Goal: Task Accomplishment & Management: Manage account settings

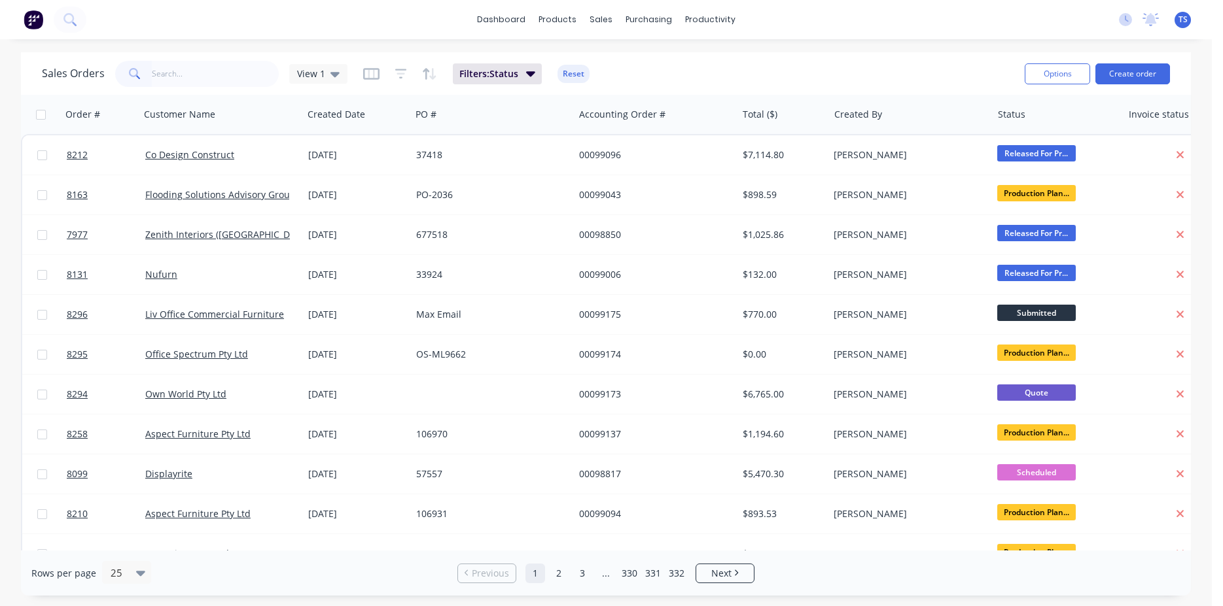
click at [211, 66] on input "text" at bounding box center [216, 74] width 128 height 26
click at [203, 74] on input "text" at bounding box center [216, 74] width 128 height 26
click at [228, 67] on input "text" at bounding box center [216, 74] width 128 height 26
paste input "990-2025324"
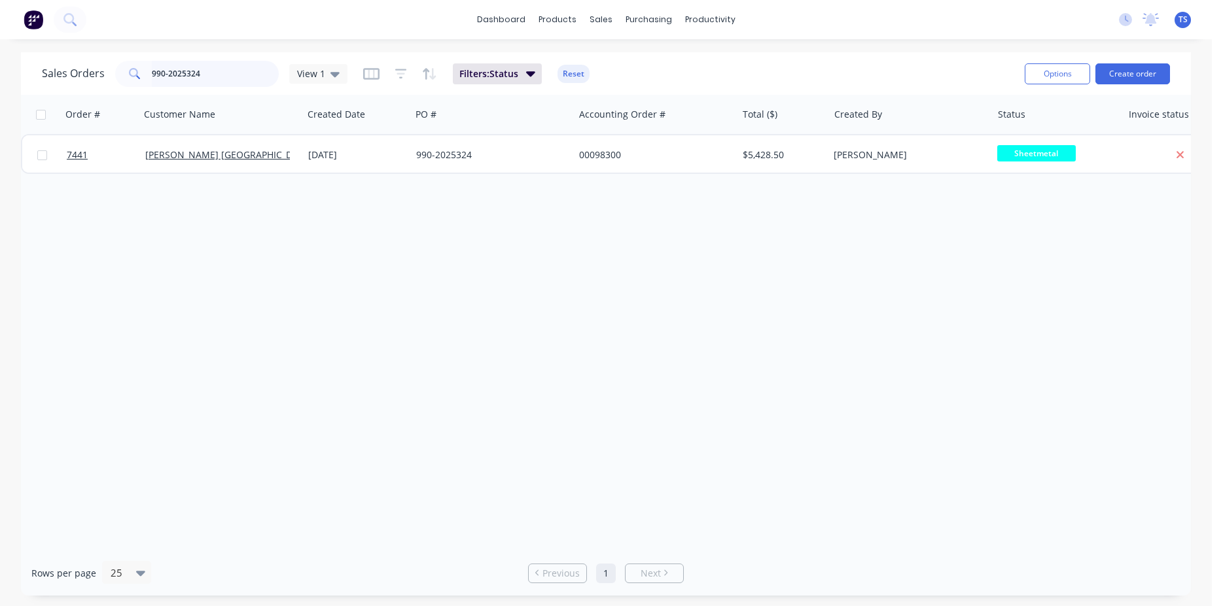
click at [194, 69] on input "990-2025324" at bounding box center [216, 74] width 128 height 26
click at [196, 70] on input "990-2025324" at bounding box center [216, 74] width 128 height 26
click at [197, 70] on input "990-2025324" at bounding box center [216, 74] width 128 height 26
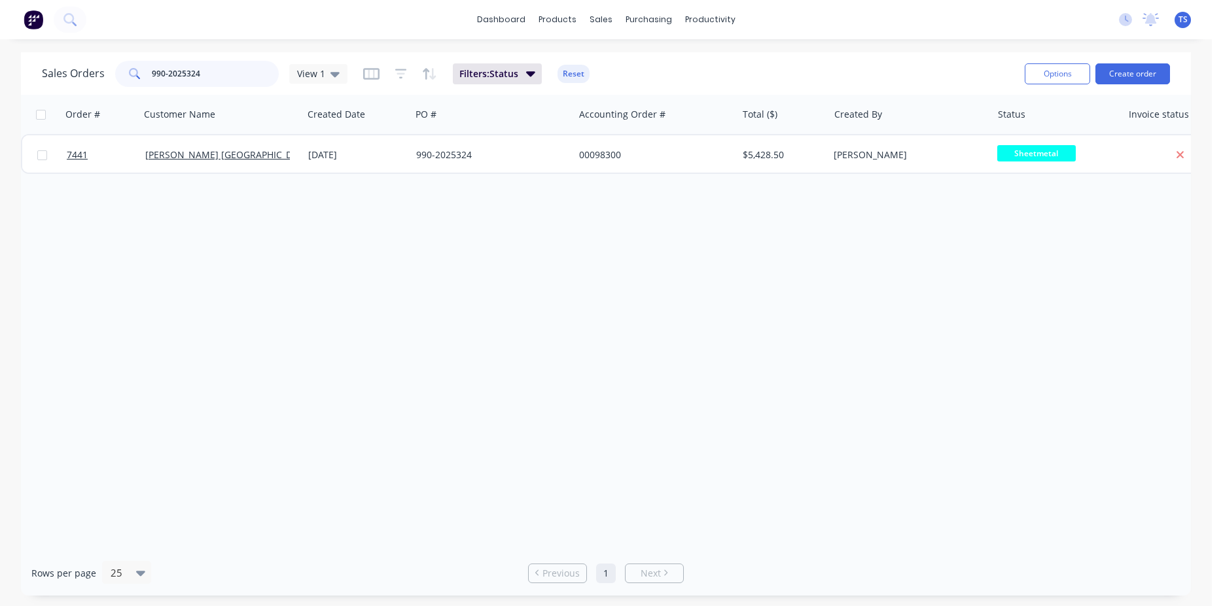
click at [197, 70] on input "990-2025324" at bounding box center [216, 74] width 128 height 26
type input "9"
type input "99093"
click at [92, 167] on link "8211" at bounding box center [106, 154] width 79 height 39
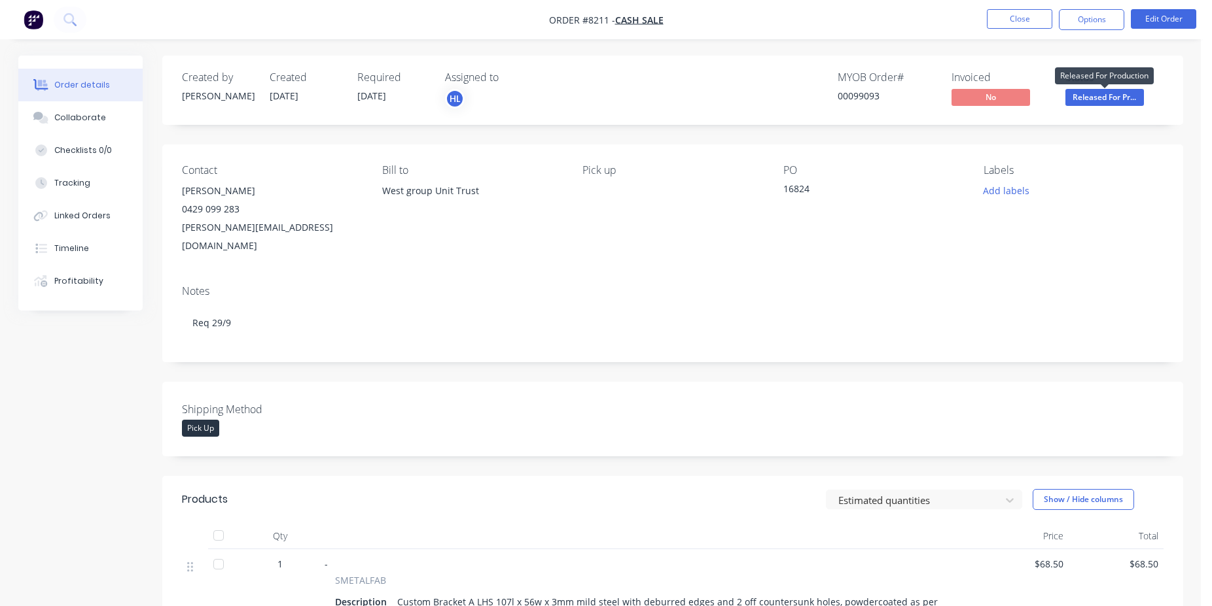
click at [1087, 99] on span "Released For Pr..." at bounding box center [1104, 97] width 79 height 16
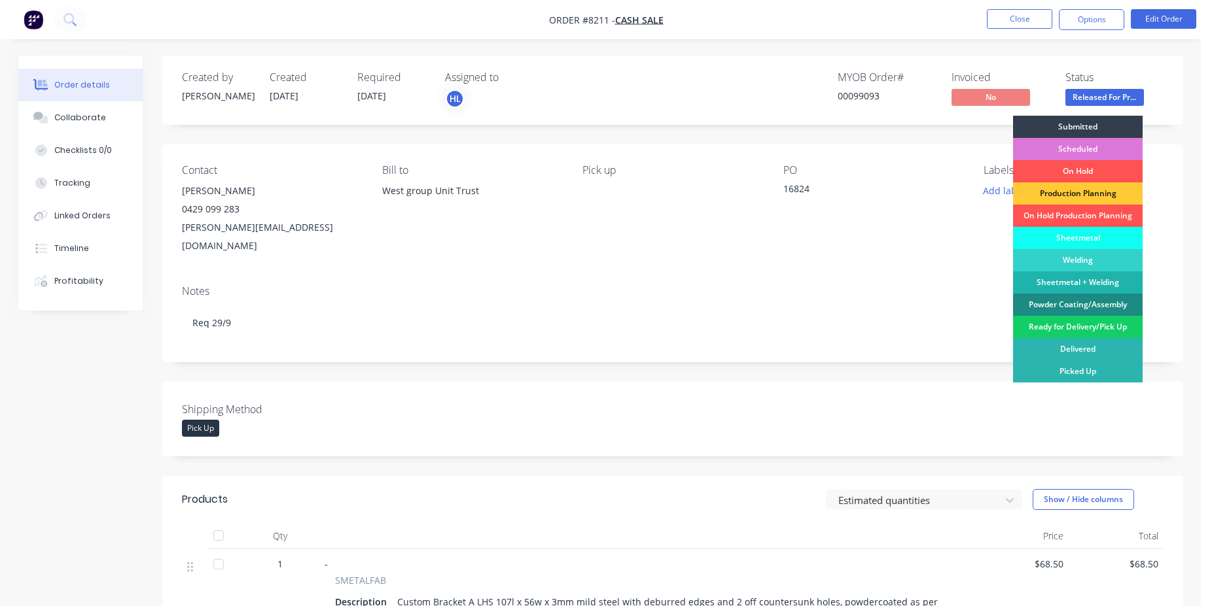
click at [1079, 329] on div "Ready for Delivery/Pick Up" at bounding box center [1078, 327] width 130 height 22
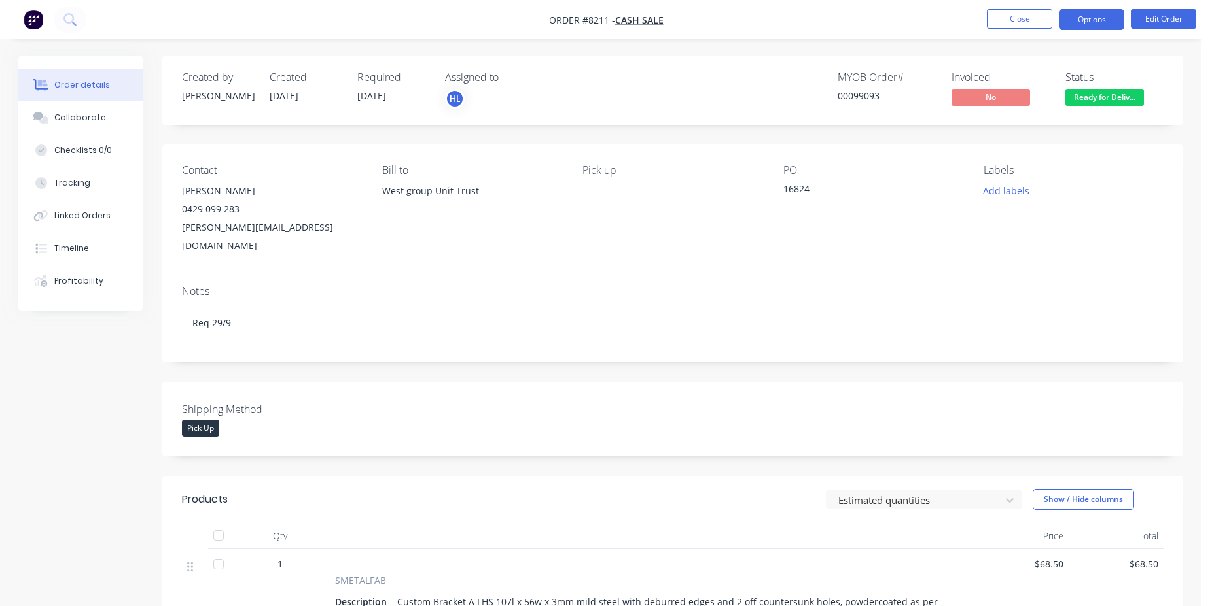
click at [1072, 29] on button "Options" at bounding box center [1091, 19] width 65 height 21
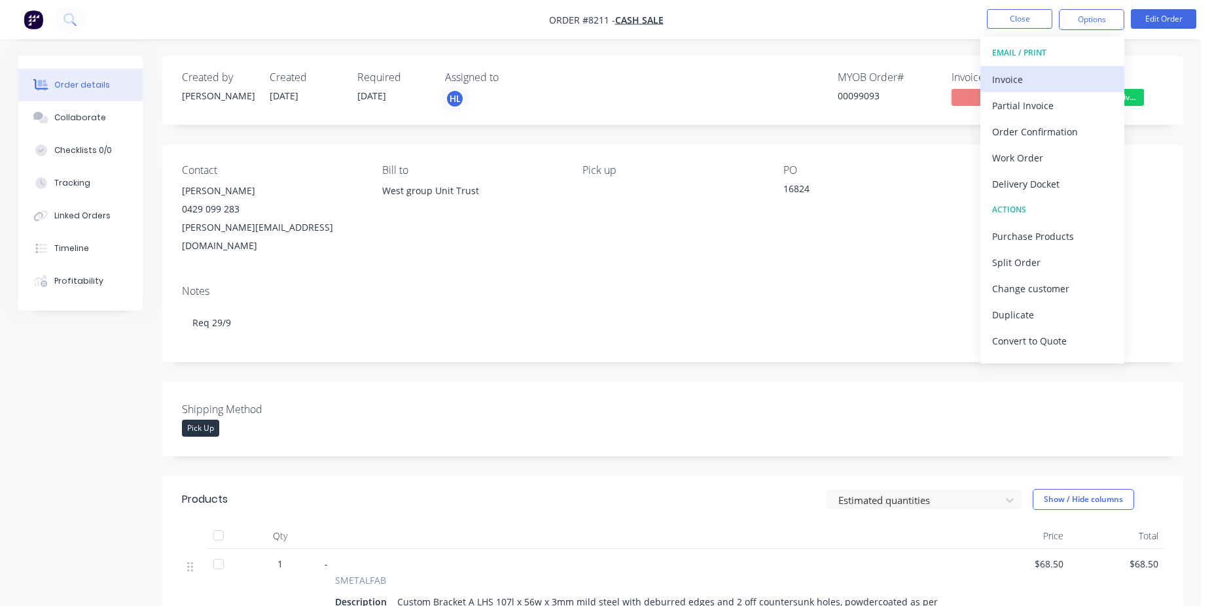
click at [1055, 79] on div "Invoice" at bounding box center [1052, 79] width 120 height 19
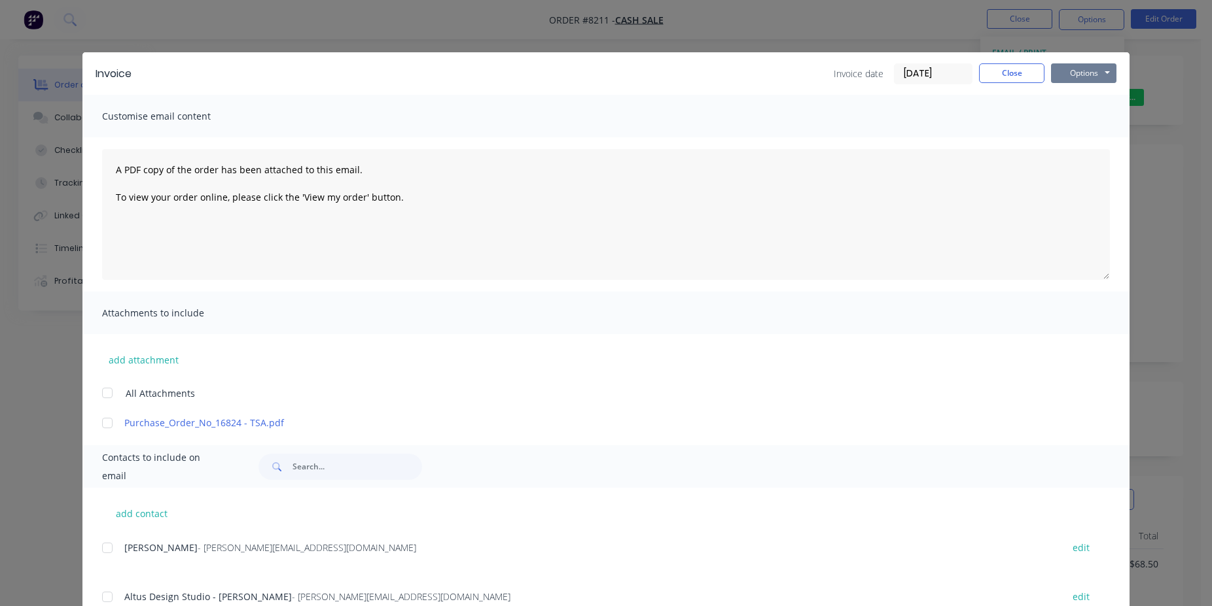
click at [1107, 76] on button "Options" at bounding box center [1083, 73] width 65 height 20
click at [1080, 127] on button "Print" at bounding box center [1093, 118] width 84 height 22
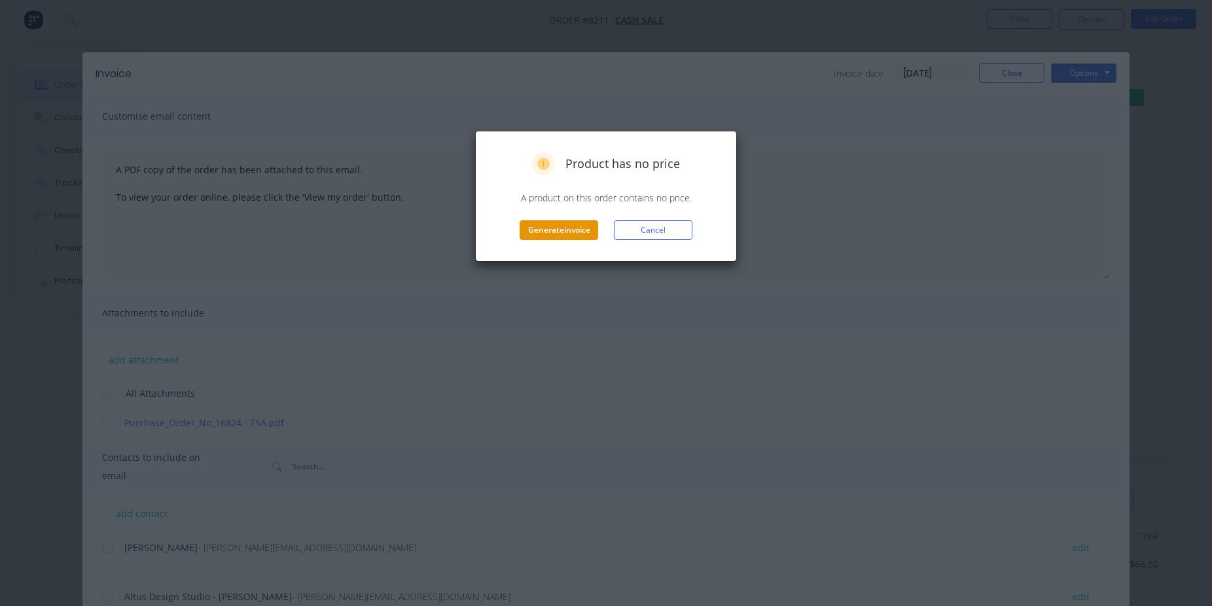
click at [554, 232] on button "Generate invoice" at bounding box center [558, 230] width 79 height 20
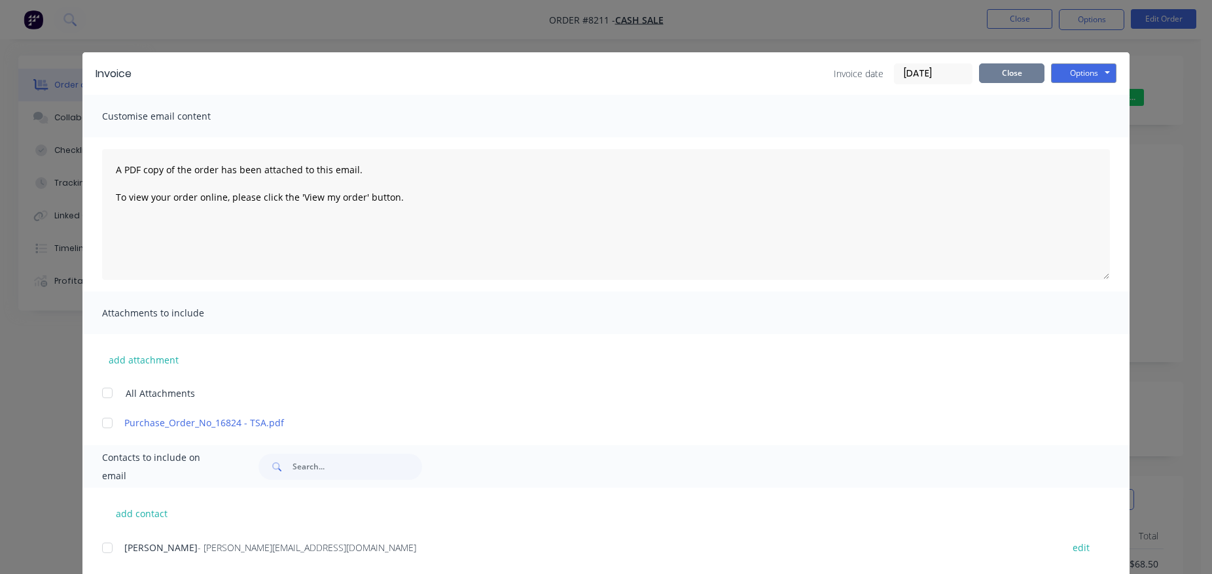
click at [1009, 82] on button "Close" at bounding box center [1011, 73] width 65 height 20
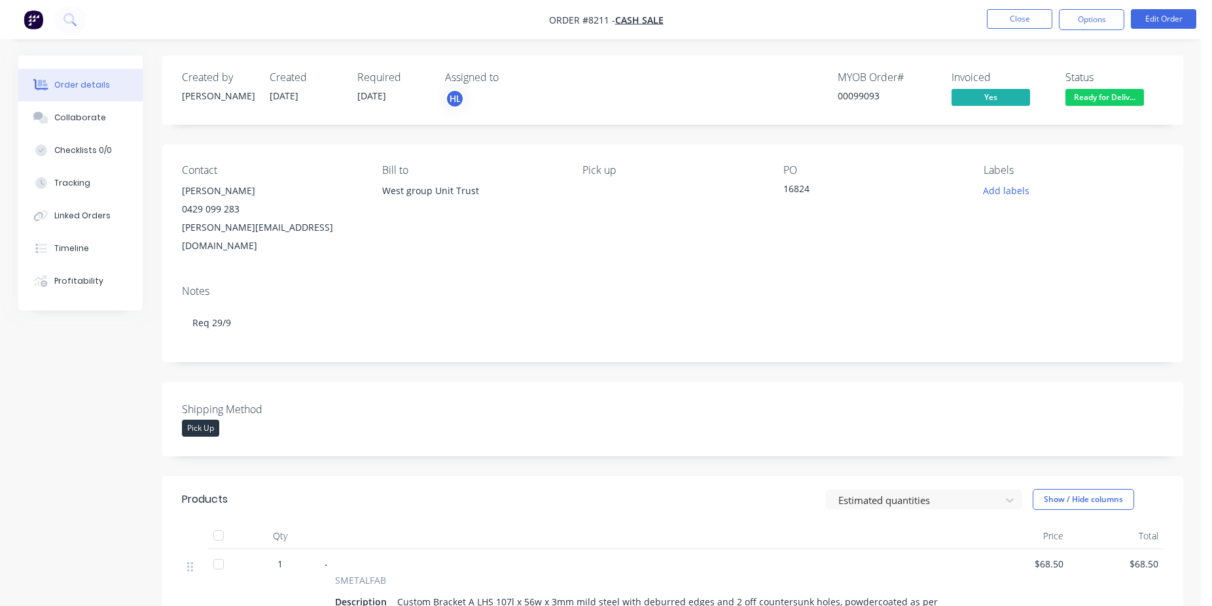
click at [122, 111] on button "Collaborate" at bounding box center [80, 117] width 124 height 33
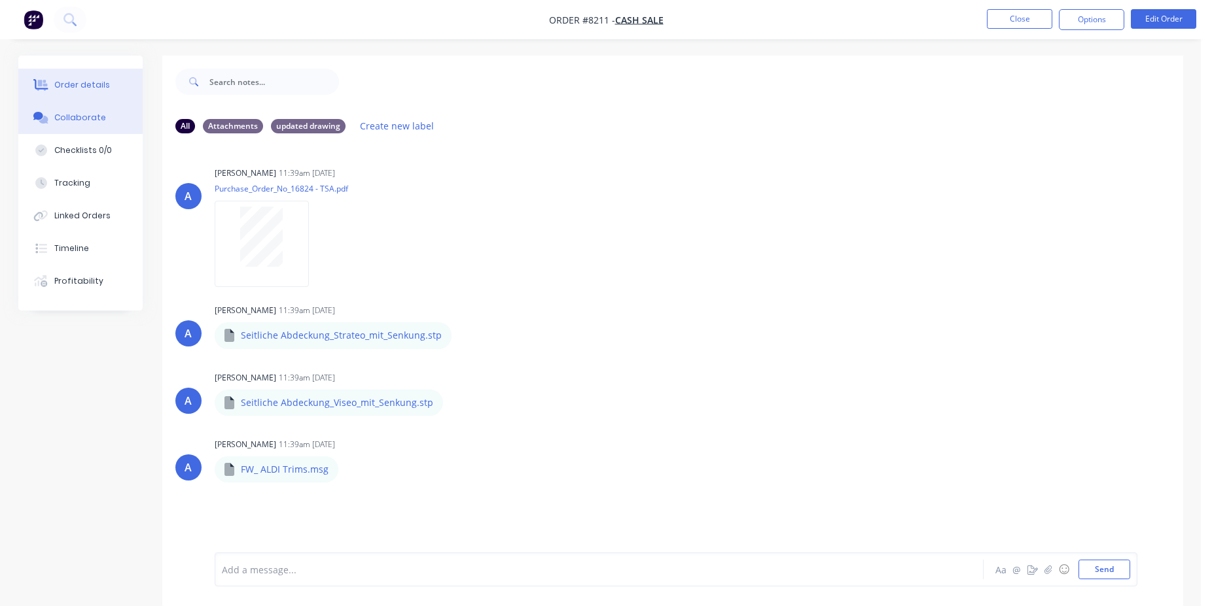
click at [124, 81] on button "Order details" at bounding box center [80, 85] width 124 height 33
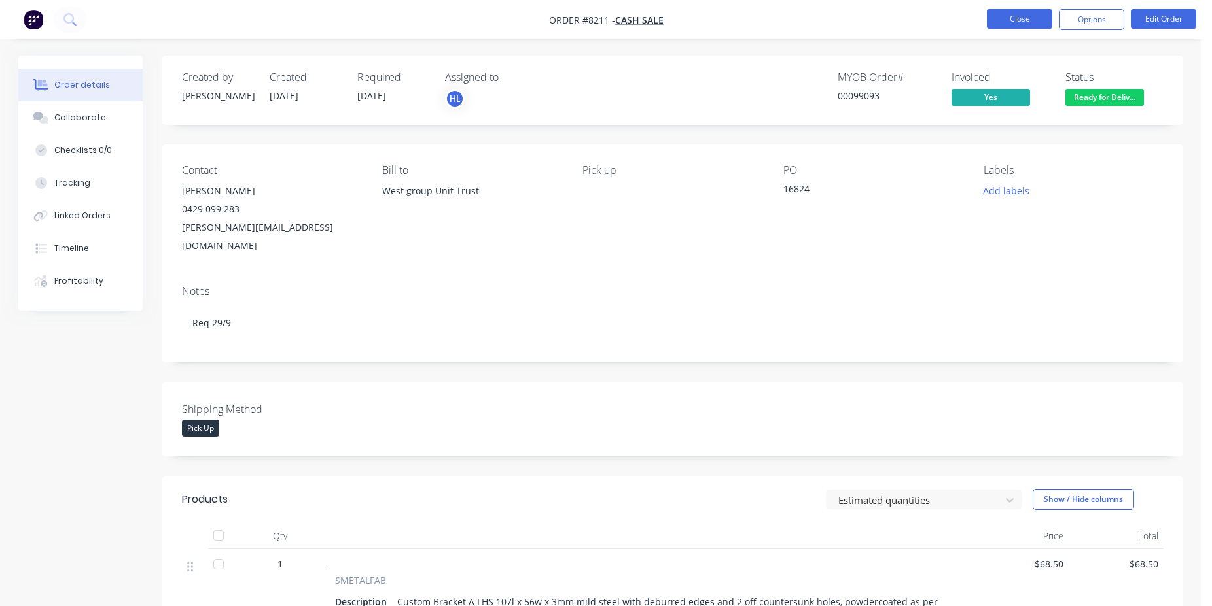
click at [1017, 20] on button "Close" at bounding box center [1019, 19] width 65 height 20
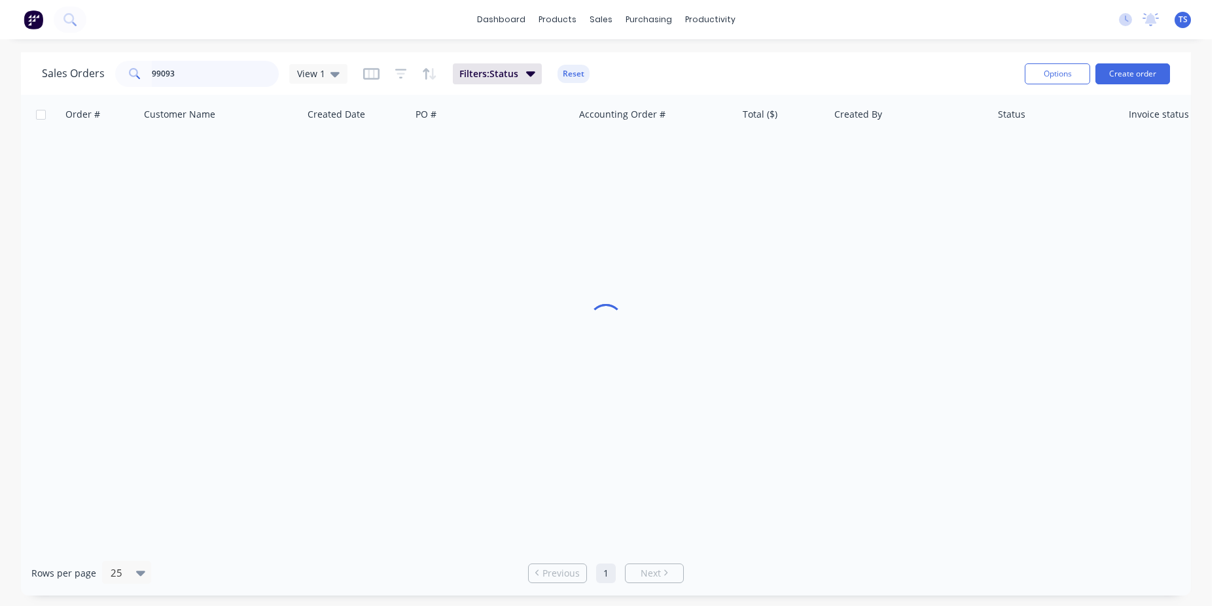
click at [186, 70] on input "99093" at bounding box center [216, 74] width 128 height 26
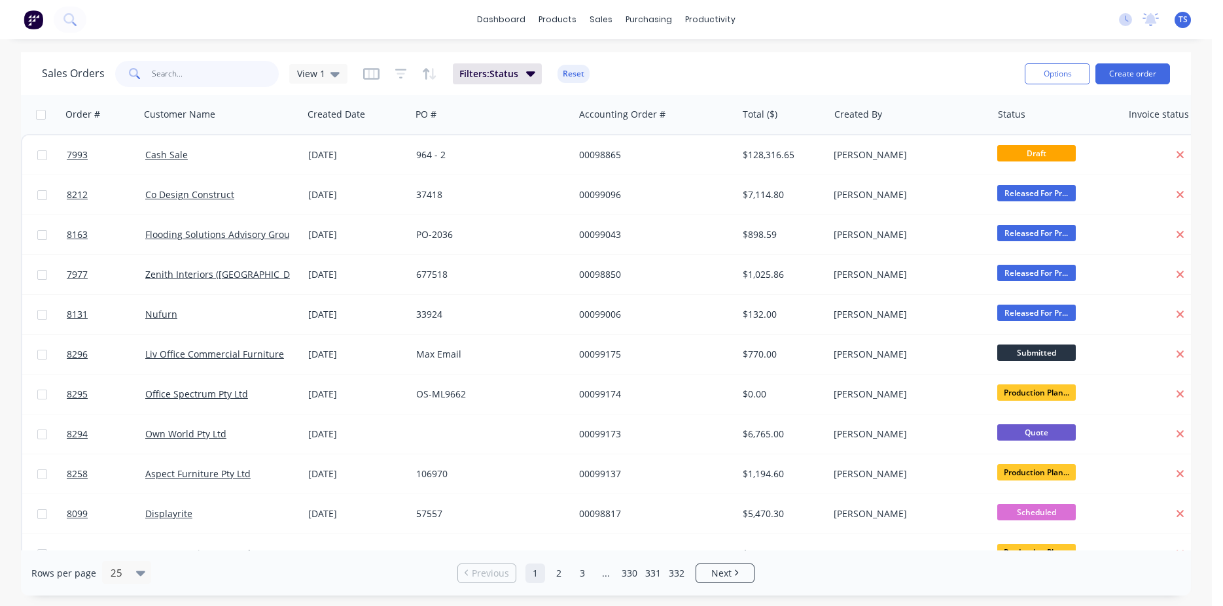
drag, startPoint x: 198, startPoint y: 78, endPoint x: 184, endPoint y: 79, distance: 13.8
click at [188, 78] on input "text" at bounding box center [216, 74] width 128 height 26
click at [710, 61] on div "Sales Orders View 1 Filters: Status Reset" at bounding box center [528, 74] width 972 height 32
click at [200, 82] on input "text" at bounding box center [216, 74] width 128 height 26
click at [279, 50] on div "dashboard products sales purchasing productivity dashboard products Product Cat…" at bounding box center [606, 303] width 1212 height 606
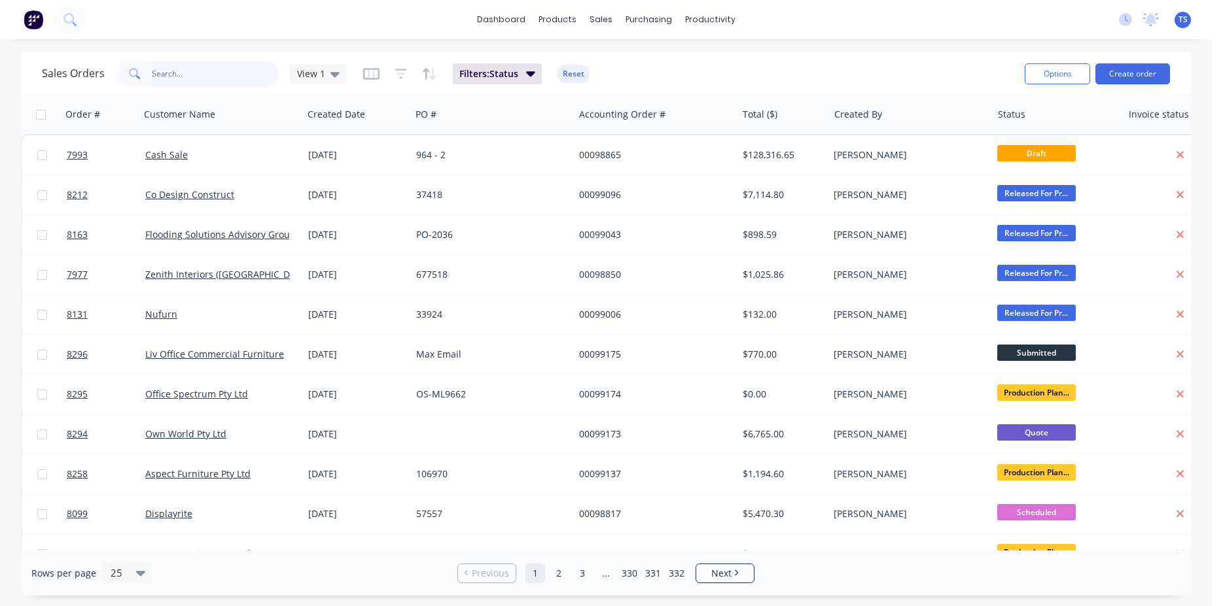
click at [205, 72] on input "text" at bounding box center [216, 74] width 128 height 26
click at [686, 50] on div "dashboard products sales purchasing productivity dashboard products Product Cat…" at bounding box center [606, 303] width 1212 height 606
click at [215, 81] on input "text" at bounding box center [216, 74] width 128 height 26
click at [200, 72] on input "text" at bounding box center [216, 74] width 128 height 26
click at [200, 71] on input "text" at bounding box center [216, 74] width 128 height 26
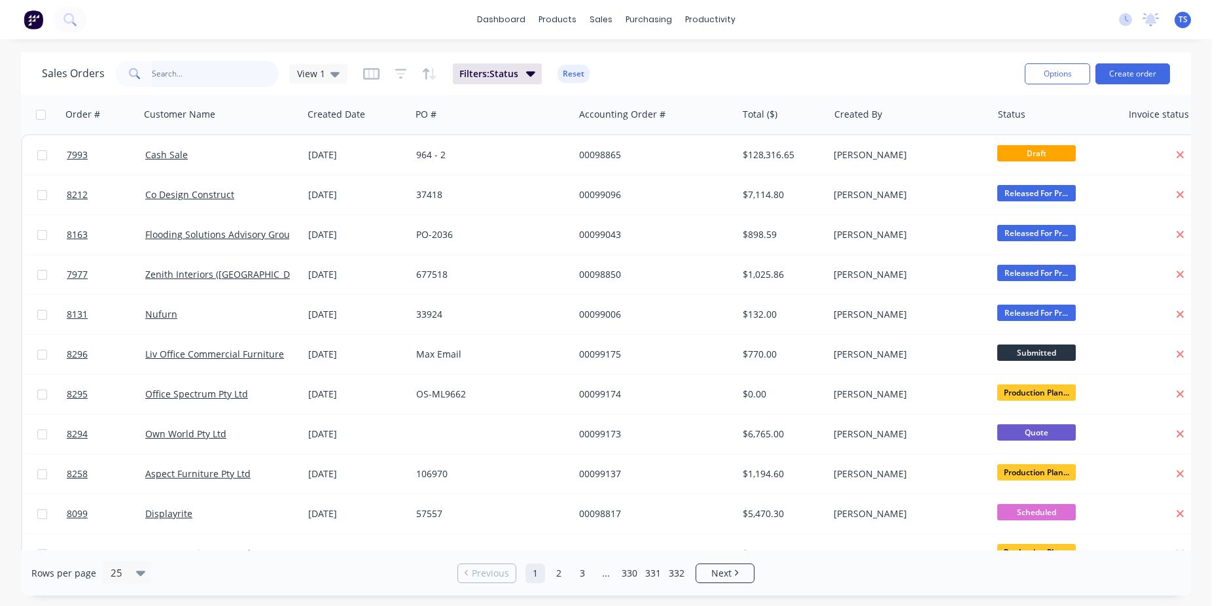
click at [202, 73] on input "text" at bounding box center [216, 74] width 128 height 26
click at [745, 72] on div "Sales Orders View 1 Filters: Status Reset" at bounding box center [528, 74] width 972 height 32
click at [210, 76] on input "text" at bounding box center [216, 74] width 128 height 26
click at [224, 79] on input "text" at bounding box center [216, 74] width 128 height 26
click at [650, 80] on div "Sales Orders View 1 Filters: Status Reset" at bounding box center [528, 74] width 972 height 32
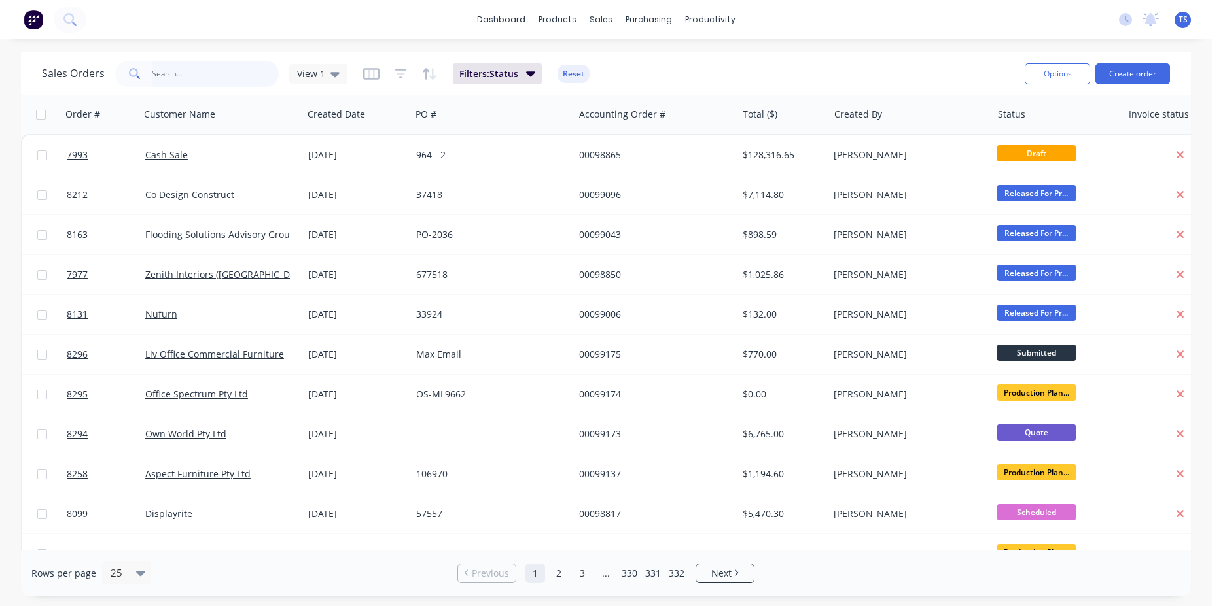
click at [263, 71] on input "text" at bounding box center [216, 74] width 128 height 26
click at [690, 69] on div "Sales Orders View 1 Filters: Status Reset" at bounding box center [528, 74] width 972 height 32
click at [223, 84] on input "text" at bounding box center [216, 74] width 128 height 26
click at [173, 77] on input "text" at bounding box center [216, 74] width 128 height 26
click at [163, 82] on input "text" at bounding box center [216, 74] width 128 height 26
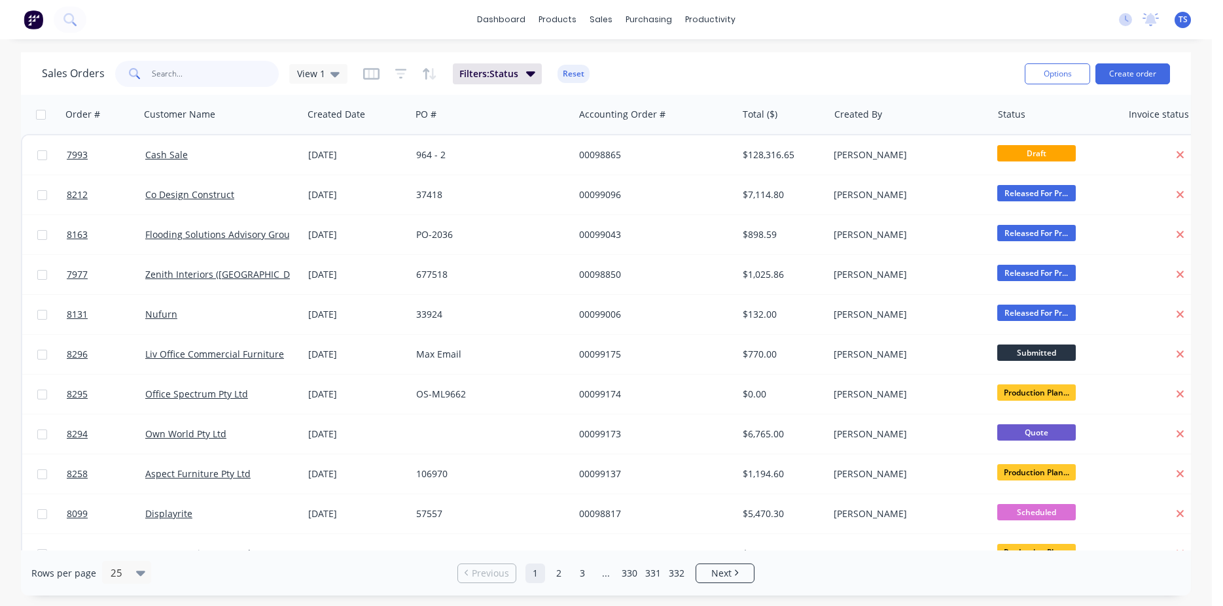
paste input "143788"
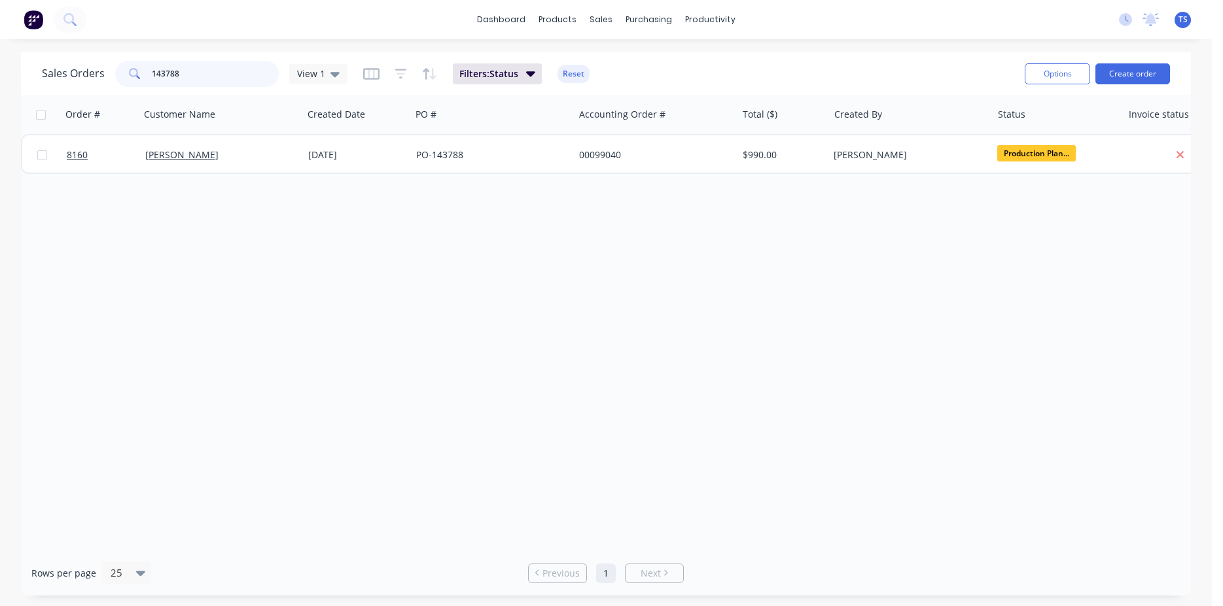
click at [208, 71] on input "143788" at bounding box center [216, 74] width 128 height 26
paste input "990-2025324"
type input "990-2025324"
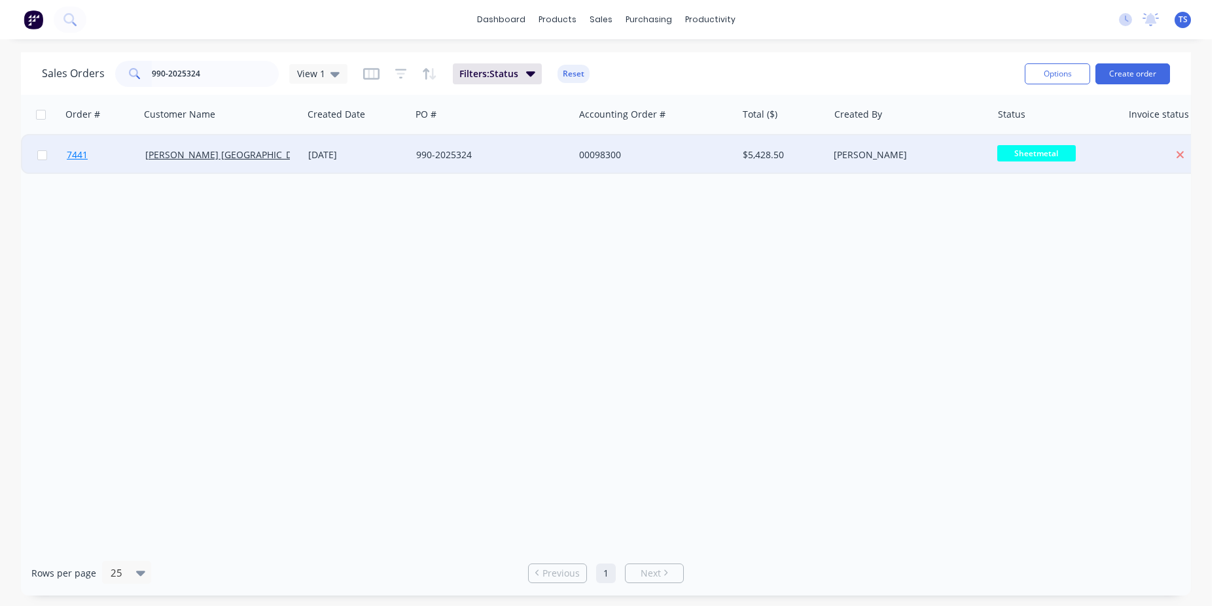
click at [103, 154] on link "7441" at bounding box center [106, 154] width 79 height 39
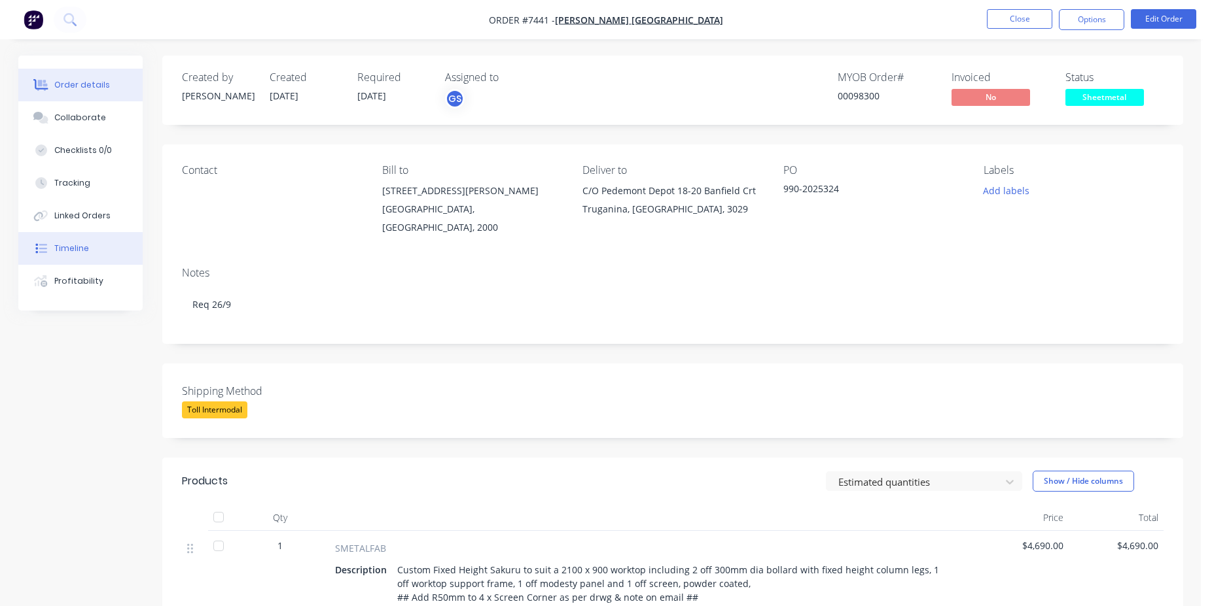
click at [120, 259] on button "Timeline" at bounding box center [80, 248] width 124 height 33
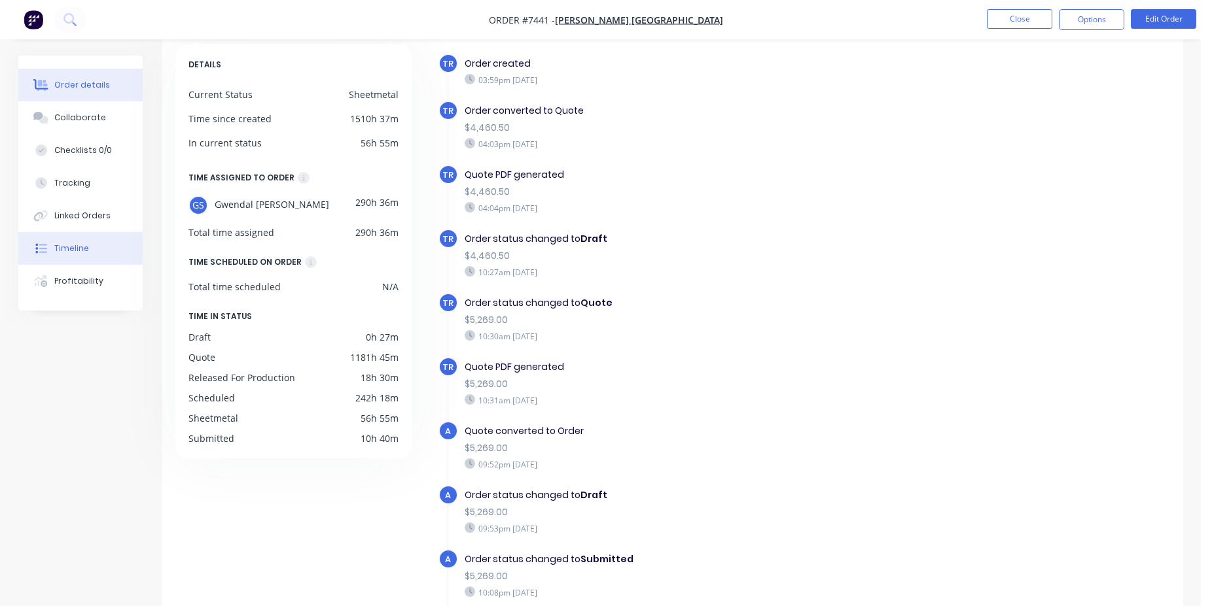
click at [75, 91] on button "Order details" at bounding box center [80, 85] width 124 height 33
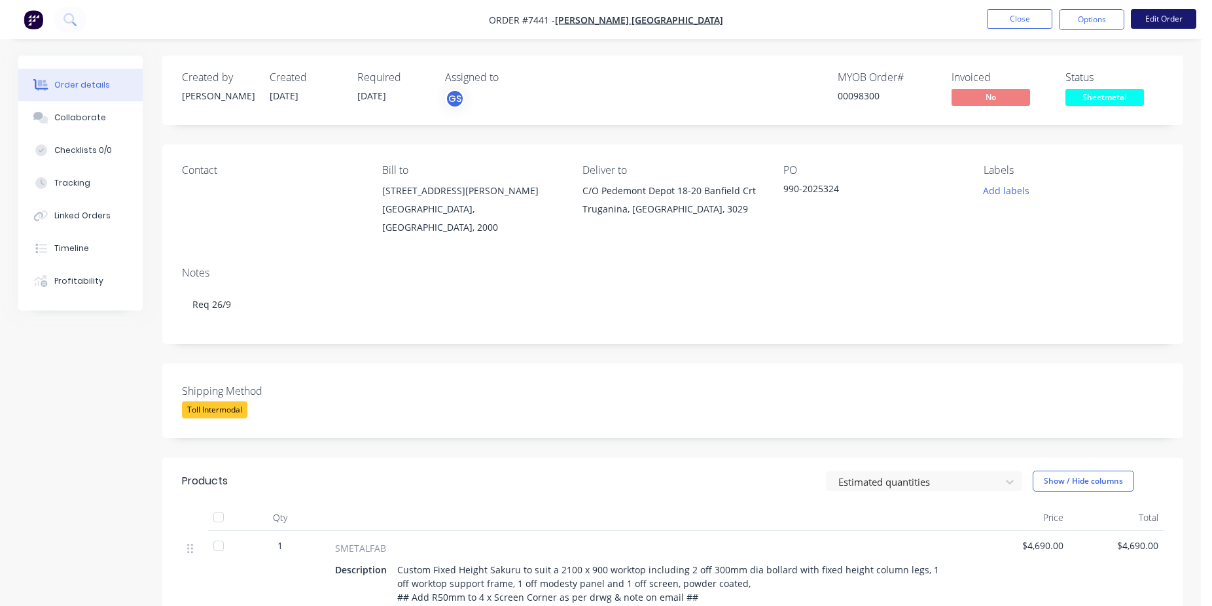
click at [1168, 20] on button "Edit Order" at bounding box center [1163, 19] width 65 height 20
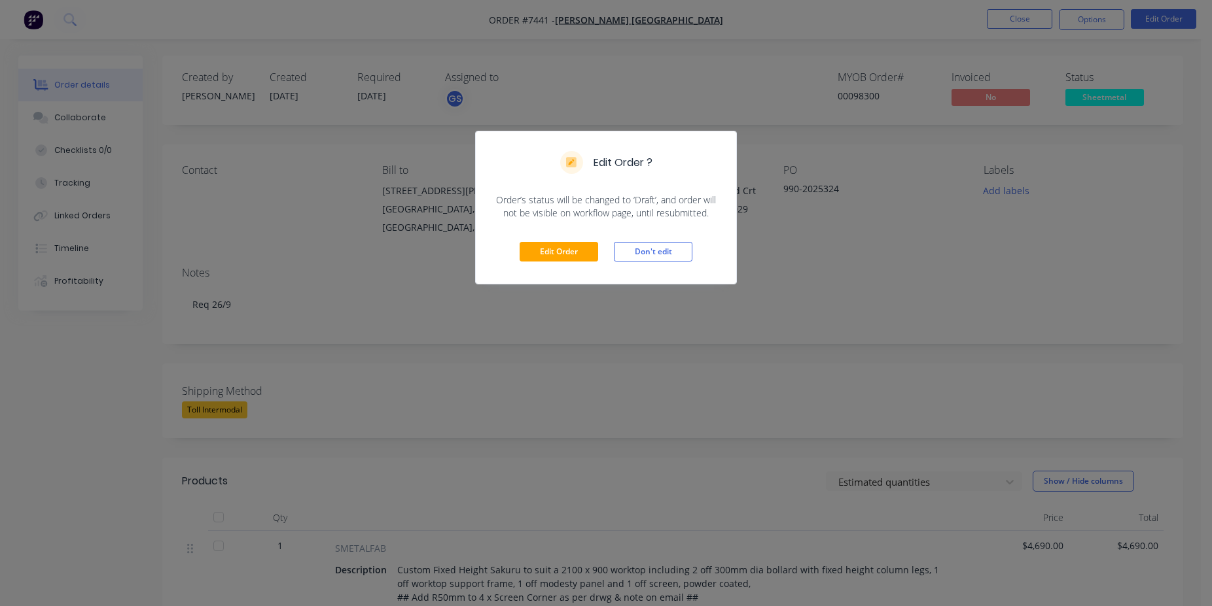
click at [574, 263] on div "Edit Order Don't edit" at bounding box center [606, 252] width 260 height 64
click at [532, 235] on div "Edit Order Don't edit" at bounding box center [606, 252] width 260 height 64
click at [536, 245] on button "Edit Order" at bounding box center [558, 252] width 79 height 20
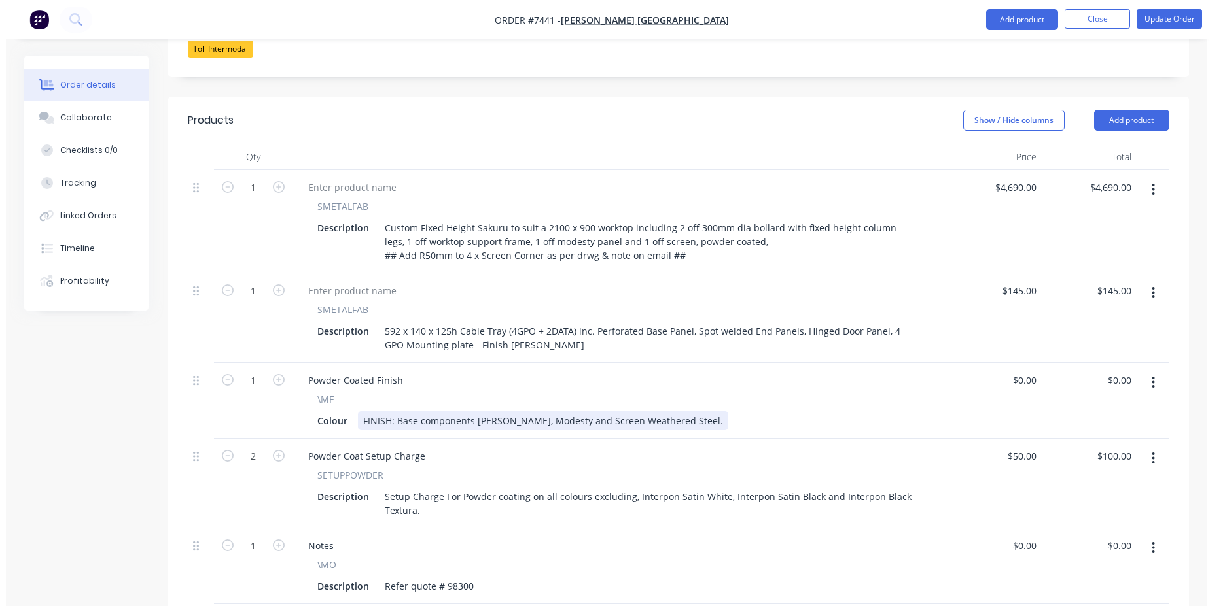
scroll to position [734, 0]
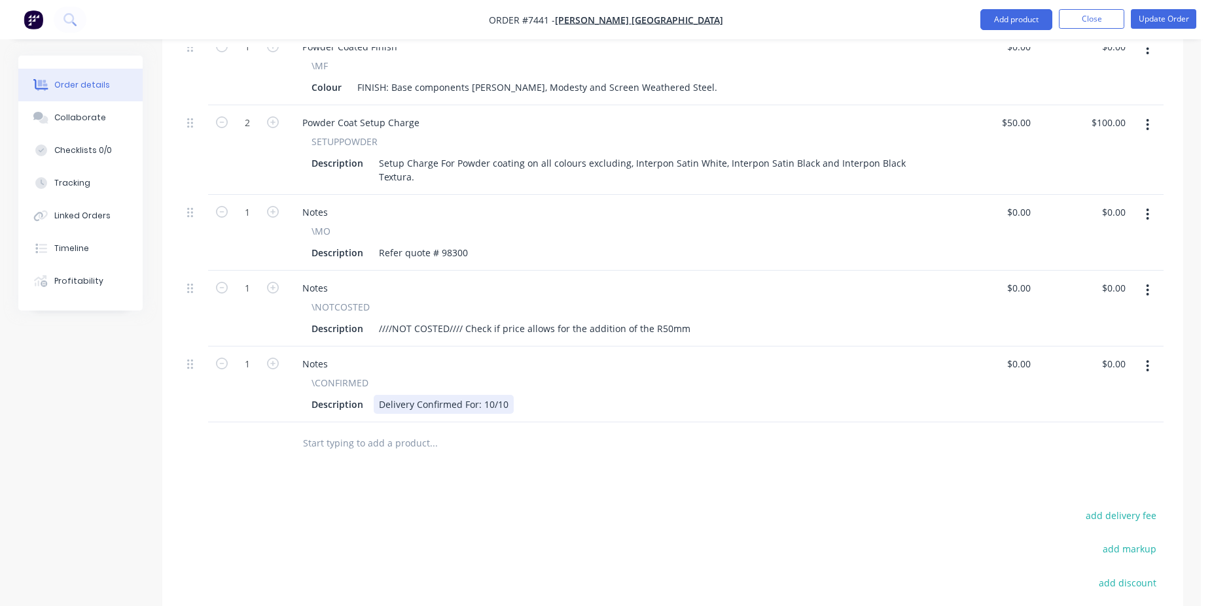
click at [395, 395] on div "Delivery Confirmed For: 10/10" at bounding box center [444, 404] width 140 height 19
click at [1168, 23] on button "Update Order" at bounding box center [1163, 19] width 65 height 20
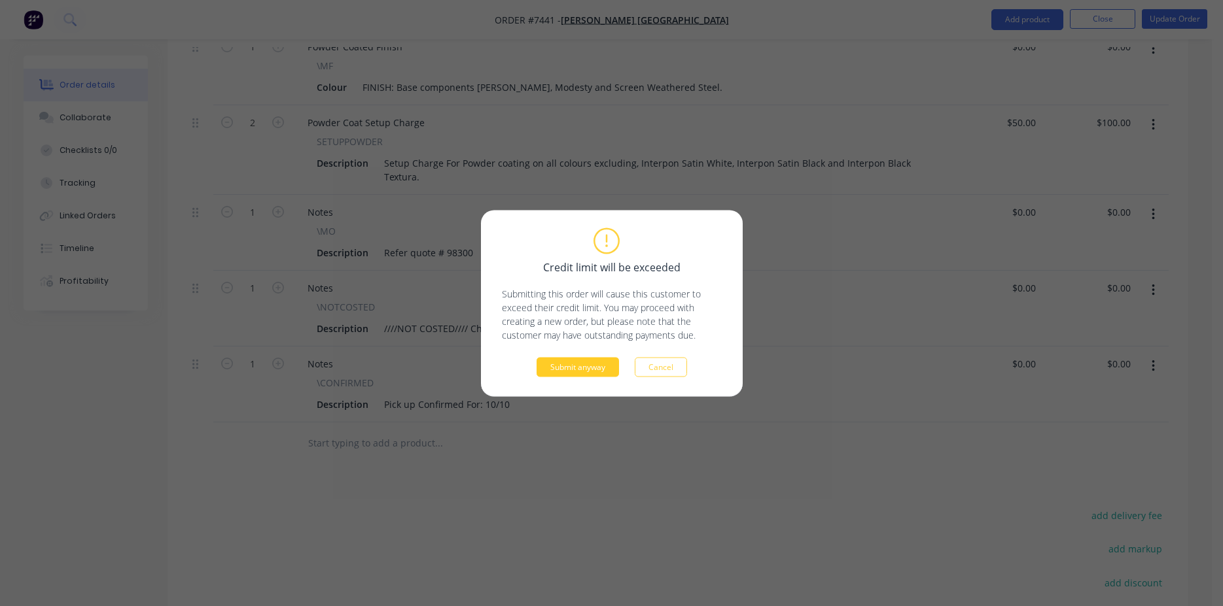
click at [596, 365] on button "Submit anyway" at bounding box center [577, 367] width 82 height 20
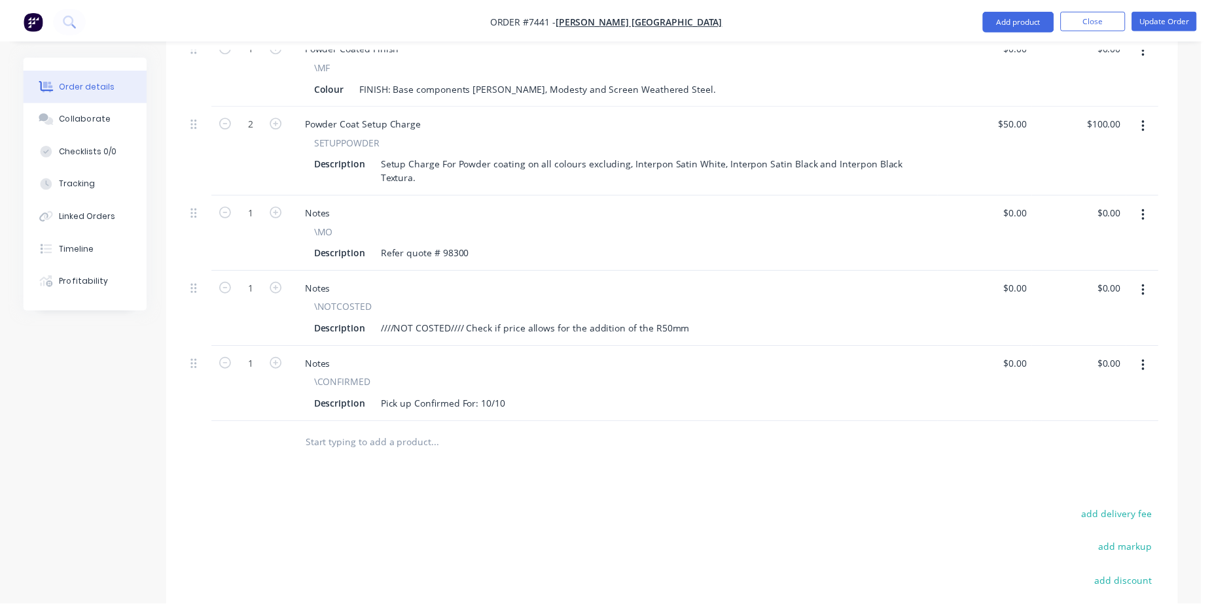
scroll to position [658, 0]
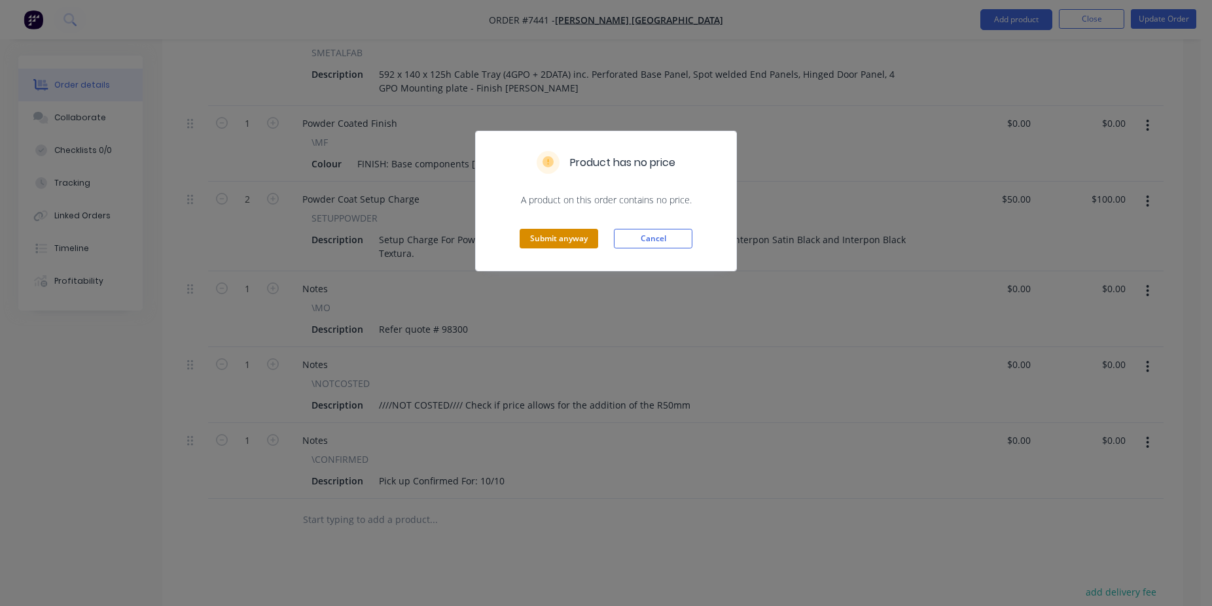
click at [533, 234] on button "Submit anyway" at bounding box center [558, 239] width 79 height 20
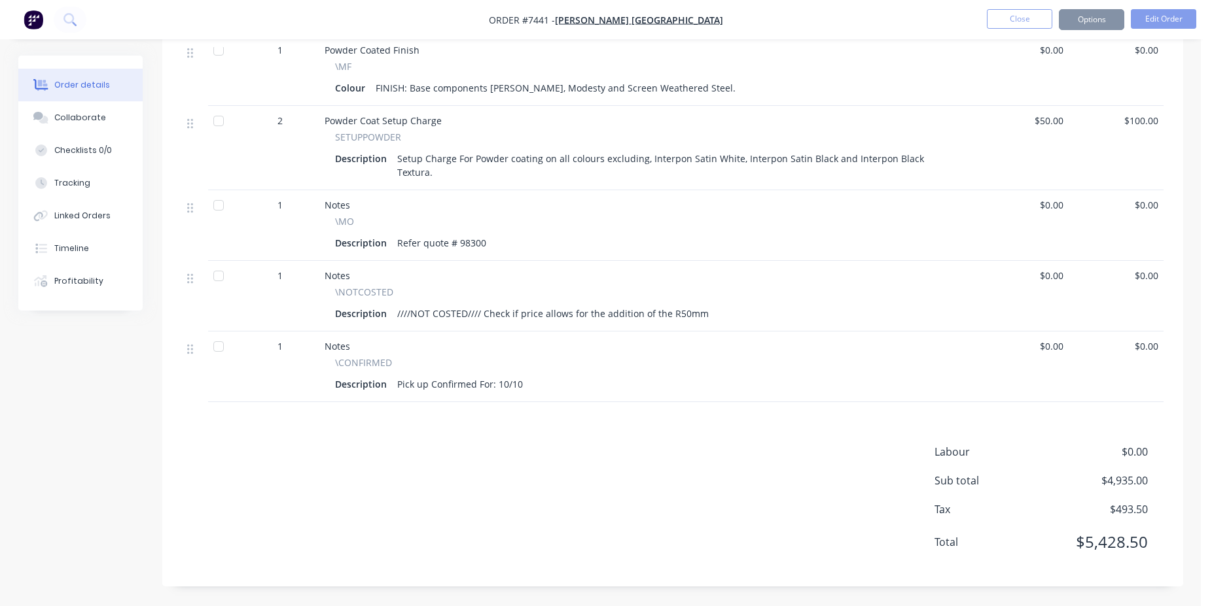
scroll to position [624, 0]
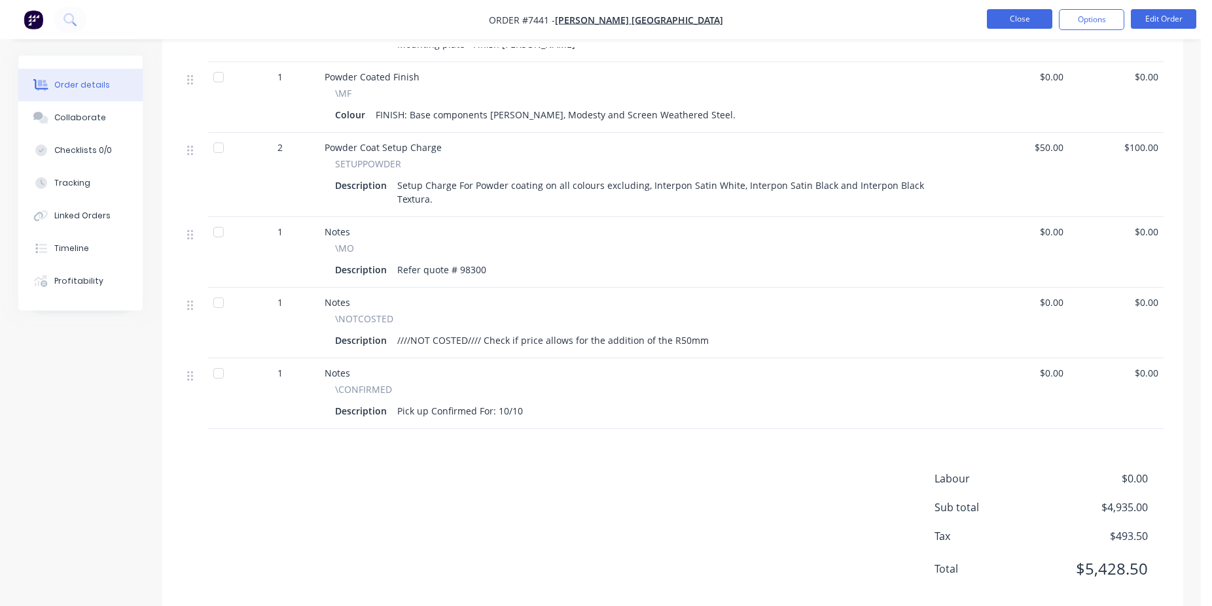
click at [1023, 11] on button "Close" at bounding box center [1019, 19] width 65 height 20
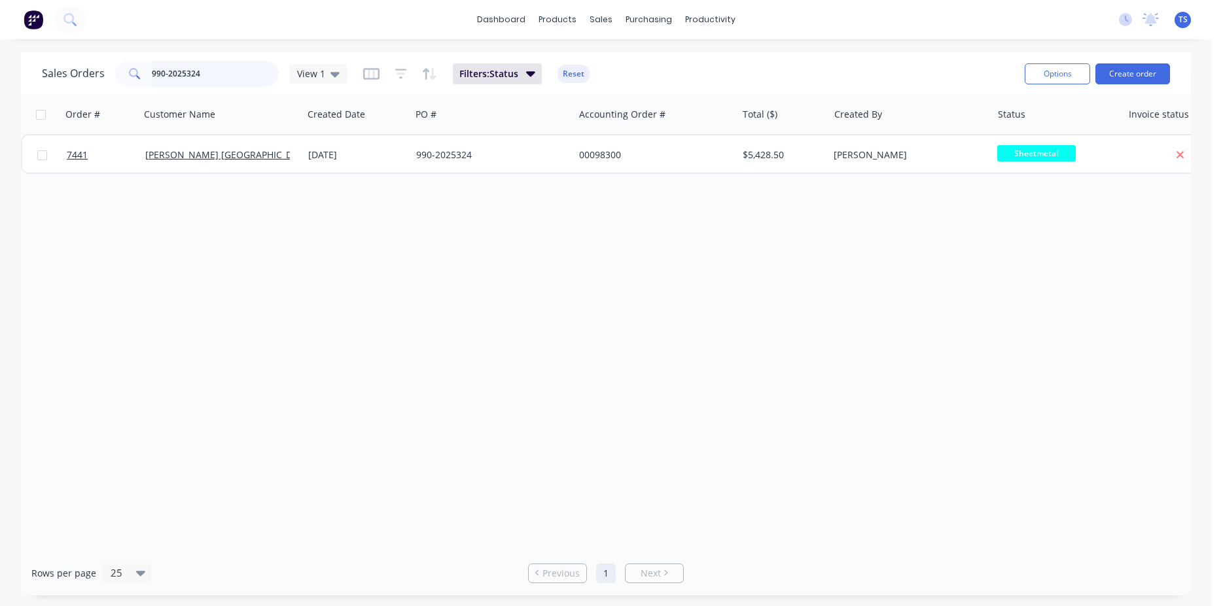
click at [211, 81] on input "990-2025324" at bounding box center [216, 74] width 128 height 26
click at [211, 80] on input "990-2025324" at bounding box center [216, 74] width 128 height 26
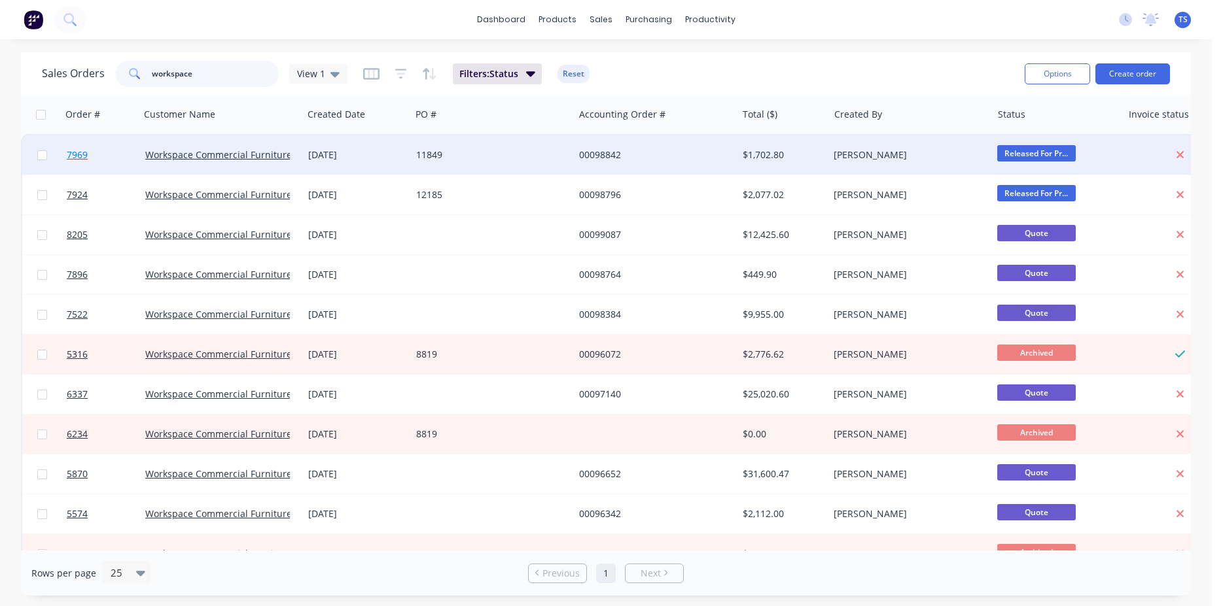
type input "workspace"
click at [111, 157] on link "7969" at bounding box center [106, 154] width 79 height 39
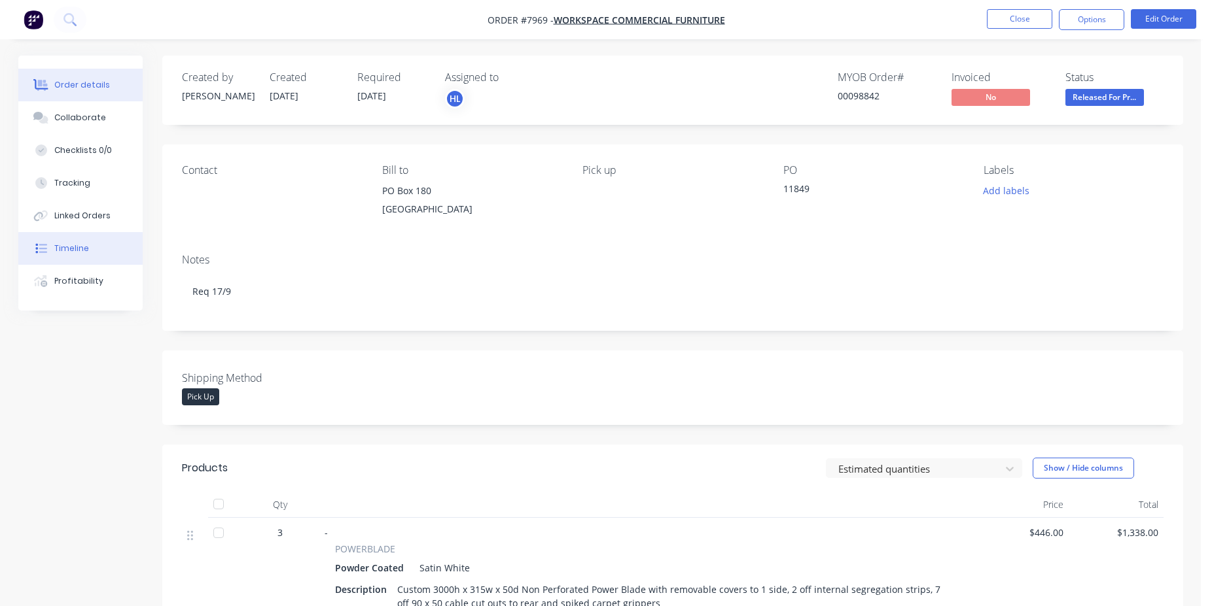
click at [134, 248] on button "Timeline" at bounding box center [80, 248] width 124 height 33
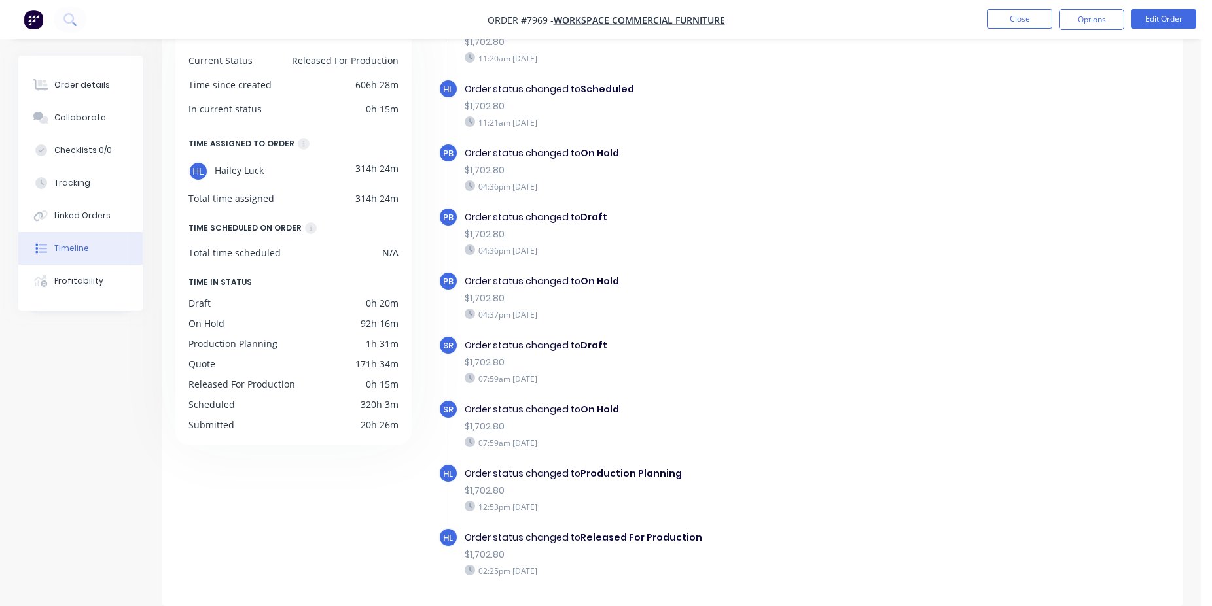
scroll to position [1395, 0]
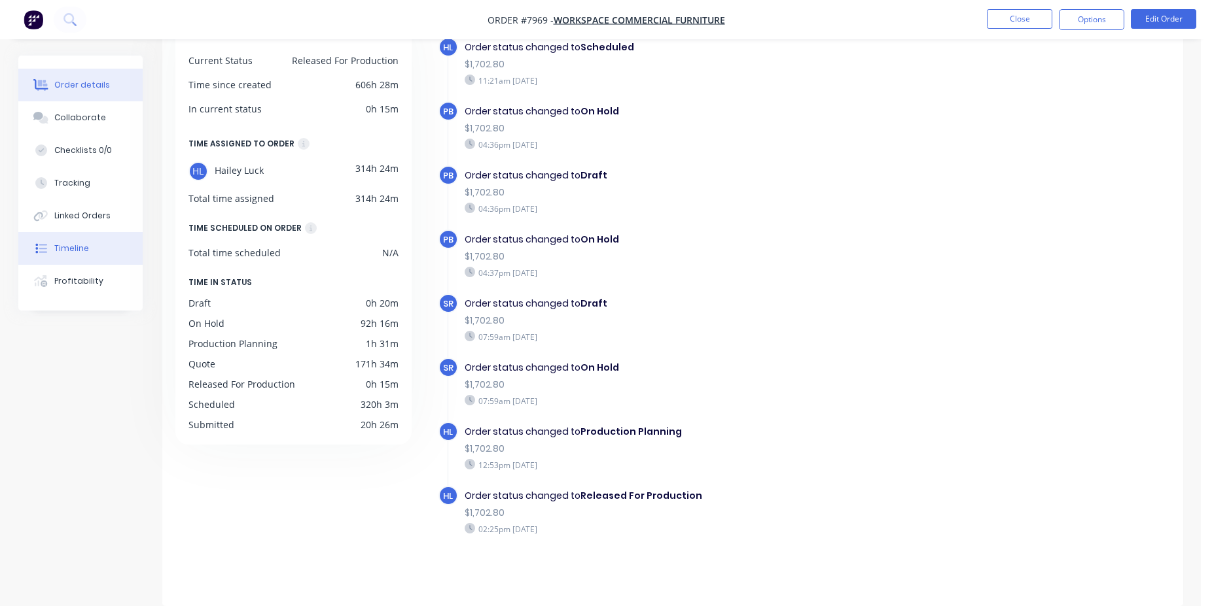
click at [83, 88] on div "Order details" at bounding box center [82, 85] width 56 height 12
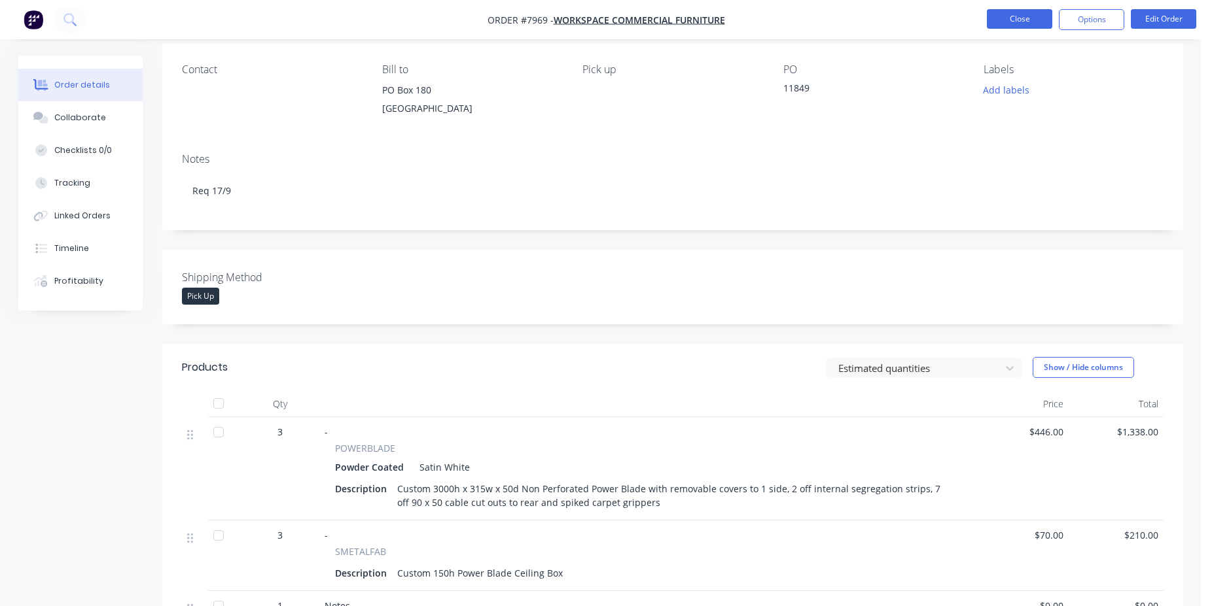
click at [1028, 16] on button "Close" at bounding box center [1019, 19] width 65 height 20
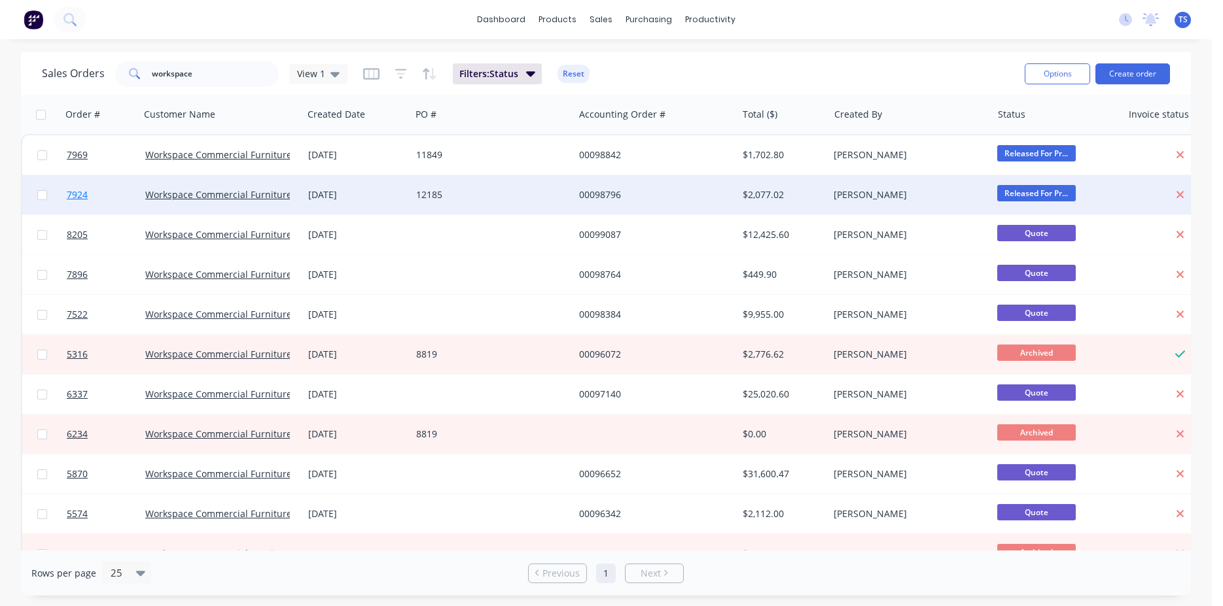
click at [111, 195] on link "7924" at bounding box center [106, 194] width 79 height 39
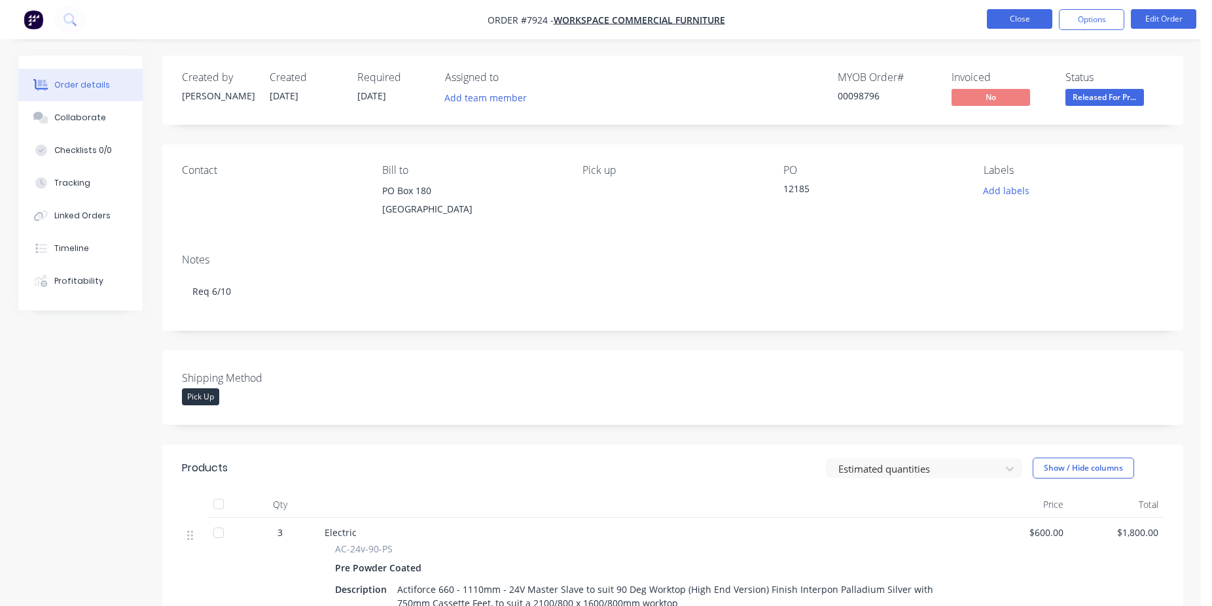
click at [1015, 10] on button "Close" at bounding box center [1019, 19] width 65 height 20
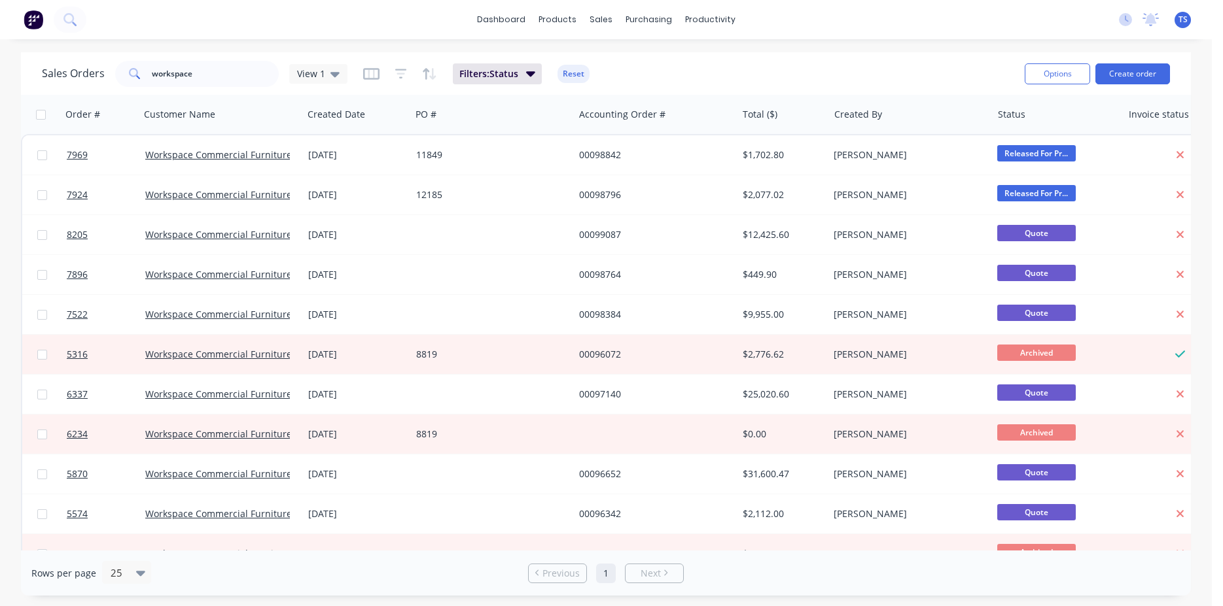
click at [166, 168] on div "Workspace Commercial Furniture" at bounding box center [221, 154] width 163 height 39
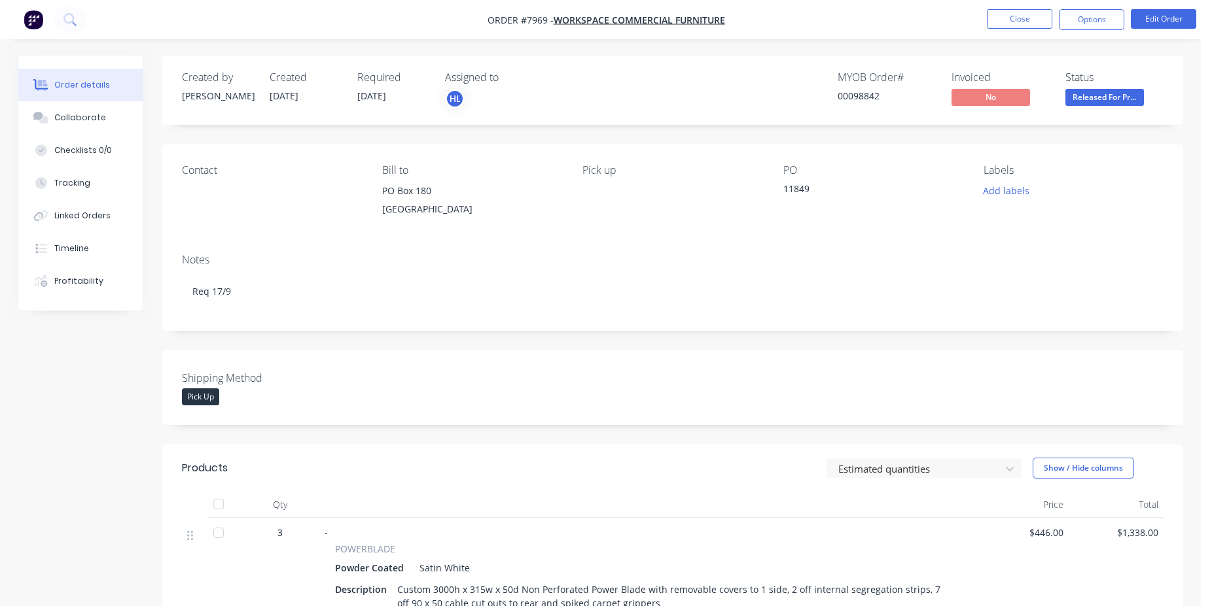
click at [868, 99] on div "00098842" at bounding box center [886, 96] width 98 height 14
copy div "00098842"
click at [1004, 28] on button "Close" at bounding box center [1019, 19] width 65 height 20
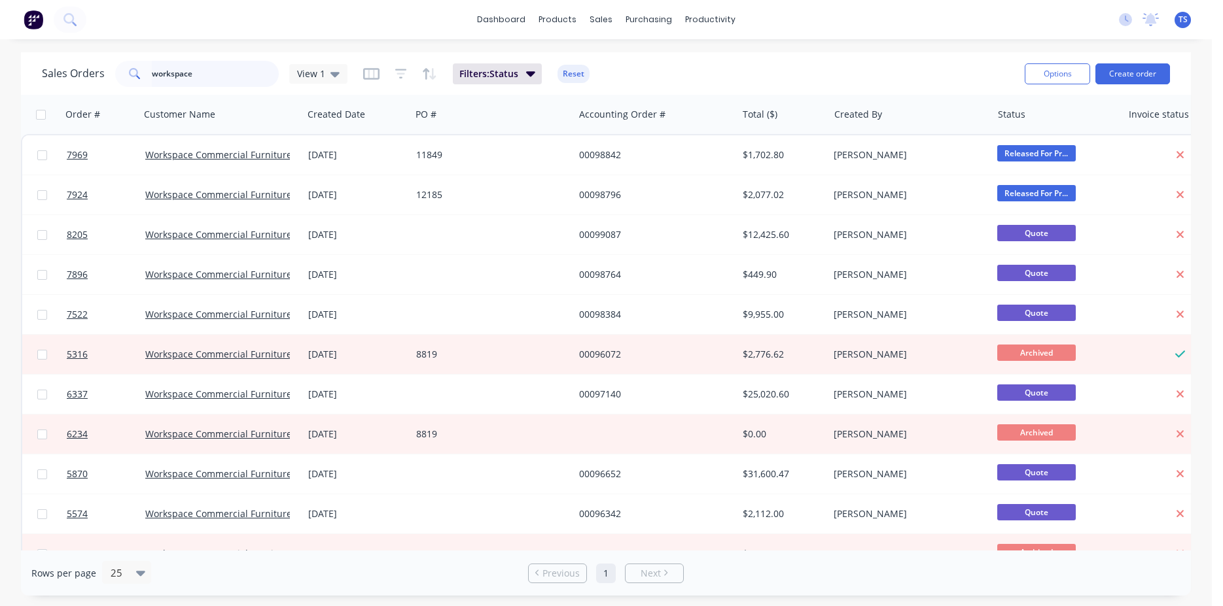
click at [237, 71] on input "workspace" at bounding box center [216, 74] width 128 height 26
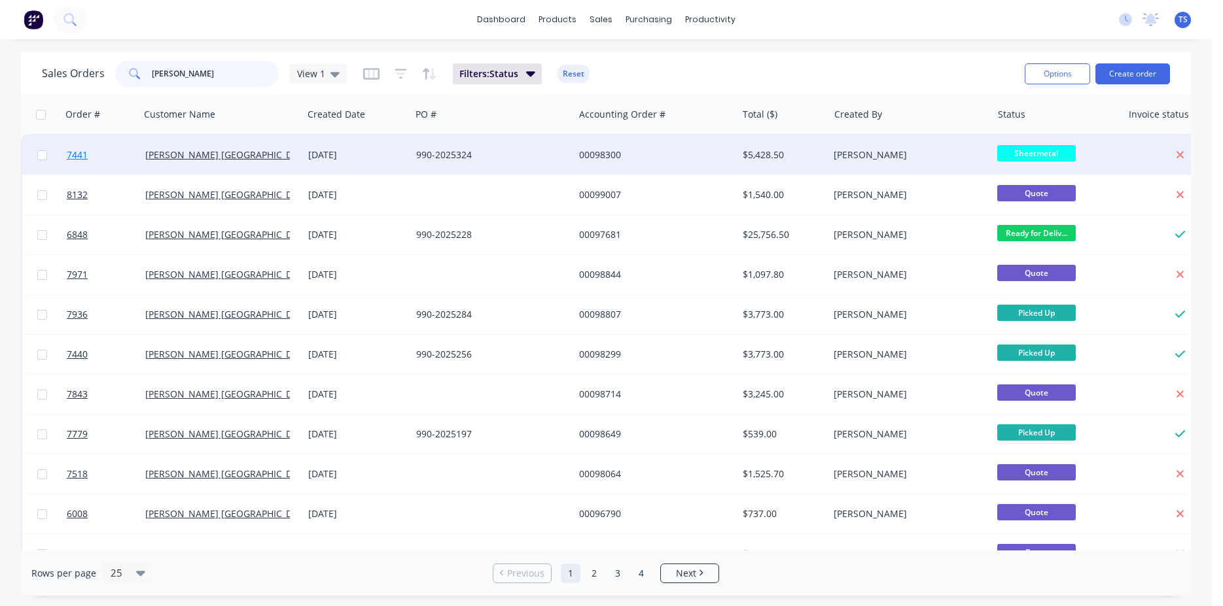
type input "[PERSON_NAME]"
click at [99, 162] on link "7441" at bounding box center [106, 154] width 79 height 39
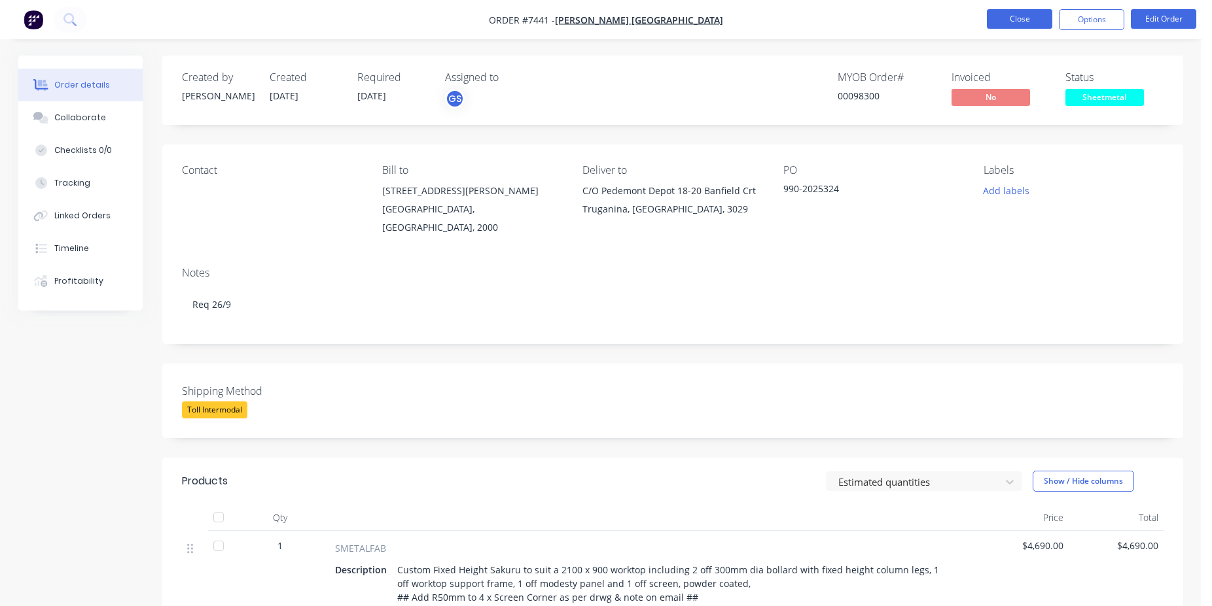
click at [1026, 24] on button "Close" at bounding box center [1019, 19] width 65 height 20
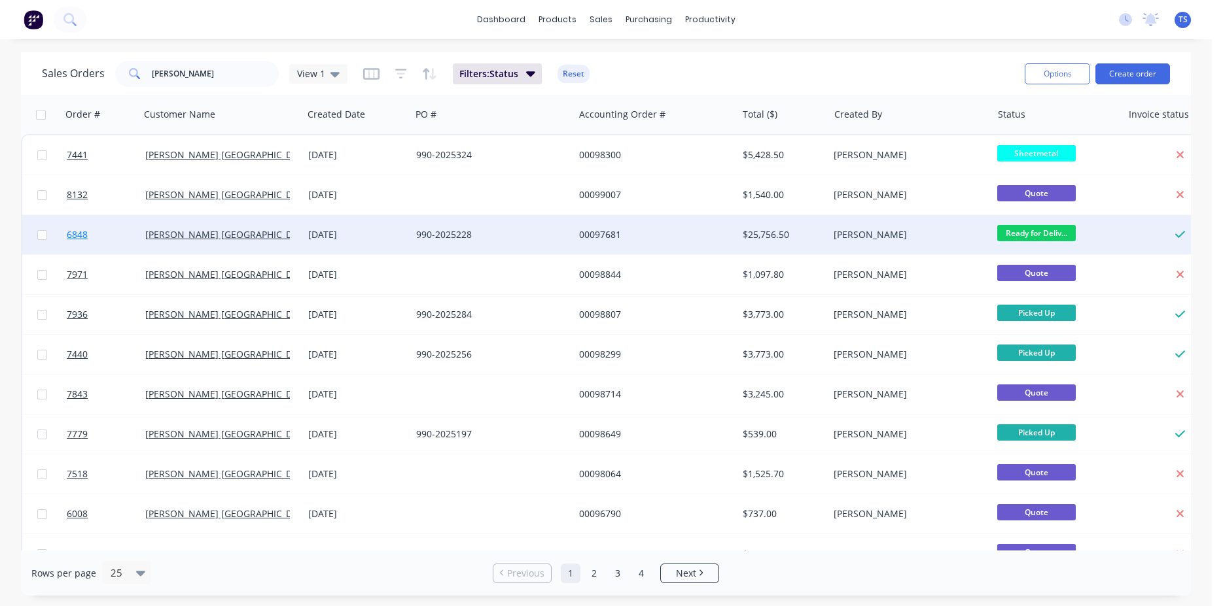
click at [116, 247] on link "6848" at bounding box center [106, 234] width 79 height 39
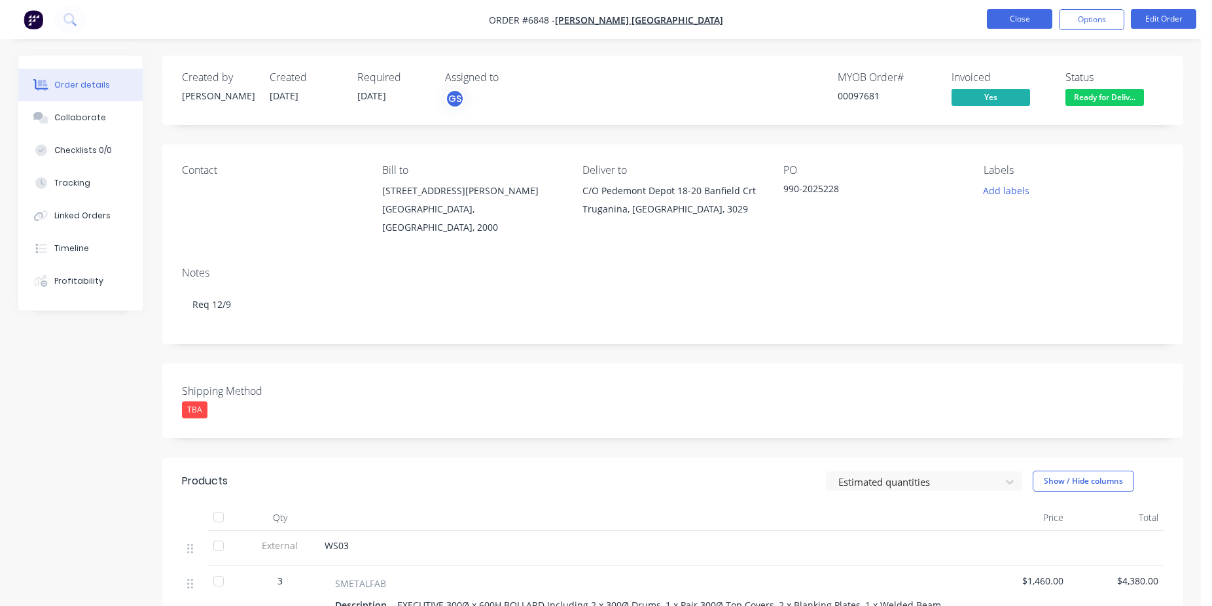
click at [1014, 16] on button "Close" at bounding box center [1019, 19] width 65 height 20
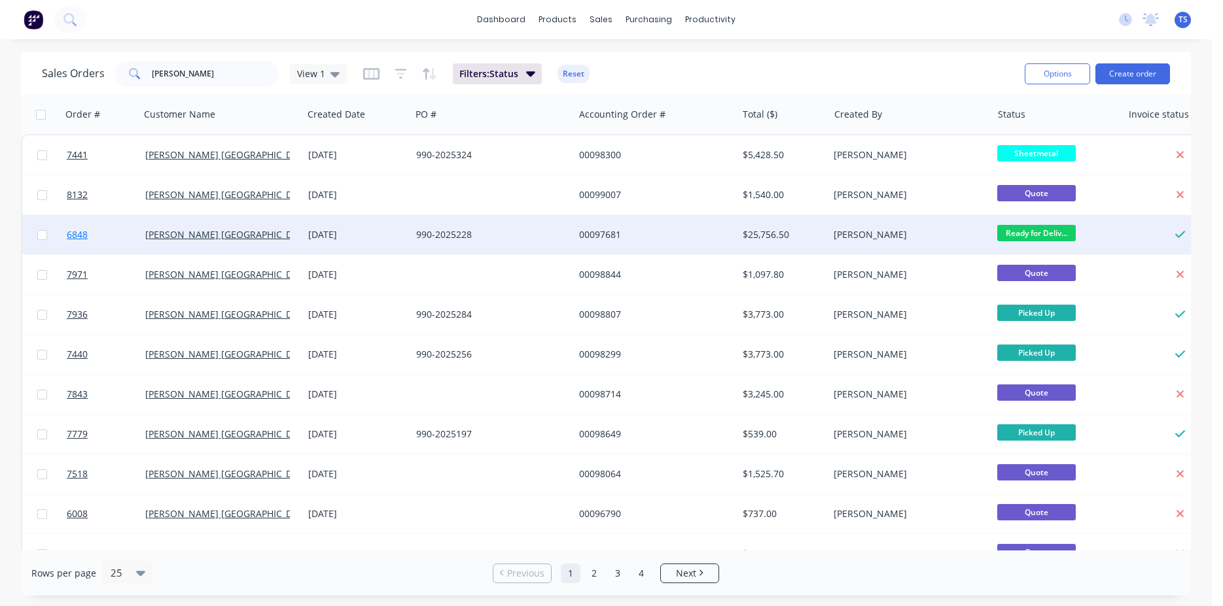
click at [111, 244] on link "6848" at bounding box center [106, 234] width 79 height 39
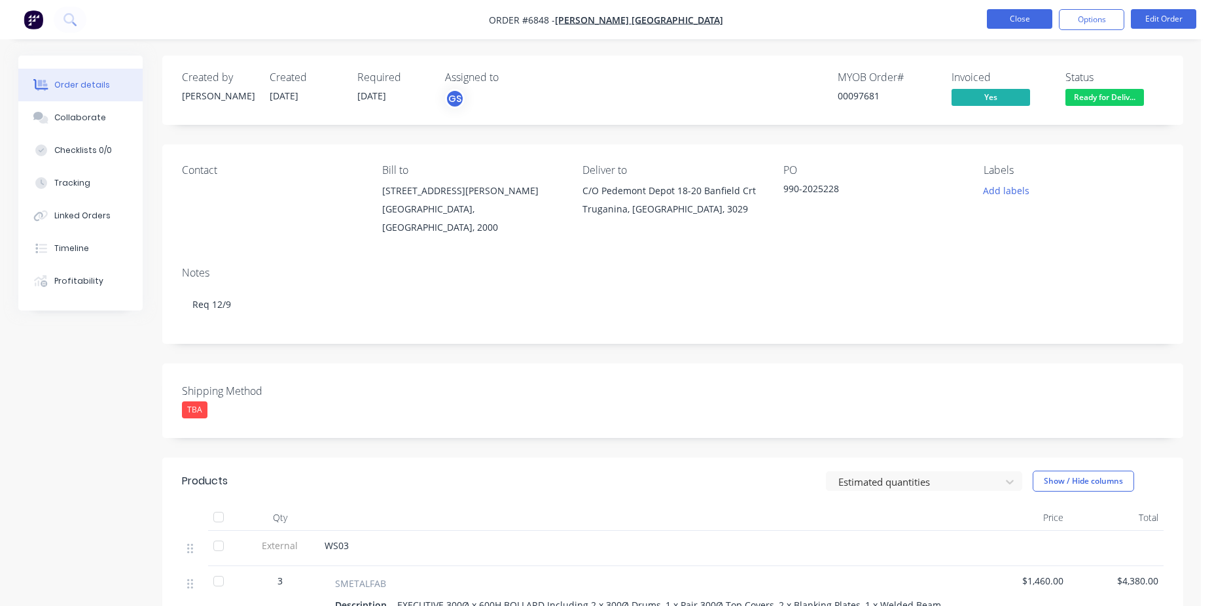
click at [1000, 20] on button "Close" at bounding box center [1019, 19] width 65 height 20
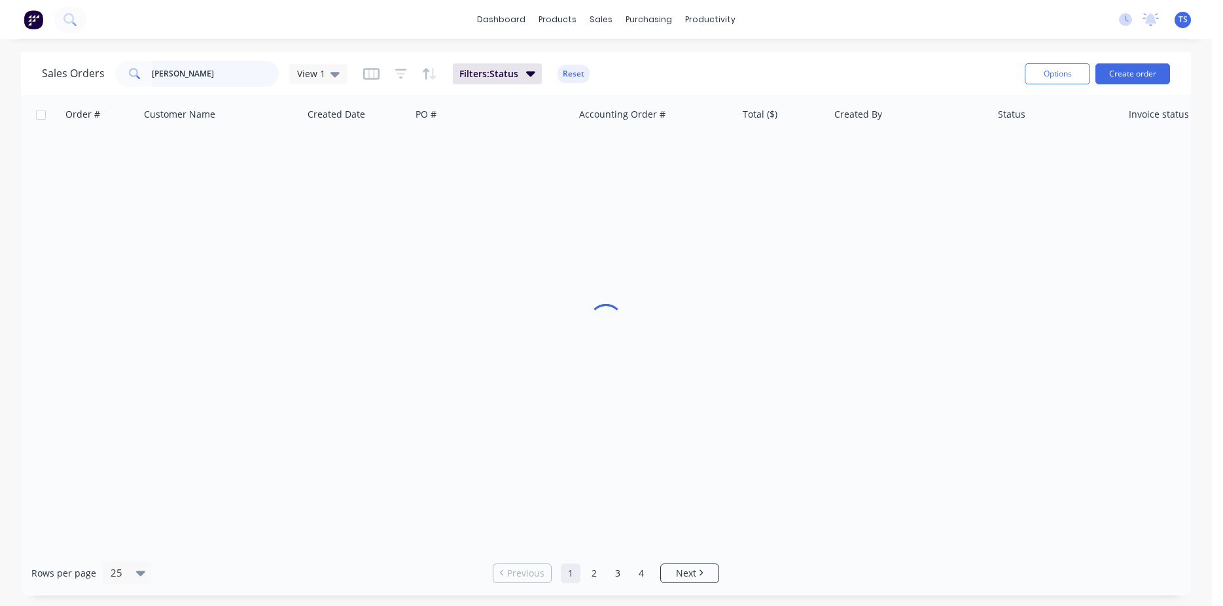
click at [198, 80] on input "[PERSON_NAME]" at bounding box center [216, 74] width 128 height 26
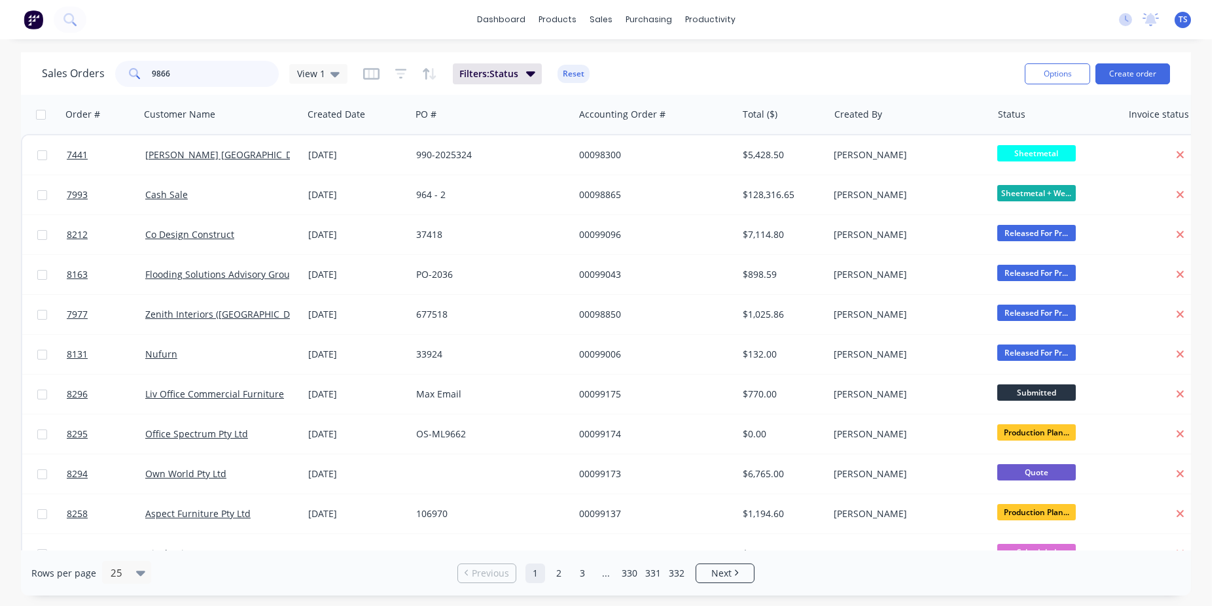
type input "98662"
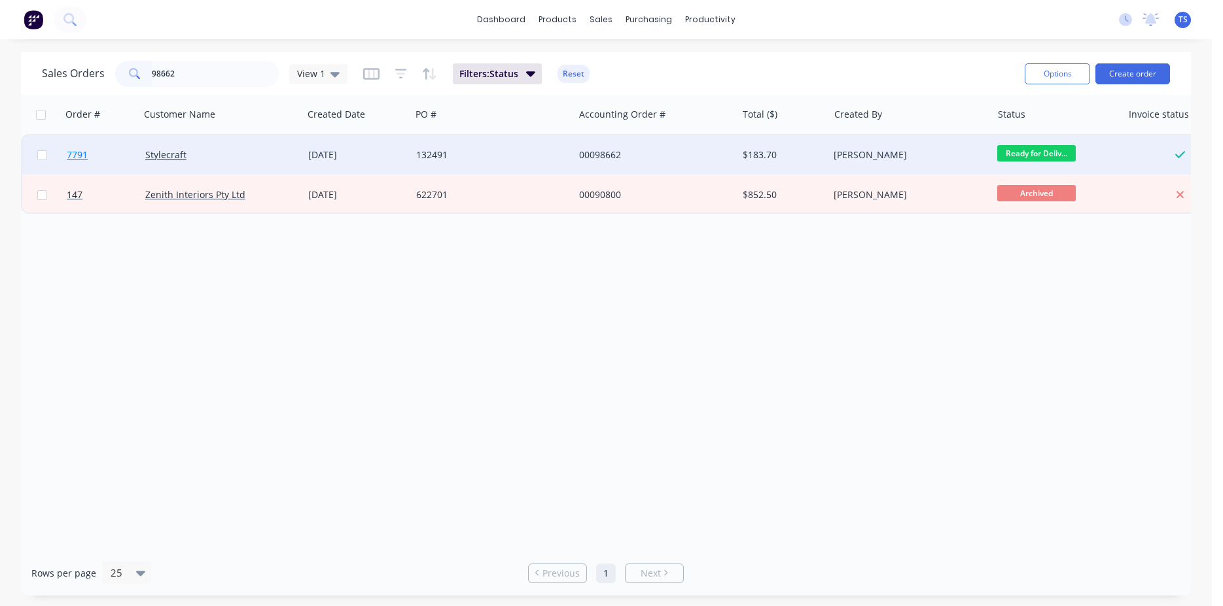
click at [92, 163] on link "7791" at bounding box center [106, 154] width 79 height 39
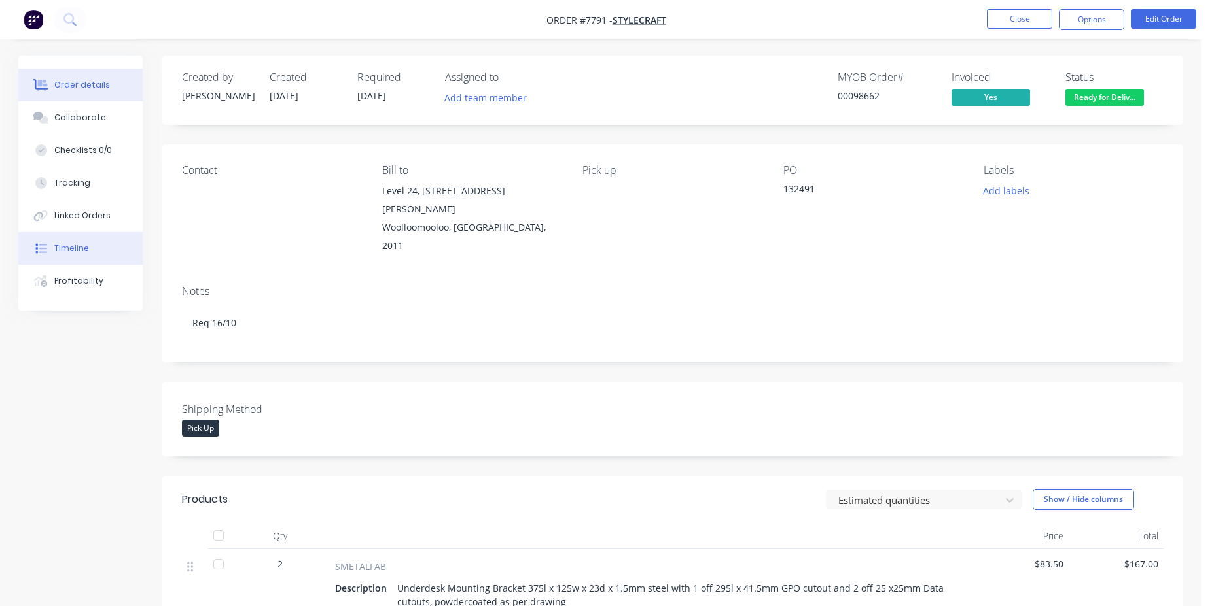
click at [82, 256] on button "Timeline" at bounding box center [80, 248] width 124 height 33
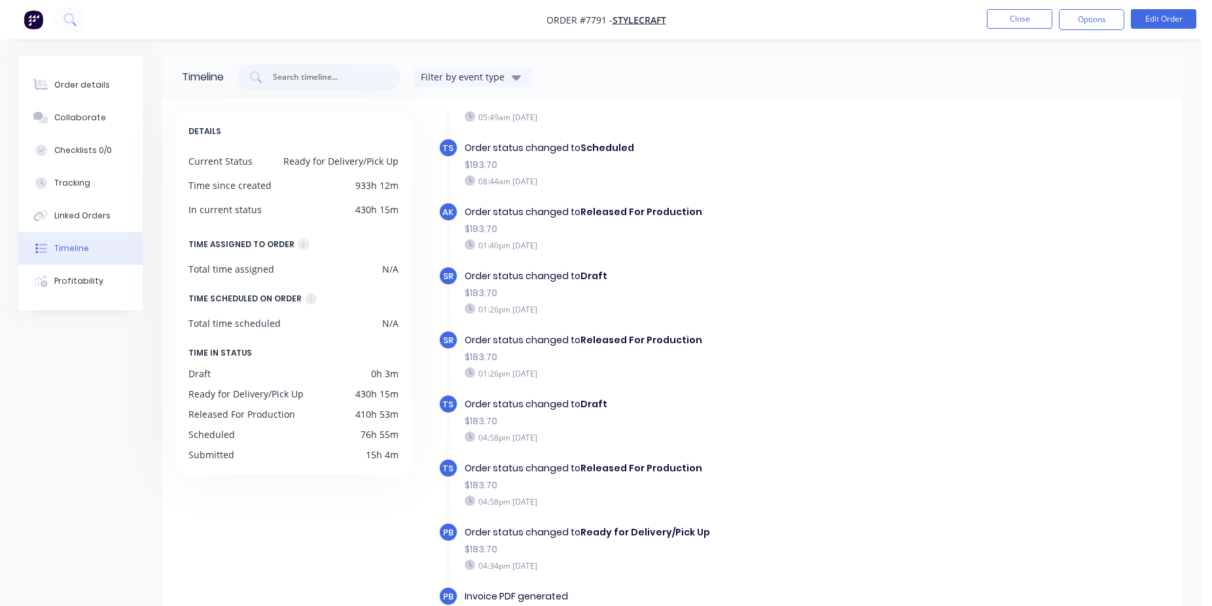
scroll to position [101, 0]
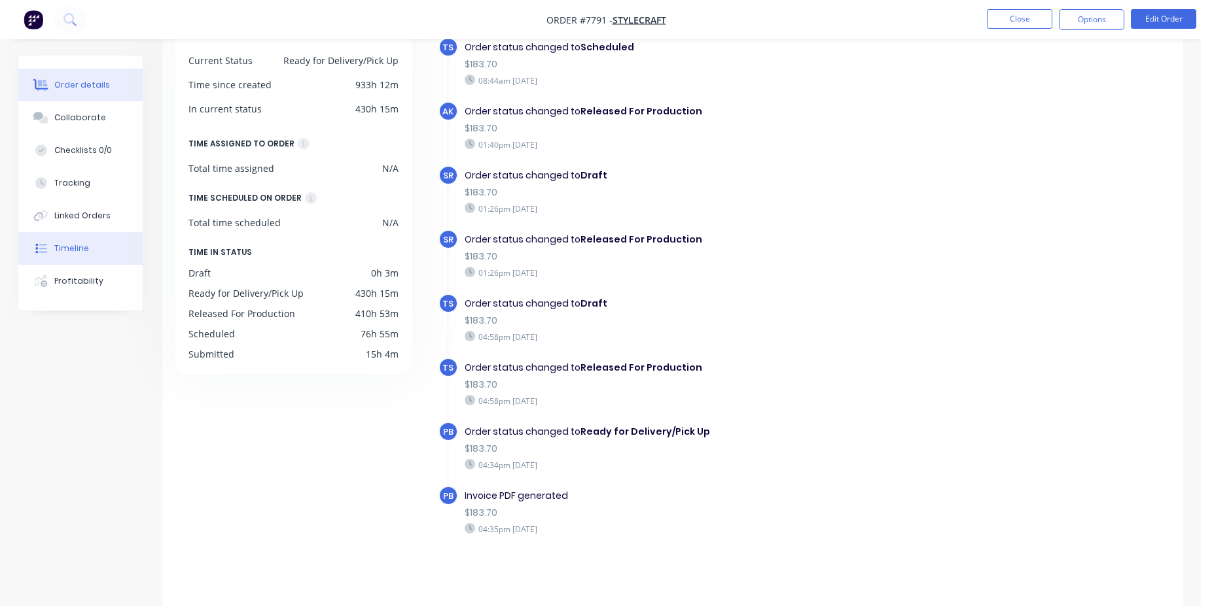
click at [91, 77] on button "Order details" at bounding box center [80, 85] width 124 height 33
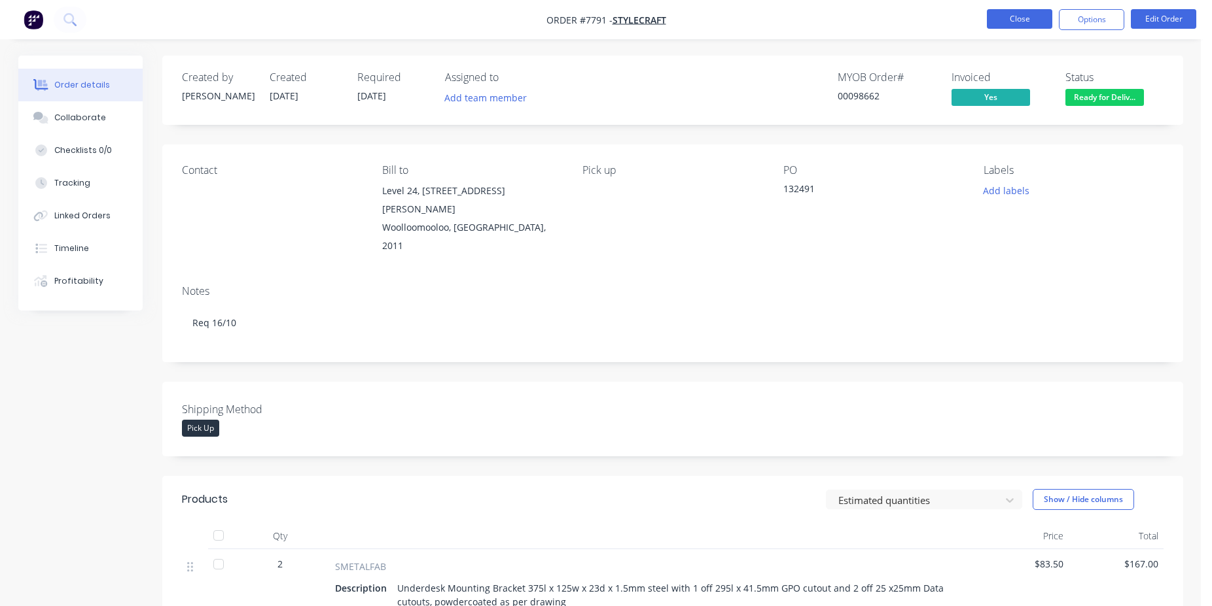
click at [1023, 13] on button "Close" at bounding box center [1019, 19] width 65 height 20
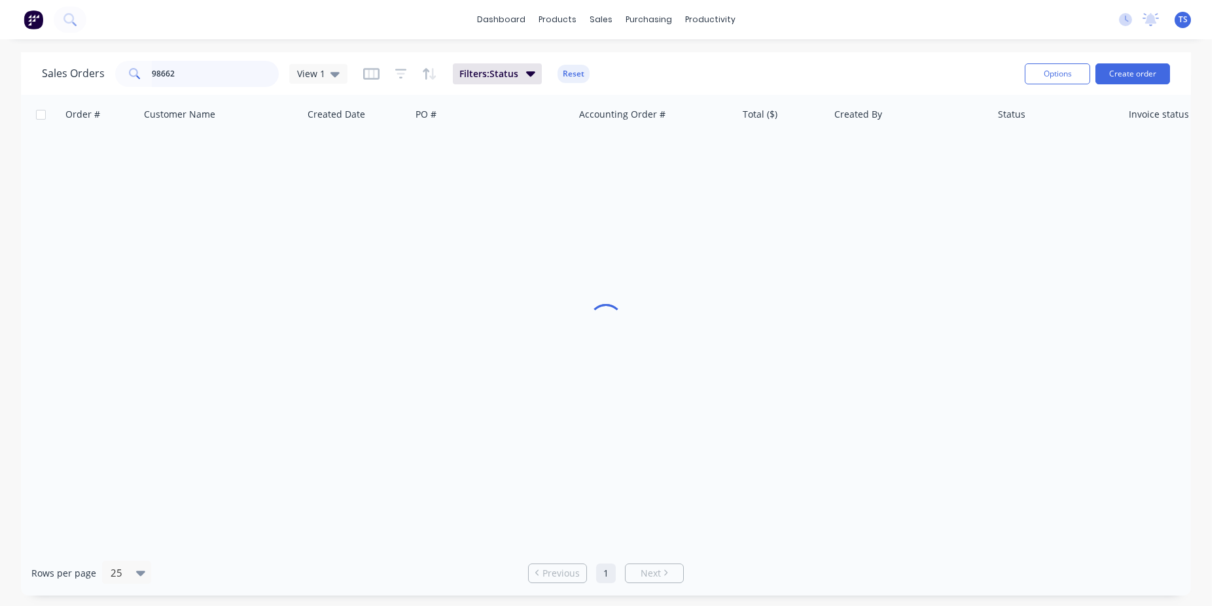
click at [224, 73] on input "98662" at bounding box center [216, 74] width 128 height 26
drag, startPoint x: 224, startPoint y: 73, endPoint x: 220, endPoint y: 82, distance: 10.3
click at [222, 79] on input "98662" at bounding box center [216, 74] width 128 height 26
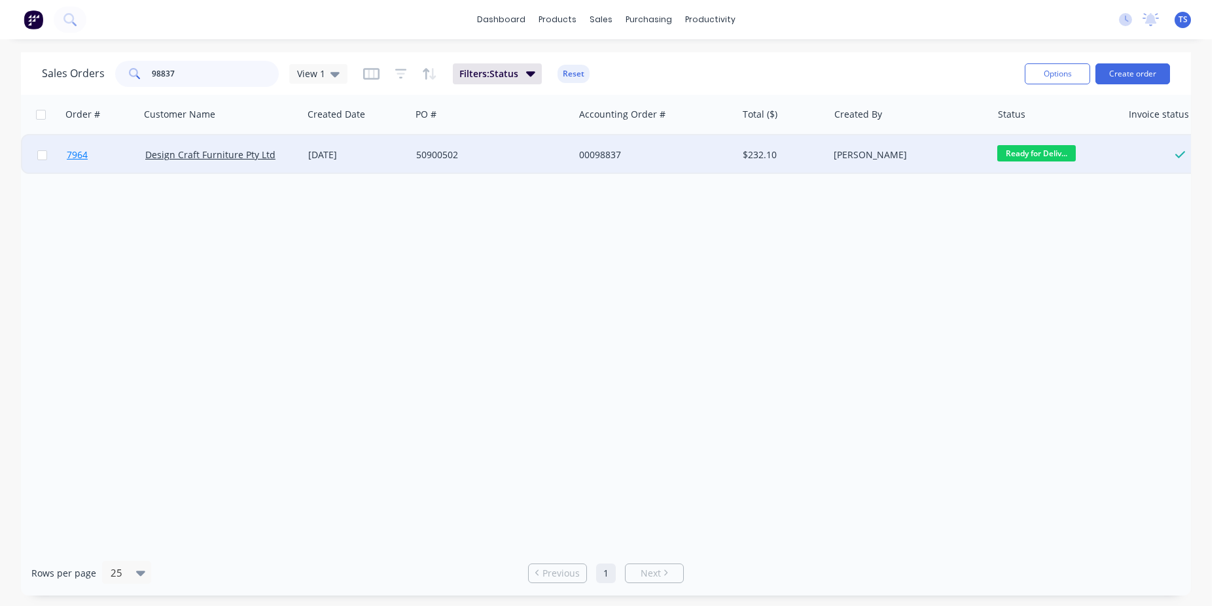
type input "98837"
click at [90, 165] on link "7964" at bounding box center [106, 154] width 79 height 39
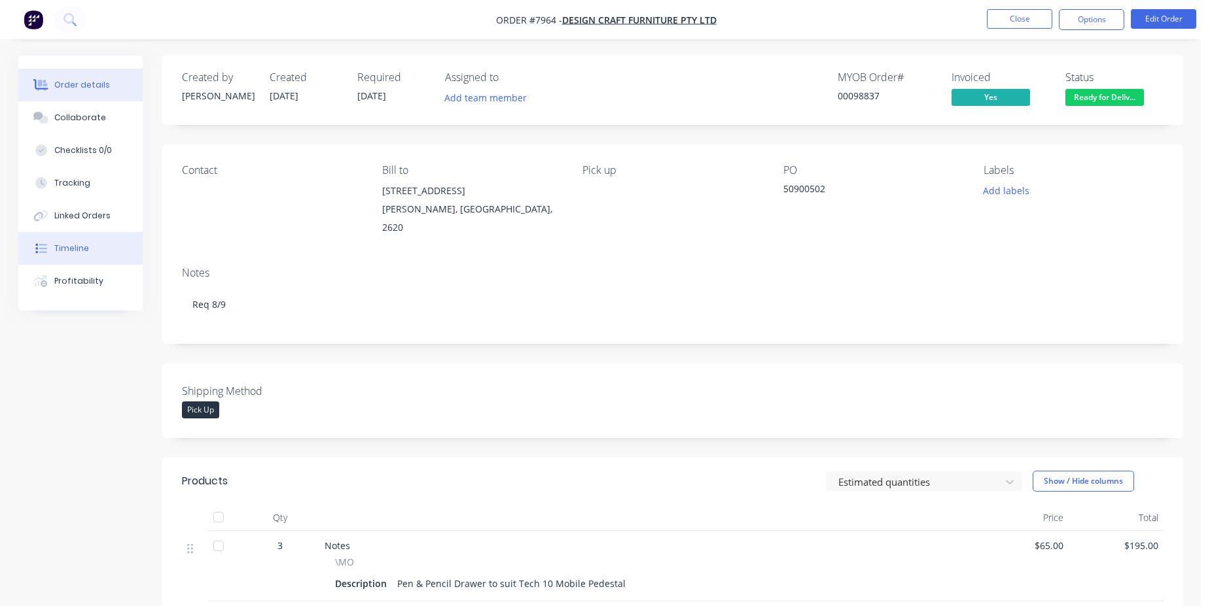
click at [99, 256] on button "Timeline" at bounding box center [80, 248] width 124 height 33
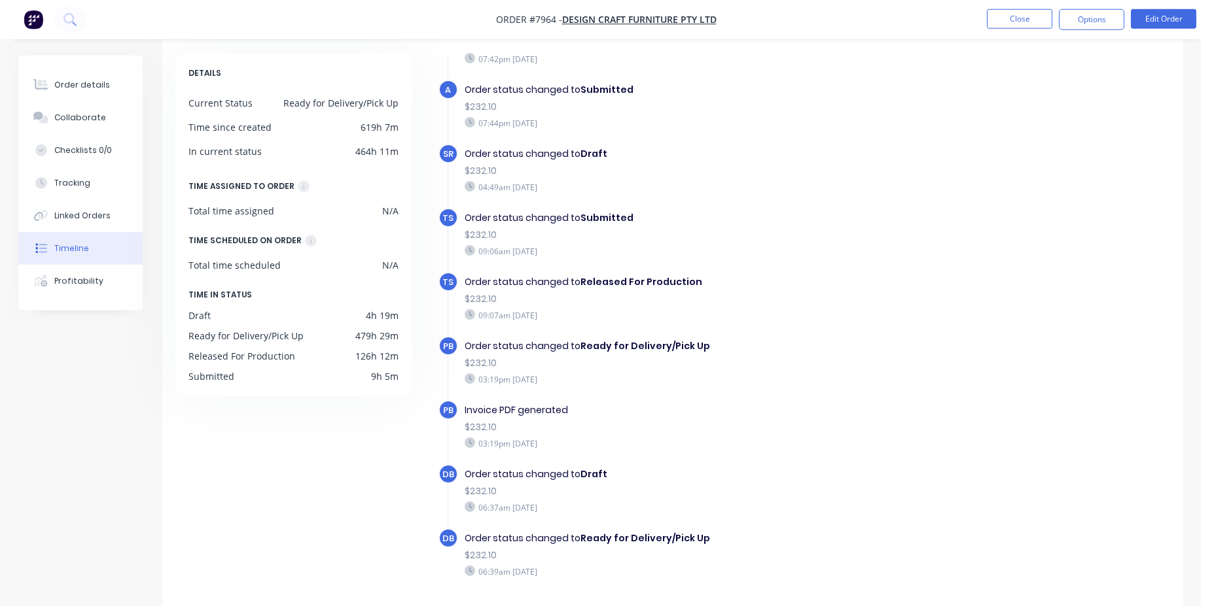
scroll to position [101, 0]
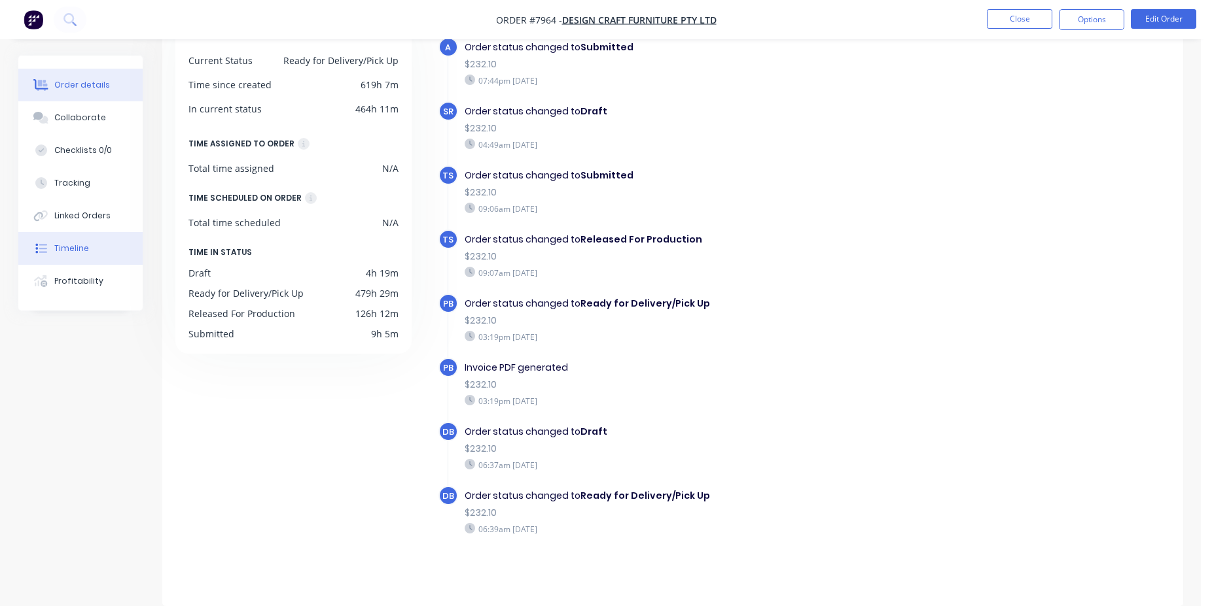
click at [76, 78] on button "Order details" at bounding box center [80, 85] width 124 height 33
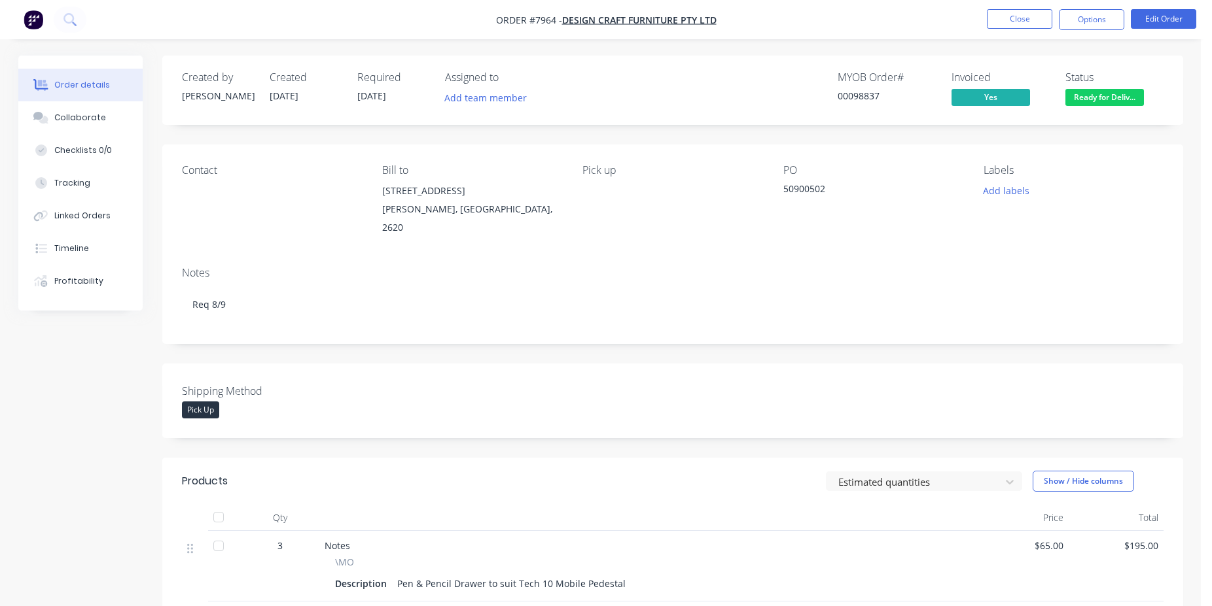
click at [800, 183] on div "50900502" at bounding box center [865, 191] width 164 height 18
copy div "50900502"
click at [1017, 25] on button "Close" at bounding box center [1019, 19] width 65 height 20
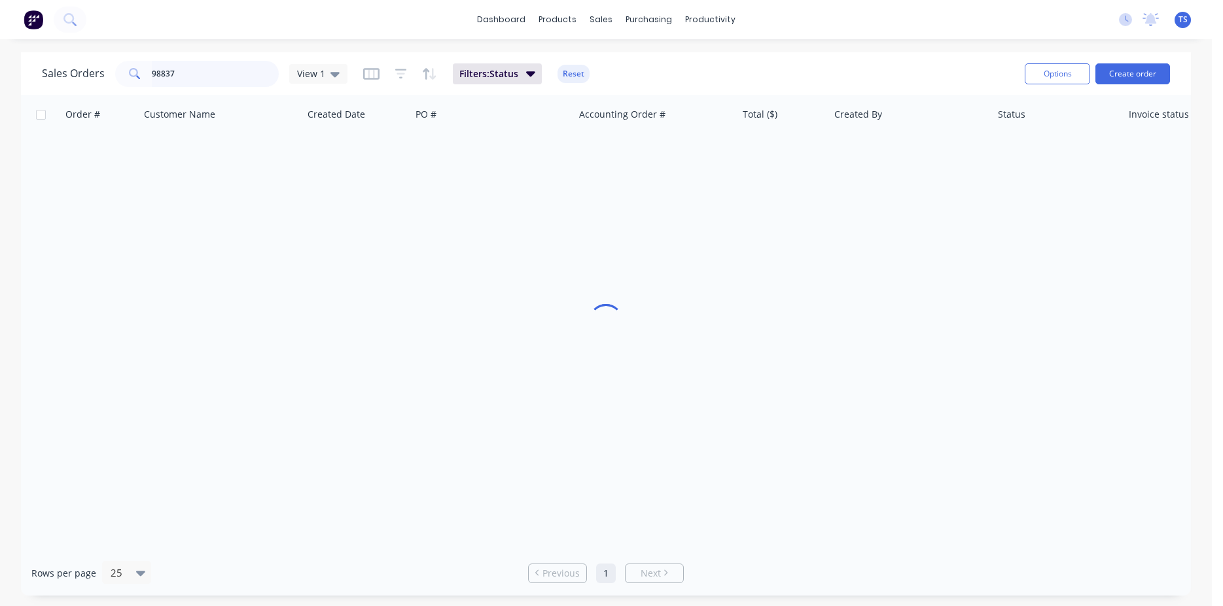
click at [220, 75] on input "98837" at bounding box center [216, 74] width 128 height 26
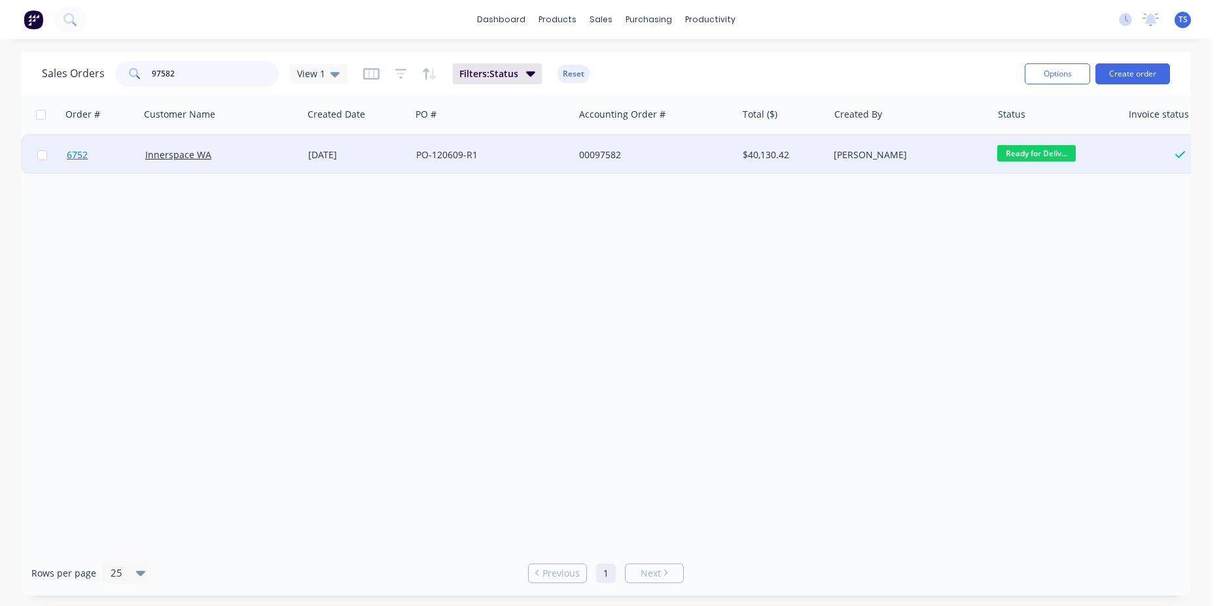
type input "97582"
click at [73, 169] on link "6752" at bounding box center [106, 154] width 79 height 39
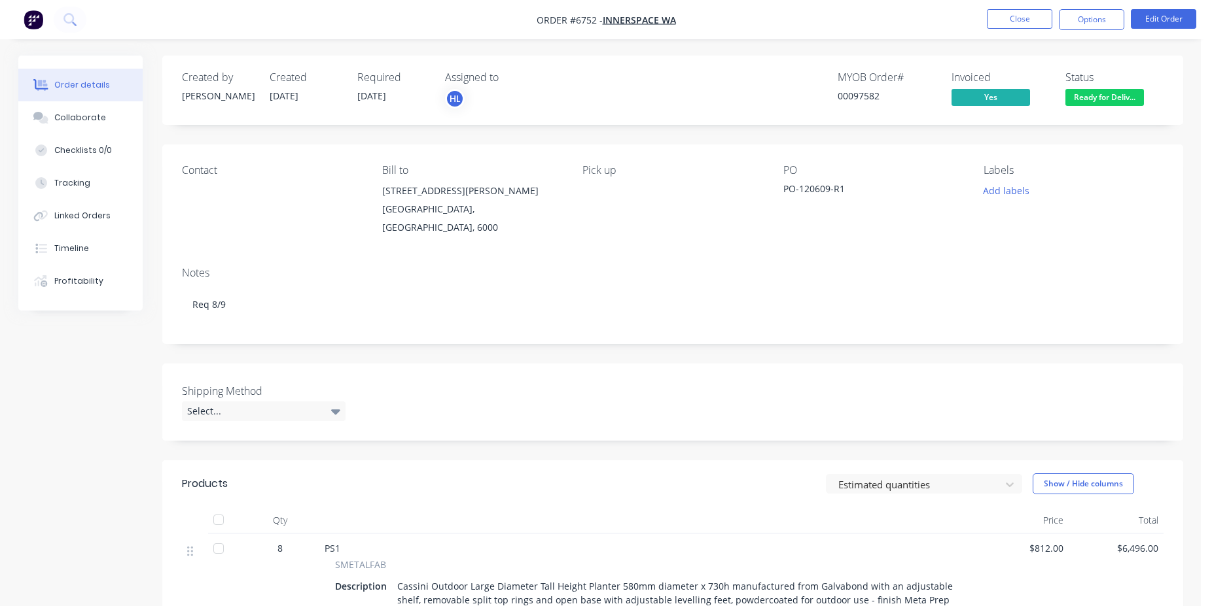
click at [818, 190] on div "PO-120609-R1" at bounding box center [865, 191] width 164 height 18
copy div "120609"
click at [998, 20] on button "Close" at bounding box center [1019, 19] width 65 height 20
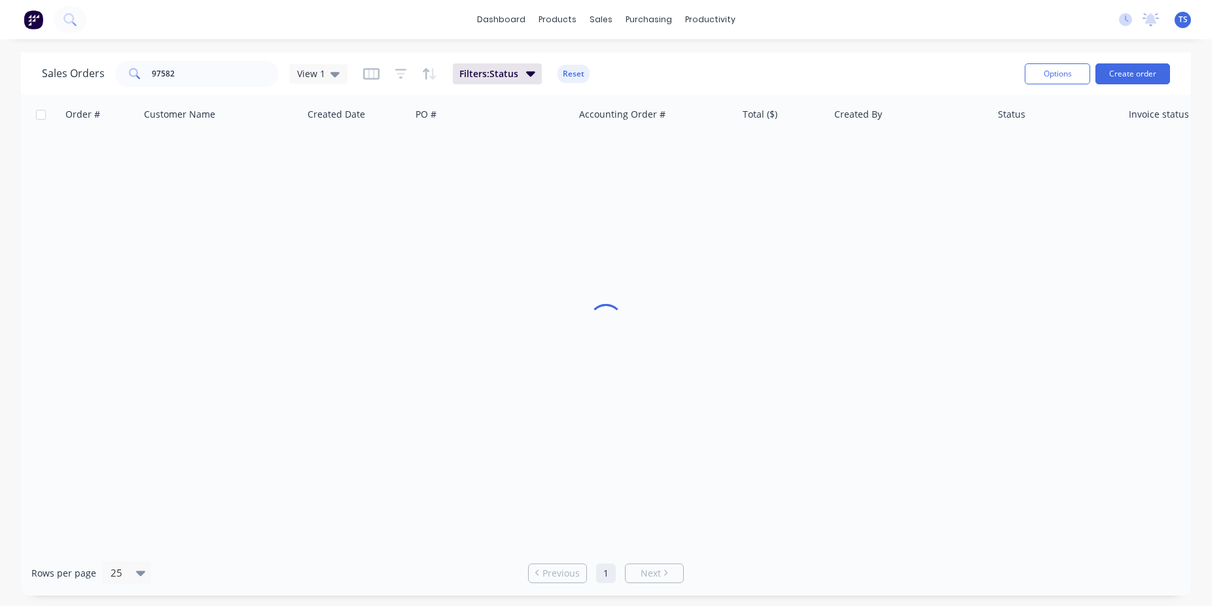
click at [212, 88] on div "Sales Orders 97582 View 1 Filters: Status Reset" at bounding box center [528, 74] width 972 height 32
click at [211, 79] on input "97582" at bounding box center [216, 74] width 128 height 26
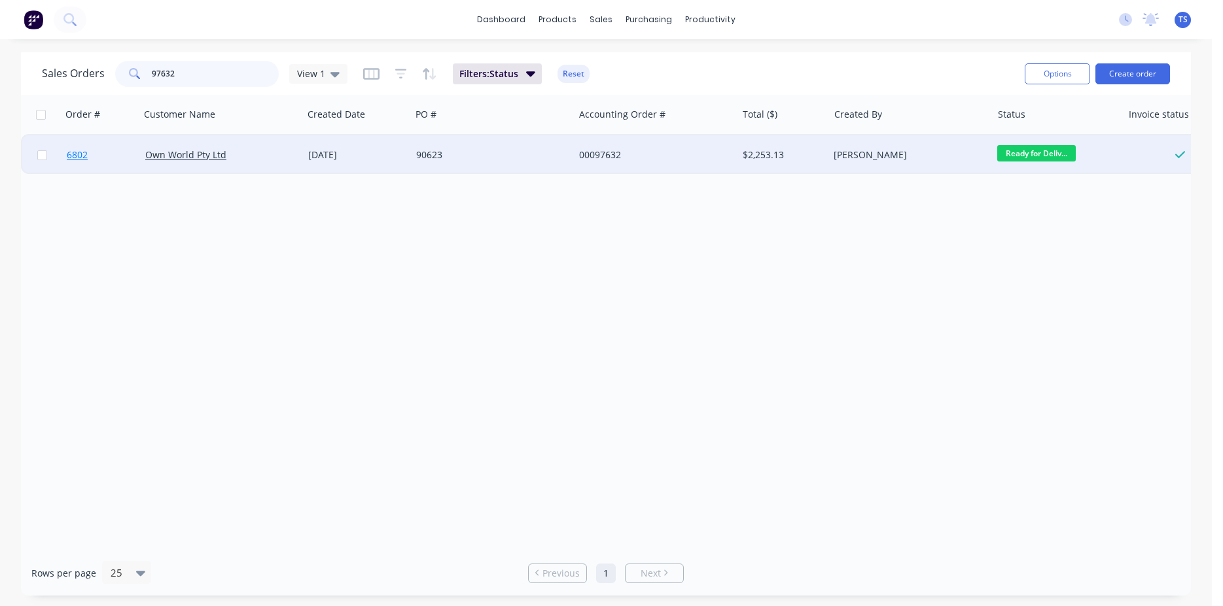
type input "97632"
click at [137, 148] on link "6802" at bounding box center [106, 154] width 79 height 39
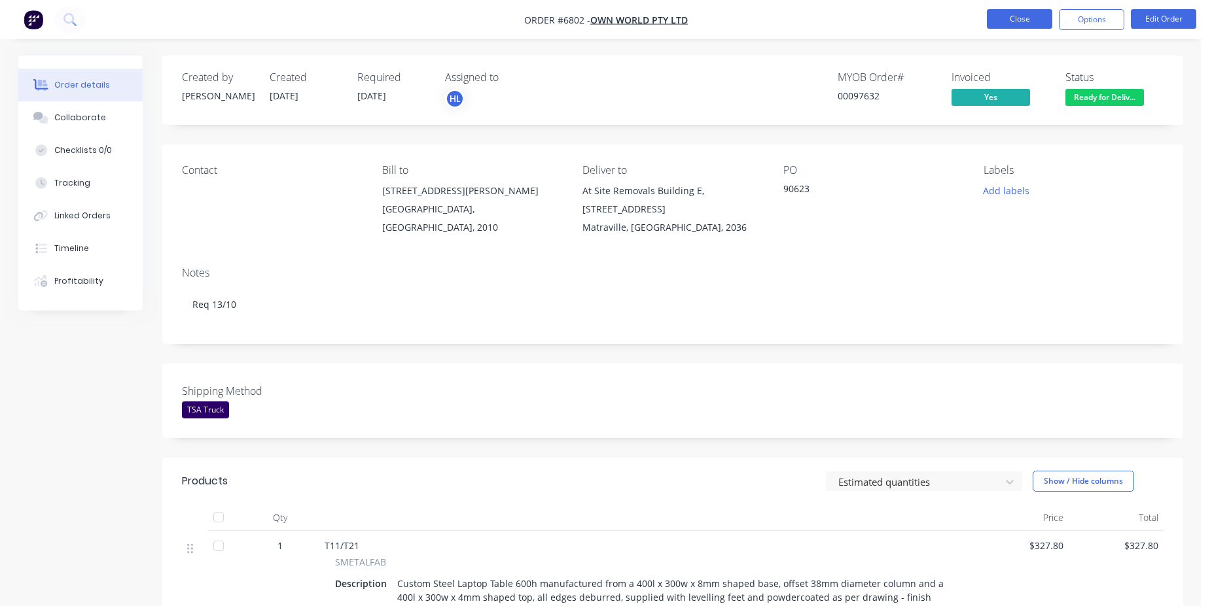
click at [1026, 27] on button "Close" at bounding box center [1019, 19] width 65 height 20
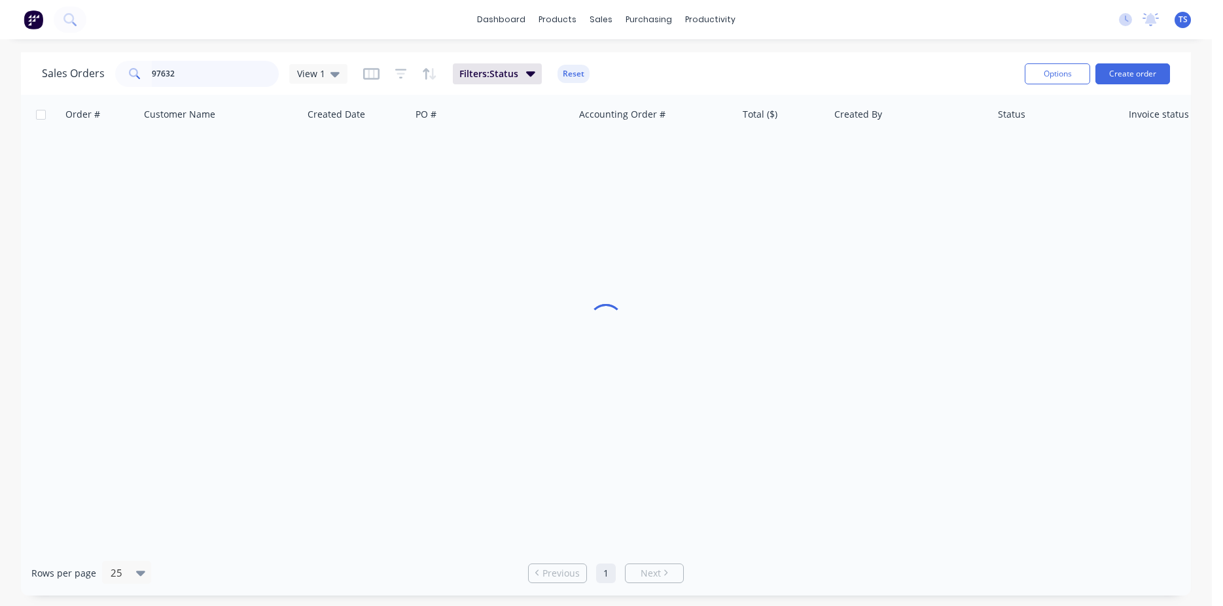
click at [222, 66] on input "97632" at bounding box center [216, 74] width 128 height 26
click at [222, 67] on input "97632" at bounding box center [216, 74] width 128 height 26
click at [221, 70] on input "9763298081" at bounding box center [216, 74] width 128 height 26
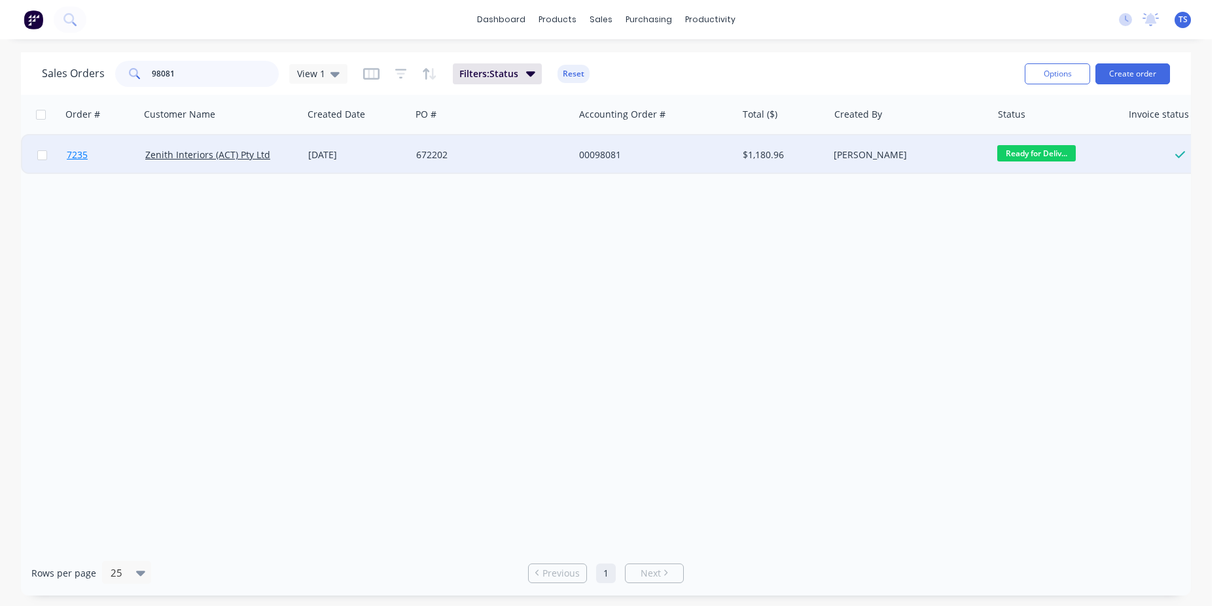
type input "98081"
click at [87, 156] on span "7235" at bounding box center [77, 155] width 21 height 13
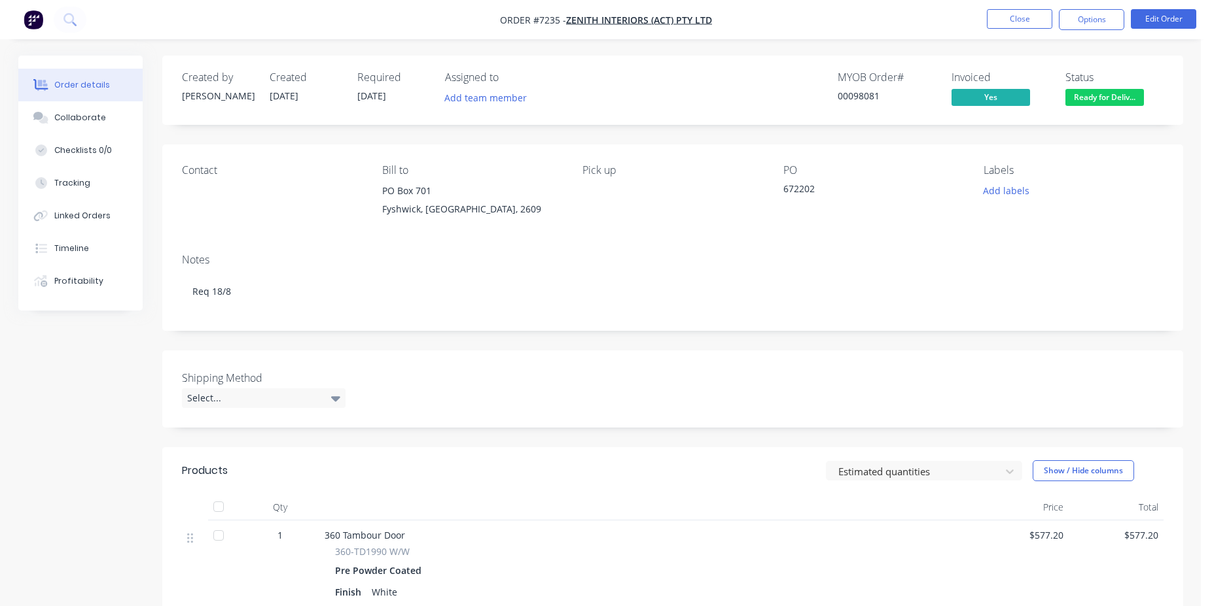
click at [770, 190] on div "Contact Bill to [STREET_ADDRESS] Pick up PO 672202 Labels Add labels" at bounding box center [672, 194] width 1021 height 99
click at [801, 189] on div "672202" at bounding box center [865, 191] width 164 height 18
copy div "672202"
click at [1003, 26] on button "Close" at bounding box center [1019, 19] width 65 height 20
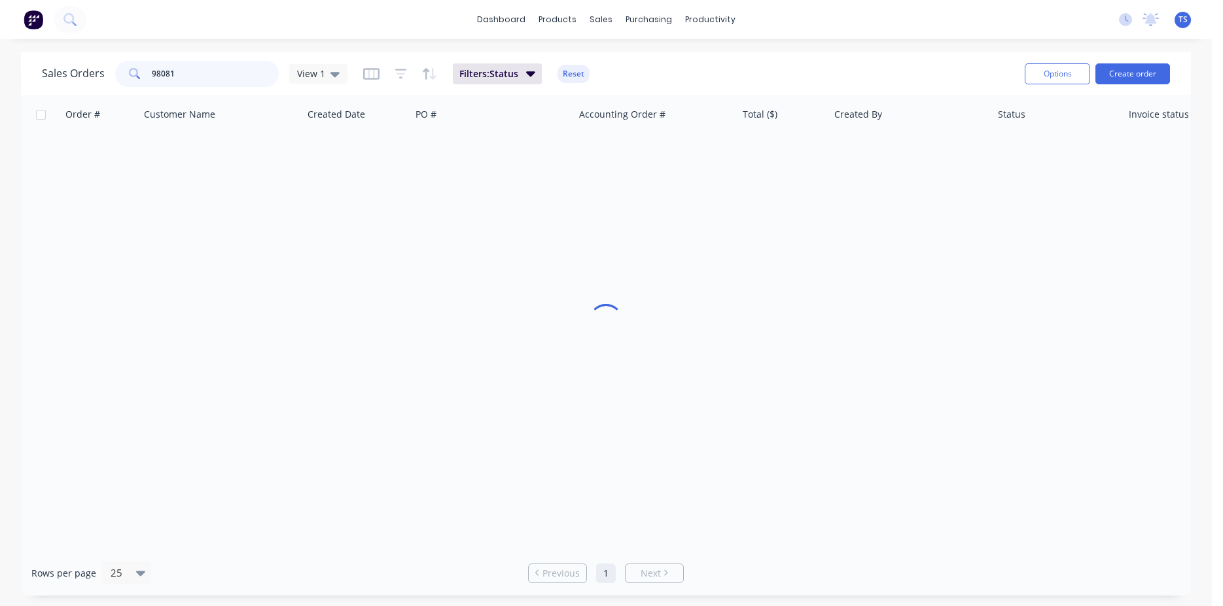
click at [184, 80] on input "98081" at bounding box center [216, 74] width 128 height 26
type input "91759"
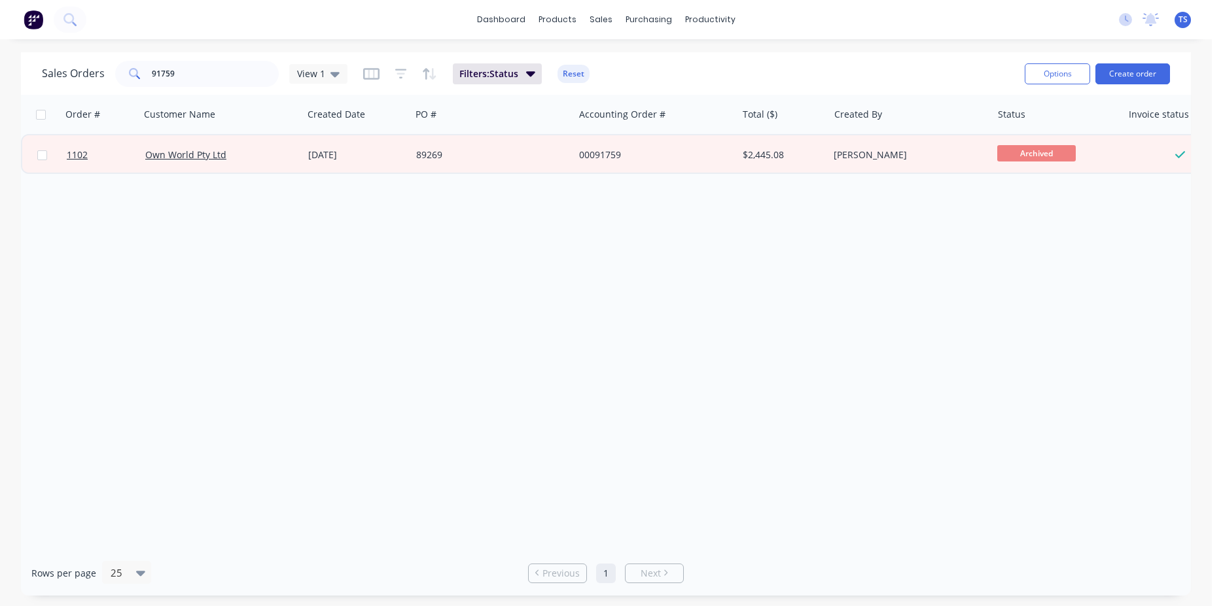
click at [208, 384] on div "Order # Customer Name Created Date PO # Accounting Order # Total ($) Created By…" at bounding box center [606, 323] width 1170 height 456
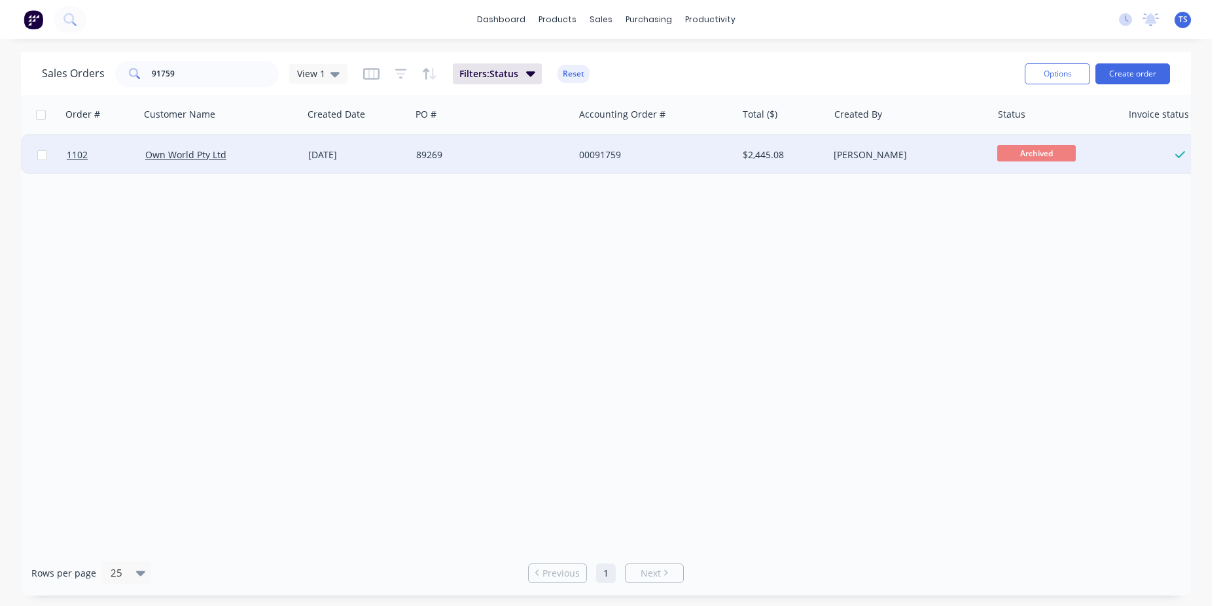
click at [656, 149] on div "00091759" at bounding box center [651, 155] width 145 height 13
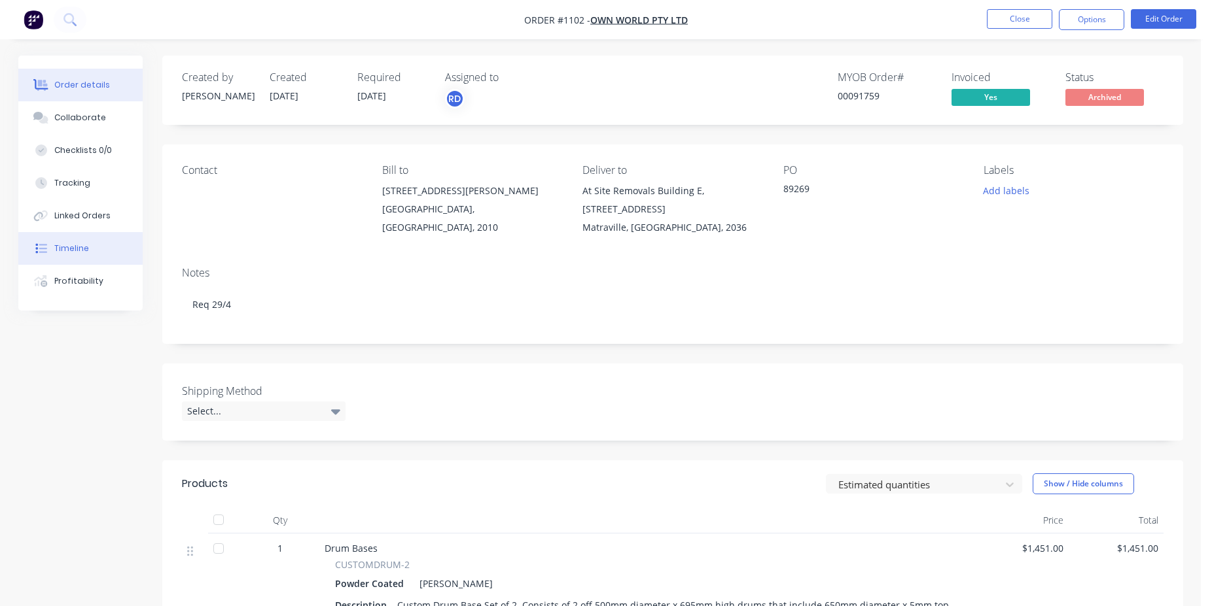
click at [96, 242] on button "Timeline" at bounding box center [80, 248] width 124 height 33
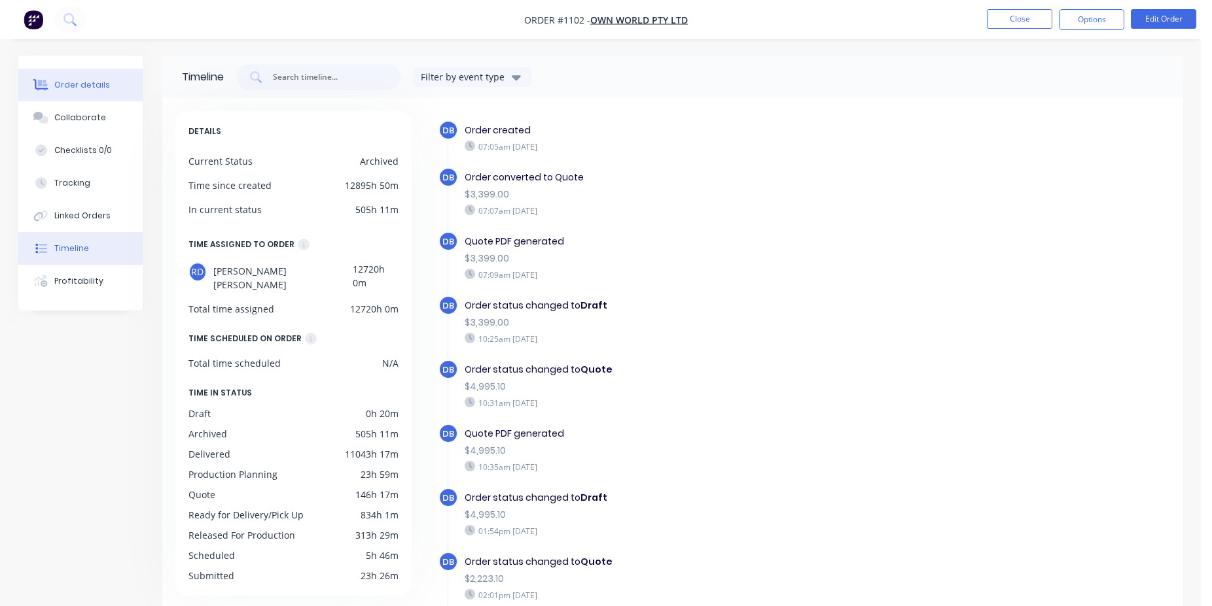
click at [113, 84] on button "Order details" at bounding box center [80, 85] width 124 height 33
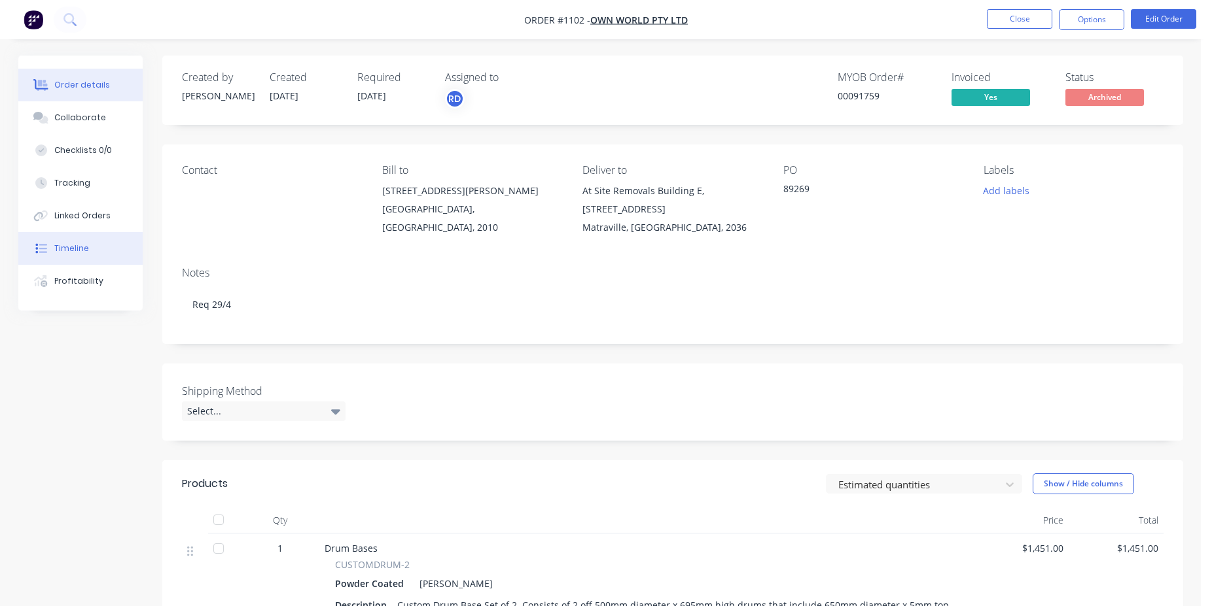
click at [92, 249] on button "Timeline" at bounding box center [80, 248] width 124 height 33
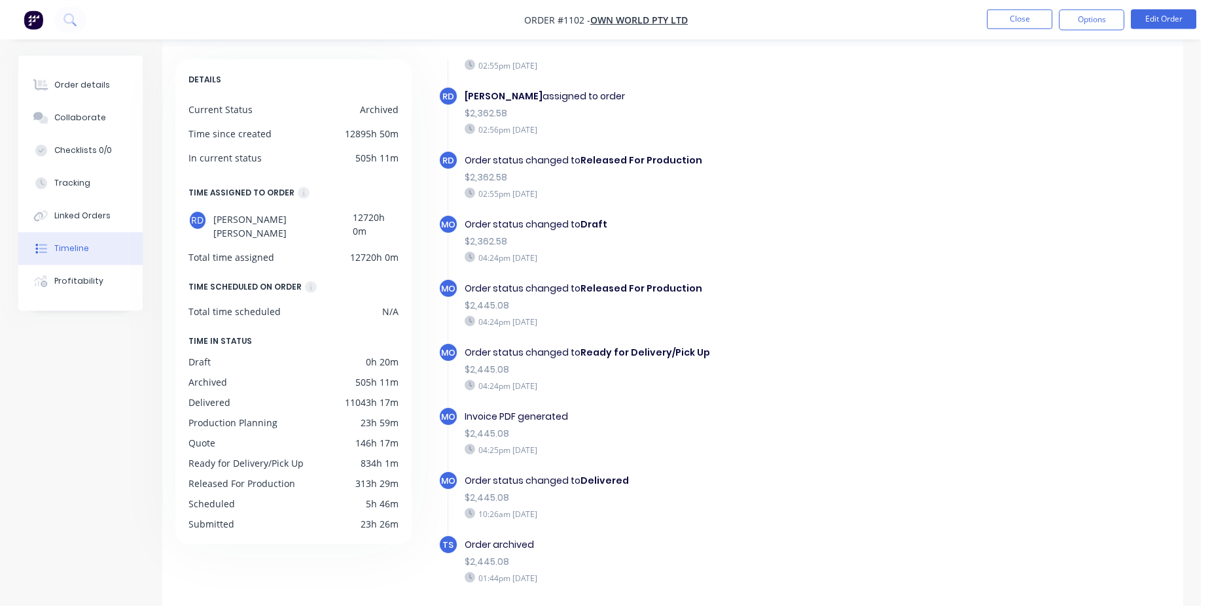
scroll to position [101, 0]
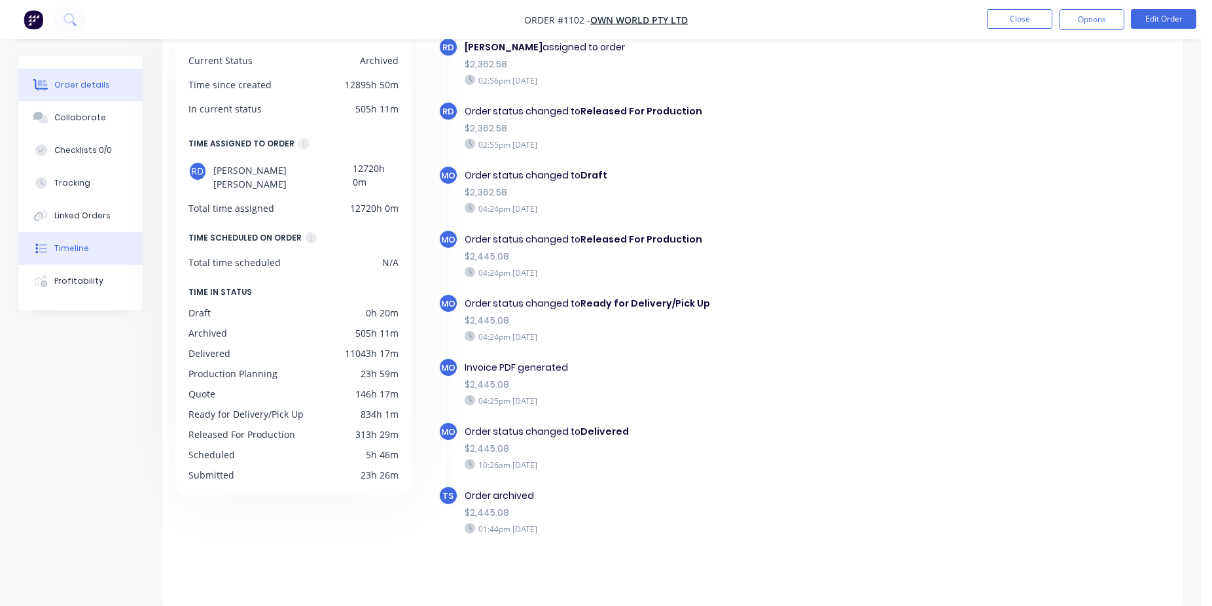
click at [41, 82] on icon at bounding box center [42, 85] width 10 height 11
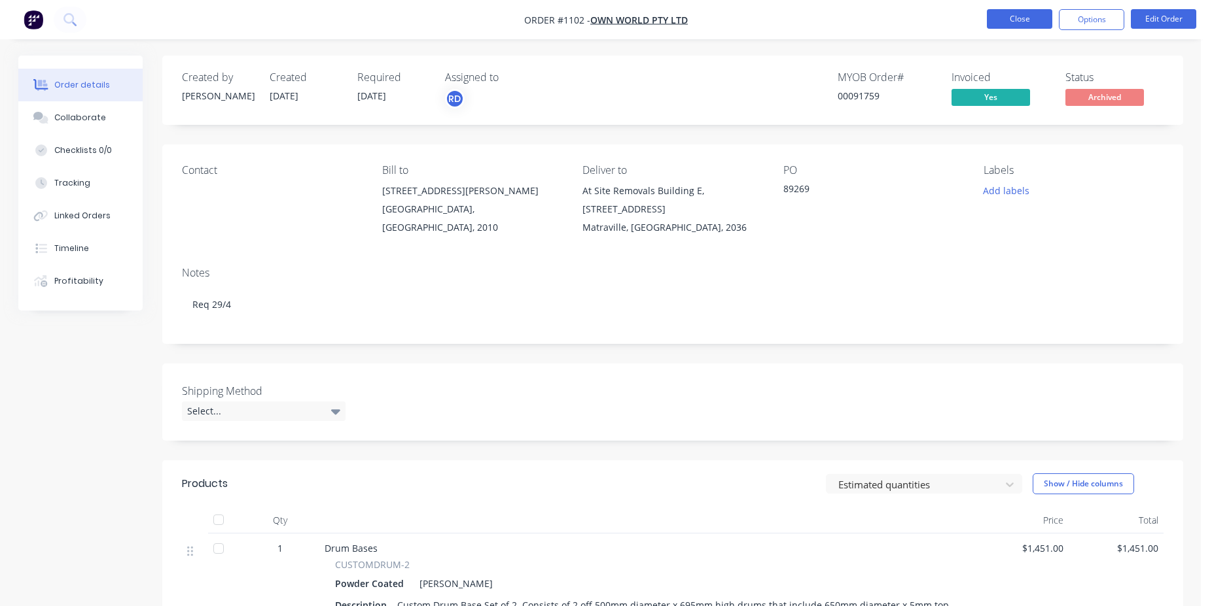
click at [1015, 21] on button "Close" at bounding box center [1019, 19] width 65 height 20
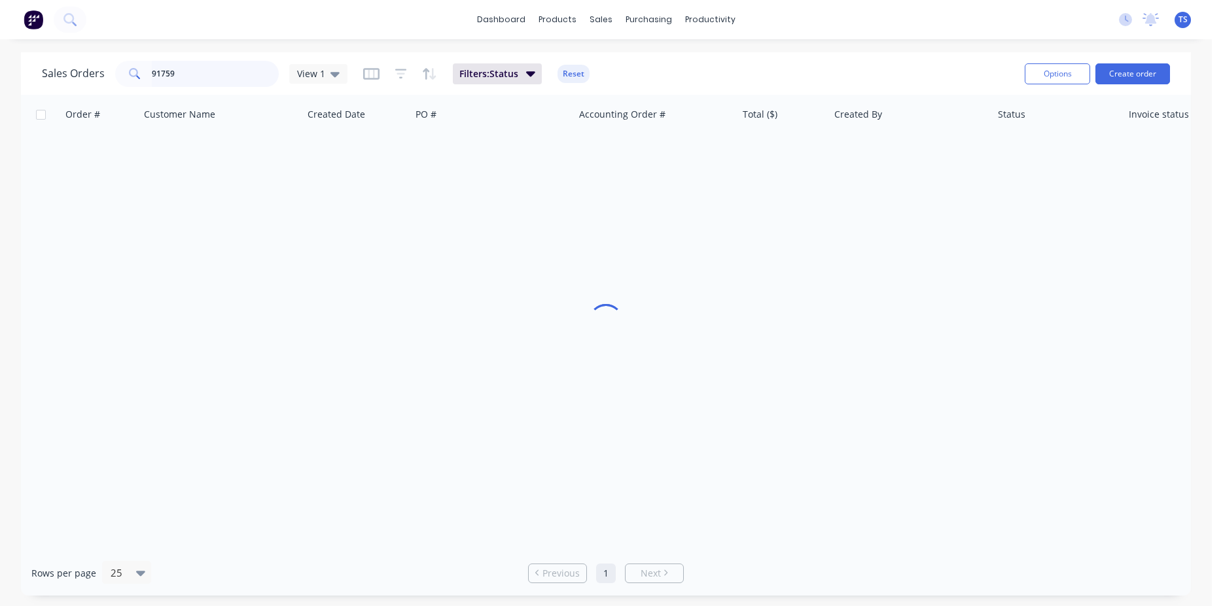
click at [181, 75] on input "91759" at bounding box center [216, 74] width 128 height 26
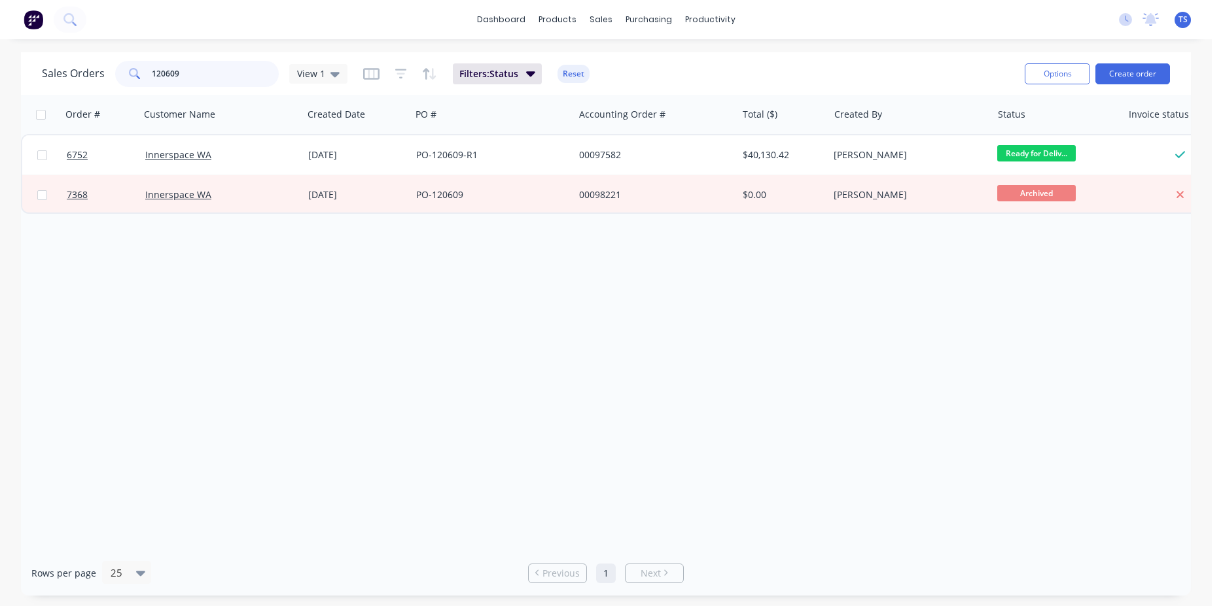
click at [207, 85] on input "120609" at bounding box center [216, 74] width 128 height 26
click at [206, 84] on input "120609" at bounding box center [216, 74] width 128 height 26
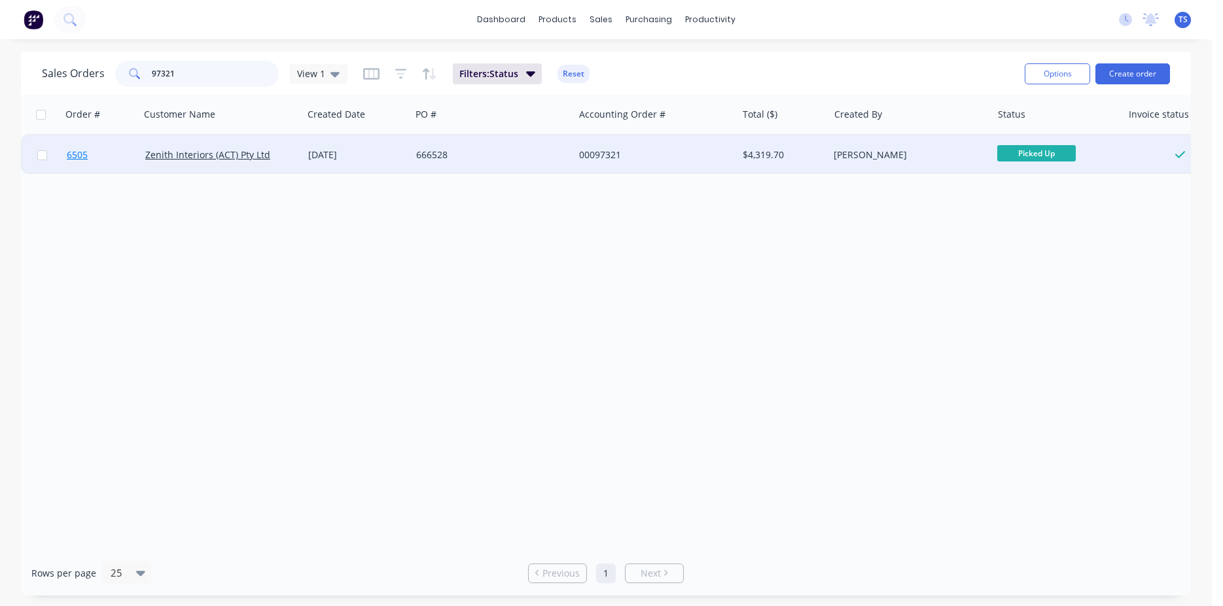
type input "97321"
click at [124, 148] on link "6505" at bounding box center [106, 154] width 79 height 39
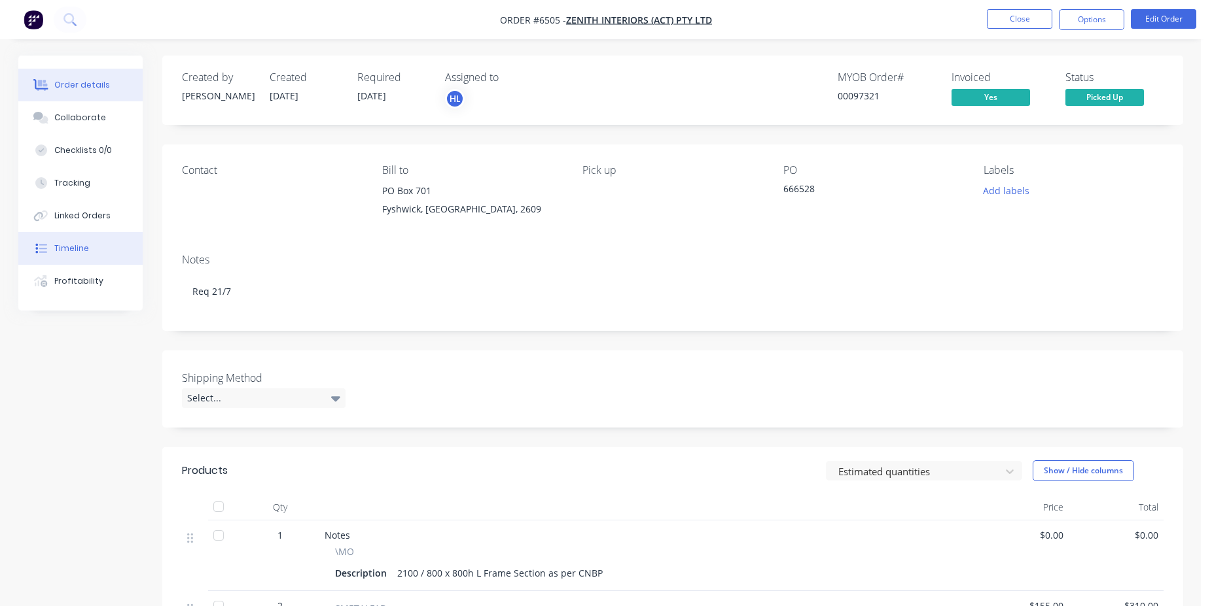
click at [58, 249] on div "Timeline" at bounding box center [71, 249] width 35 height 12
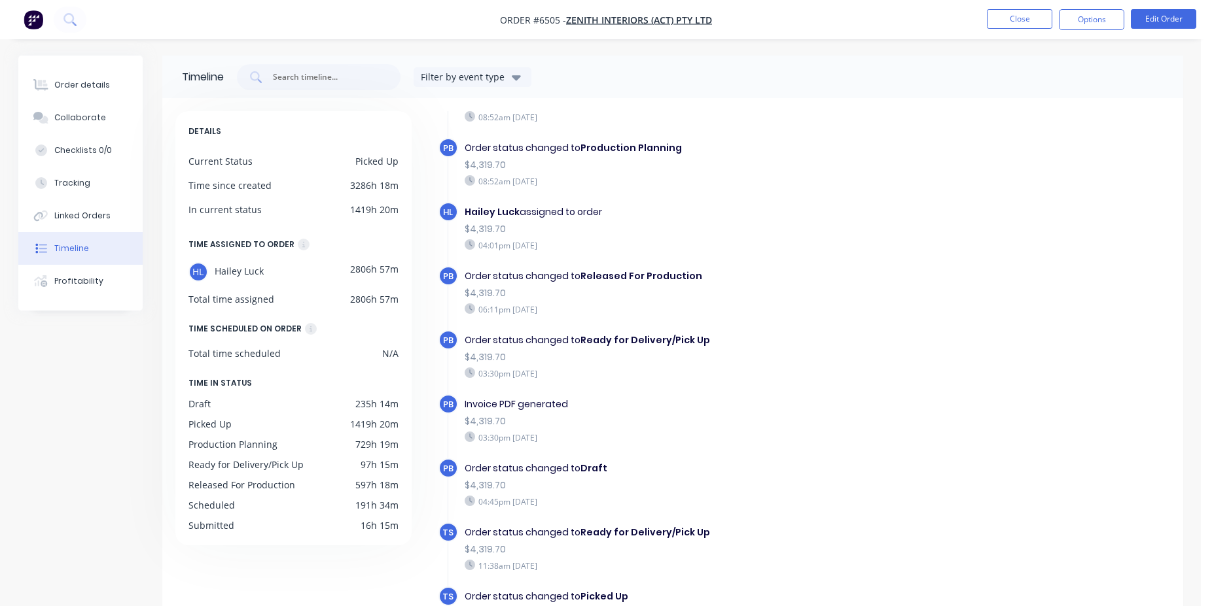
scroll to position [101, 0]
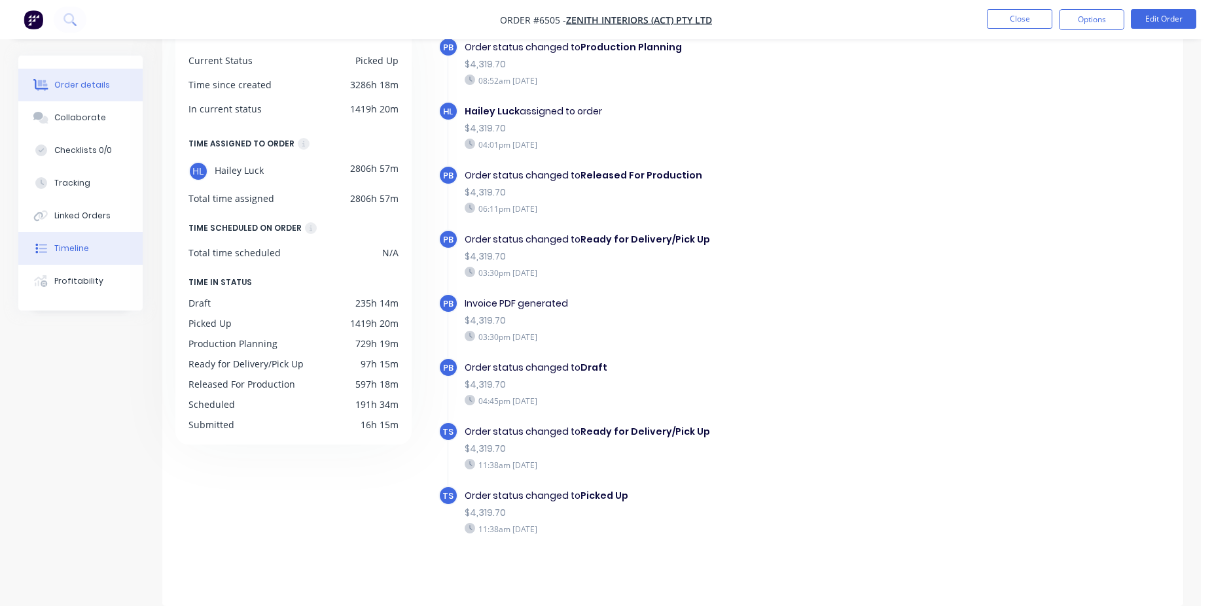
click at [61, 69] on button "Order details" at bounding box center [80, 85] width 124 height 33
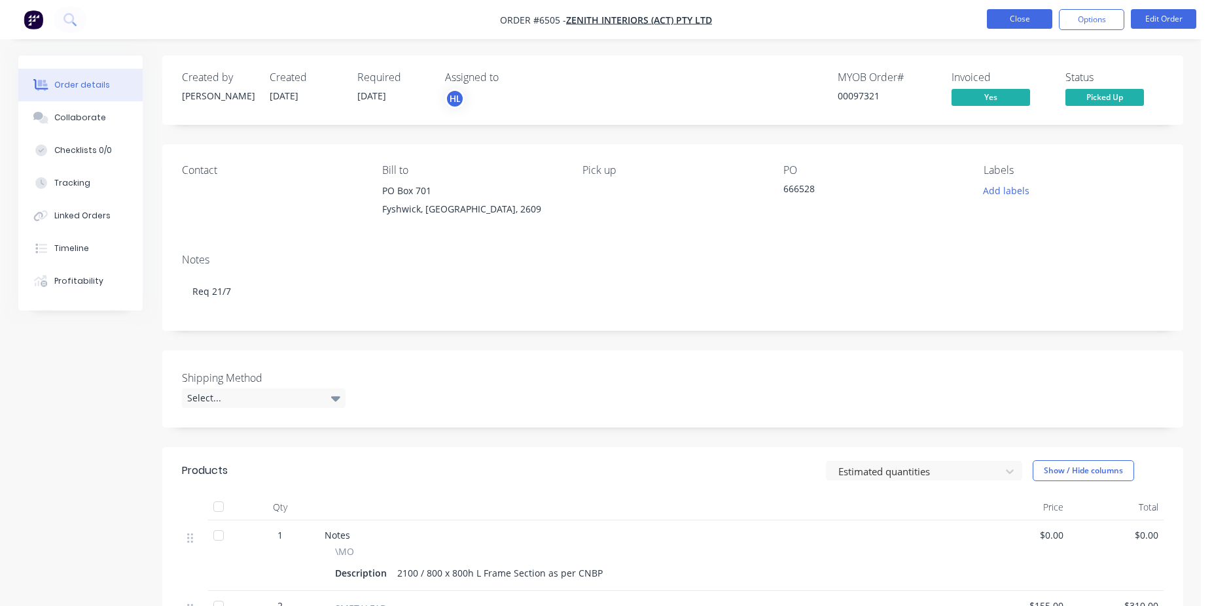
click at [1011, 25] on button "Close" at bounding box center [1019, 19] width 65 height 20
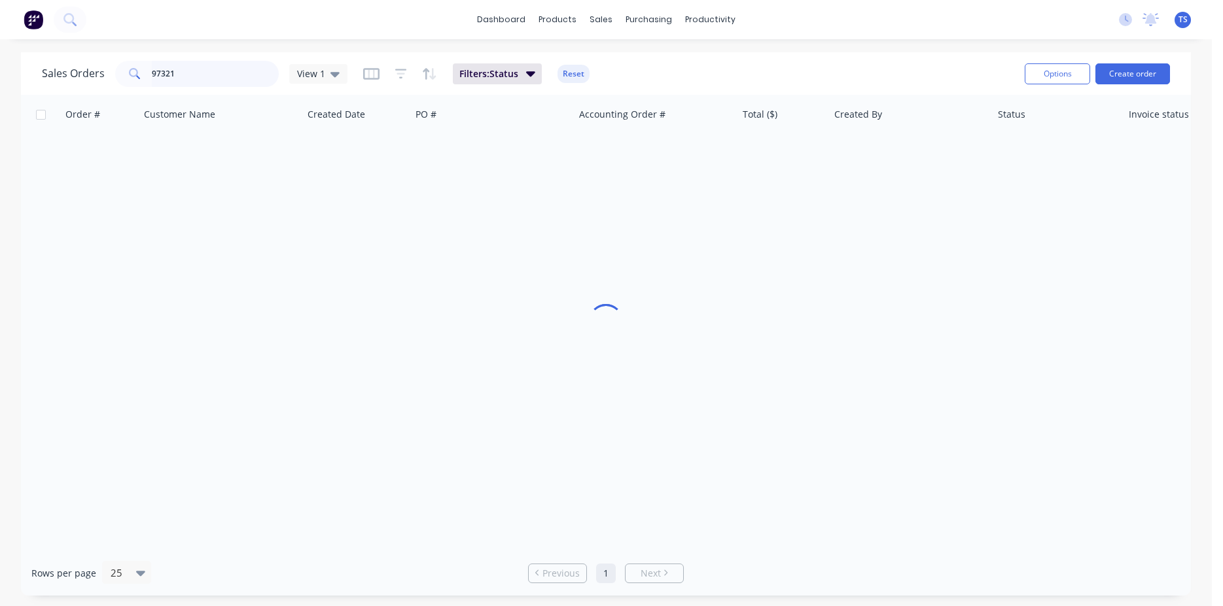
click at [232, 78] on input "97321" at bounding box center [216, 74] width 128 height 26
type input "99093"
click at [92, 158] on link "8211" at bounding box center [106, 154] width 79 height 39
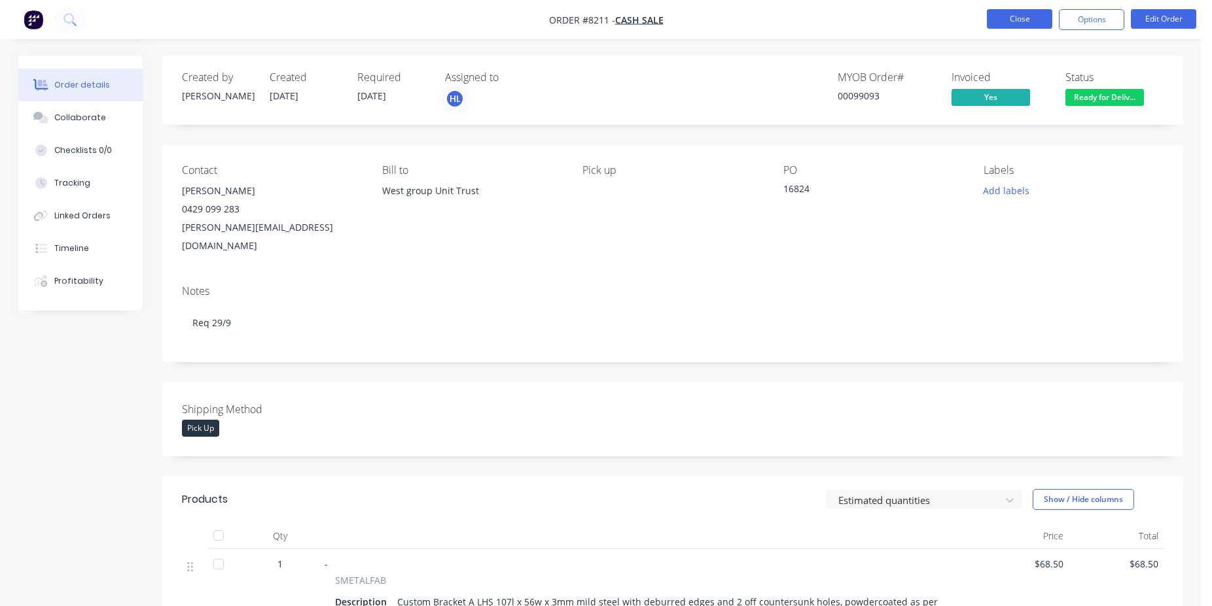
click at [998, 20] on button "Close" at bounding box center [1019, 19] width 65 height 20
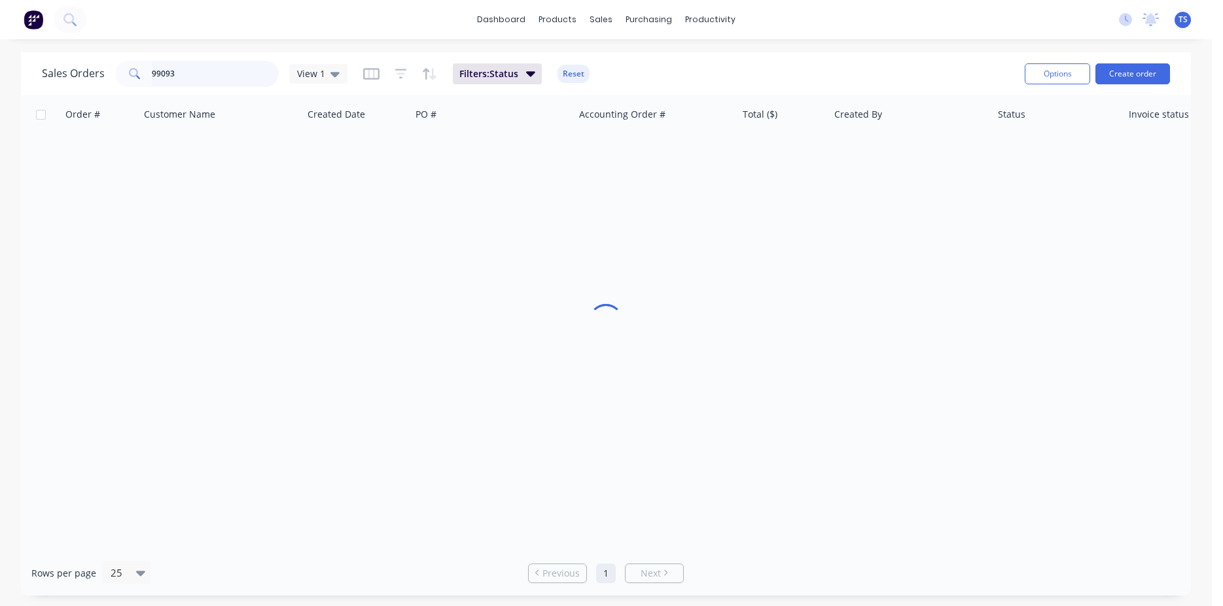
click at [189, 66] on input "99093" at bounding box center [216, 74] width 128 height 26
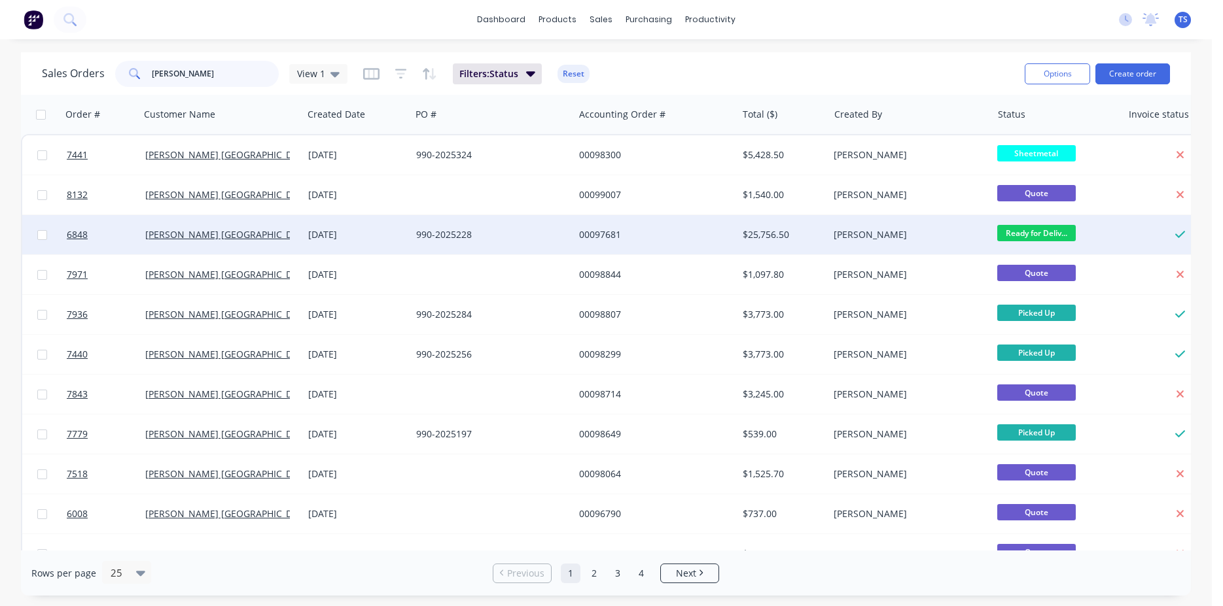
type input "[PERSON_NAME]"
click at [236, 232] on div "[PERSON_NAME] [GEOGRAPHIC_DATA]" at bounding box center [217, 234] width 145 height 13
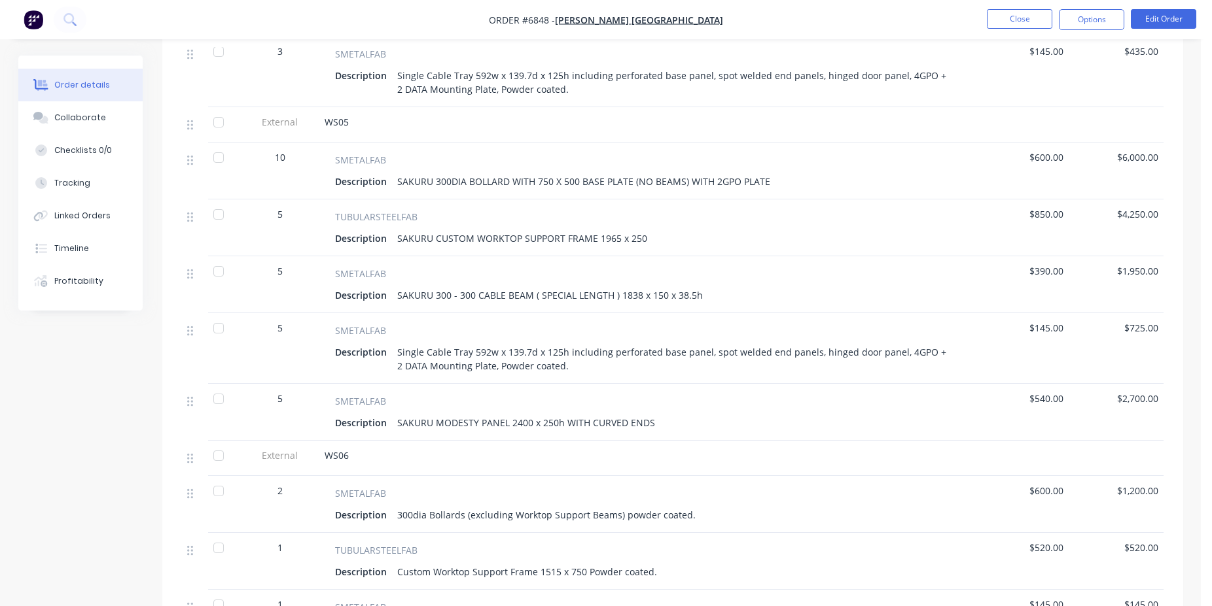
scroll to position [534, 0]
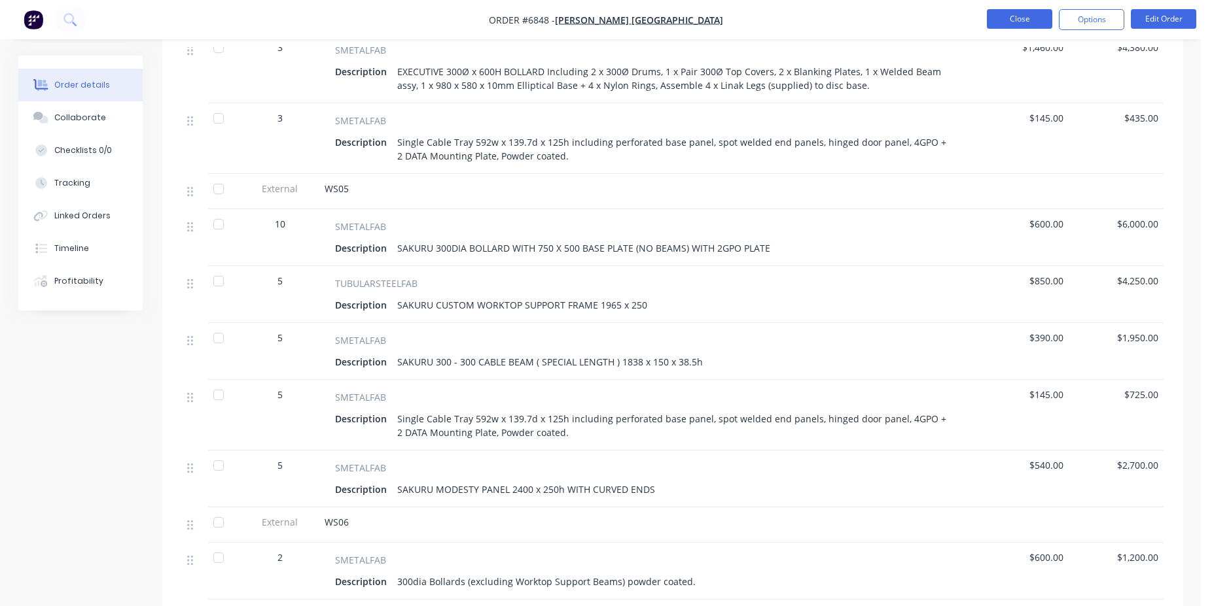
click at [1002, 27] on button "Close" at bounding box center [1019, 19] width 65 height 20
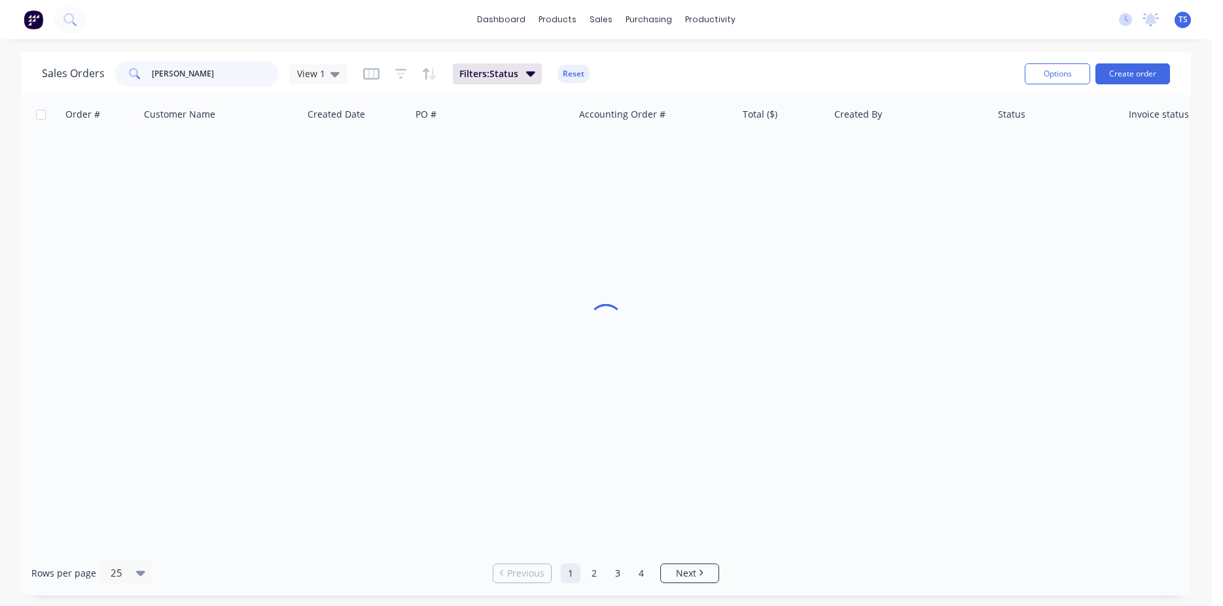
click at [228, 82] on input "[PERSON_NAME]" at bounding box center [216, 74] width 128 height 26
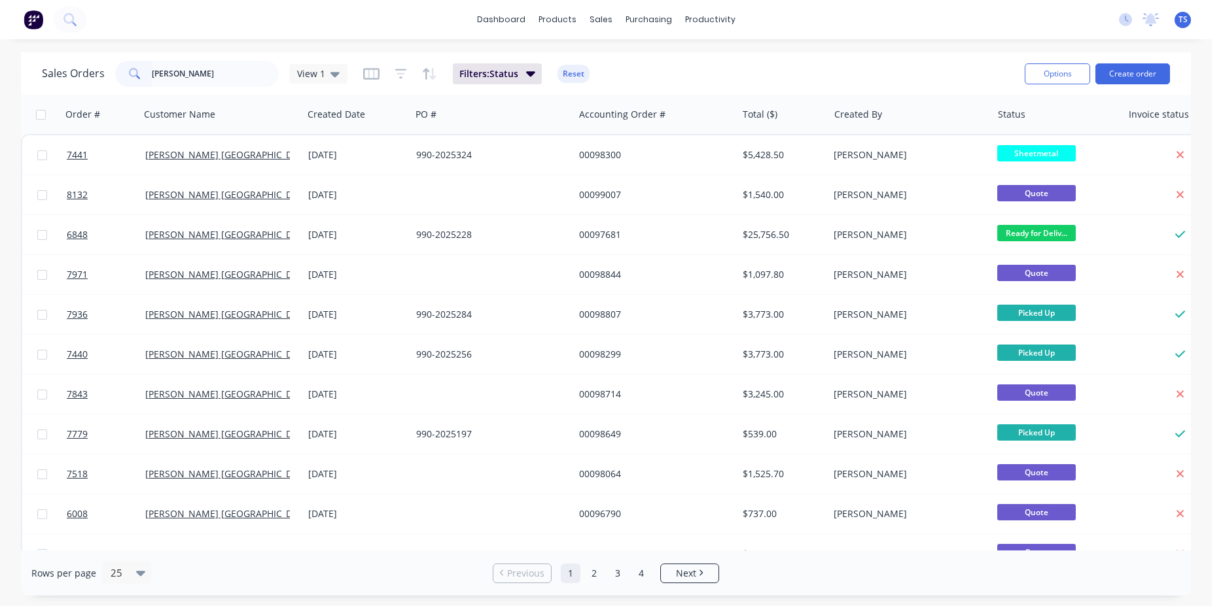
click at [226, 60] on div "Sales Orders [PERSON_NAME] View 1 Filters: Status Reset" at bounding box center [528, 74] width 972 height 32
click at [200, 69] on input "[PERSON_NAME]" at bounding box center [216, 74] width 128 height 26
click at [200, 70] on input "[PERSON_NAME]" at bounding box center [216, 74] width 128 height 26
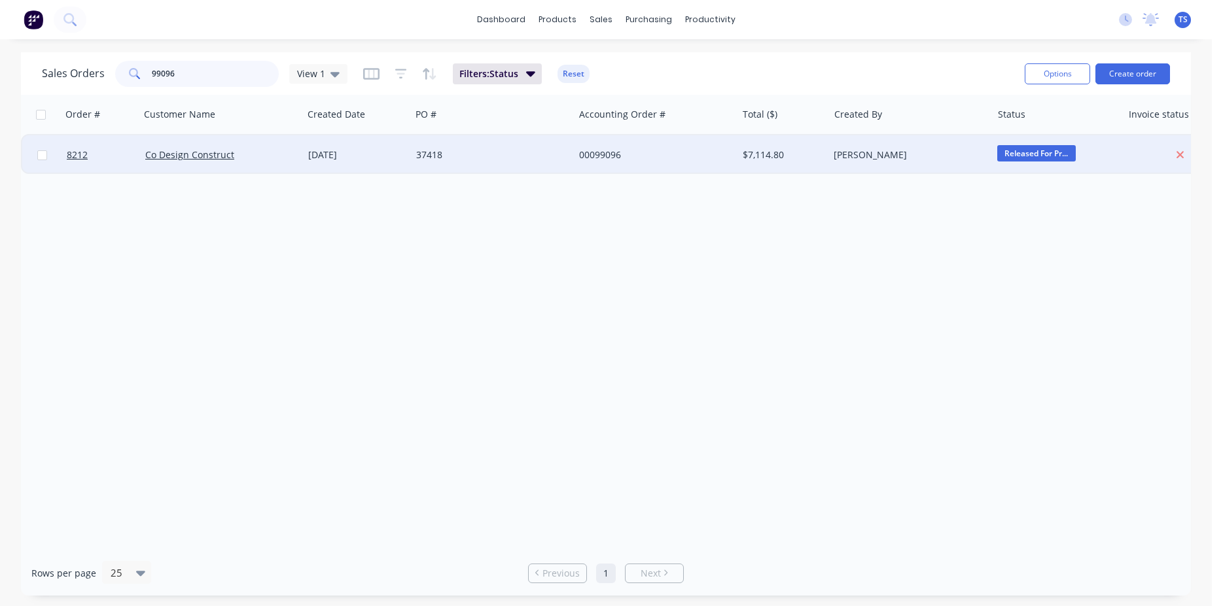
type input "99096"
click at [113, 141] on link "8212" at bounding box center [106, 154] width 79 height 39
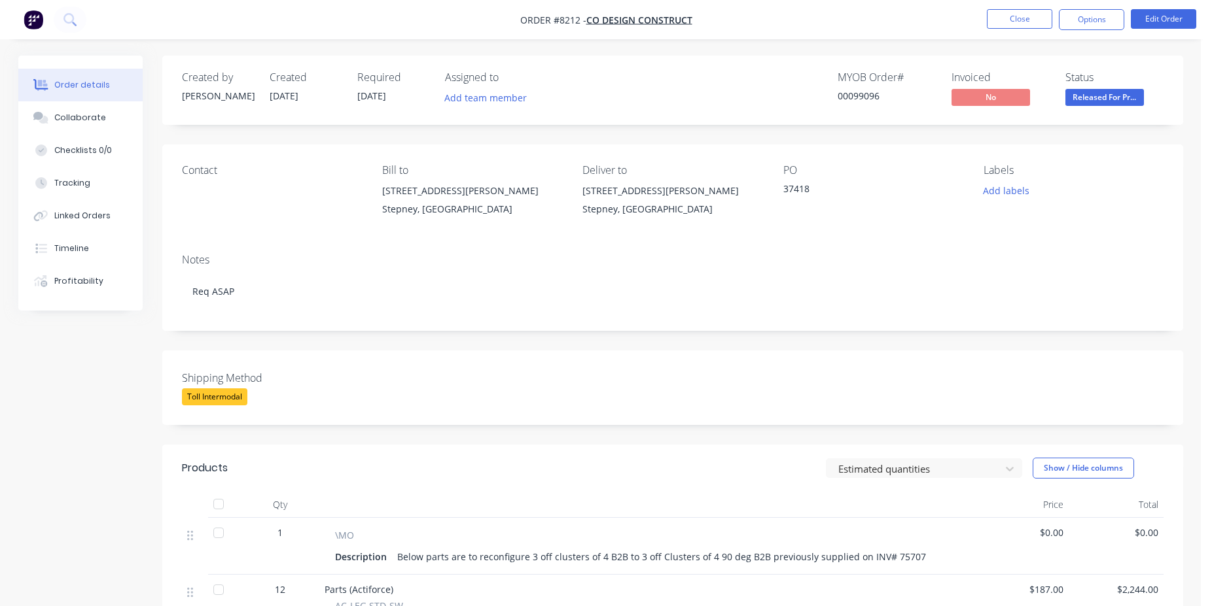
click at [1127, 87] on div "Status Released For Pr..." at bounding box center [1114, 90] width 98 height 38
click at [752, 328] on div "Notes Req ASAP" at bounding box center [672, 287] width 1021 height 88
click at [1121, 94] on span "Released For Pr..." at bounding box center [1104, 97] width 79 height 16
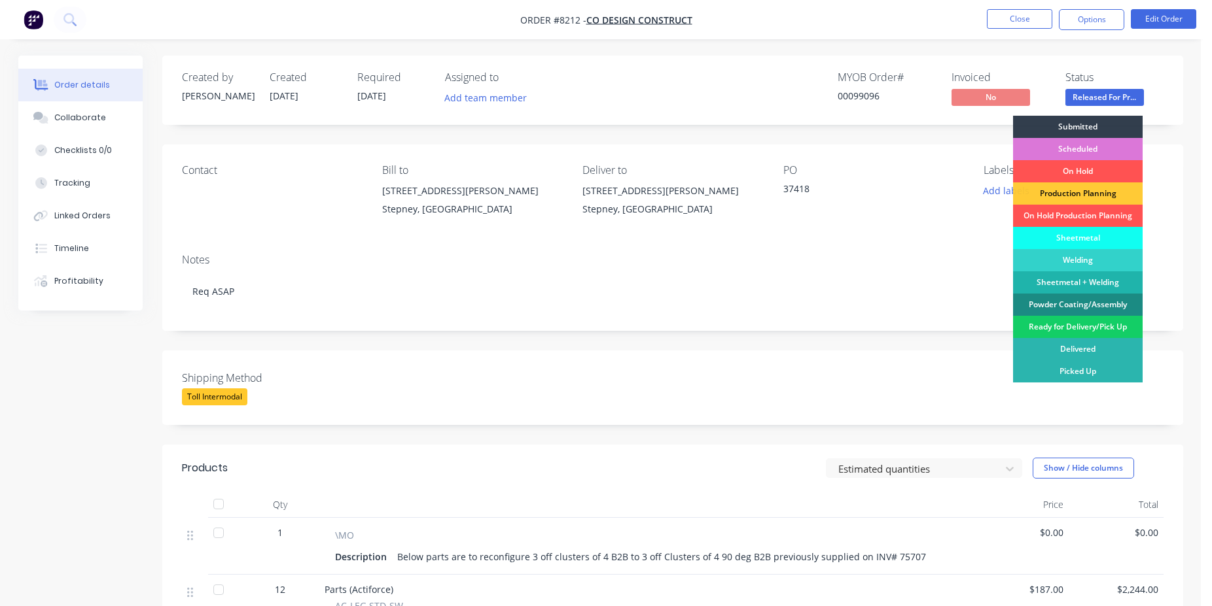
click at [1084, 330] on div "Ready for Delivery/Pick Up" at bounding box center [1078, 327] width 130 height 22
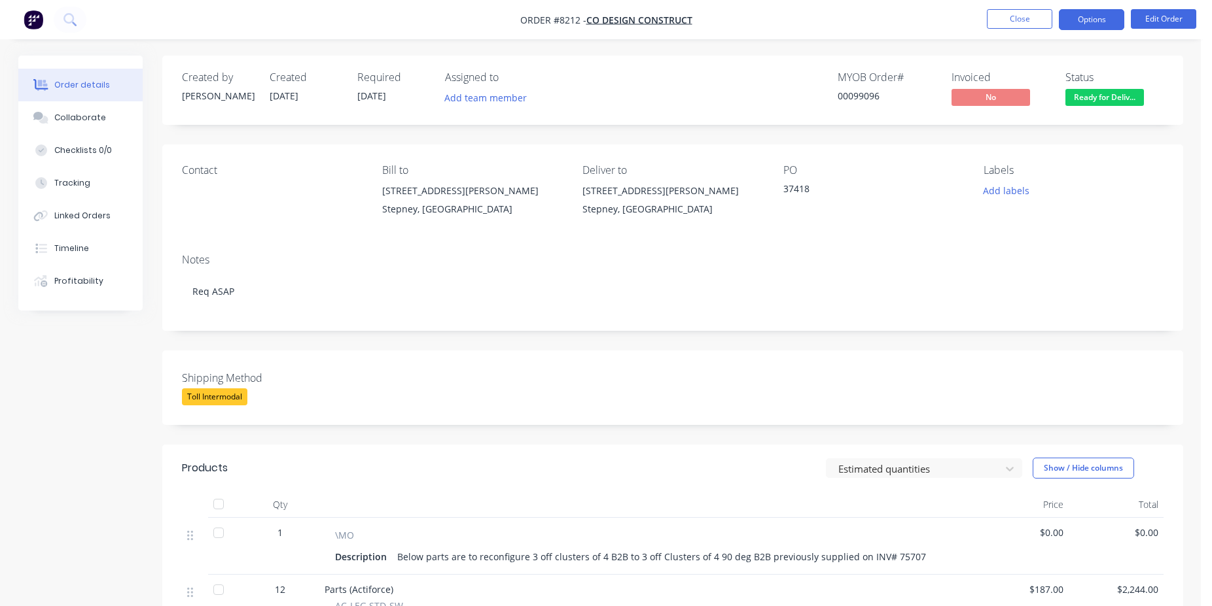
click at [1087, 26] on button "Options" at bounding box center [1091, 19] width 65 height 21
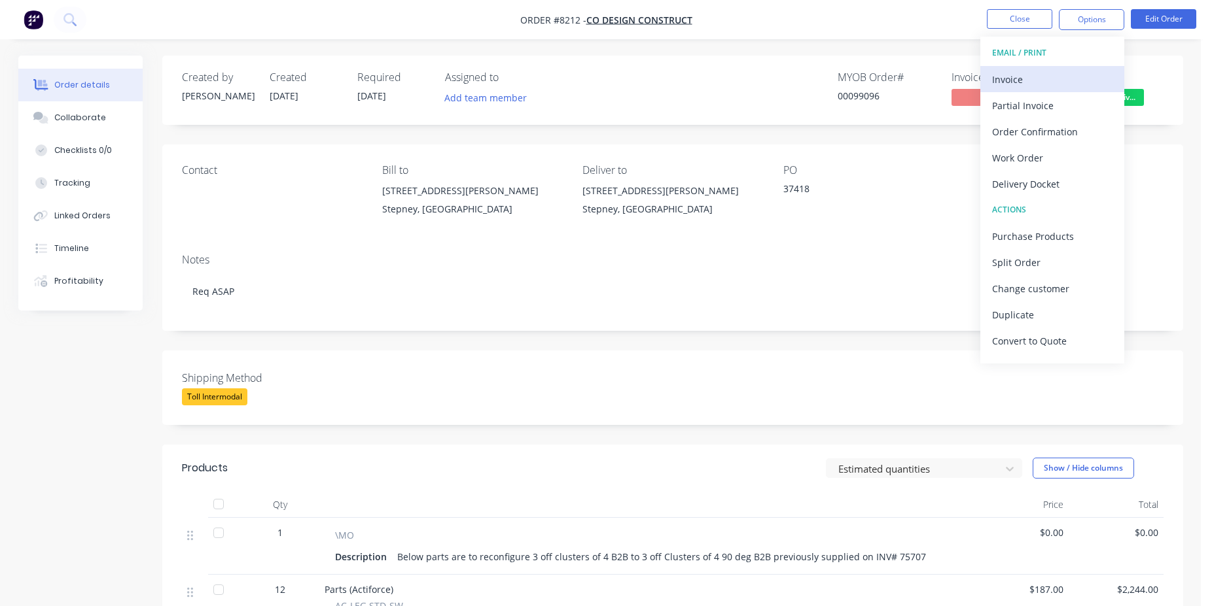
click at [1053, 79] on div "Invoice" at bounding box center [1052, 79] width 120 height 19
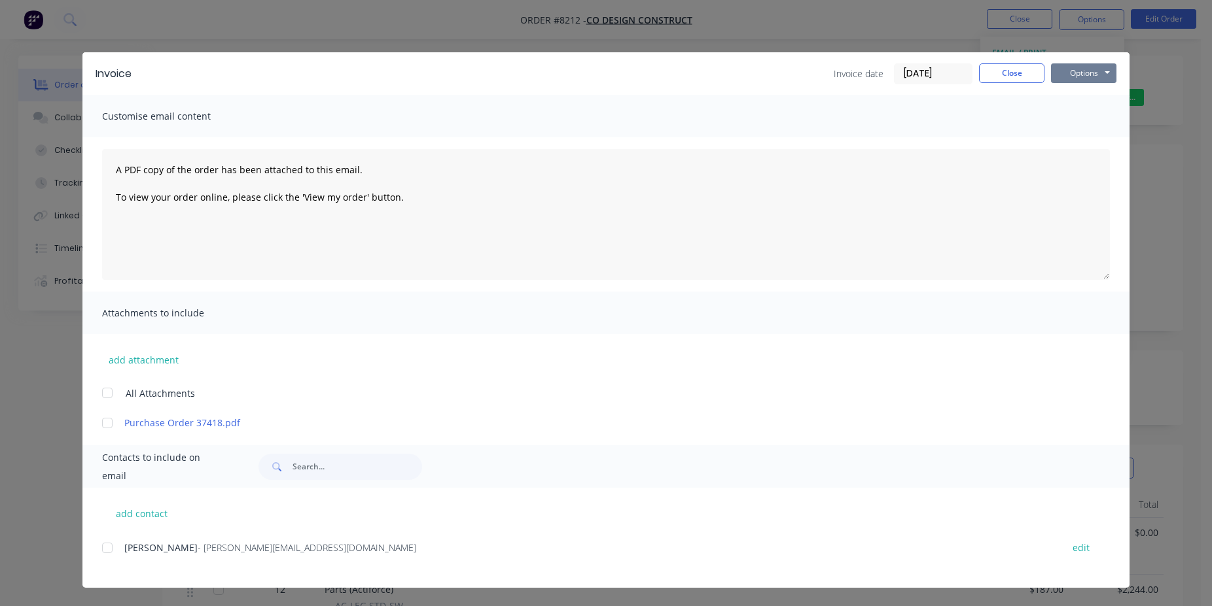
click at [1087, 73] on button "Options" at bounding box center [1083, 73] width 65 height 20
click at [1098, 120] on button "Print" at bounding box center [1093, 118] width 84 height 22
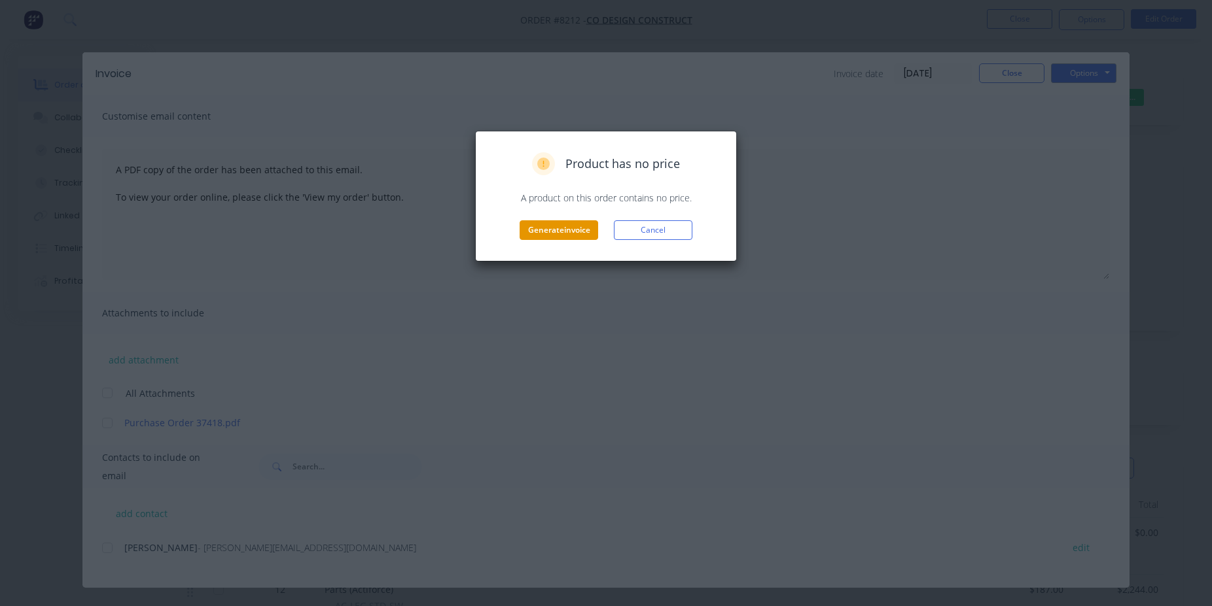
click at [553, 236] on button "Generate invoice" at bounding box center [558, 230] width 79 height 20
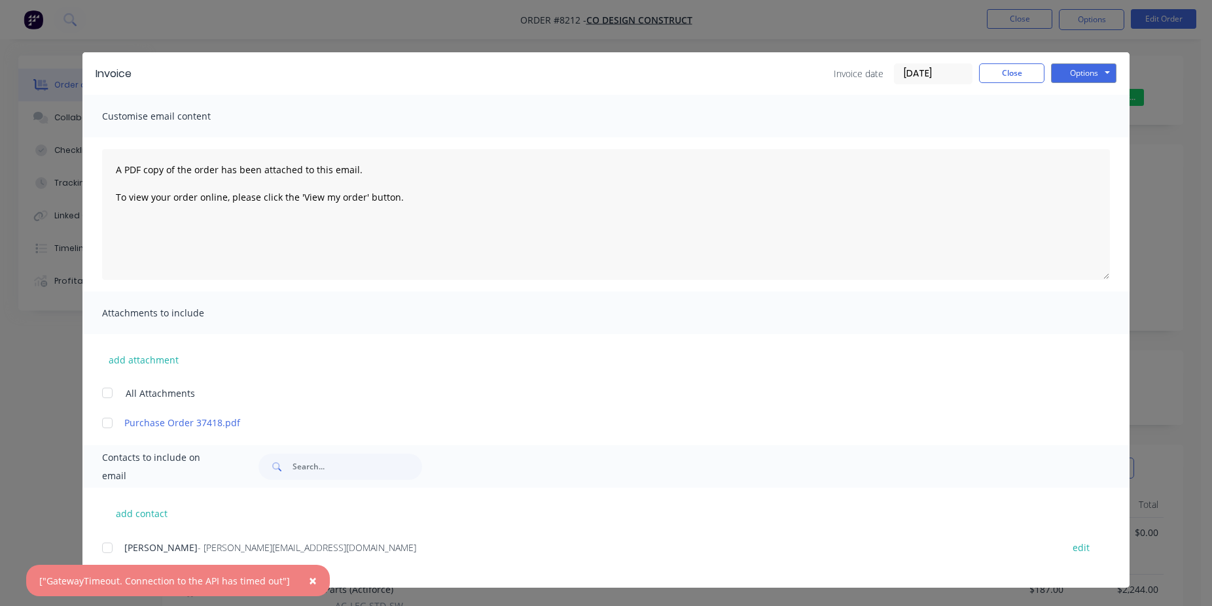
click at [1121, 65] on div "Invoice Invoice date [DATE] Close Options Preview Print Email" at bounding box center [605, 73] width 1047 height 43
click at [1090, 79] on button "Options" at bounding box center [1083, 73] width 65 height 20
click at [1090, 119] on button "Print" at bounding box center [1093, 118] width 84 height 22
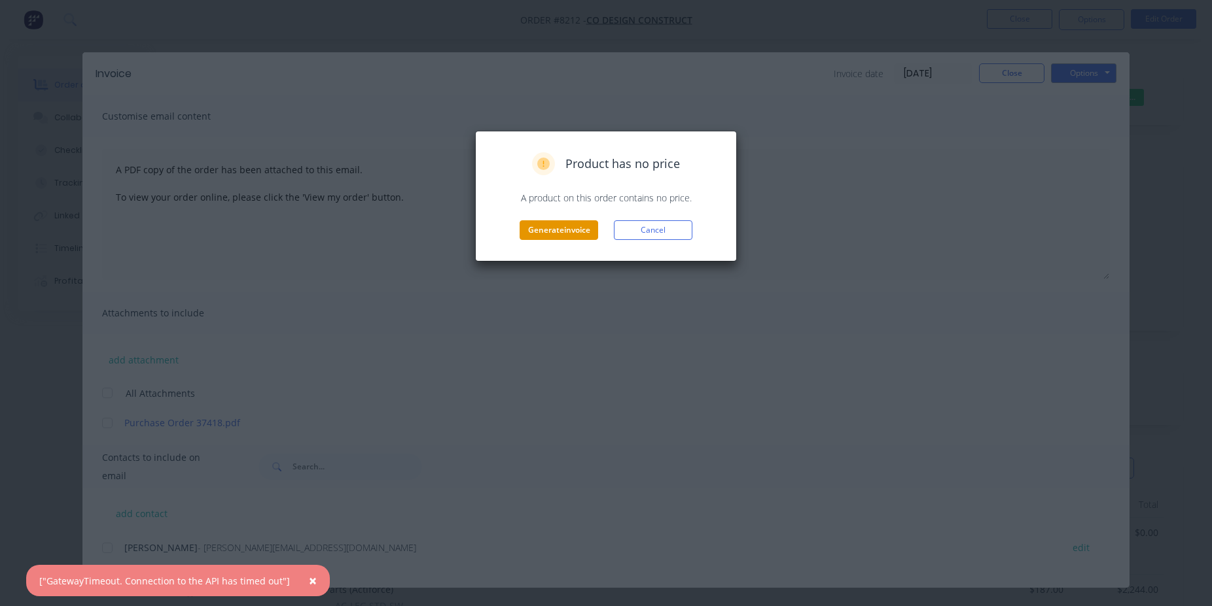
click at [548, 234] on button "Generate invoice" at bounding box center [558, 230] width 79 height 20
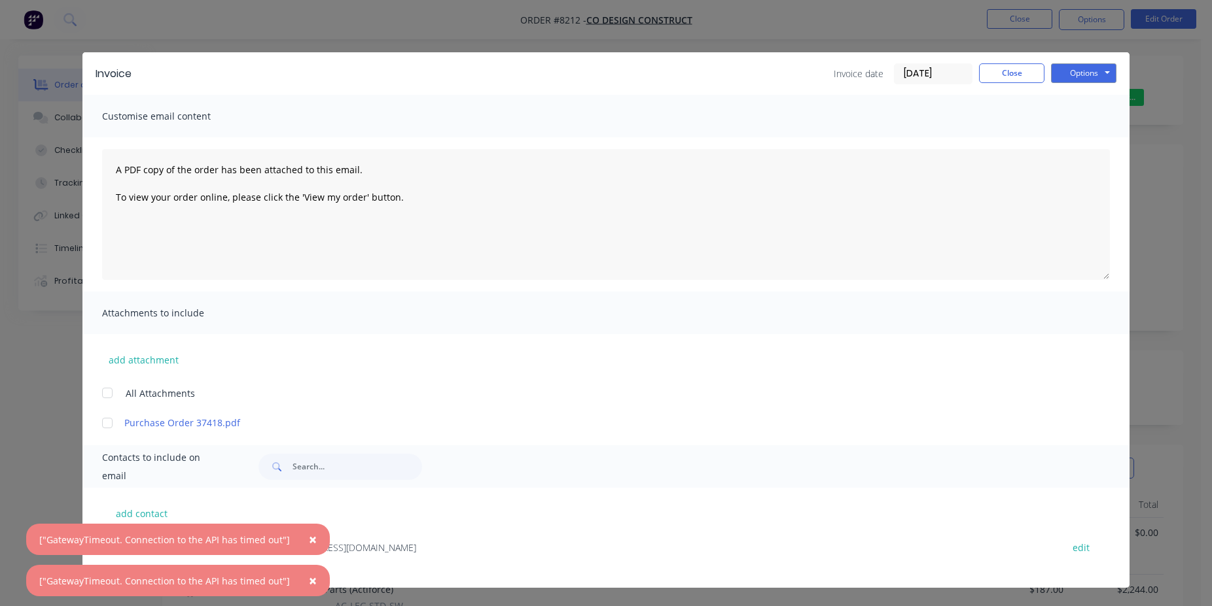
click at [313, 538] on button "×" at bounding box center [313, 539] width 34 height 31
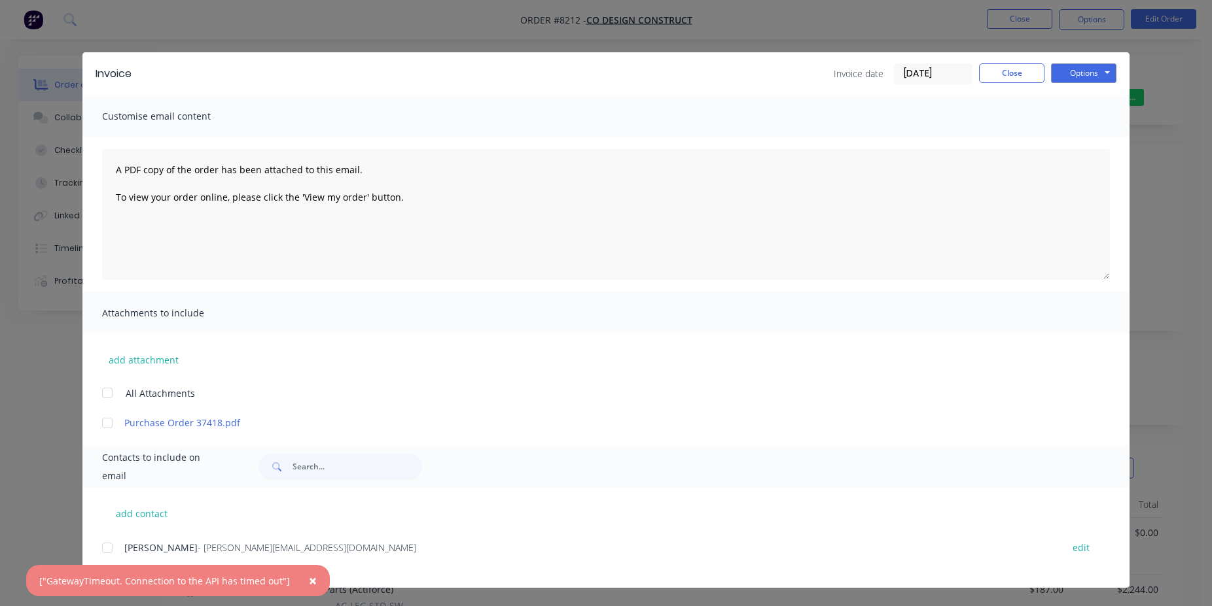
click at [309, 584] on span "×" at bounding box center [313, 581] width 8 height 18
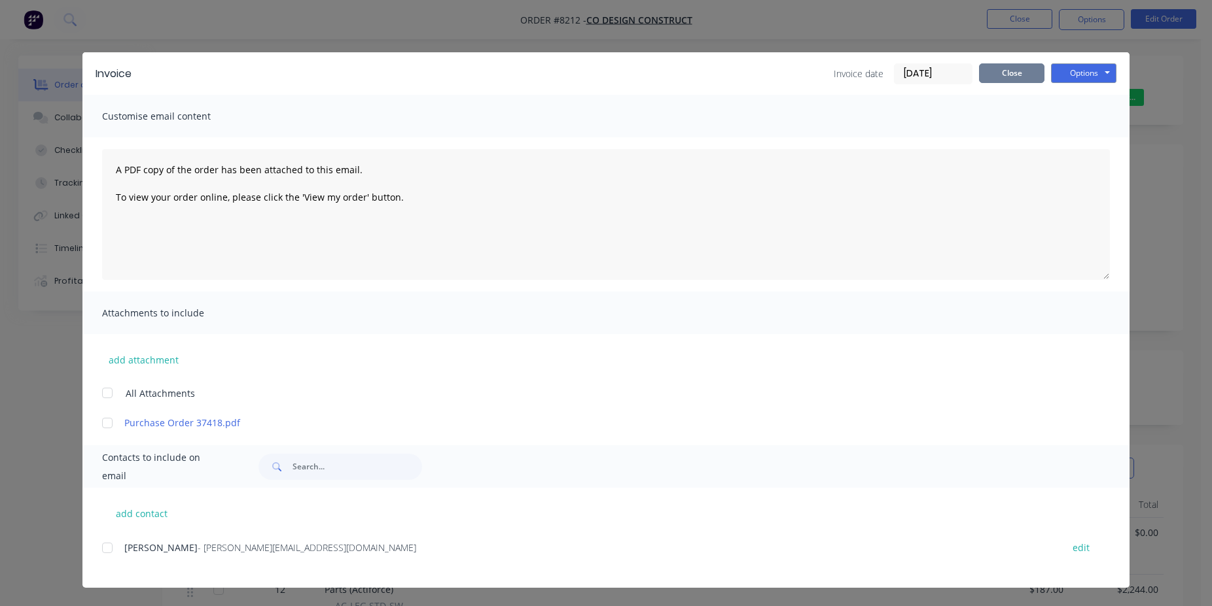
click at [1004, 73] on button "Close" at bounding box center [1011, 73] width 65 height 20
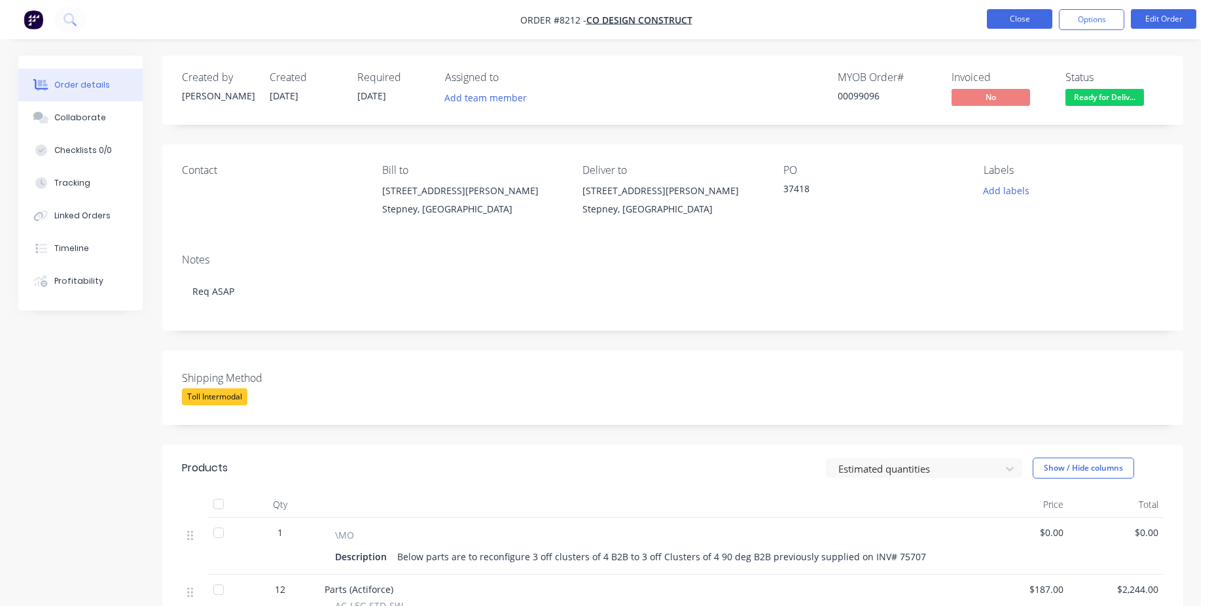
click at [1032, 19] on button "Close" at bounding box center [1019, 19] width 65 height 20
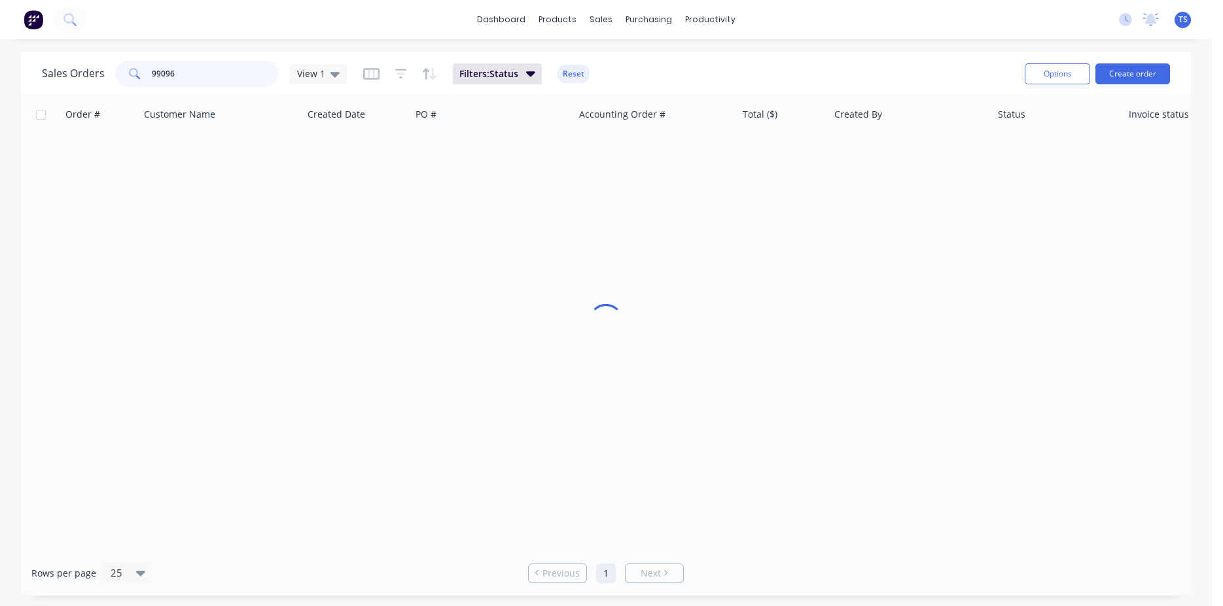
click at [211, 83] on input "99096" at bounding box center [216, 74] width 128 height 26
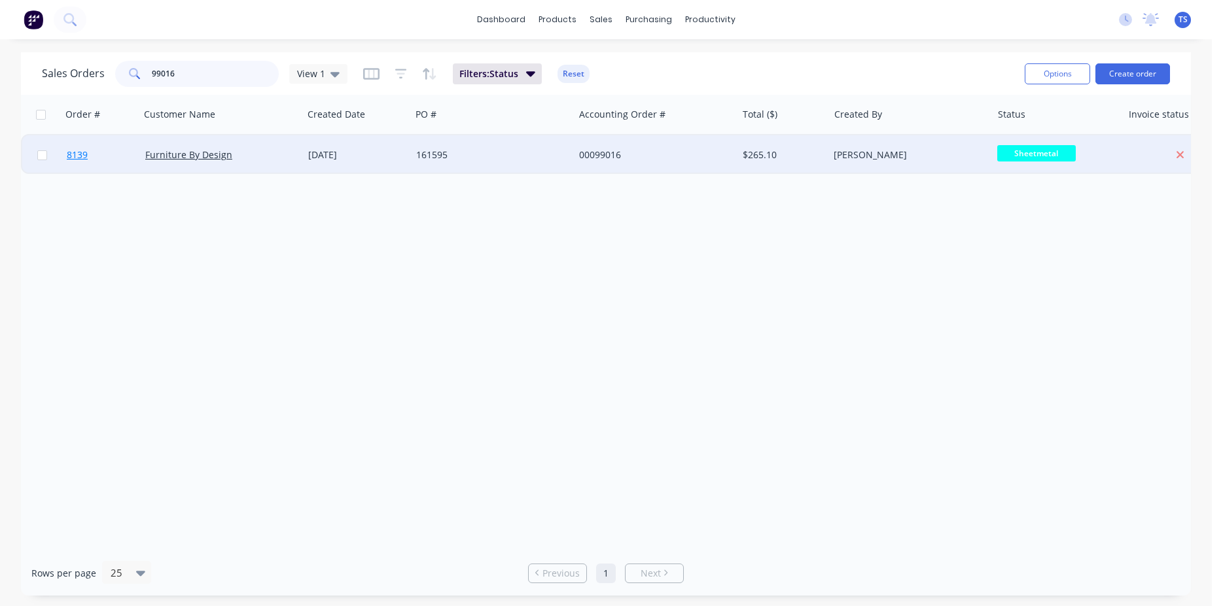
type input "99016"
click at [93, 159] on link "8139" at bounding box center [106, 154] width 79 height 39
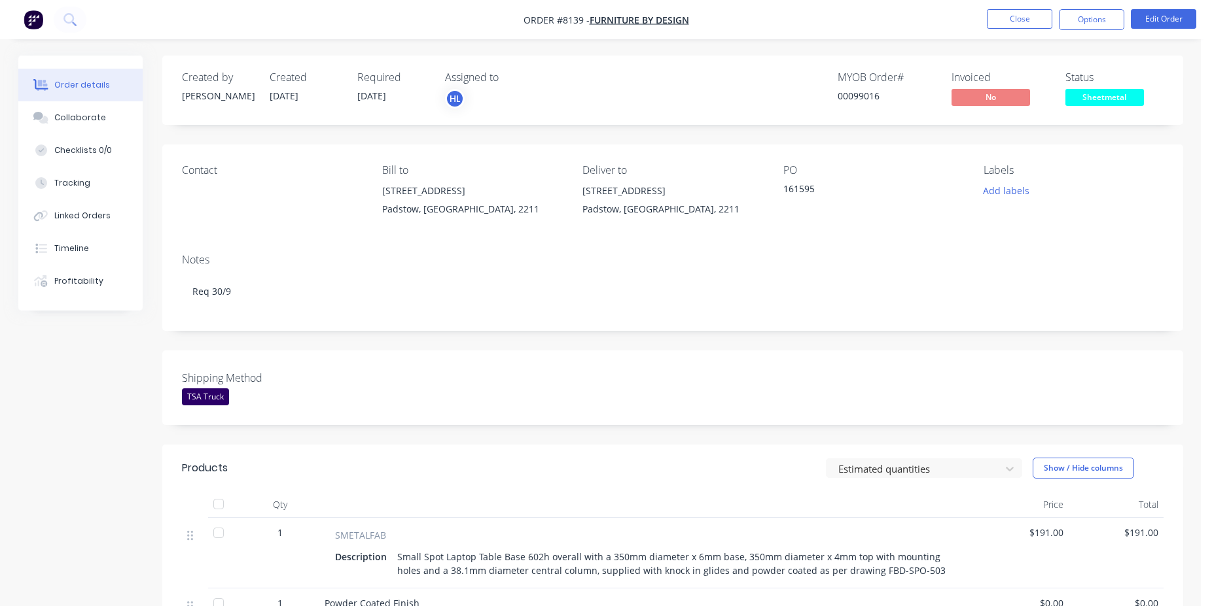
click at [1118, 94] on span "Sheetmetal" at bounding box center [1104, 97] width 79 height 16
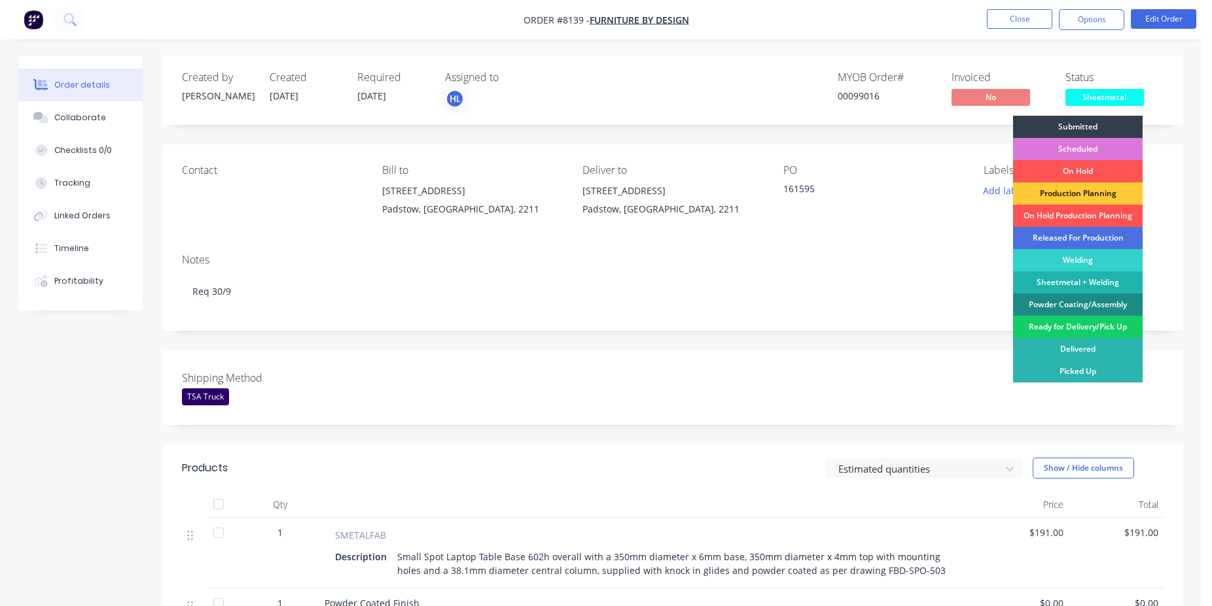
click at [1097, 325] on div "Ready for Delivery/Pick Up" at bounding box center [1078, 327] width 130 height 22
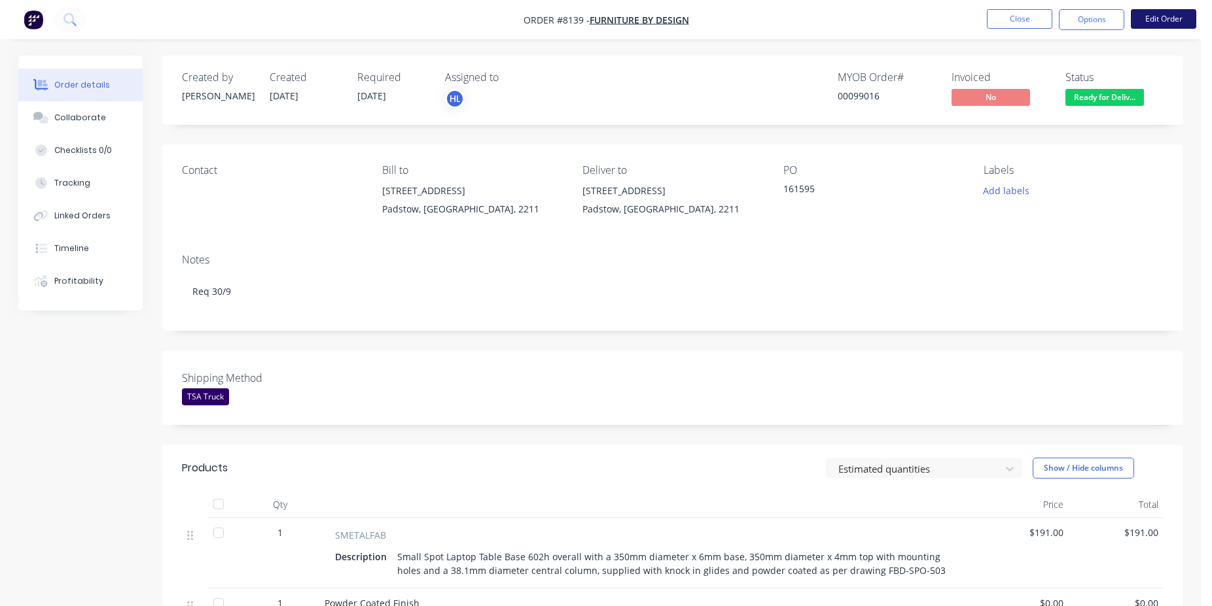
click at [1163, 27] on button "Edit Order" at bounding box center [1163, 19] width 65 height 20
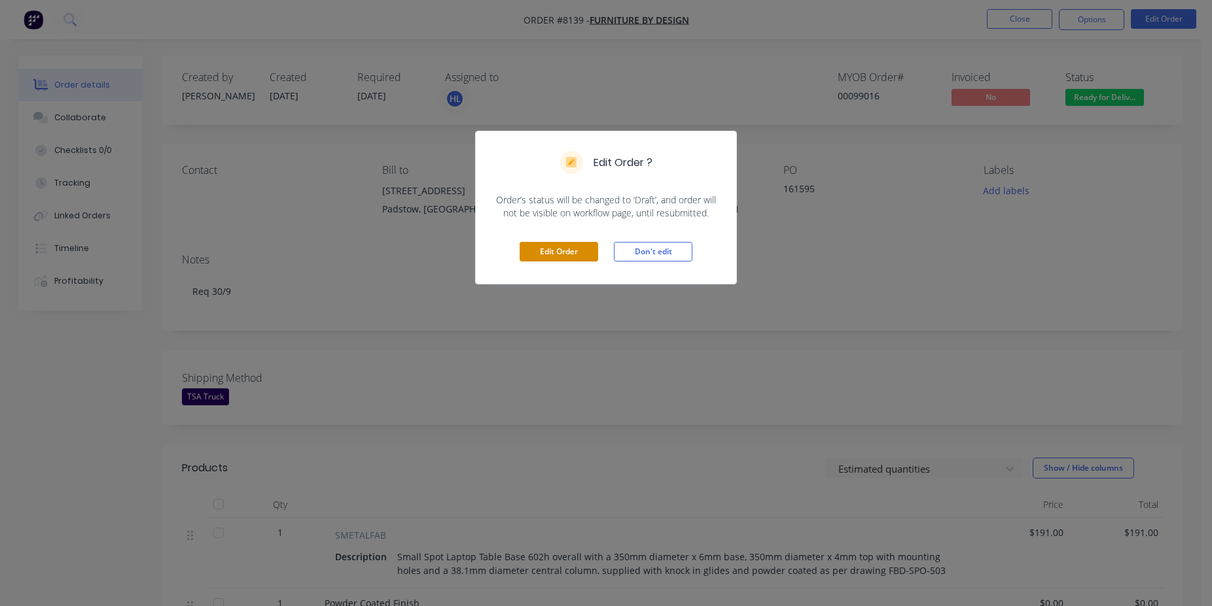
click at [557, 253] on button "Edit Order" at bounding box center [558, 252] width 79 height 20
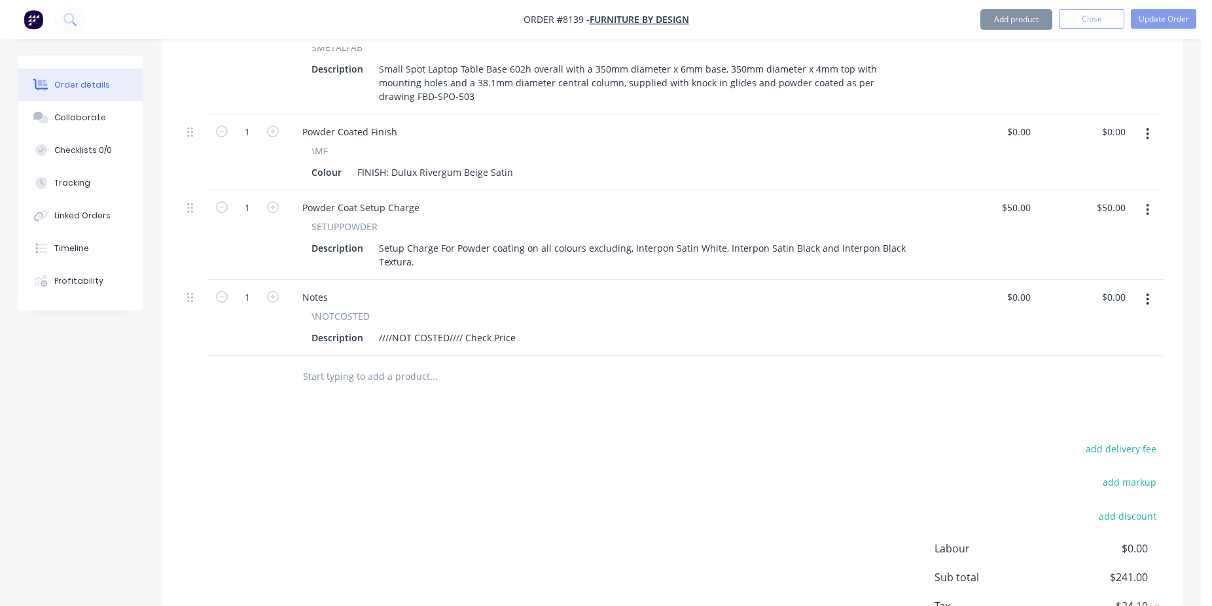
scroll to position [606, 0]
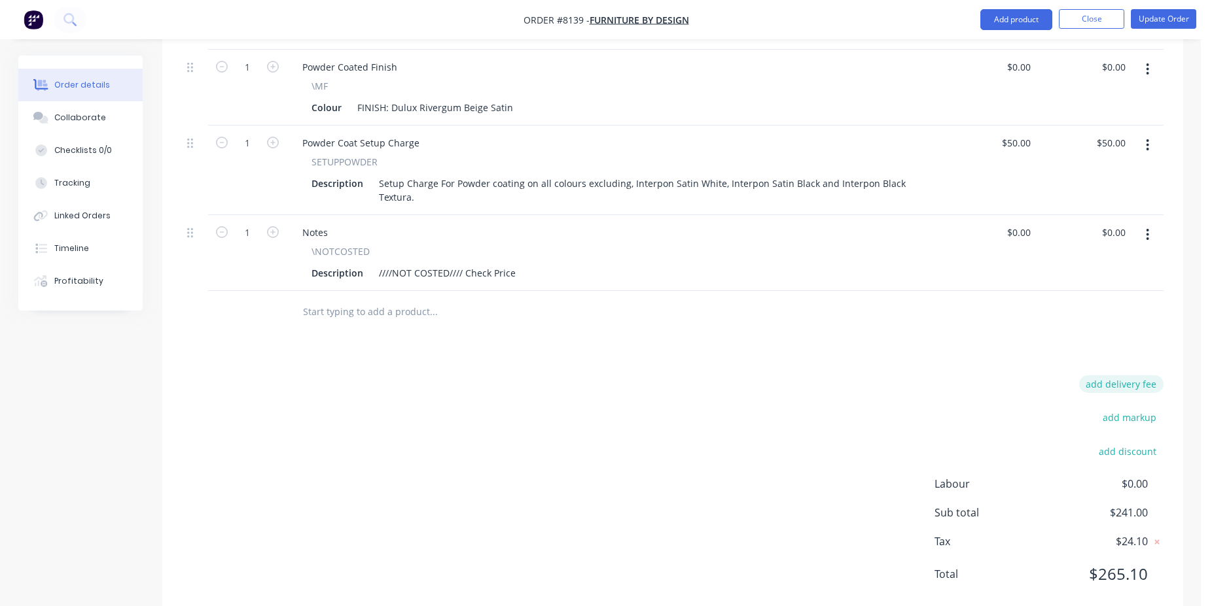
click at [1120, 376] on button "add delivery fee" at bounding box center [1121, 385] width 84 height 18
type input "75"
click at [999, 295] on div at bounding box center [672, 316] width 981 height 43
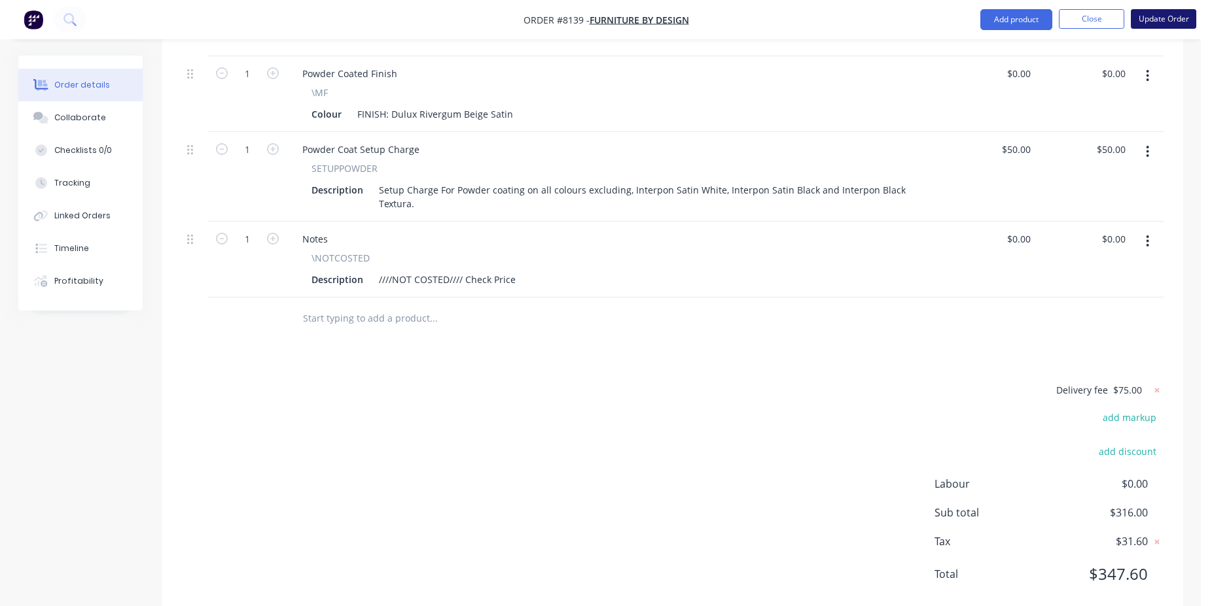
click at [1174, 24] on button "Update Order" at bounding box center [1163, 19] width 65 height 20
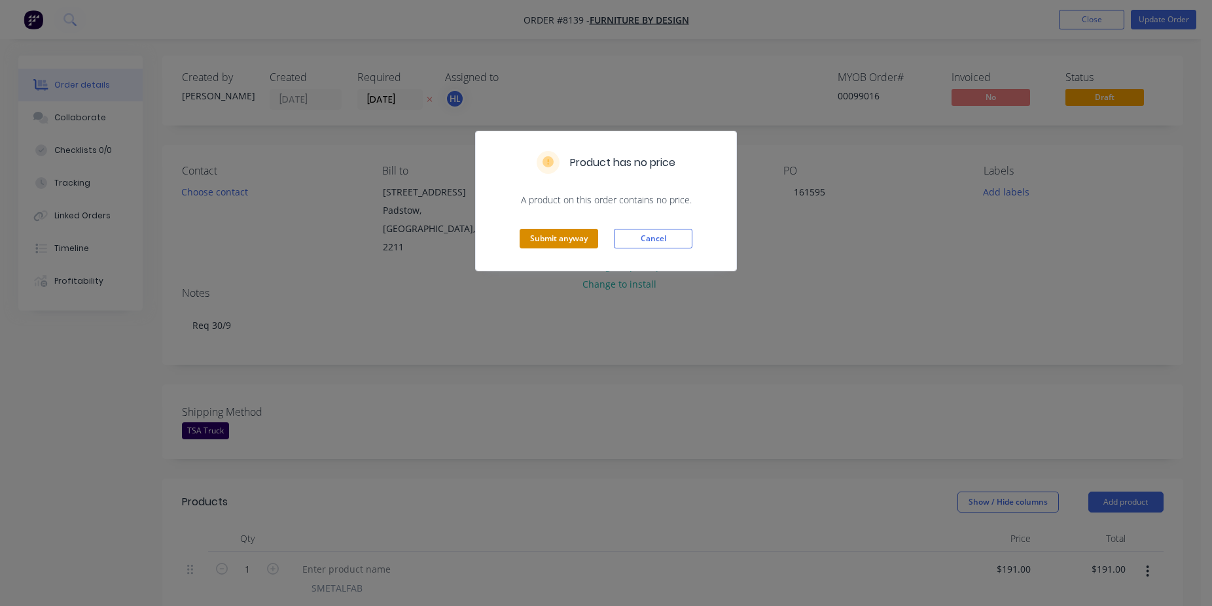
click at [564, 241] on button "Submit anyway" at bounding box center [558, 239] width 79 height 20
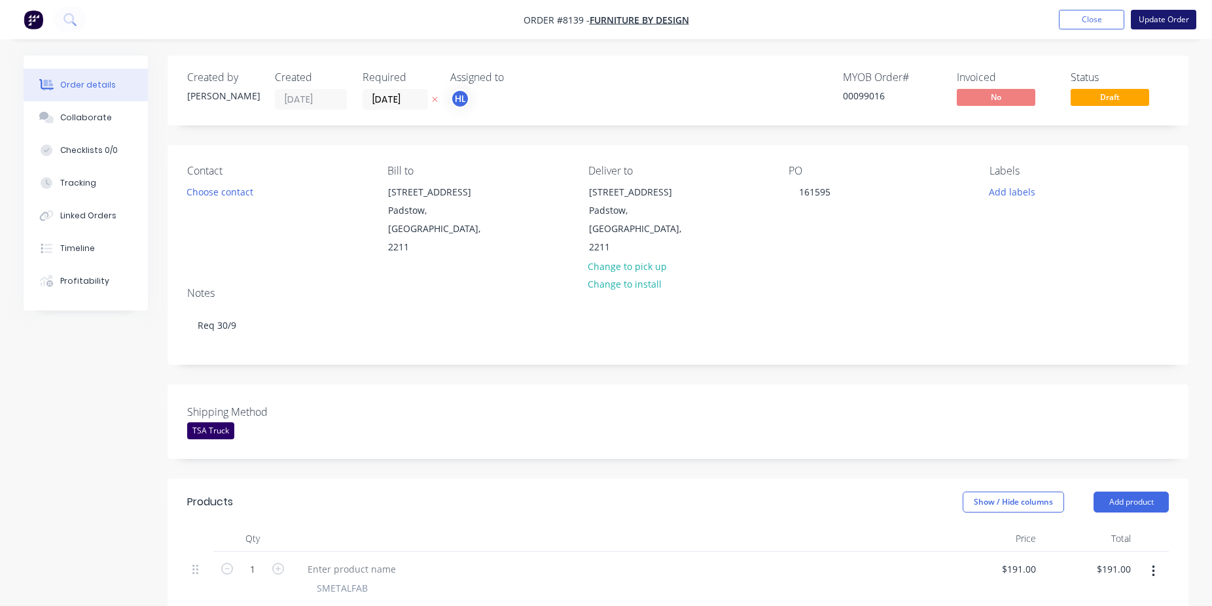
click at [1156, 26] on button "Update Order" at bounding box center [1163, 20] width 65 height 20
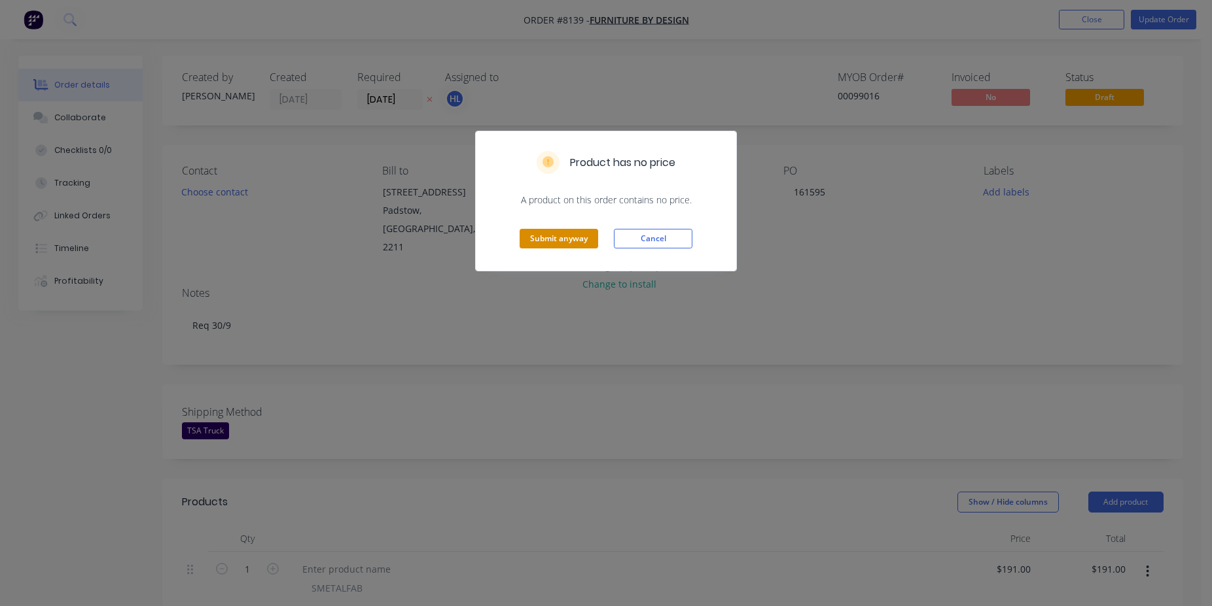
click at [540, 235] on button "Submit anyway" at bounding box center [558, 239] width 79 height 20
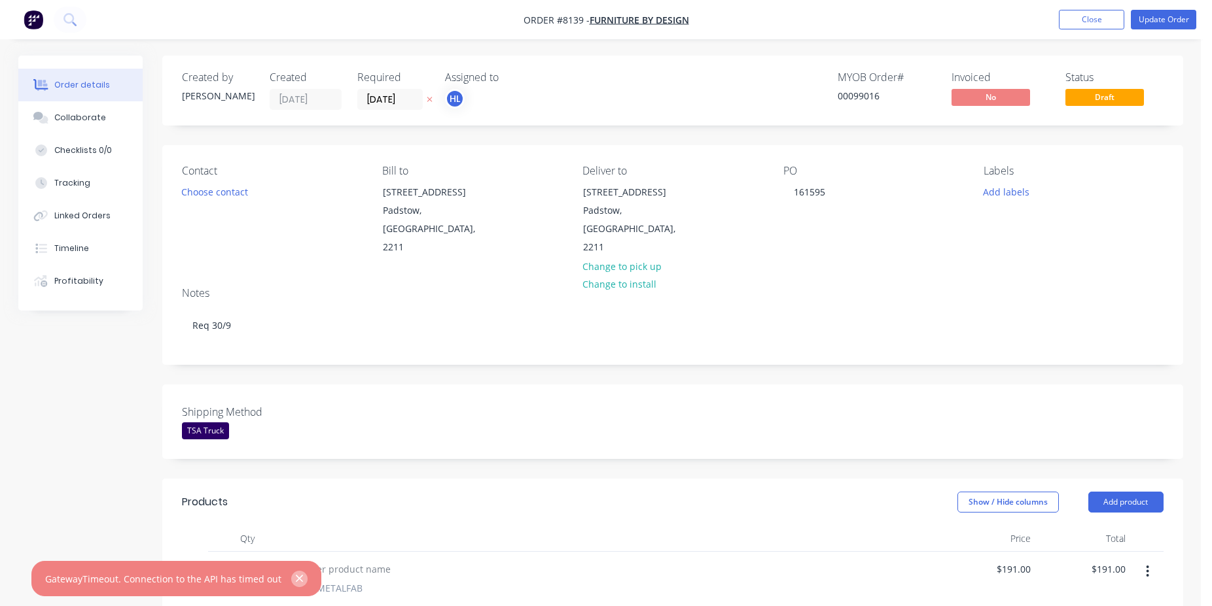
click at [297, 580] on icon "button" at bounding box center [299, 579] width 9 height 12
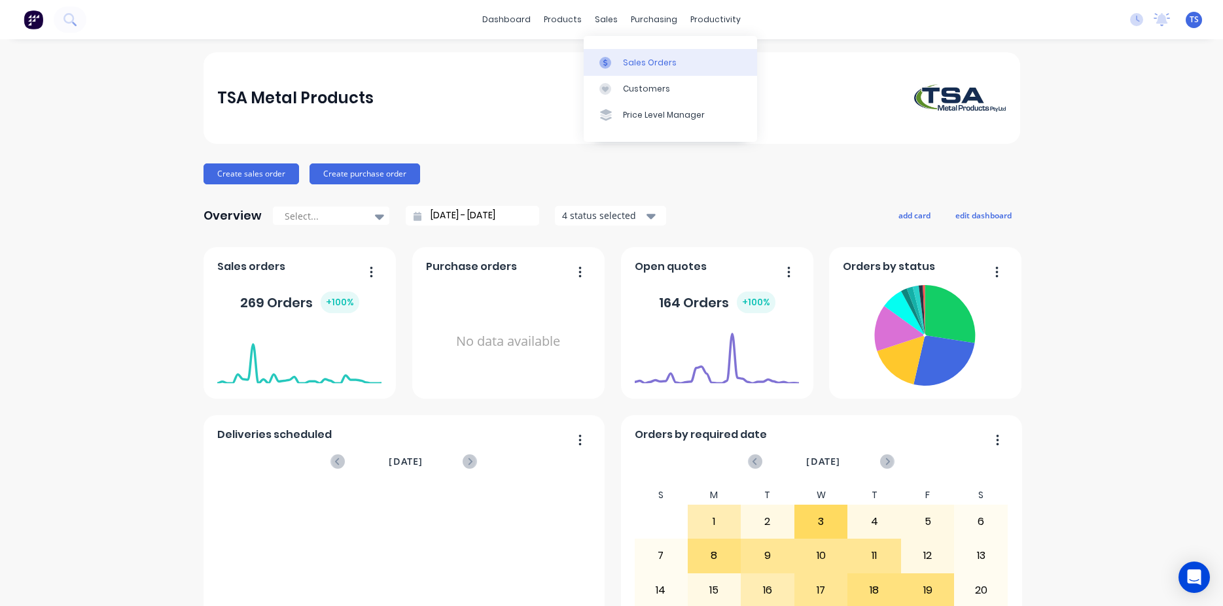
click at [622, 52] on link "Sales Orders" at bounding box center [670, 62] width 173 height 26
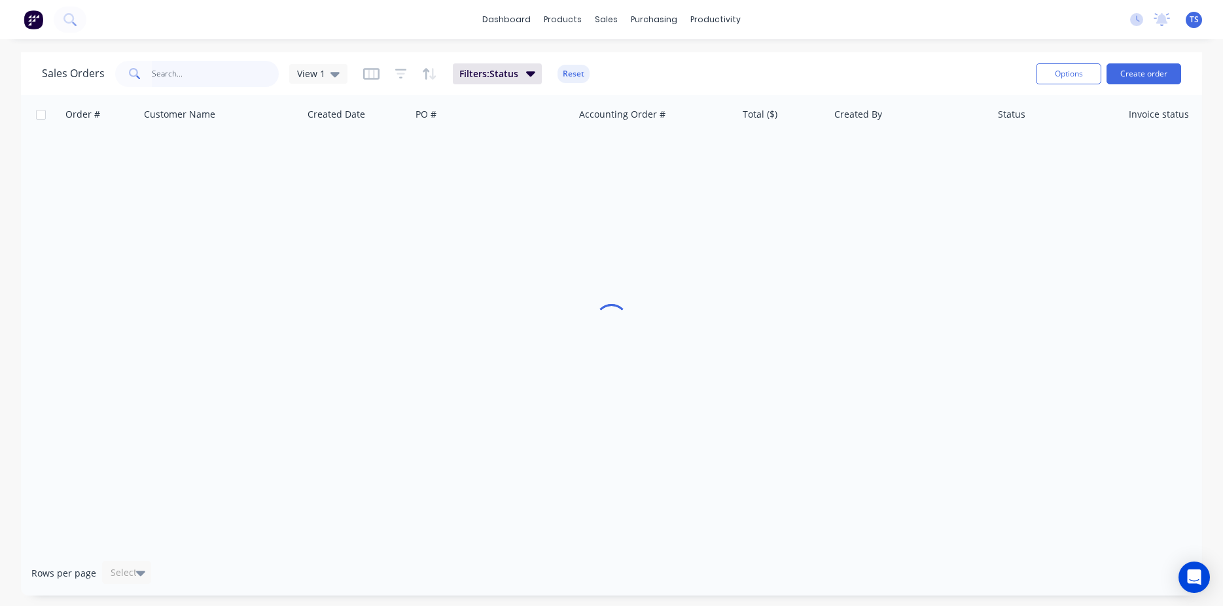
click at [204, 80] on input "text" at bounding box center [216, 74] width 128 height 26
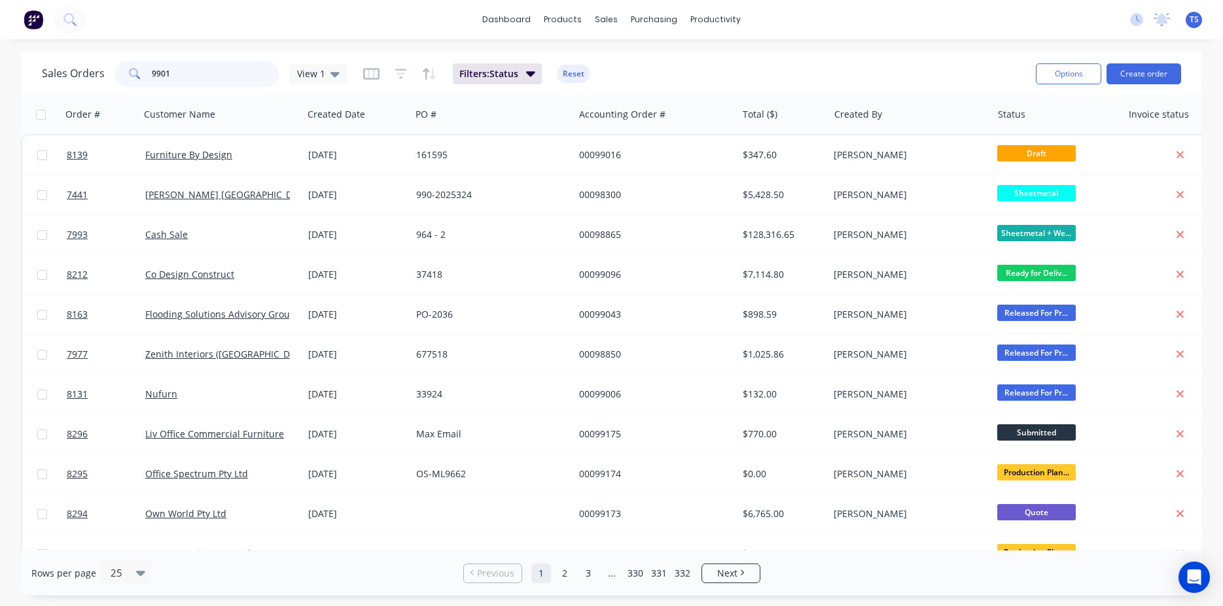
type input "99016"
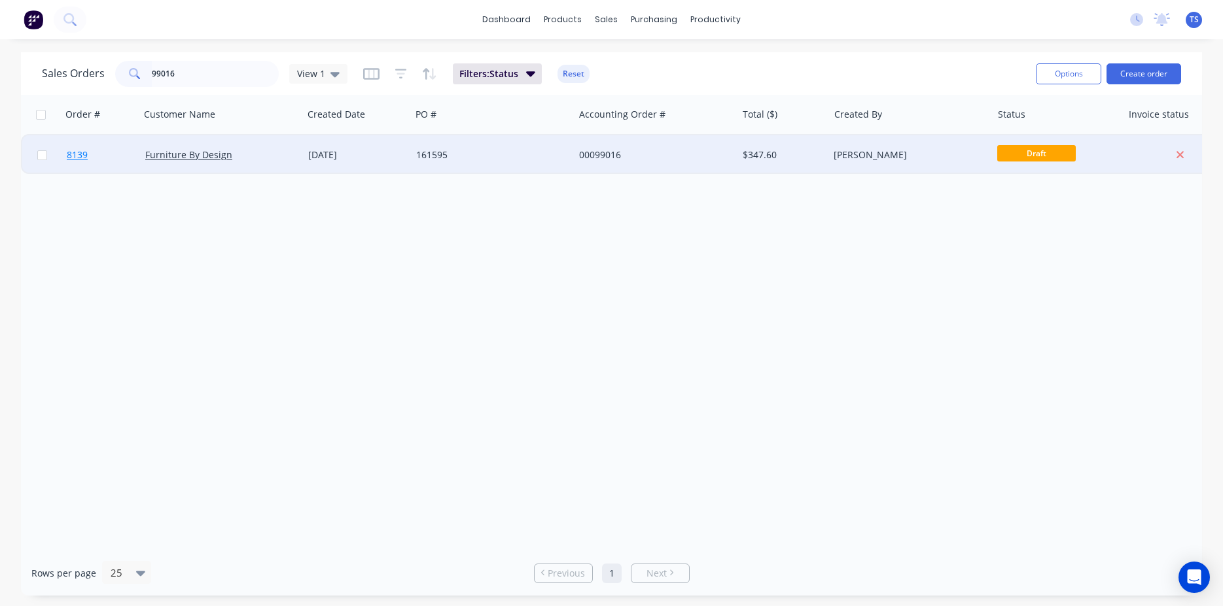
click at [84, 170] on link "8139" at bounding box center [106, 154] width 79 height 39
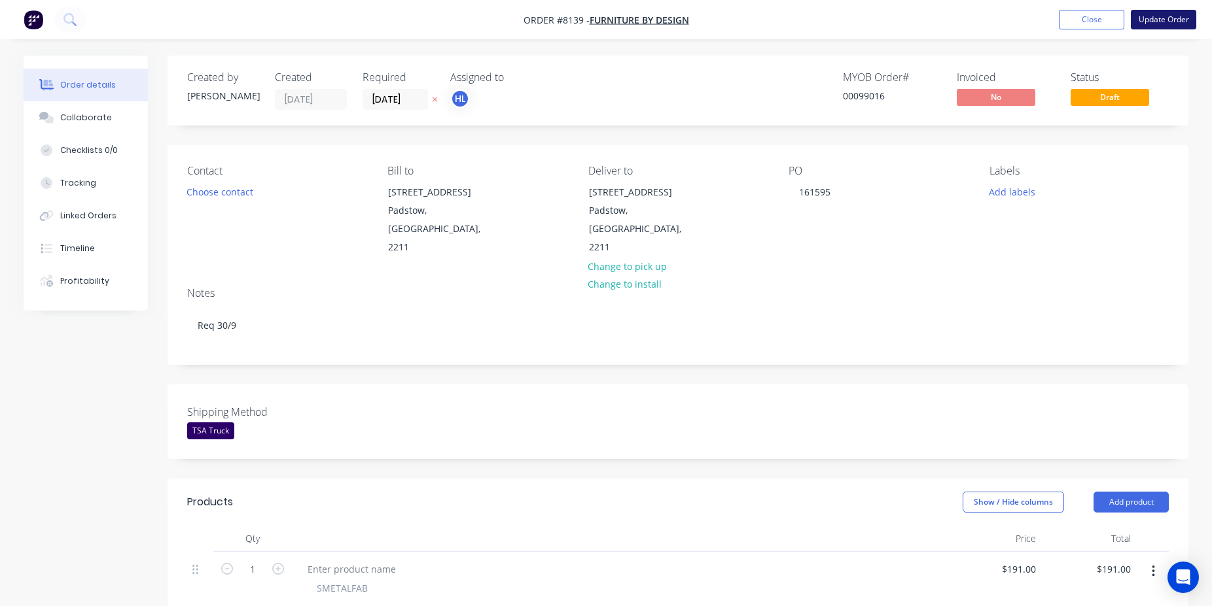
click at [1184, 25] on button "Update Order" at bounding box center [1163, 20] width 65 height 20
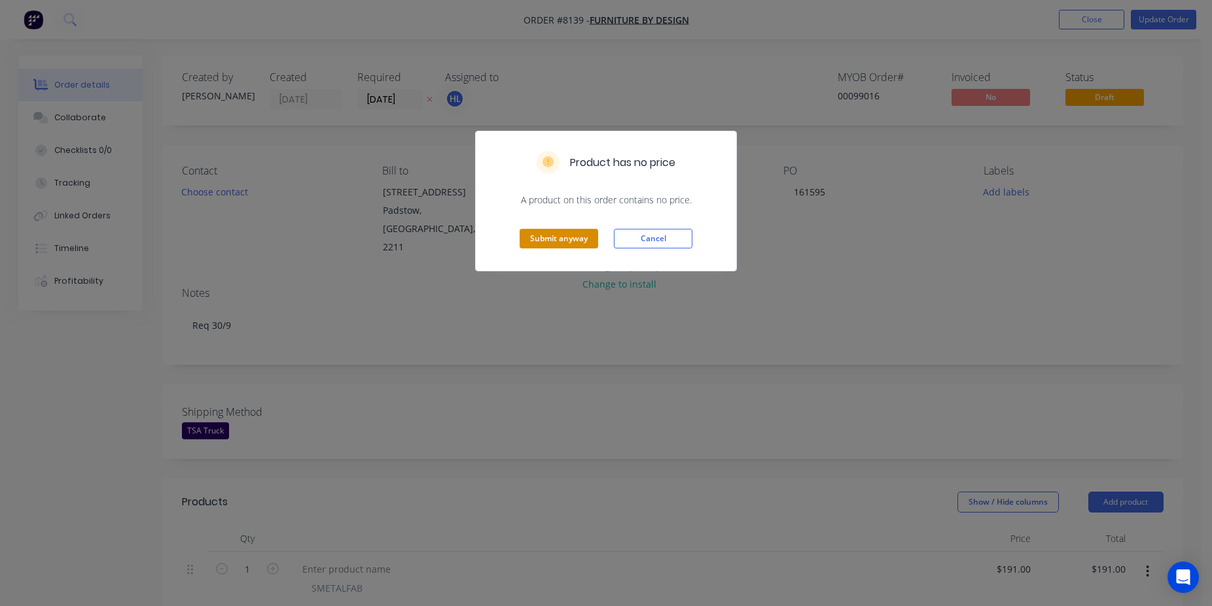
click at [554, 245] on button "Submit anyway" at bounding box center [558, 239] width 79 height 20
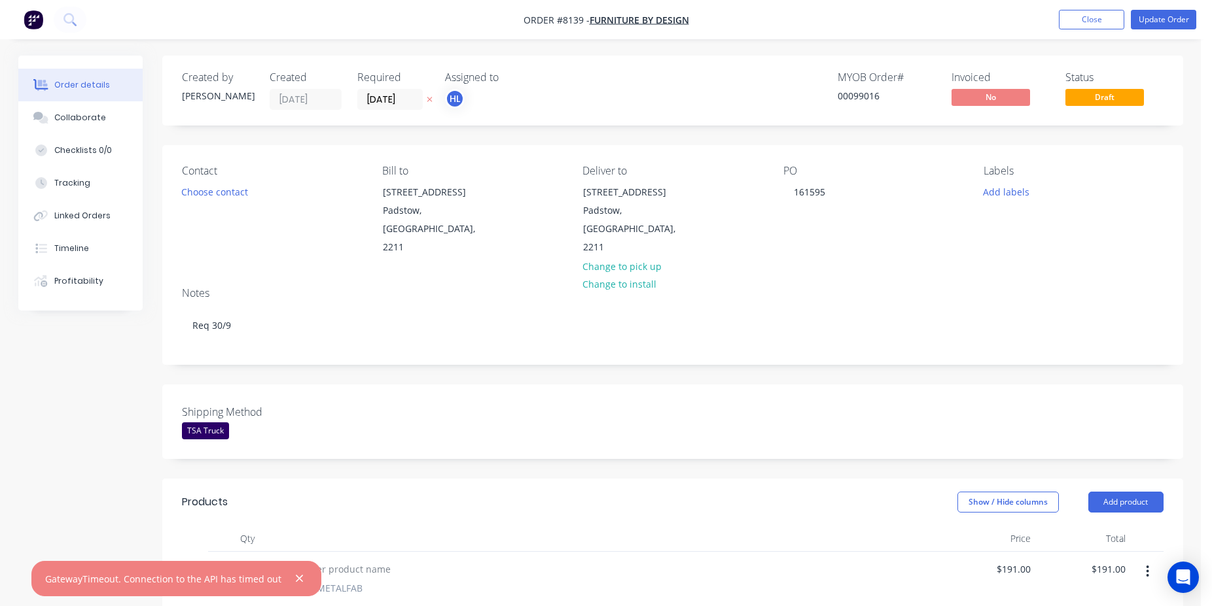
click at [1186, 27] on button "Update Order" at bounding box center [1163, 20] width 65 height 20
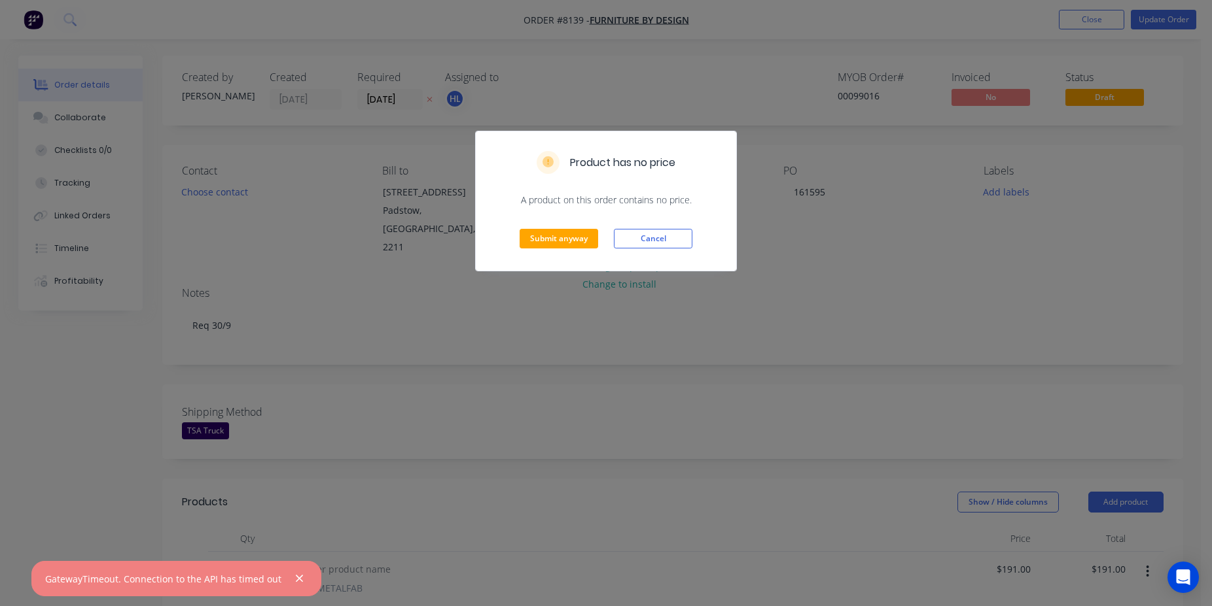
click at [540, 258] on div "Submit anyway Cancel" at bounding box center [606, 239] width 260 height 64
click at [545, 242] on button "Submit anyway" at bounding box center [558, 239] width 79 height 20
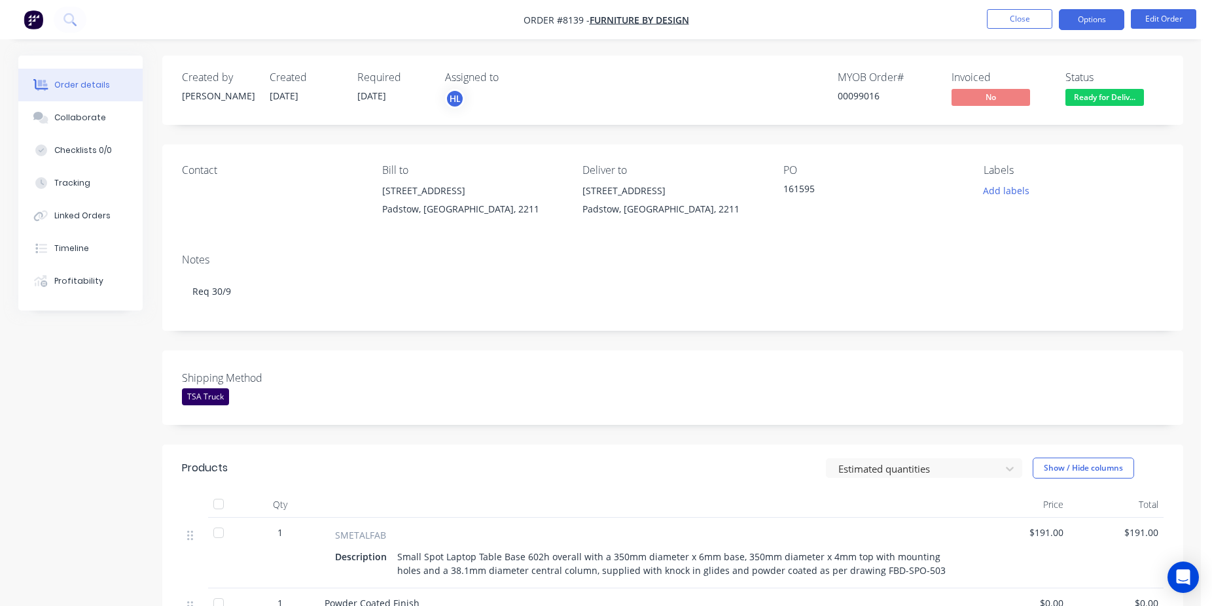
click at [1093, 12] on button "Options" at bounding box center [1091, 19] width 65 height 21
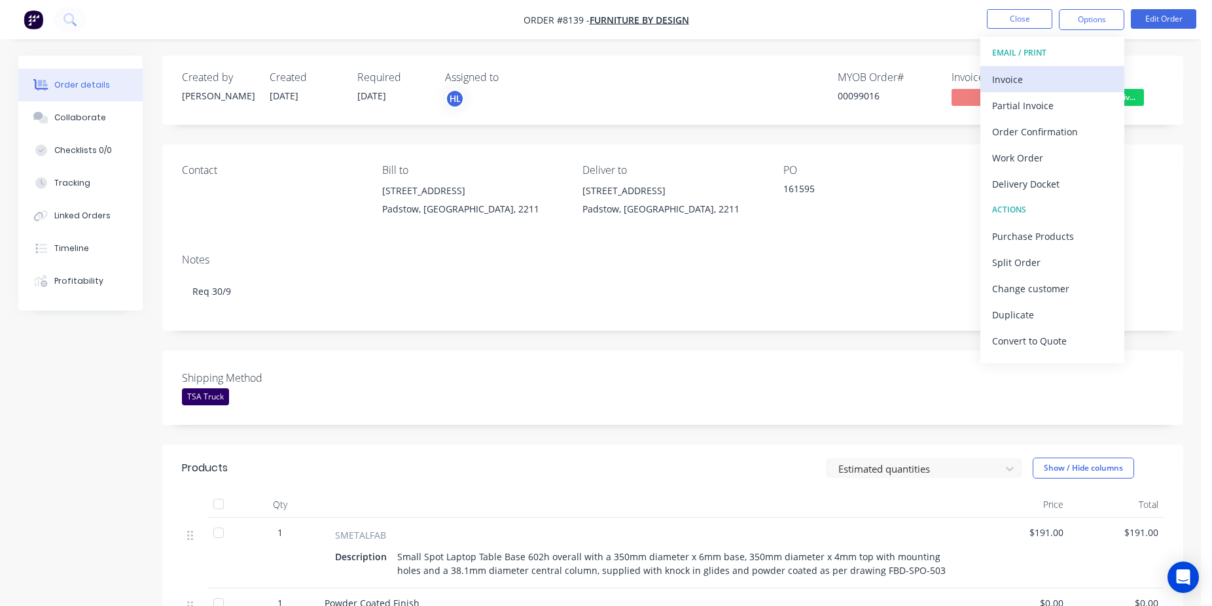
click at [1064, 77] on div "Invoice" at bounding box center [1052, 79] width 120 height 19
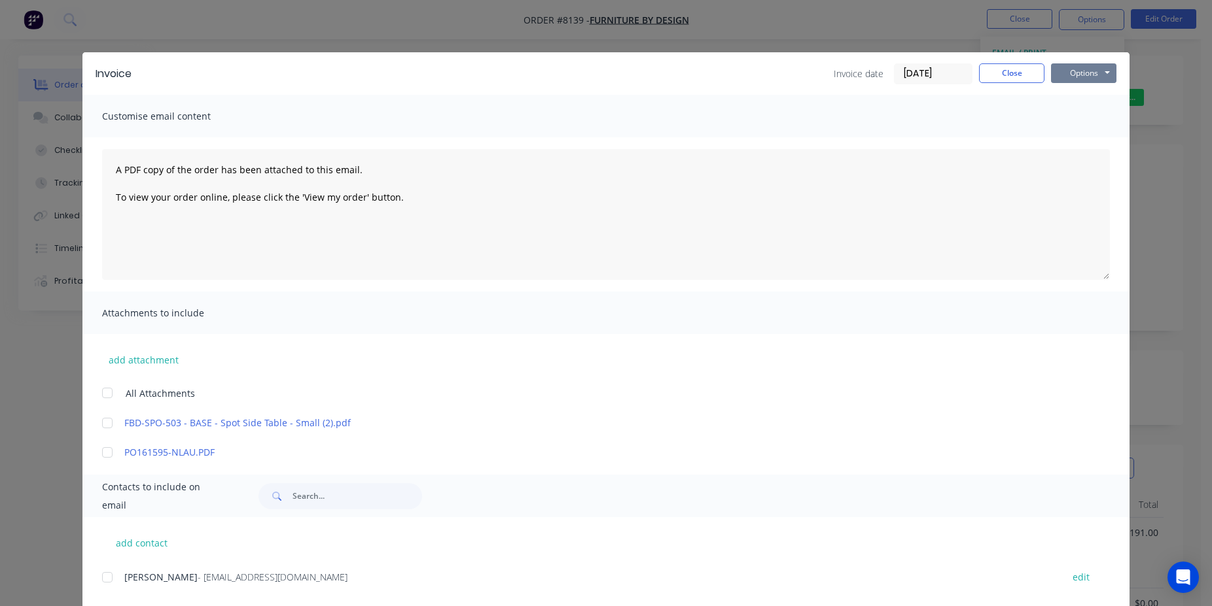
click at [1086, 69] on button "Options" at bounding box center [1083, 73] width 65 height 20
click at [1000, 57] on div "Invoice Invoice date [DATE] Close Options Preview Print Email" at bounding box center [605, 73] width 1047 height 43
click at [1011, 69] on button "Close" at bounding box center [1011, 73] width 65 height 20
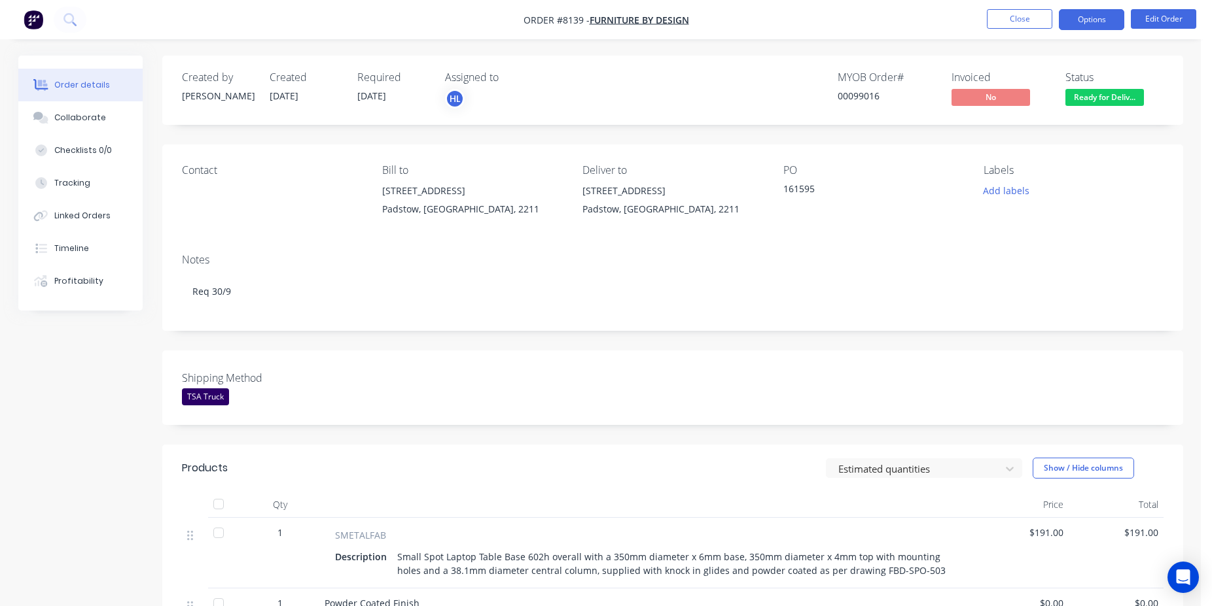
click at [1098, 26] on button "Options" at bounding box center [1091, 19] width 65 height 21
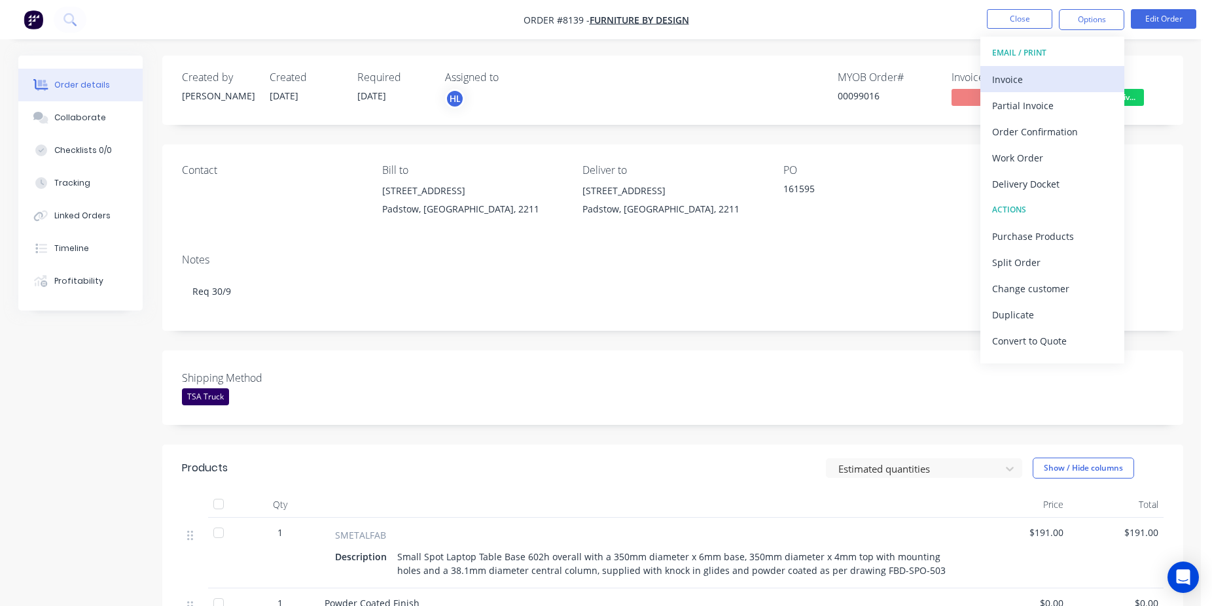
click at [1087, 71] on div "Invoice" at bounding box center [1052, 79] width 120 height 19
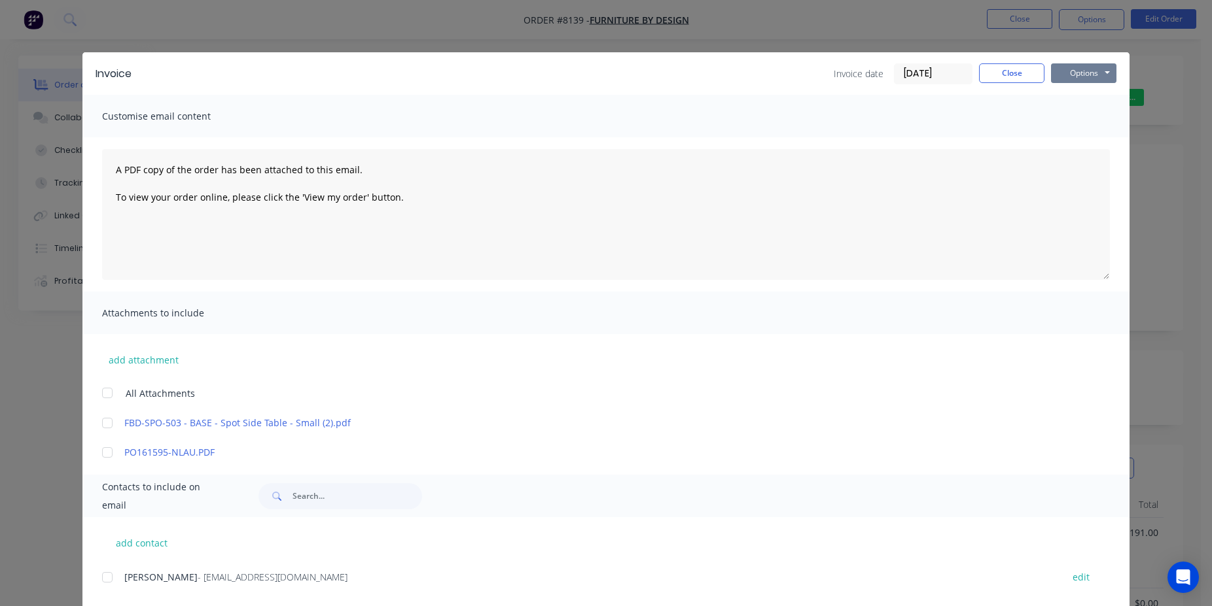
click at [1096, 75] on button "Options" at bounding box center [1083, 73] width 65 height 20
click at [1098, 116] on button "Print" at bounding box center [1093, 118] width 84 height 22
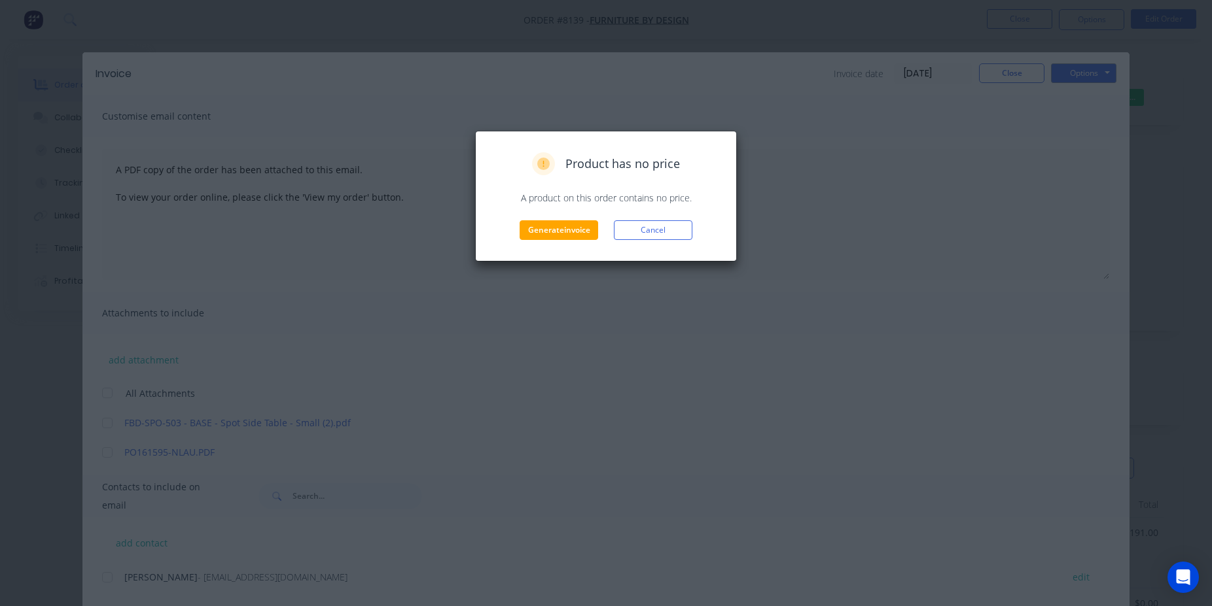
click at [562, 241] on div "Product has no price A product on this order contains no price. Generate invoic…" at bounding box center [606, 196] width 262 height 131
click at [561, 237] on button "Generate invoice" at bounding box center [558, 230] width 79 height 20
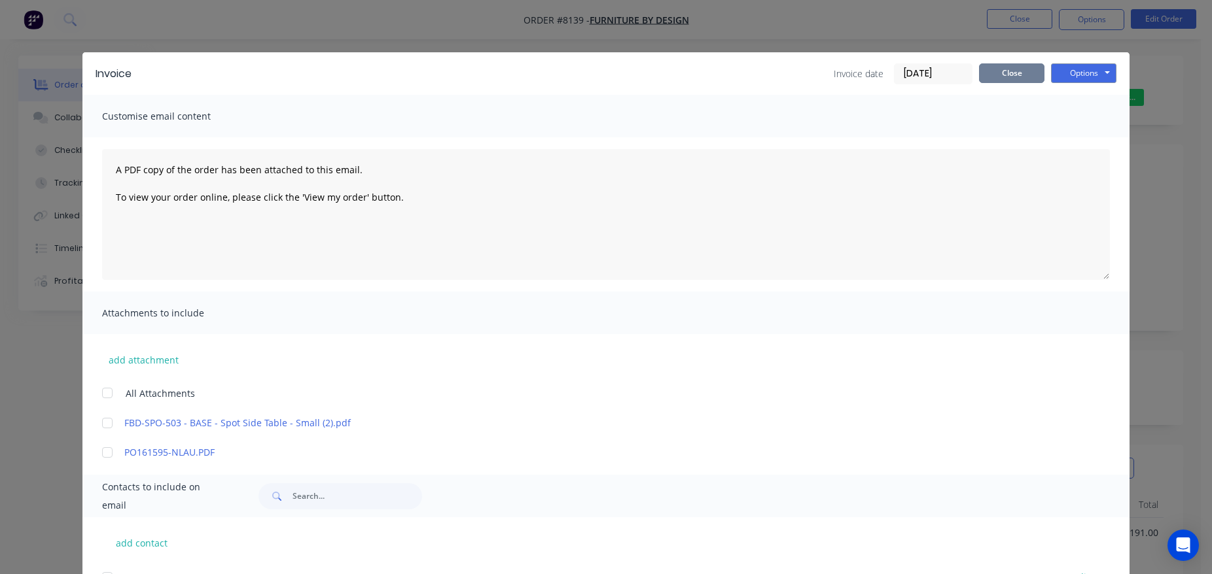
click at [1015, 74] on button "Close" at bounding box center [1011, 73] width 65 height 20
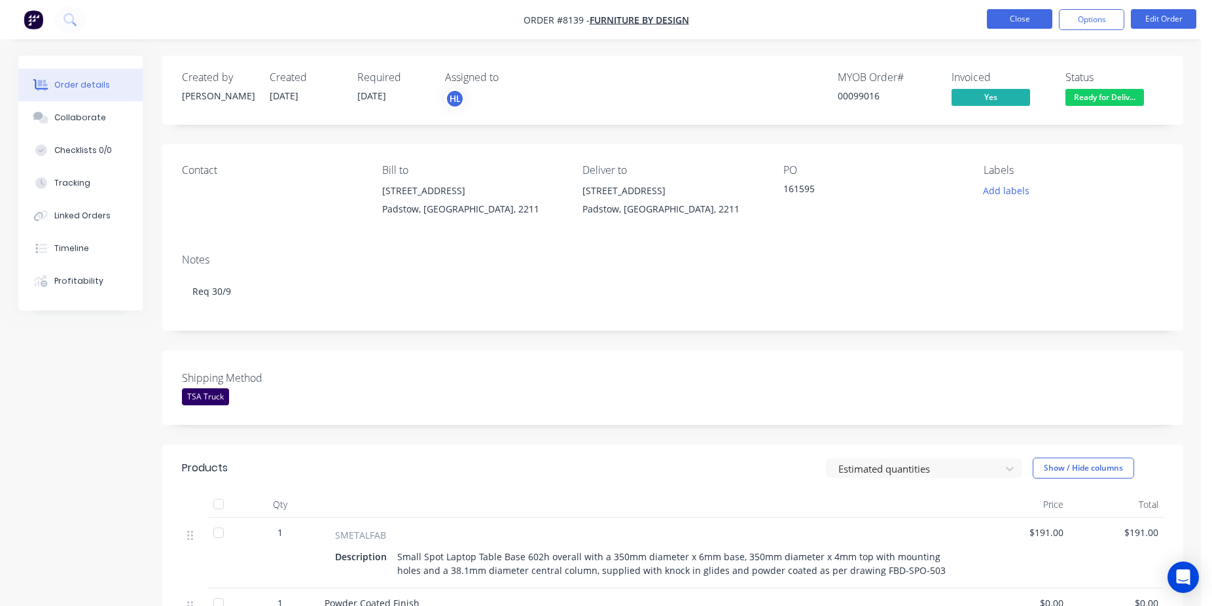
click at [1037, 24] on button "Close" at bounding box center [1019, 19] width 65 height 20
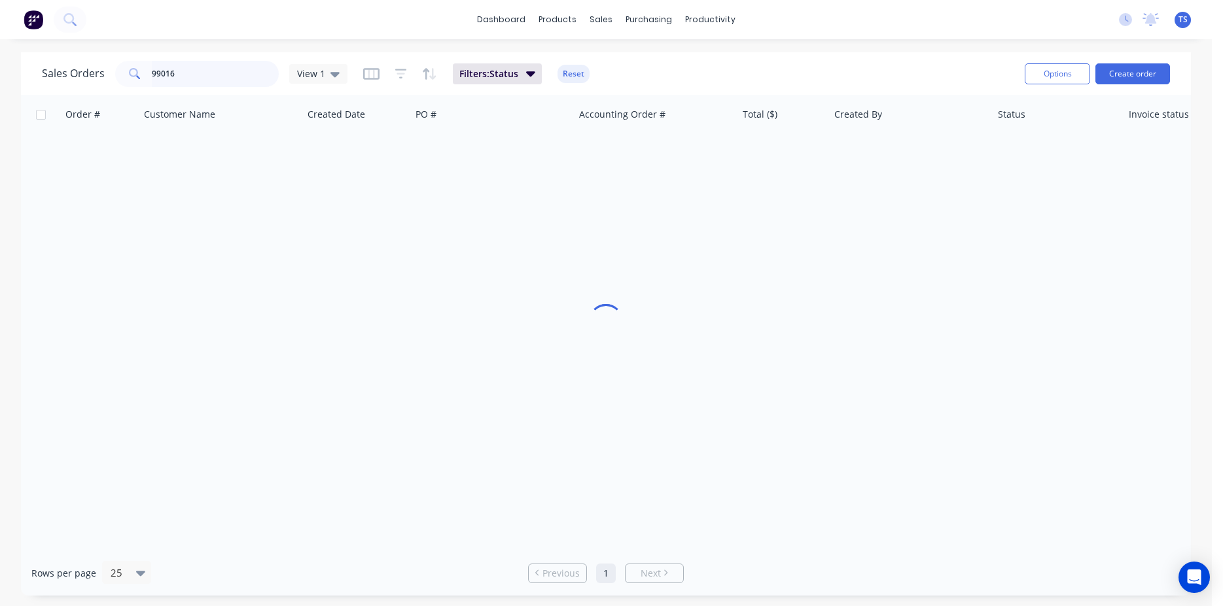
click at [198, 79] on input "99016" at bounding box center [216, 74] width 128 height 26
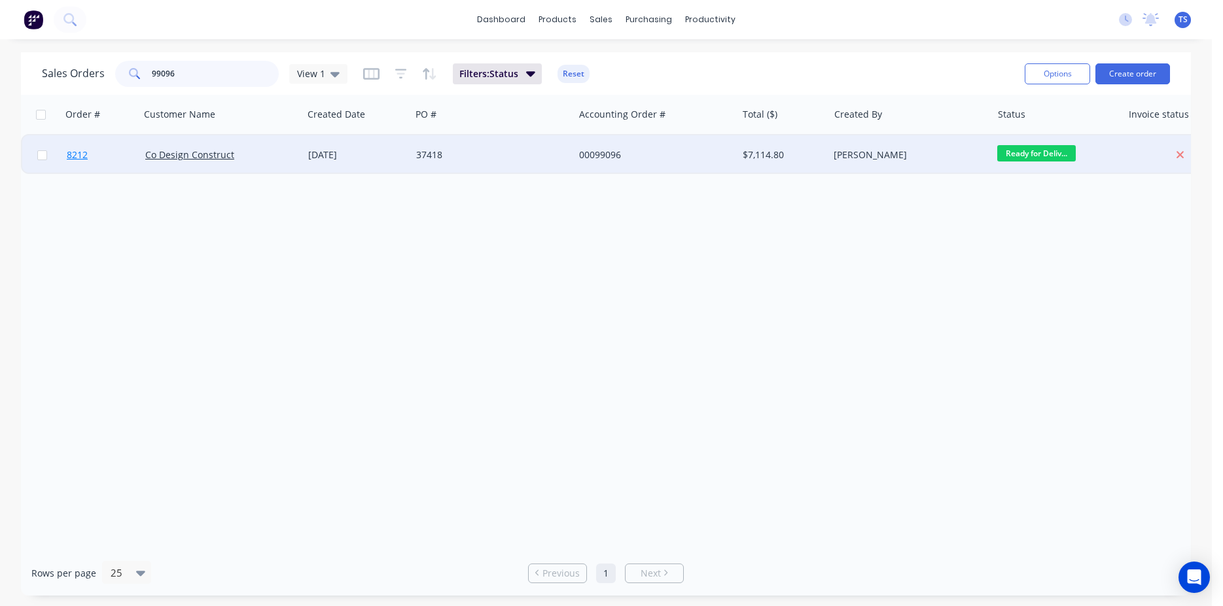
type input "99096"
click at [118, 156] on link "8212" at bounding box center [106, 154] width 79 height 39
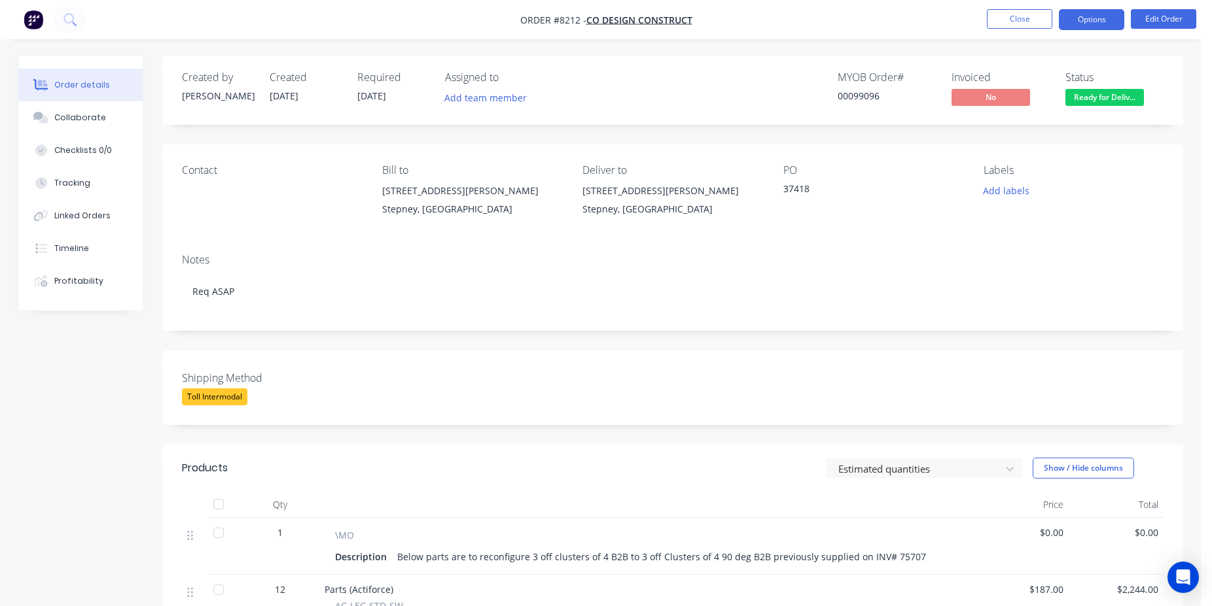
click at [1092, 26] on button "Options" at bounding box center [1091, 19] width 65 height 21
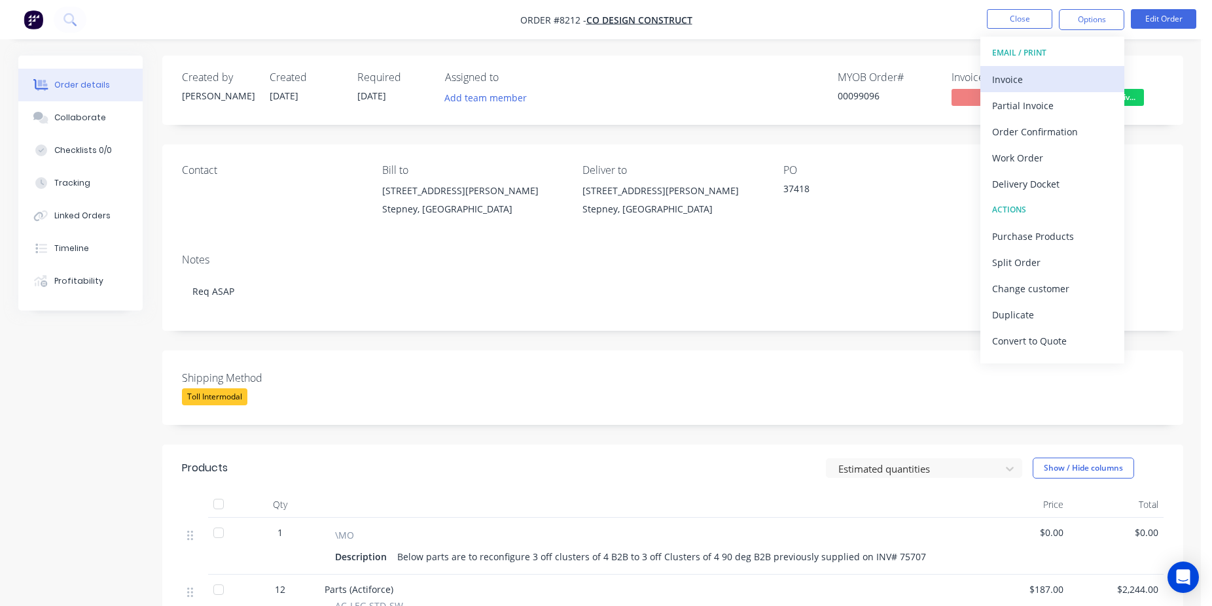
click at [1050, 80] on div "Invoice" at bounding box center [1052, 79] width 120 height 19
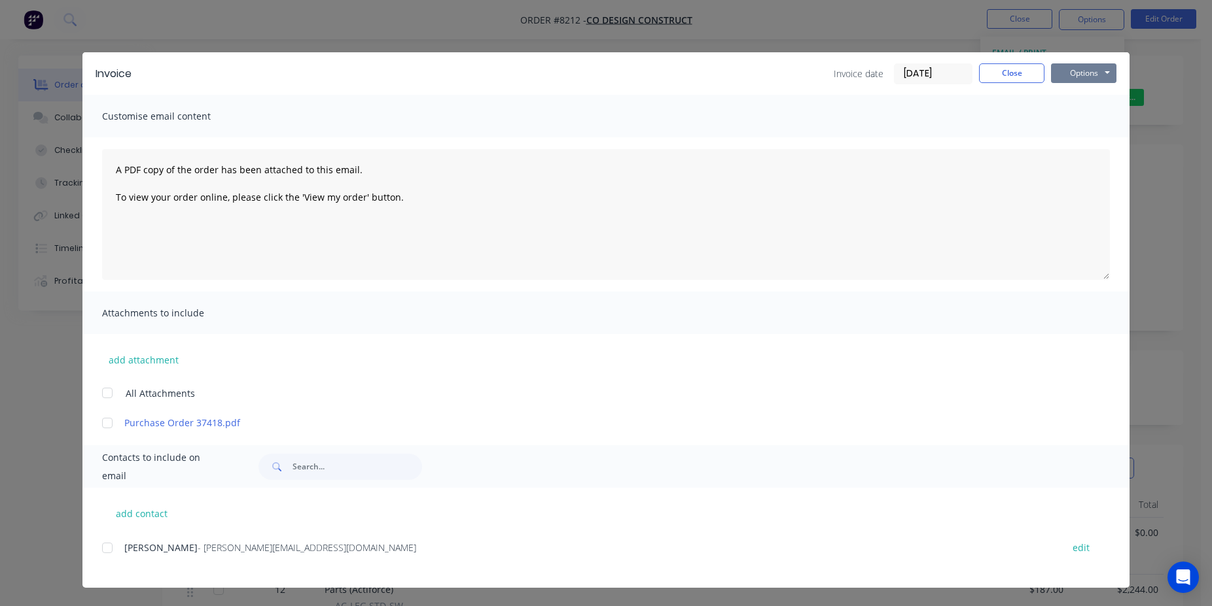
click at [1087, 68] on button "Options" at bounding box center [1083, 73] width 65 height 20
click at [1093, 124] on button "Print" at bounding box center [1093, 118] width 84 height 22
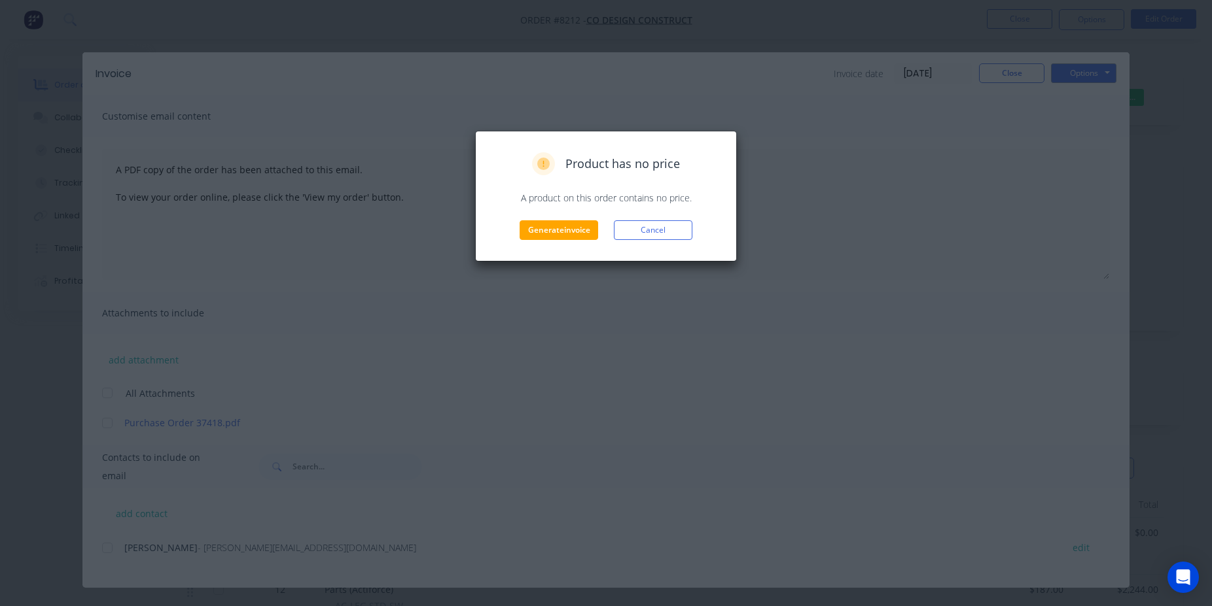
click at [539, 240] on div "Product has no price A product on this order contains no price. Generate invoic…" at bounding box center [606, 196] width 262 height 131
click at [555, 230] on button "Generate invoice" at bounding box center [558, 230] width 79 height 20
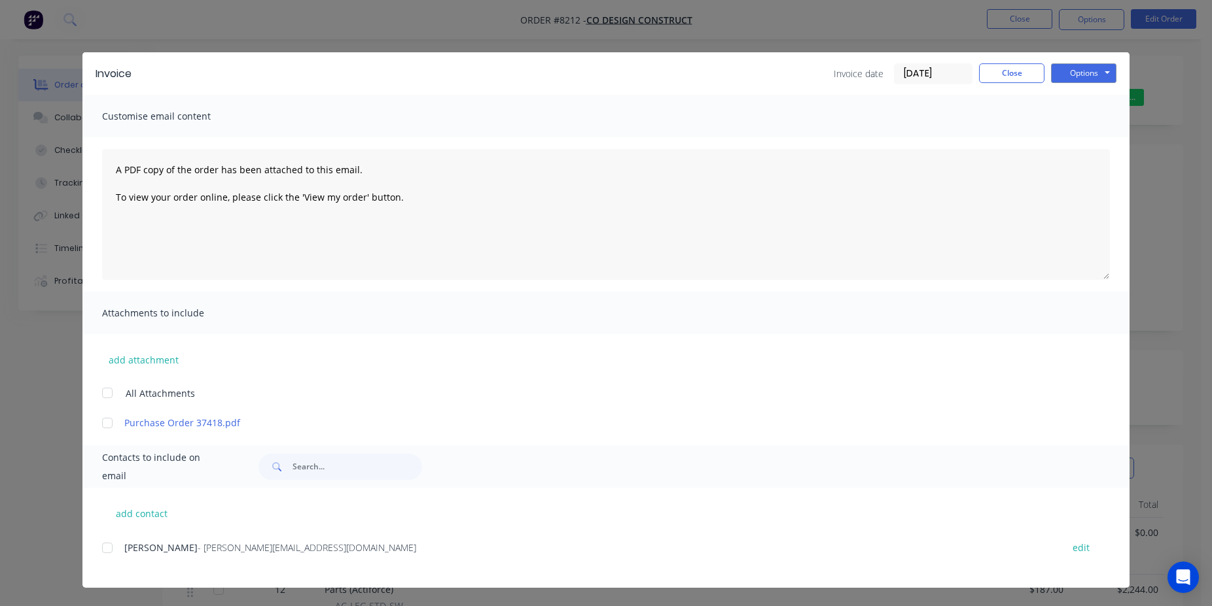
click at [1003, 84] on div "Invoice date 29/09/25 Close Options Preview Print Email" at bounding box center [974, 73] width 283 height 21
click at [1009, 73] on button "Close" at bounding box center [1011, 73] width 65 height 20
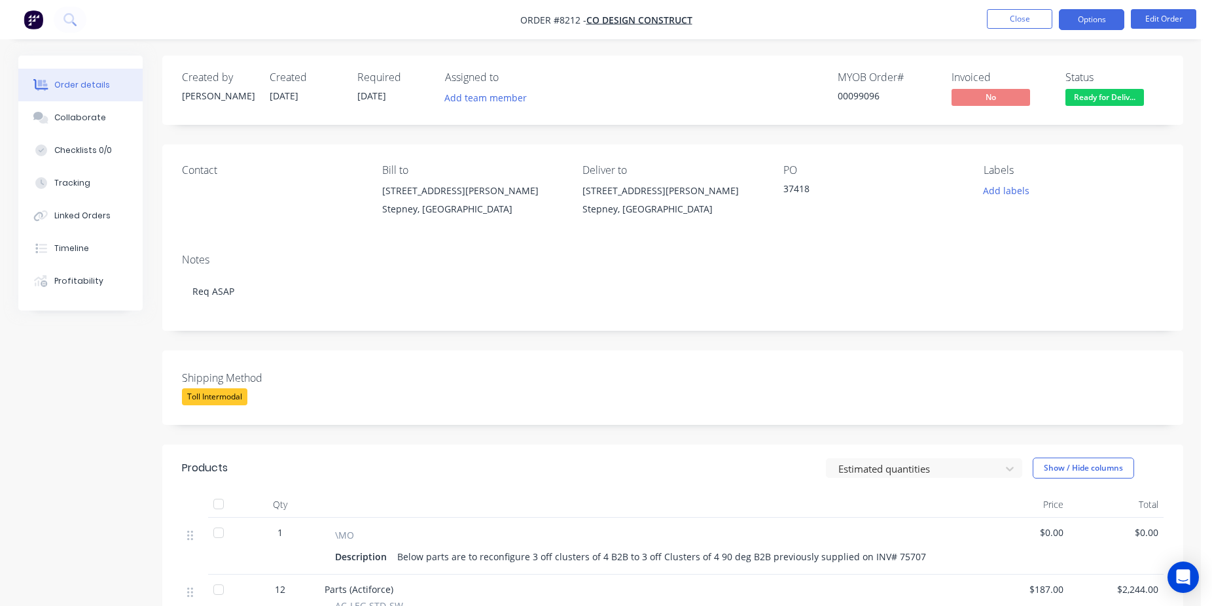
click at [1110, 16] on button "Options" at bounding box center [1091, 19] width 65 height 21
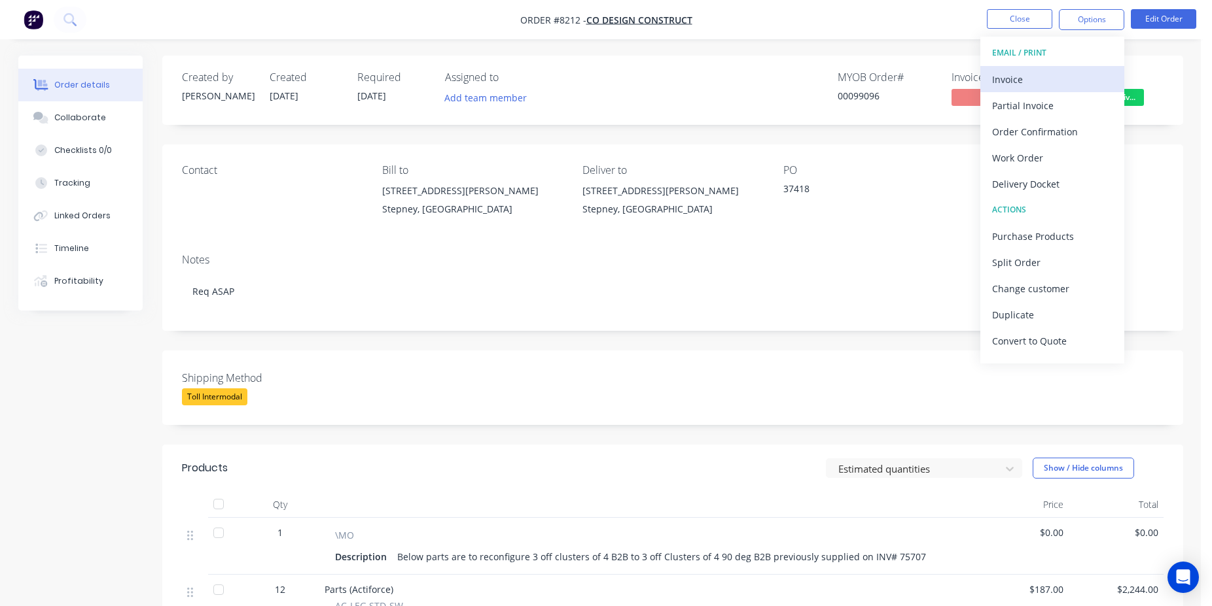
click at [1057, 82] on div "Invoice" at bounding box center [1052, 79] width 120 height 19
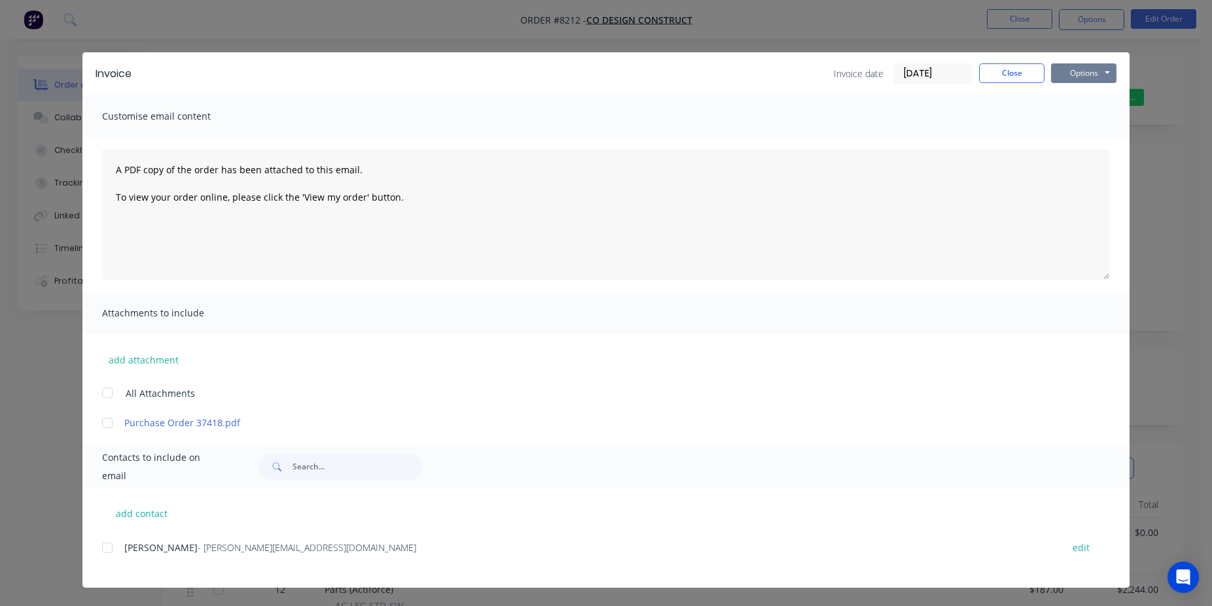
click at [1075, 75] on button "Options" at bounding box center [1083, 73] width 65 height 20
click at [1088, 113] on button "Print" at bounding box center [1093, 118] width 84 height 22
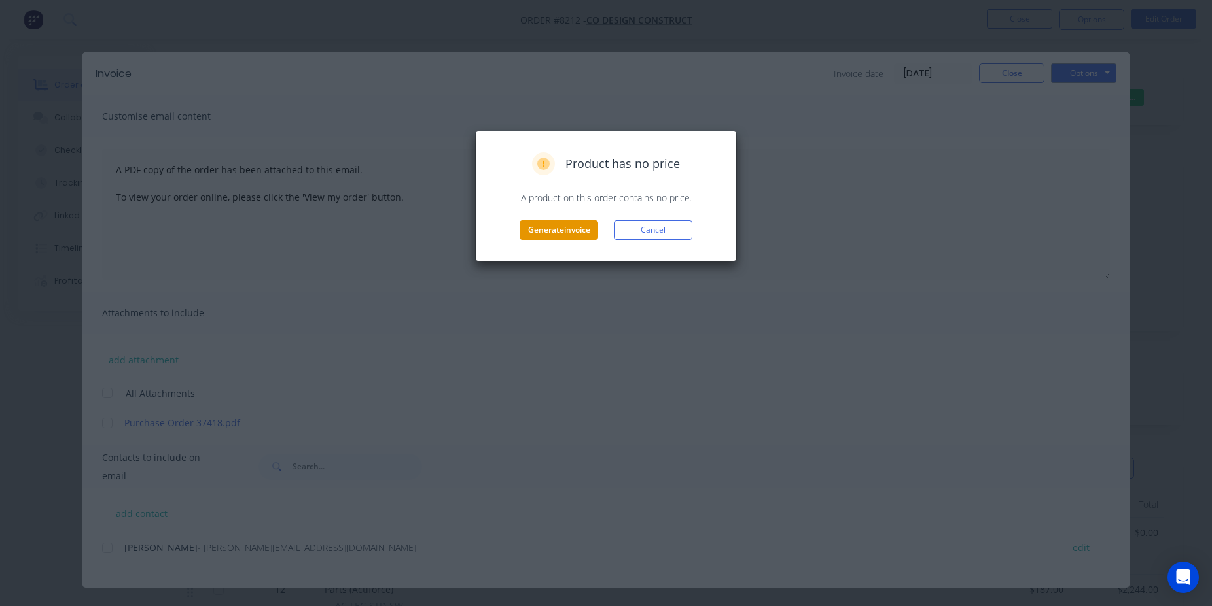
click at [553, 224] on button "Generate invoice" at bounding box center [558, 230] width 79 height 20
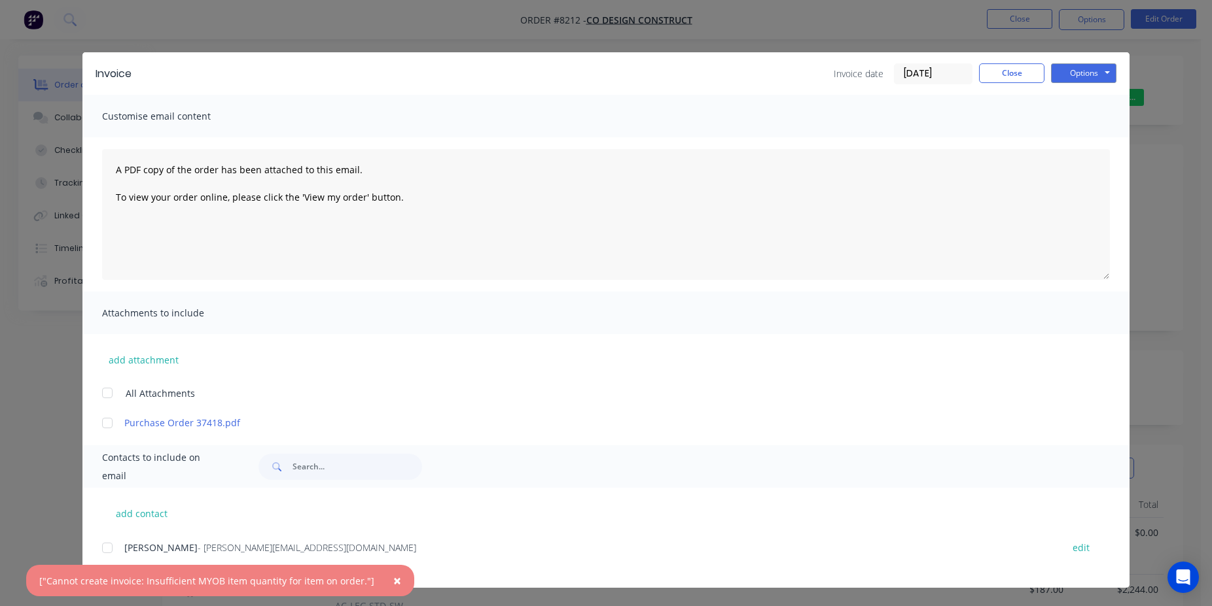
click at [393, 577] on span "×" at bounding box center [397, 581] width 8 height 18
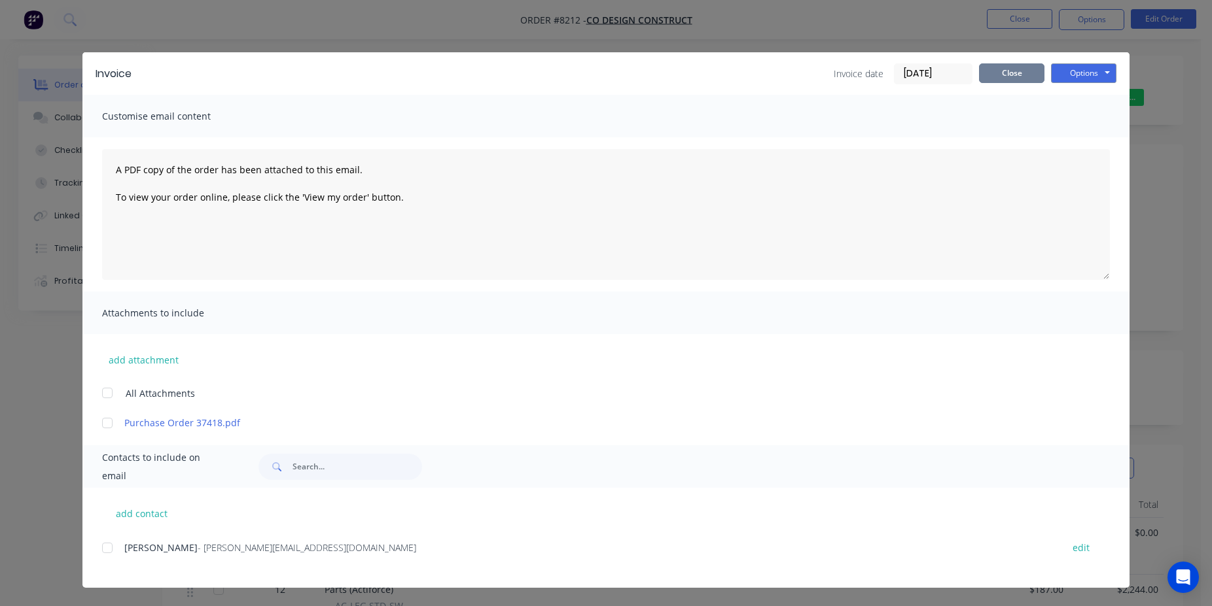
click at [1018, 75] on button "Close" at bounding box center [1011, 73] width 65 height 20
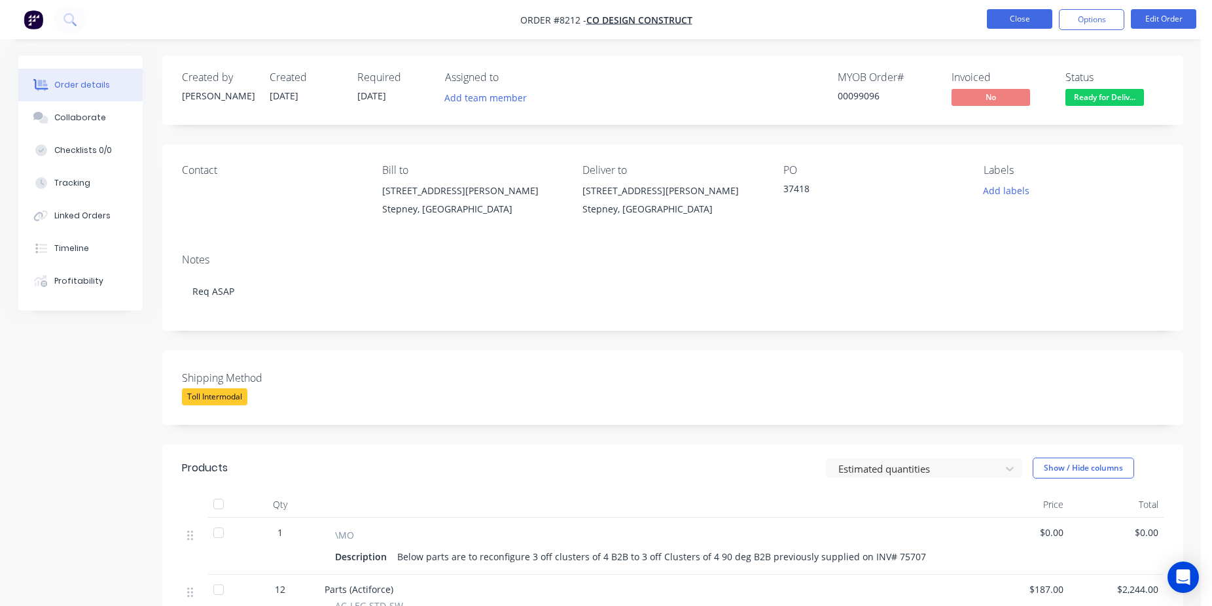
click at [1012, 16] on button "Close" at bounding box center [1019, 19] width 65 height 20
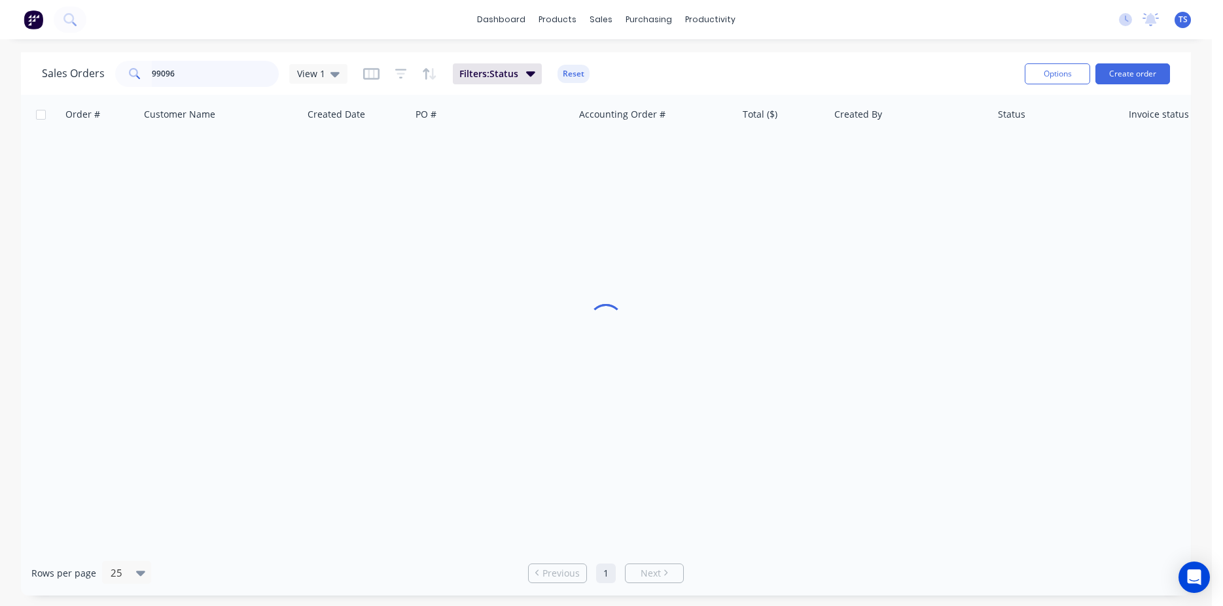
click at [226, 77] on input "99096" at bounding box center [216, 74] width 128 height 26
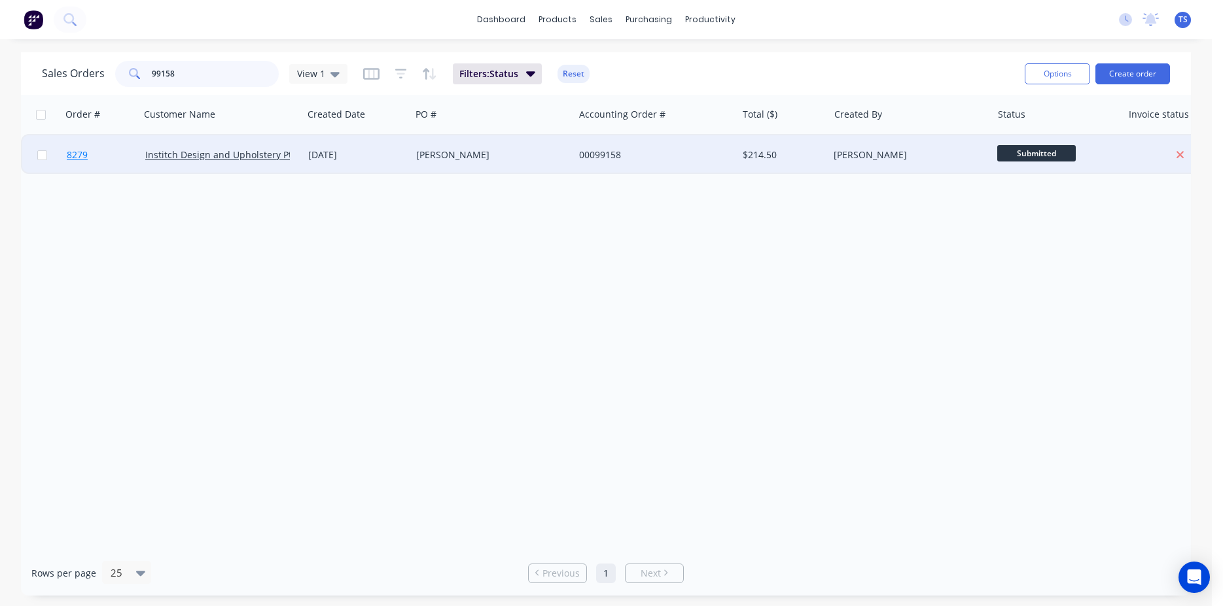
type input "99158"
click at [111, 155] on link "8279" at bounding box center [106, 154] width 79 height 39
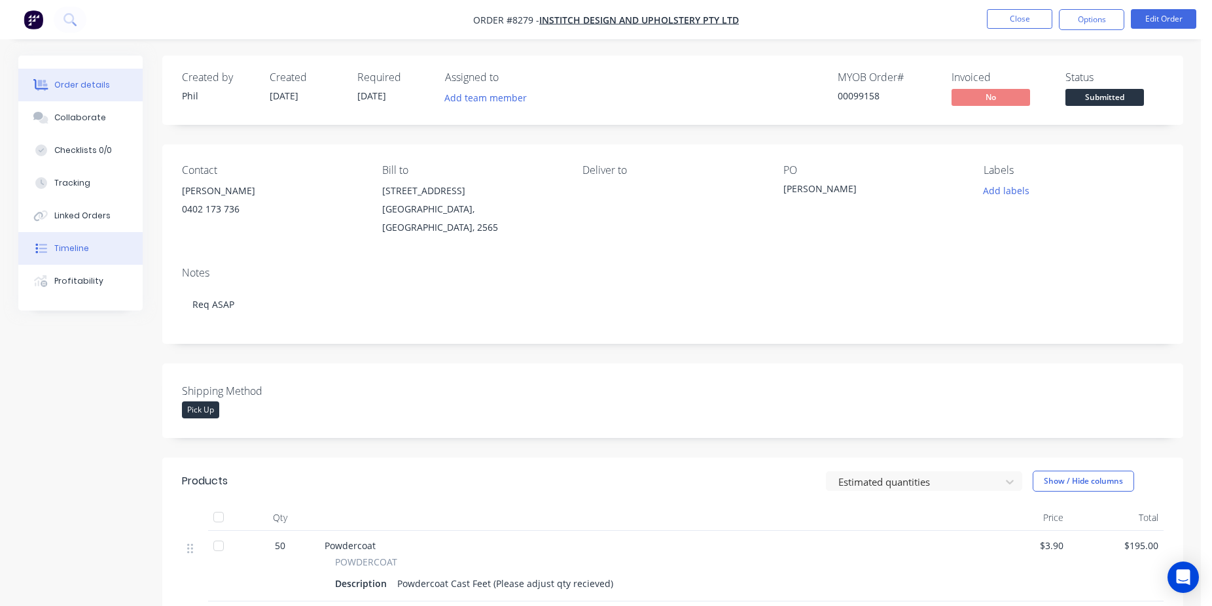
click at [102, 262] on button "Timeline" at bounding box center [80, 248] width 124 height 33
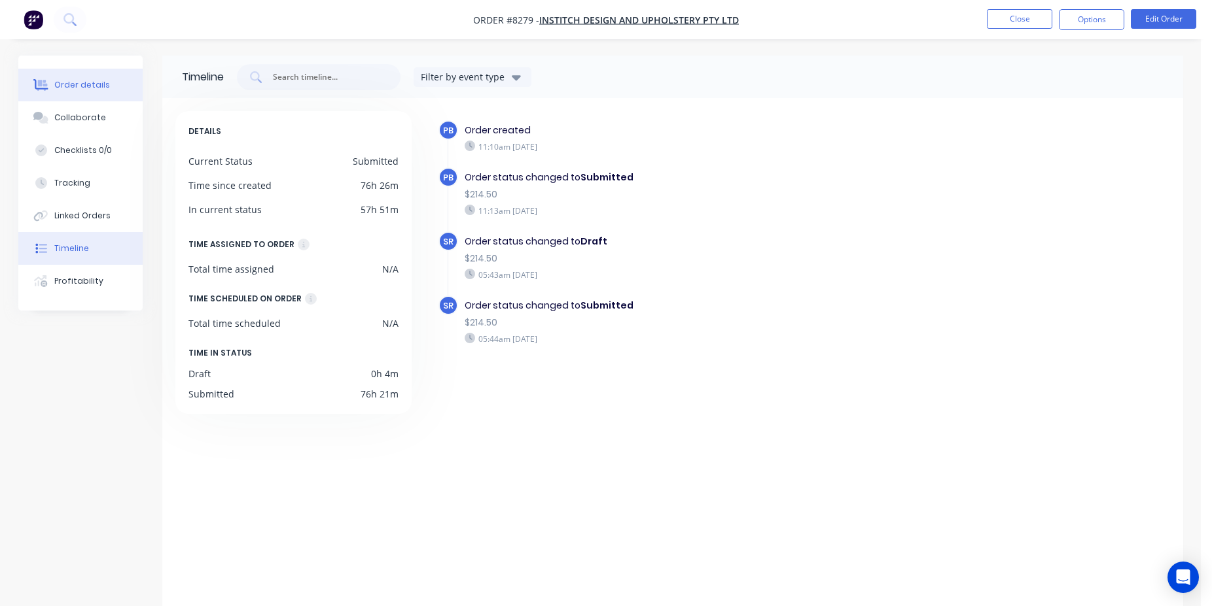
click at [94, 96] on button "Order details" at bounding box center [80, 85] width 124 height 33
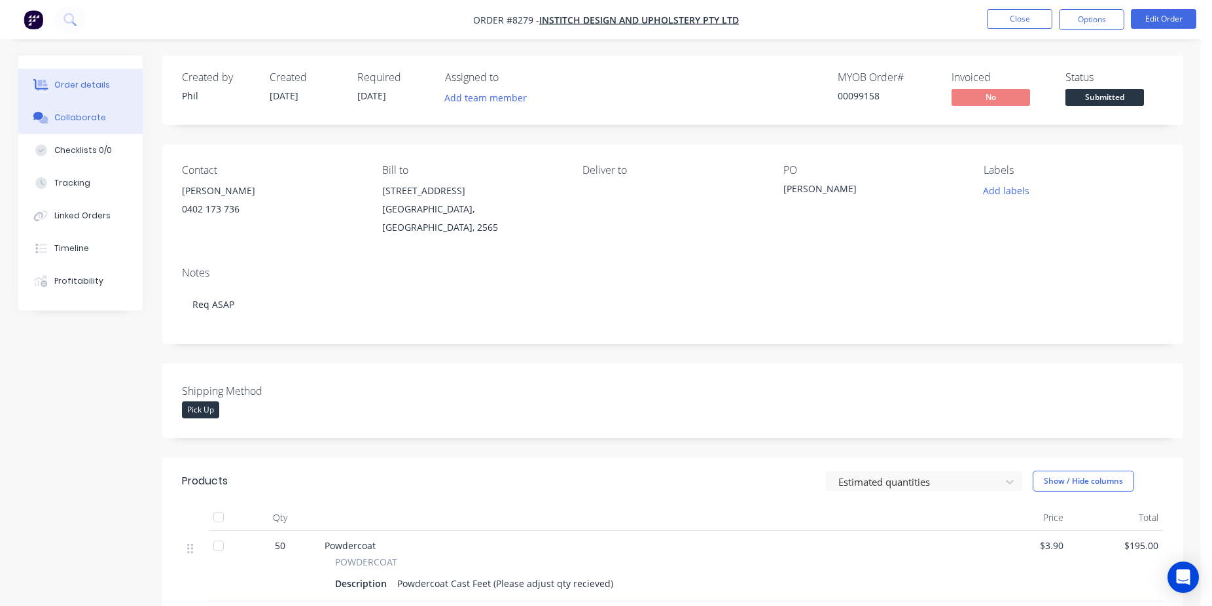
click at [104, 118] on button "Collaborate" at bounding box center [80, 117] width 124 height 33
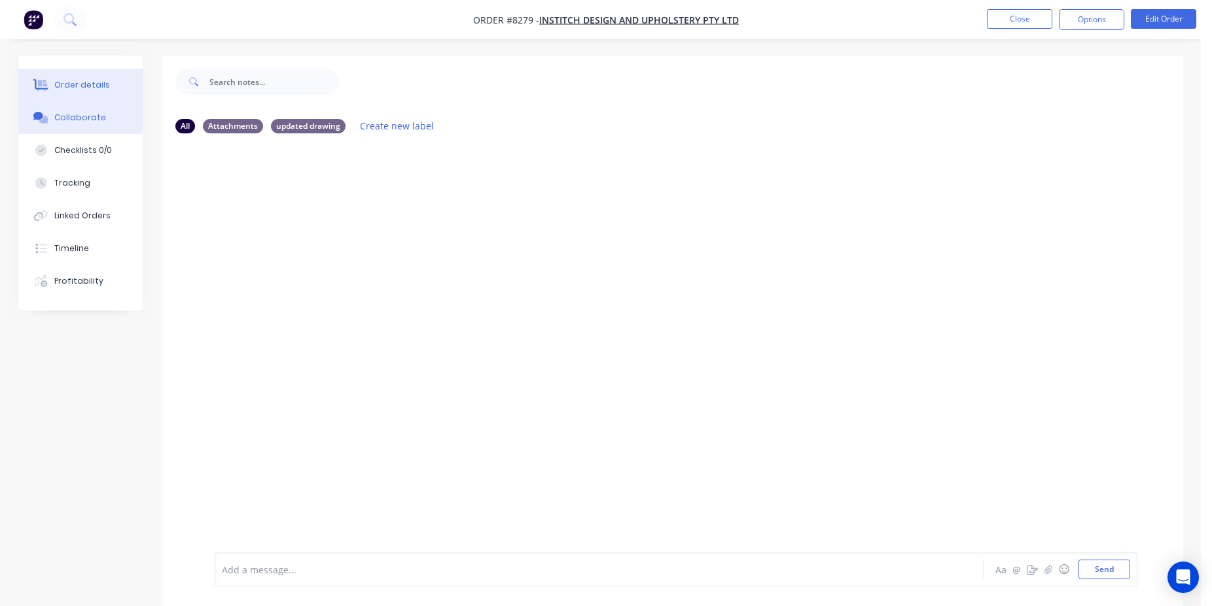
click at [111, 78] on button "Order details" at bounding box center [80, 85] width 124 height 33
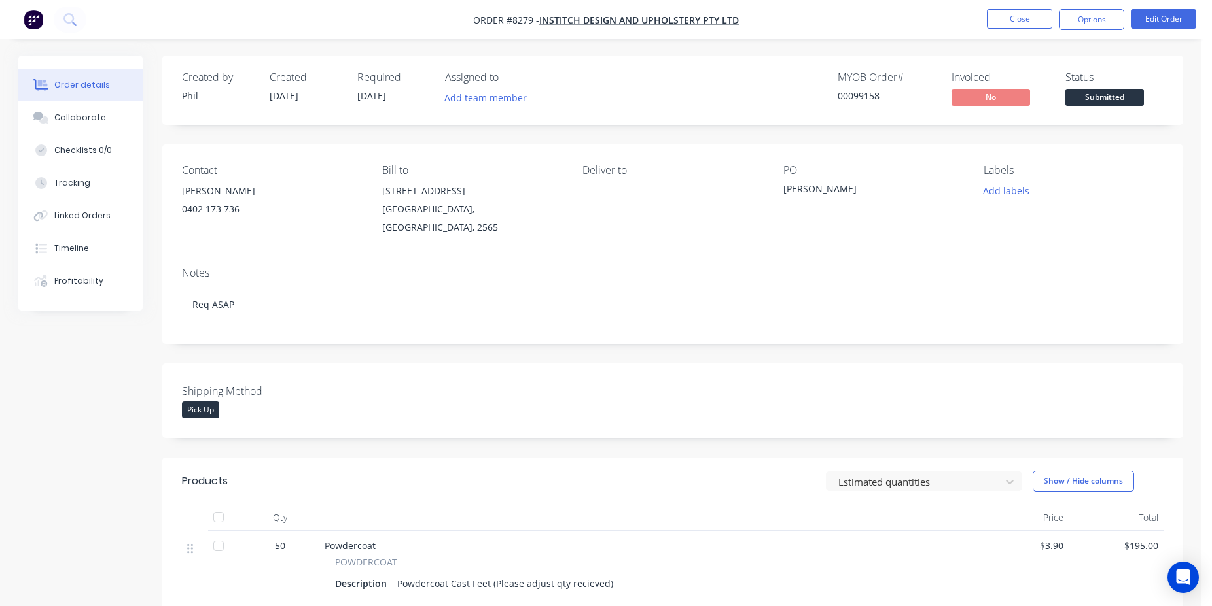
click at [1110, 99] on span "Submitted" at bounding box center [1104, 97] width 79 height 16
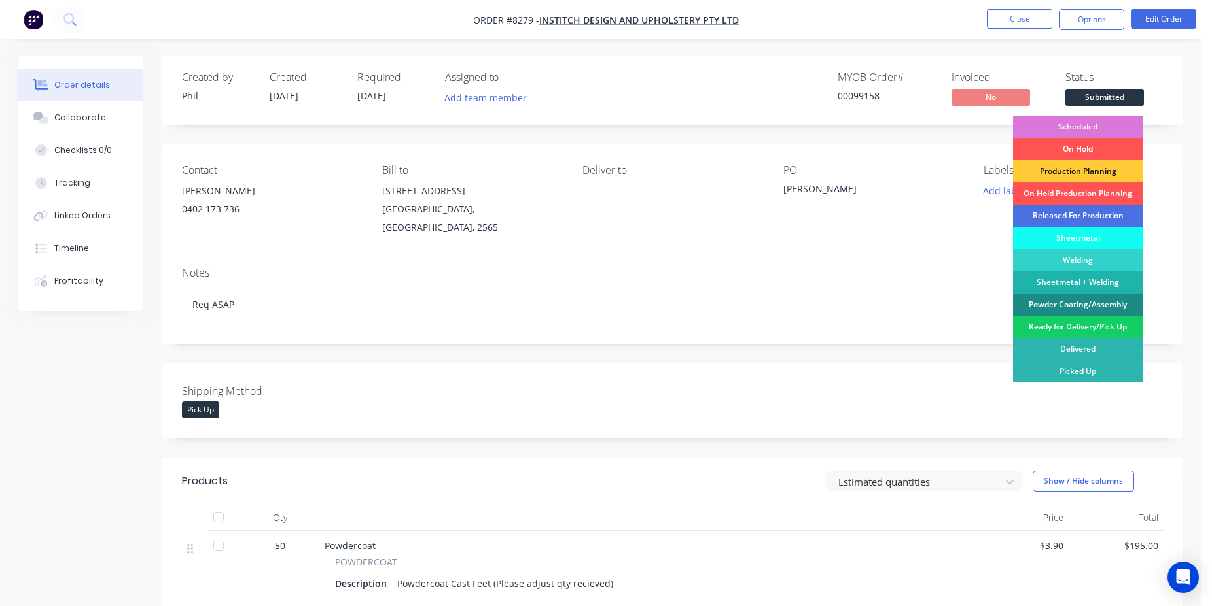
click at [1101, 326] on div "Ready for Delivery/Pick Up" at bounding box center [1078, 327] width 130 height 22
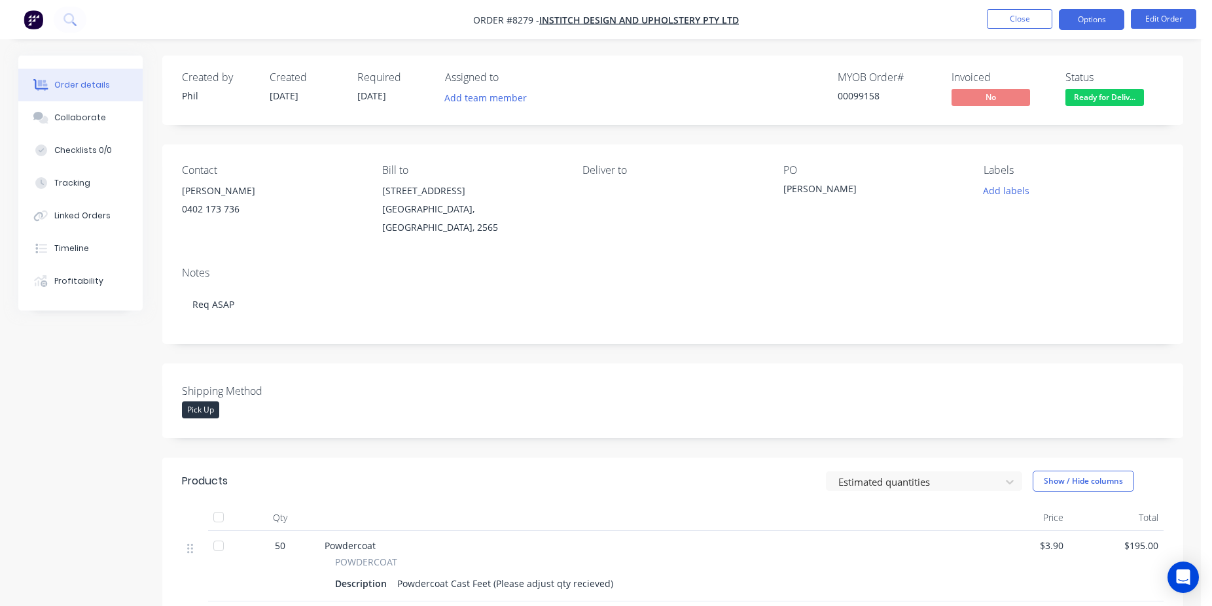
click at [1099, 15] on button "Options" at bounding box center [1091, 19] width 65 height 21
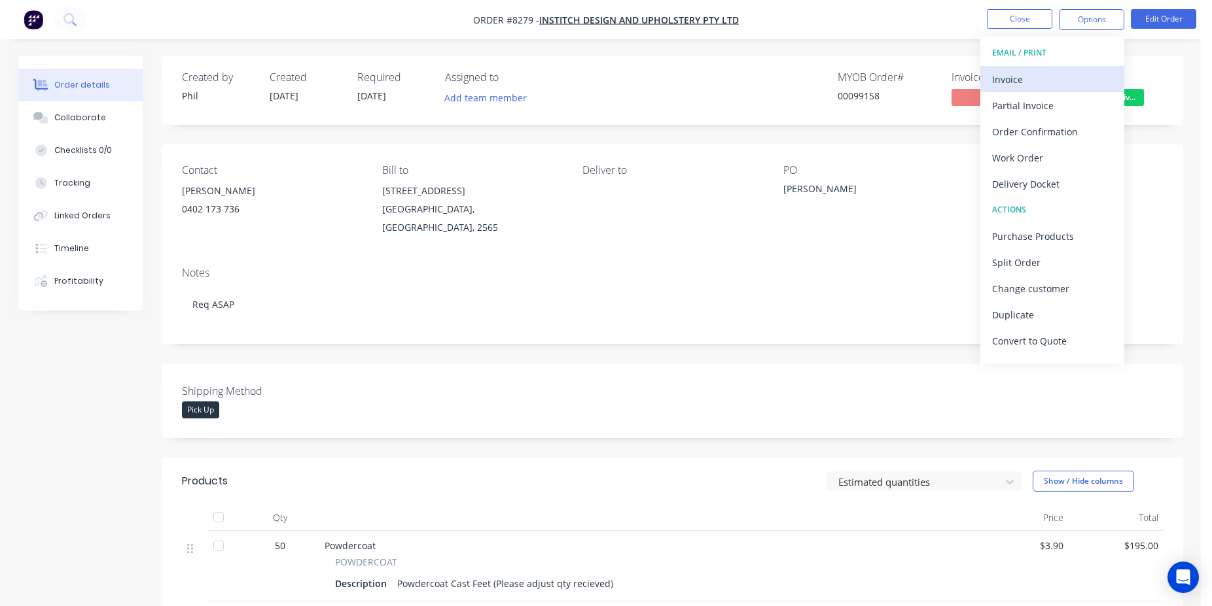
click at [991, 90] on button "Invoice" at bounding box center [1052, 79] width 144 height 26
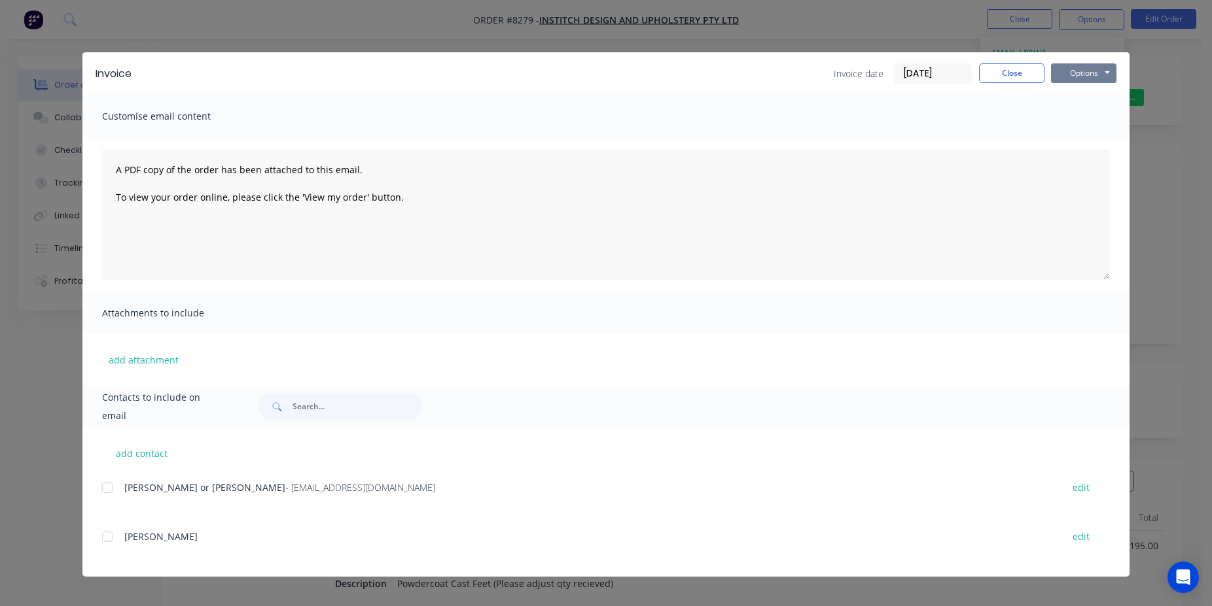
click at [1088, 78] on button "Options" at bounding box center [1083, 73] width 65 height 20
click at [1093, 110] on button "Print" at bounding box center [1093, 118] width 84 height 22
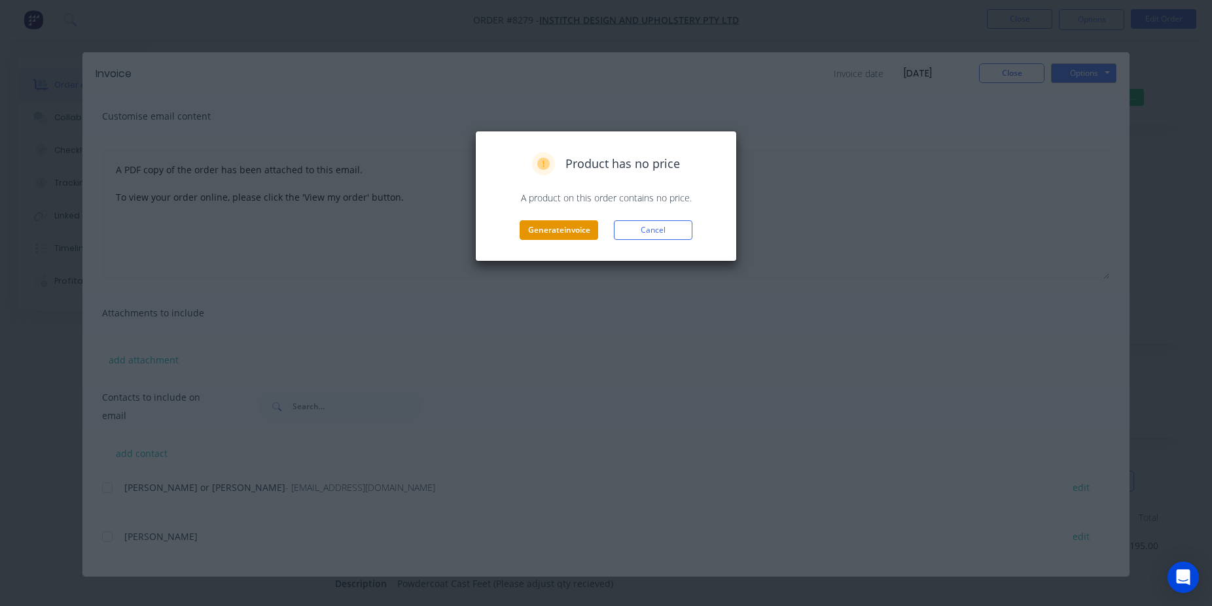
click at [589, 231] on button "Generate invoice" at bounding box center [558, 230] width 79 height 20
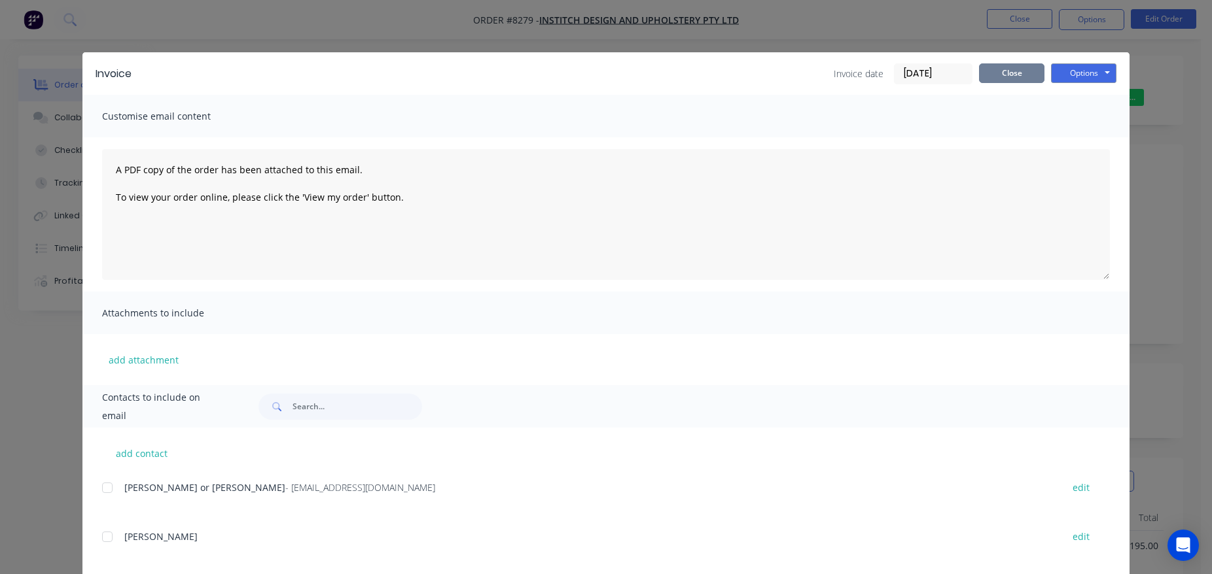
click at [992, 73] on button "Close" at bounding box center [1011, 73] width 65 height 20
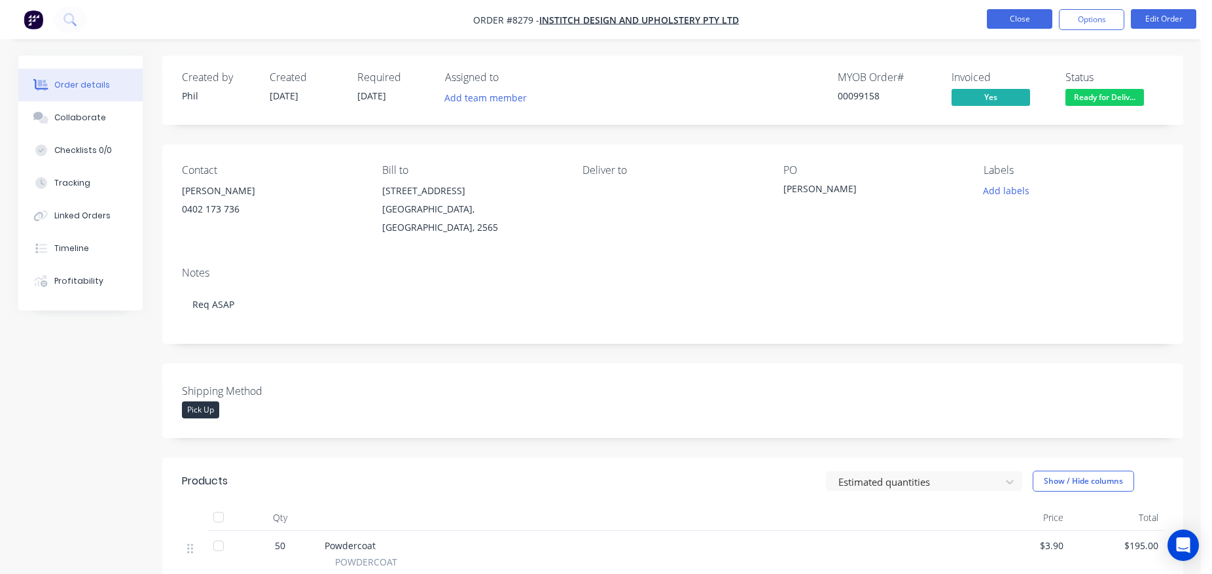
click at [1027, 21] on button "Close" at bounding box center [1019, 19] width 65 height 20
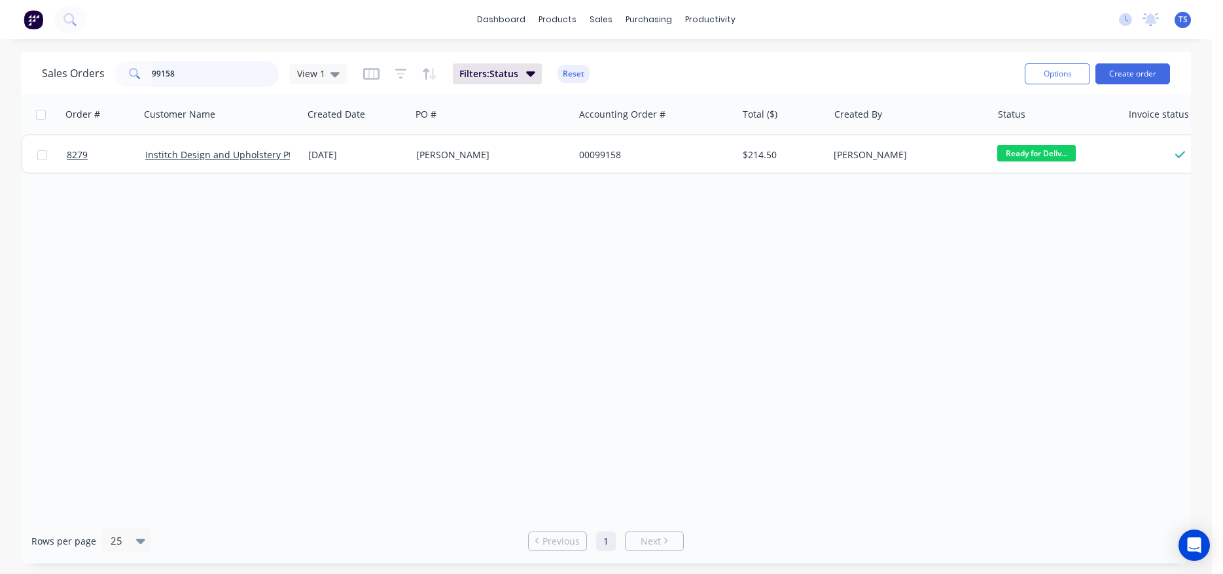
click at [213, 79] on input "99158" at bounding box center [216, 74] width 128 height 26
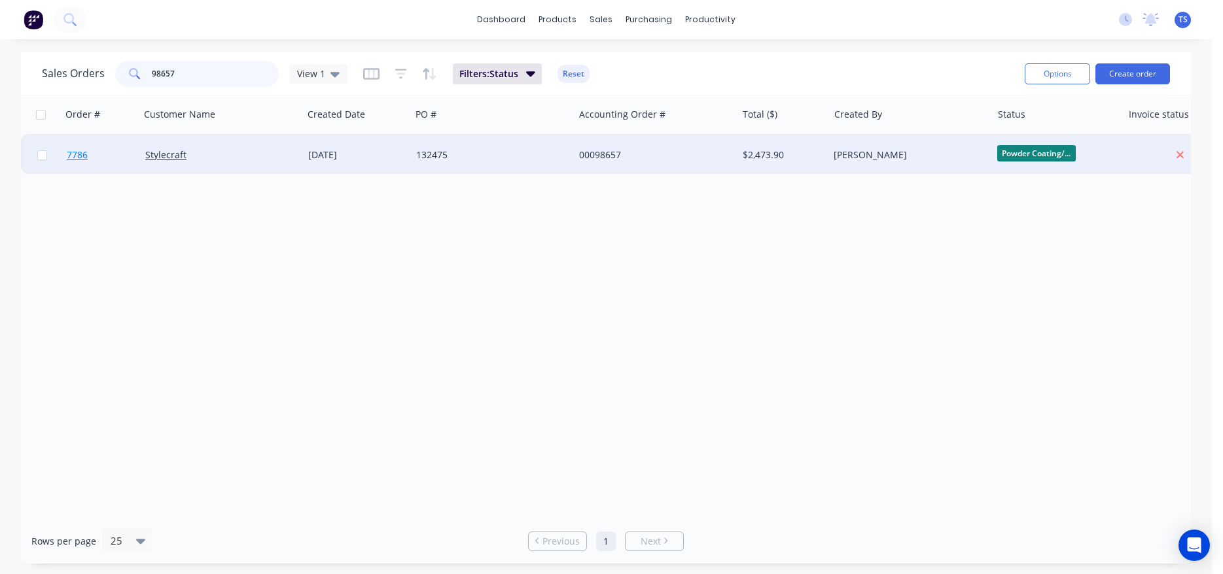
type input "98657"
click at [118, 172] on link "7786" at bounding box center [106, 154] width 79 height 39
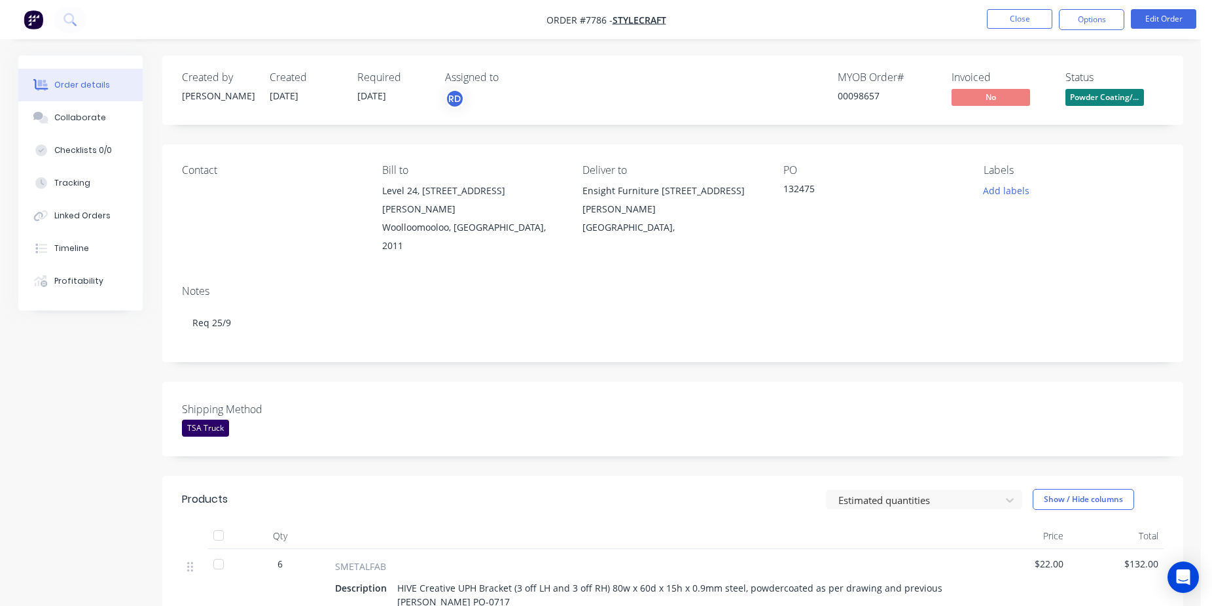
click at [1100, 118] on div "Created by Allisa Created 21/08/25 Required 29/09/25 Assigned to RD MYOB Order …" at bounding box center [672, 90] width 1021 height 69
click at [1114, 97] on span "Powder Coating/..." at bounding box center [1104, 97] width 79 height 16
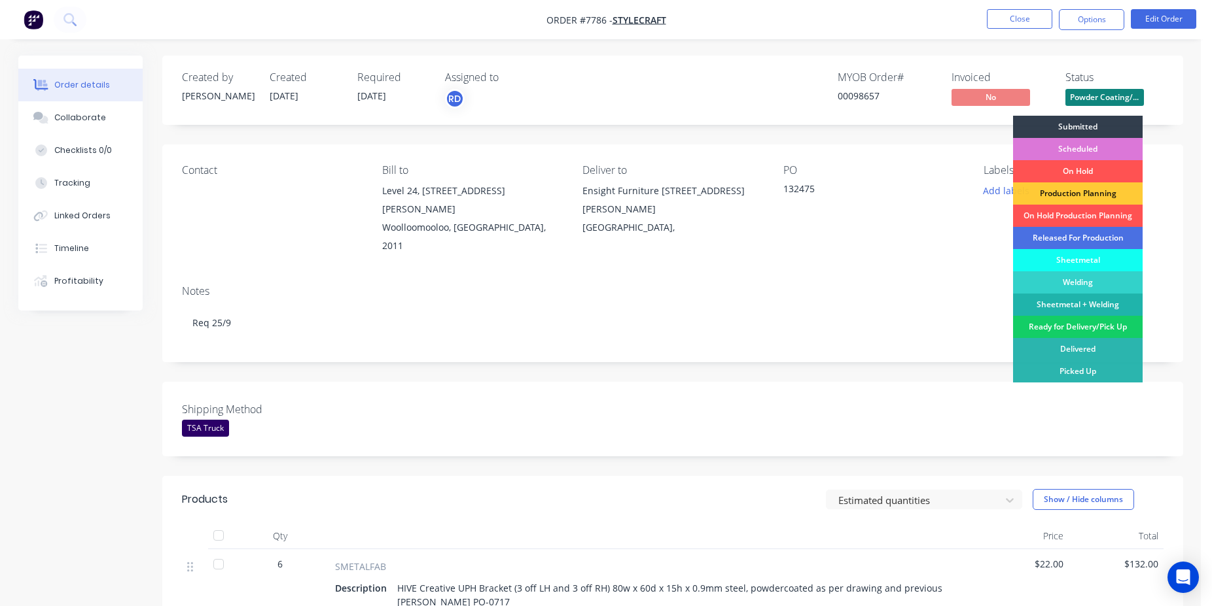
click at [1082, 321] on div "Ready for Delivery/Pick Up" at bounding box center [1078, 327] width 130 height 22
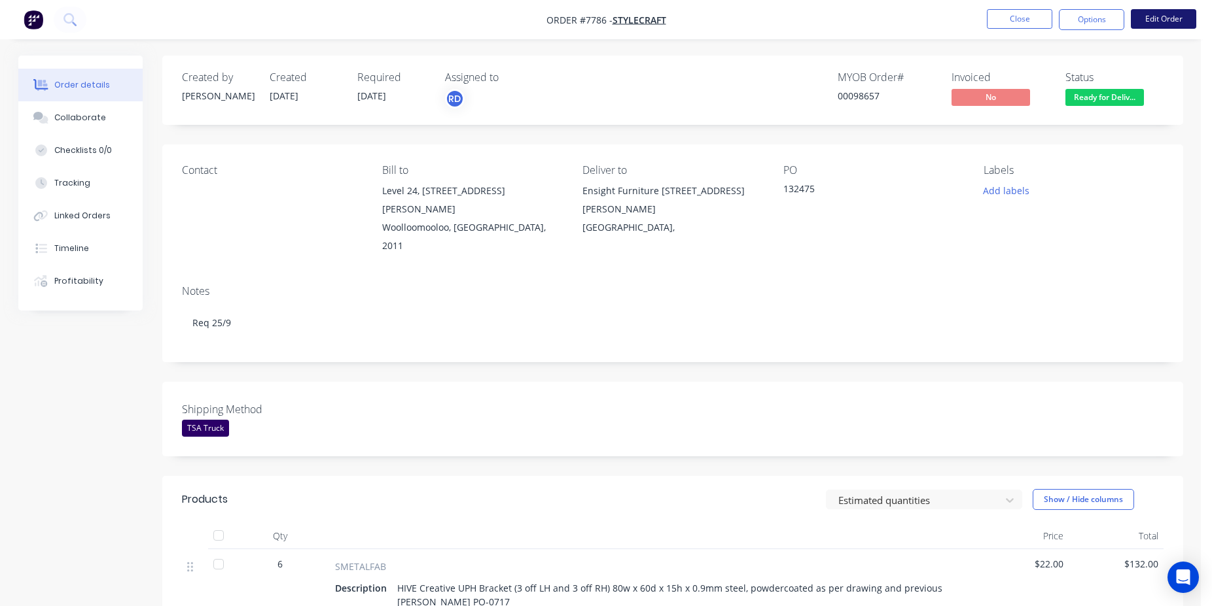
click at [1163, 17] on button "Edit Order" at bounding box center [1163, 19] width 65 height 20
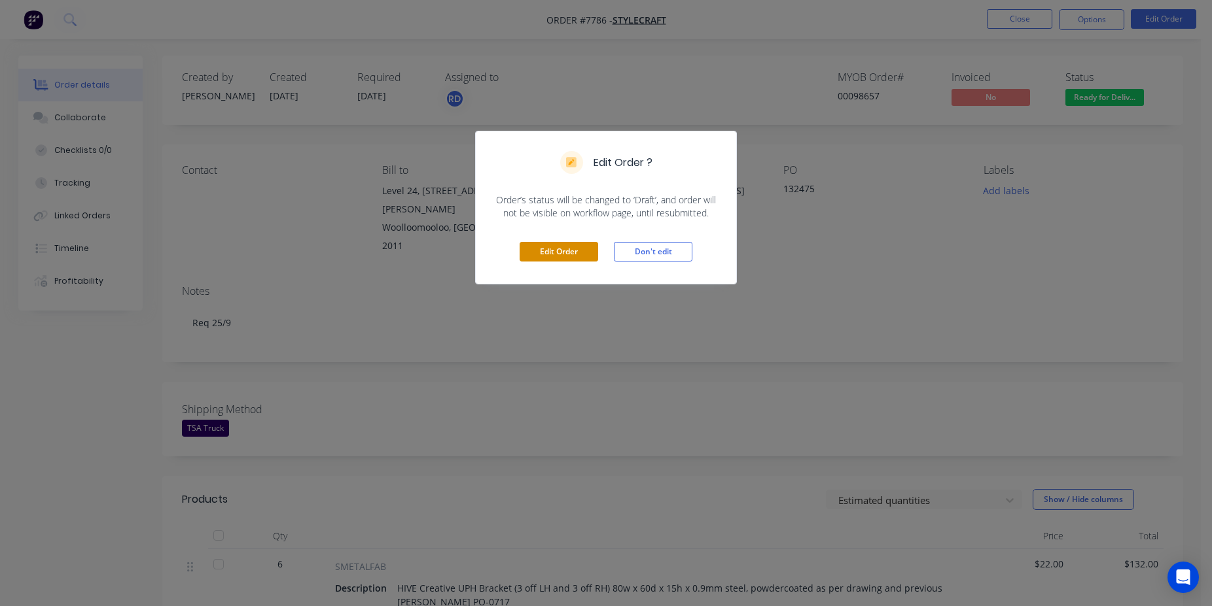
click at [557, 245] on button "Edit Order" at bounding box center [558, 252] width 79 height 20
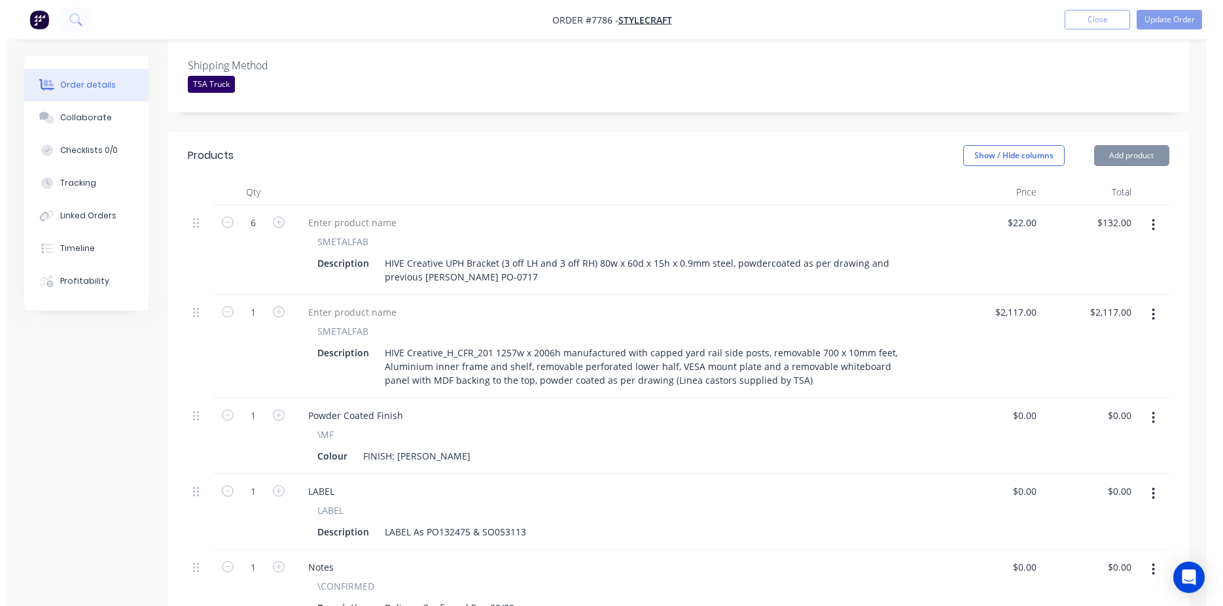
scroll to position [667, 0]
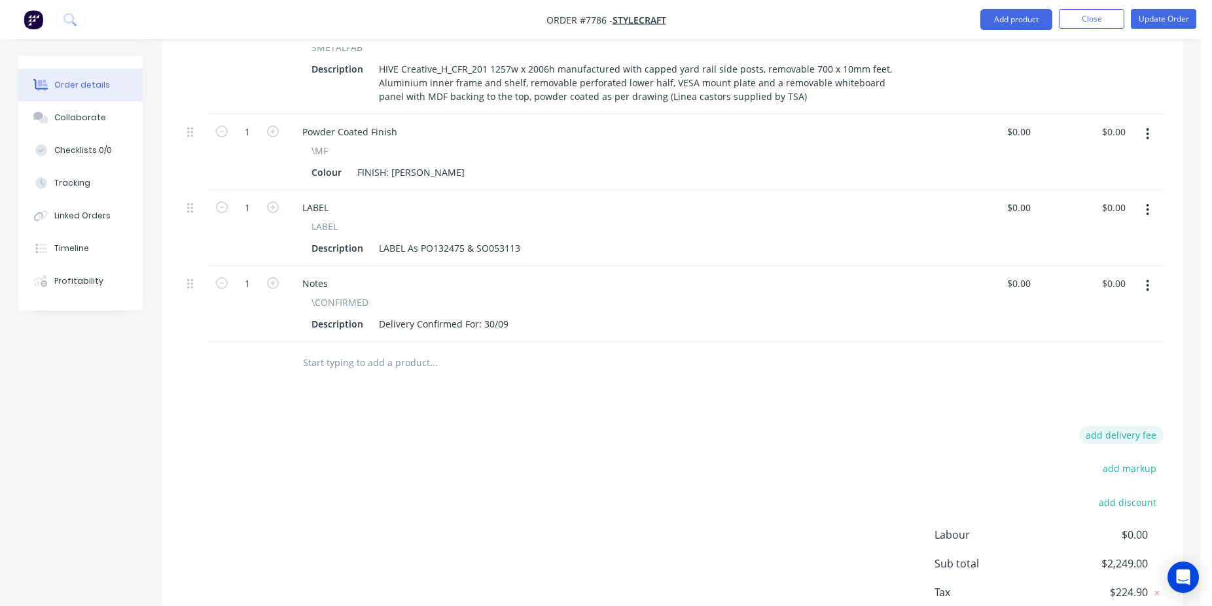
click at [1122, 427] on button "add delivery fee" at bounding box center [1121, 436] width 84 height 18
type input "75"
click at [1036, 342] on div at bounding box center [672, 363] width 981 height 43
click at [1141, 20] on button "Update Order" at bounding box center [1163, 19] width 65 height 20
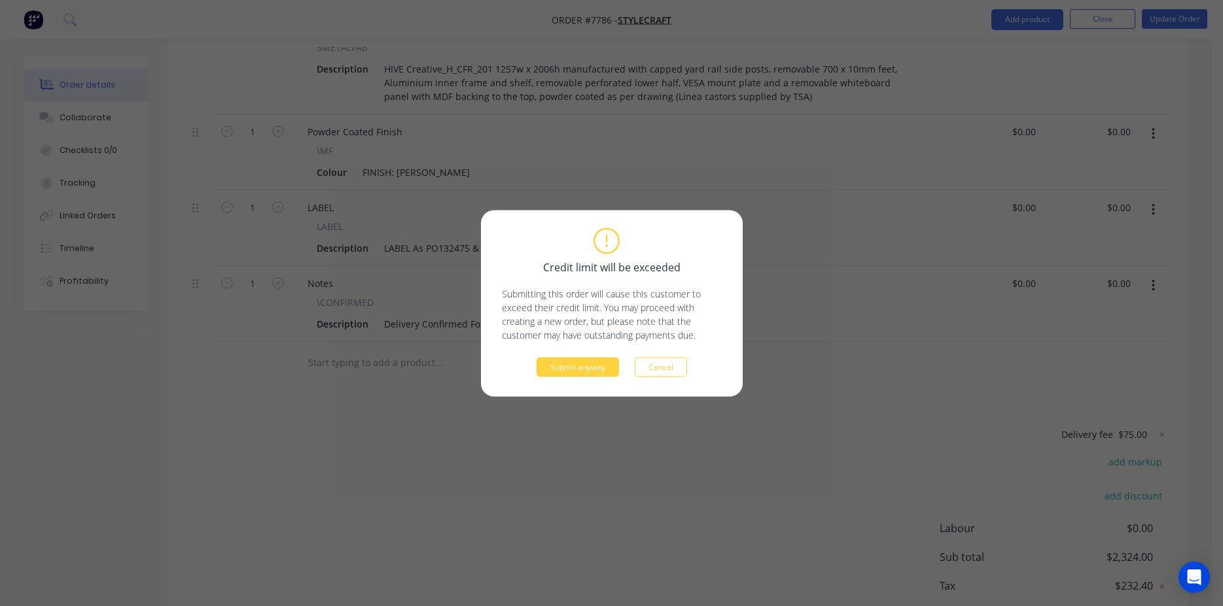
click at [569, 381] on div "Credit limit will be exceeded Submitting this order will cause this customer to…" at bounding box center [612, 303] width 262 height 186
click at [570, 376] on button "Submit anyway" at bounding box center [577, 367] width 82 height 20
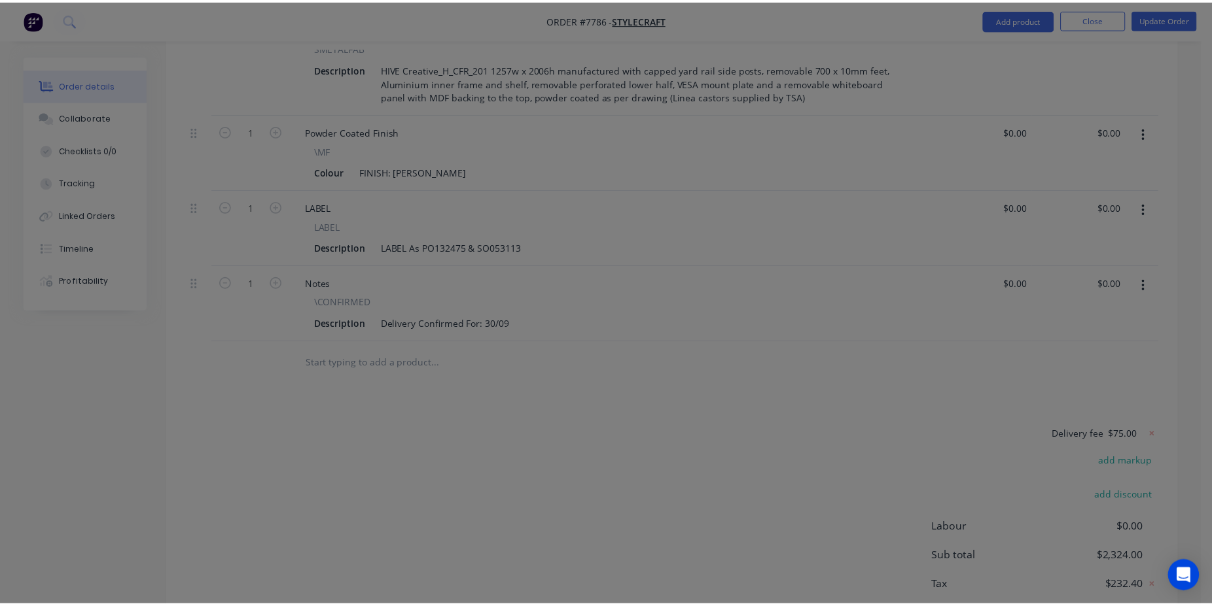
scroll to position [527, 0]
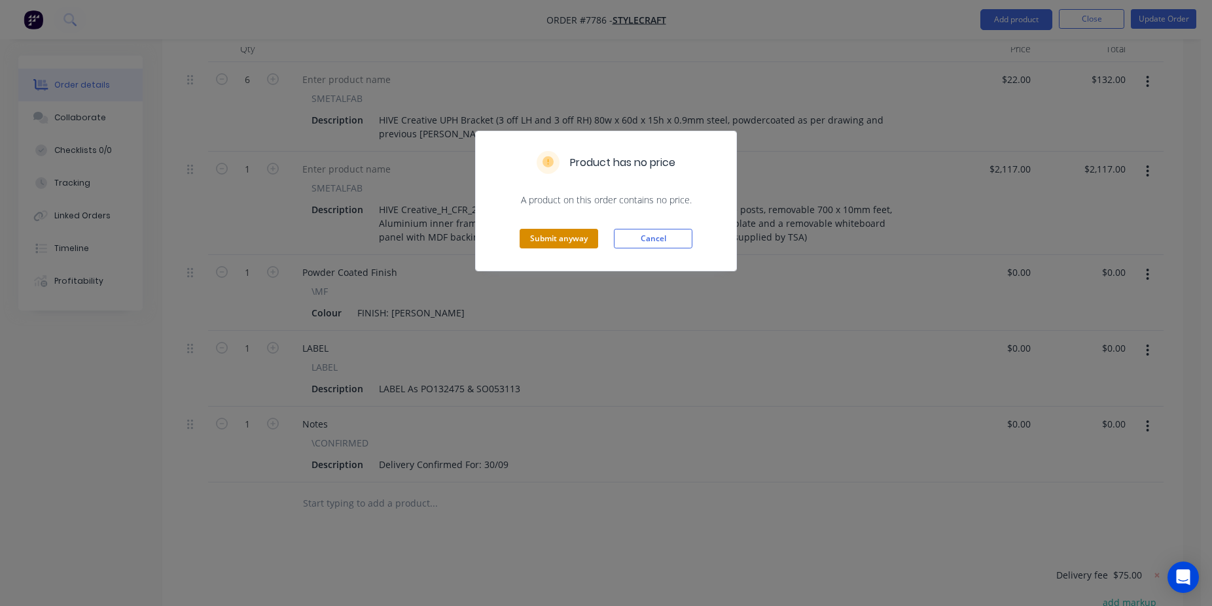
click at [553, 247] on button "Submit anyway" at bounding box center [558, 239] width 79 height 20
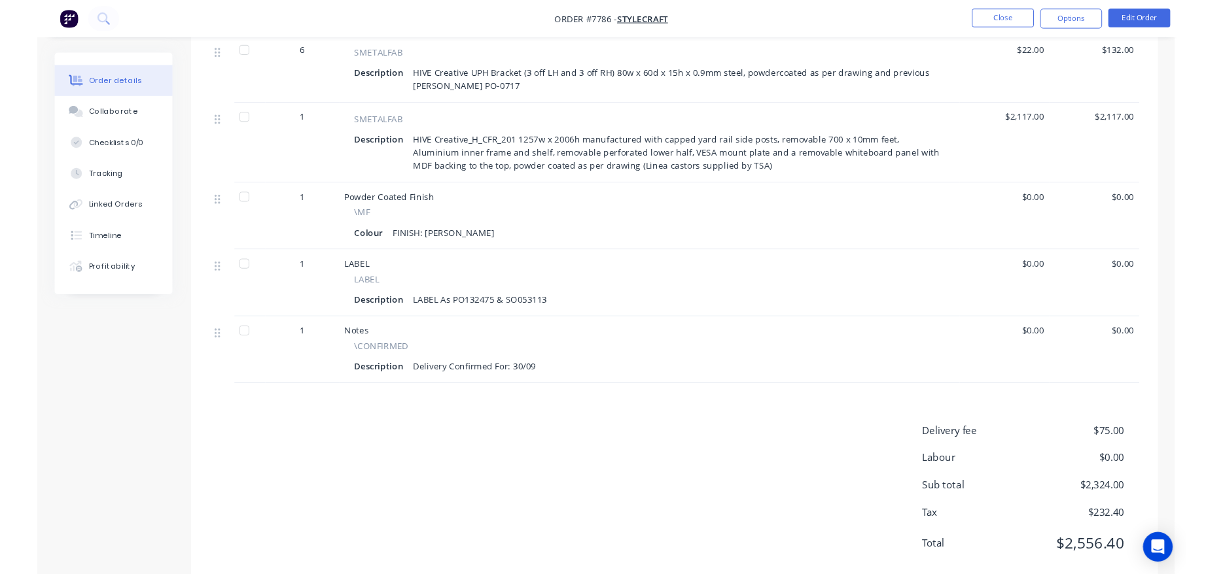
scroll to position [0, 0]
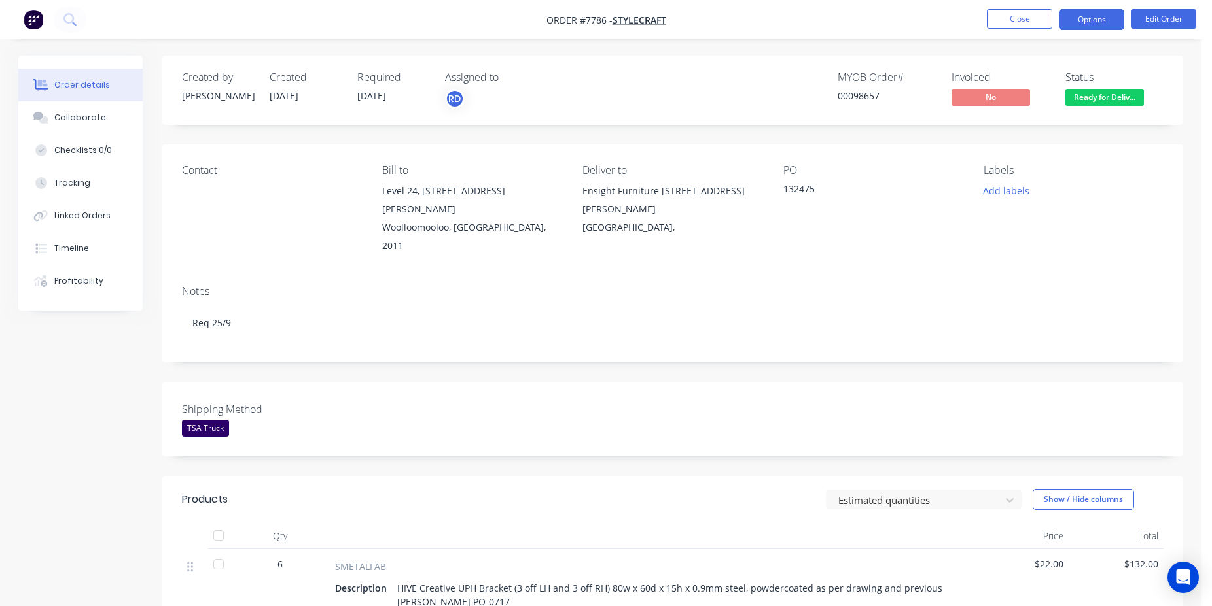
click at [1085, 16] on button "Options" at bounding box center [1091, 19] width 65 height 21
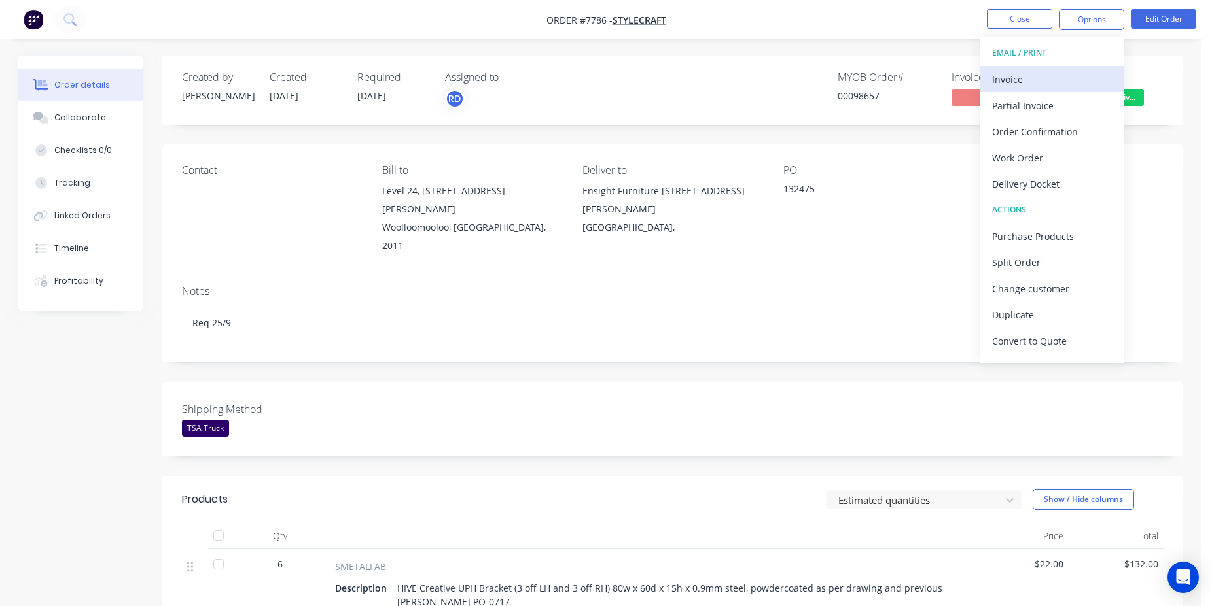
click at [1068, 75] on div "Invoice" at bounding box center [1052, 79] width 120 height 19
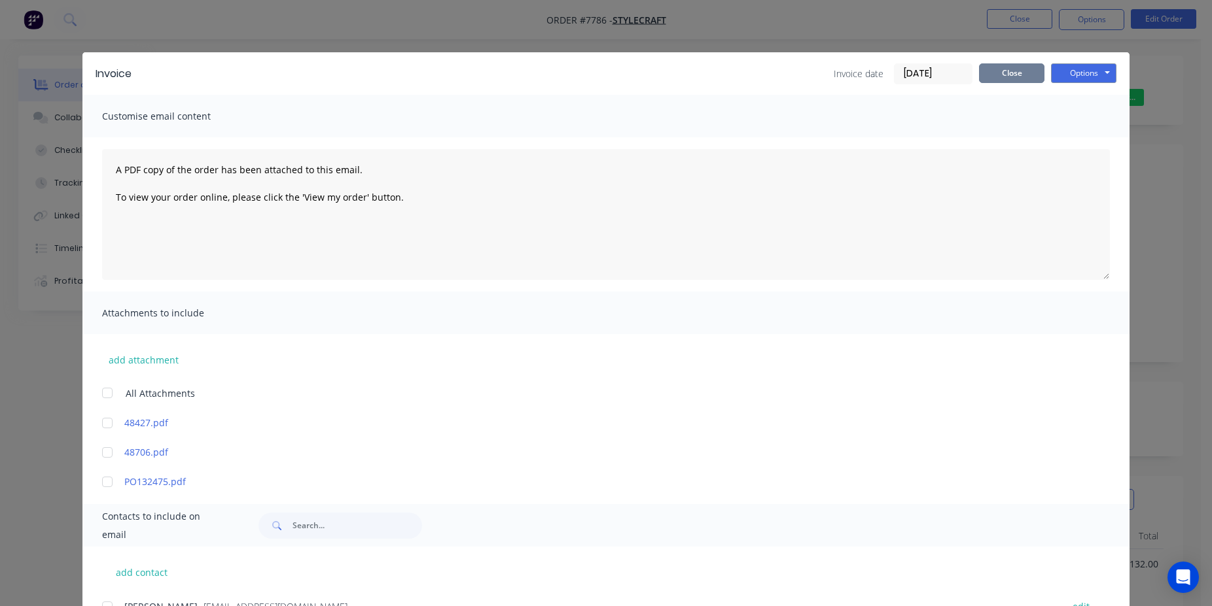
click at [1003, 68] on button "Close" at bounding box center [1011, 73] width 65 height 20
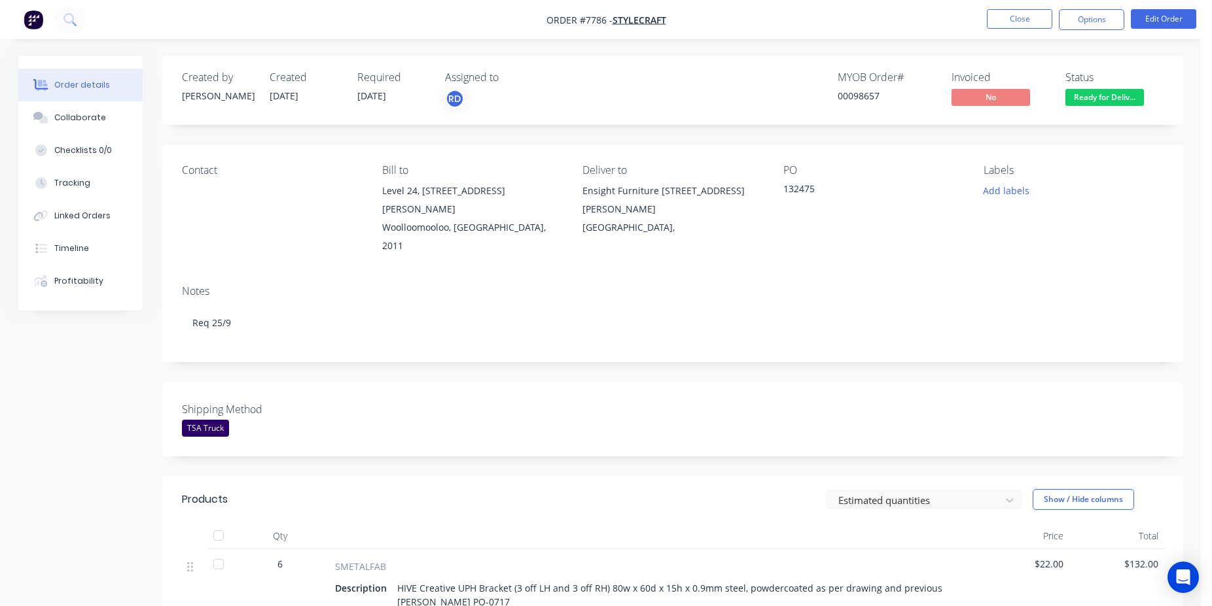
click at [1072, 31] on nav "Order #7786 - Stylecraft Close Options Edit Order" at bounding box center [606, 19] width 1212 height 39
click at [1078, 28] on button "Options" at bounding box center [1091, 19] width 65 height 21
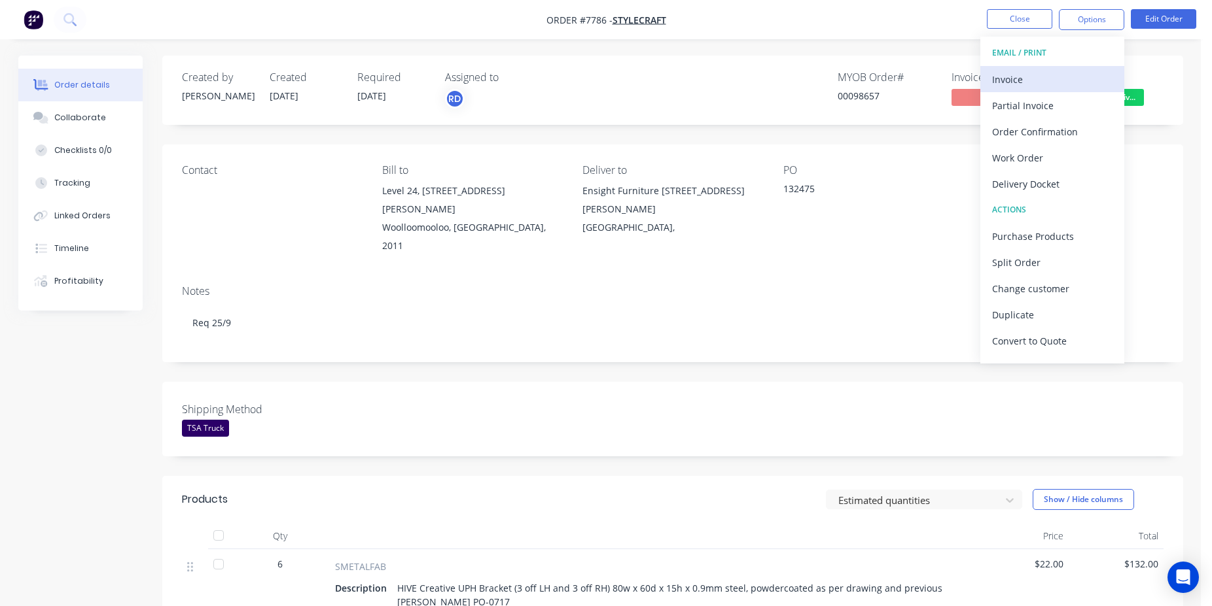
click at [1078, 71] on div "Invoice" at bounding box center [1052, 79] width 120 height 19
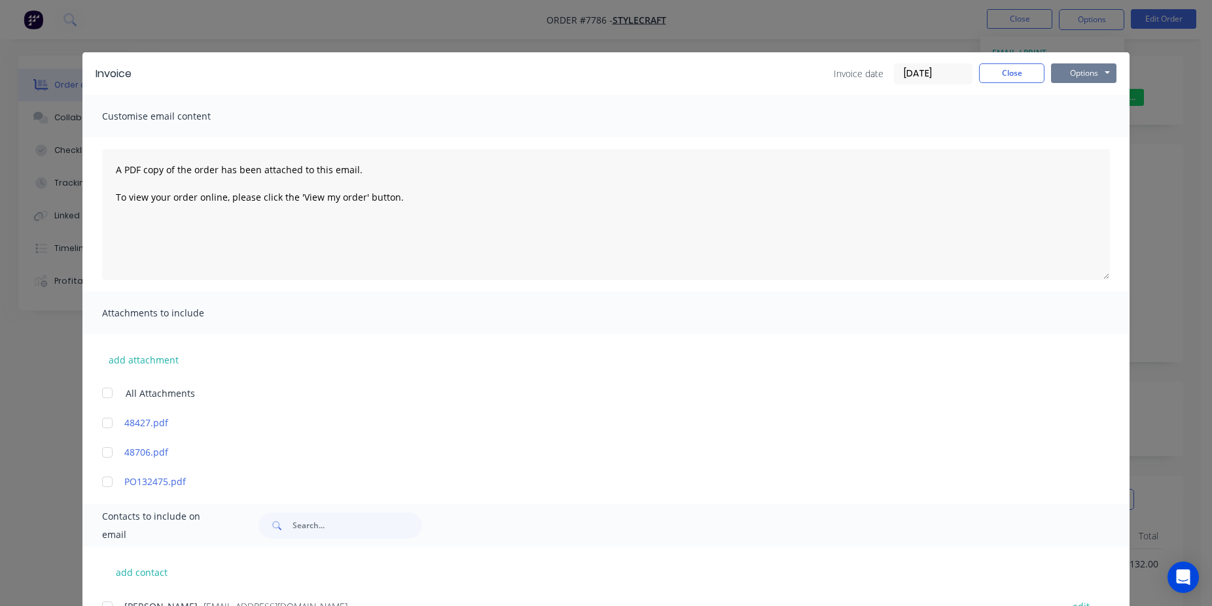
click at [1094, 66] on button "Options" at bounding box center [1083, 73] width 65 height 20
click at [1076, 122] on button "Print" at bounding box center [1093, 118] width 84 height 22
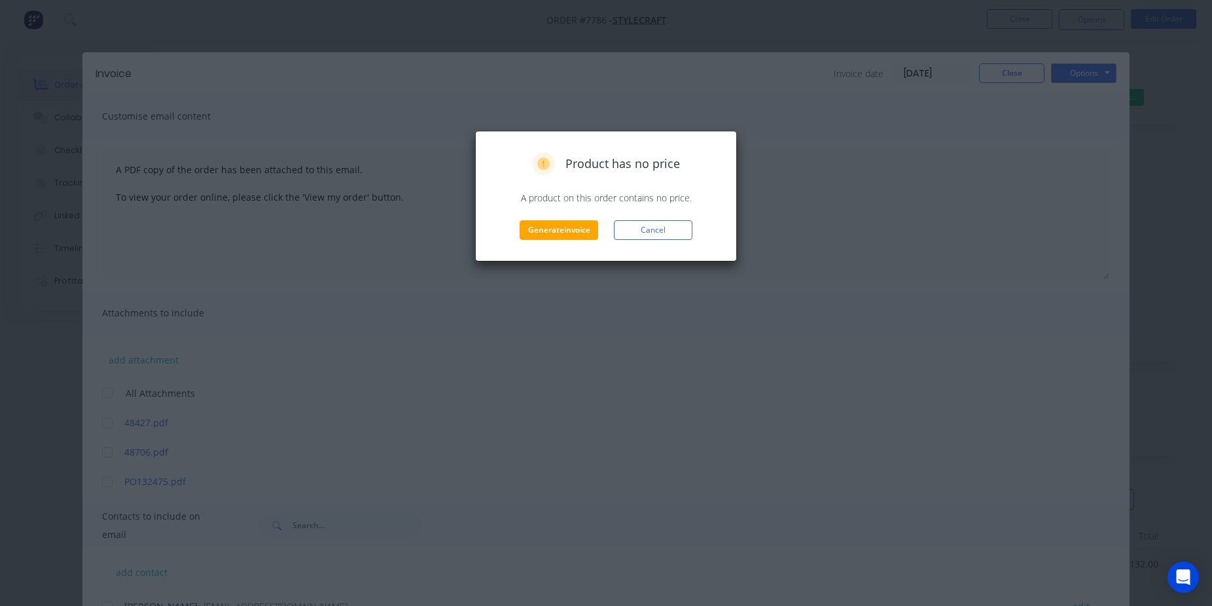
click at [517, 227] on div "Generate invoice Cancel" at bounding box center [606, 230] width 234 height 20
click at [533, 232] on button "Generate invoice" at bounding box center [558, 230] width 79 height 20
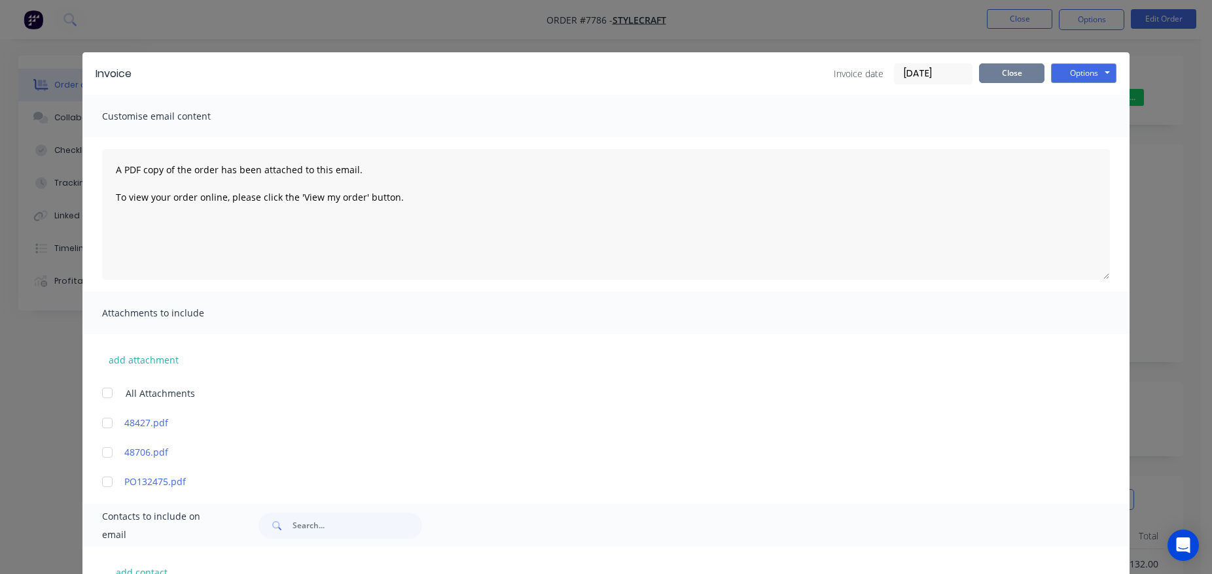
click at [1023, 71] on button "Close" at bounding box center [1011, 73] width 65 height 20
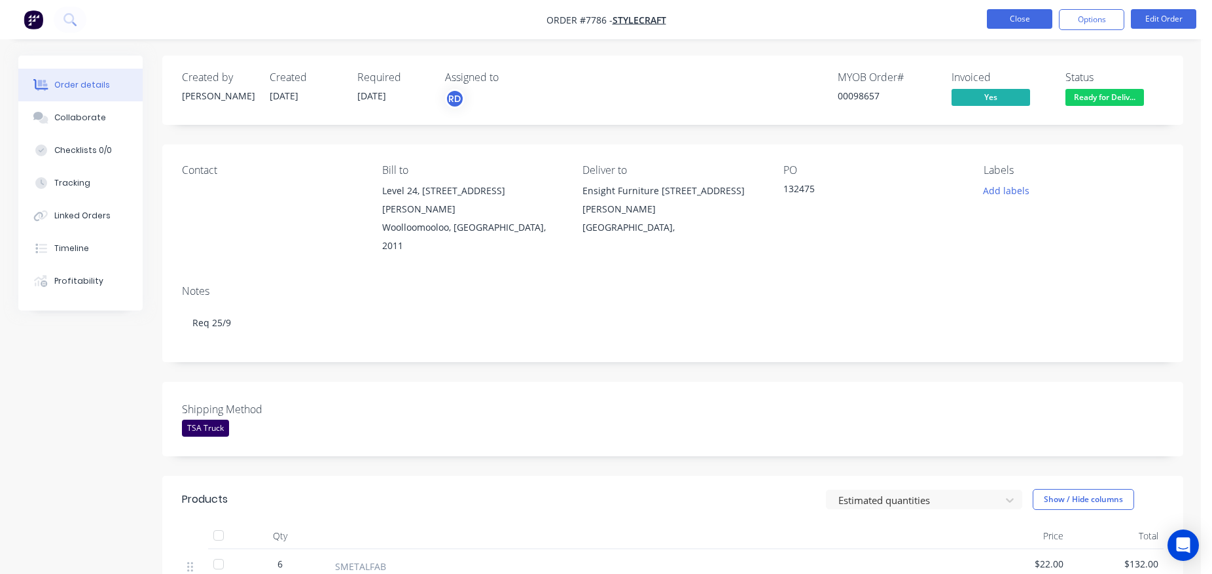
click at [1033, 13] on button "Close" at bounding box center [1019, 19] width 65 height 20
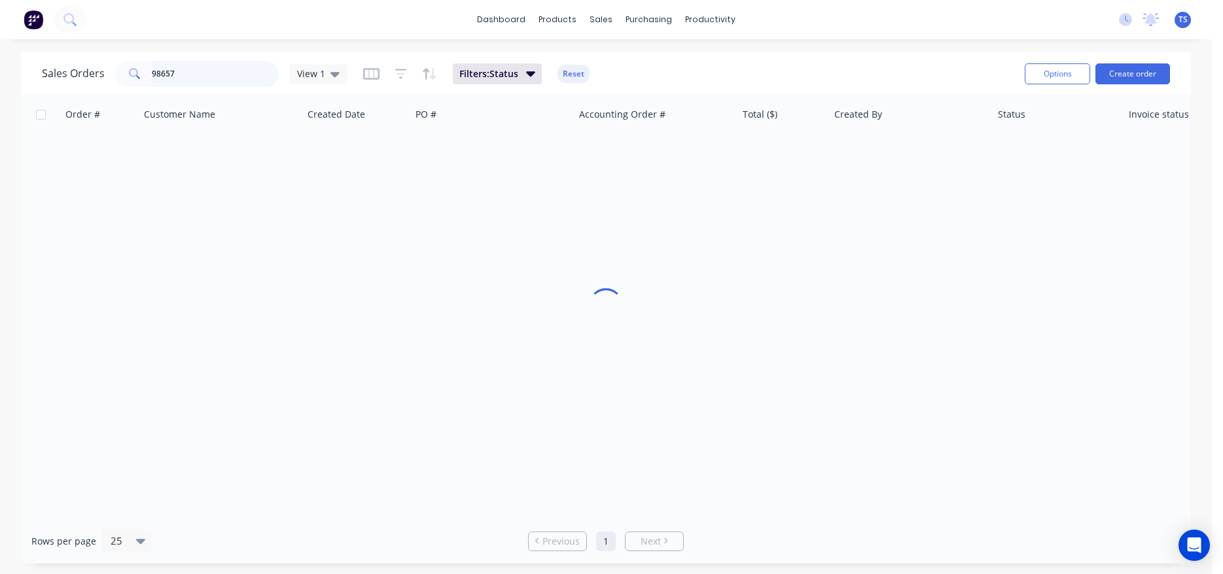
click at [220, 80] on input "98657" at bounding box center [216, 74] width 128 height 26
type input "9905"
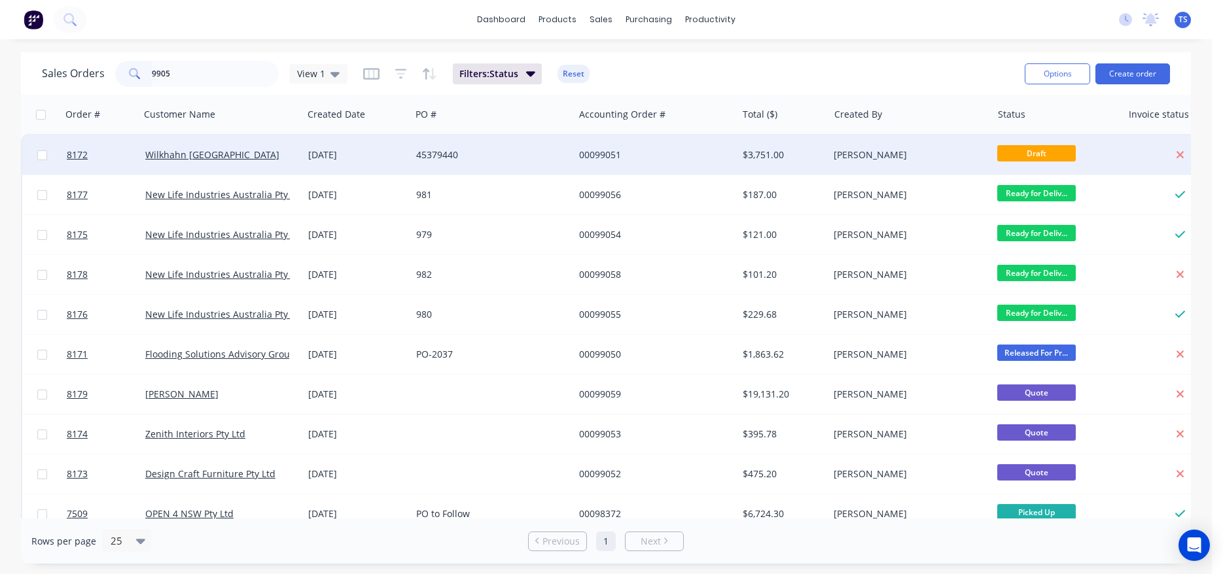
click at [580, 160] on div "00099051" at bounding box center [651, 155] width 145 height 13
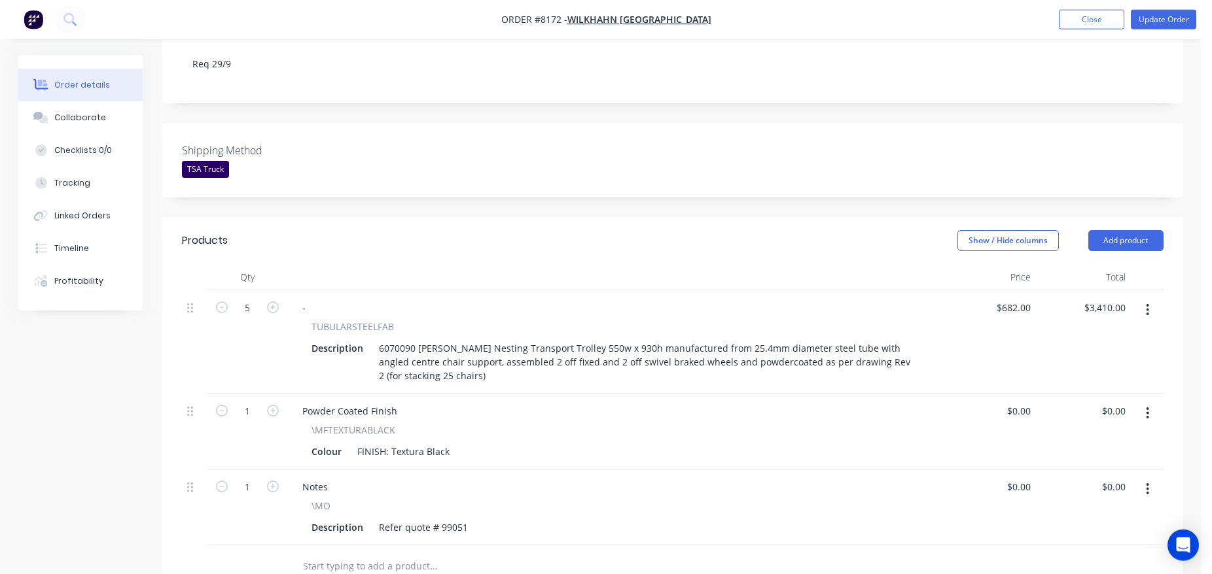
scroll to position [334, 0]
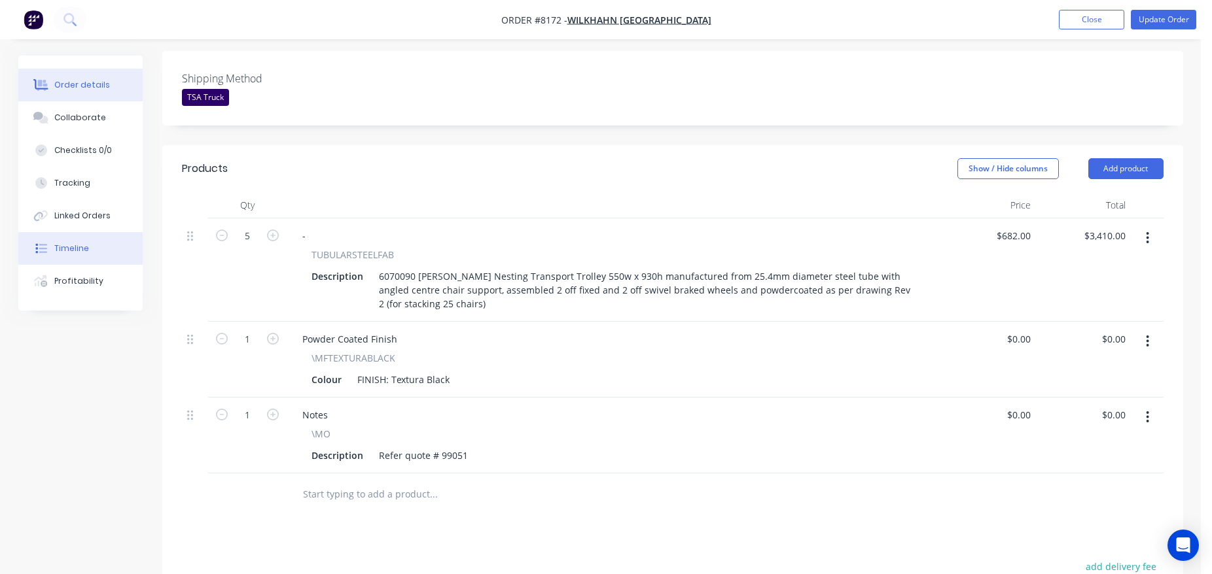
click at [99, 256] on button "Timeline" at bounding box center [80, 248] width 124 height 33
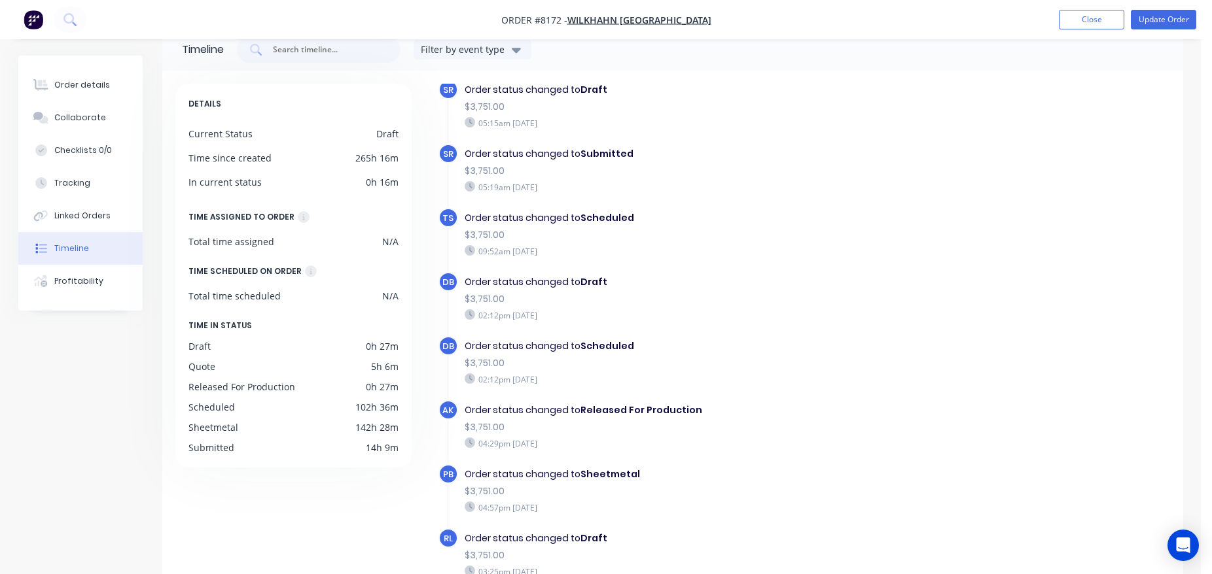
scroll to position [102, 0]
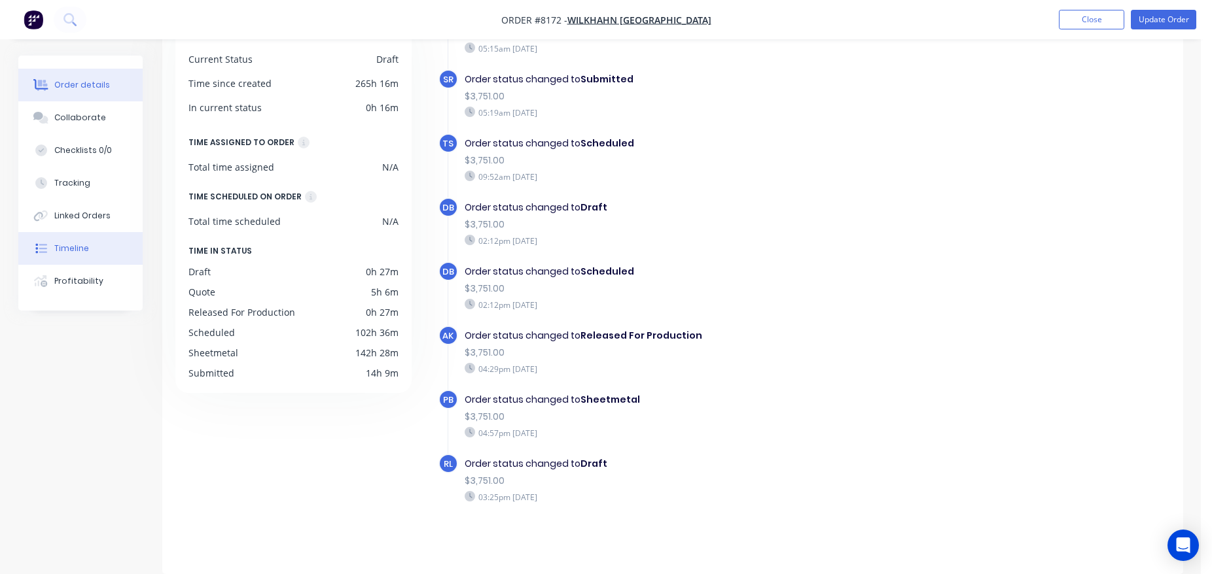
click at [120, 92] on button "Order details" at bounding box center [80, 85] width 124 height 33
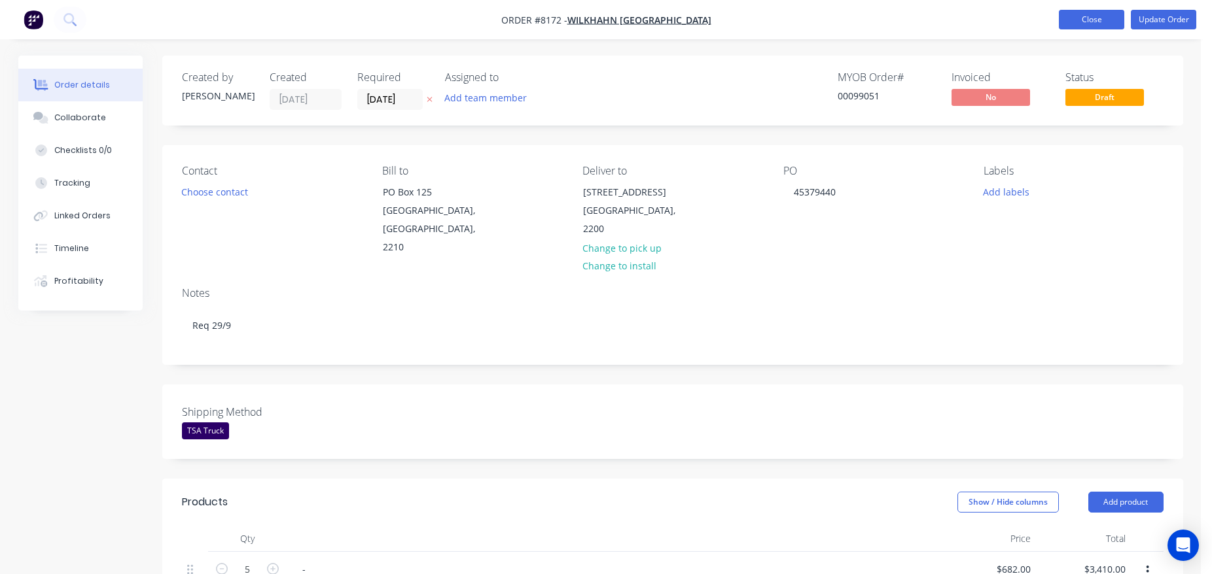
click at [1082, 27] on button "Close" at bounding box center [1091, 20] width 65 height 20
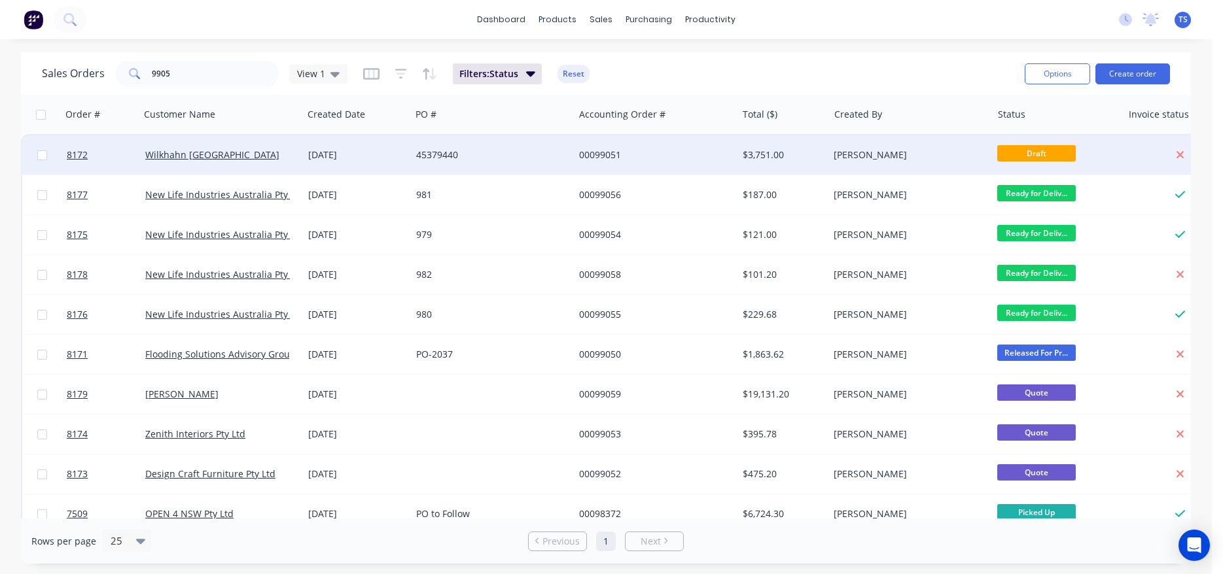
click at [283, 158] on div "Wilkhahn Asia Pacific" at bounding box center [217, 155] width 145 height 13
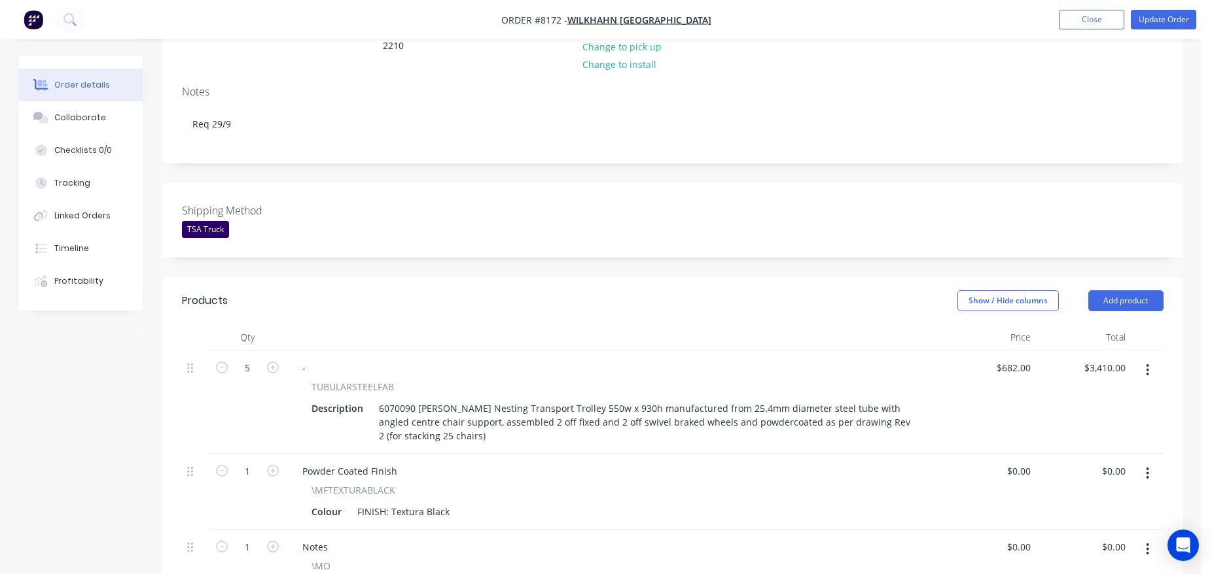
scroll to position [562, 0]
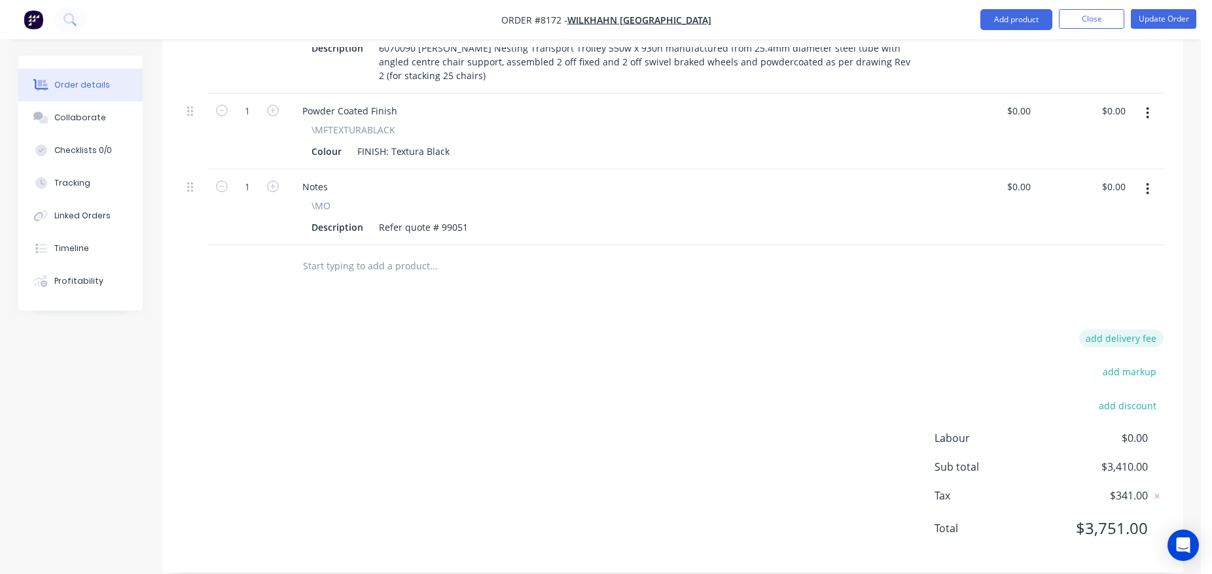
click at [1125, 330] on button "add delivery fee" at bounding box center [1121, 339] width 84 height 18
type input "75"
click at [1029, 281] on div "Products Show / Hide columns Add product Qty Price Total 5 - TUBULARSTEELFAB De…" at bounding box center [672, 247] width 1021 height 653
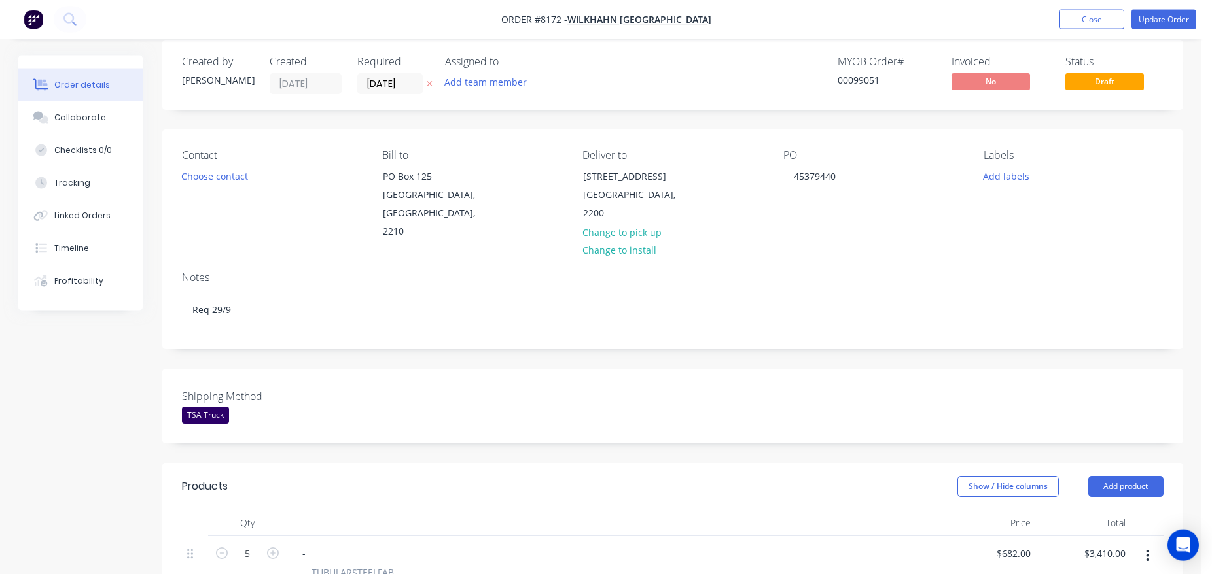
scroll to position [0, 0]
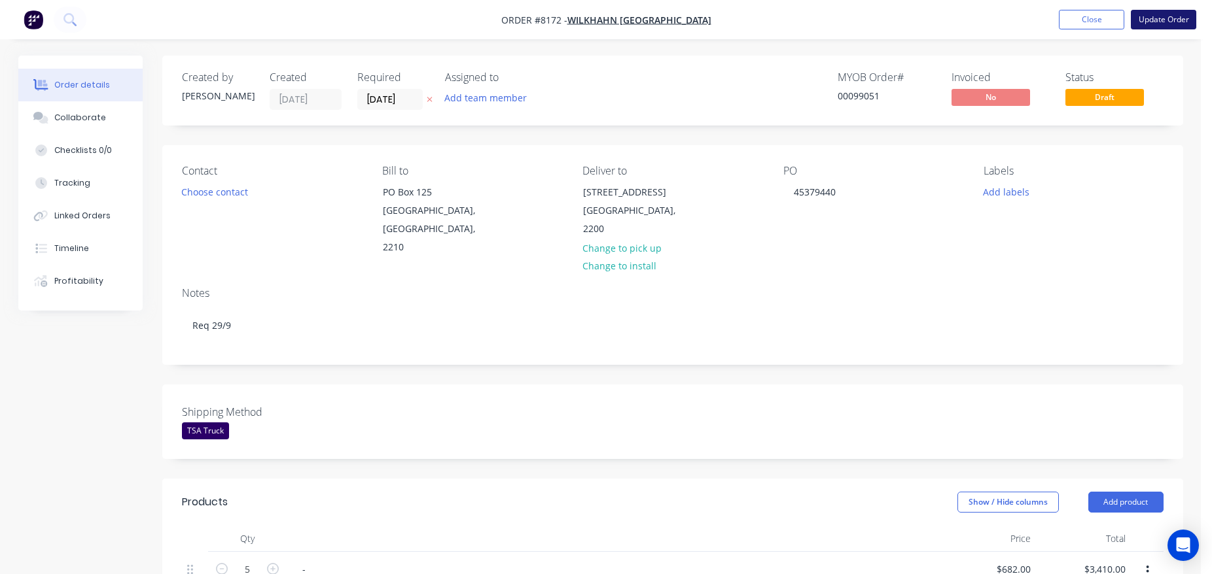
click at [1169, 14] on button "Update Order" at bounding box center [1163, 20] width 65 height 20
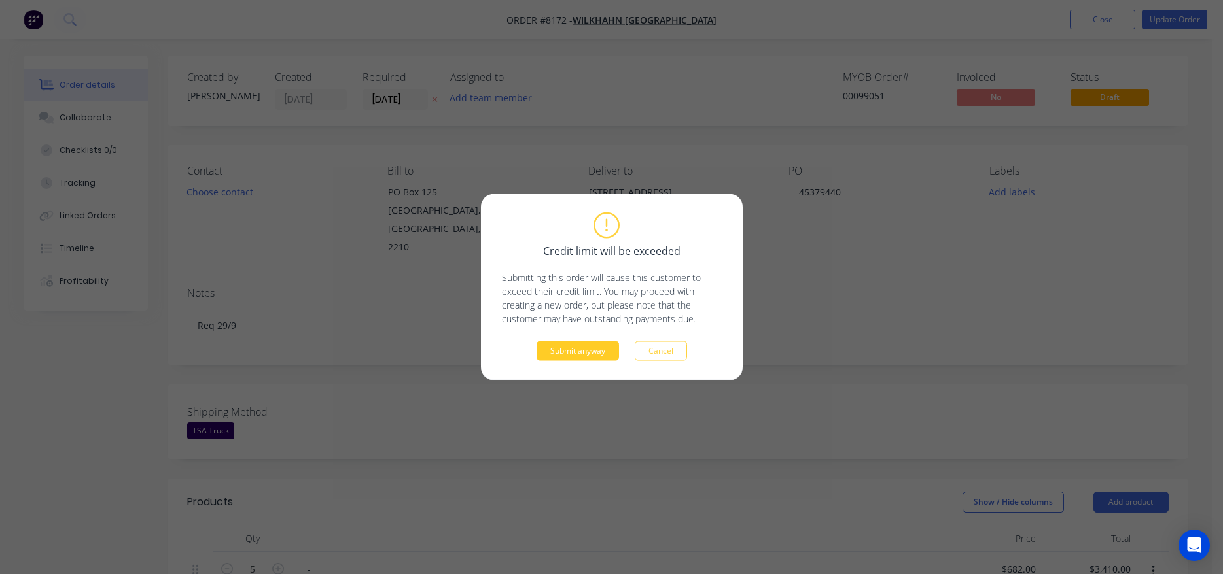
click at [598, 349] on button "Submit anyway" at bounding box center [577, 352] width 82 height 20
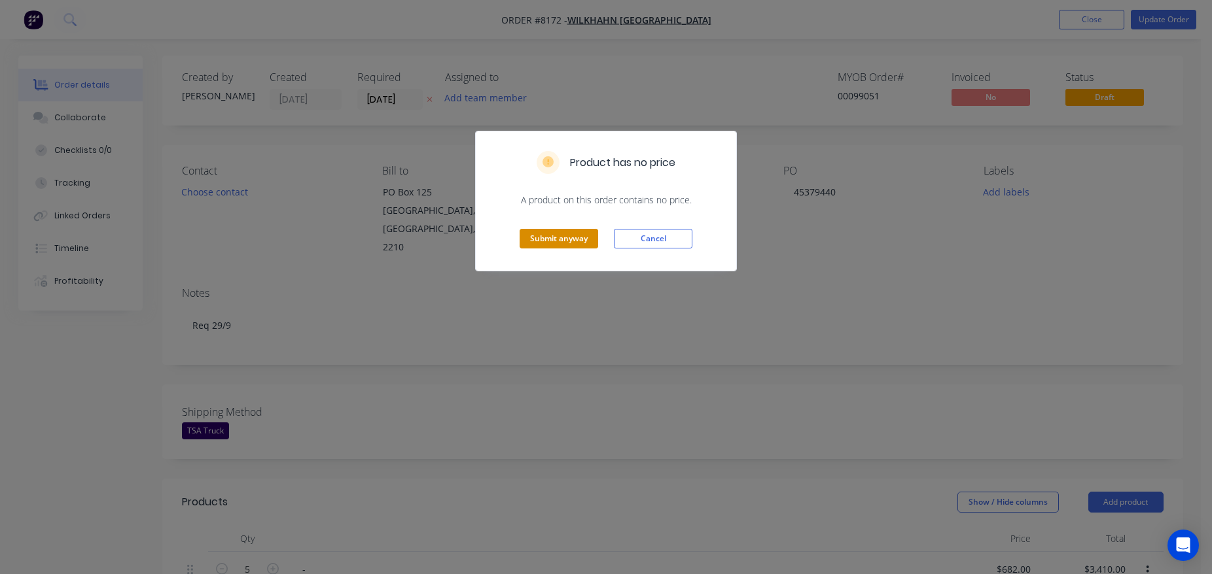
click at [567, 242] on button "Submit anyway" at bounding box center [558, 239] width 79 height 20
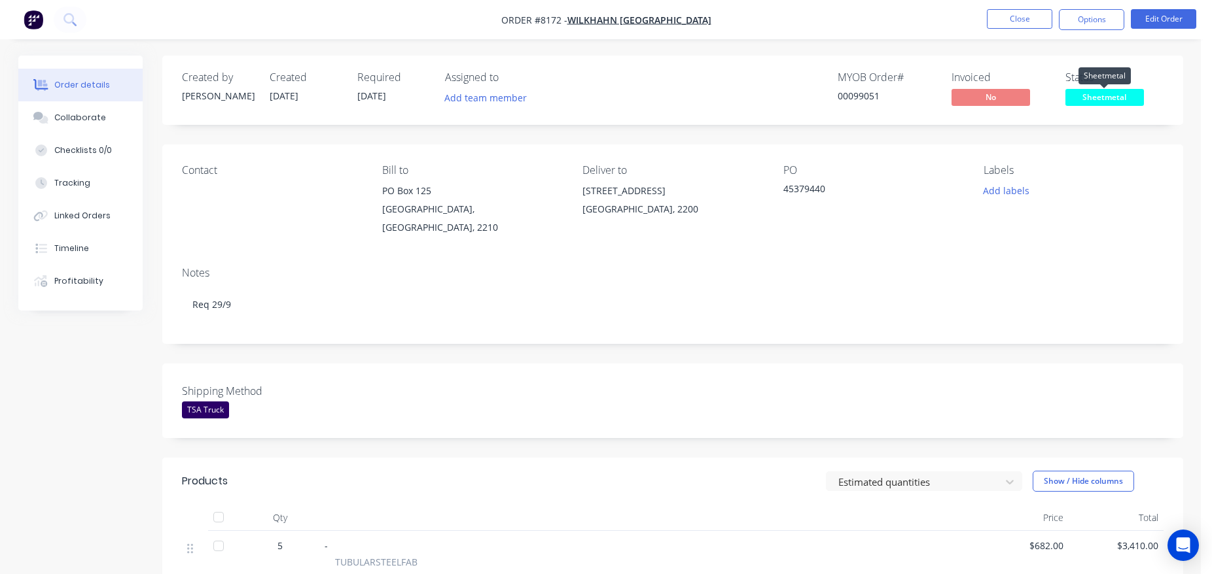
click at [1112, 94] on span "Sheetmetal" at bounding box center [1104, 97] width 79 height 16
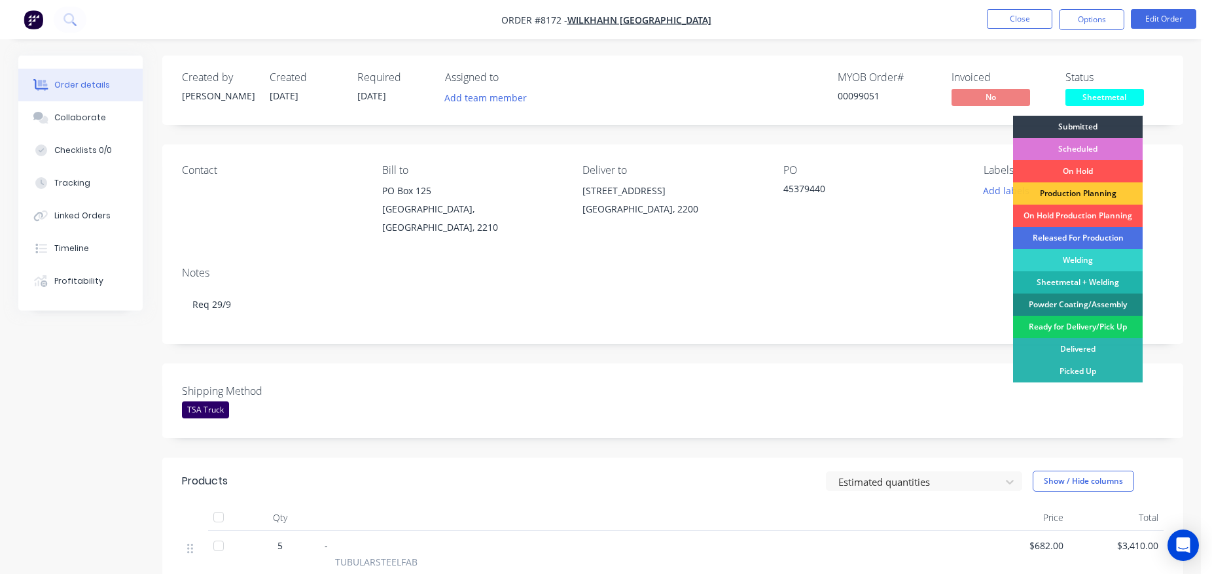
click at [1068, 329] on div "Ready for Delivery/Pick Up" at bounding box center [1078, 327] width 130 height 22
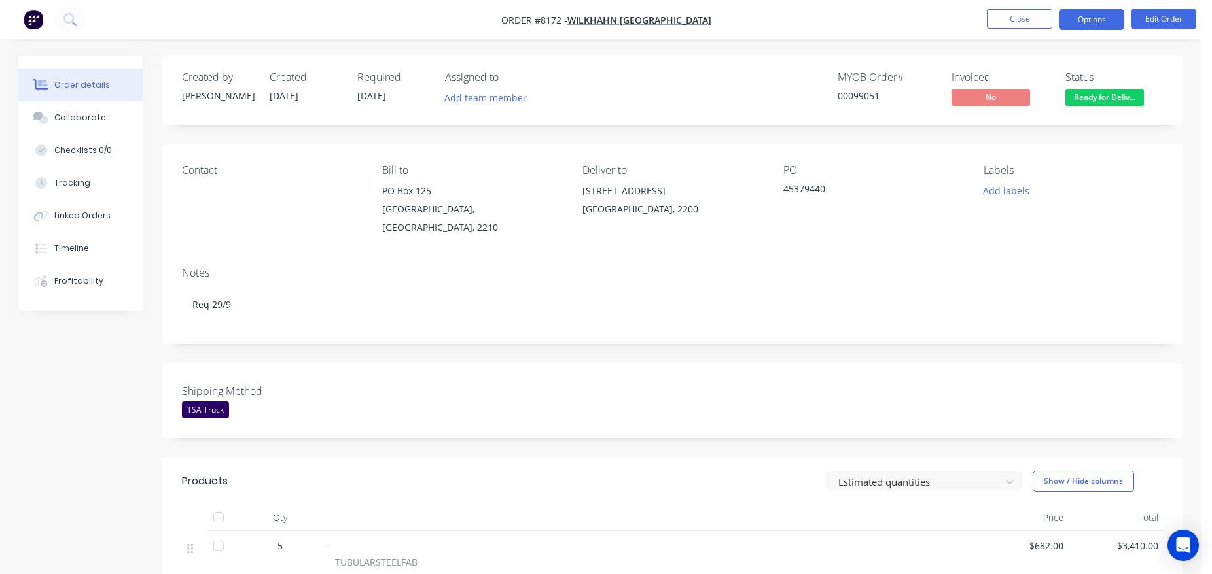
click at [1104, 23] on button "Options" at bounding box center [1091, 19] width 65 height 21
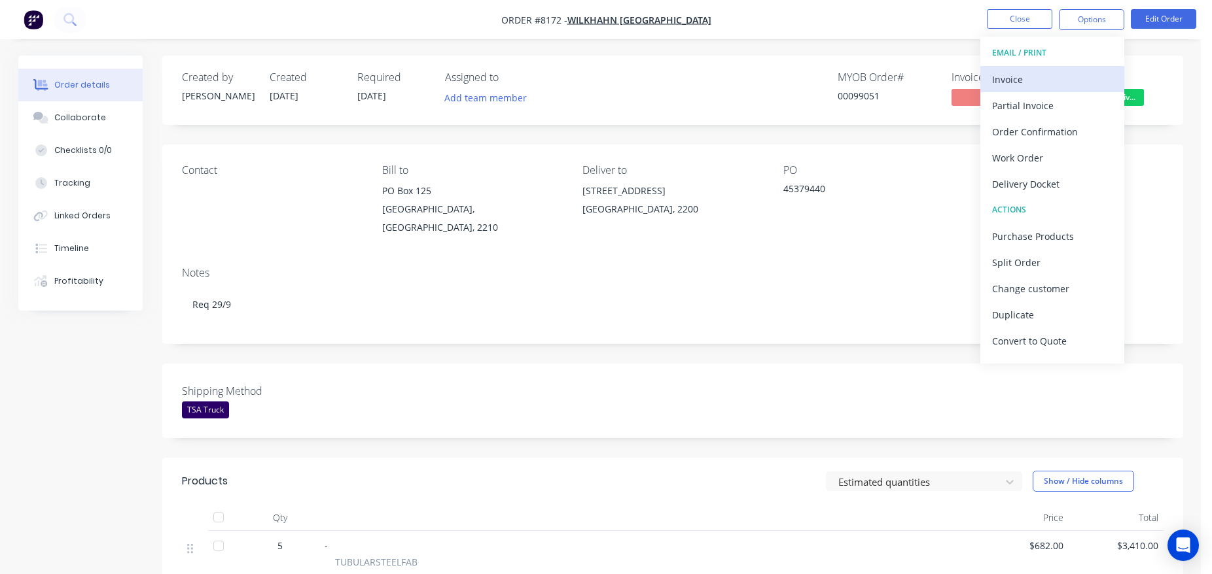
click at [1053, 79] on div "Invoice" at bounding box center [1052, 79] width 120 height 19
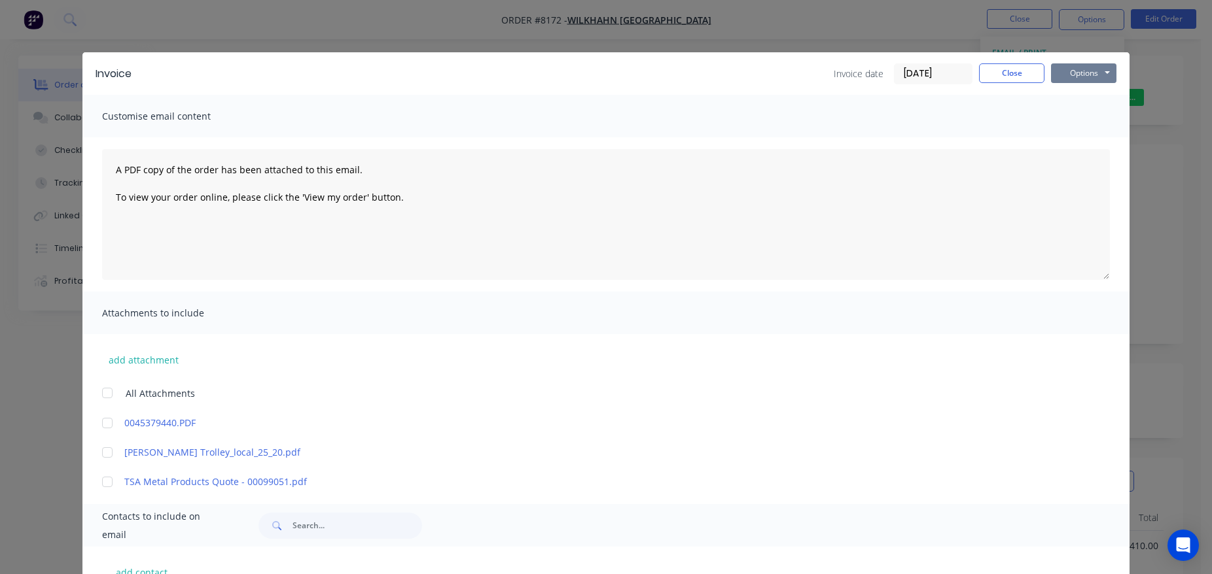
click at [1087, 63] on button "Options" at bounding box center [1083, 73] width 65 height 20
click at [1087, 119] on button "Print" at bounding box center [1093, 118] width 84 height 22
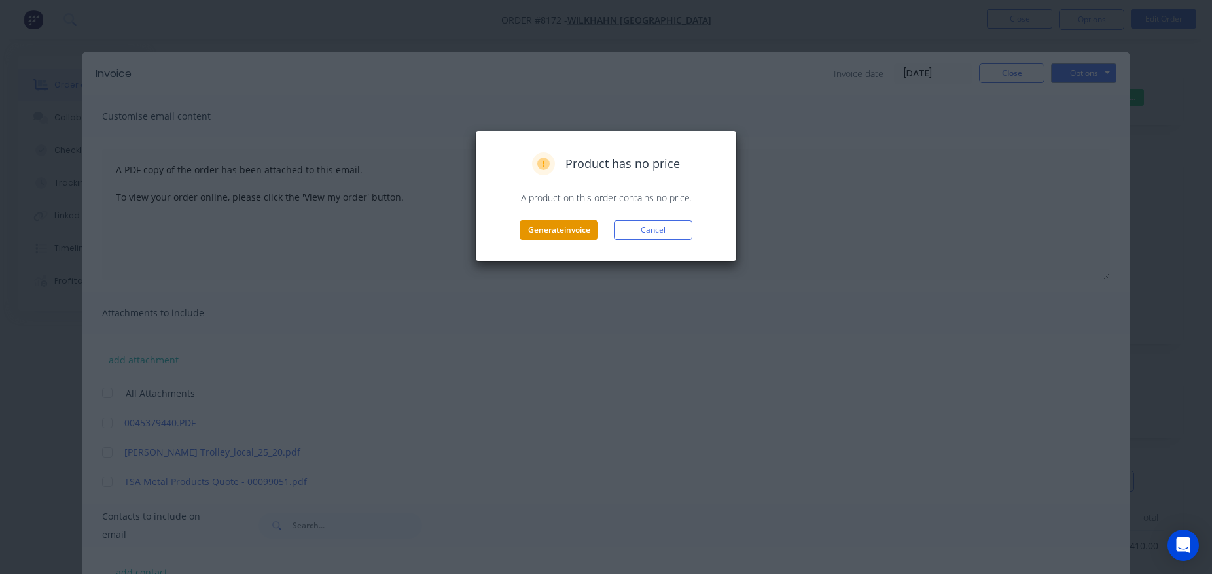
click at [568, 225] on button "Generate invoice" at bounding box center [558, 230] width 79 height 20
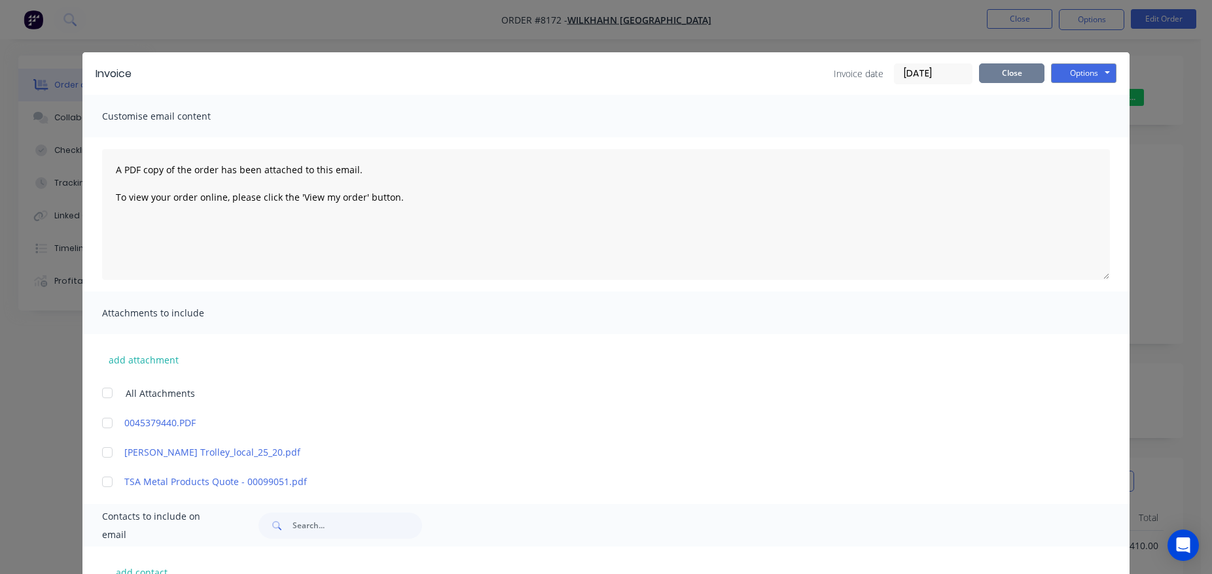
click at [992, 80] on button "Close" at bounding box center [1011, 73] width 65 height 20
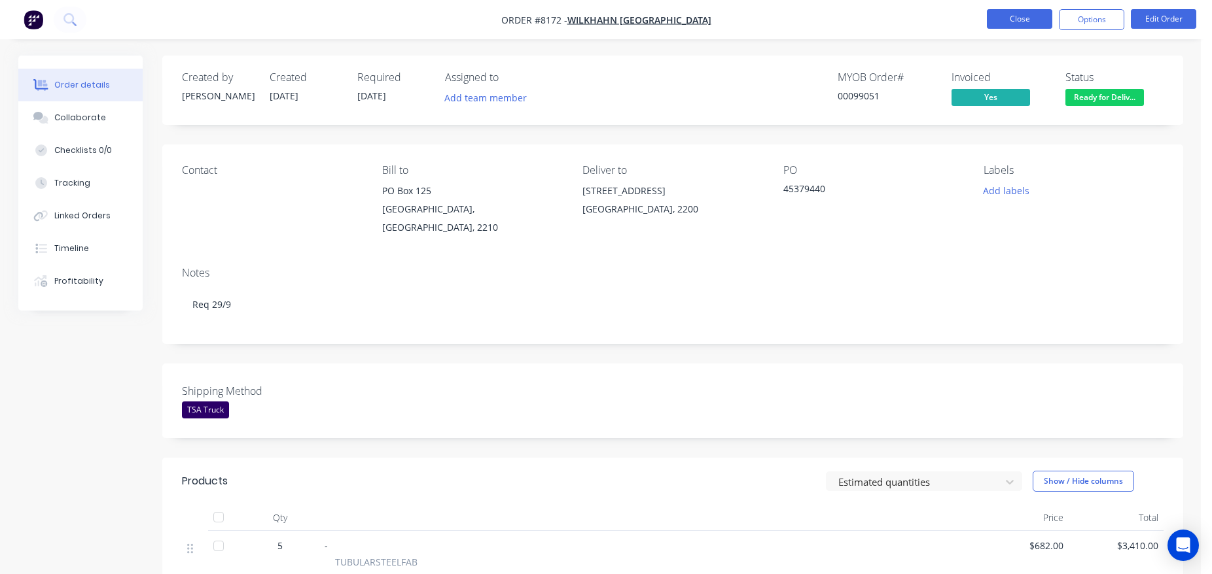
click at [1026, 20] on button "Close" at bounding box center [1019, 19] width 65 height 20
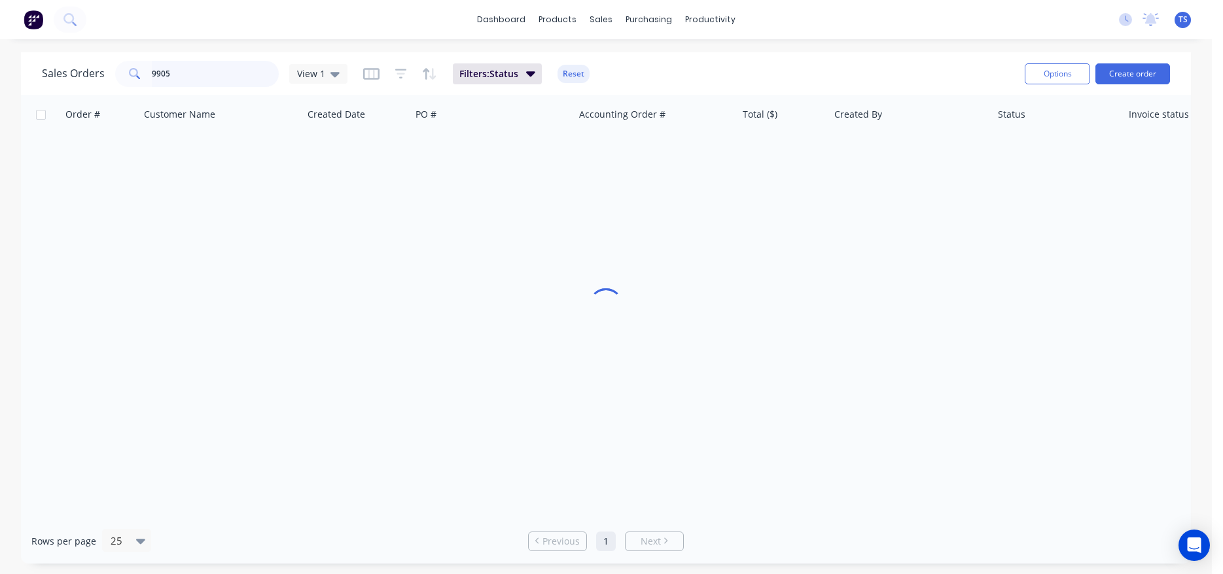
click at [217, 74] on input "9905" at bounding box center [216, 74] width 128 height 26
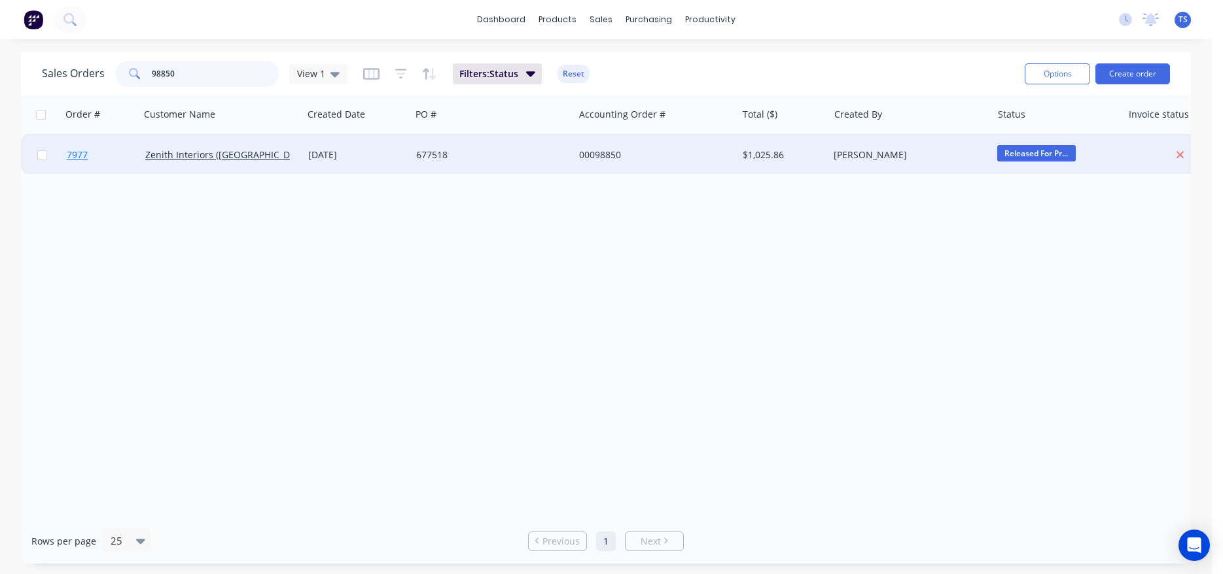
type input "98850"
click at [114, 164] on link "7977" at bounding box center [106, 154] width 79 height 39
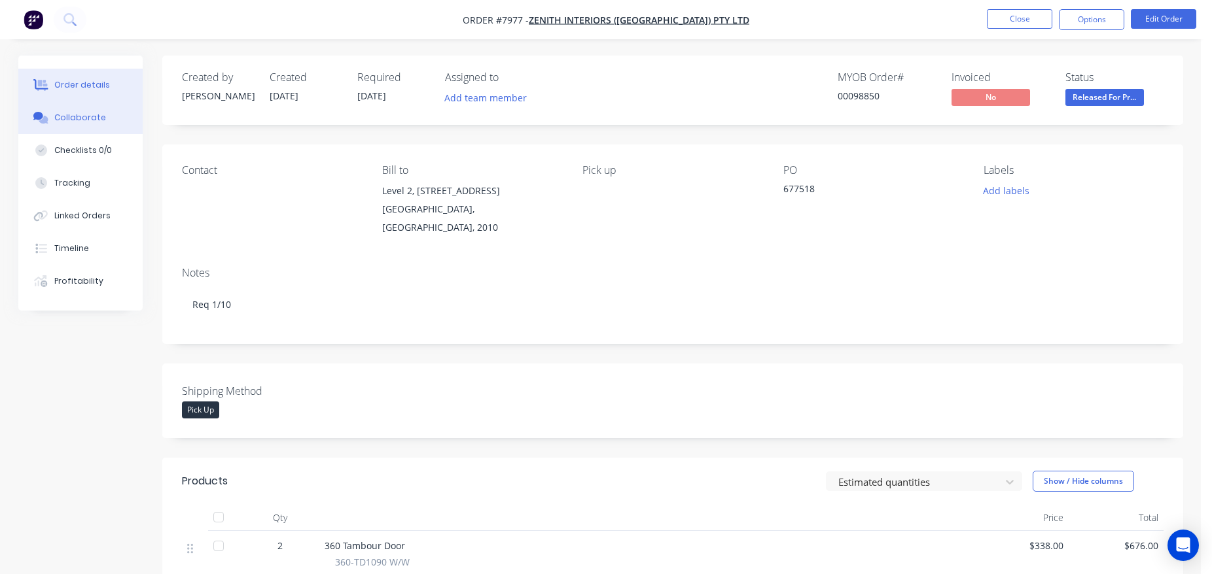
click at [84, 118] on div "Collaborate" at bounding box center [80, 118] width 52 height 12
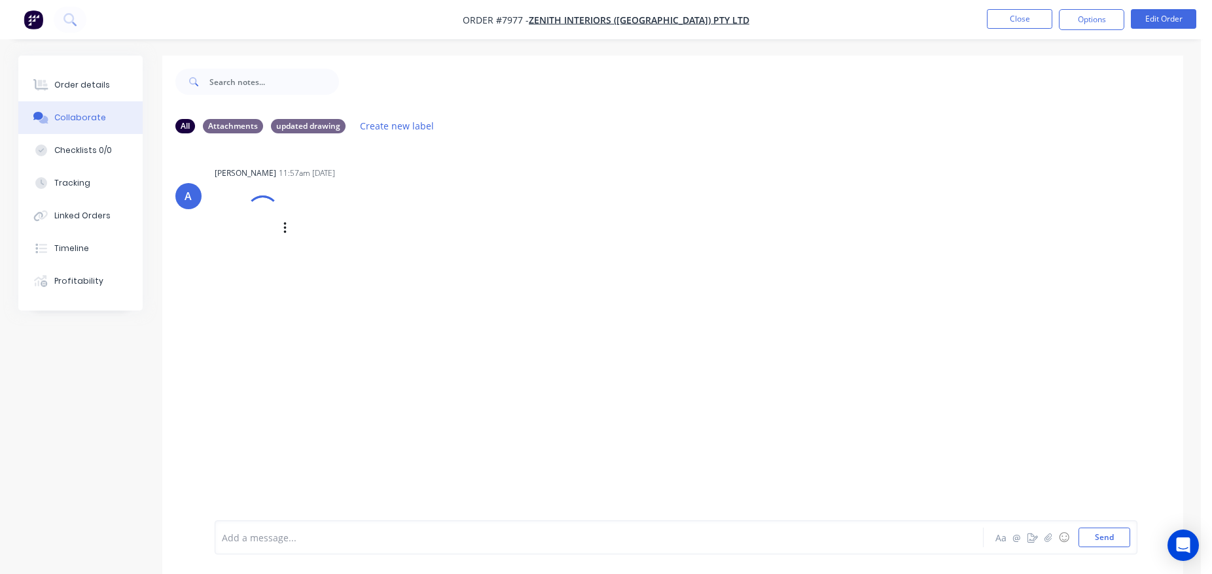
click at [263, 217] on div at bounding box center [262, 212] width 43 height 43
click at [88, 96] on button "Order details" at bounding box center [80, 85] width 124 height 33
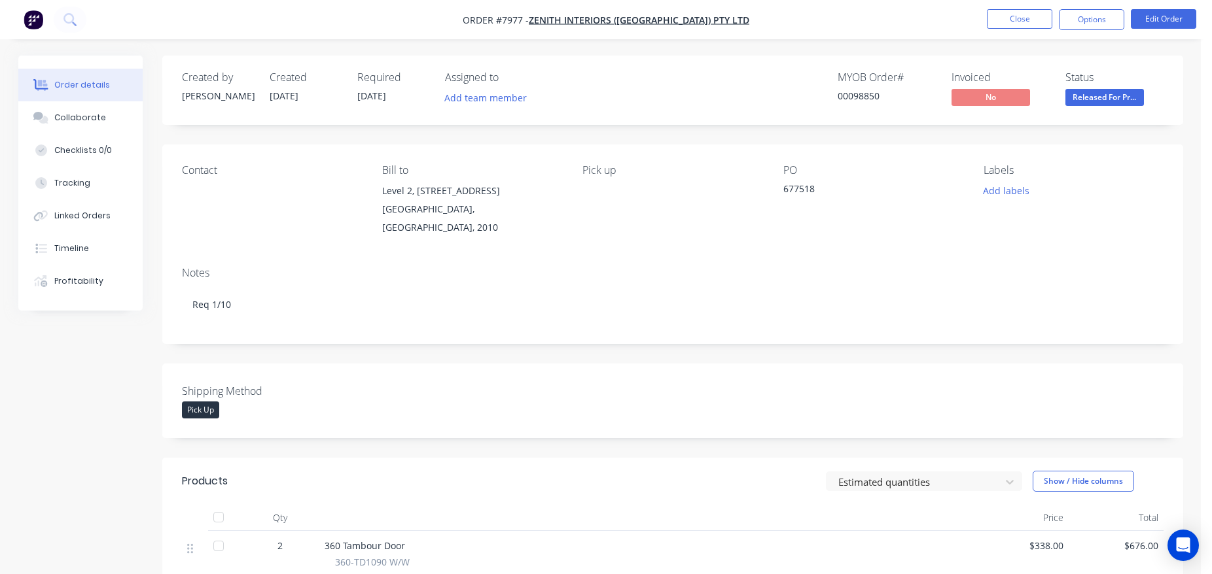
click at [1123, 102] on span "Released For Pr..." at bounding box center [1104, 97] width 79 height 16
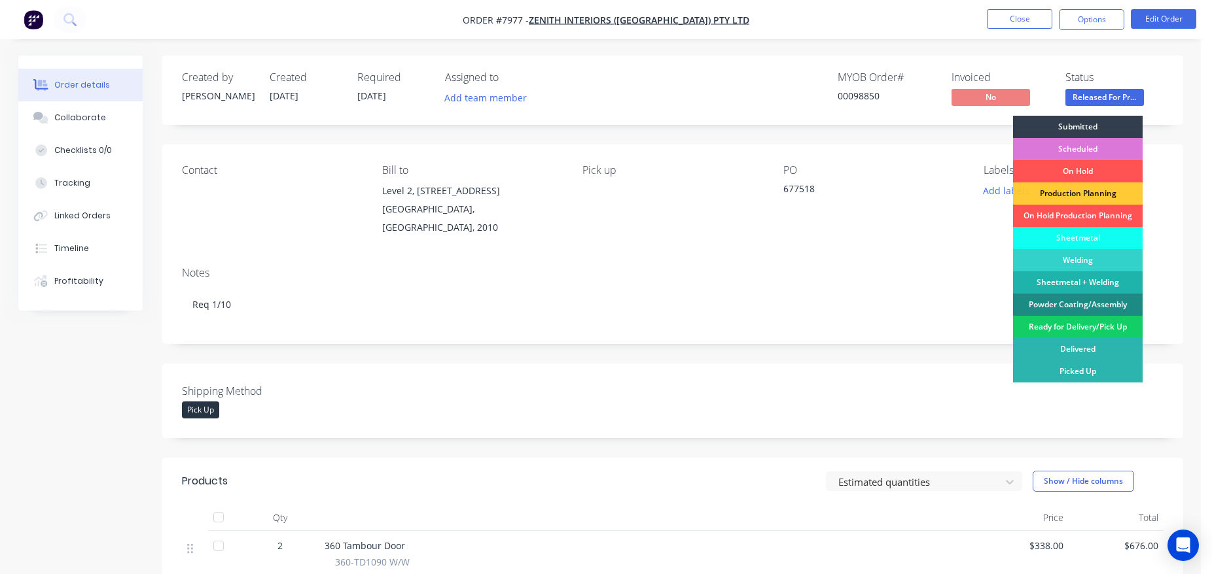
click at [1079, 327] on div "Ready for Delivery/Pick Up" at bounding box center [1078, 327] width 130 height 22
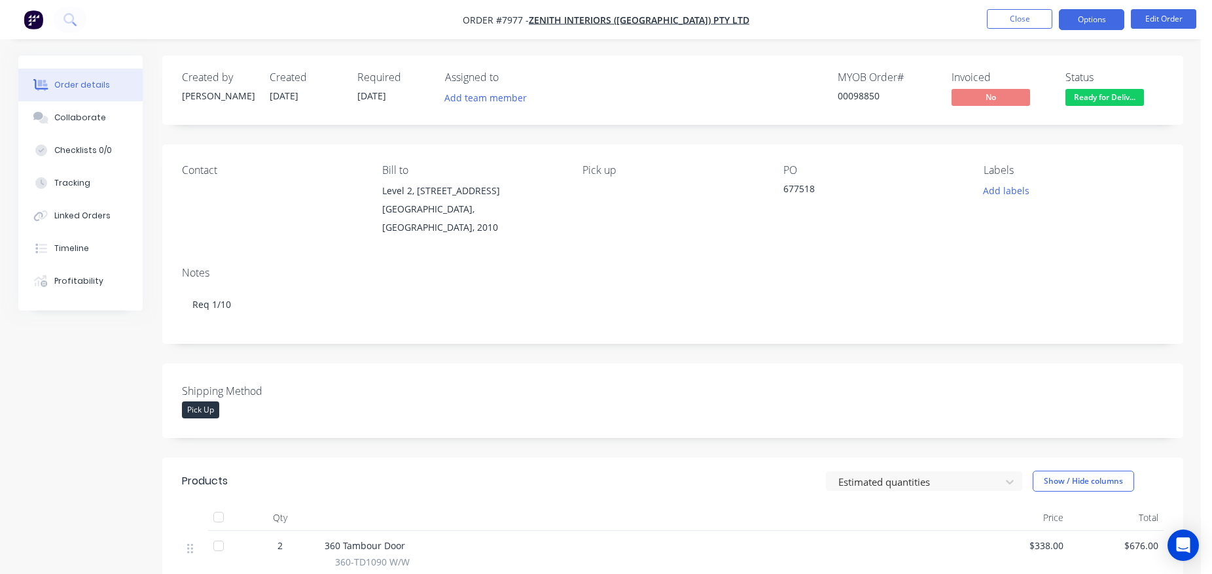
click at [1109, 26] on button "Options" at bounding box center [1091, 19] width 65 height 21
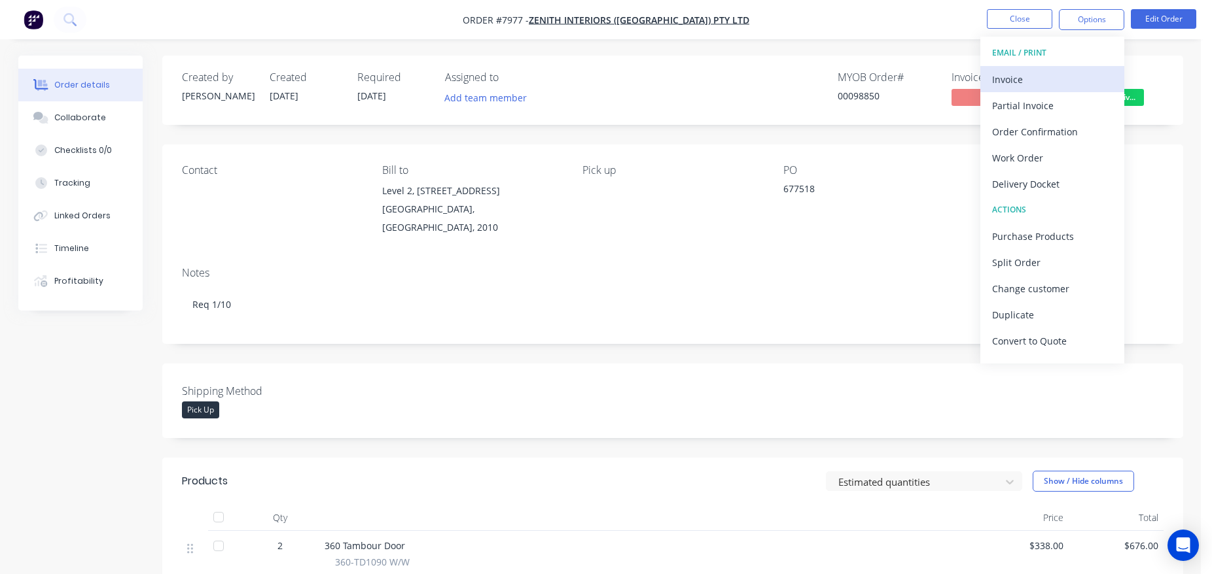
click at [1045, 74] on div "Invoice" at bounding box center [1052, 79] width 120 height 19
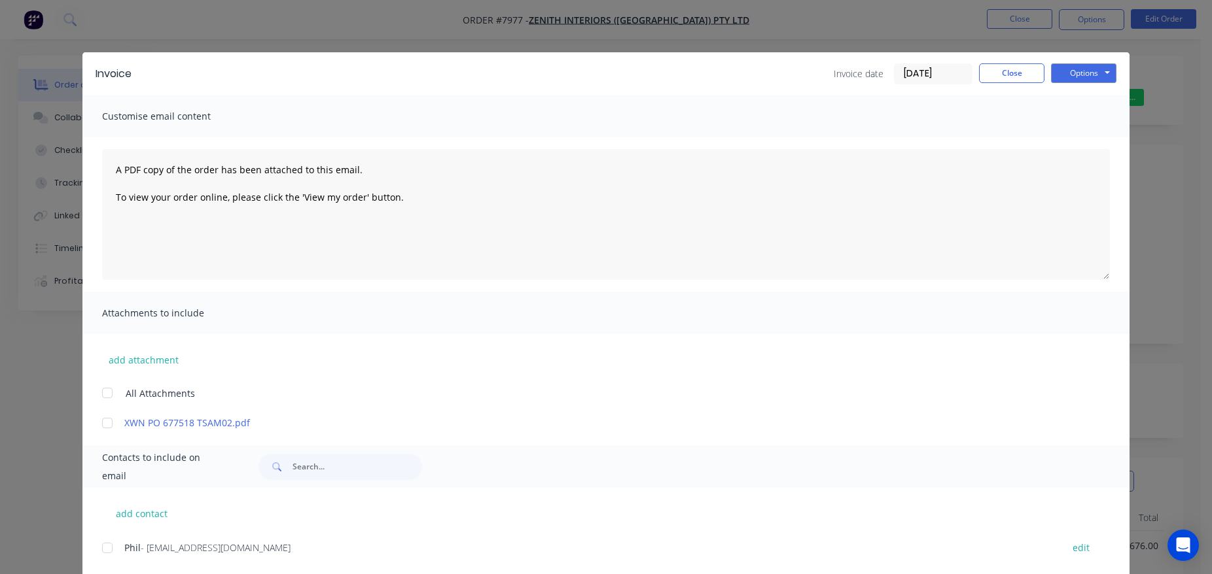
click at [914, 75] on input "[DATE]" at bounding box center [932, 74] width 77 height 20
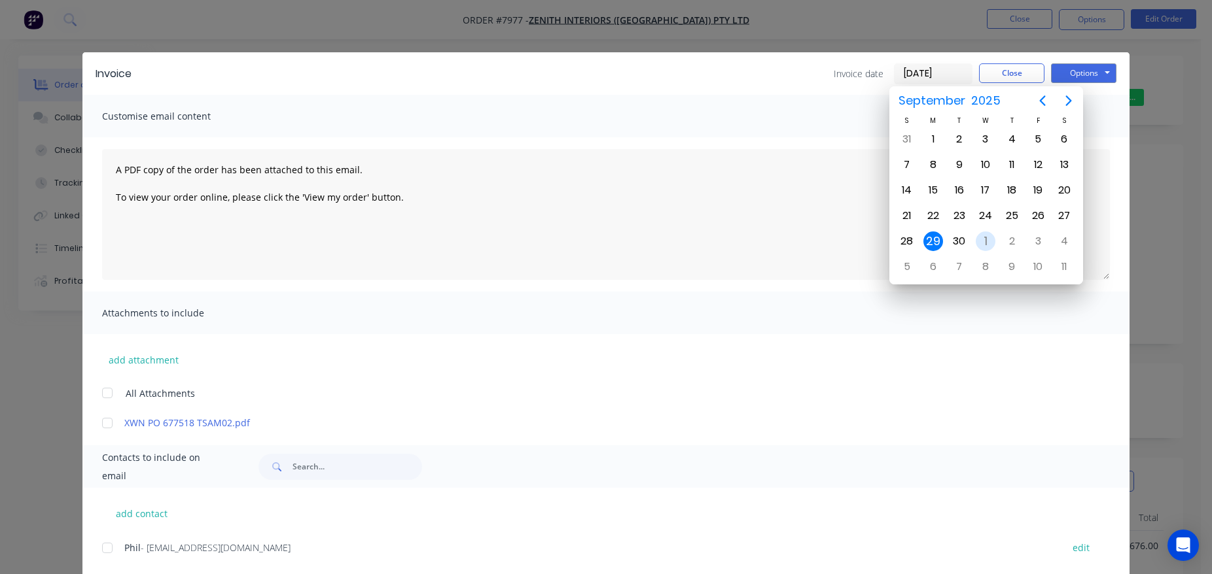
click at [979, 237] on div "1" at bounding box center [985, 242] width 20 height 20
type input "01/10/25"
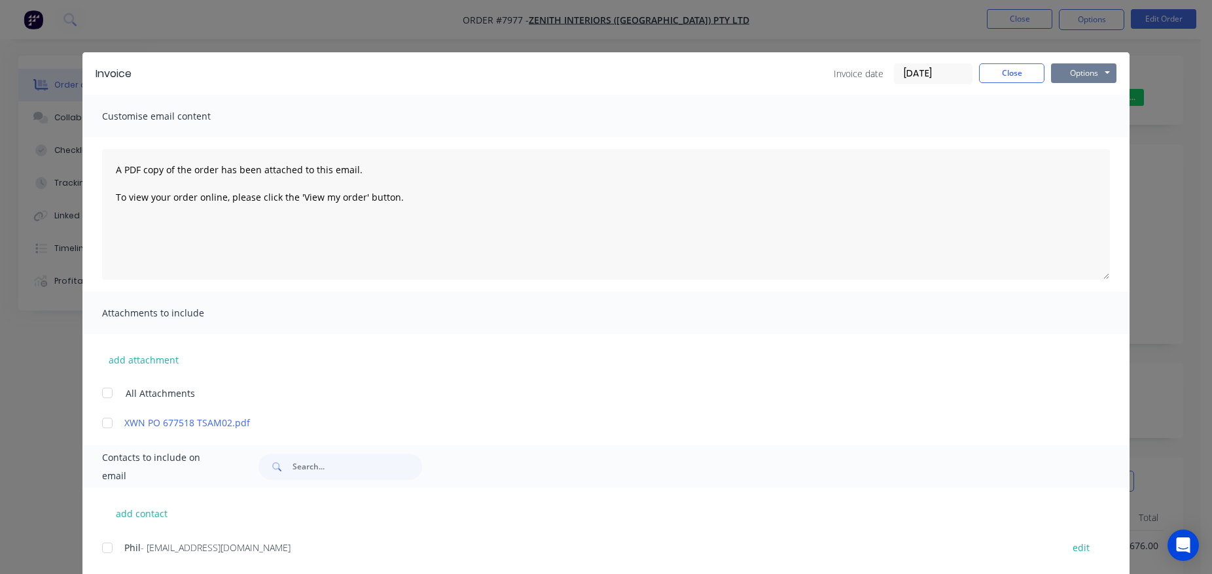
click at [1097, 80] on button "Options" at bounding box center [1083, 73] width 65 height 20
click at [1098, 118] on button "Print" at bounding box center [1093, 118] width 84 height 22
click at [1028, 75] on button "Close" at bounding box center [1011, 73] width 65 height 20
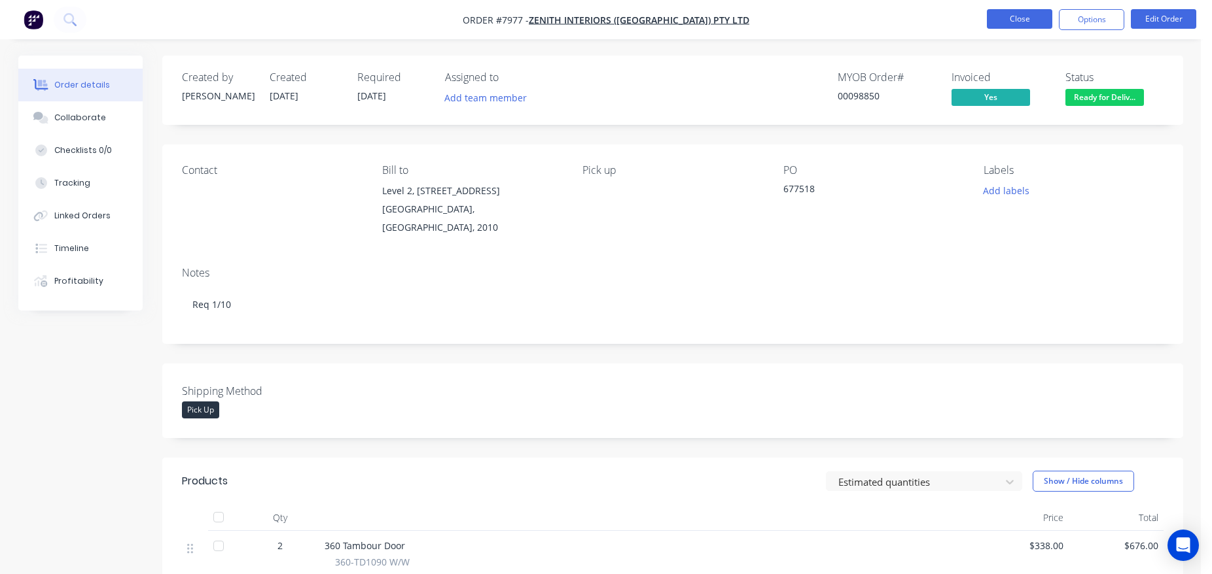
click at [1001, 25] on button "Close" at bounding box center [1019, 19] width 65 height 20
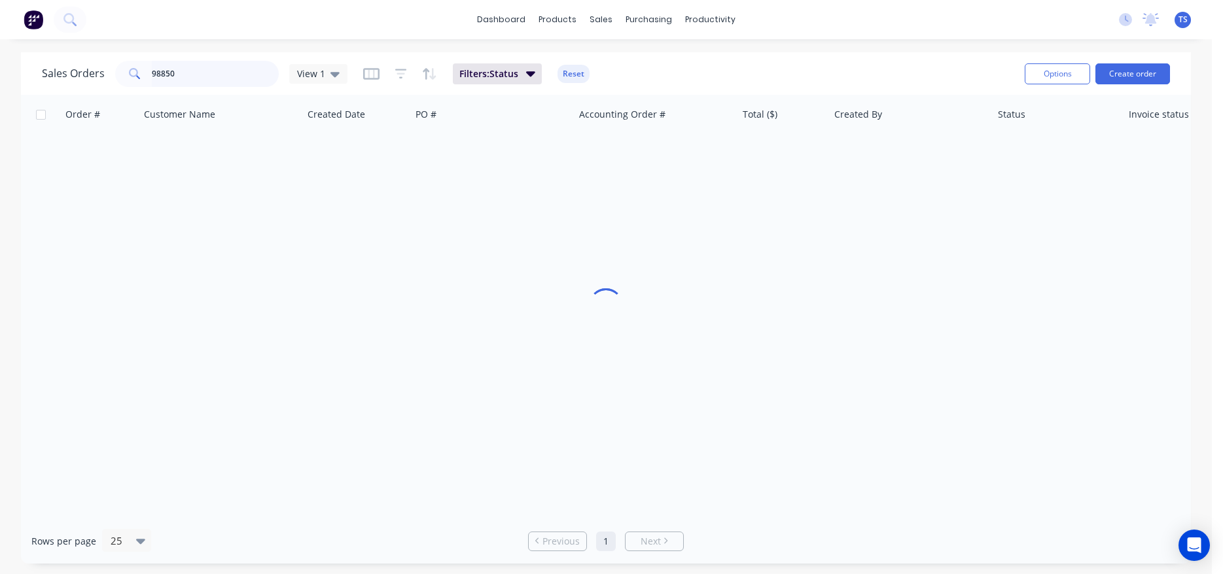
click at [193, 69] on input "98850" at bounding box center [216, 74] width 128 height 26
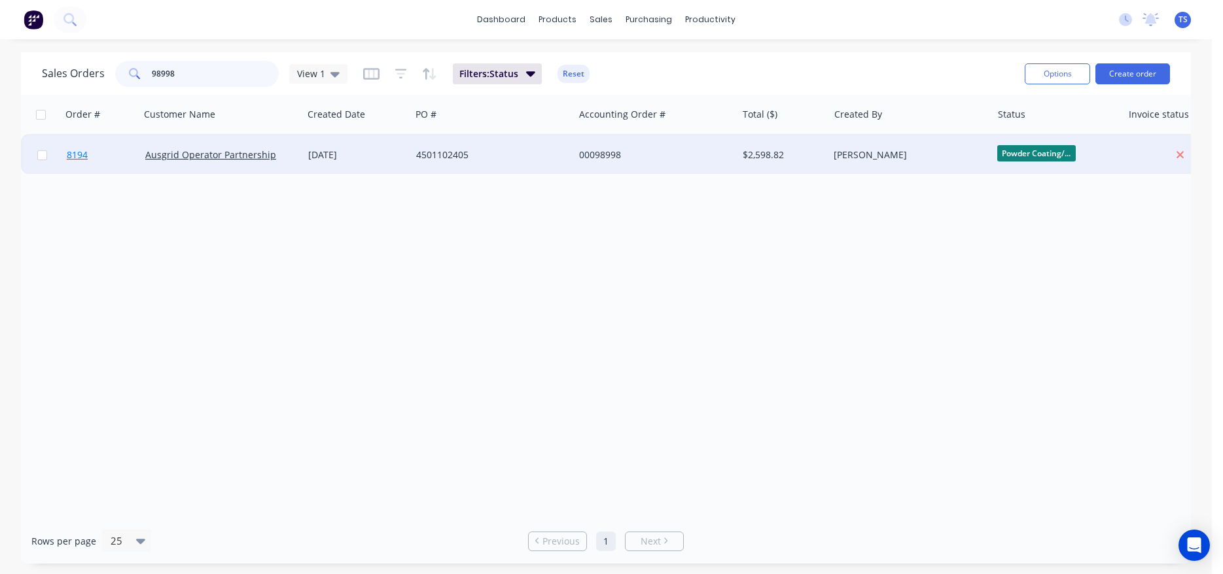
type input "98998"
click at [94, 163] on link "8194" at bounding box center [106, 154] width 79 height 39
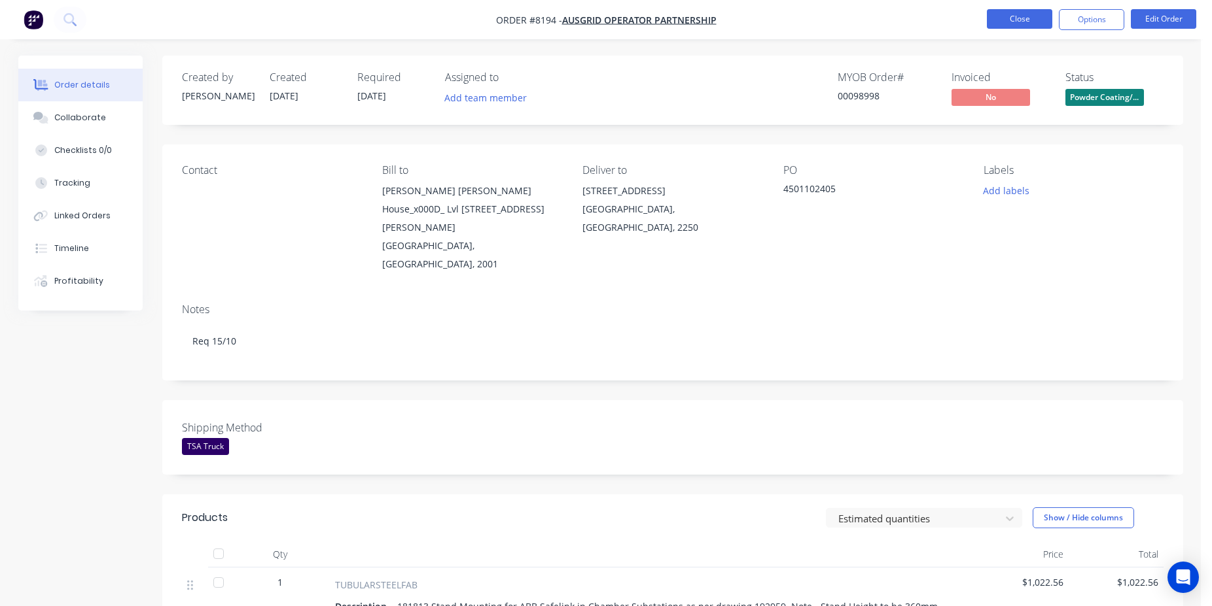
click at [1013, 17] on button "Close" at bounding box center [1019, 19] width 65 height 20
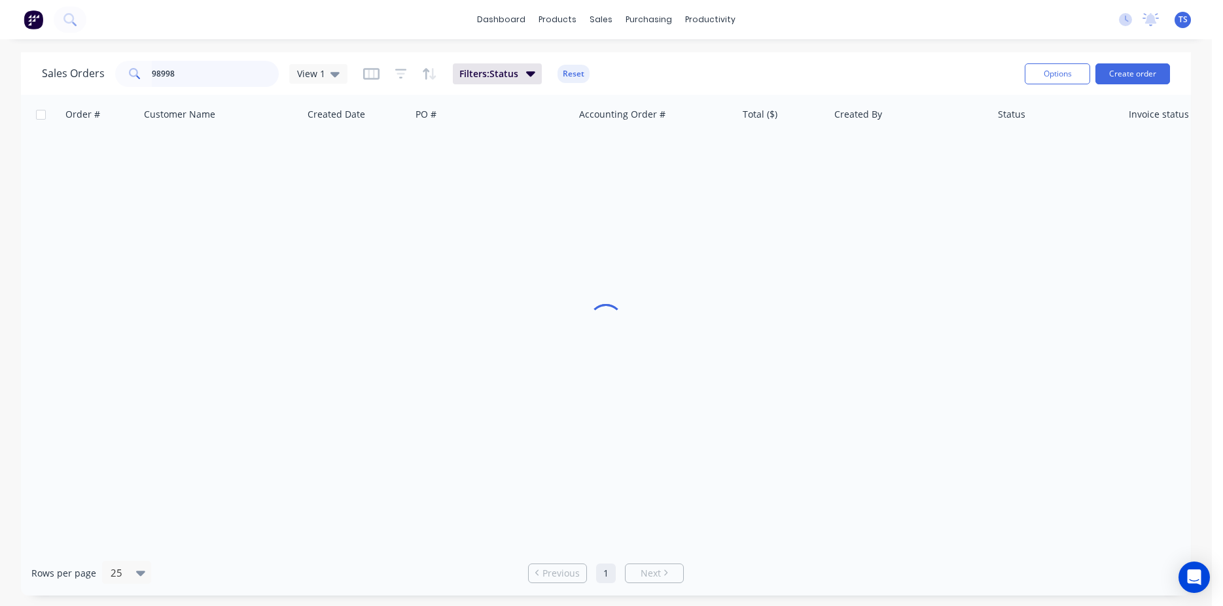
click at [187, 70] on input "98998" at bounding box center [216, 74] width 128 height 26
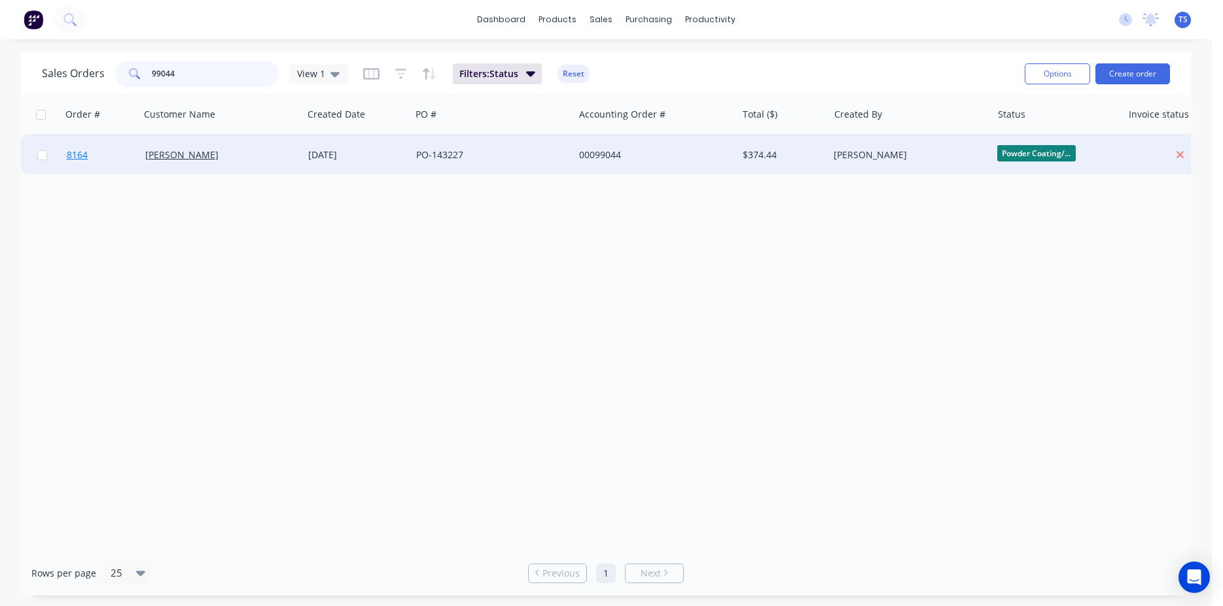
type input "99044"
click at [106, 162] on link "8164" at bounding box center [106, 154] width 79 height 39
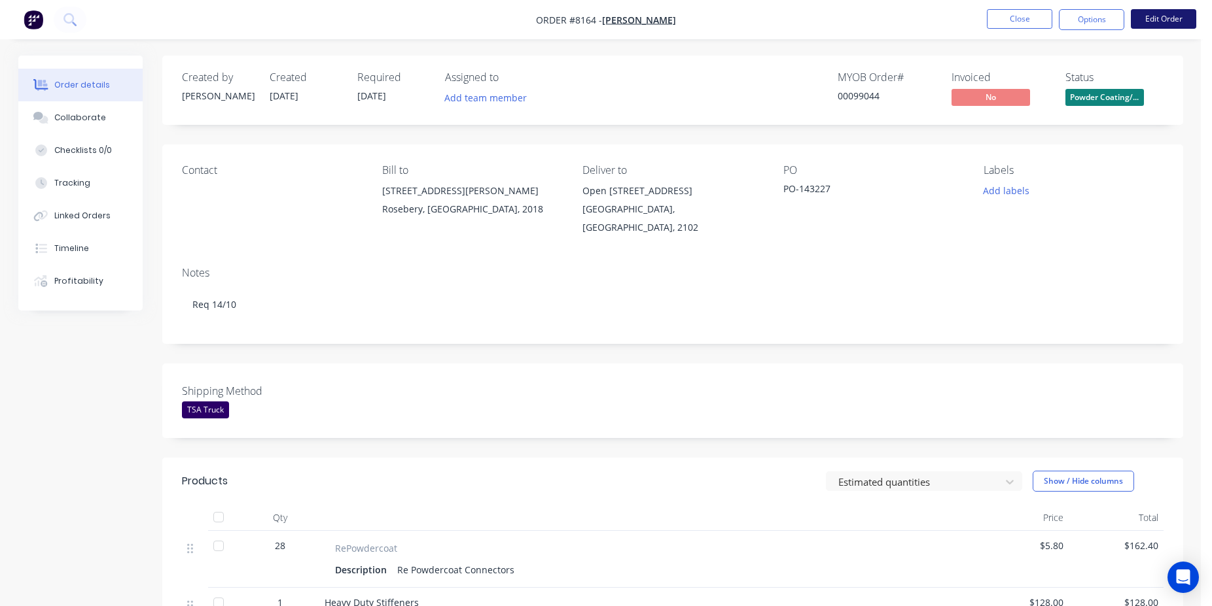
click at [1170, 18] on button "Edit Order" at bounding box center [1163, 19] width 65 height 20
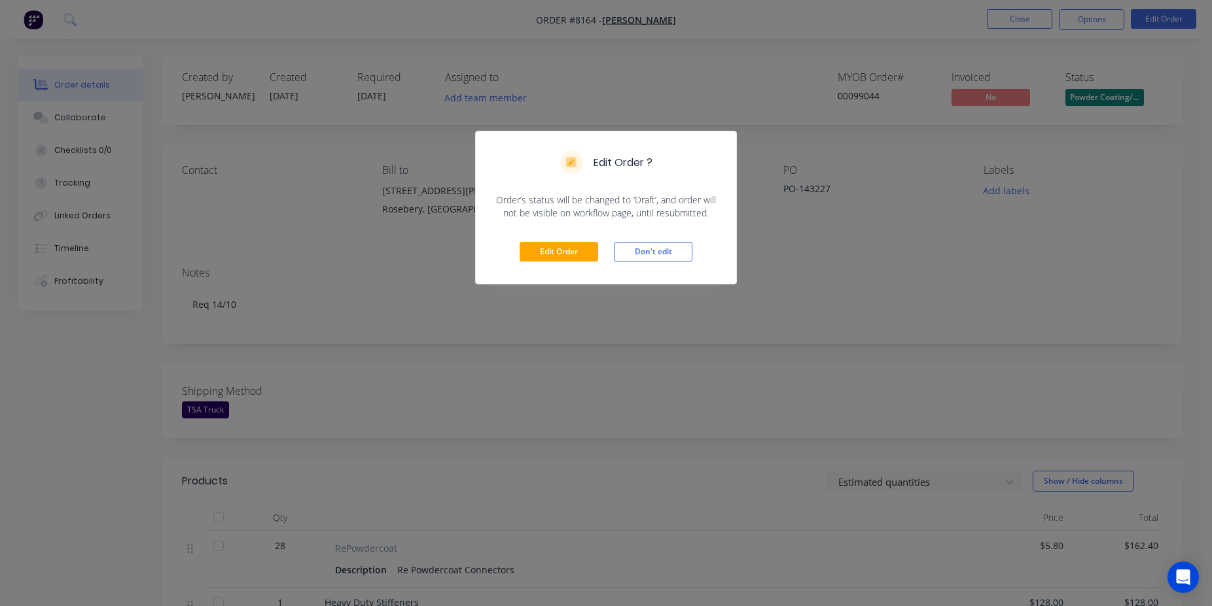
click at [563, 239] on div "Edit Order Don't edit" at bounding box center [606, 252] width 260 height 64
click at [565, 245] on button "Edit Order" at bounding box center [558, 252] width 79 height 20
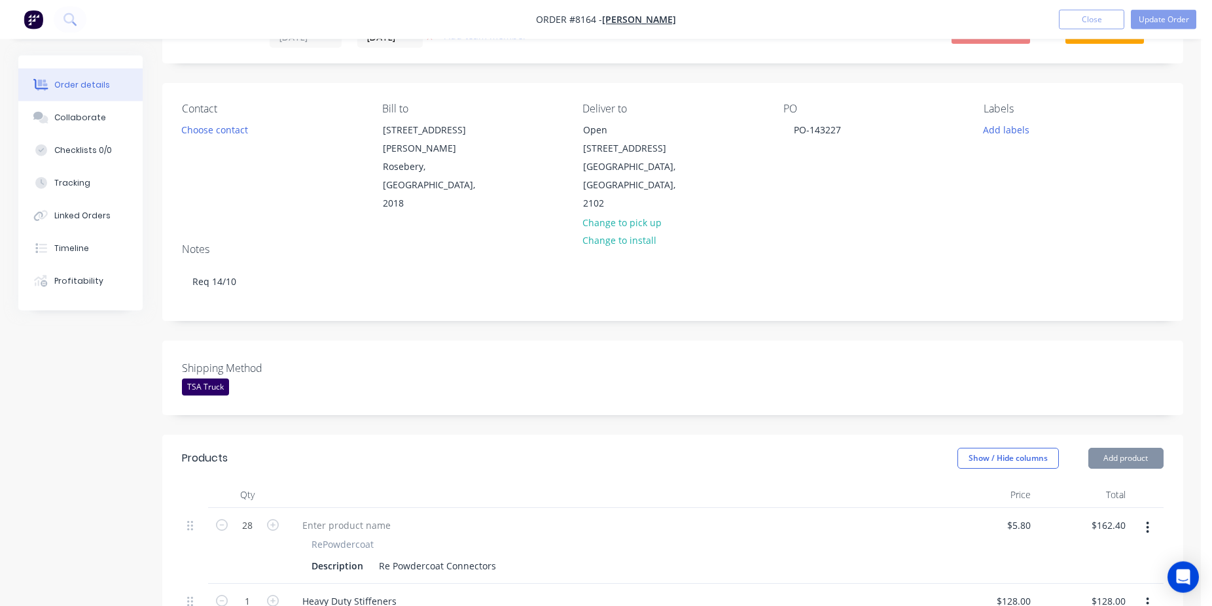
scroll to position [601, 0]
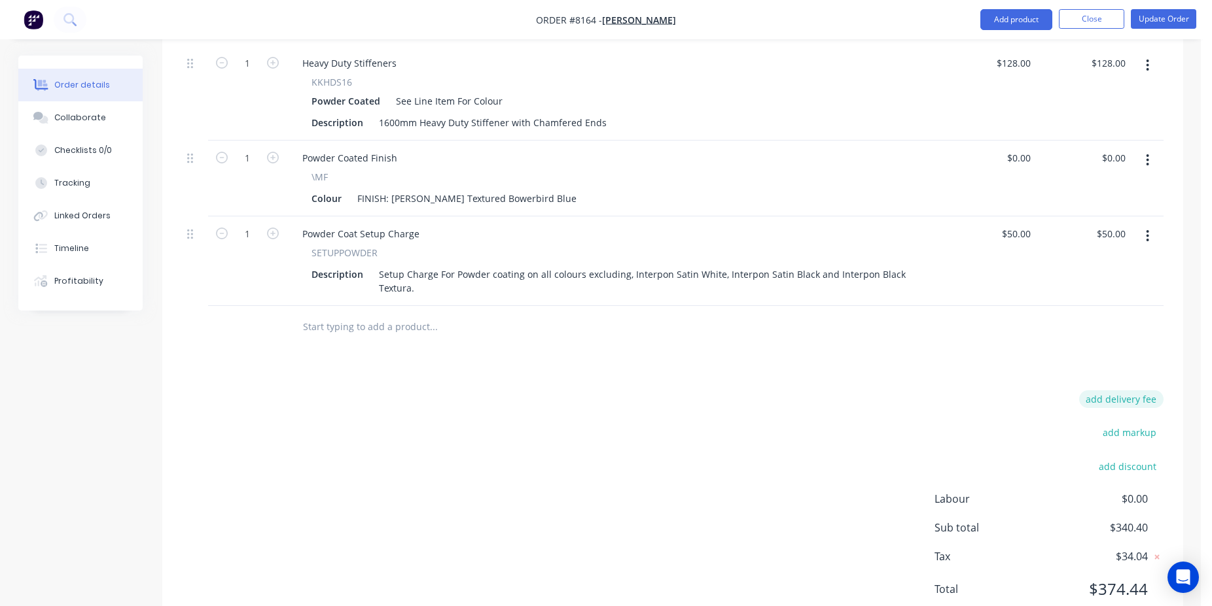
drag, startPoint x: 1134, startPoint y: 362, endPoint x: 1129, endPoint y: 378, distance: 17.4
click at [1131, 372] on div "Products Show / Hide columns Add product Qty Price Total 28 RePowdercoat Descri…" at bounding box center [672, 265] width 1021 height 737
click at [1128, 391] on button "add delivery fee" at bounding box center [1121, 400] width 84 height 18
type input "75"
click at [1057, 326] on div at bounding box center [672, 327] width 981 height 43
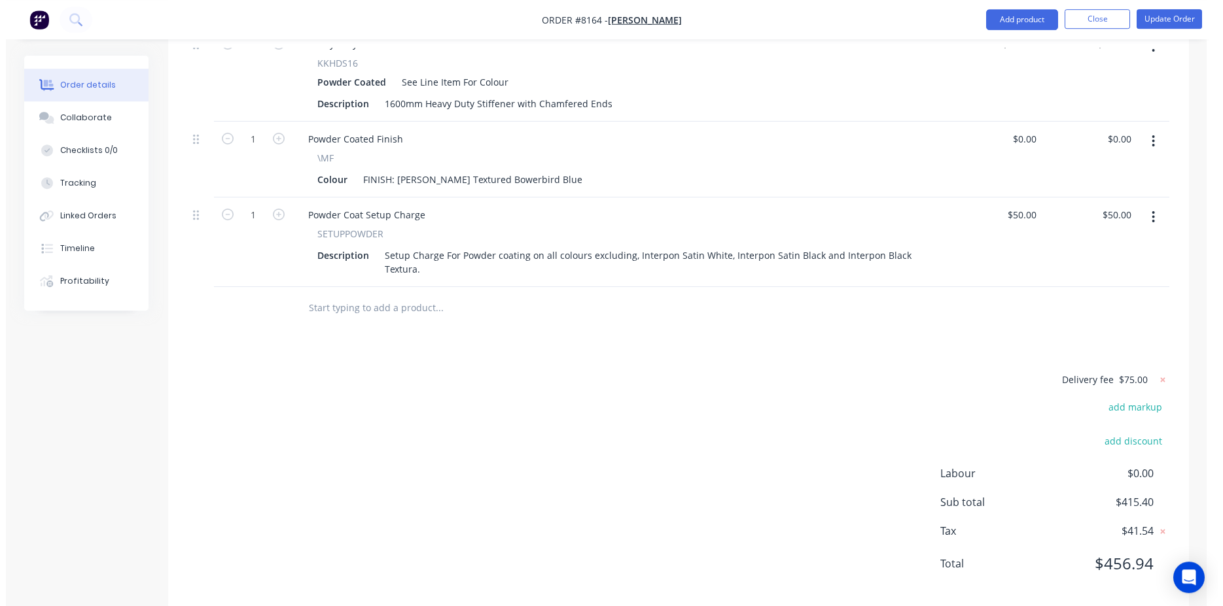
scroll to position [623, 0]
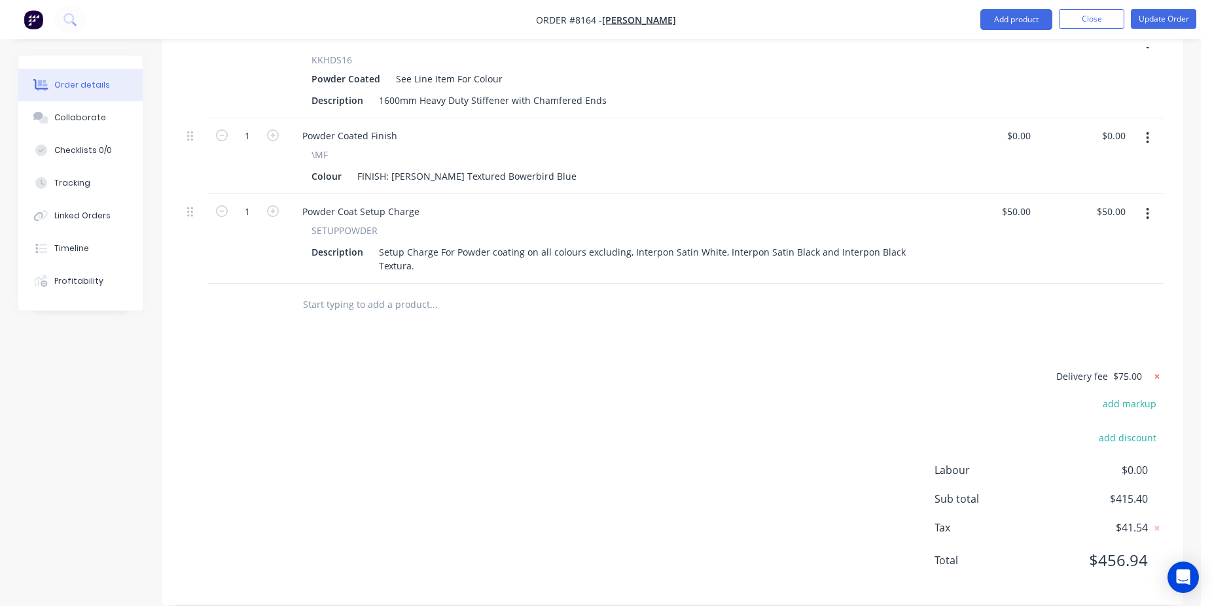
click at [1156, 370] on icon at bounding box center [1156, 376] width 13 height 13
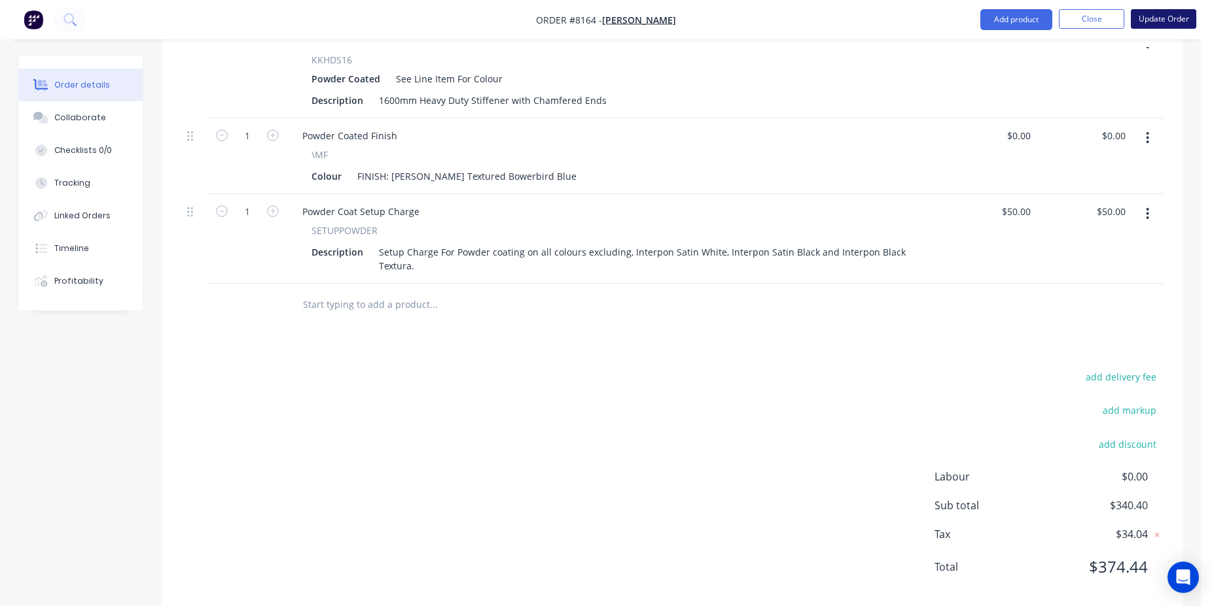
click at [1172, 12] on button "Update Order" at bounding box center [1163, 19] width 65 height 20
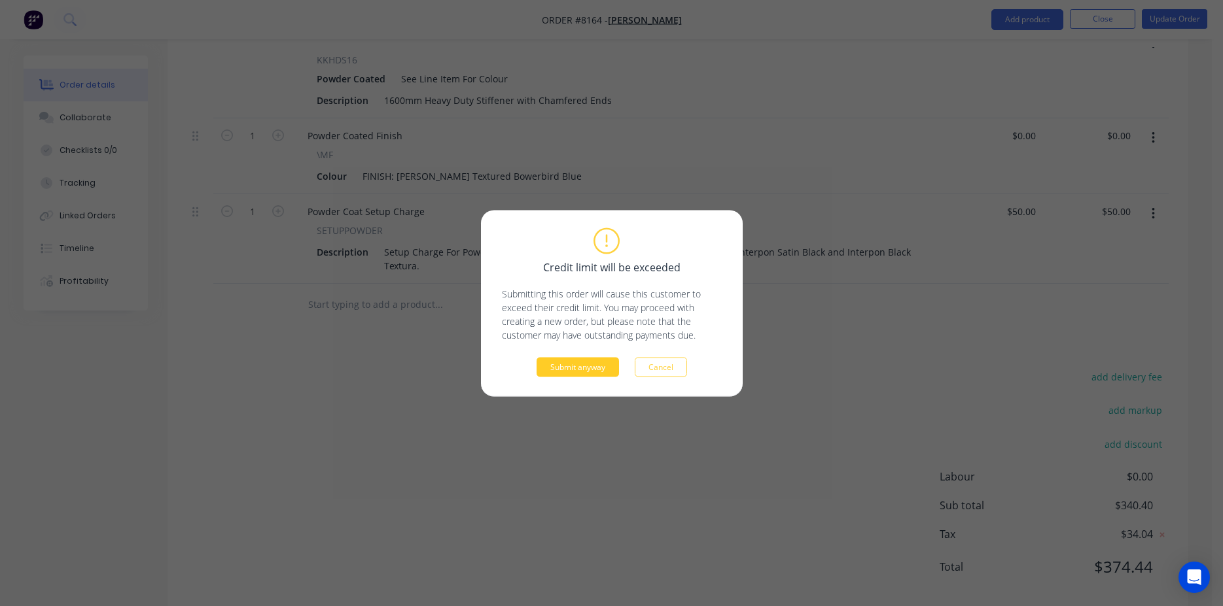
click at [569, 375] on button "Submit anyway" at bounding box center [577, 367] width 82 height 20
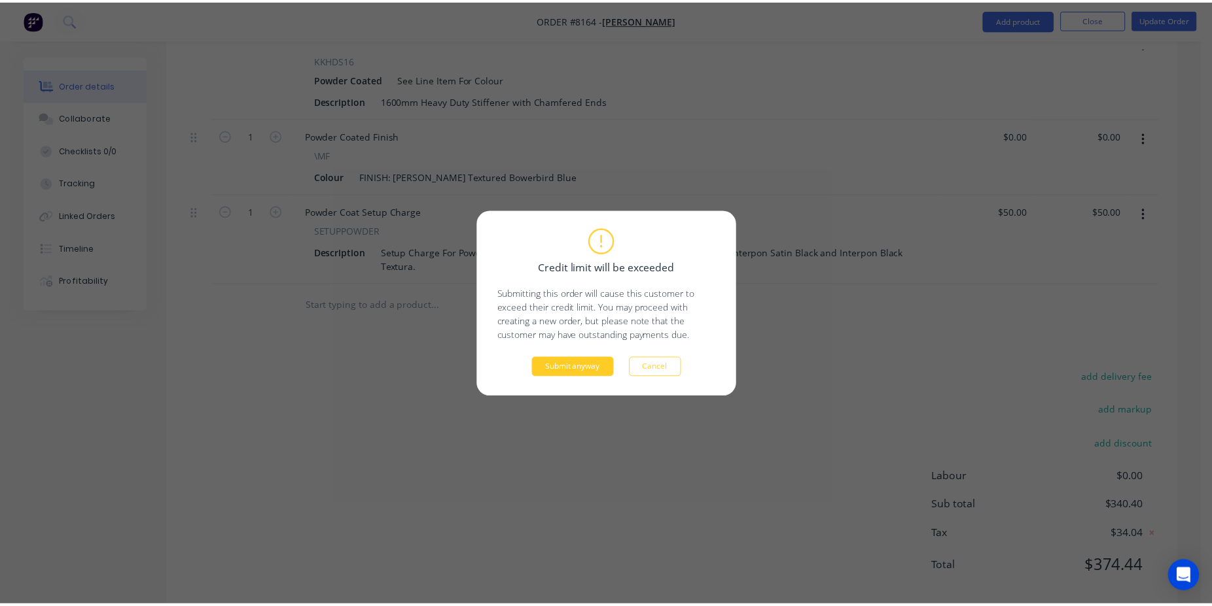
scroll to position [437, 0]
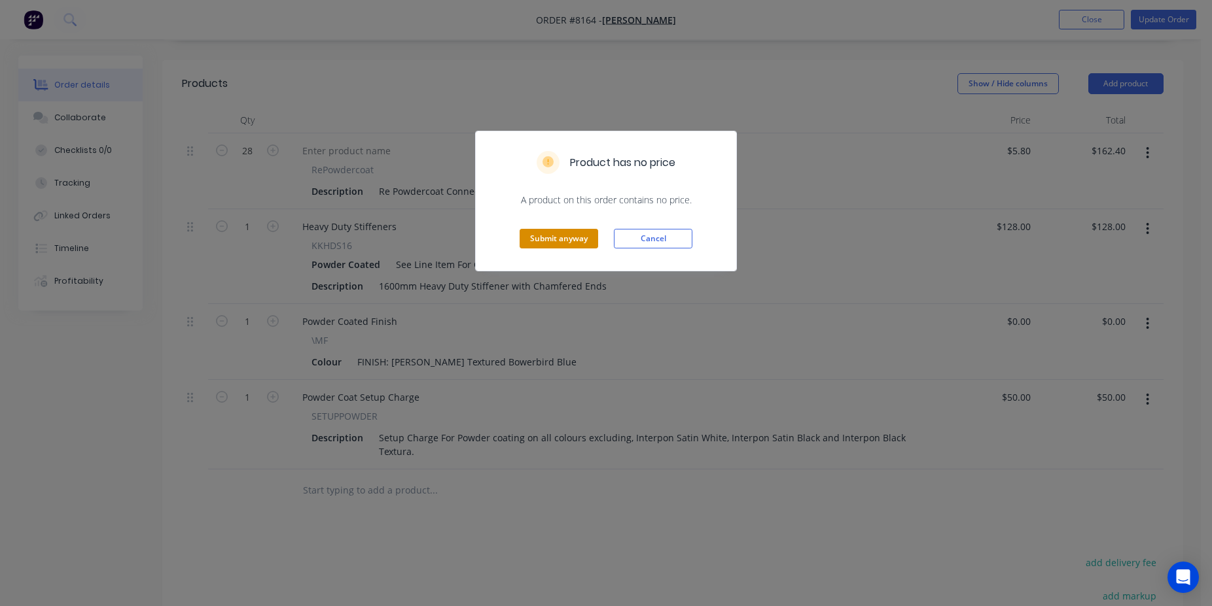
click at [560, 238] on button "Submit anyway" at bounding box center [558, 239] width 79 height 20
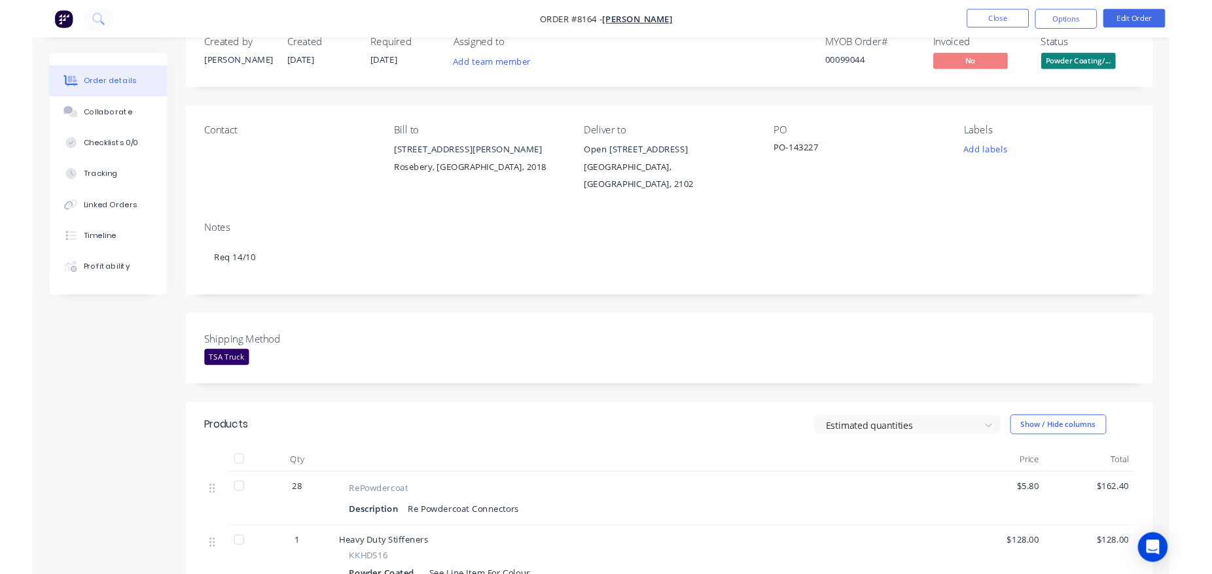
scroll to position [0, 0]
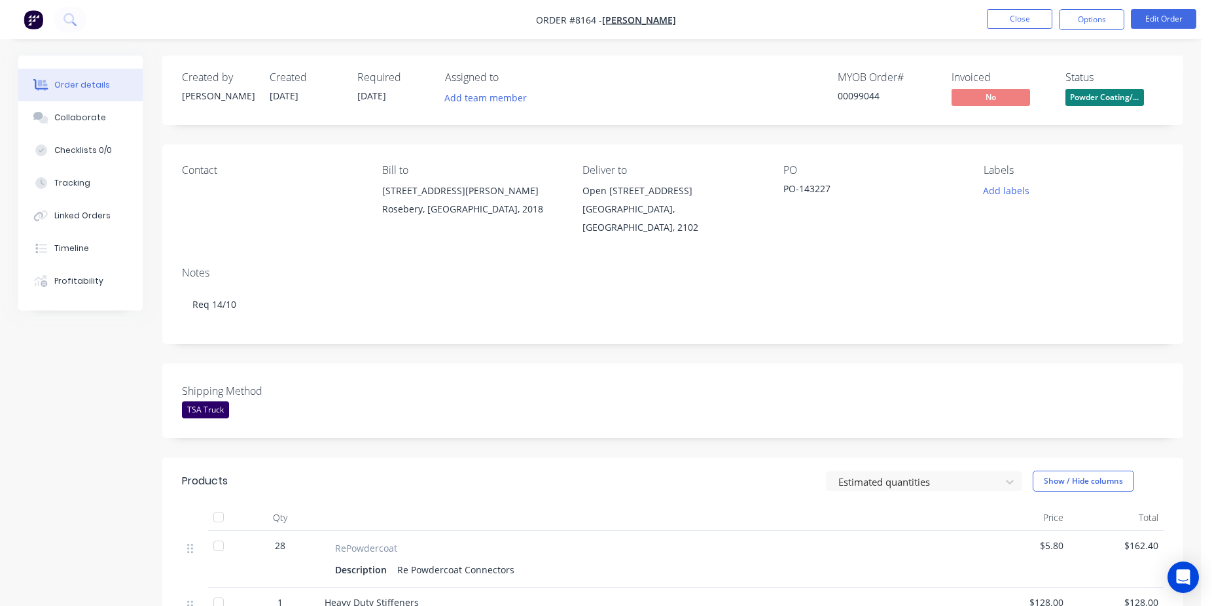
click at [1090, 101] on span "Powder Coating/..." at bounding box center [1104, 97] width 79 height 16
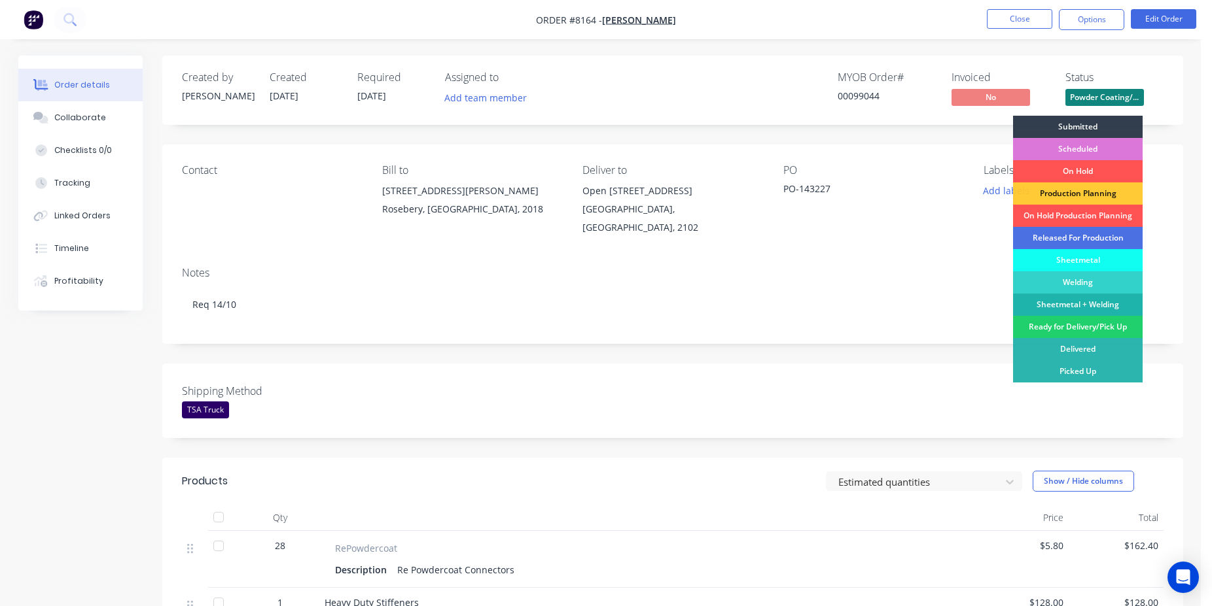
click at [1095, 327] on div "Ready for Delivery/Pick Up" at bounding box center [1078, 327] width 130 height 22
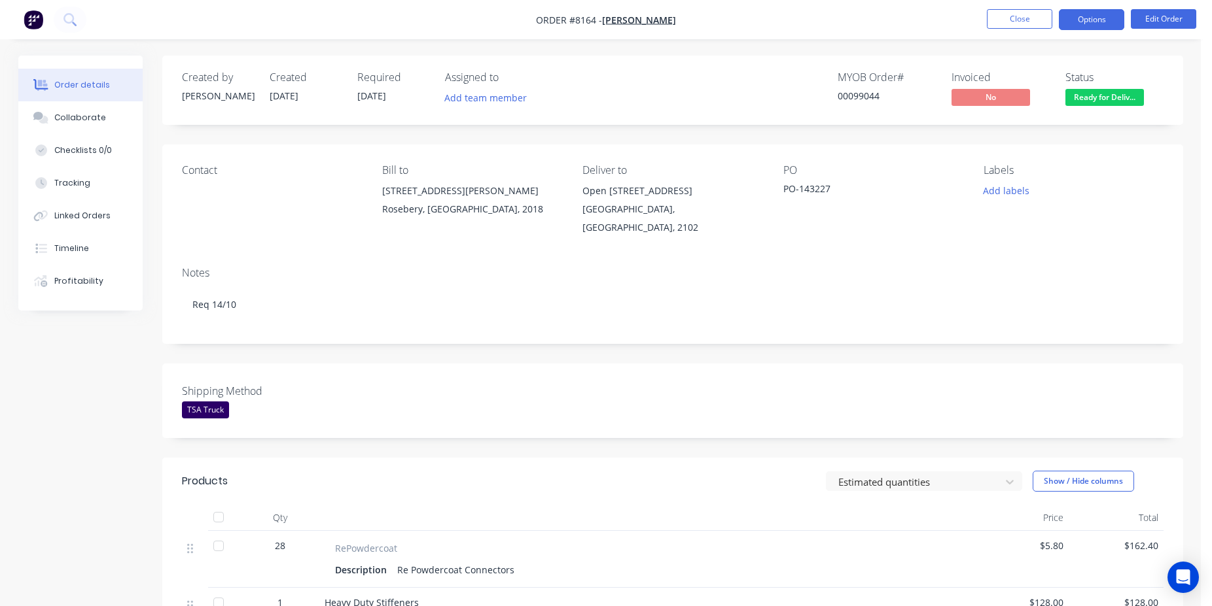
click at [1098, 16] on button "Options" at bounding box center [1091, 19] width 65 height 21
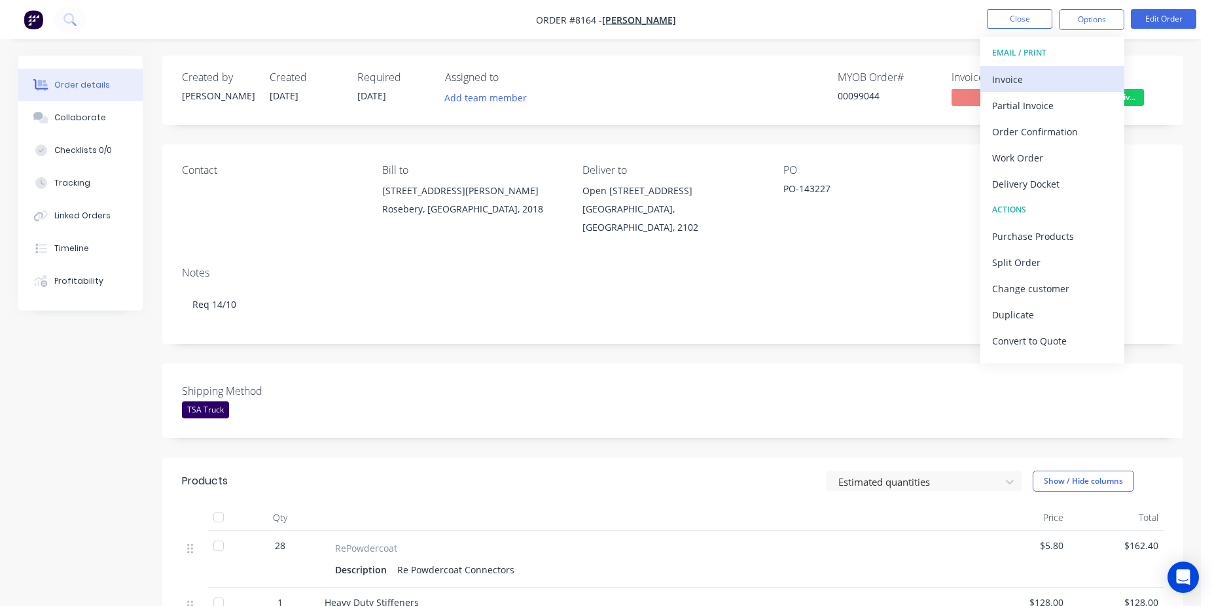
click at [1044, 77] on div "Invoice" at bounding box center [1052, 79] width 120 height 19
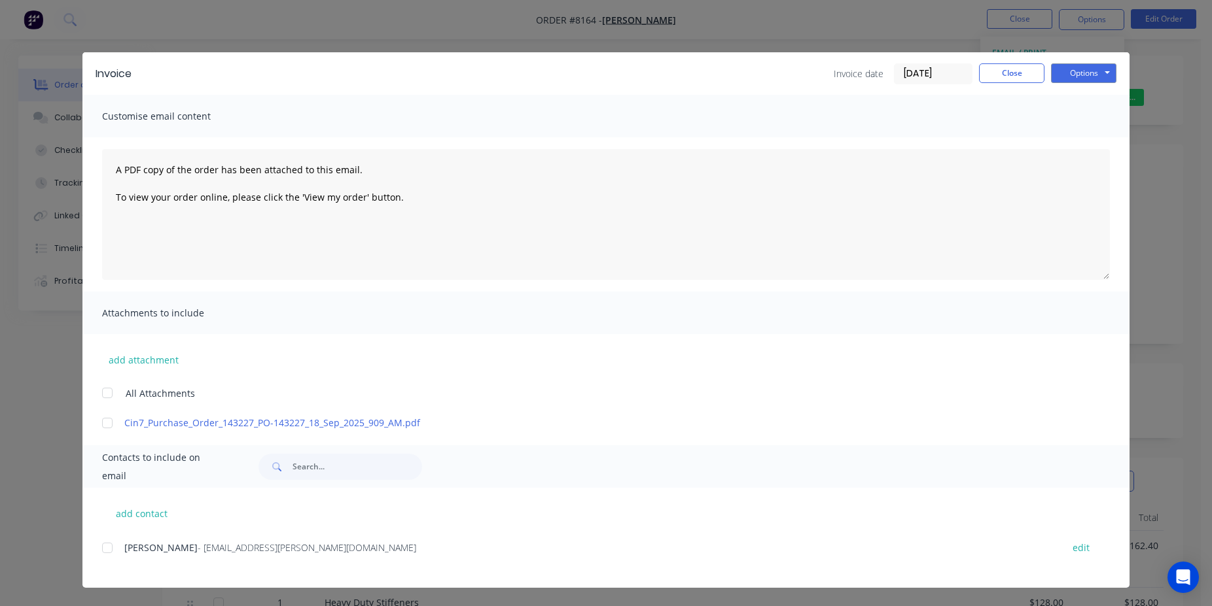
click at [929, 71] on input "[DATE]" at bounding box center [932, 74] width 77 height 20
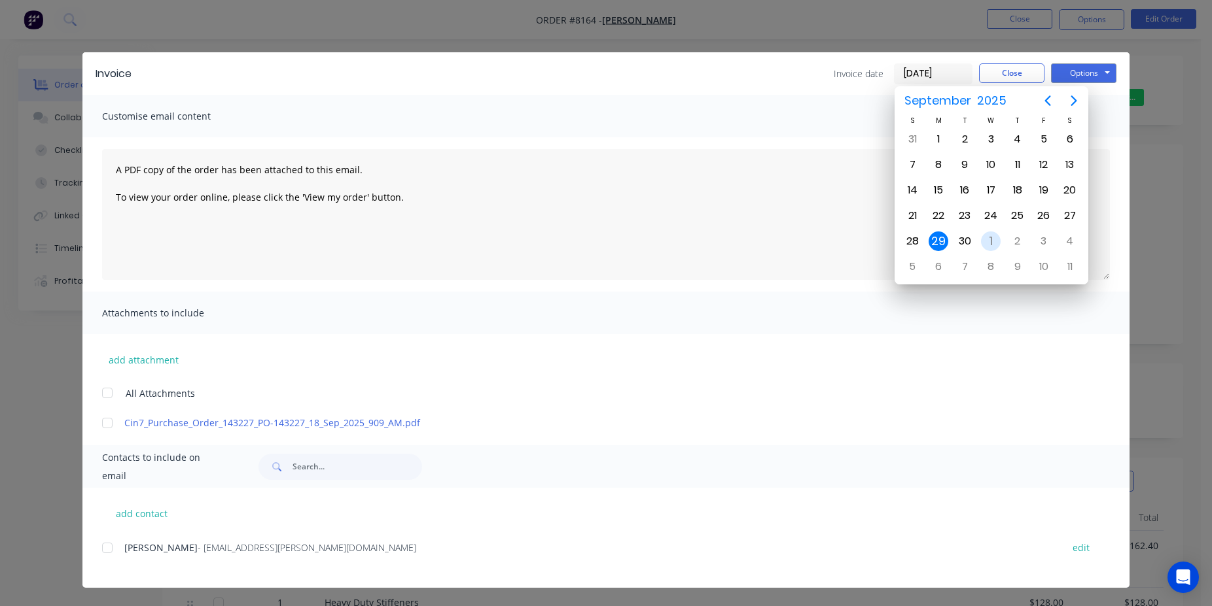
click at [992, 246] on div "1" at bounding box center [991, 242] width 20 height 20
type input "01/10/25"
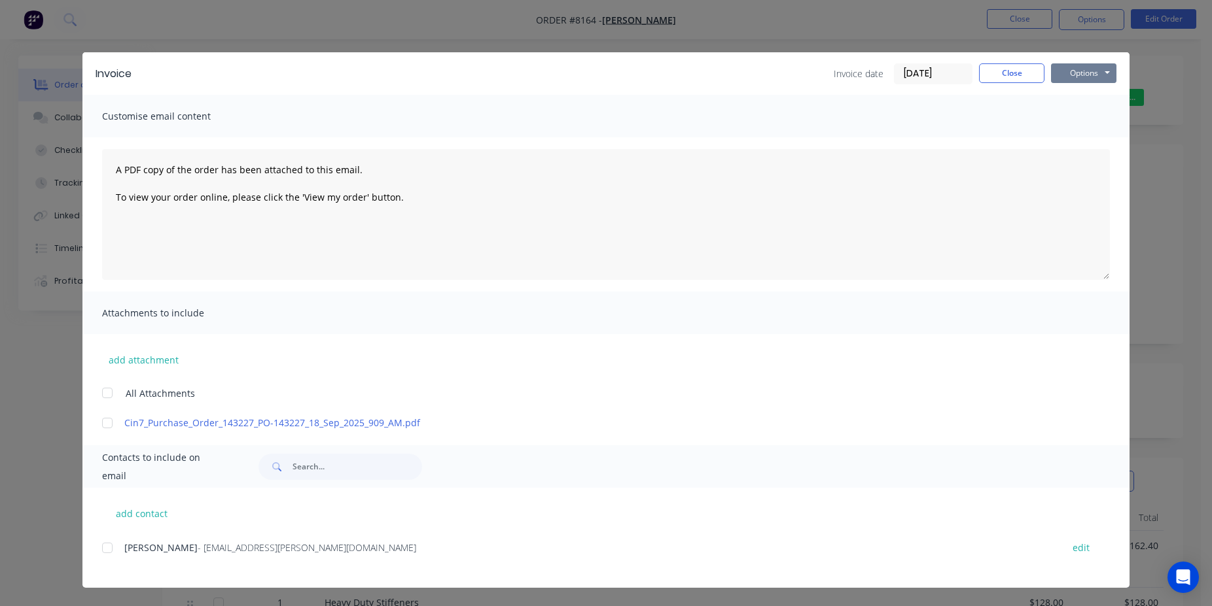
click at [1090, 77] on button "Options" at bounding box center [1083, 73] width 65 height 20
click at [1088, 120] on button "Print" at bounding box center [1093, 118] width 84 height 22
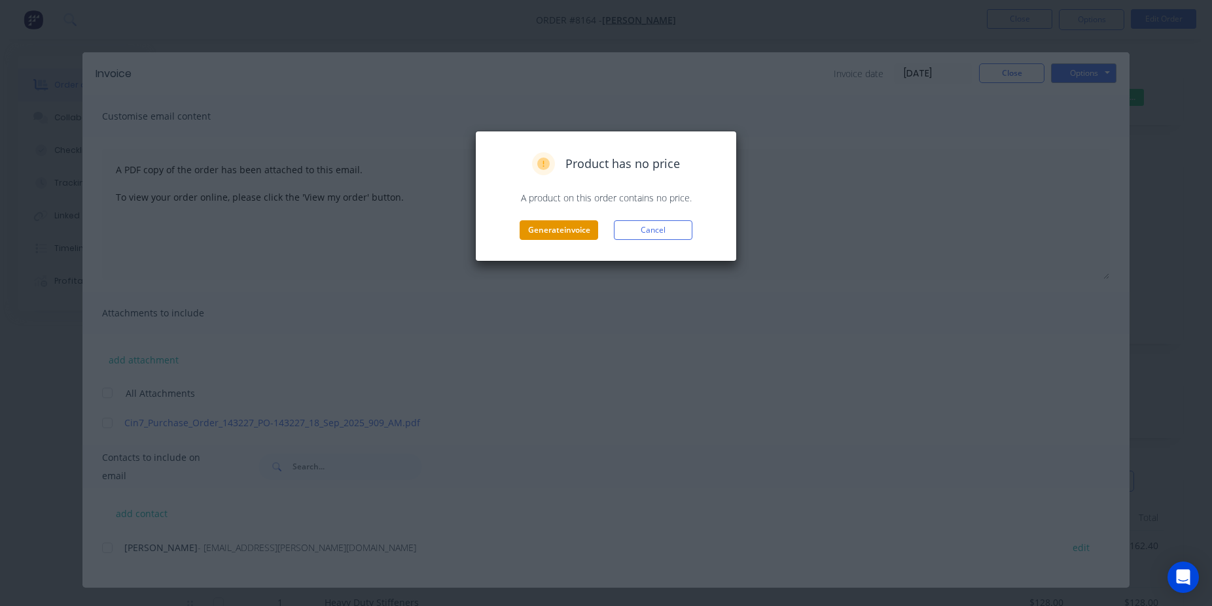
click at [561, 232] on button "Generate invoice" at bounding box center [558, 230] width 79 height 20
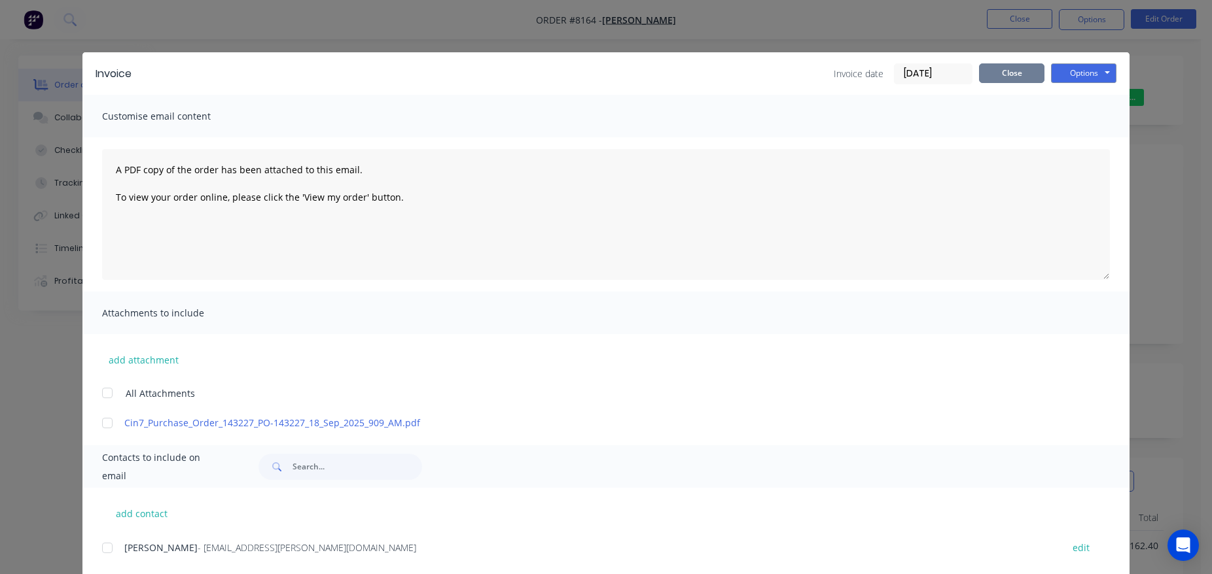
drag, startPoint x: 970, startPoint y: 82, endPoint x: 977, endPoint y: 82, distance: 7.9
click at [975, 82] on div "Invoice date 01/10/25 Close Options Preview Print Email" at bounding box center [974, 73] width 283 height 21
click at [985, 80] on button "Close" at bounding box center [1011, 73] width 65 height 20
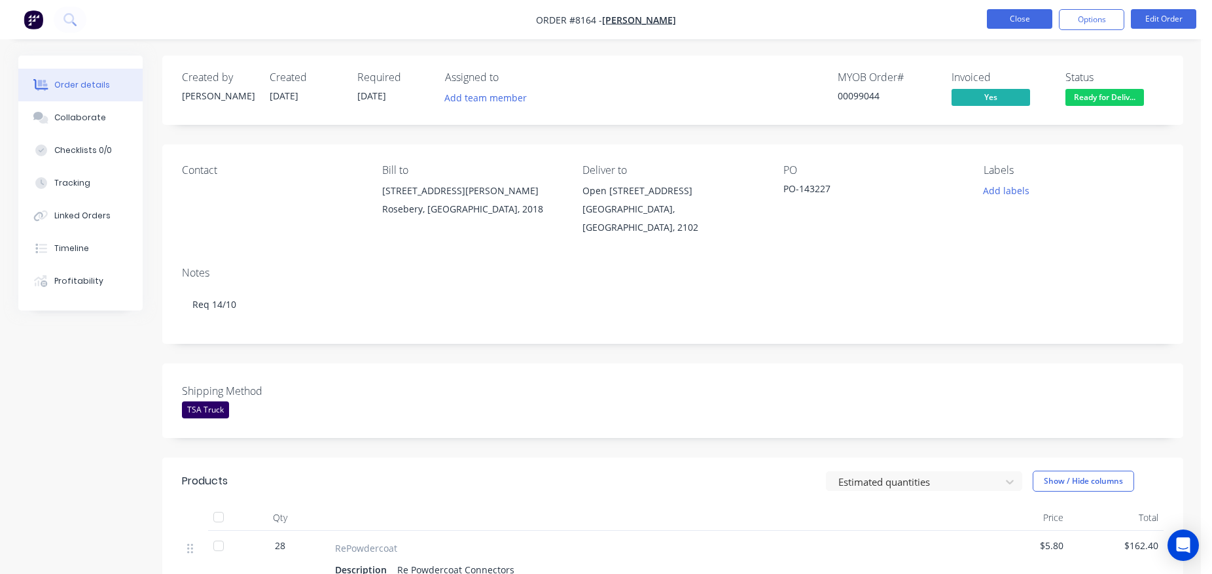
click at [989, 17] on button "Close" at bounding box center [1019, 19] width 65 height 20
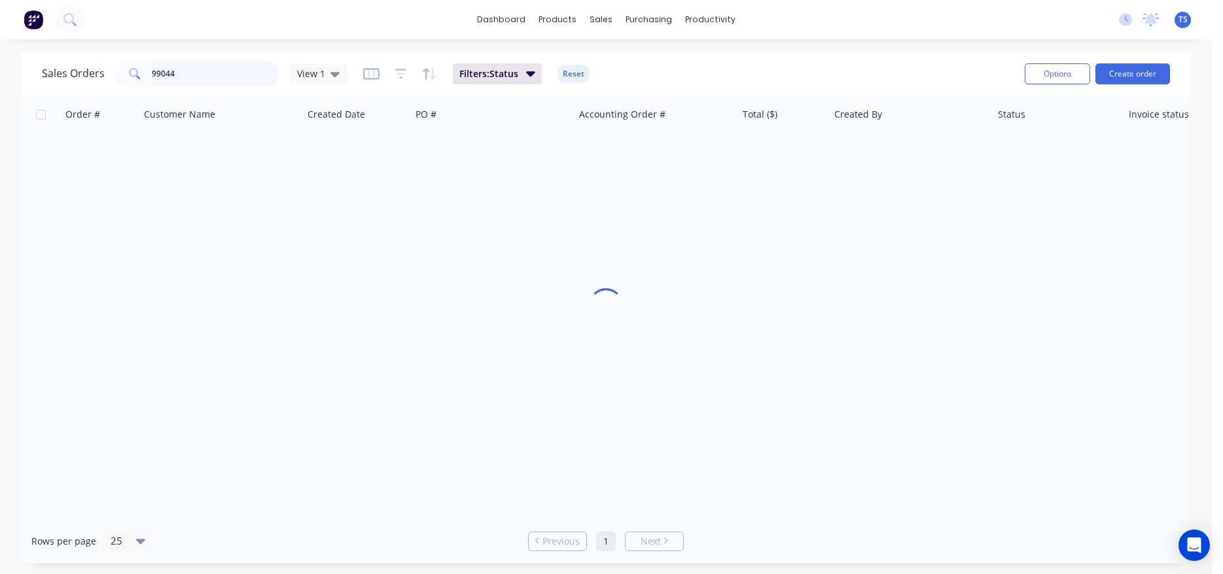
click at [205, 69] on input "99044" at bounding box center [216, 74] width 128 height 26
type input "99069"
click at [74, 153] on span "8188" at bounding box center [77, 155] width 21 height 13
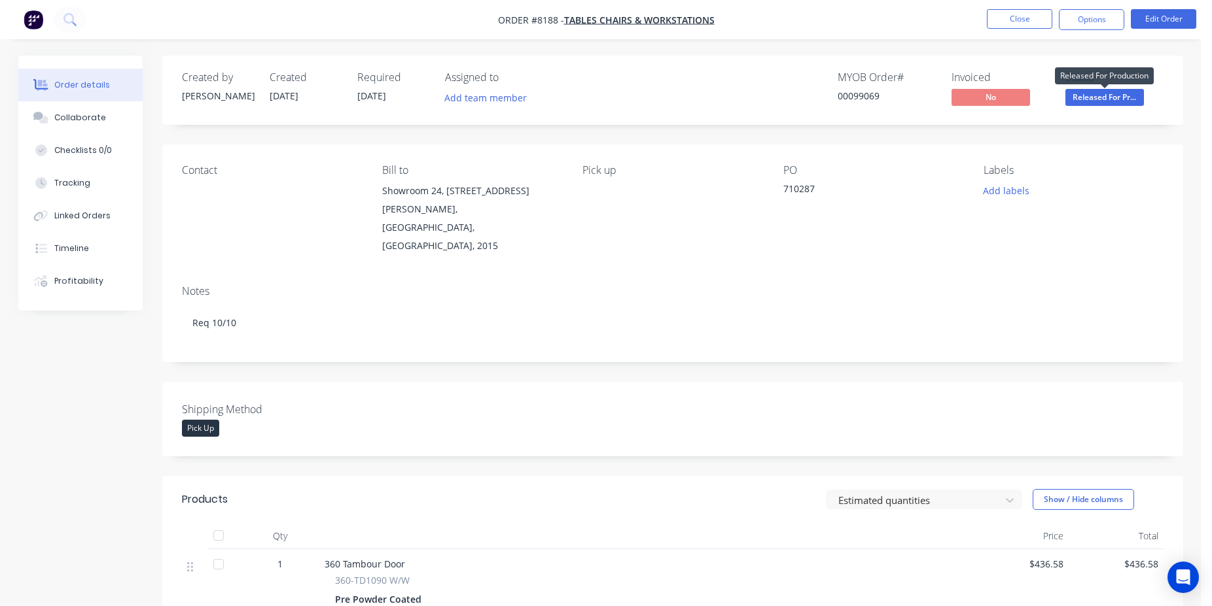
click at [1104, 98] on span "Released For Pr..." at bounding box center [1104, 97] width 79 height 16
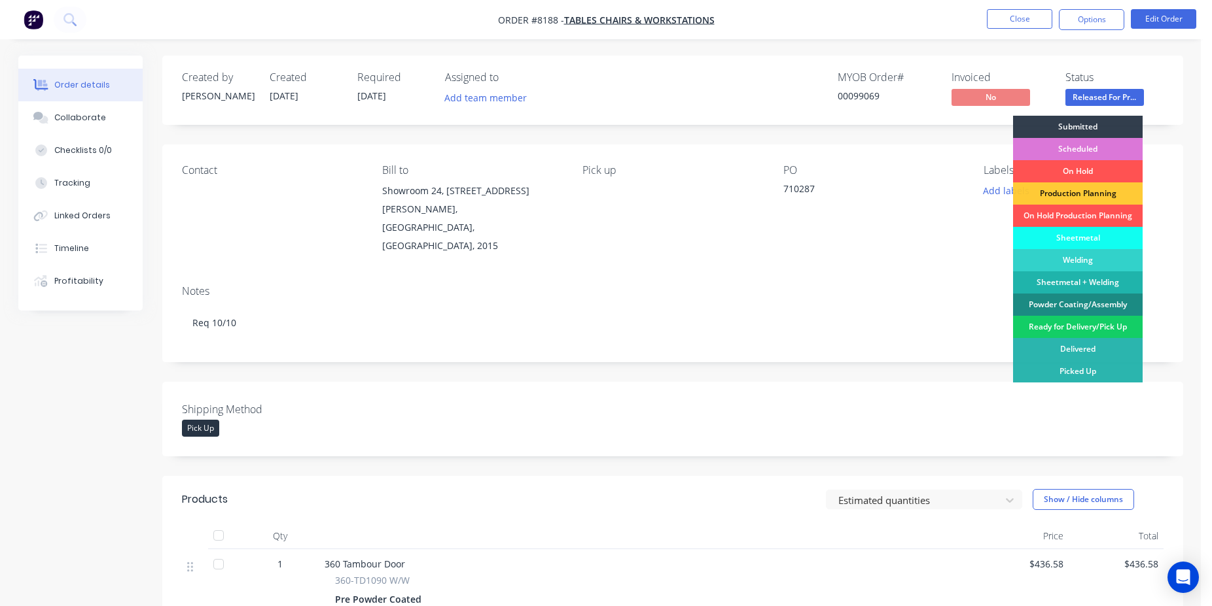
click at [1095, 326] on div "Ready for Delivery/Pick Up" at bounding box center [1078, 327] width 130 height 22
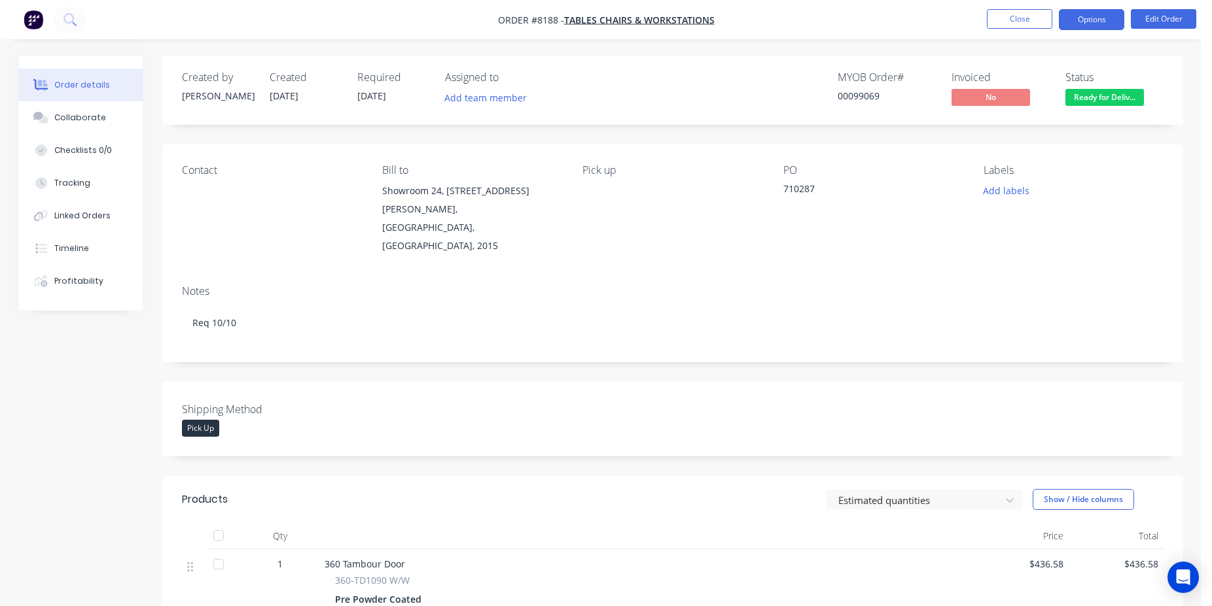
click at [1098, 23] on button "Options" at bounding box center [1091, 19] width 65 height 21
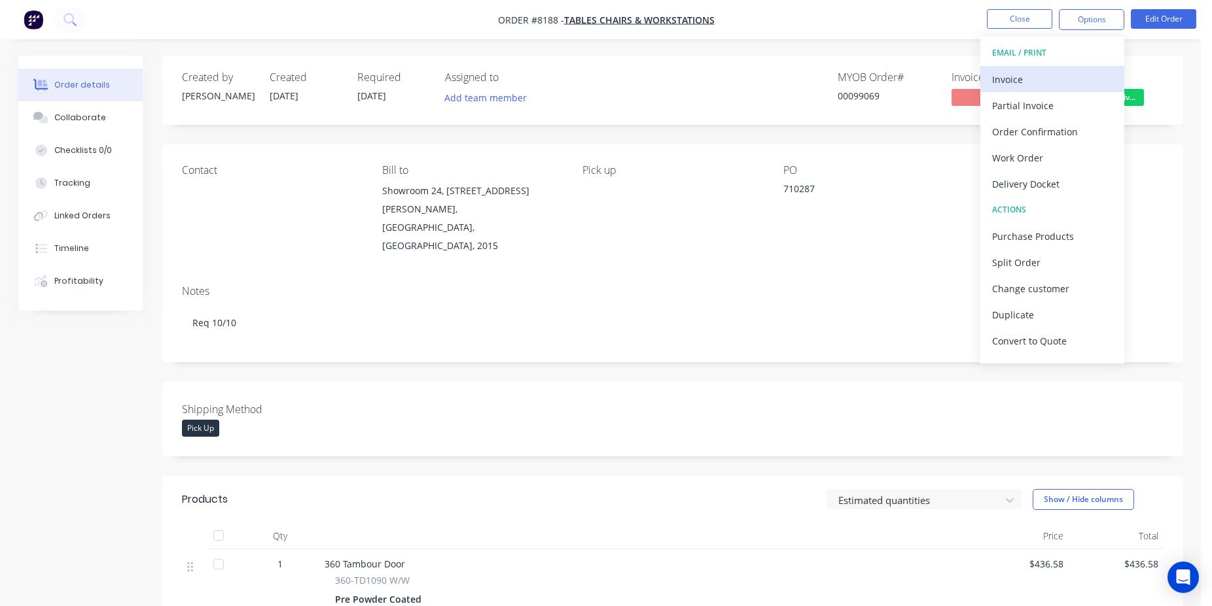
click at [1038, 82] on div "Invoice" at bounding box center [1052, 79] width 120 height 19
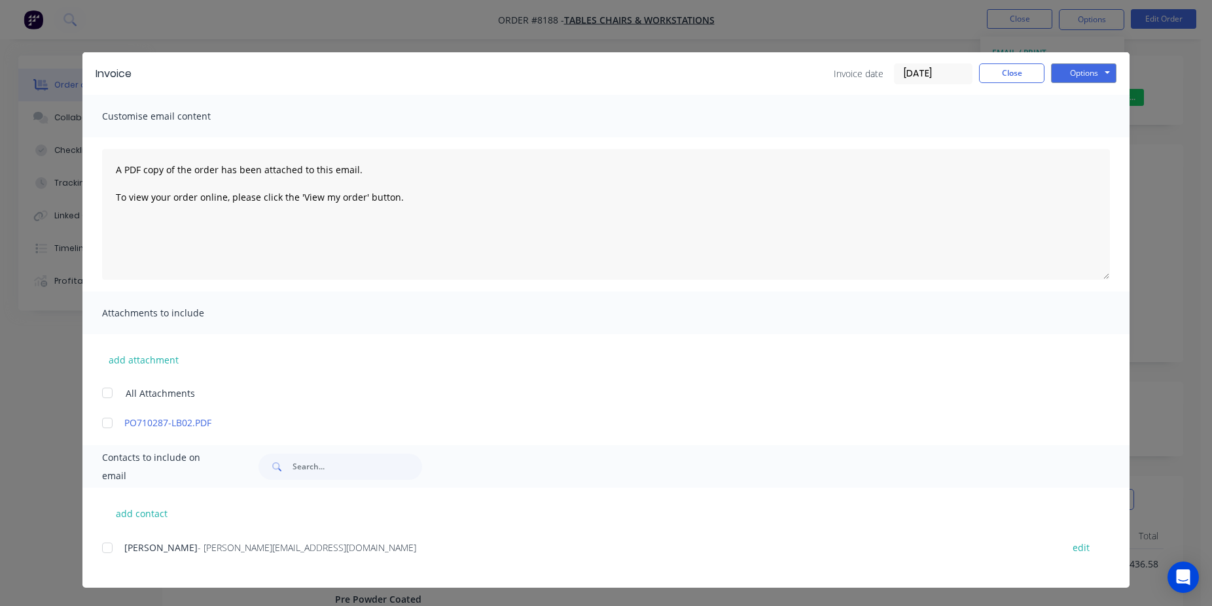
click at [928, 75] on input "[DATE]" at bounding box center [932, 74] width 77 height 20
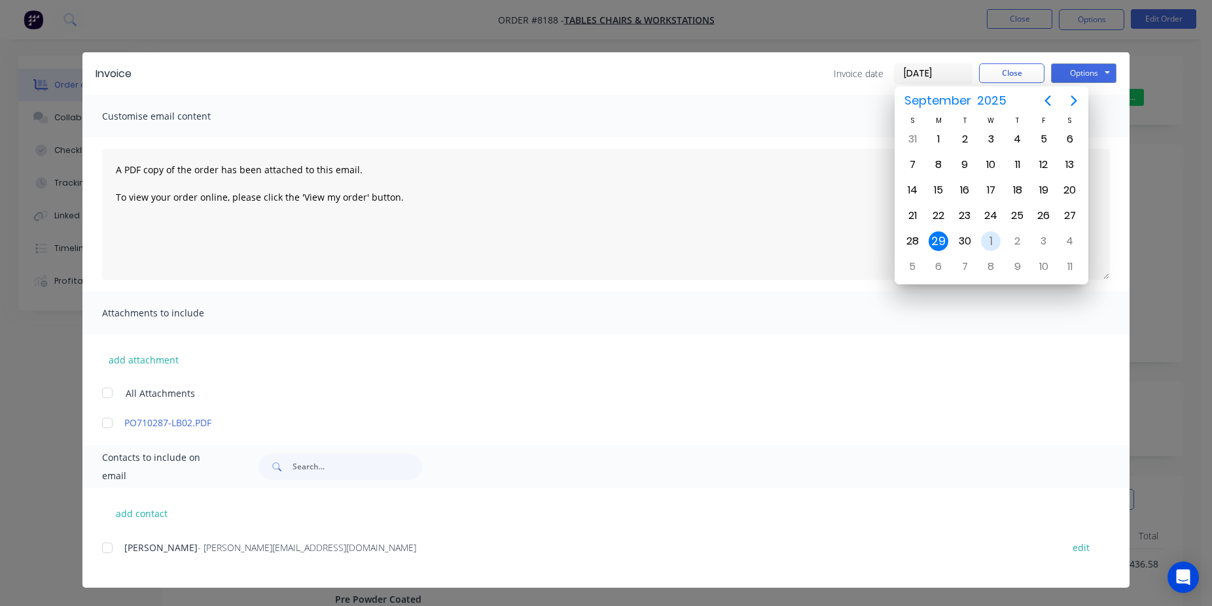
click at [982, 240] on div "1" at bounding box center [991, 242] width 20 height 20
type input "01/10/25"
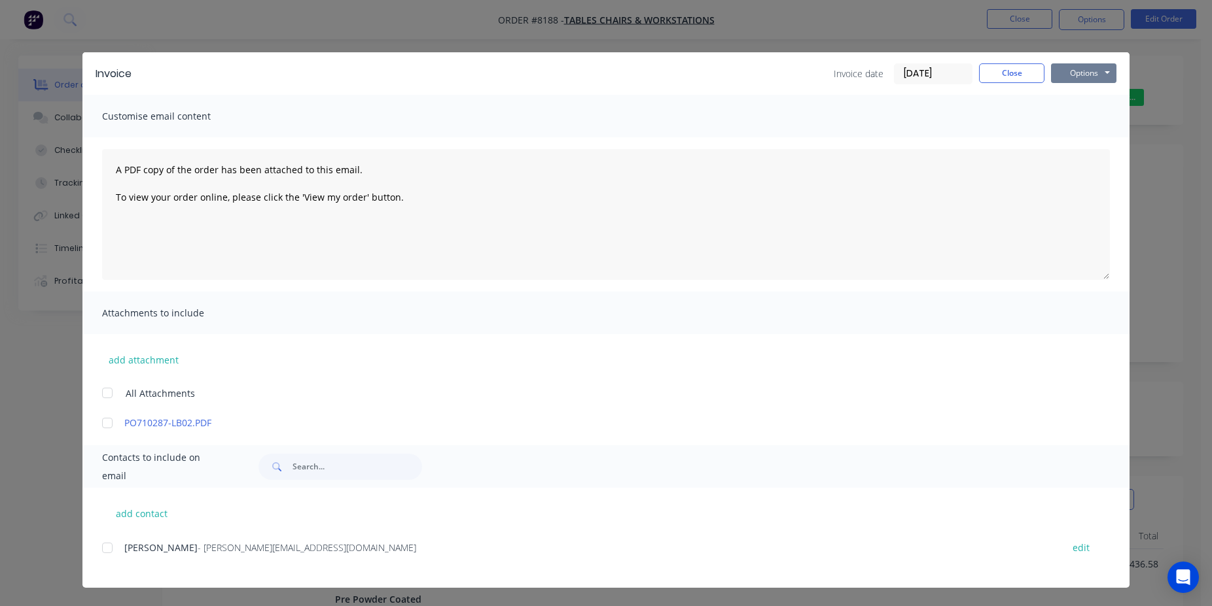
click at [1100, 77] on button "Options" at bounding box center [1083, 73] width 65 height 20
click at [1089, 114] on button "Print" at bounding box center [1093, 118] width 84 height 22
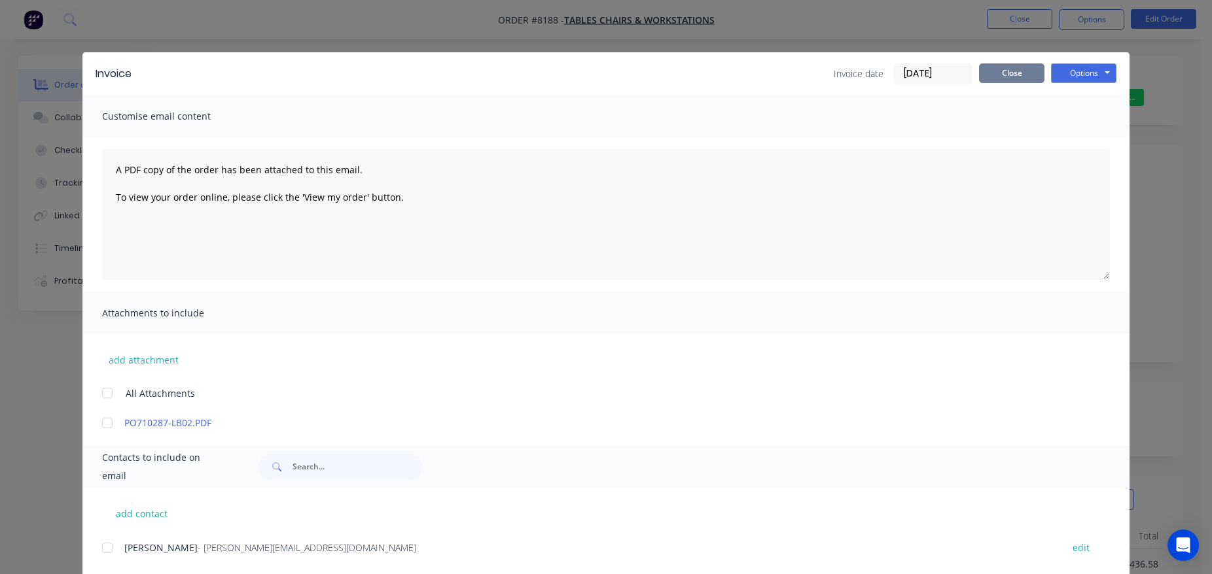
click at [990, 75] on button "Close" at bounding box center [1011, 73] width 65 height 20
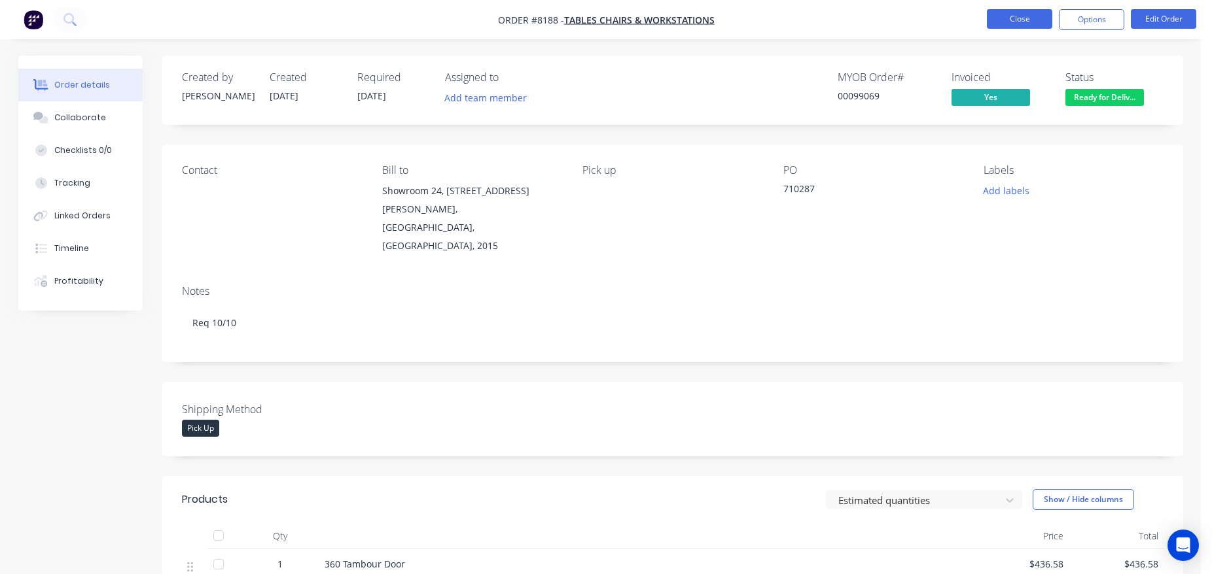
click at [1011, 25] on button "Close" at bounding box center [1019, 19] width 65 height 20
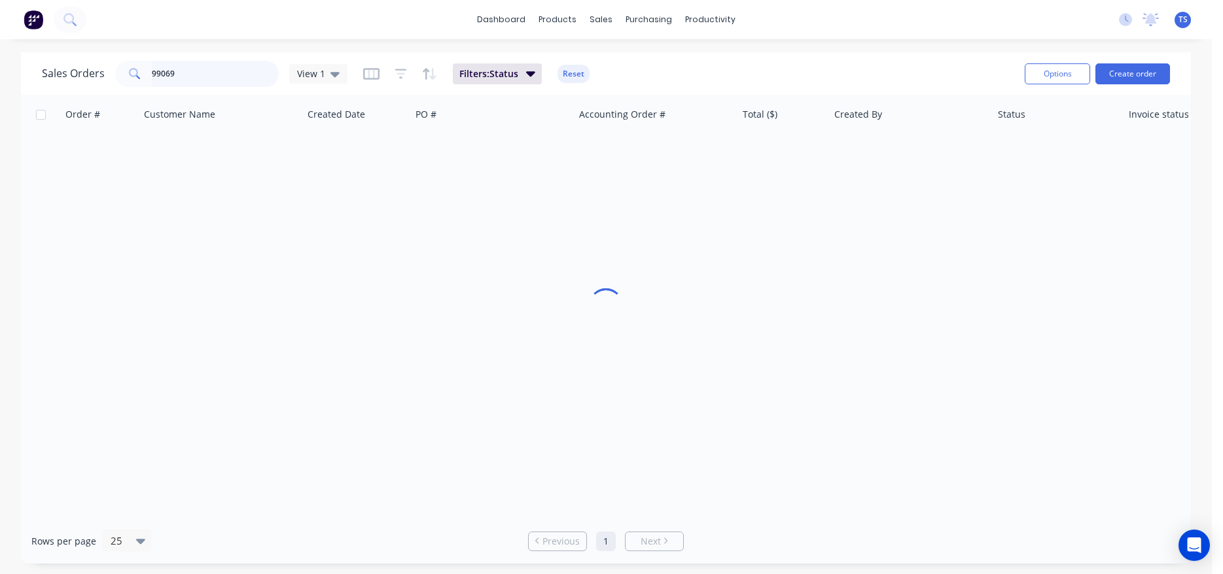
click at [199, 77] on input "99069" at bounding box center [216, 74] width 128 height 26
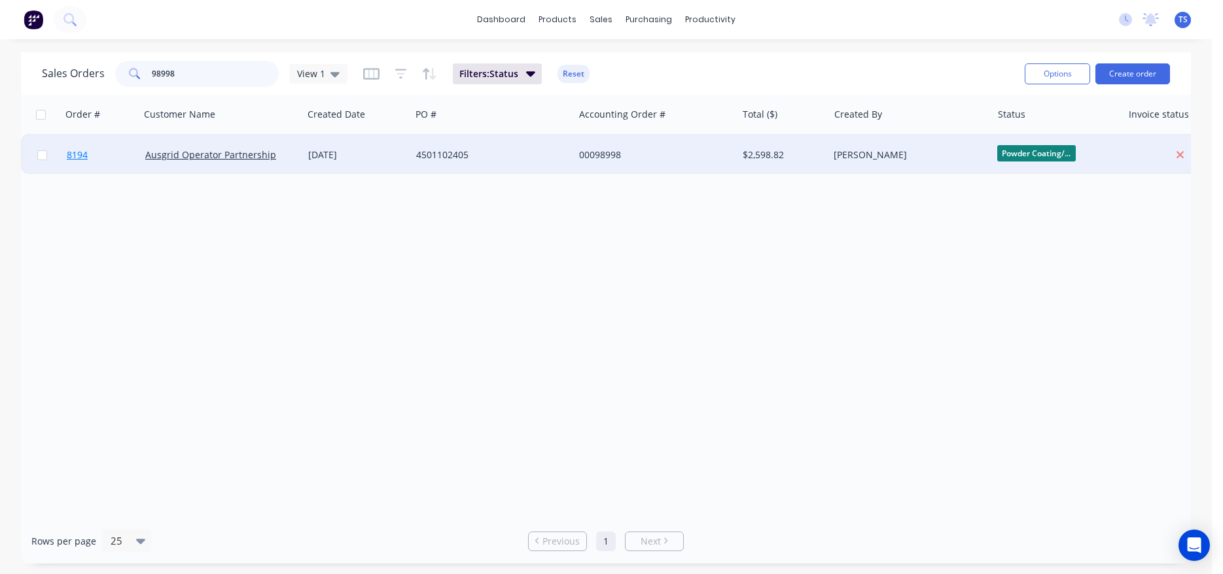
type input "98998"
click at [101, 156] on link "8194" at bounding box center [106, 154] width 79 height 39
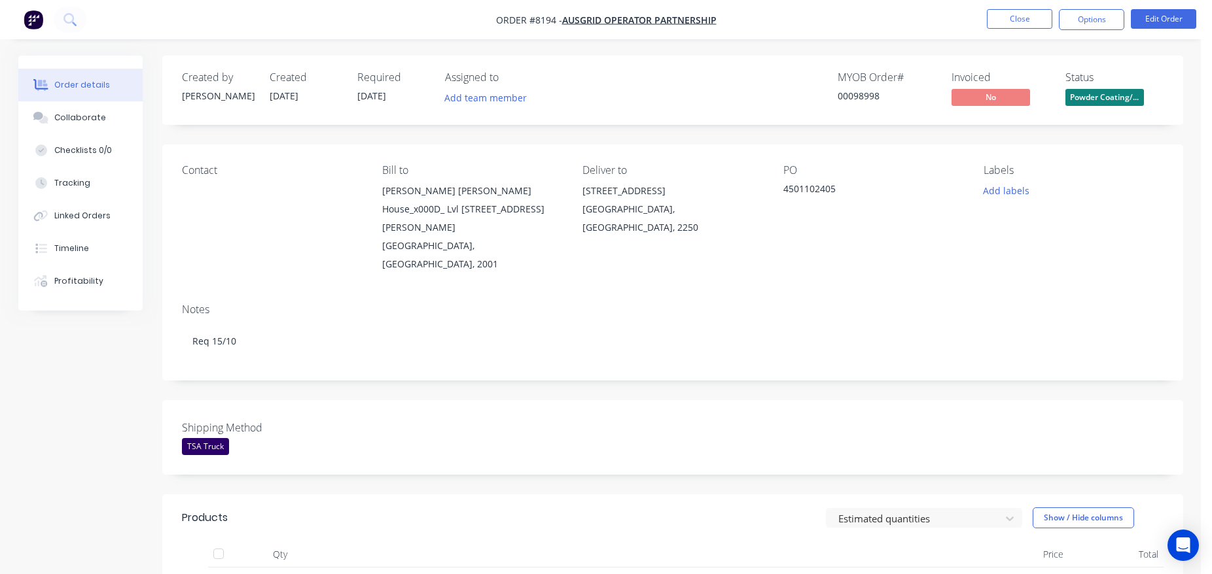
click at [1101, 77] on div "Powder Coating/Assembly" at bounding box center [1104, 75] width 106 height 17
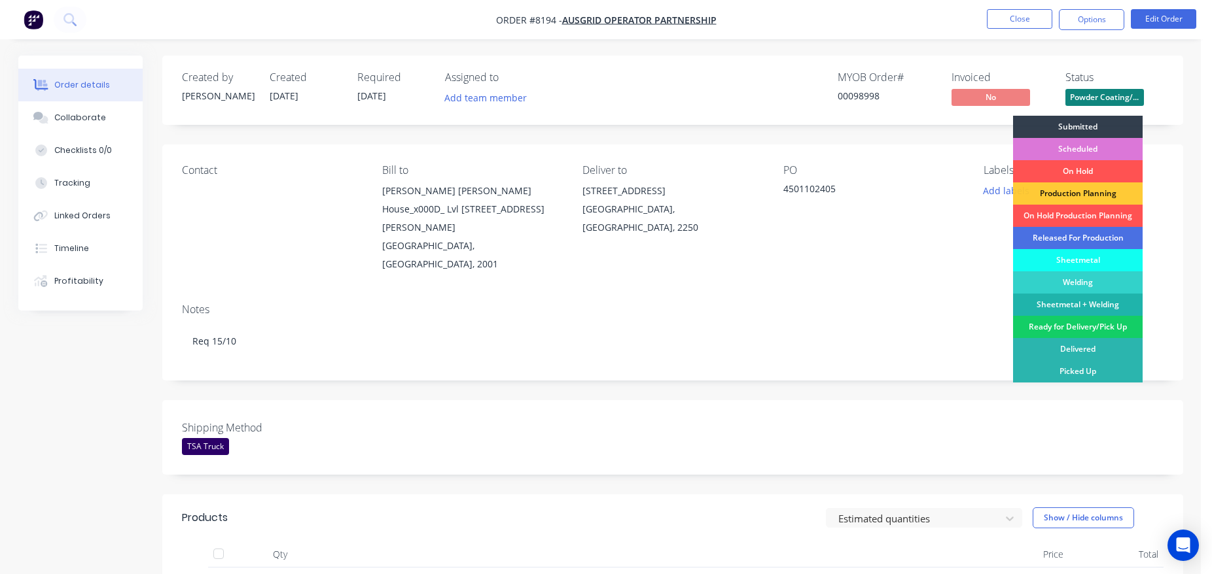
click at [1095, 324] on div "Ready for Delivery/Pick Up" at bounding box center [1078, 327] width 130 height 22
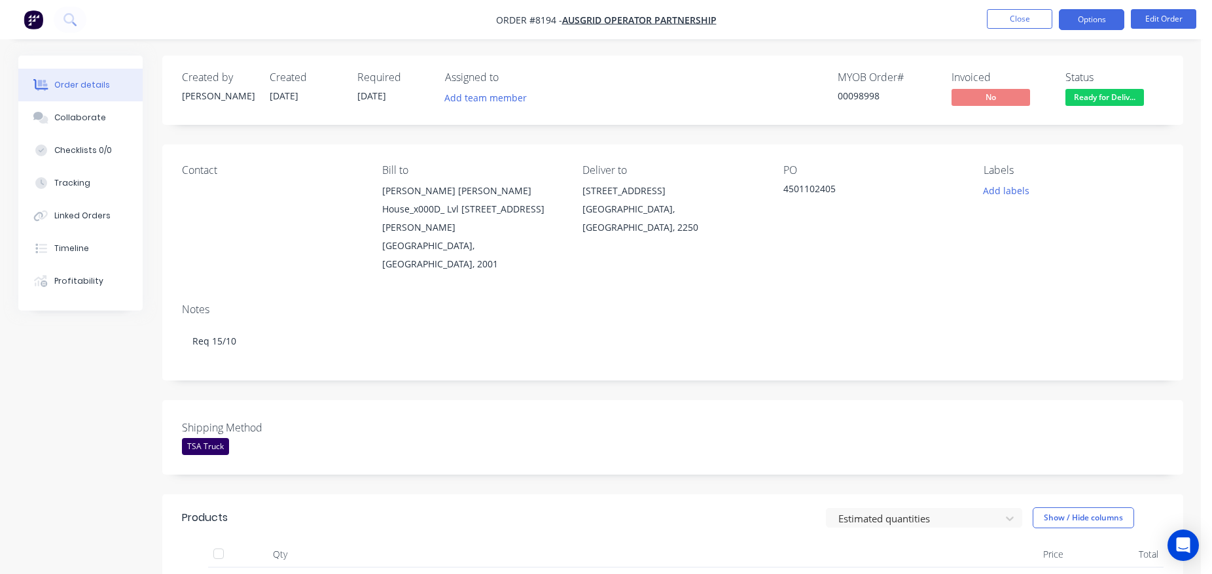
click at [1071, 15] on button "Options" at bounding box center [1091, 19] width 65 height 21
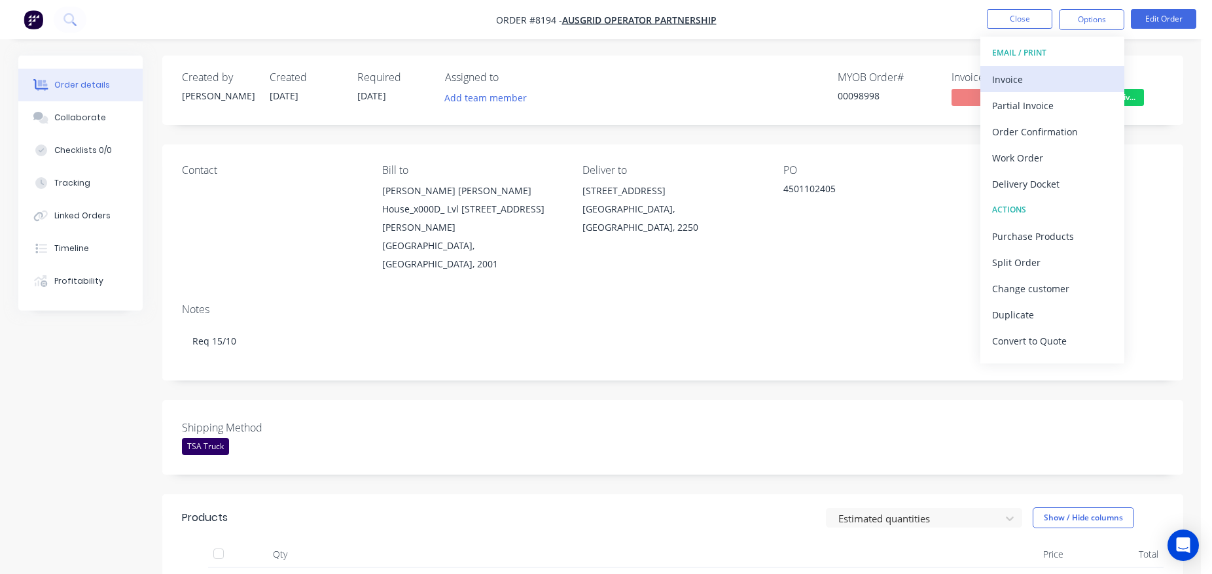
click at [1058, 88] on div "Invoice" at bounding box center [1052, 79] width 120 height 19
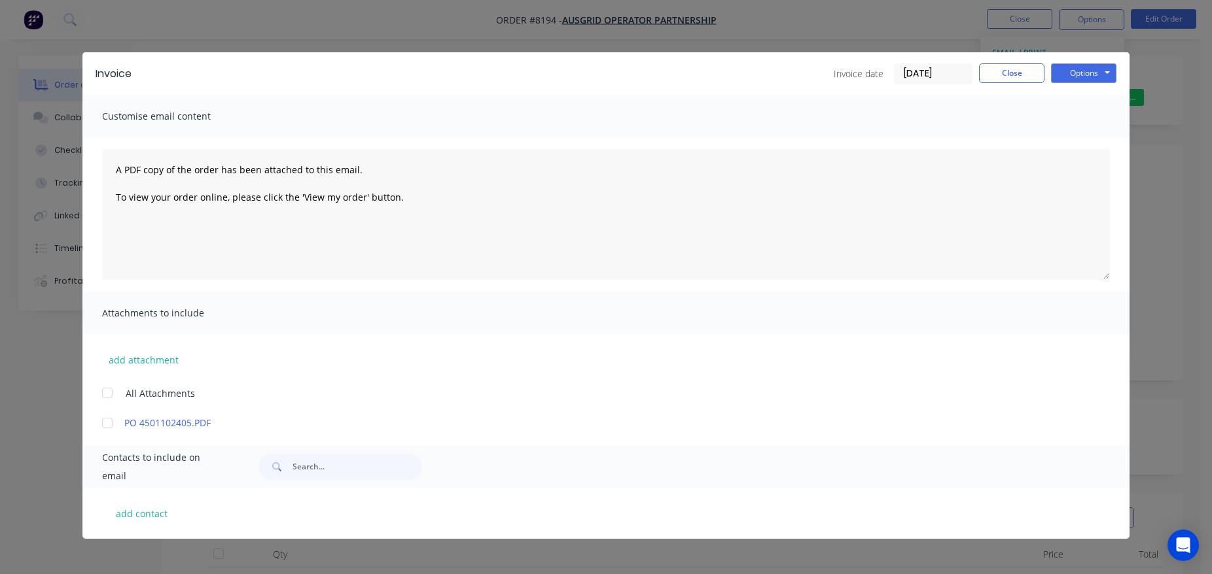
click at [956, 75] on input "[DATE]" at bounding box center [932, 74] width 77 height 20
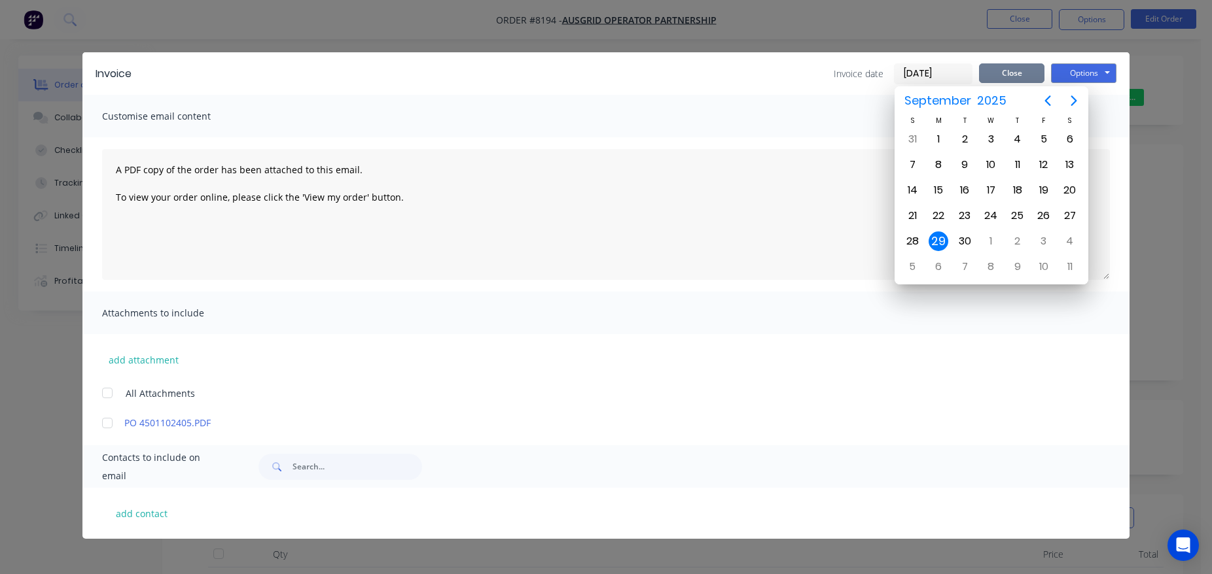
click at [1021, 78] on button "Close" at bounding box center [1011, 73] width 65 height 20
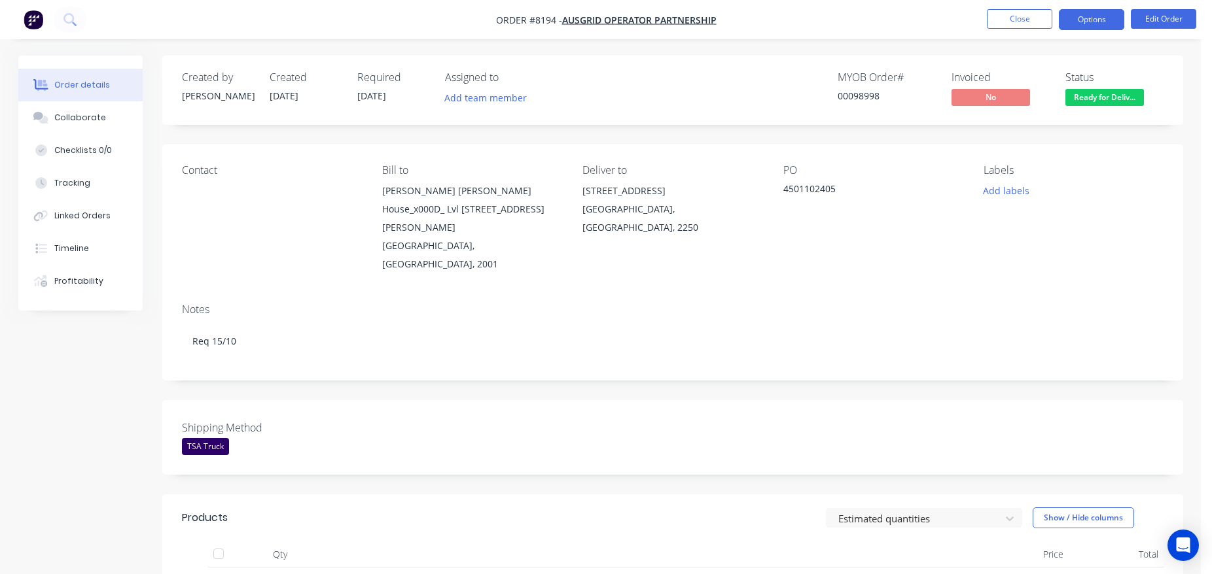
click at [1083, 25] on button "Options" at bounding box center [1091, 19] width 65 height 21
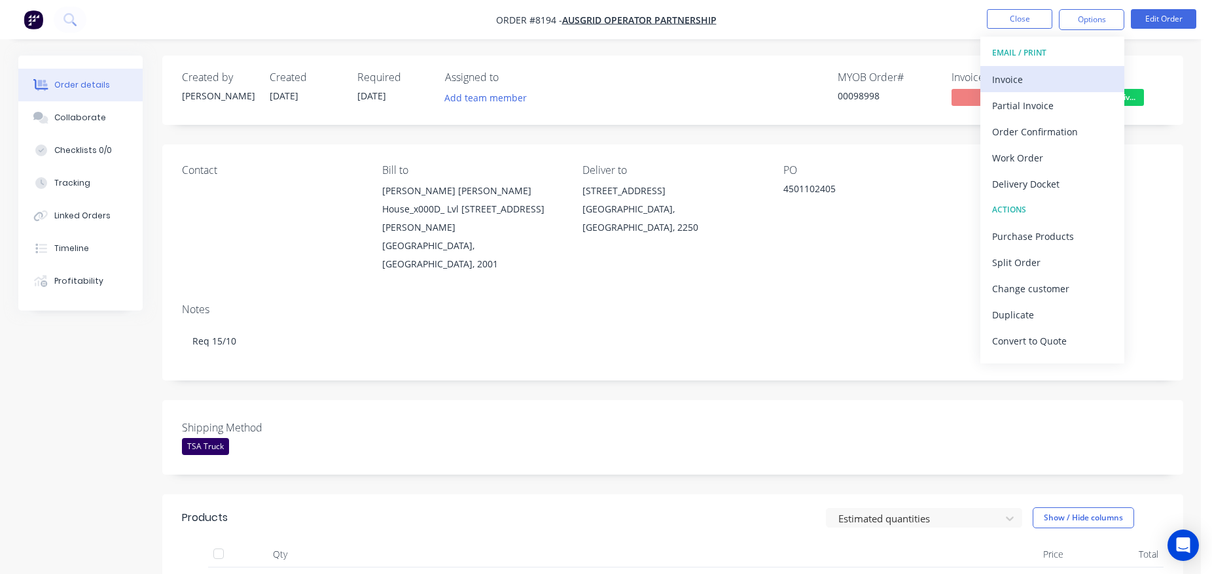
click at [1074, 79] on div "Invoice" at bounding box center [1052, 79] width 120 height 19
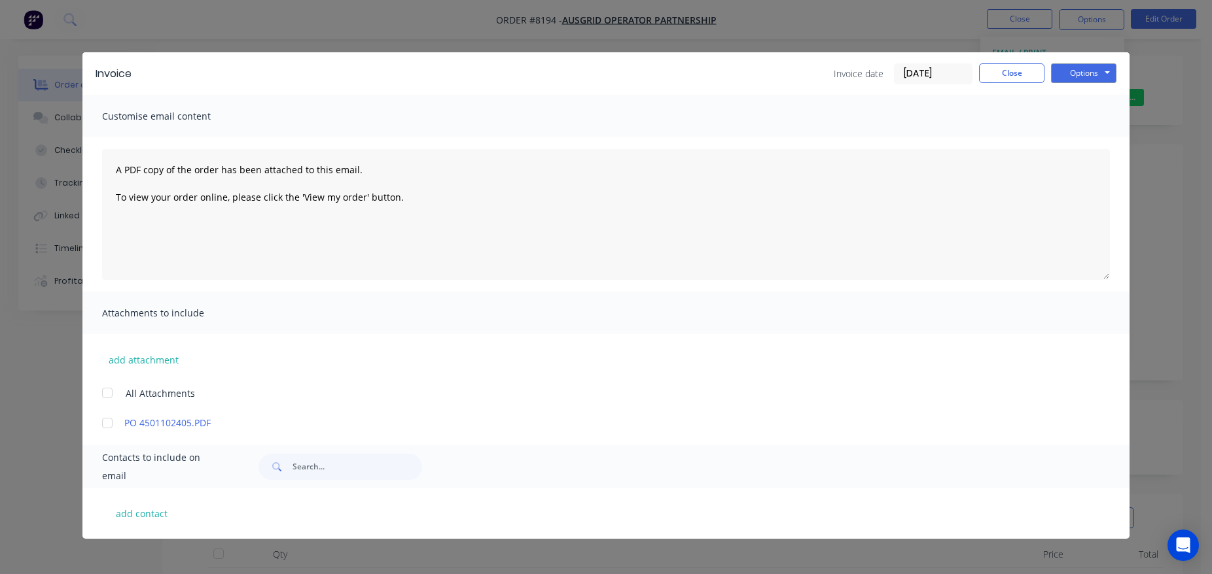
click at [962, 70] on input "[DATE]" at bounding box center [932, 74] width 77 height 20
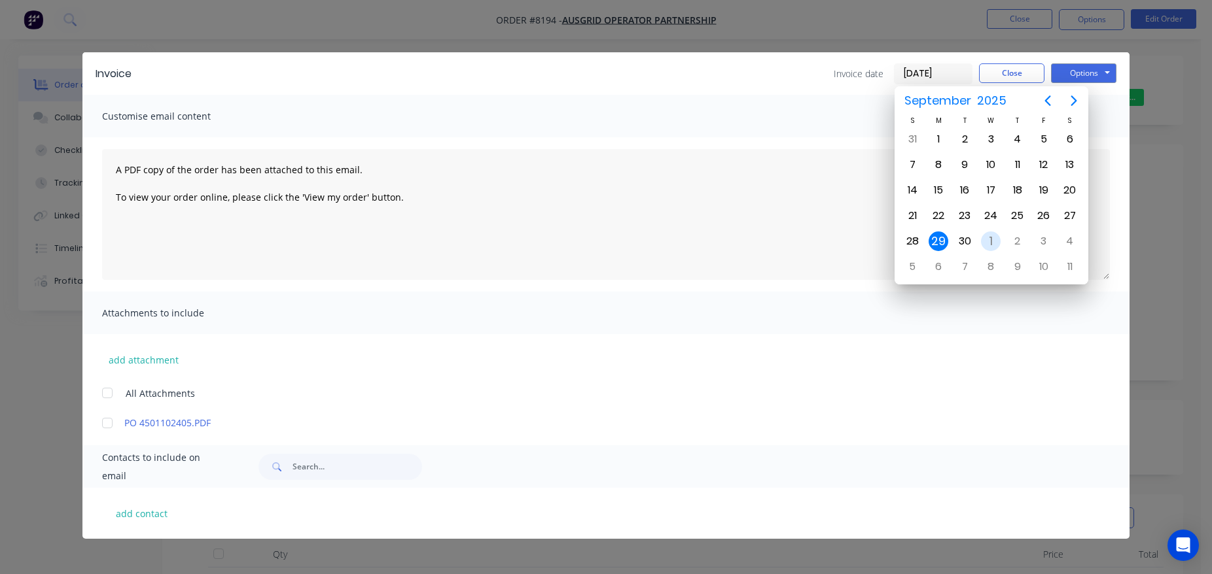
click at [986, 244] on div "1" at bounding box center [991, 242] width 20 height 20
type input "01/10/25"
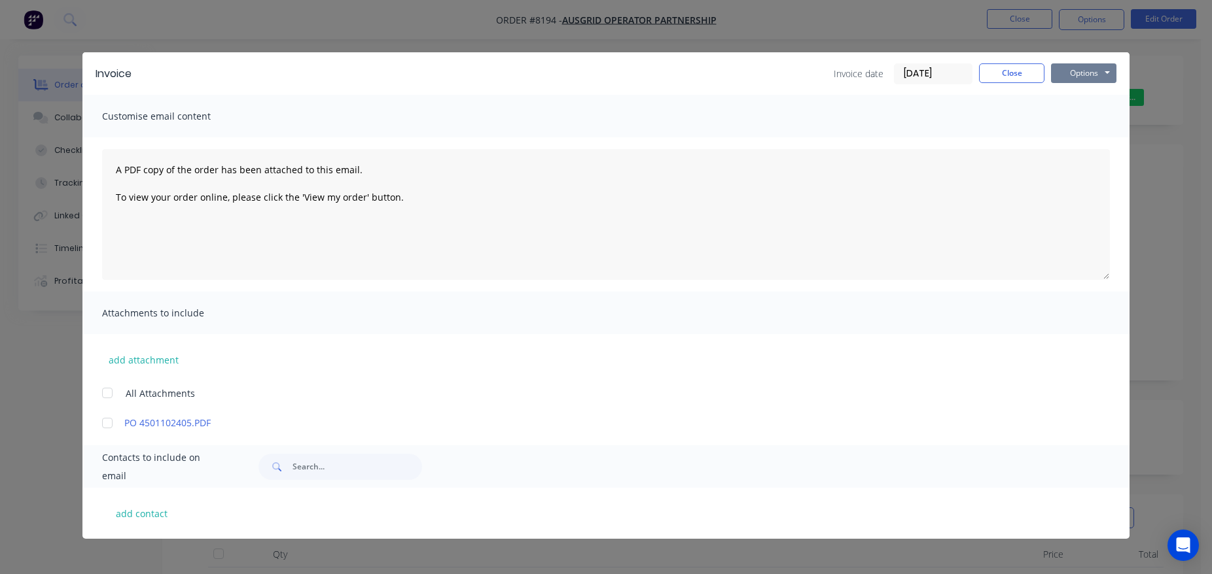
click at [1106, 77] on button "Options" at bounding box center [1083, 73] width 65 height 20
click at [1095, 120] on button "Print" at bounding box center [1093, 118] width 84 height 22
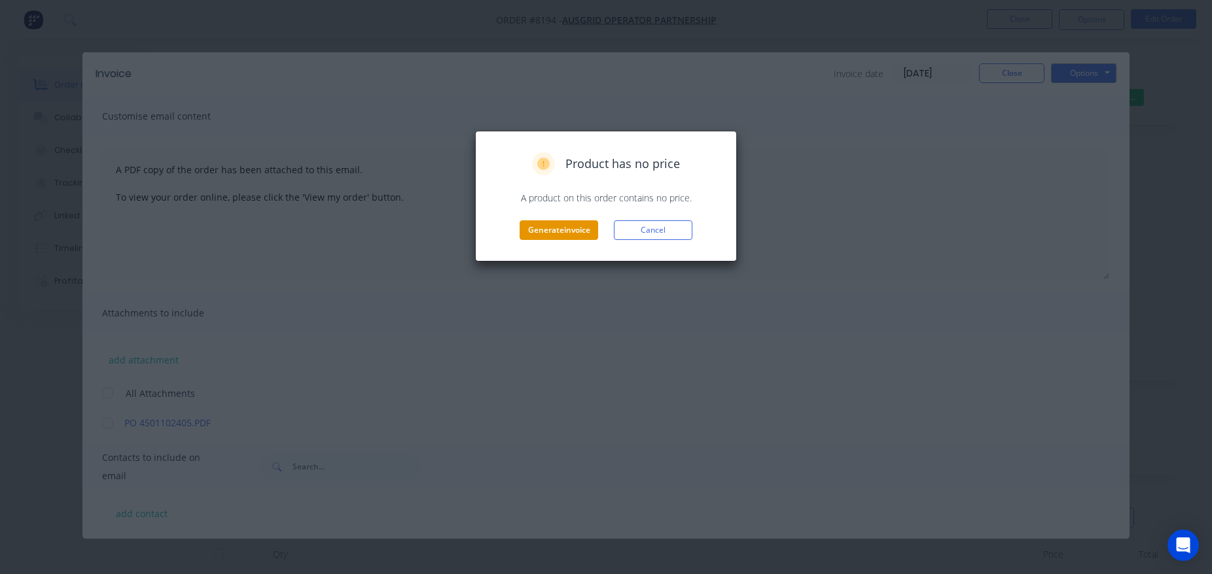
click at [544, 232] on button "Generate invoice" at bounding box center [558, 230] width 79 height 20
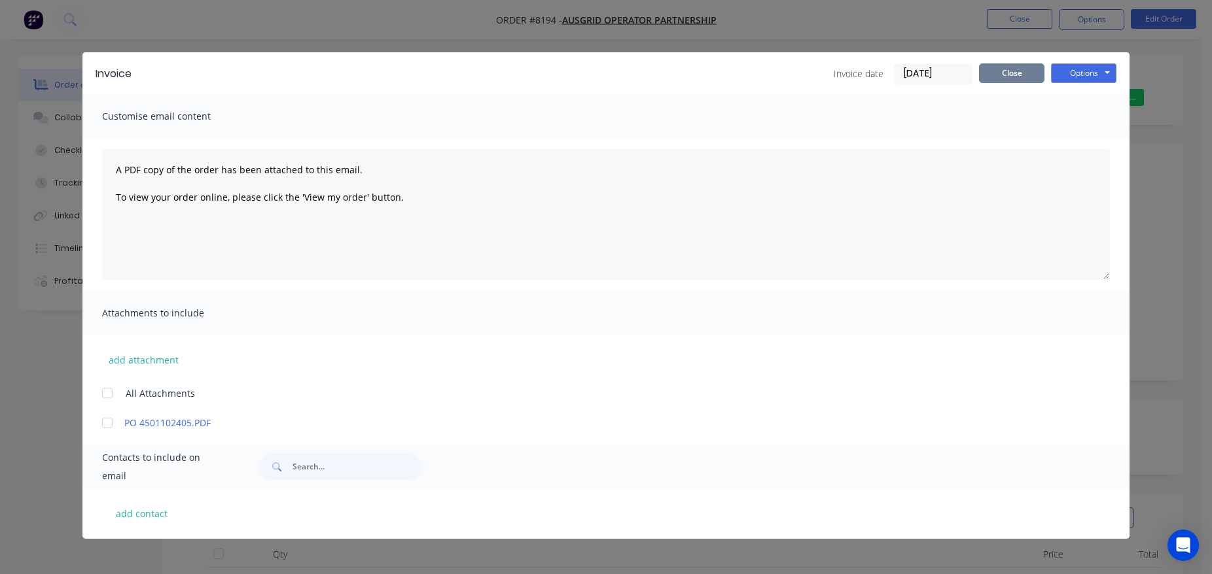
click at [992, 71] on button "Close" at bounding box center [1011, 73] width 65 height 20
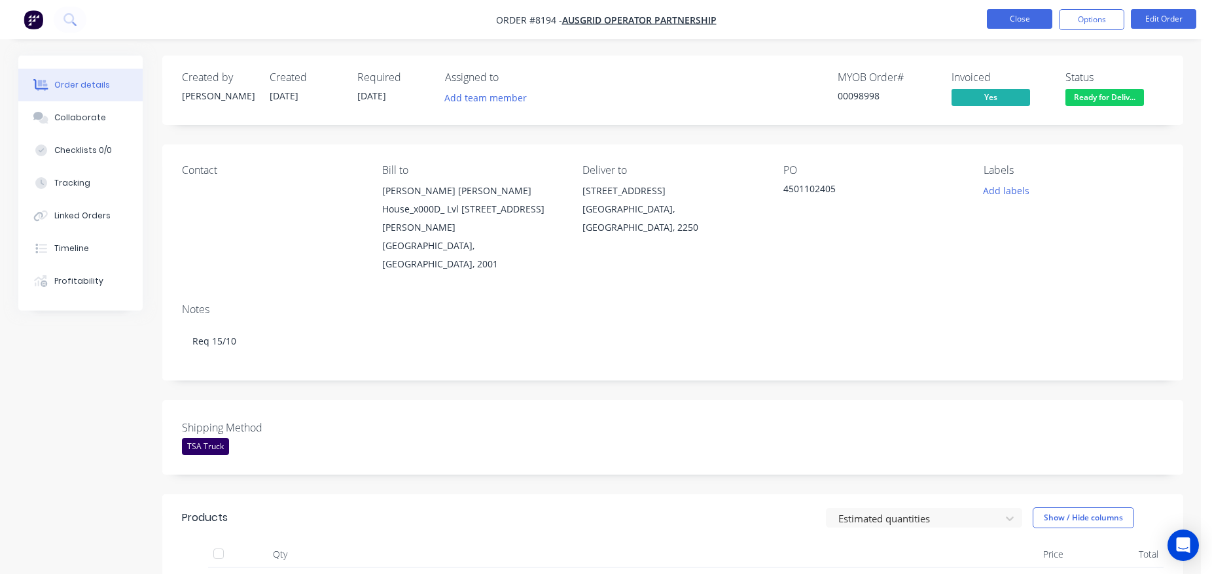
click at [1006, 27] on button "Close" at bounding box center [1019, 19] width 65 height 20
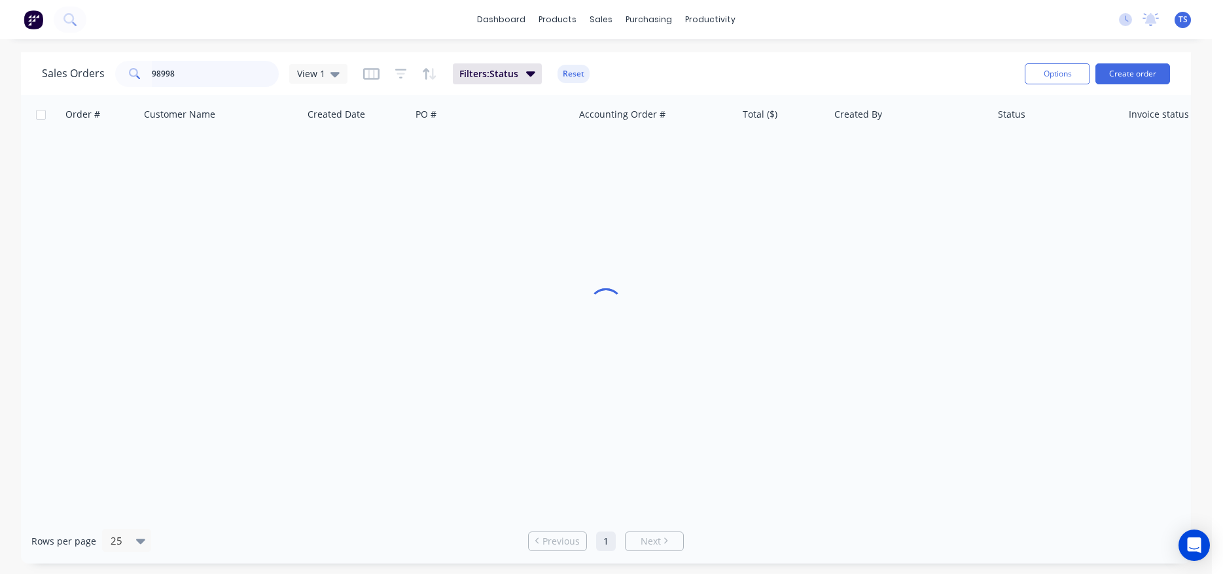
click at [215, 75] on input "98998" at bounding box center [216, 74] width 128 height 26
type input "99044"
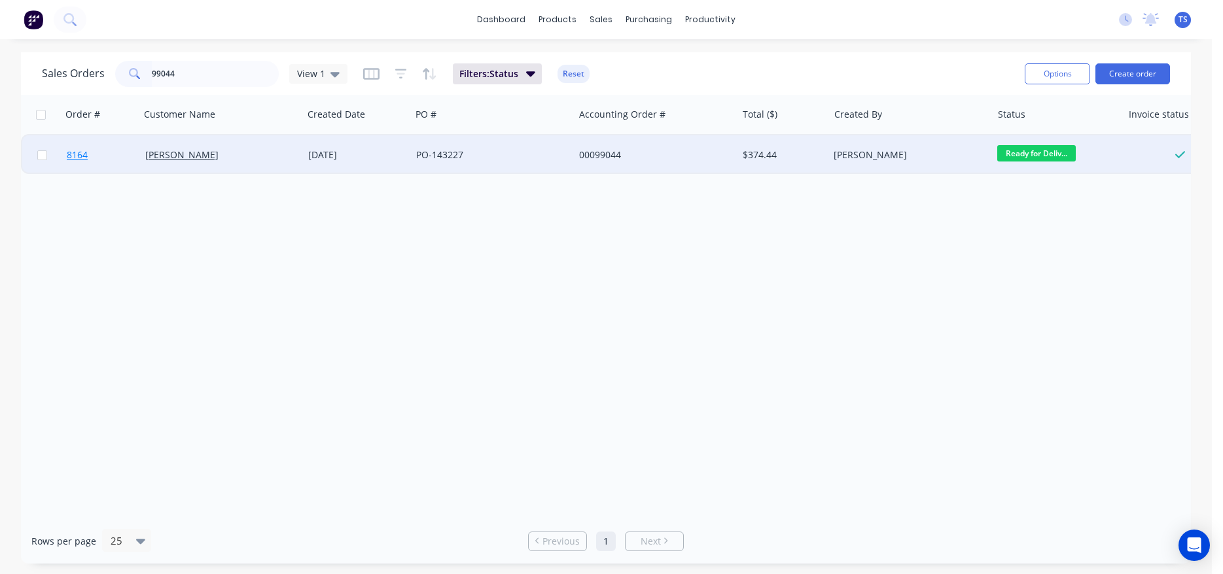
drag, startPoint x: 132, startPoint y: 169, endPoint x: 124, endPoint y: 169, distance: 7.2
click at [124, 169] on link "8164" at bounding box center [106, 154] width 79 height 39
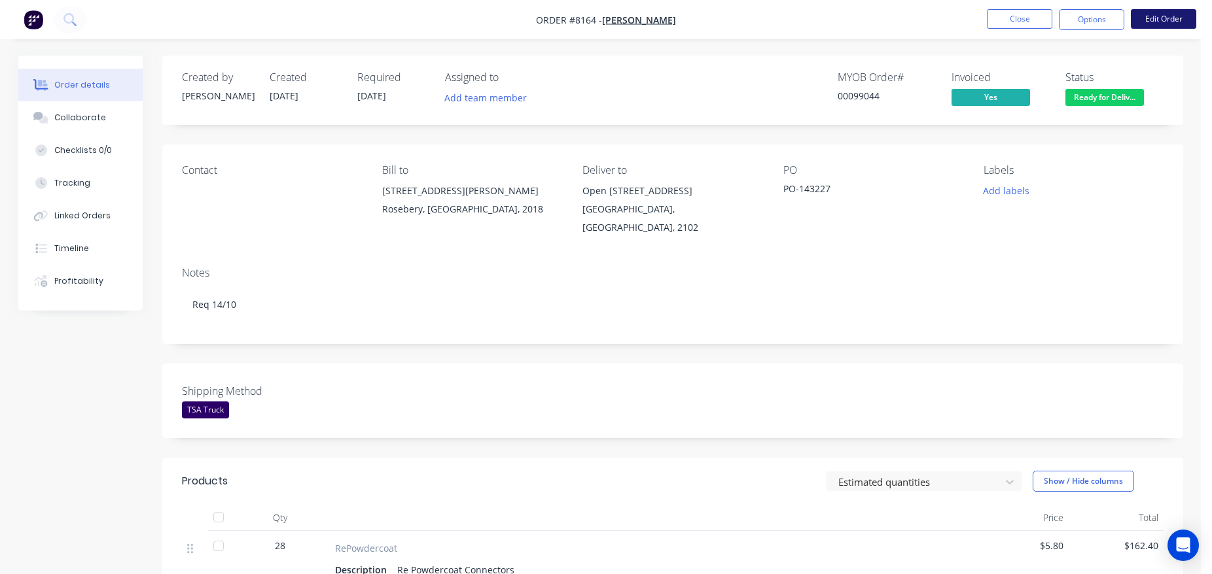
click at [1163, 18] on button "Edit Order" at bounding box center [1163, 19] width 65 height 20
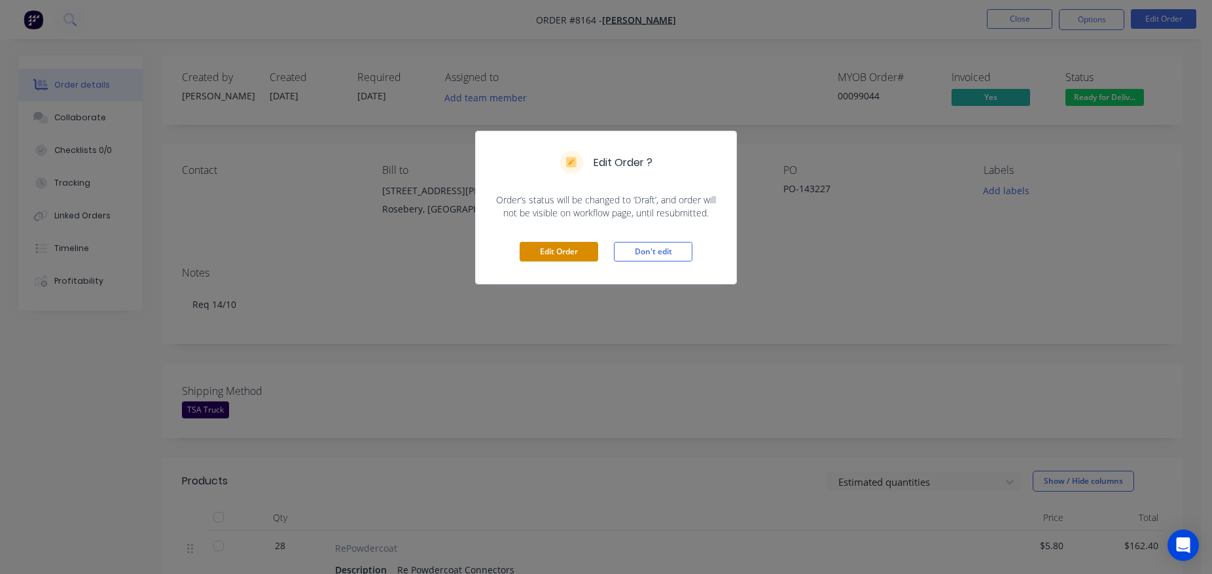
click at [553, 248] on button "Edit Order" at bounding box center [558, 252] width 79 height 20
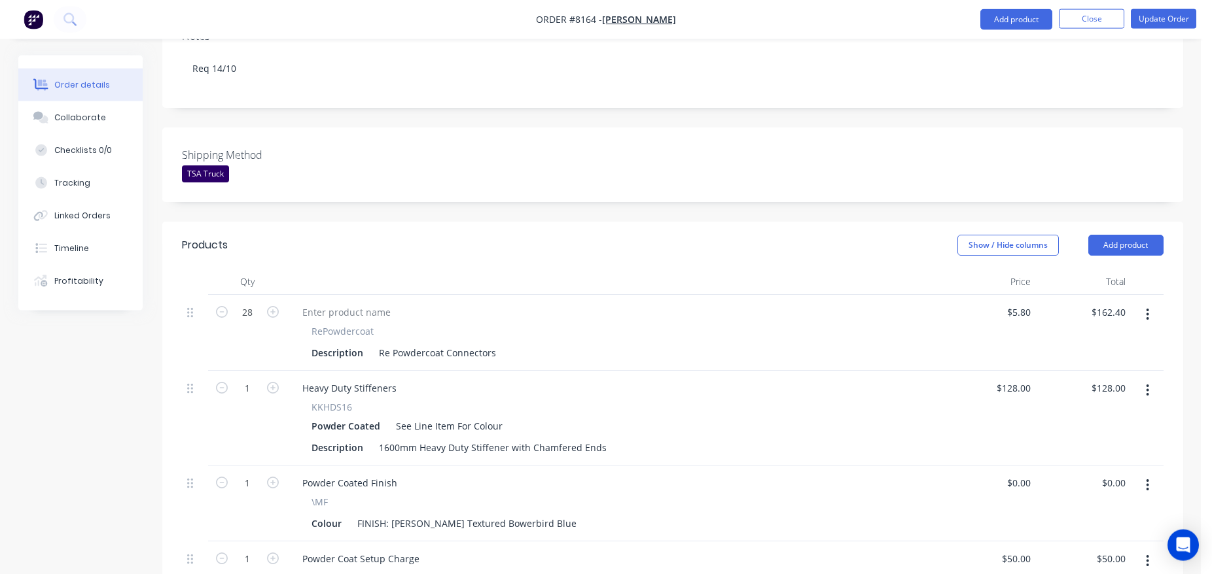
scroll to position [601, 0]
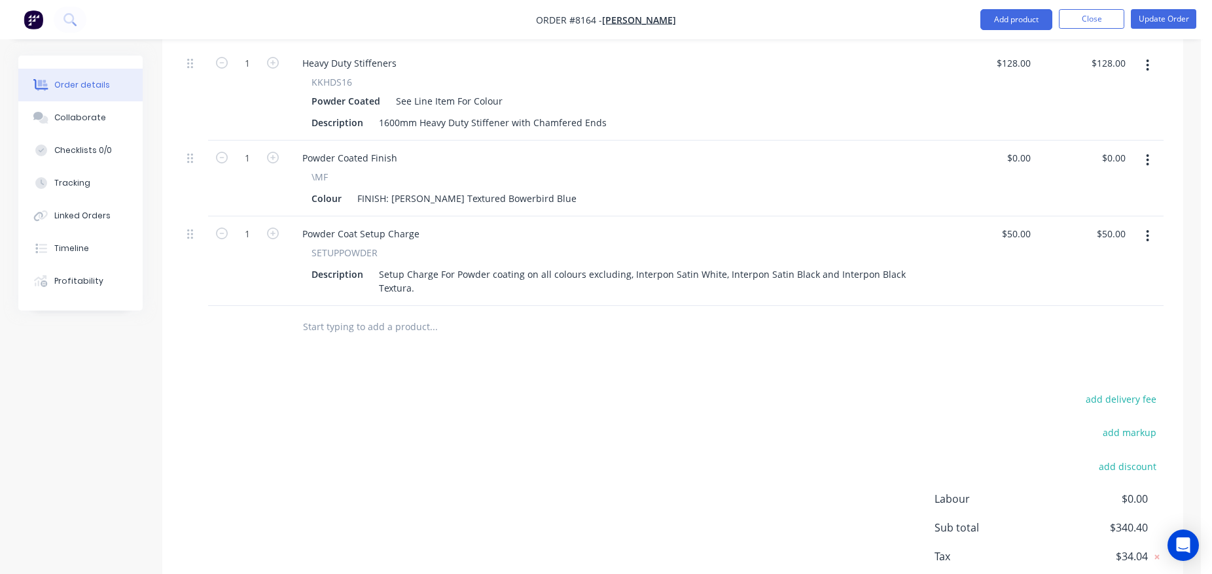
click at [1134, 391] on div "add delivery fee" at bounding box center [1082, 407] width 164 height 33
click at [1132, 391] on div "add delivery fee" at bounding box center [1082, 407] width 164 height 33
click at [1130, 391] on button "add delivery fee" at bounding box center [1121, 400] width 84 height 18
type input "75"
click at [1093, 319] on div at bounding box center [672, 327] width 981 height 43
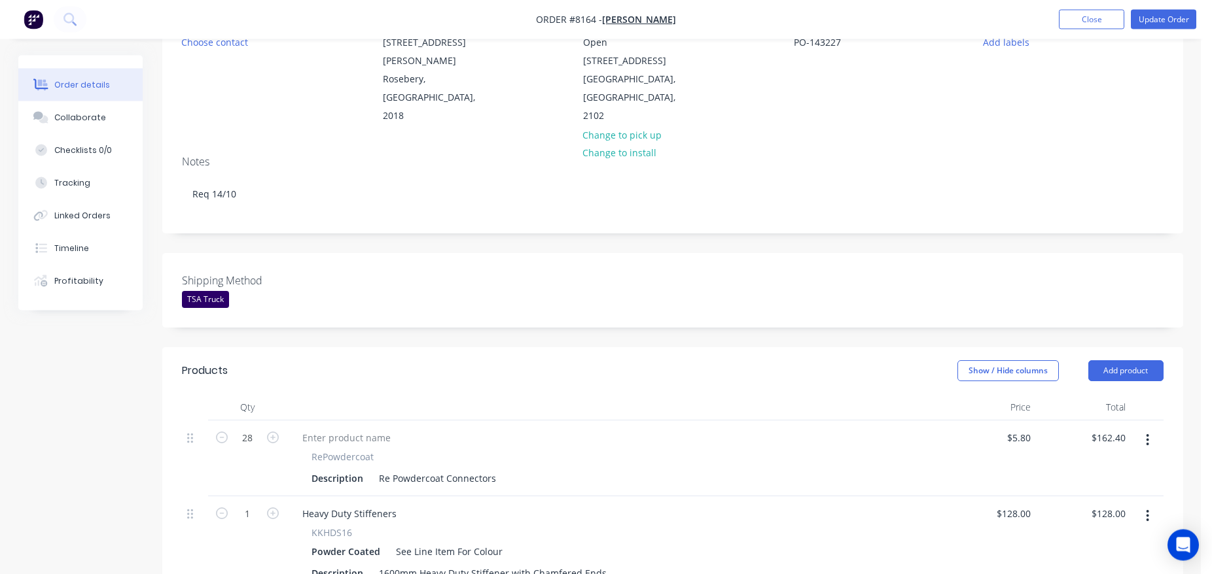
scroll to position [0, 0]
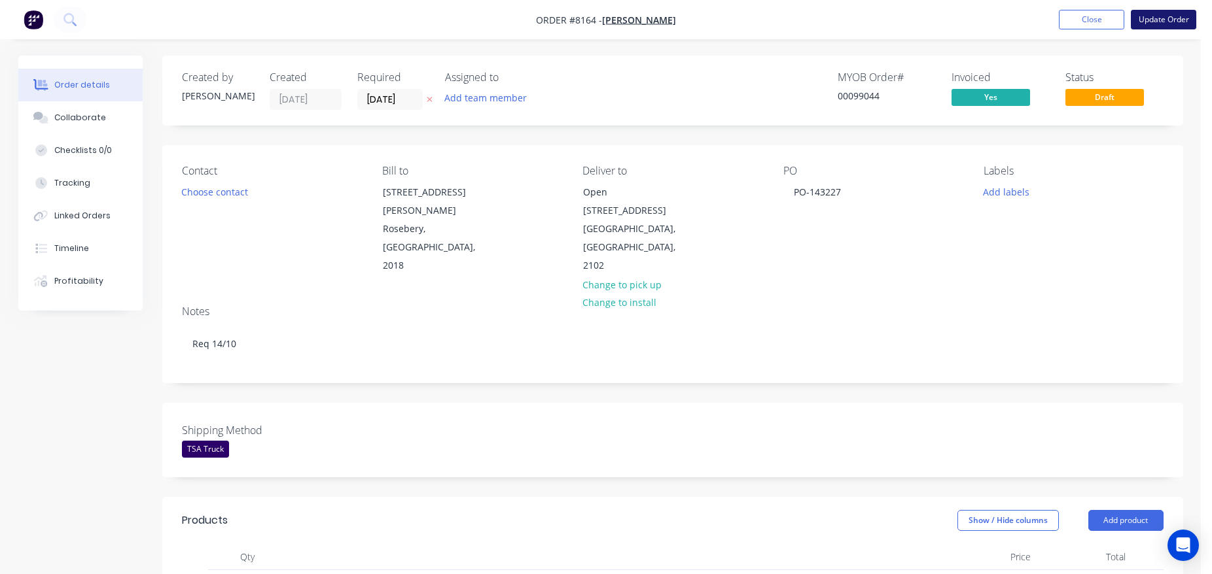
click at [1161, 21] on button "Update Order" at bounding box center [1163, 20] width 65 height 20
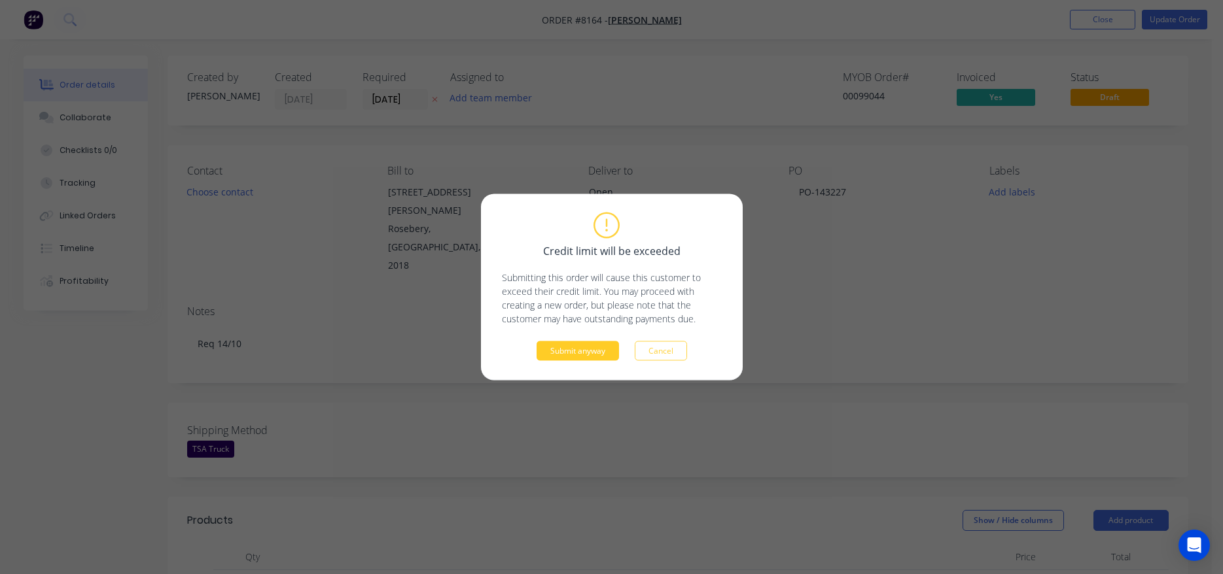
click at [575, 360] on button "Submit anyway" at bounding box center [577, 352] width 82 height 20
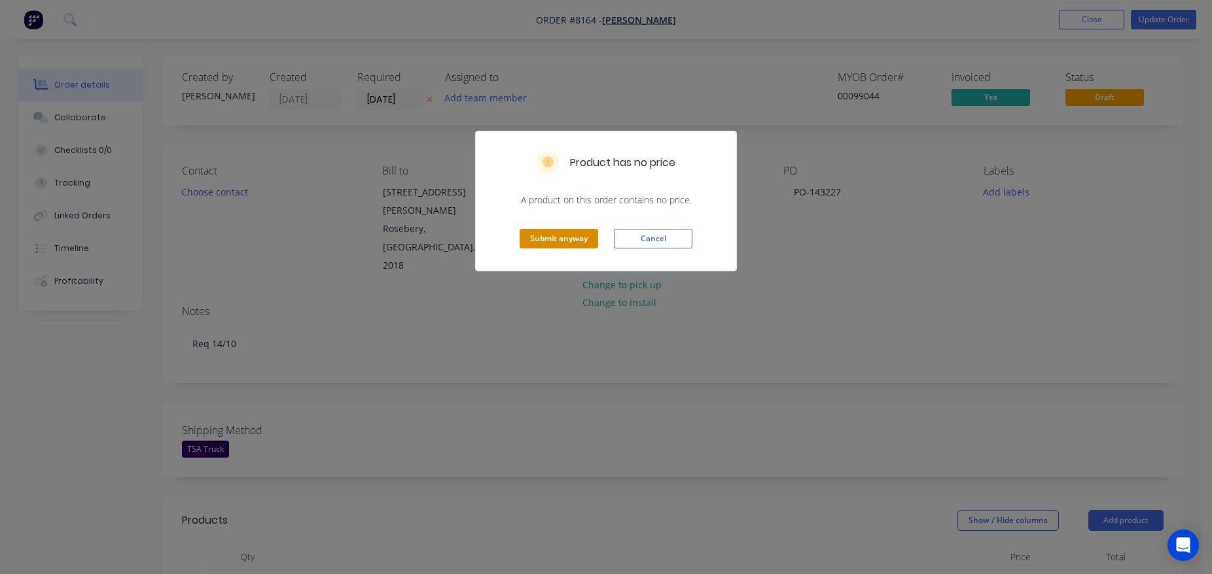
click at [570, 236] on button "Submit anyway" at bounding box center [558, 239] width 79 height 20
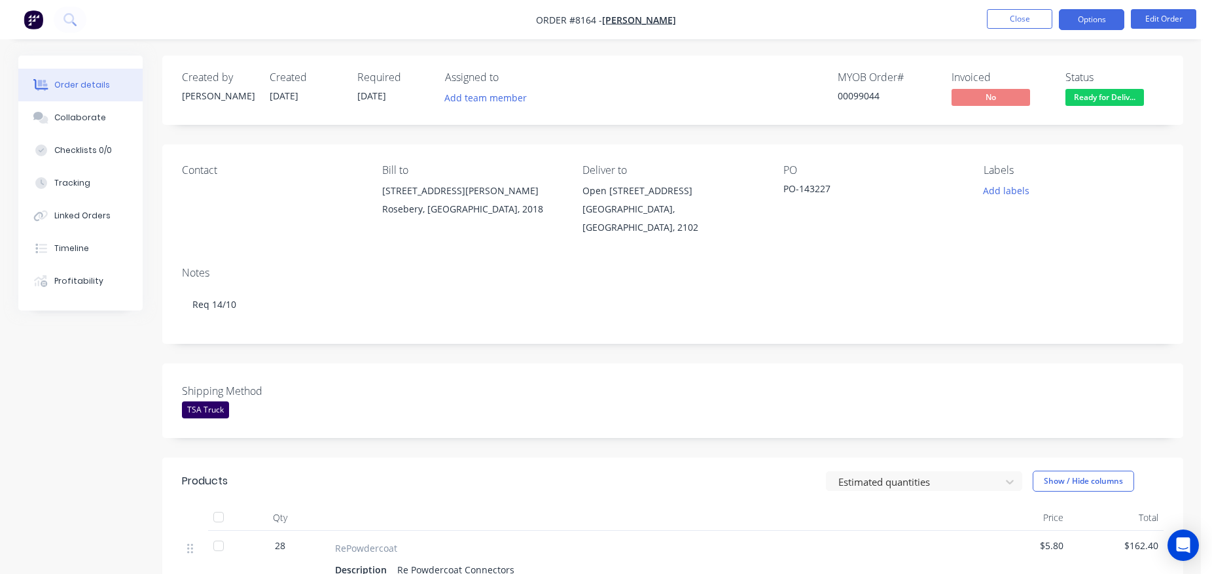
click at [1064, 28] on button "Options" at bounding box center [1091, 19] width 65 height 21
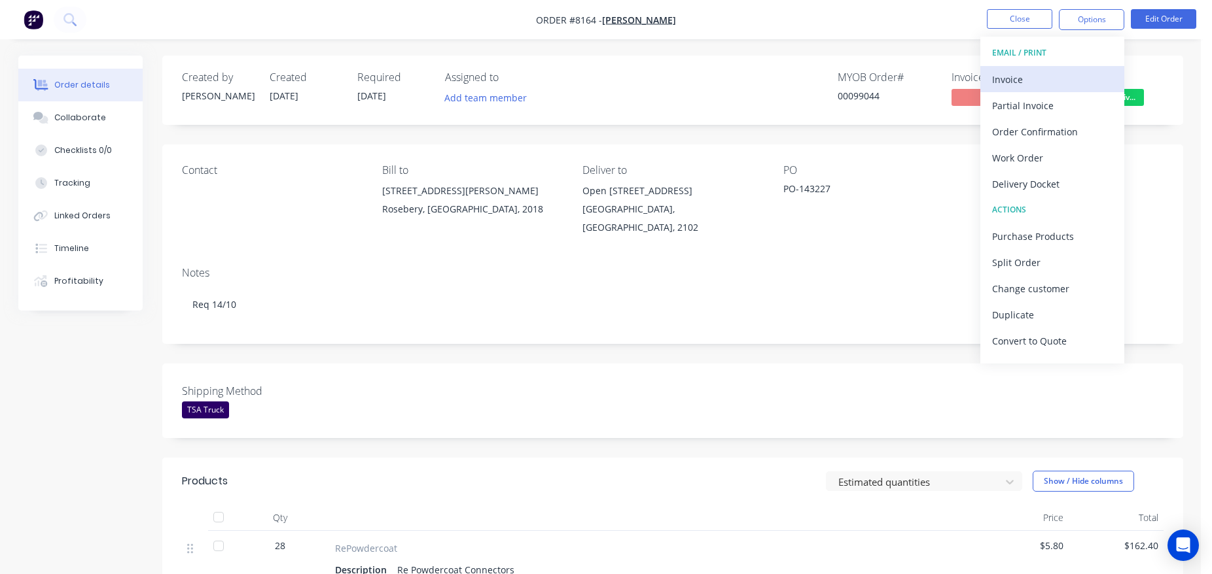
click at [1061, 73] on div "Invoice" at bounding box center [1052, 79] width 120 height 19
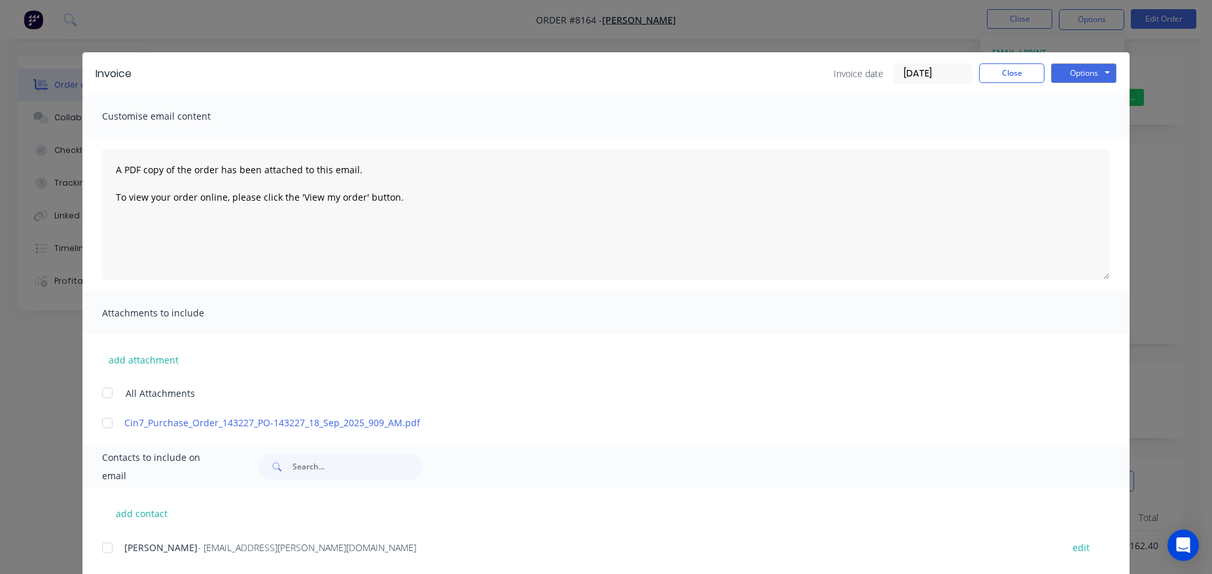
click at [925, 70] on input "[DATE]" at bounding box center [932, 74] width 77 height 20
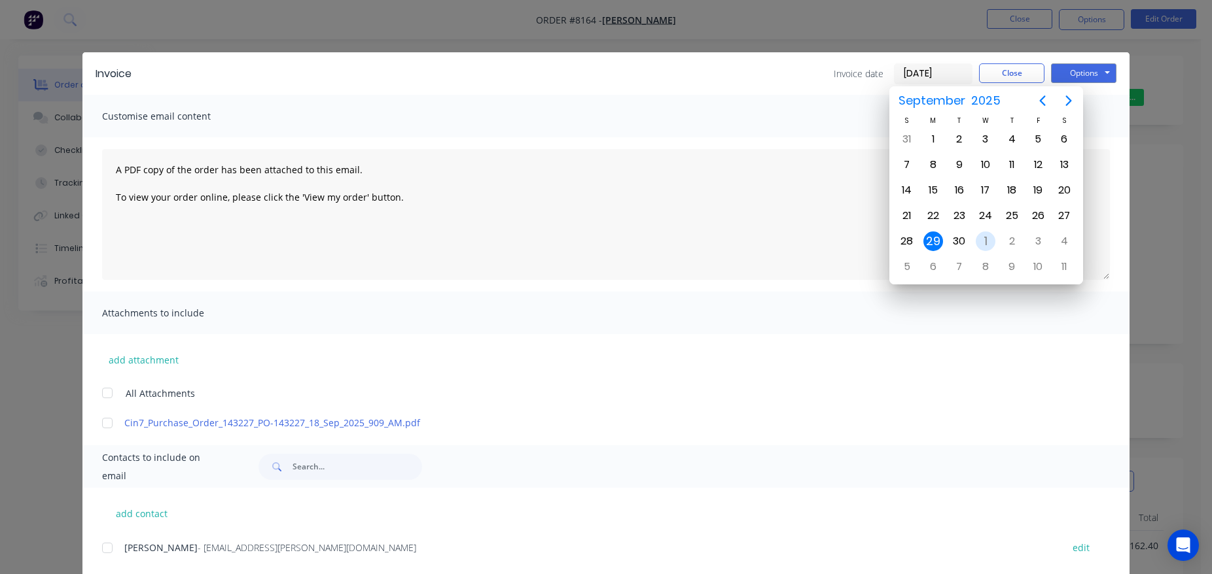
click at [975, 241] on div "Oct 1" at bounding box center [985, 241] width 26 height 25
type input "01/10/25"
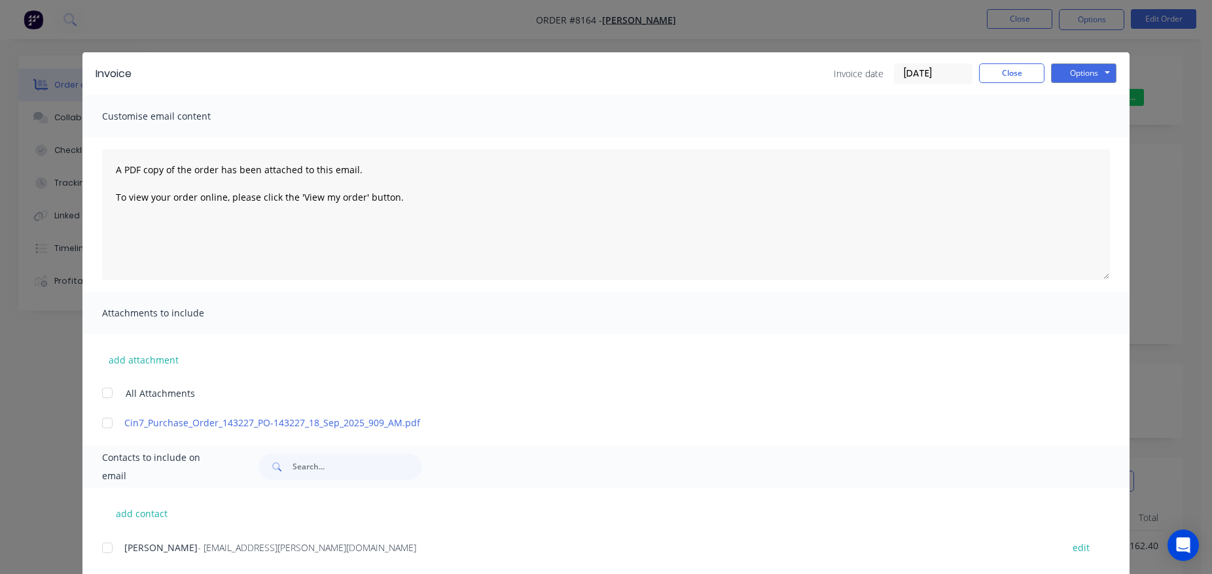
click at [1078, 86] on div "Invoice Invoice date 01/10/25 Close Options Preview Print Email" at bounding box center [605, 73] width 1047 height 43
click at [1090, 73] on button "Options" at bounding box center [1083, 73] width 65 height 20
click at [1098, 124] on button "Print" at bounding box center [1093, 118] width 84 height 22
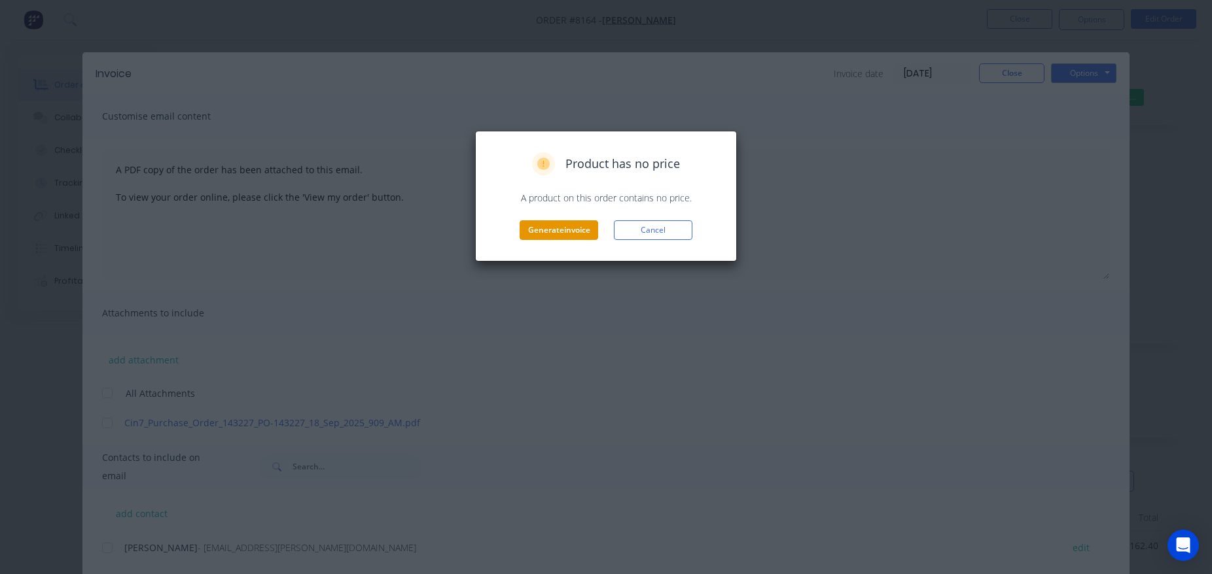
click at [541, 237] on button "Generate invoice" at bounding box center [558, 230] width 79 height 20
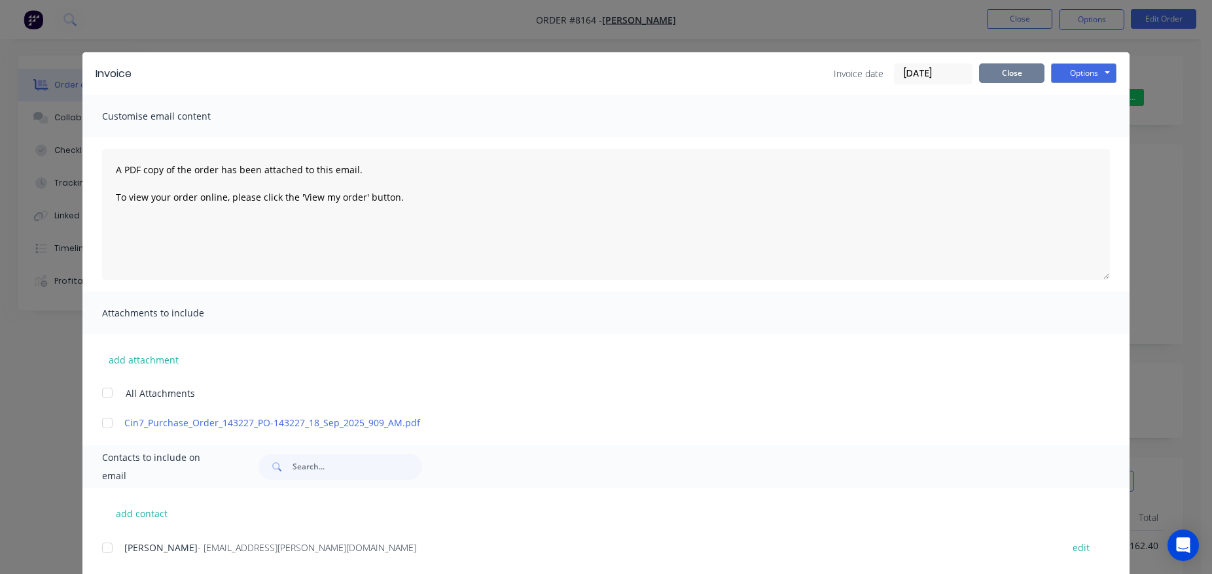
click at [997, 75] on button "Close" at bounding box center [1011, 73] width 65 height 20
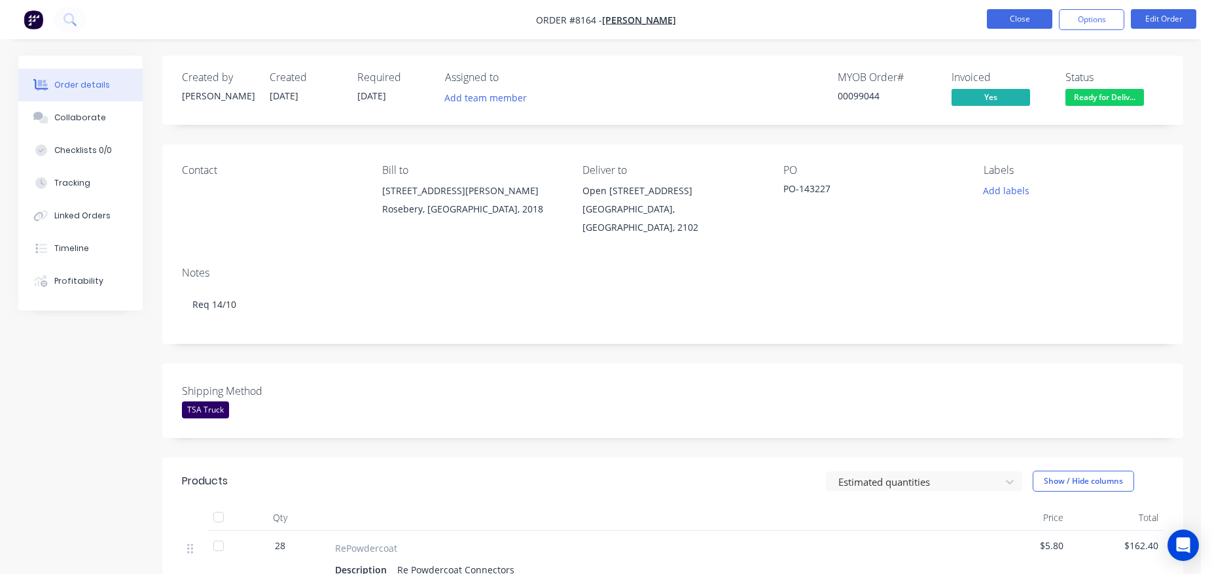
click at [1036, 14] on button "Close" at bounding box center [1019, 19] width 65 height 20
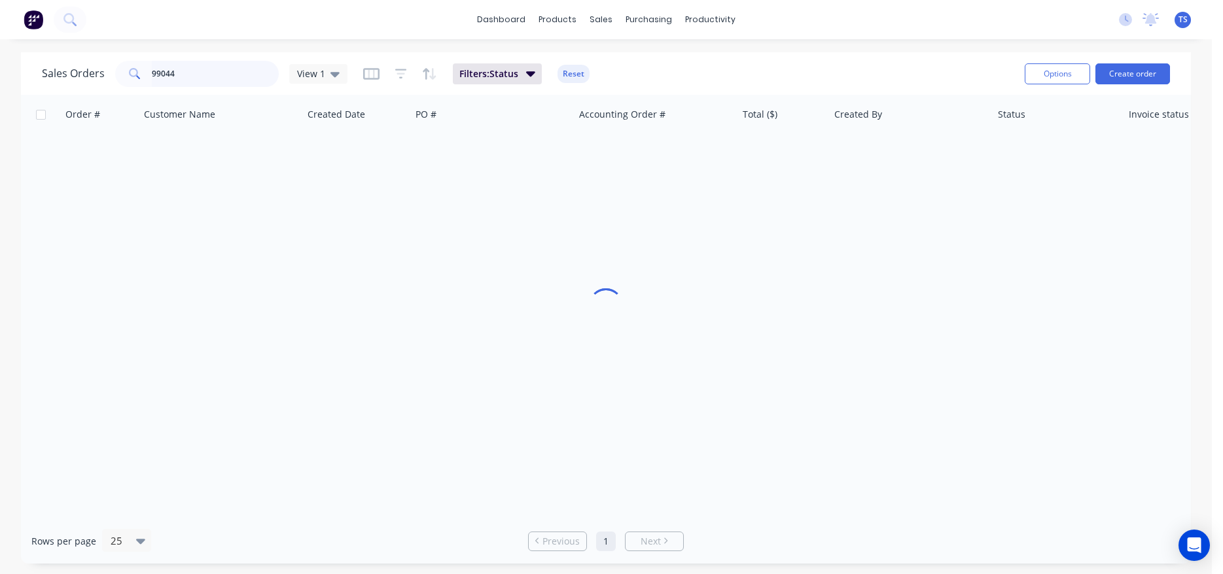
click at [220, 75] on input "99044" at bounding box center [216, 74] width 128 height 26
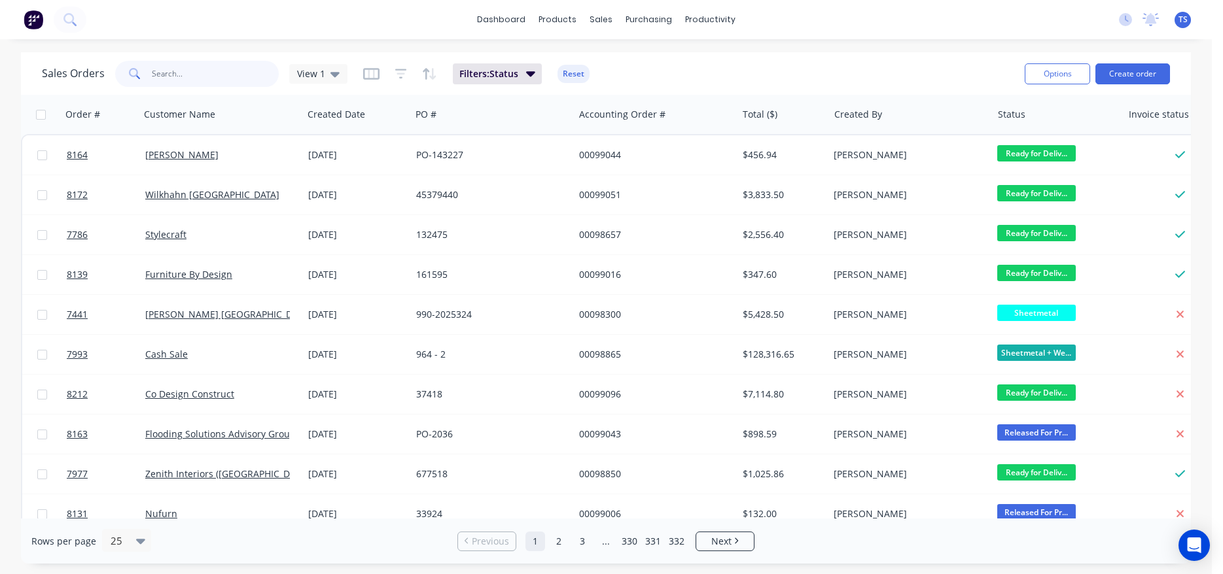
click at [215, 72] on input "text" at bounding box center [216, 74] width 128 height 26
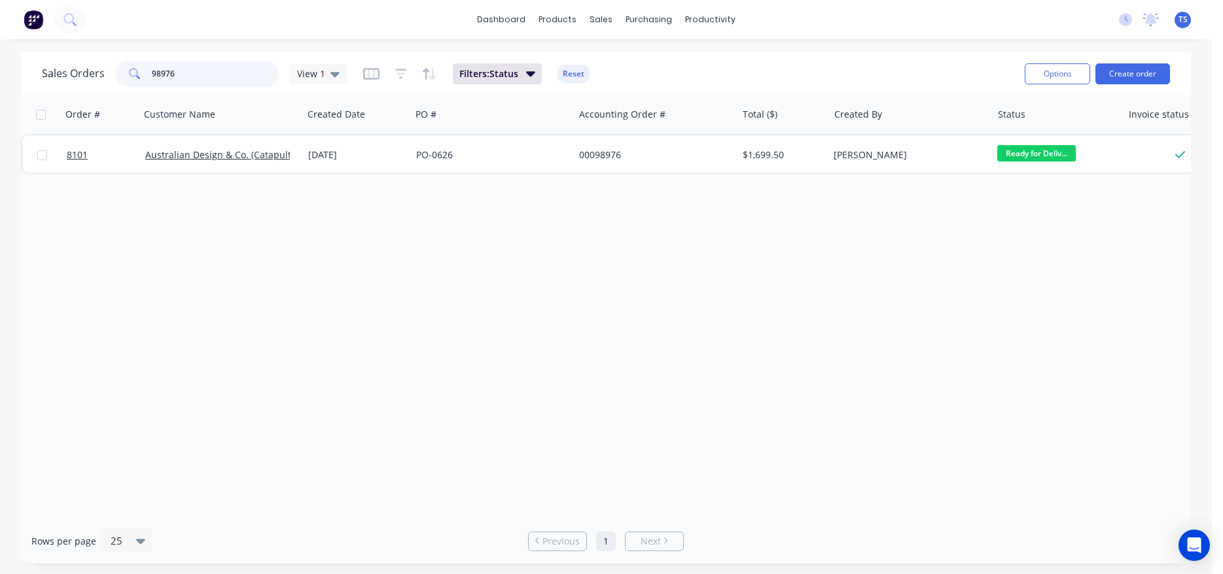
click at [190, 82] on input "98976" at bounding box center [216, 74] width 128 height 26
click at [206, 77] on input "99096" at bounding box center [216, 74] width 128 height 26
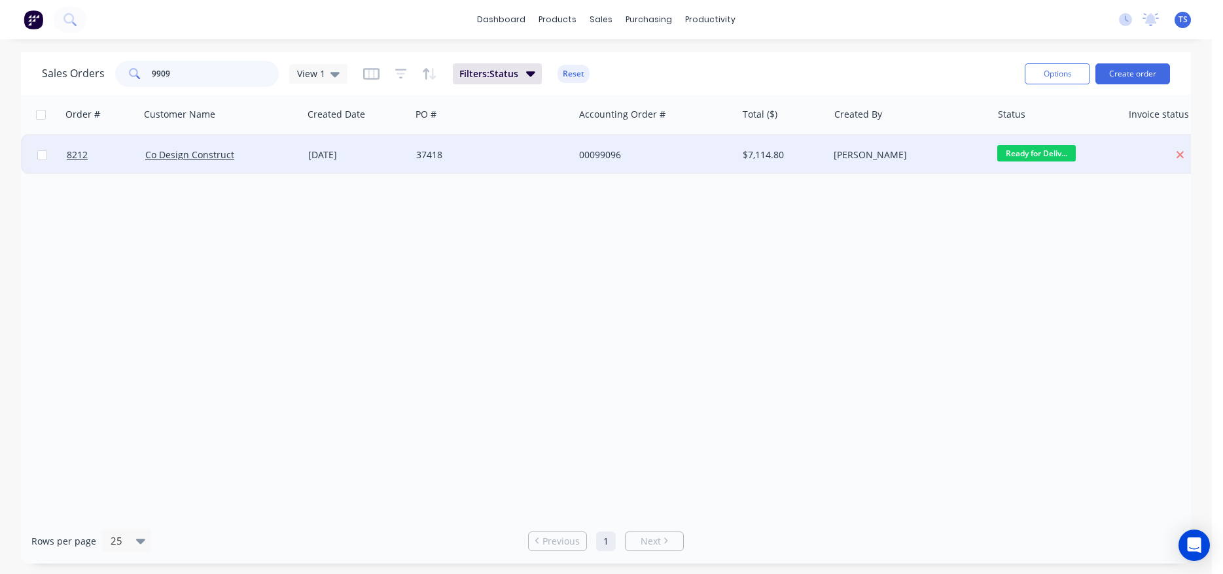
type input "99096"
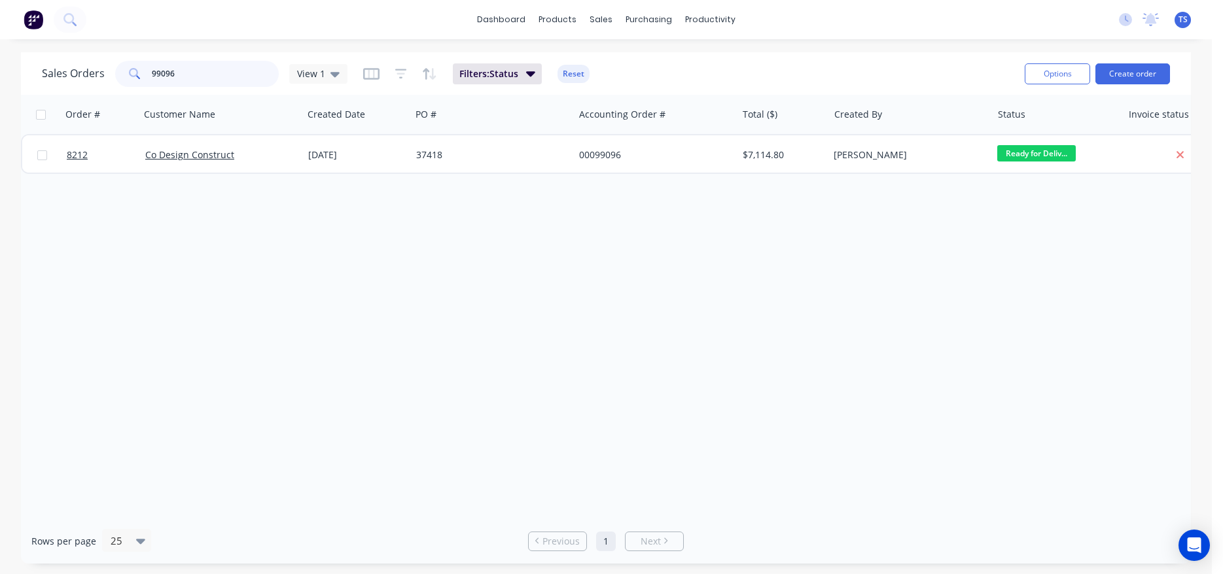
click at [207, 79] on input "99096" at bounding box center [216, 74] width 128 height 26
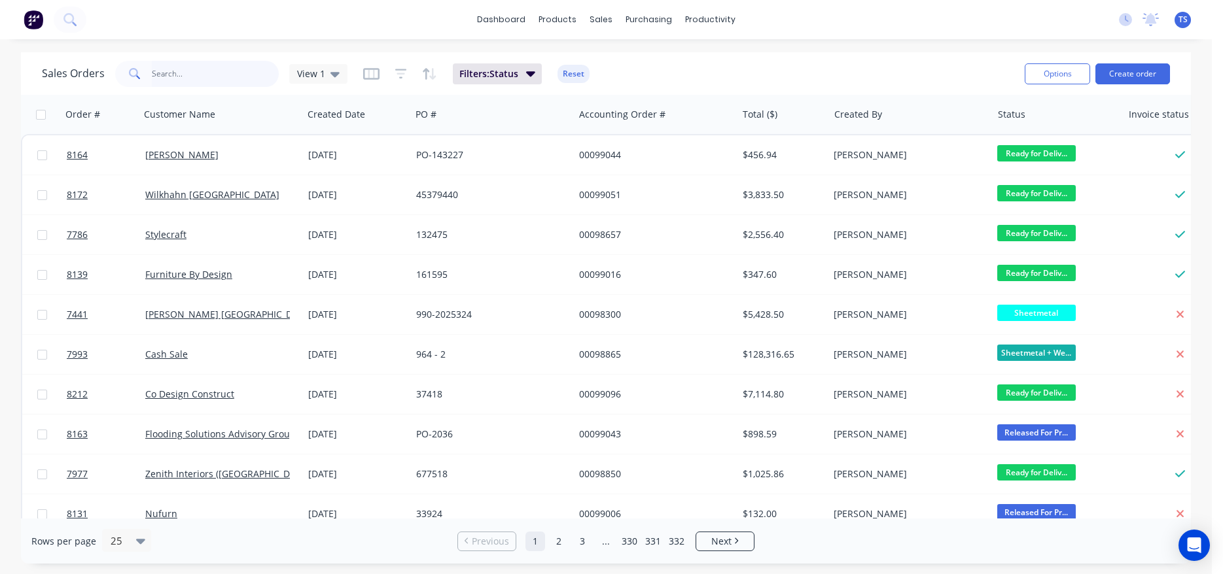
click at [196, 70] on input "text" at bounding box center [216, 74] width 128 height 26
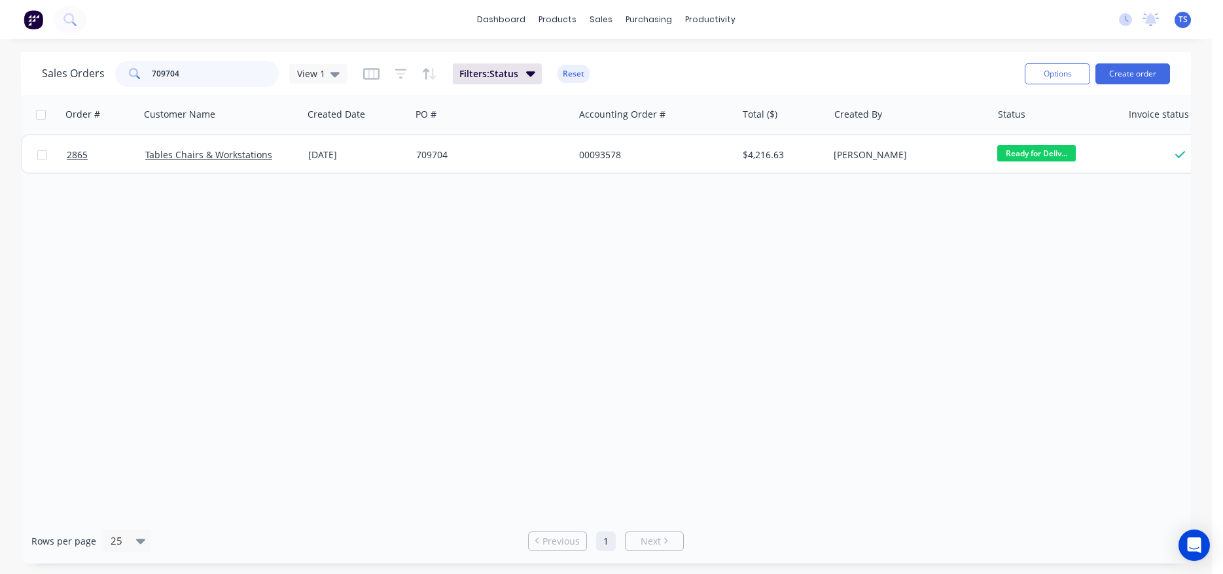
click at [195, 69] on input "709704" at bounding box center [216, 74] width 128 height 26
type input "98359"
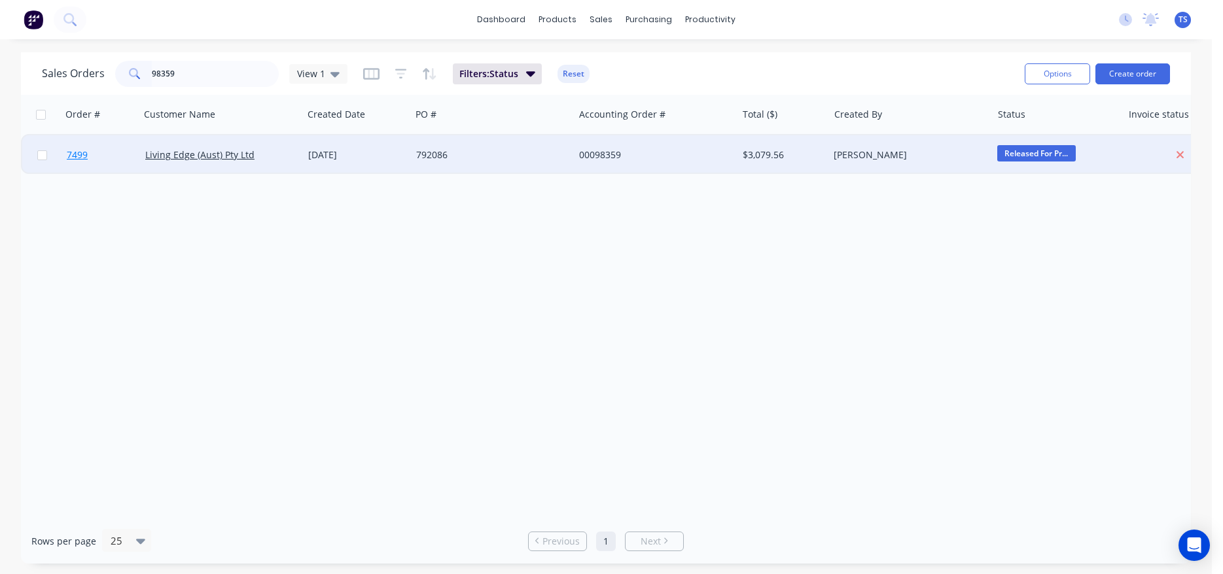
click at [90, 162] on link "7499" at bounding box center [106, 154] width 79 height 39
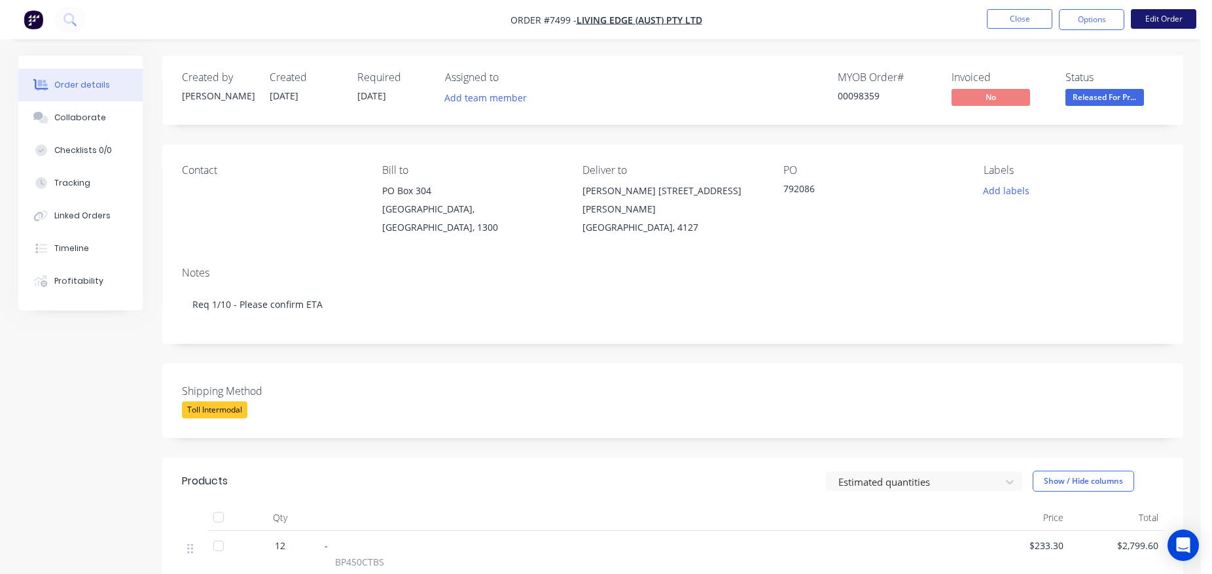
click at [1172, 19] on button "Edit Order" at bounding box center [1163, 19] width 65 height 20
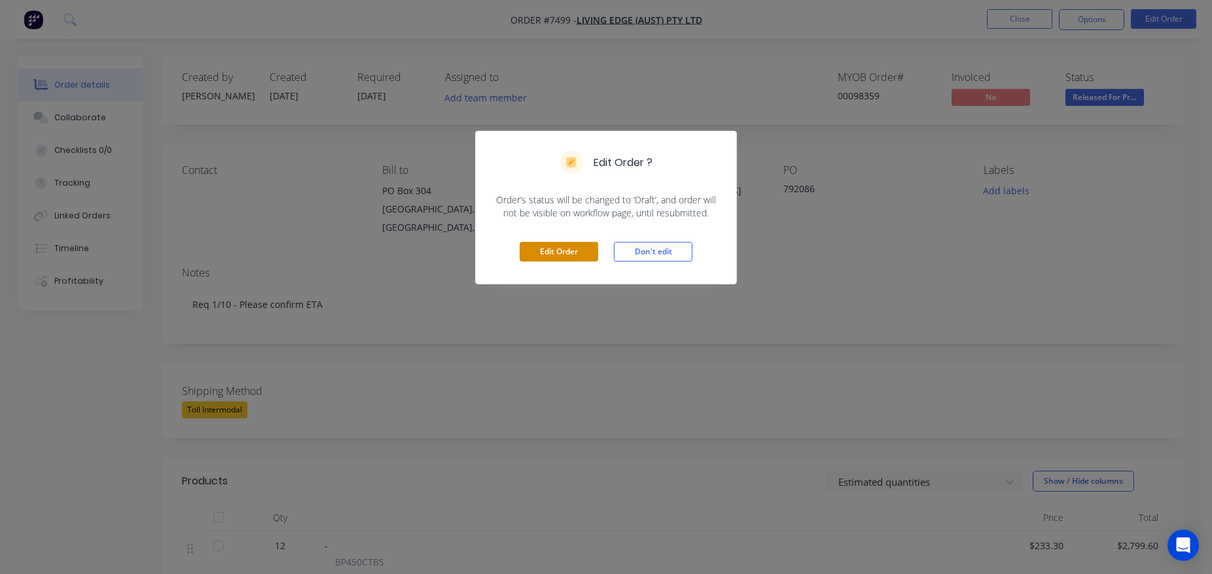
click at [542, 245] on button "Edit Order" at bounding box center [558, 252] width 79 height 20
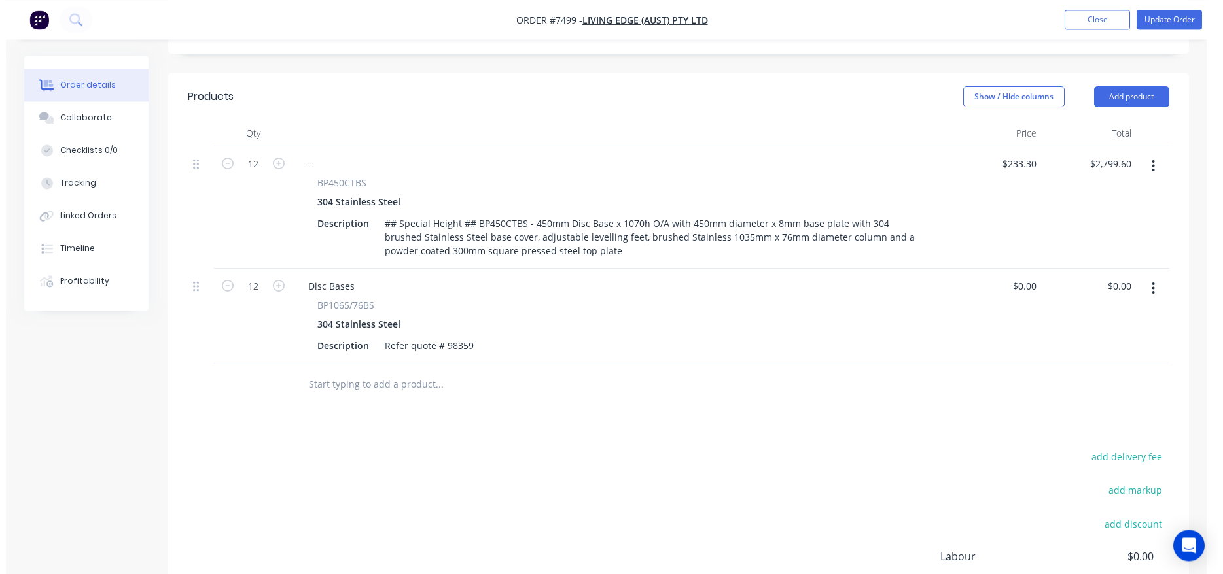
scroll to position [524, 0]
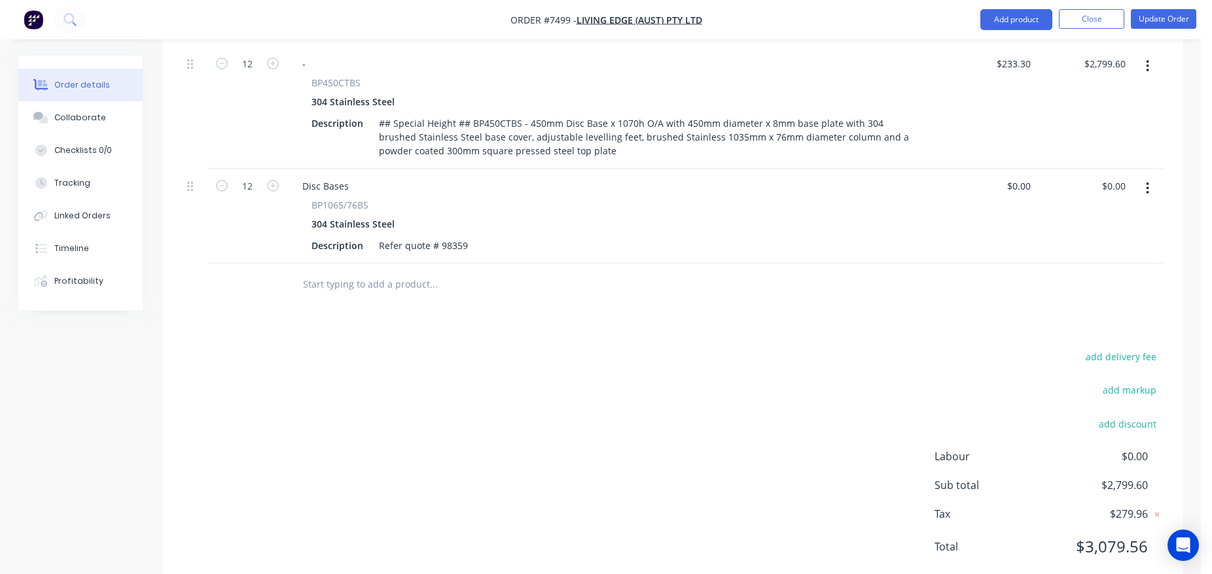
click at [391, 272] on input "text" at bounding box center [433, 285] width 262 height 26
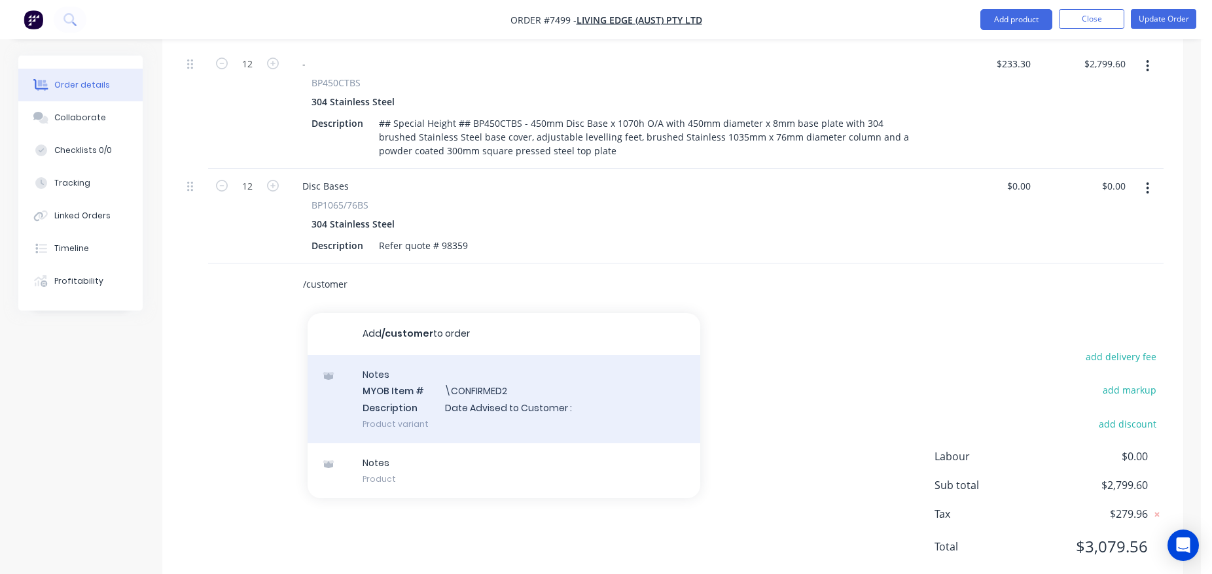
type input "/customer"
click at [464, 355] on div "Notes MYOB Item # \CONFIRMED2 Description Date Advised to Customer : Product va…" at bounding box center [503, 399] width 393 height 88
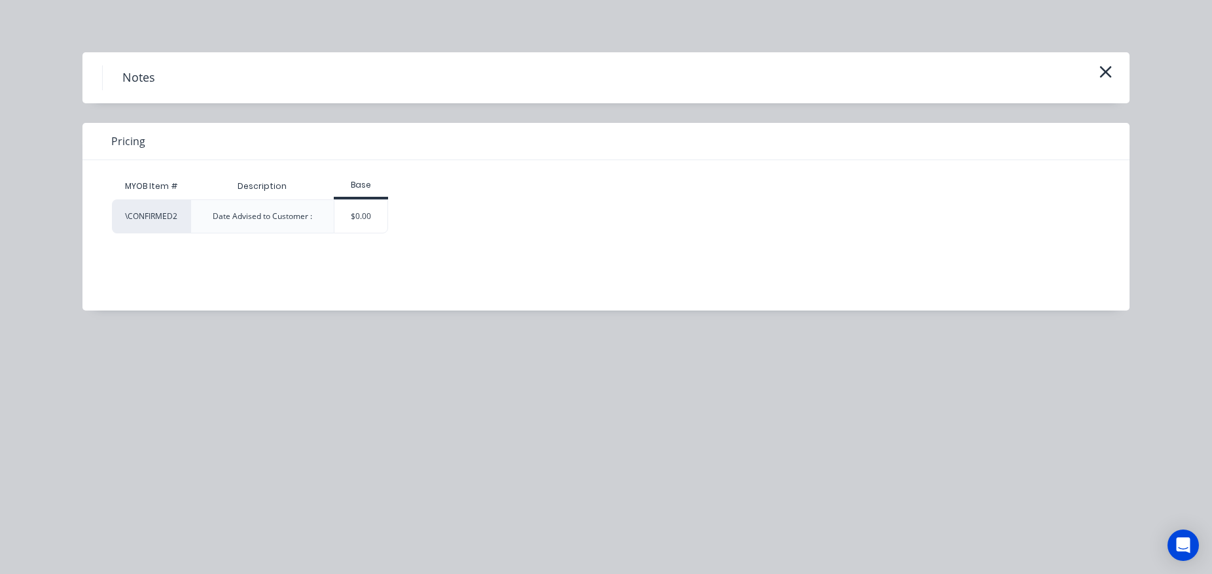
click at [377, 200] on div "$0.00" at bounding box center [360, 216] width 53 height 33
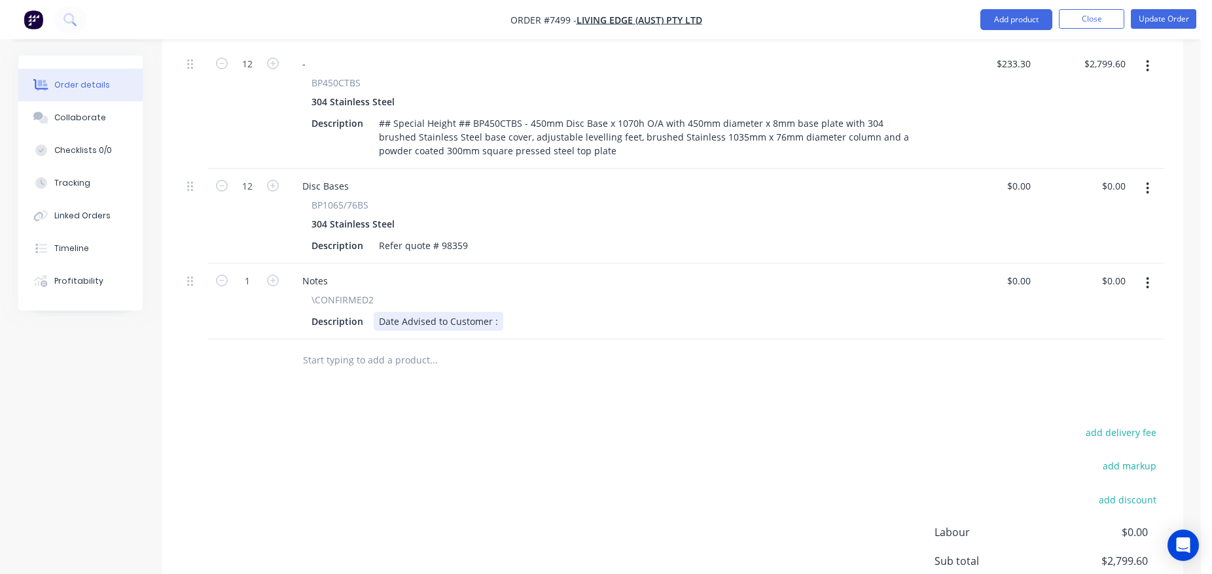
click at [494, 312] on div "Date Advised to Customer :" at bounding box center [439, 321] width 130 height 19
click at [1160, 20] on button "Update Order" at bounding box center [1163, 19] width 65 height 20
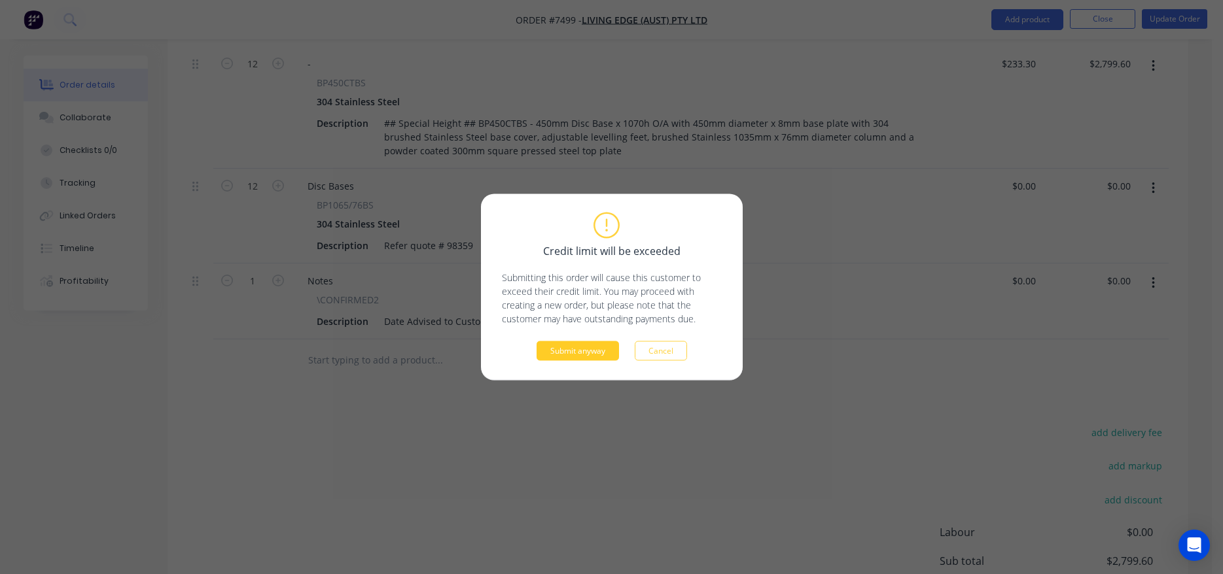
click at [543, 354] on button "Submit anyway" at bounding box center [577, 352] width 82 height 20
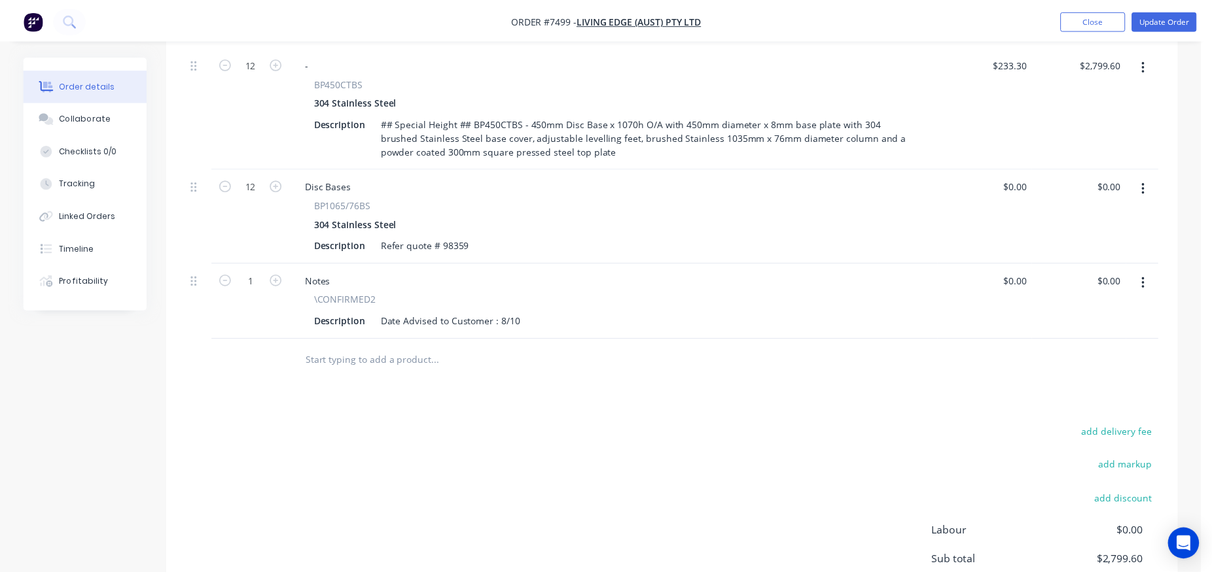
scroll to position [440, 0]
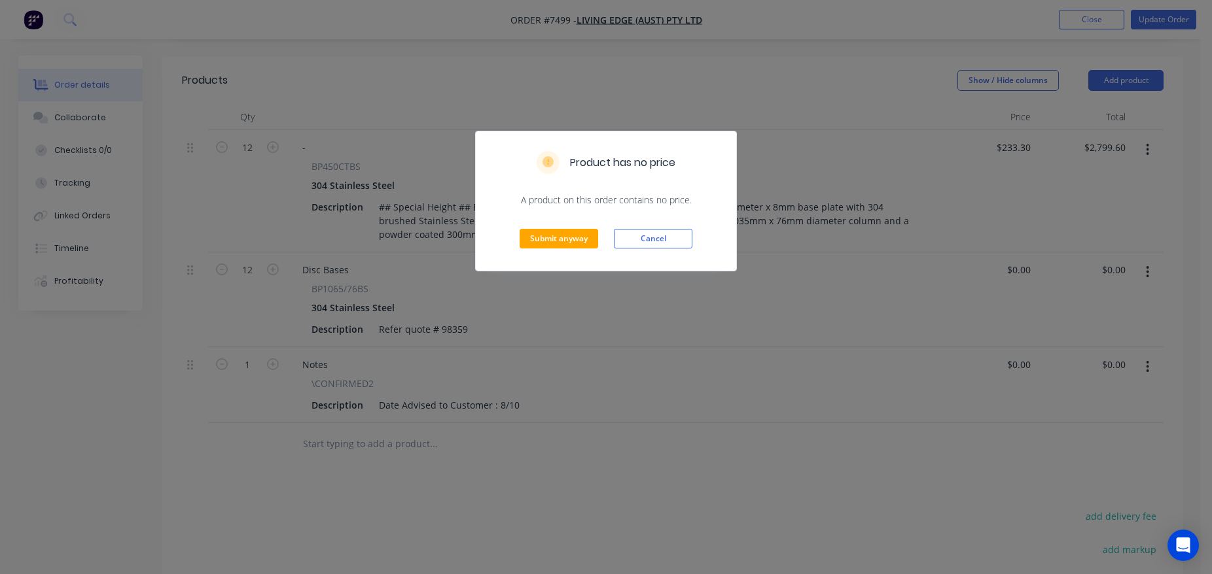
click at [557, 228] on div "Submit anyway Cancel" at bounding box center [606, 239] width 260 height 64
click at [557, 234] on button "Submit anyway" at bounding box center [558, 239] width 79 height 20
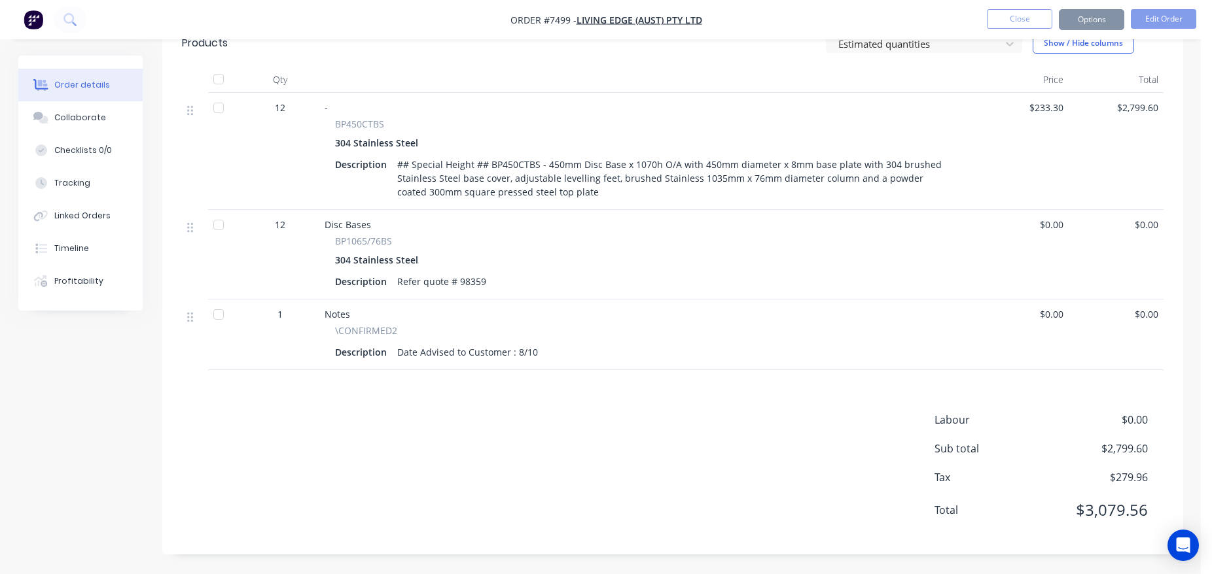
scroll to position [425, 0]
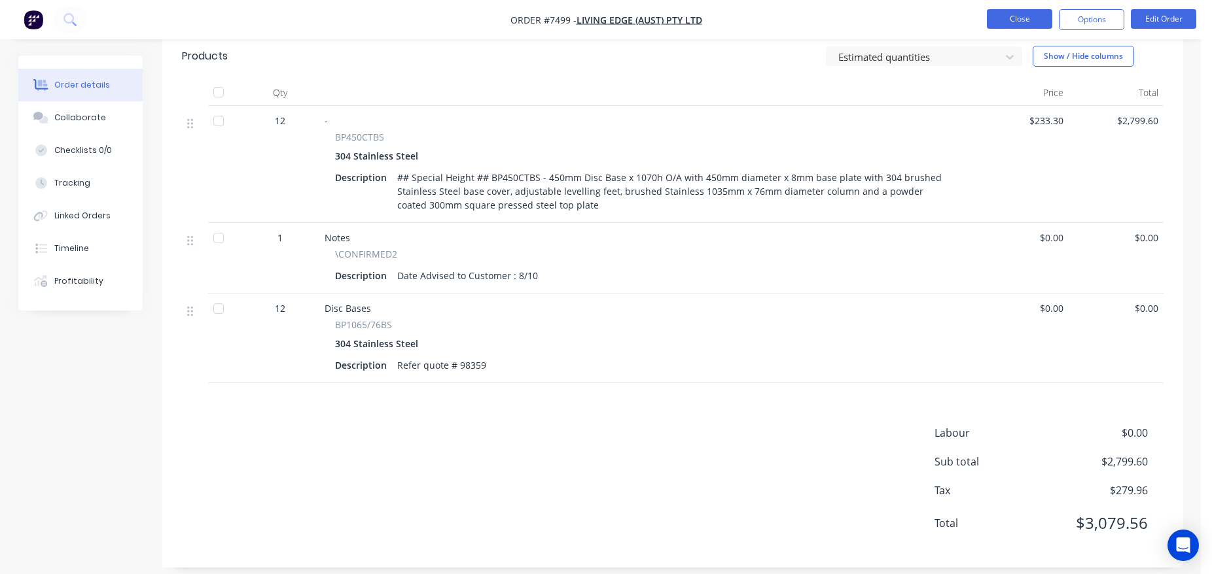
click at [1017, 26] on button "Close" at bounding box center [1019, 19] width 65 height 20
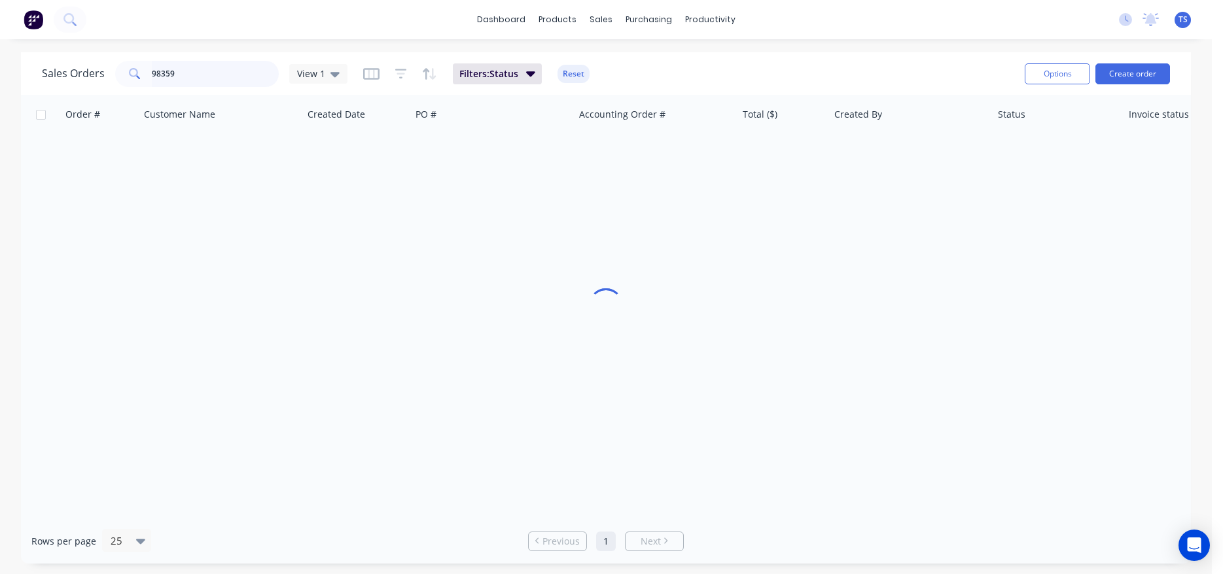
click at [245, 77] on input "98359" at bounding box center [216, 74] width 128 height 26
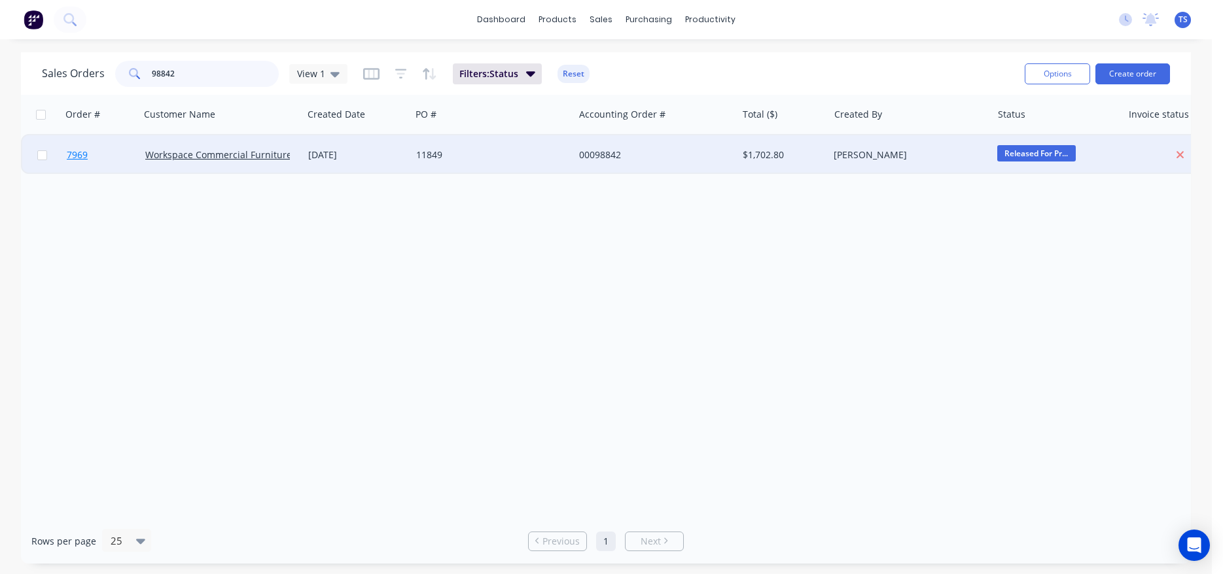
type input "98842"
click at [123, 157] on link "7969" at bounding box center [106, 154] width 79 height 39
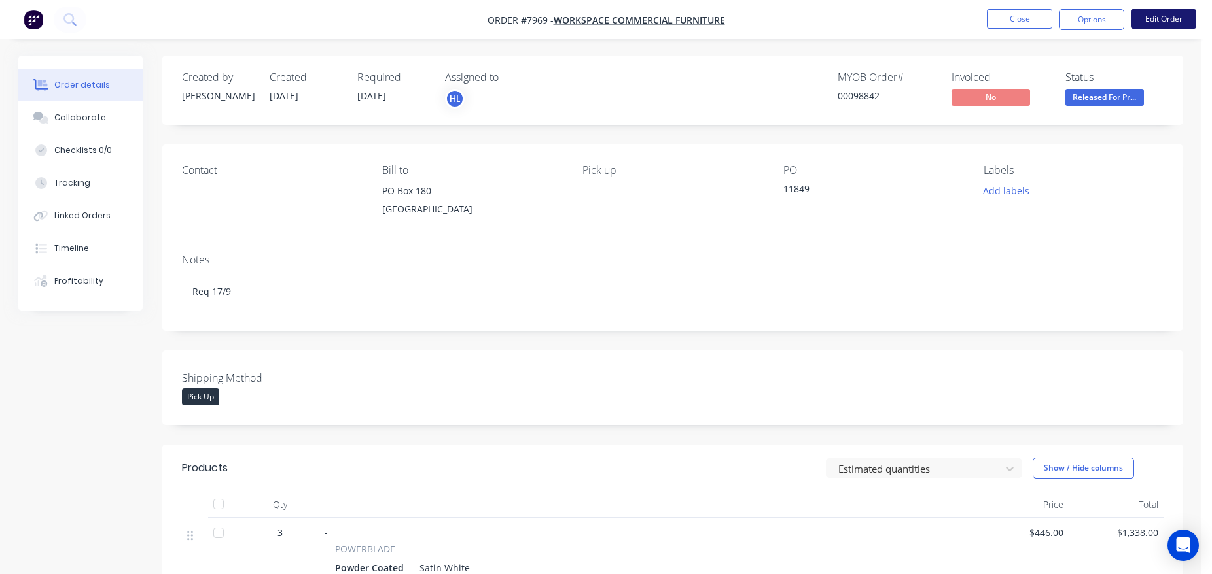
click at [1148, 18] on button "Edit Order" at bounding box center [1163, 19] width 65 height 20
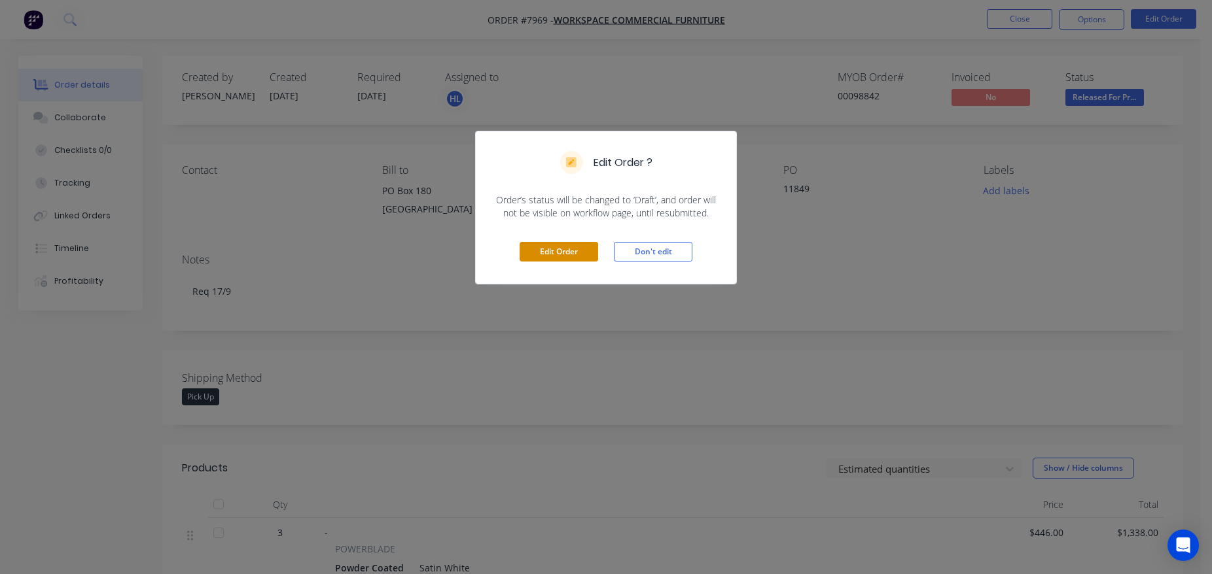
click at [559, 243] on button "Edit Order" at bounding box center [558, 252] width 79 height 20
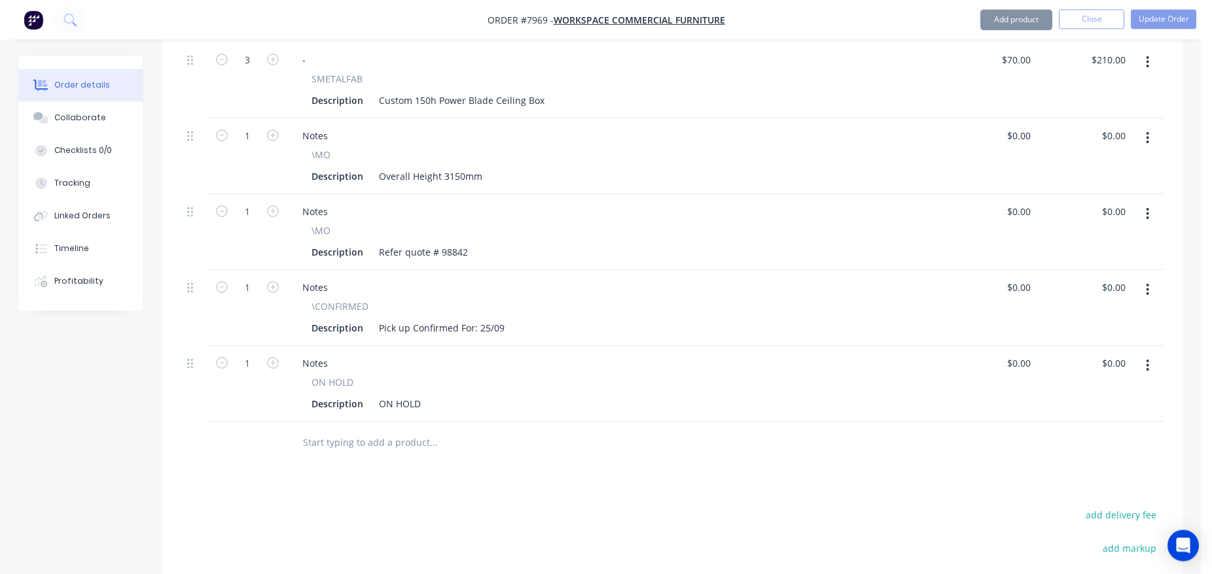
scroll to position [601, 0]
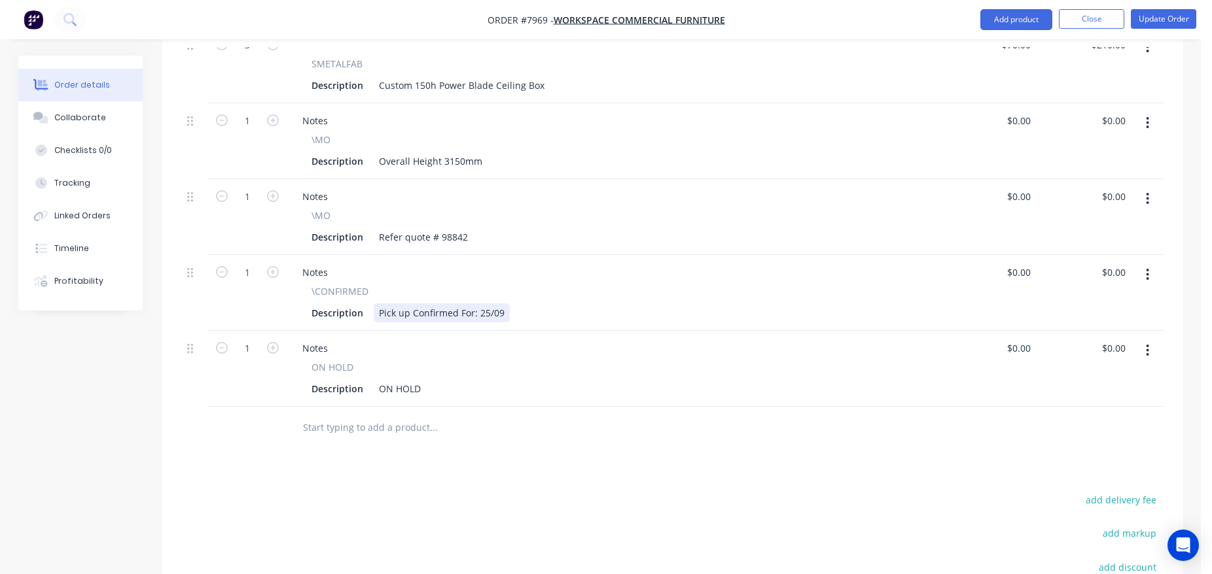
click at [485, 323] on div "Pick up Confirmed For: 25/09" at bounding box center [442, 313] width 136 height 19
click at [1168, 23] on button "Update Order" at bounding box center [1163, 19] width 65 height 20
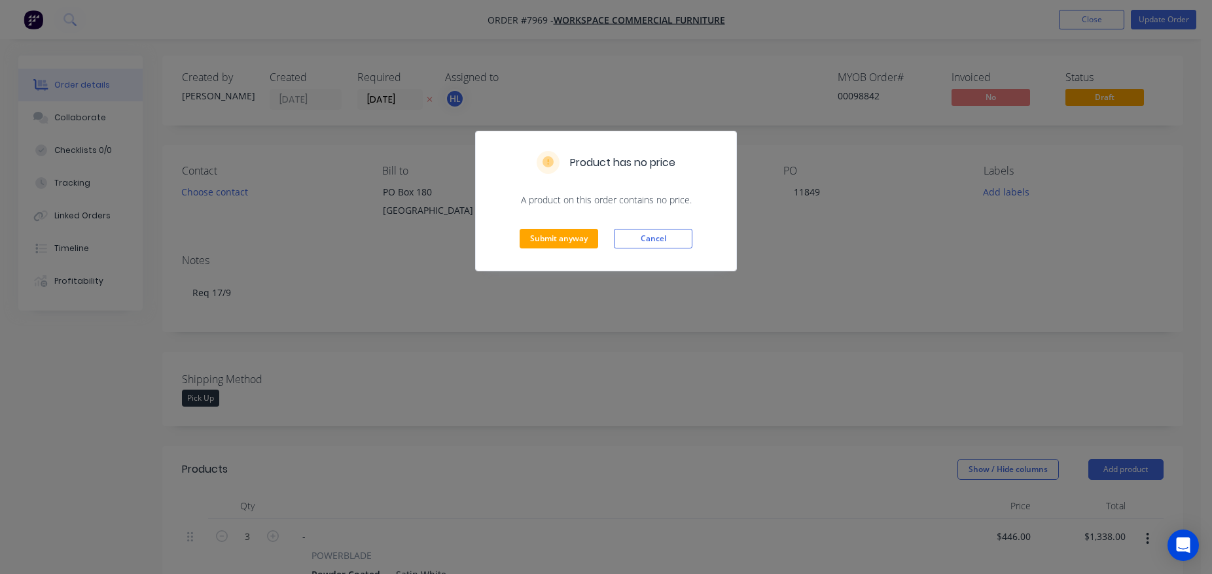
click at [551, 254] on div "Submit anyway Cancel" at bounding box center [606, 239] width 260 height 64
click at [552, 247] on button "Submit anyway" at bounding box center [558, 239] width 79 height 20
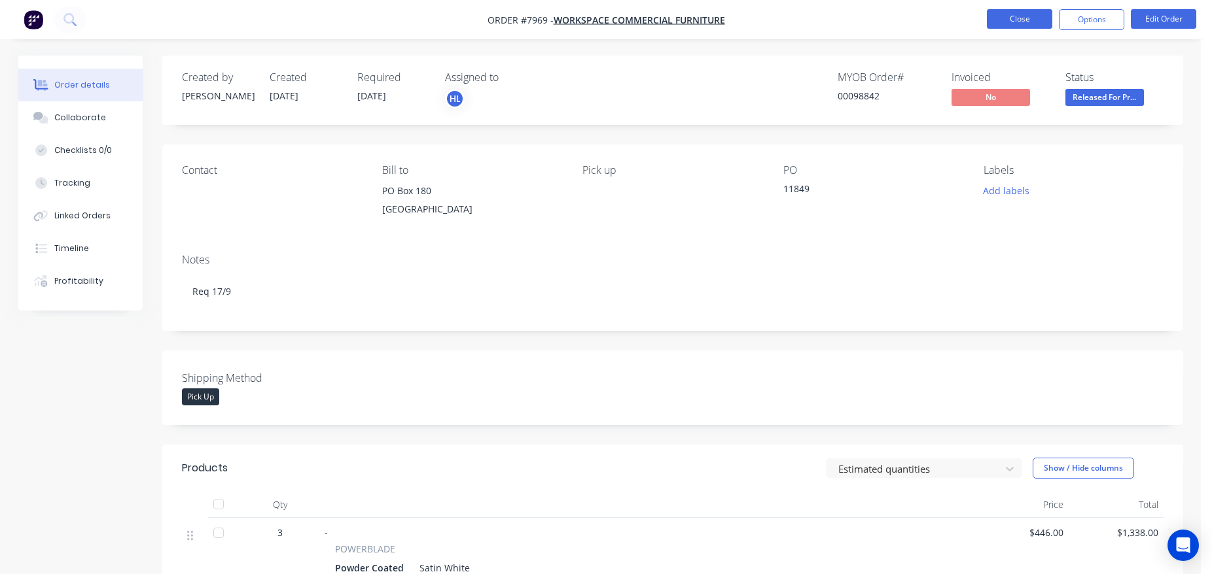
click at [1019, 22] on button "Close" at bounding box center [1019, 19] width 65 height 20
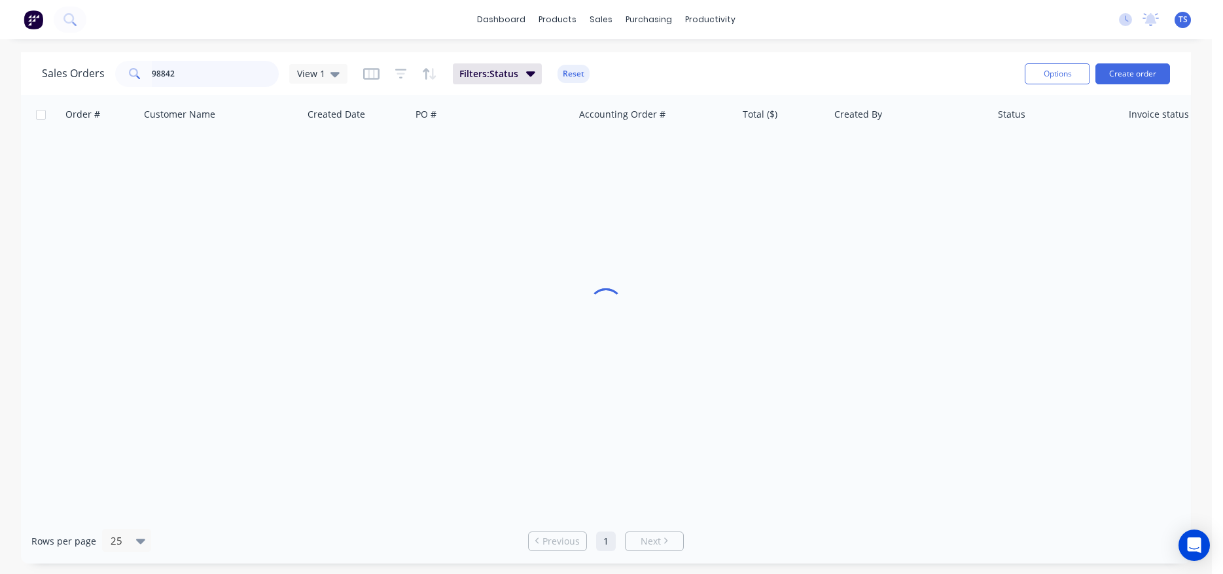
click at [242, 72] on input "98842" at bounding box center [216, 74] width 128 height 26
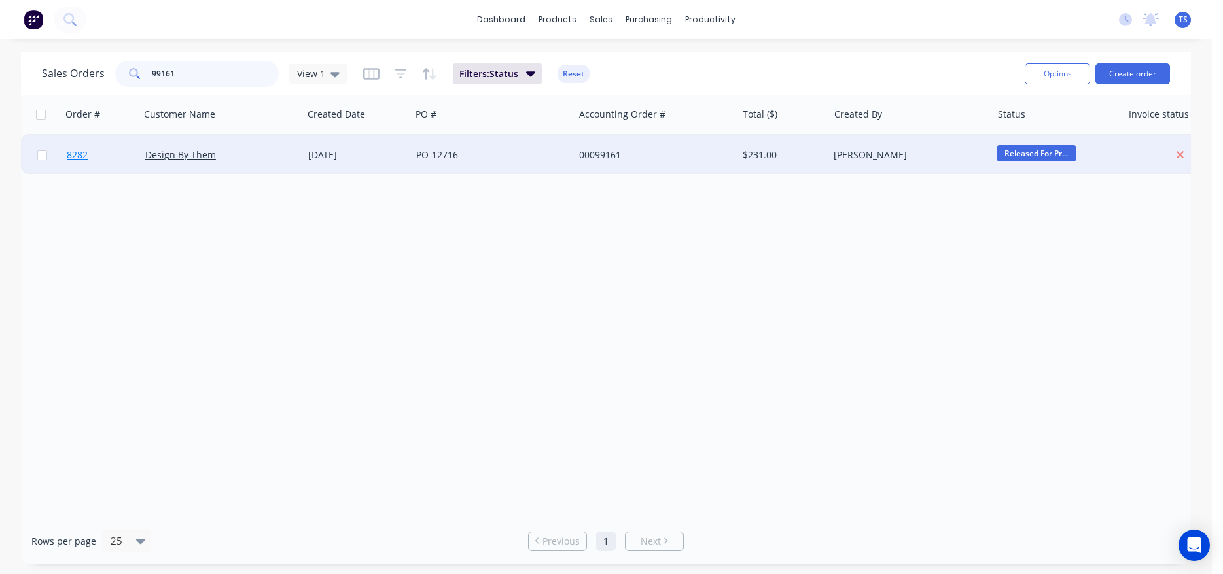
type input "99161"
click at [96, 166] on link "8282" at bounding box center [106, 154] width 79 height 39
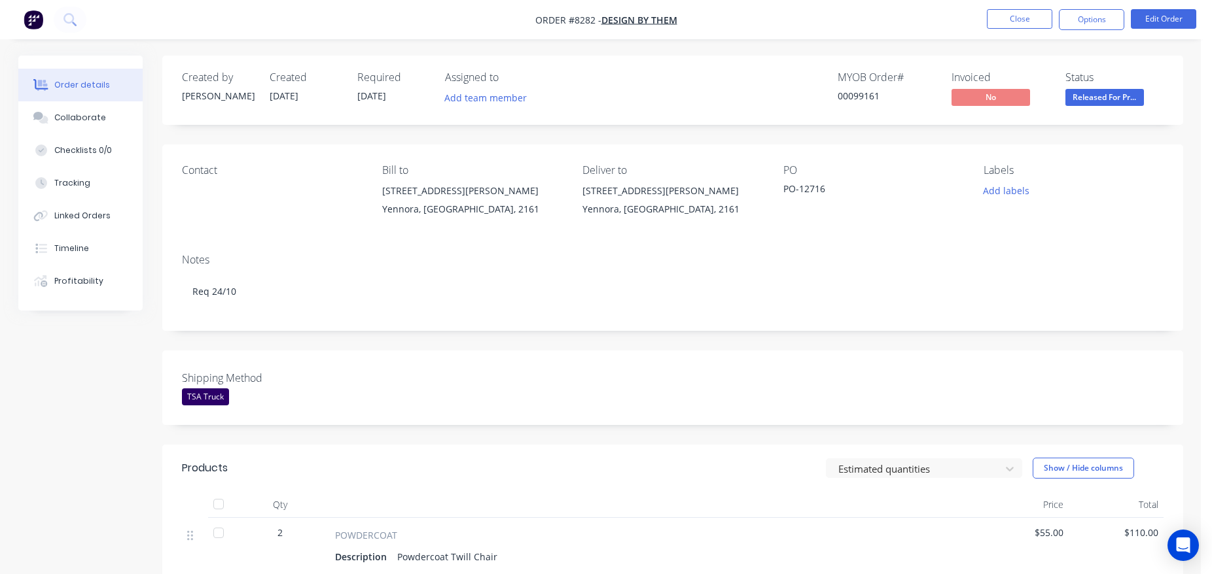
click at [1147, 33] on nav "Order #8282 - Design By Them Close Options Edit Order" at bounding box center [606, 19] width 1212 height 39
click at [1163, 18] on button "Edit Order" at bounding box center [1163, 19] width 65 height 20
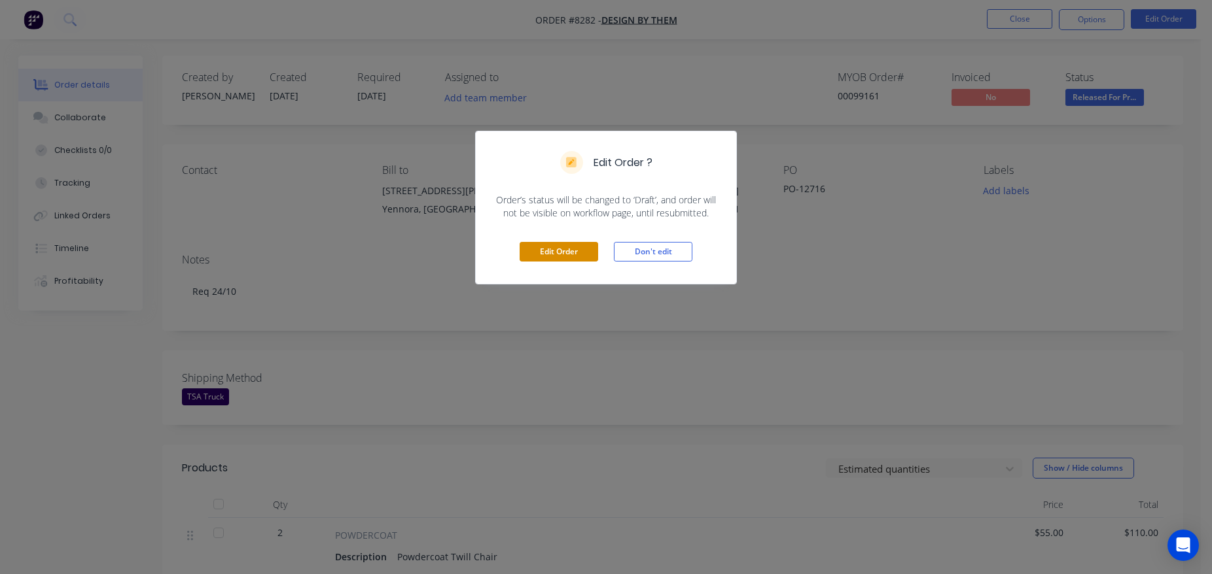
click at [555, 253] on button "Edit Order" at bounding box center [558, 252] width 79 height 20
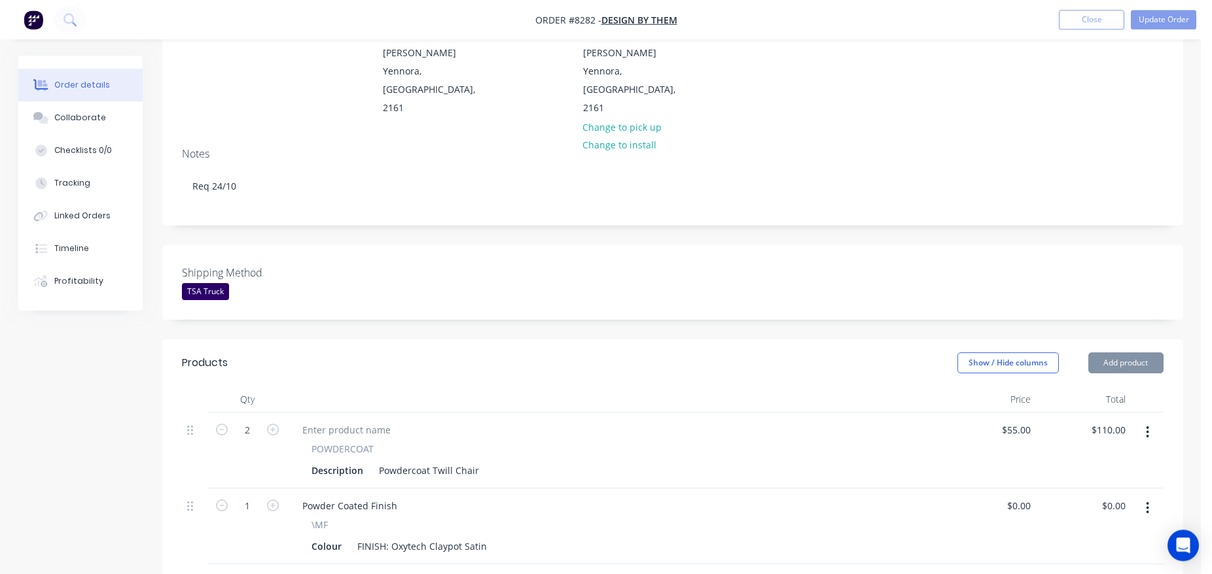
scroll to position [467, 0]
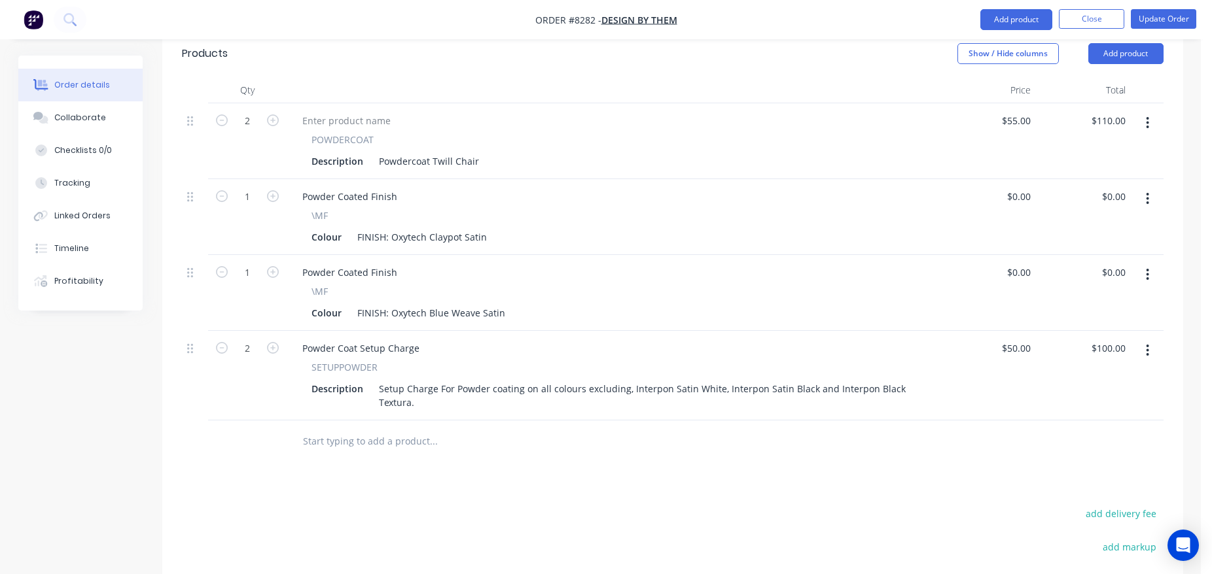
click at [400, 429] on input "text" at bounding box center [433, 442] width 262 height 26
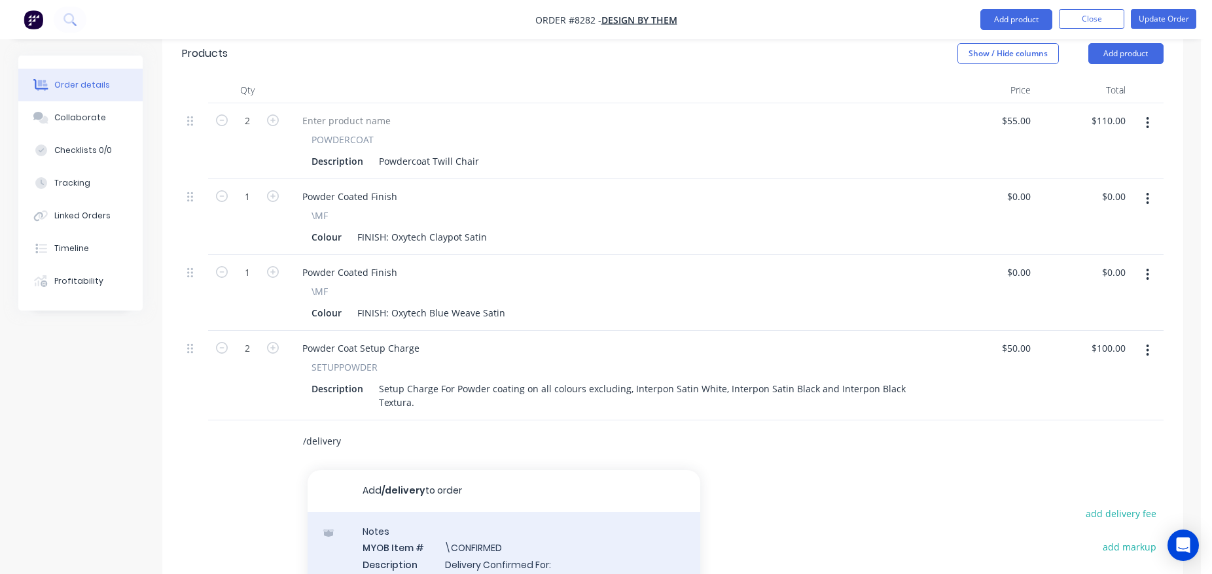
type input "/delivery"
click at [507, 512] on div "Notes MYOB Item # \CONFIRMED Description Delivery Confirmed For: Product variant" at bounding box center [503, 556] width 393 height 88
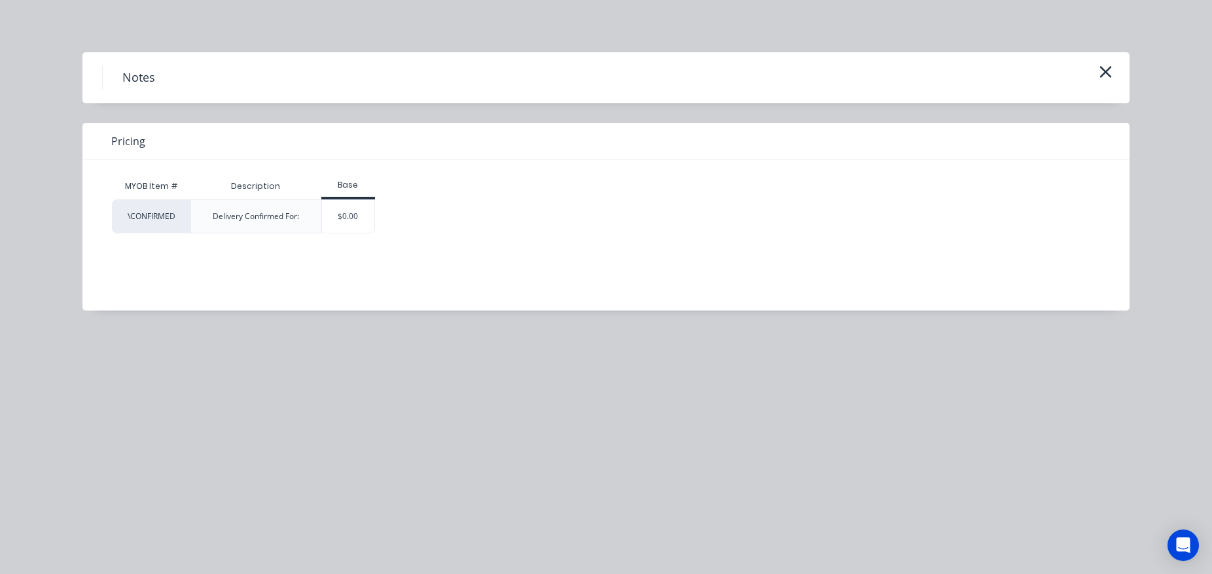
click at [377, 219] on div "\CONFIRMED Delivery Confirmed For: $0.00" at bounding box center [596, 217] width 968 height 34
click at [349, 221] on div "$0.00" at bounding box center [348, 216] width 53 height 33
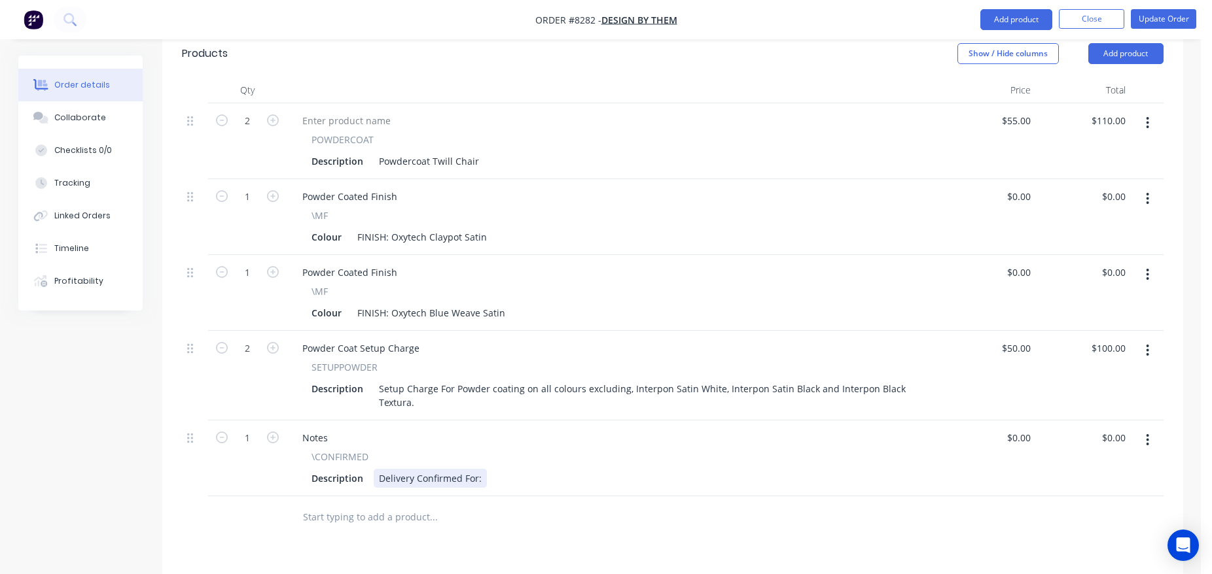
click at [482, 469] on div "Delivery Confirmed For:" at bounding box center [430, 478] width 113 height 19
click at [1161, 26] on button "Update Order" at bounding box center [1163, 19] width 65 height 20
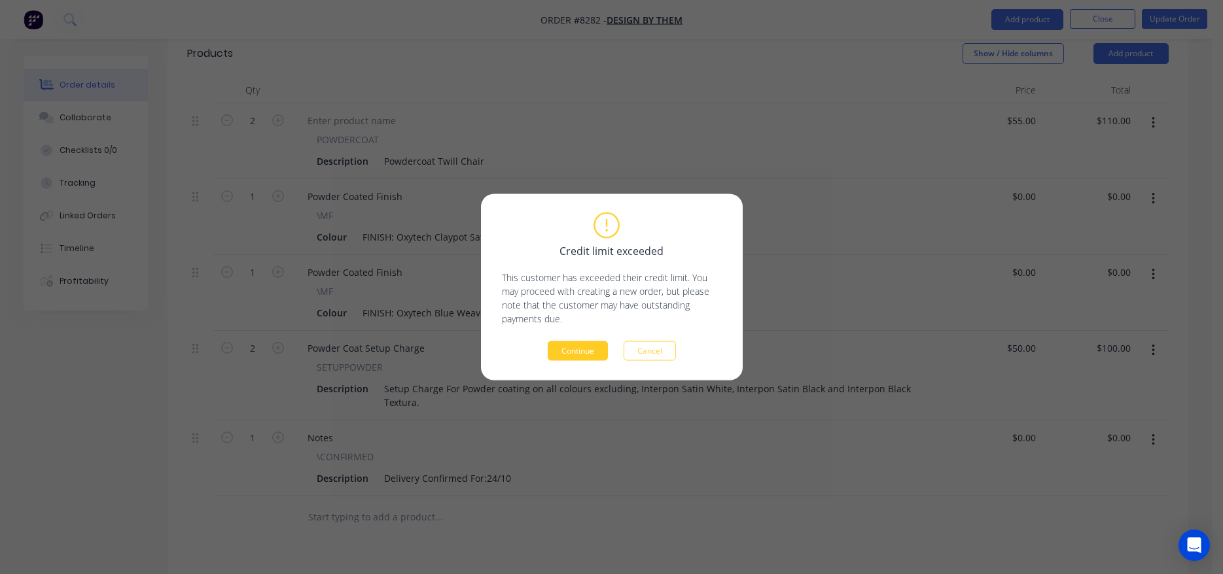
click at [553, 354] on button "Continue" at bounding box center [578, 352] width 60 height 20
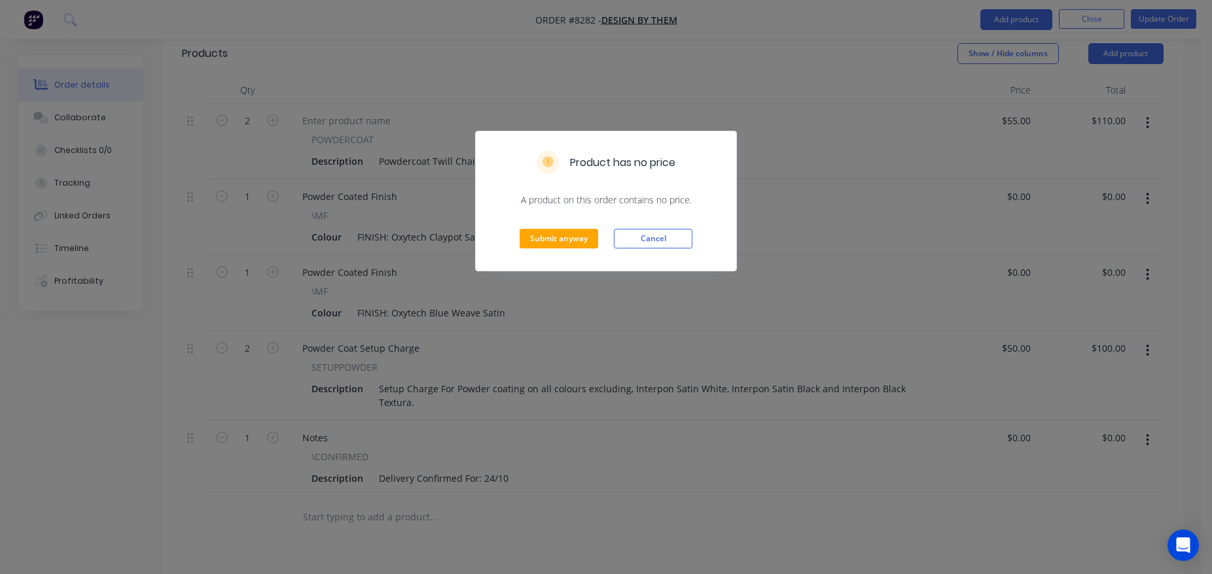
click at [578, 252] on div "Submit anyway Cancel" at bounding box center [606, 239] width 260 height 64
click at [576, 249] on div "Submit anyway Cancel" at bounding box center [606, 239] width 260 height 64
click at [576, 243] on button "Submit anyway" at bounding box center [558, 239] width 79 height 20
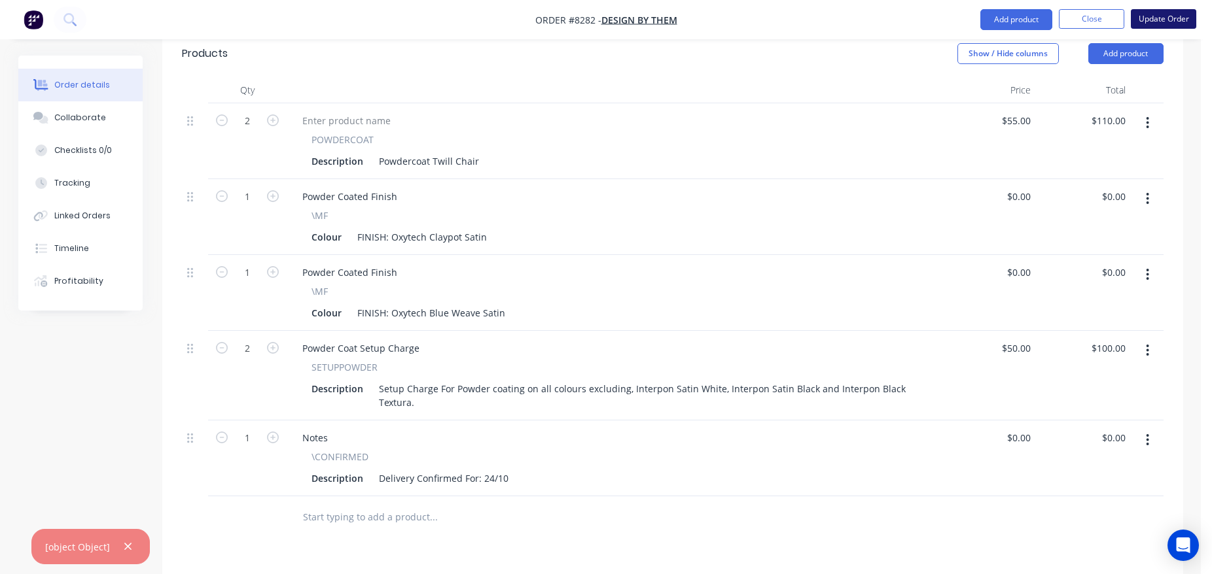
click at [1163, 24] on button "Update Order" at bounding box center [1163, 19] width 65 height 20
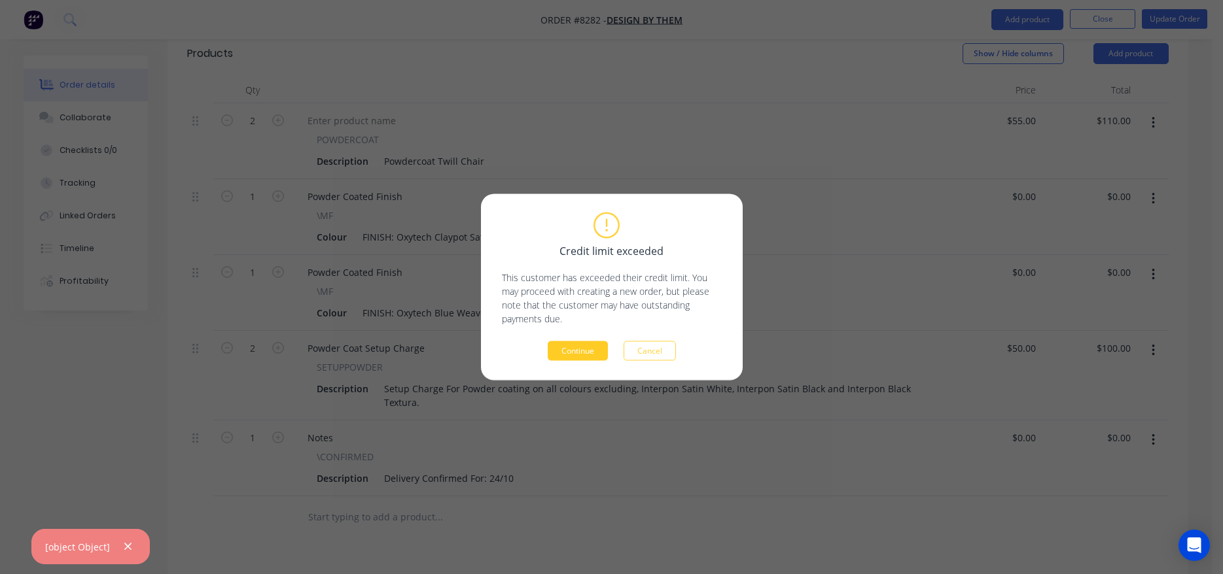
click at [569, 359] on button "Continue" at bounding box center [578, 352] width 60 height 20
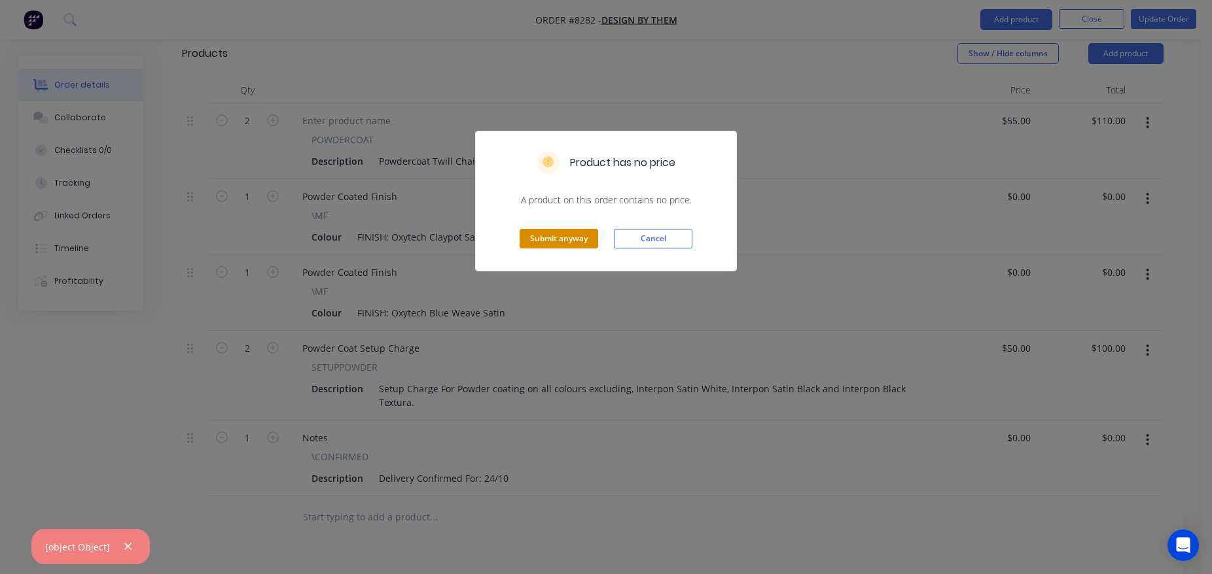
click at [549, 241] on button "Submit anyway" at bounding box center [558, 239] width 79 height 20
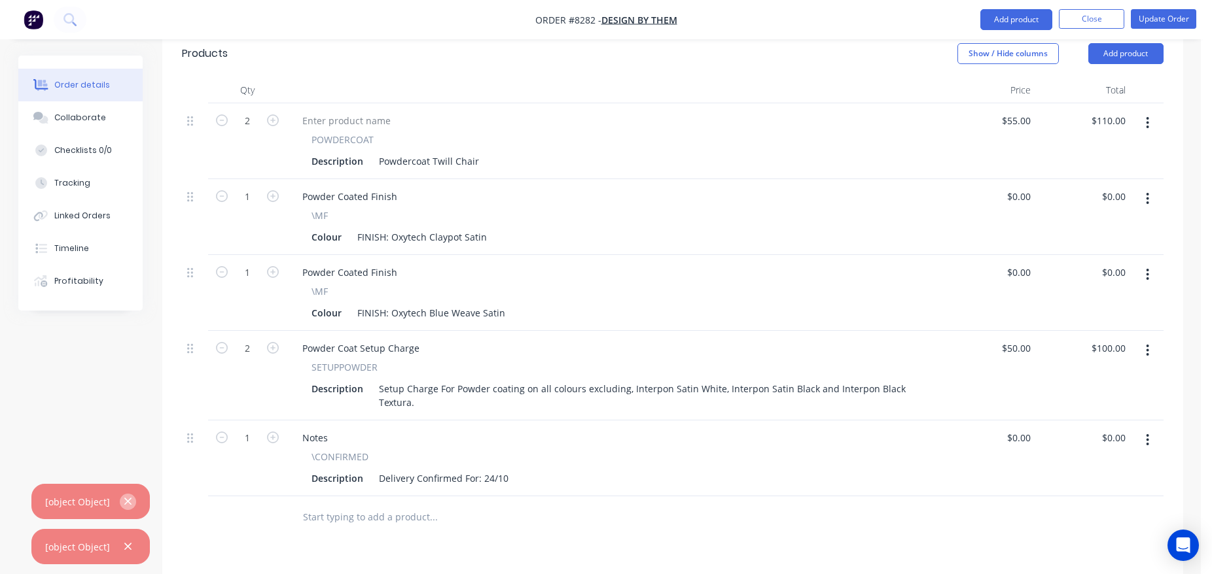
click at [120, 506] on button "button" at bounding box center [128, 502] width 16 height 16
click at [132, 547] on button "button" at bounding box center [128, 547] width 16 height 16
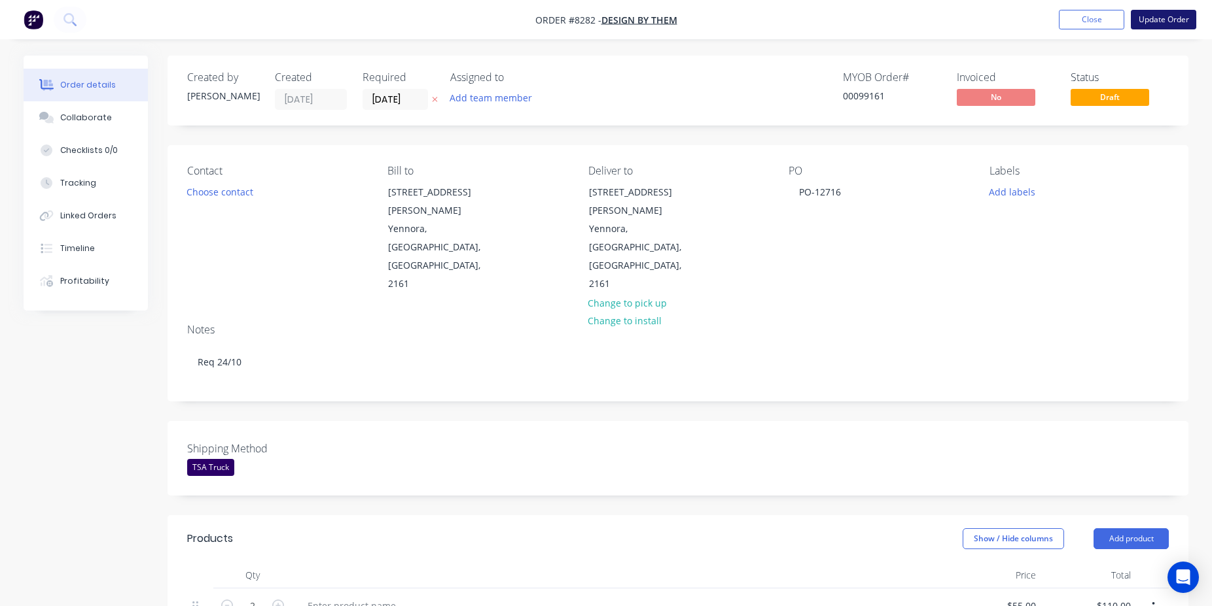
click at [1170, 22] on button "Update Order" at bounding box center [1163, 20] width 65 height 20
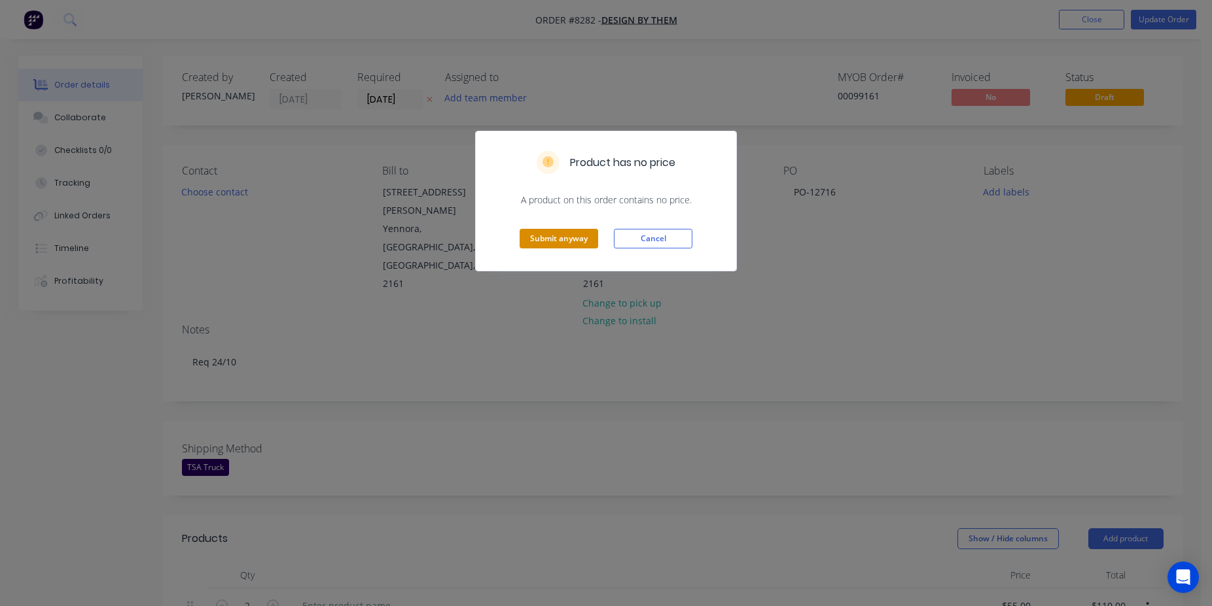
click at [544, 239] on button "Submit anyway" at bounding box center [558, 239] width 79 height 20
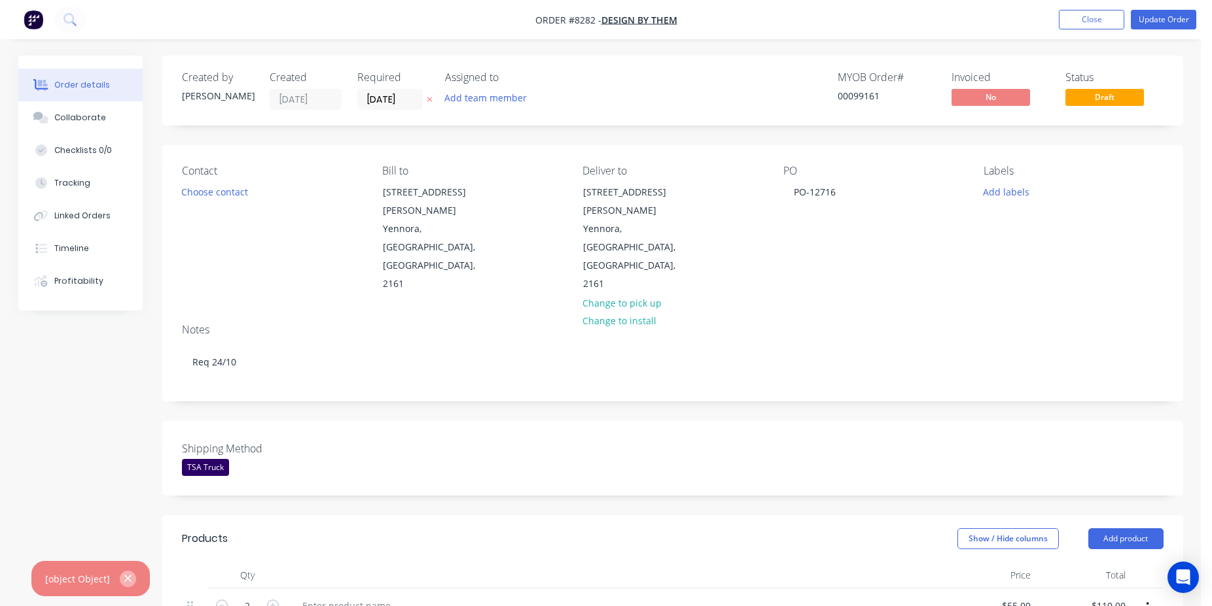
click at [128, 578] on icon "button" at bounding box center [128, 579] width 9 height 12
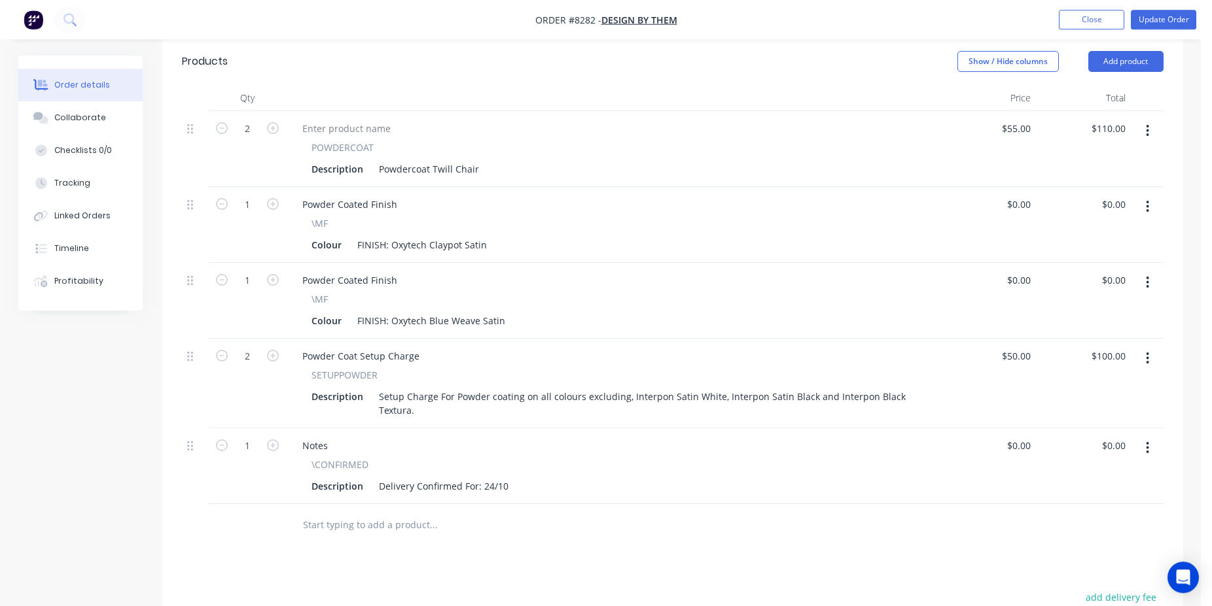
scroll to position [601, 0]
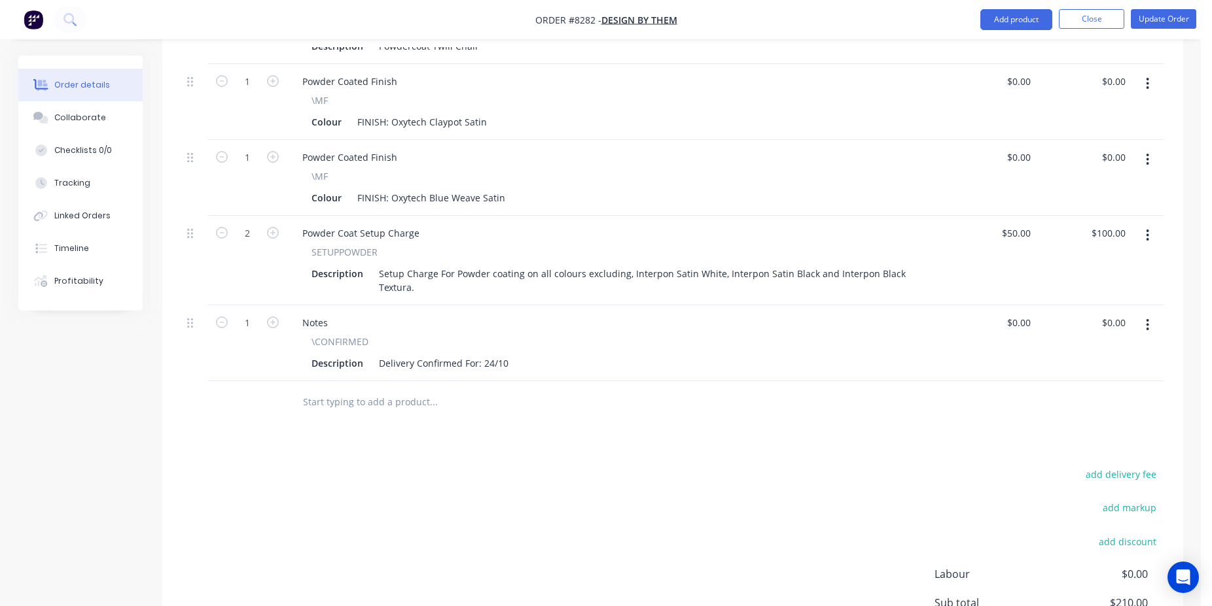
click at [1148, 318] on icon "button" at bounding box center [1147, 325] width 3 height 14
drag, startPoint x: 1089, startPoint y: 384, endPoint x: 640, endPoint y: 345, distance: 449.9
click at [1088, 429] on div "Delete" at bounding box center [1101, 438] width 101 height 19
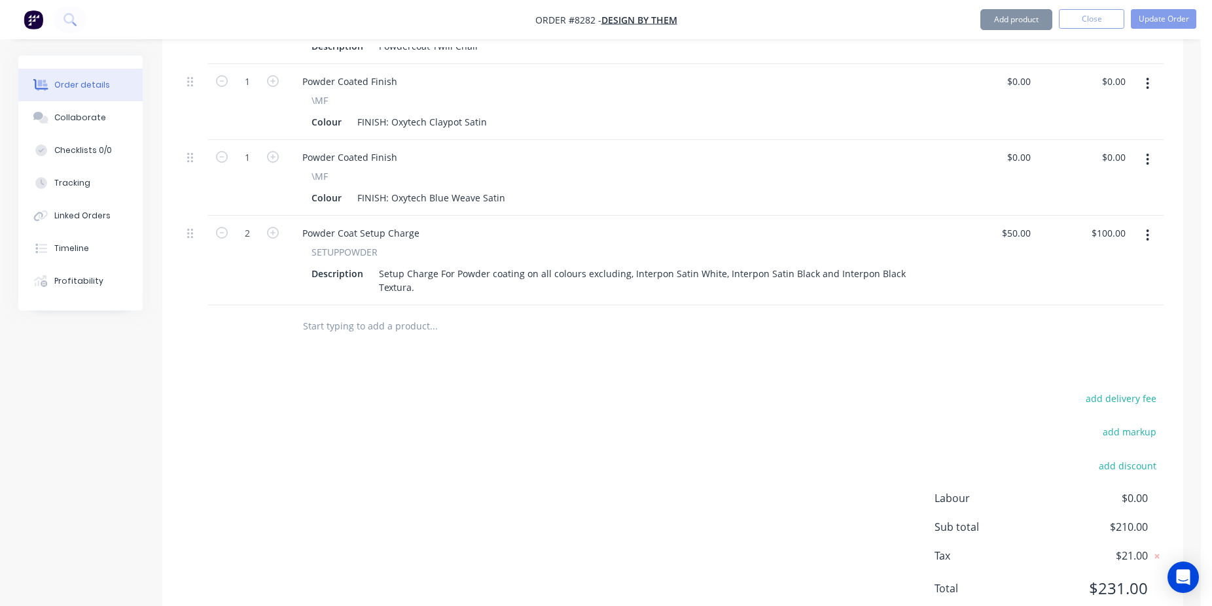
scroll to position [592, 0]
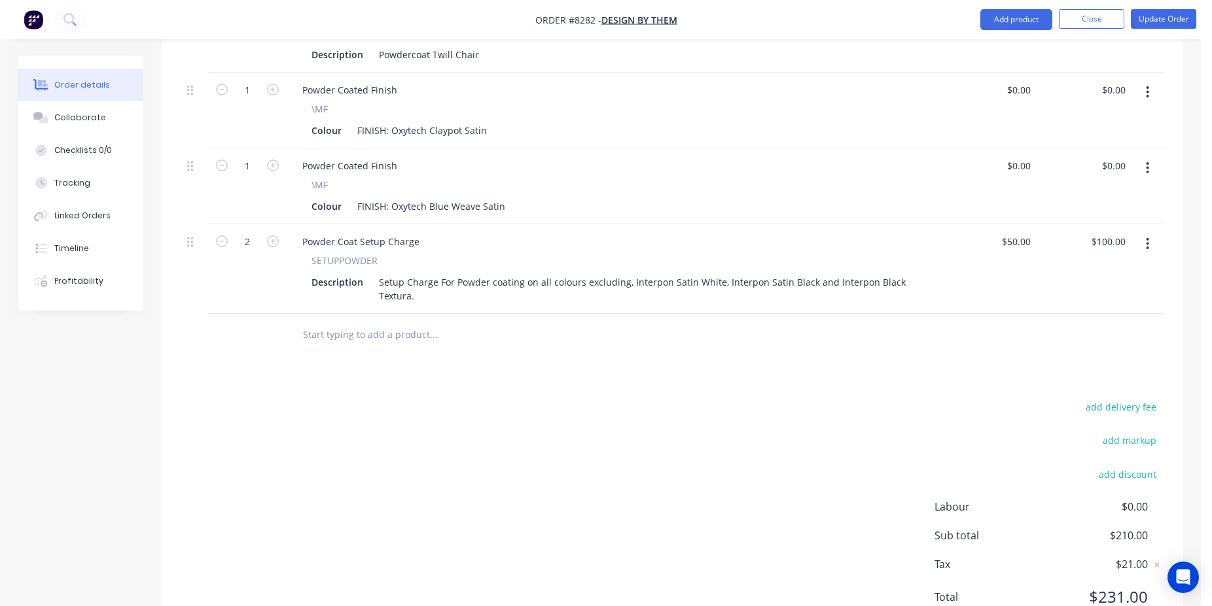
click at [364, 322] on input "text" at bounding box center [433, 335] width 262 height 26
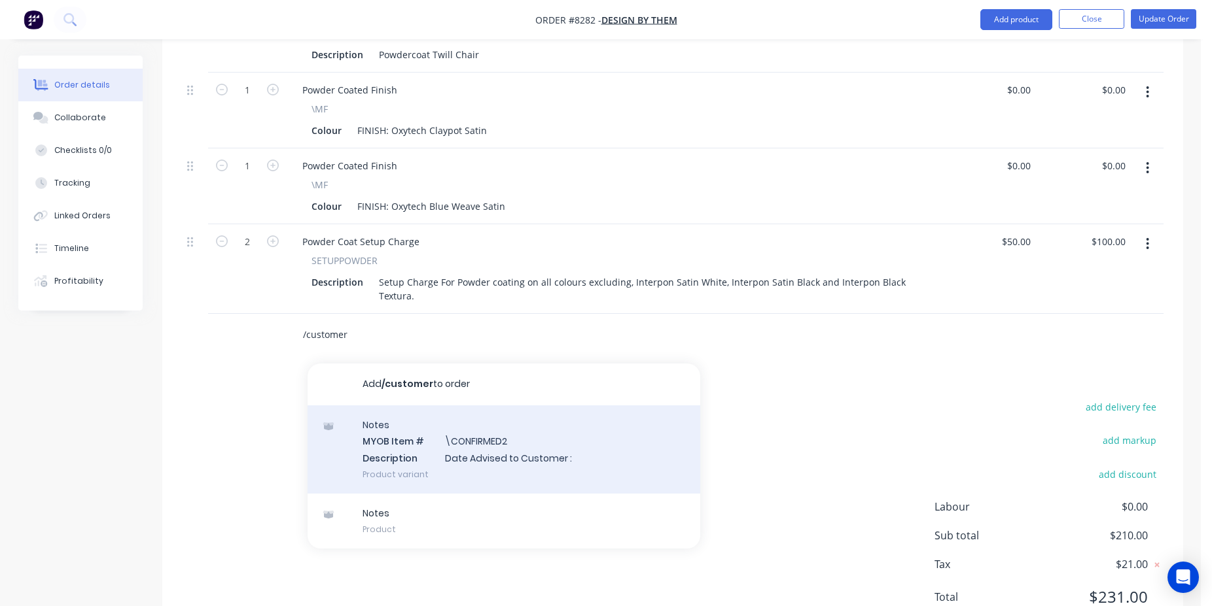
type input "/customer"
click at [450, 406] on div "Notes MYOB Item # \CONFIRMED2 Description Date Advised to Customer : Product va…" at bounding box center [503, 450] width 393 height 88
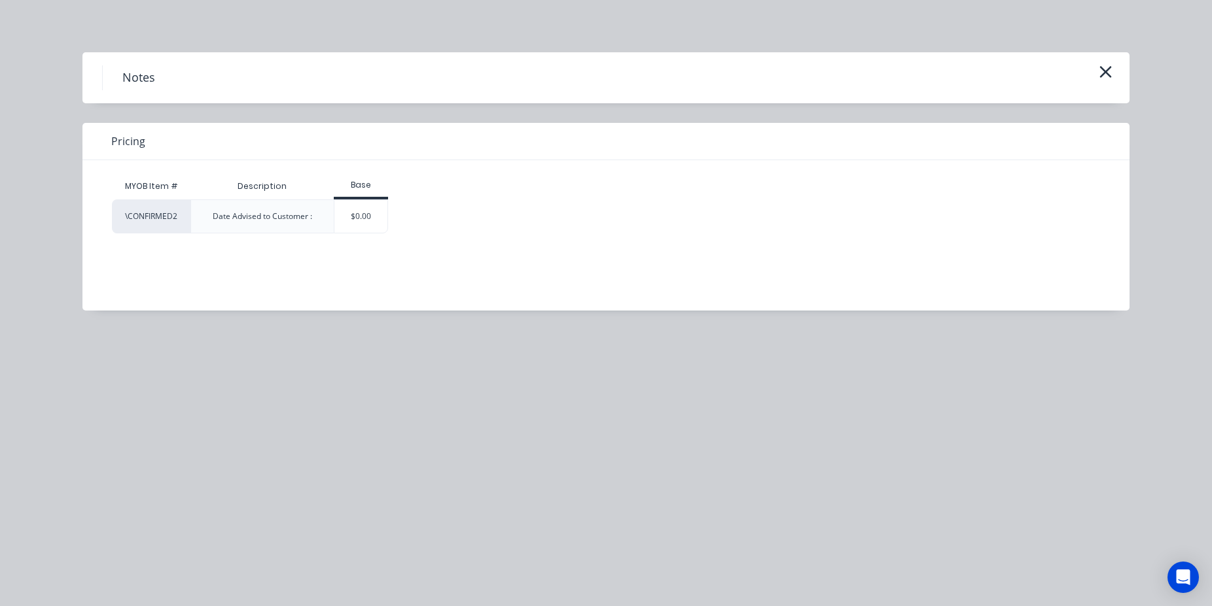
click at [370, 214] on div "$0.00" at bounding box center [360, 216] width 53 height 33
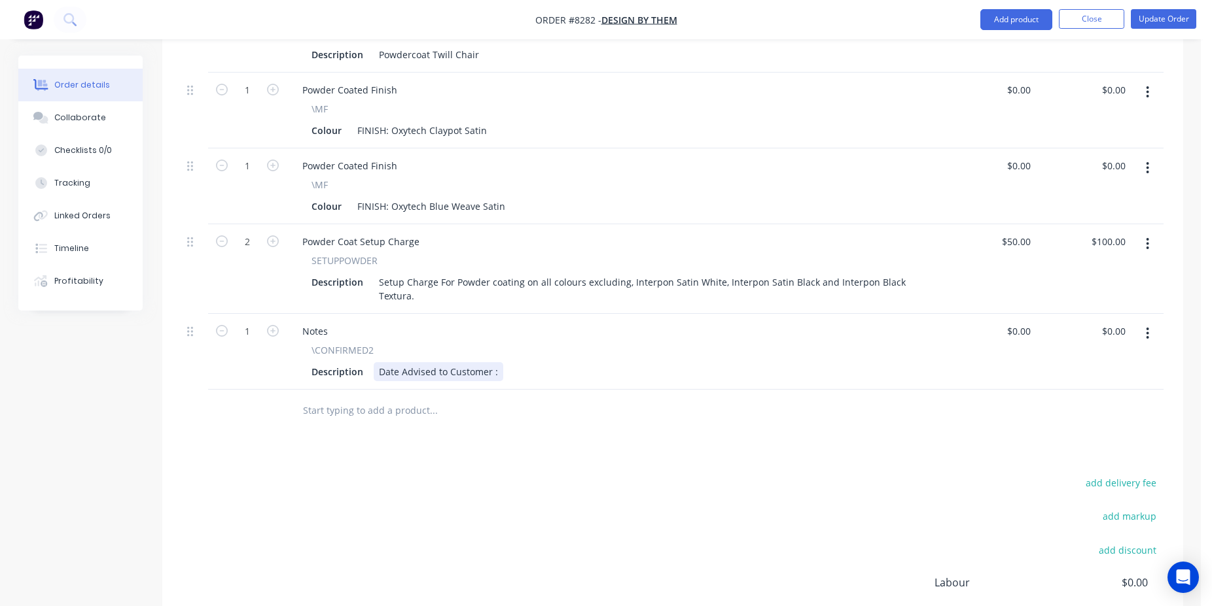
click at [499, 362] on div "Date Advised to Customer :" at bounding box center [439, 371] width 130 height 19
click at [1155, 24] on button "Update Order" at bounding box center [1163, 19] width 65 height 20
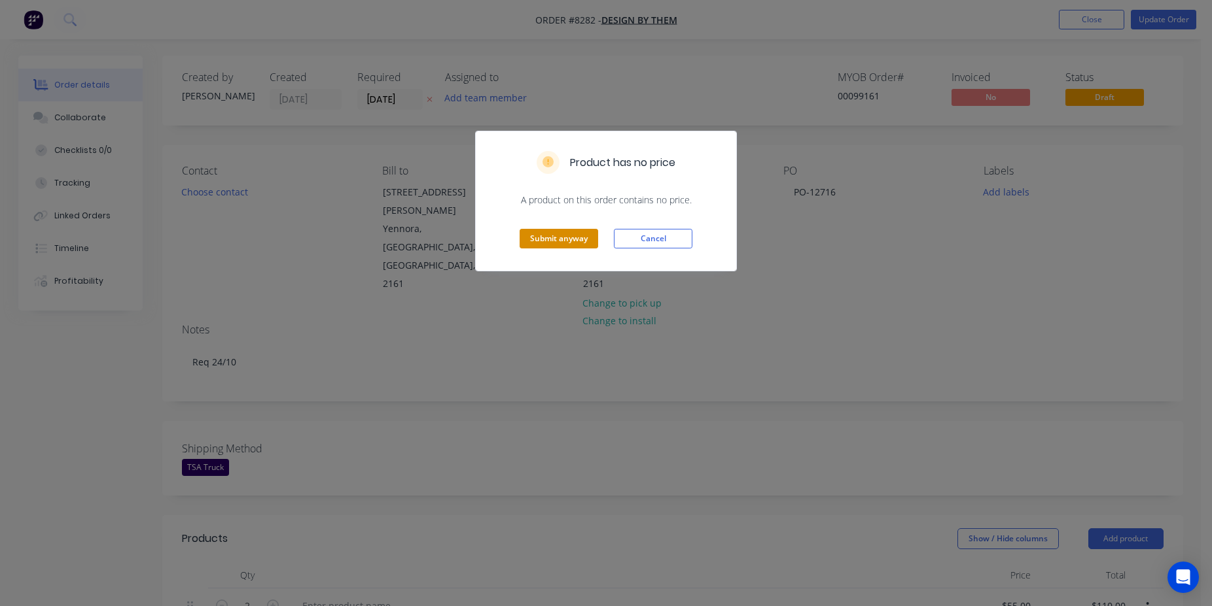
click at [536, 241] on button "Submit anyway" at bounding box center [558, 239] width 79 height 20
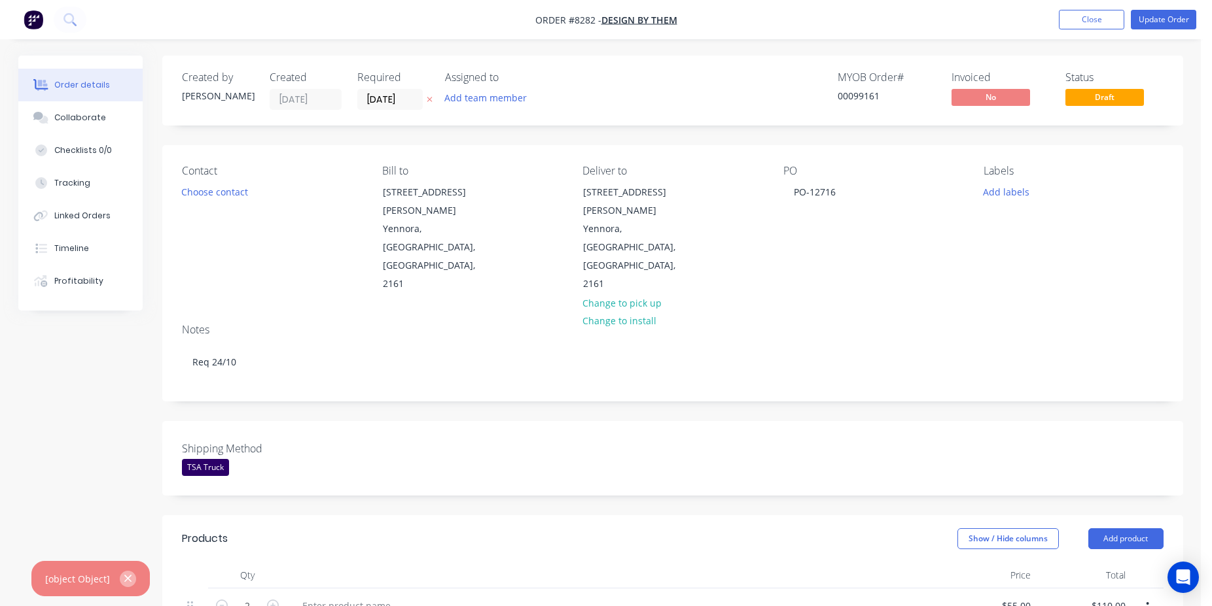
click at [130, 575] on button "button" at bounding box center [128, 579] width 16 height 16
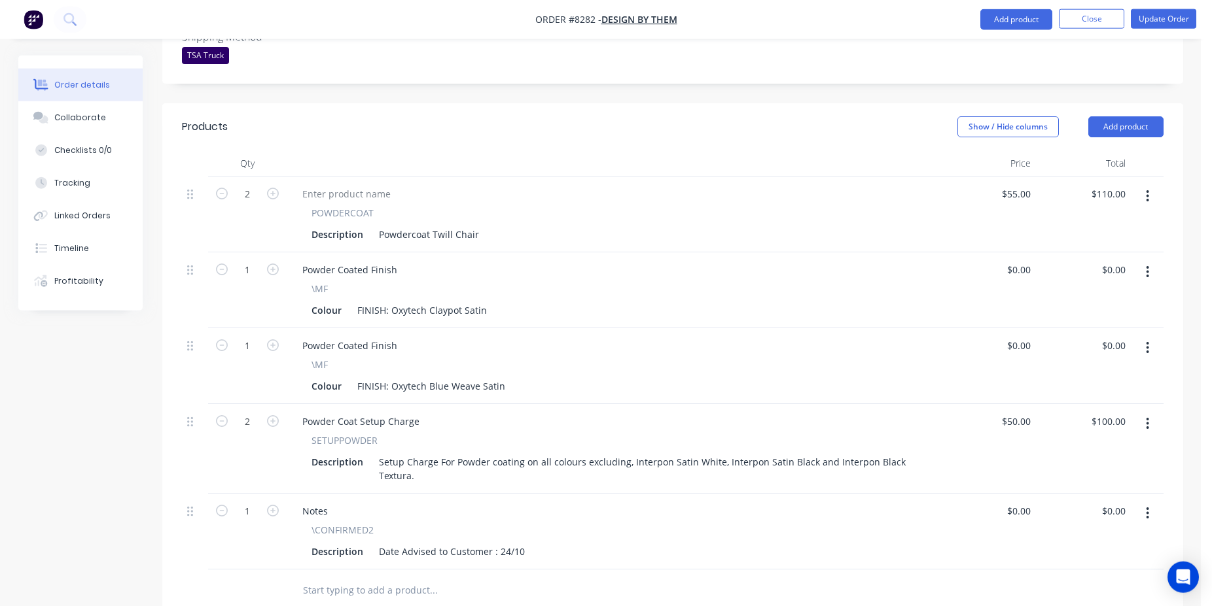
scroll to position [601, 0]
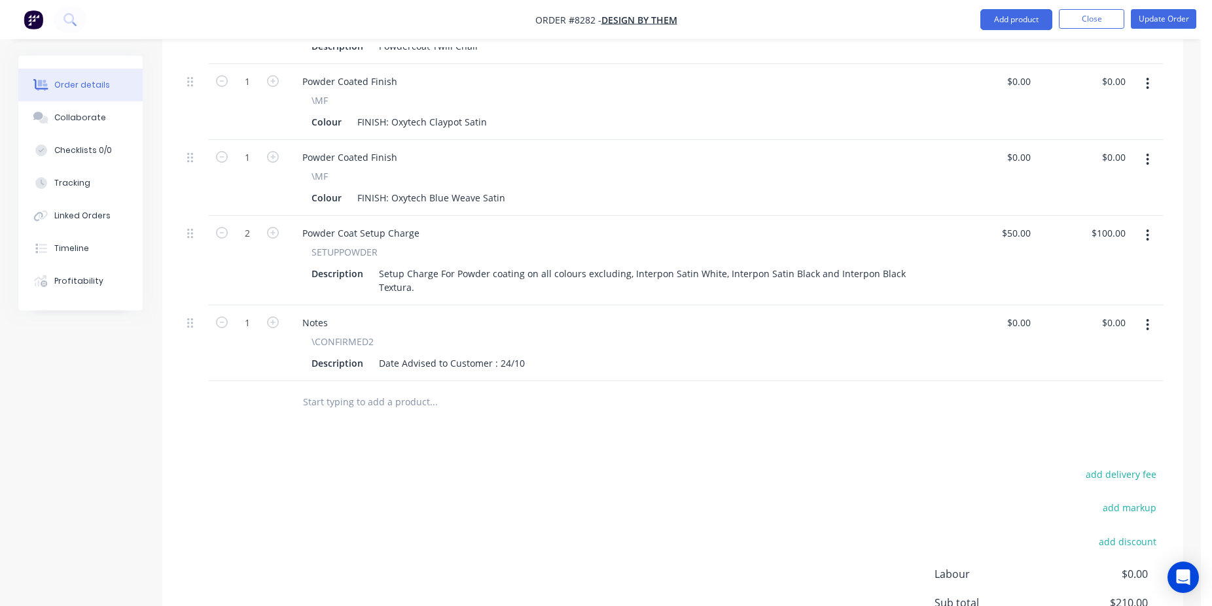
click at [1146, 319] on icon "button" at bounding box center [1147, 325] width 3 height 12
click at [1070, 429] on div "Delete" at bounding box center [1101, 438] width 101 height 19
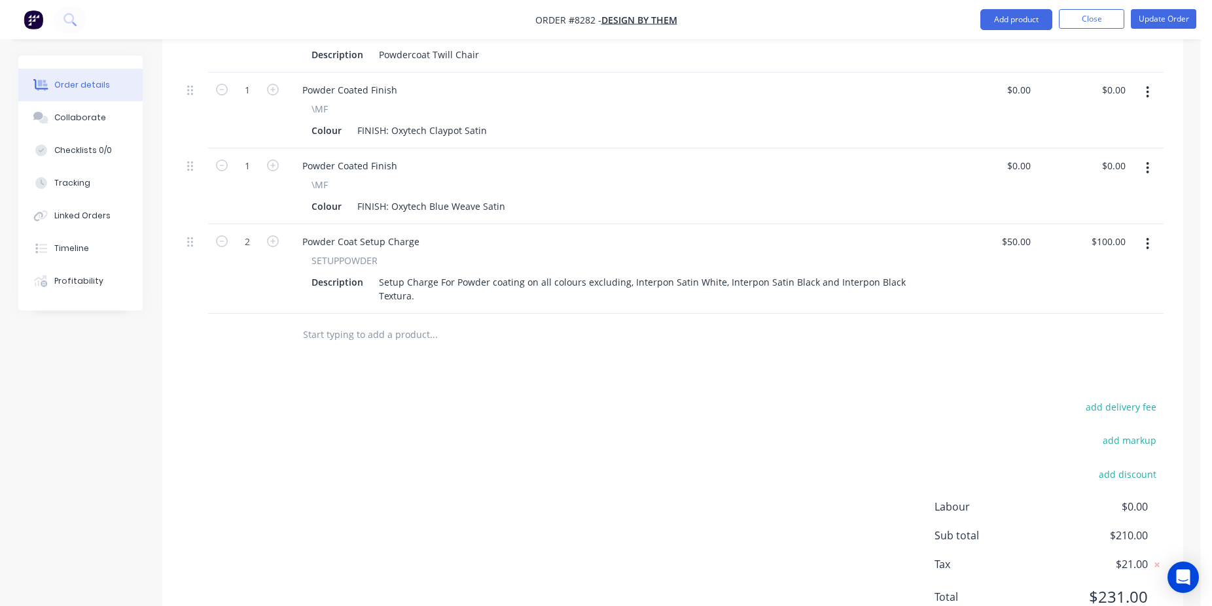
click at [371, 322] on input "text" at bounding box center [433, 335] width 262 height 26
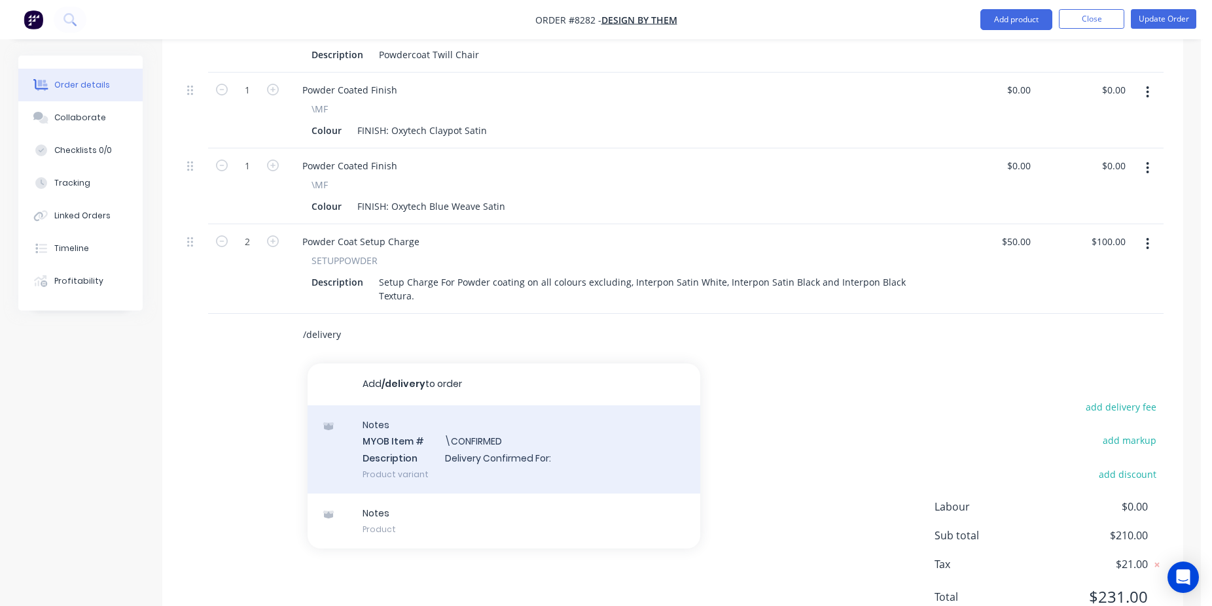
type input "/delivery"
click at [474, 406] on div "Notes MYOB Item # \CONFIRMED Description Delivery Confirmed For: Product variant" at bounding box center [503, 450] width 393 height 88
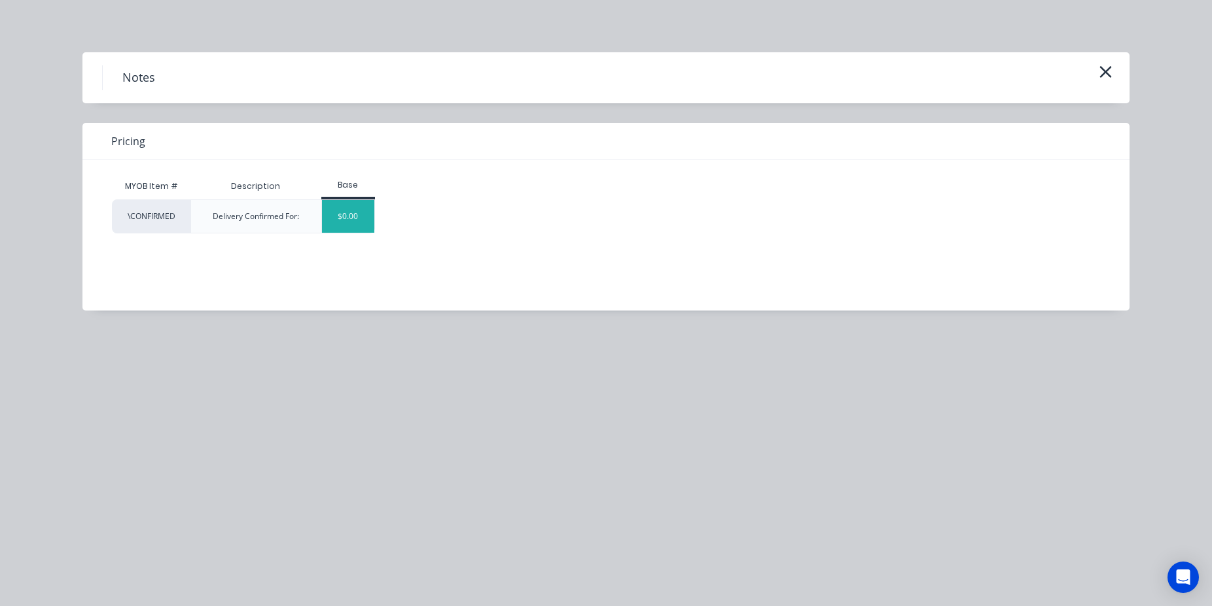
click at [346, 228] on div "$0.00" at bounding box center [348, 216] width 53 height 33
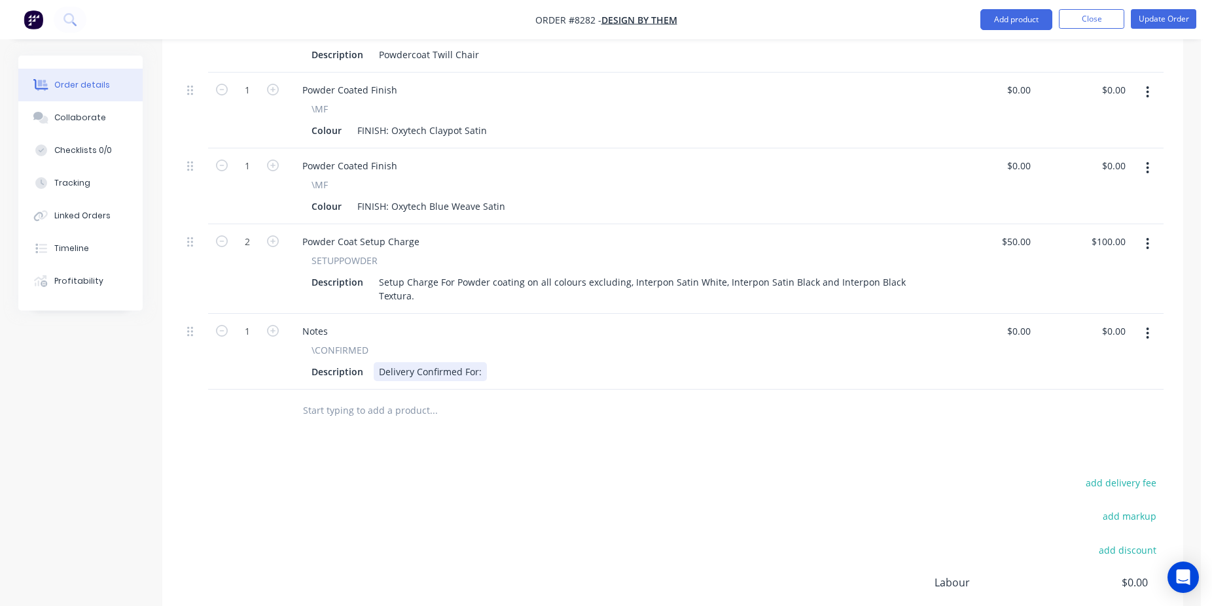
click at [483, 362] on div "Description Delivery Confirmed For:" at bounding box center [611, 371] width 610 height 19
click at [482, 362] on div "Delivery Confirmed For:" at bounding box center [430, 371] width 113 height 19
click at [1163, 16] on button "Update Order" at bounding box center [1163, 19] width 65 height 20
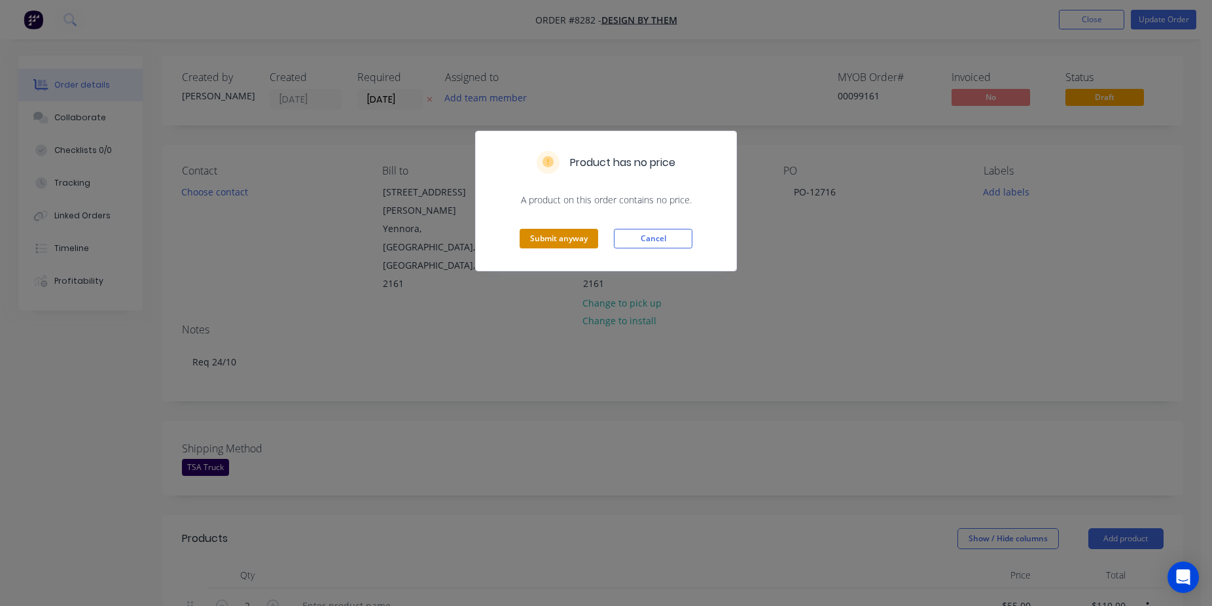
click at [550, 241] on button "Submit anyway" at bounding box center [558, 239] width 79 height 20
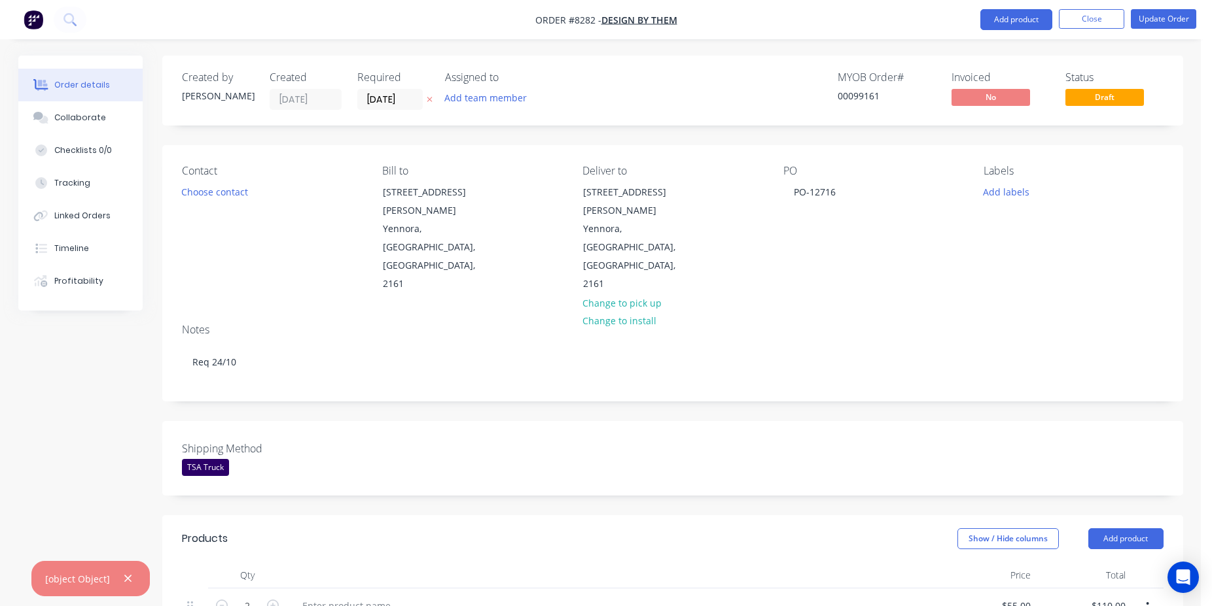
scroll to position [667, 0]
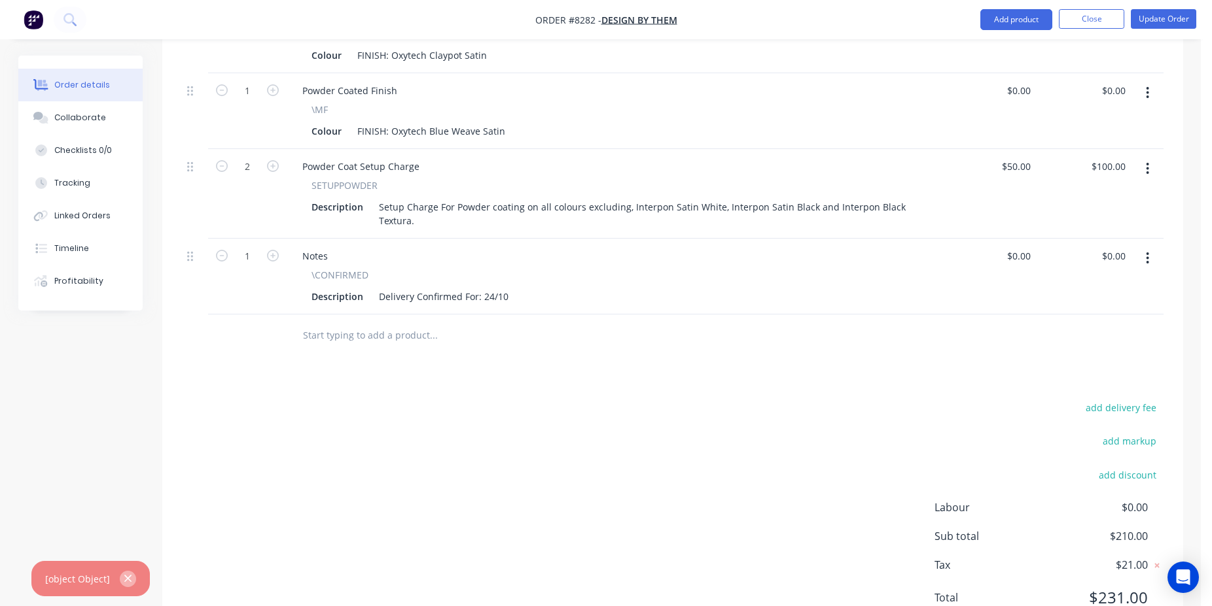
click at [124, 580] on icon "button" at bounding box center [128, 579] width 9 height 12
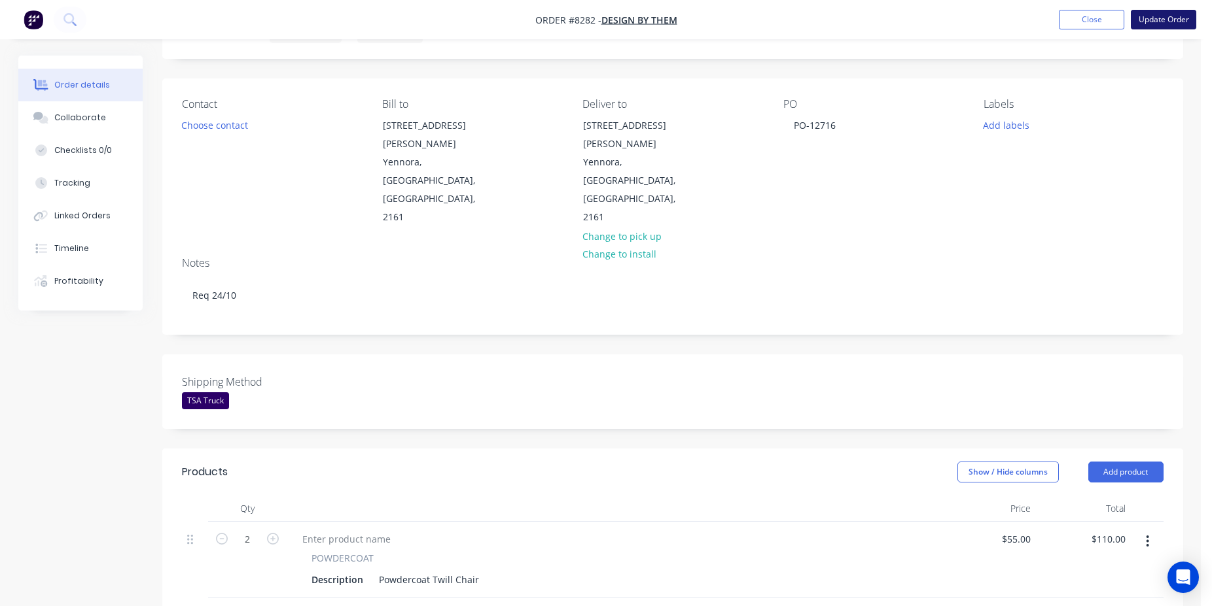
click at [1159, 16] on button "Update Order" at bounding box center [1163, 20] width 65 height 20
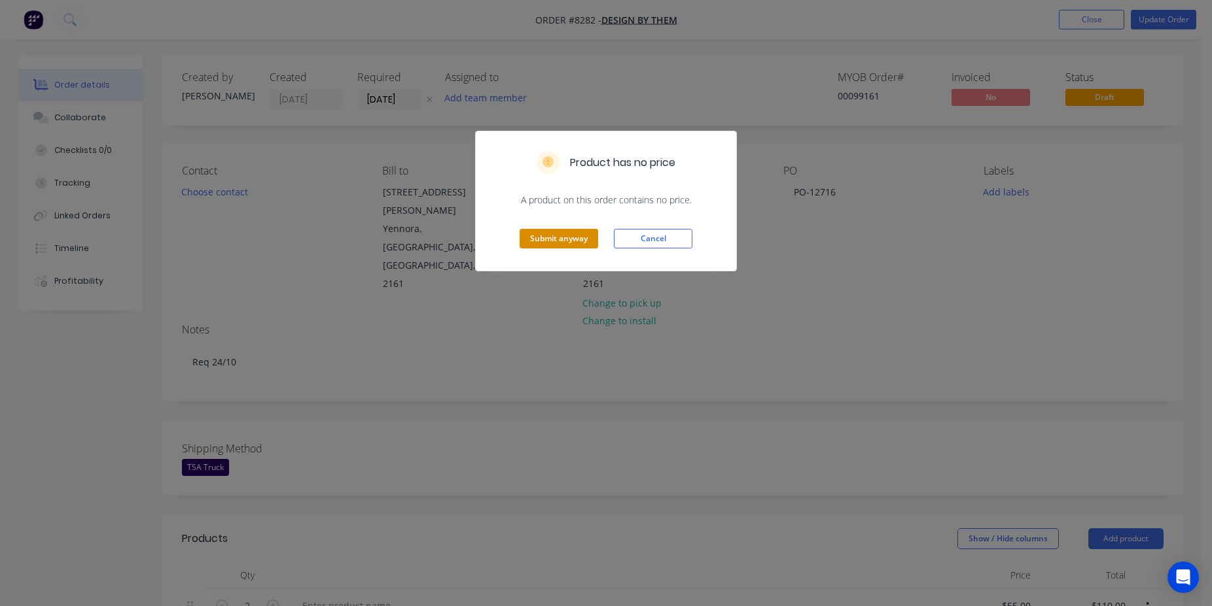
click at [541, 239] on button "Submit anyway" at bounding box center [558, 239] width 79 height 20
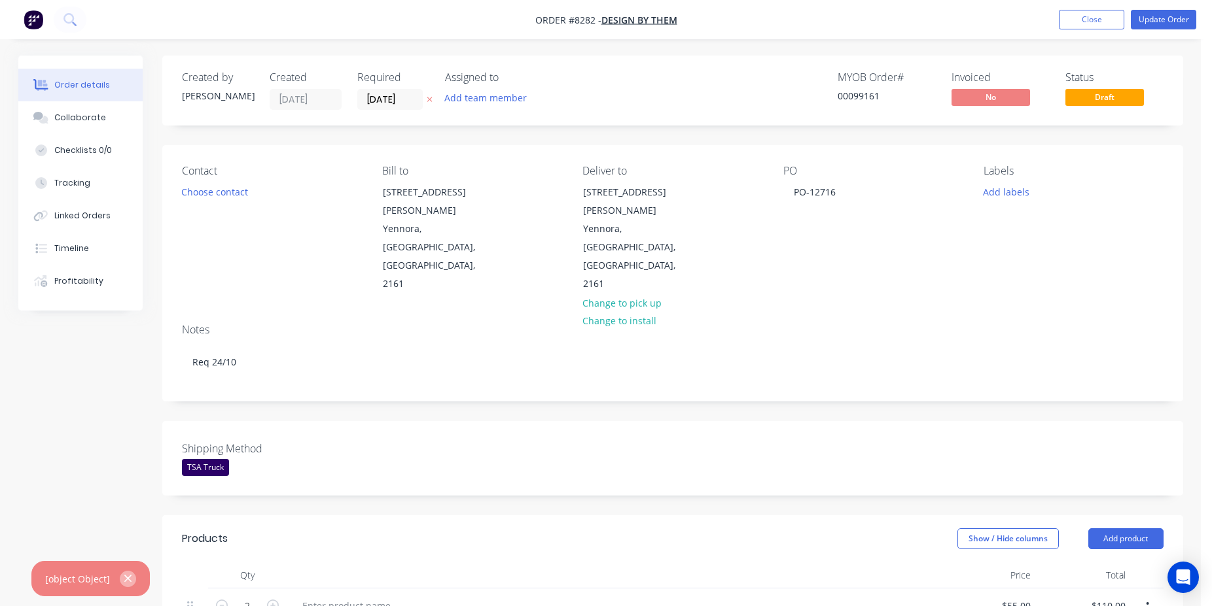
click at [120, 578] on button "button" at bounding box center [128, 579] width 16 height 16
click at [1095, 29] on nav "Order #8282 - Design By Them Add product Close Update Order" at bounding box center [606, 19] width 1212 height 39
click at [1091, 26] on button "Close" at bounding box center [1091, 20] width 65 height 20
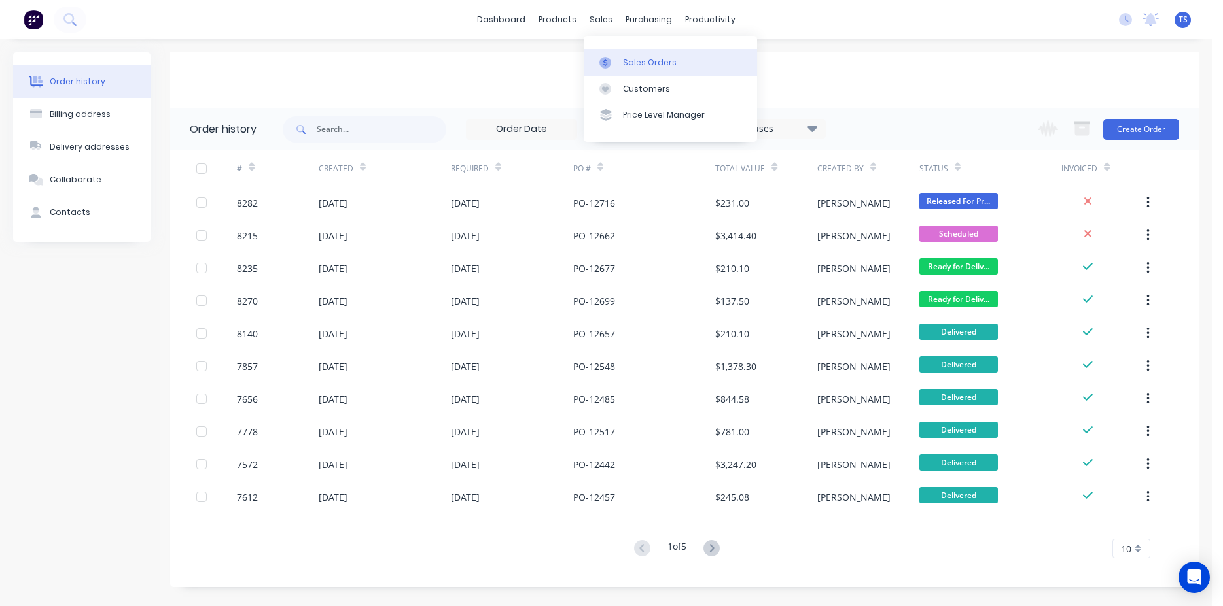
click at [618, 61] on div at bounding box center [609, 63] width 20 height 12
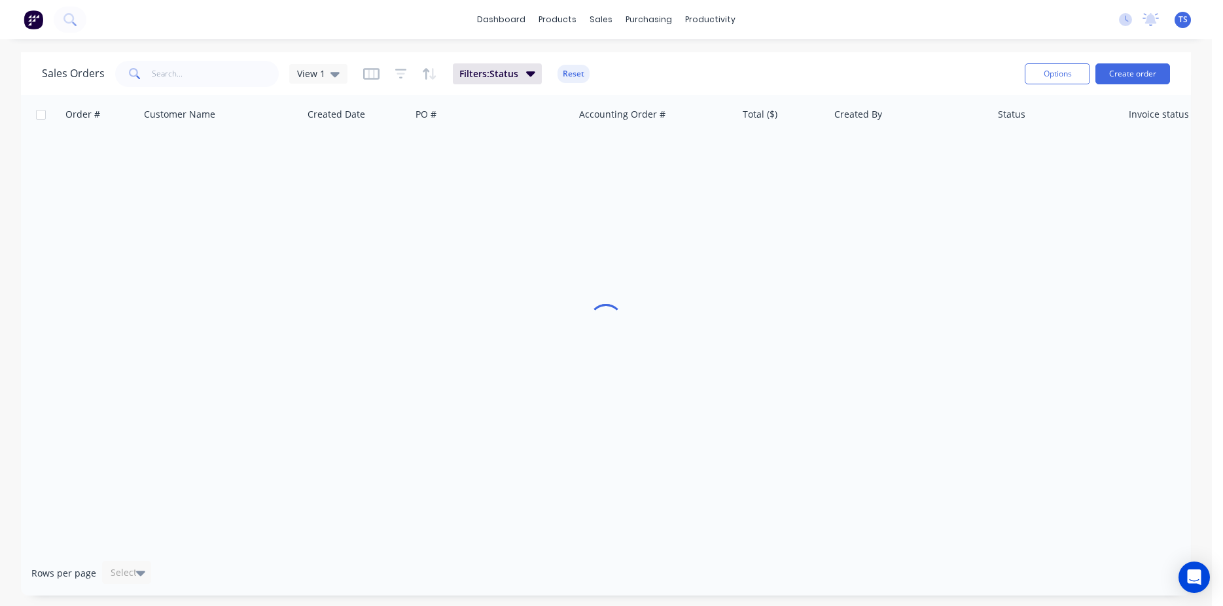
click at [215, 90] on div "Sales Orders View 1 Filters: Status Reset Options Create order" at bounding box center [606, 73] width 1170 height 43
click at [212, 79] on input "text" at bounding box center [216, 74] width 128 height 26
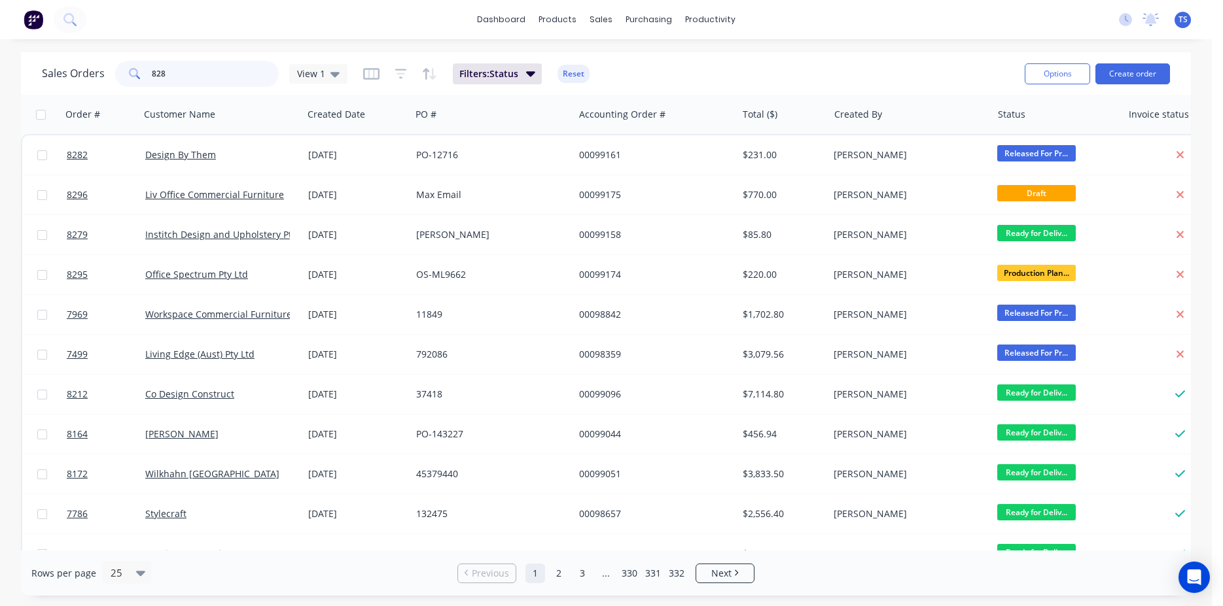
type input "8282"
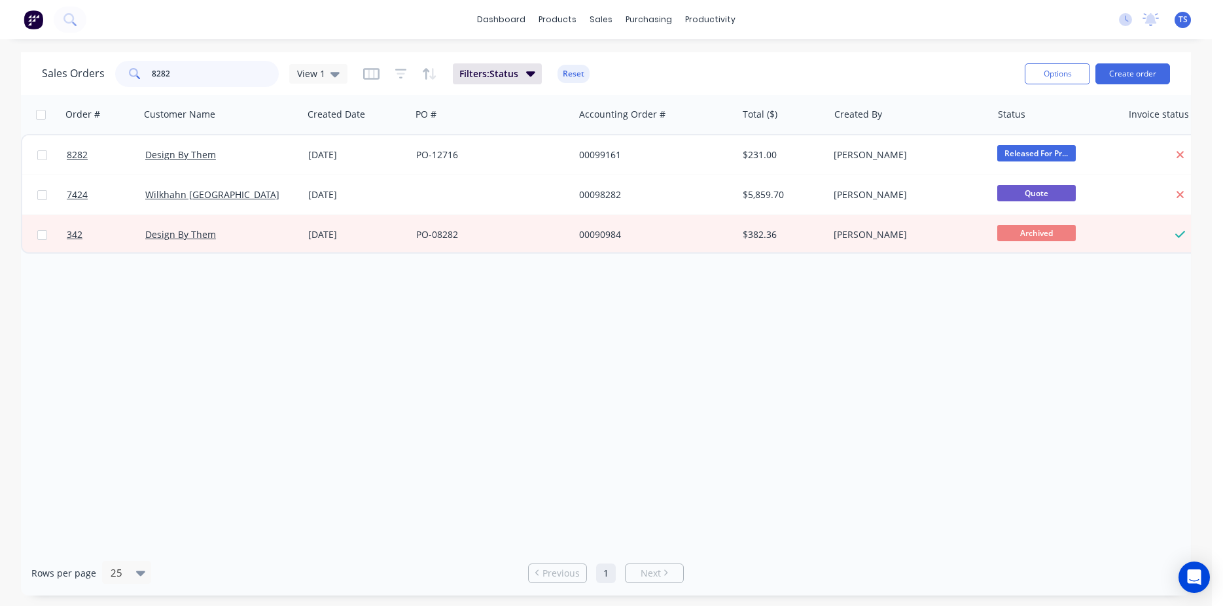
click at [212, 79] on input "8282" at bounding box center [216, 74] width 128 height 26
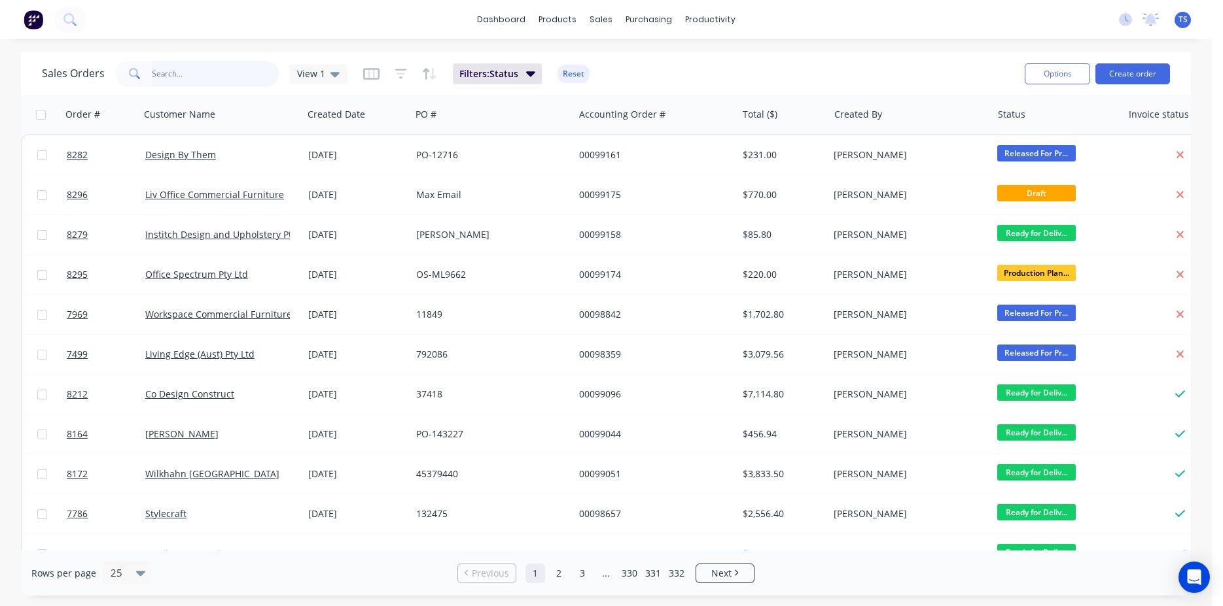
click at [227, 74] on input "text" at bounding box center [216, 74] width 128 height 26
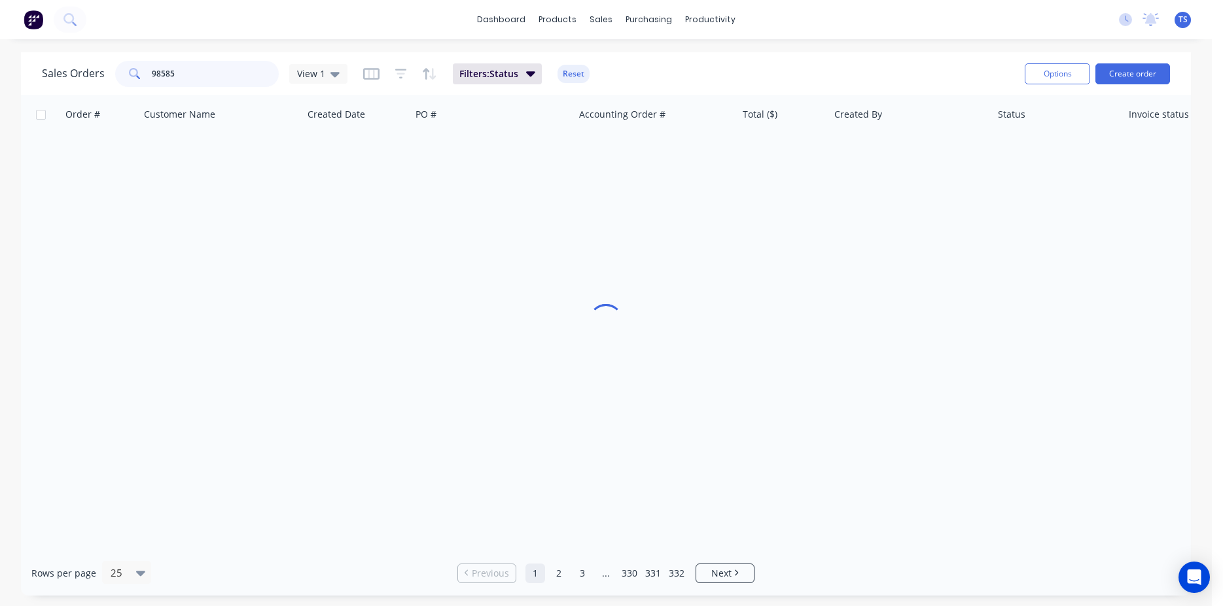
type input "98585"
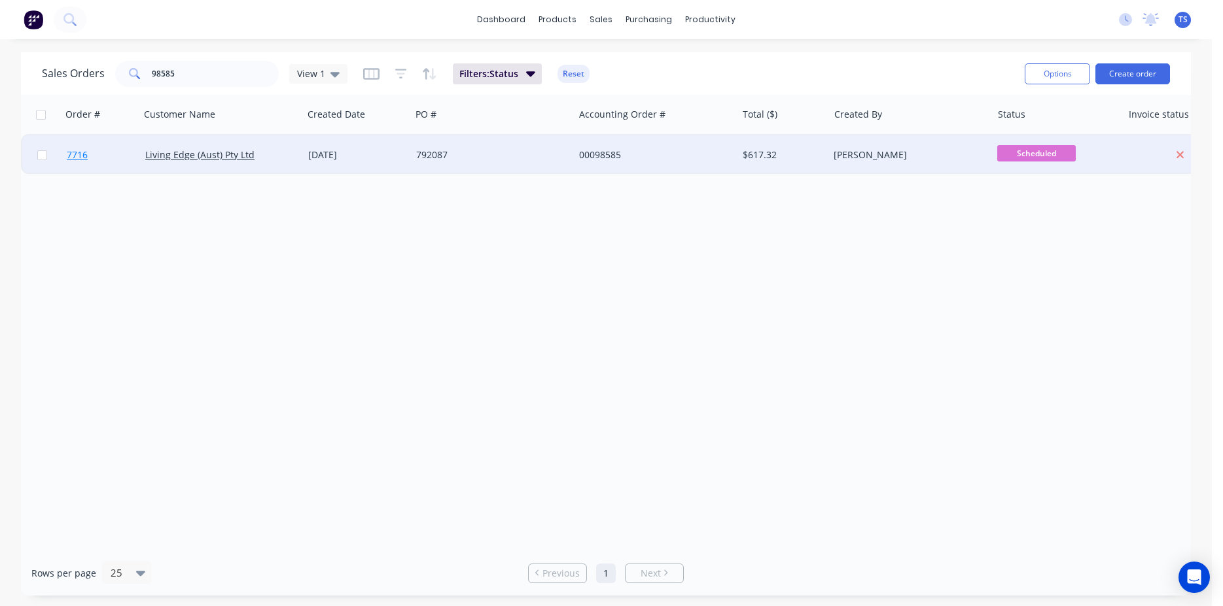
click at [83, 154] on span "7716" at bounding box center [77, 155] width 21 height 13
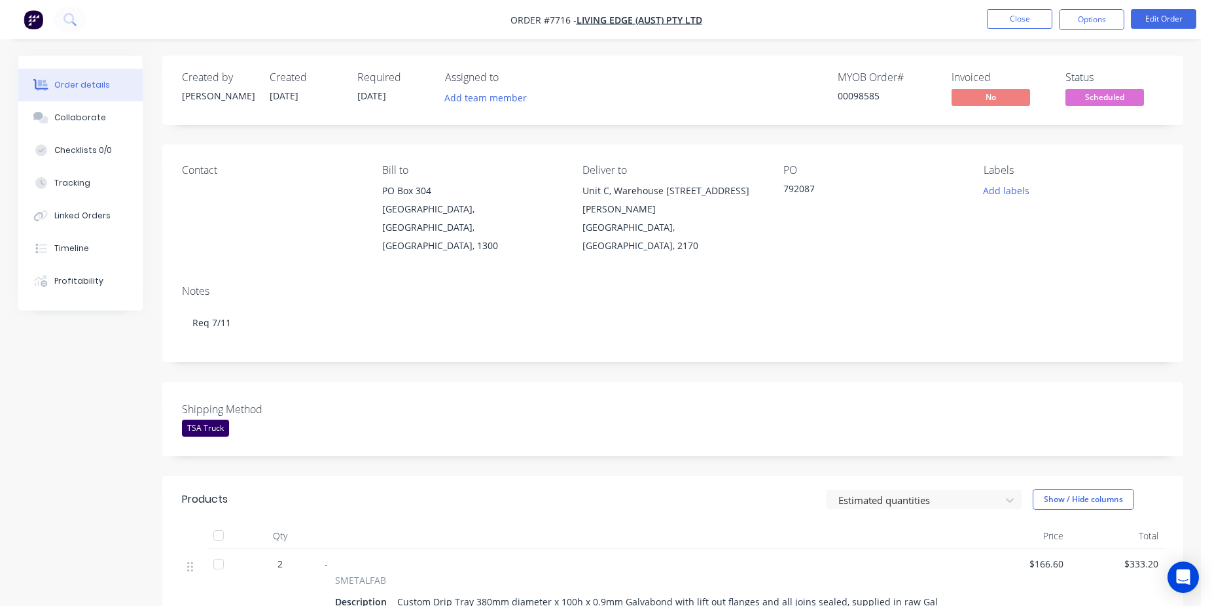
click at [1163, 30] on nav "Order #7716 - Living Edge (Aust) Pty Ltd Close Options Edit Order" at bounding box center [606, 19] width 1212 height 39
click at [1163, 21] on button "Edit Order" at bounding box center [1163, 19] width 65 height 20
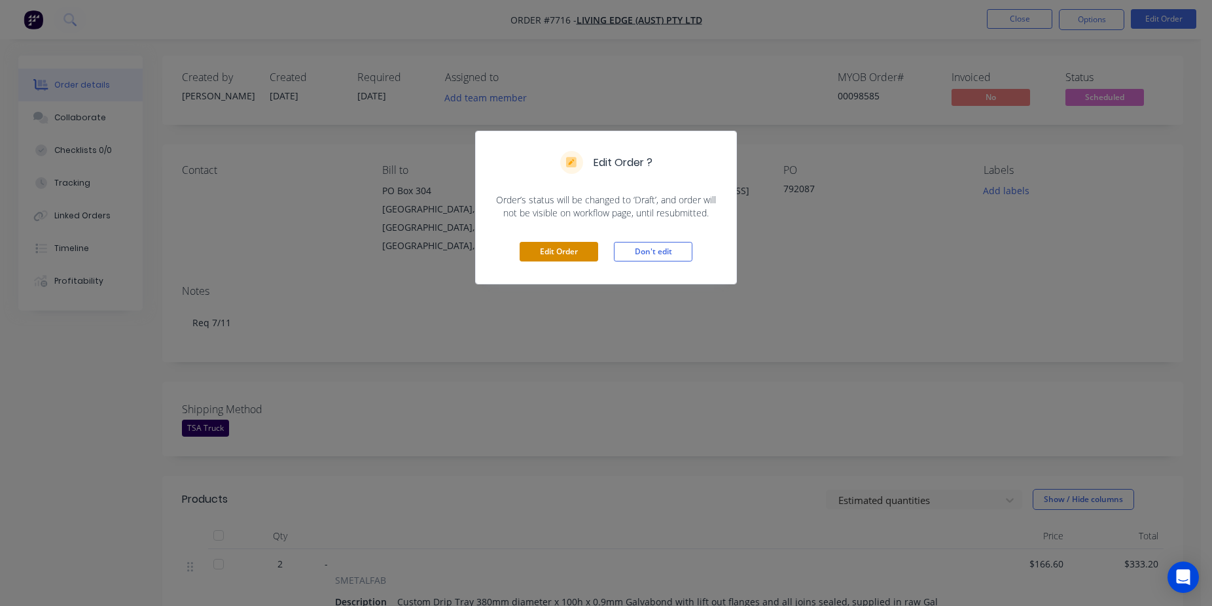
click at [573, 243] on button "Edit Order" at bounding box center [558, 252] width 79 height 20
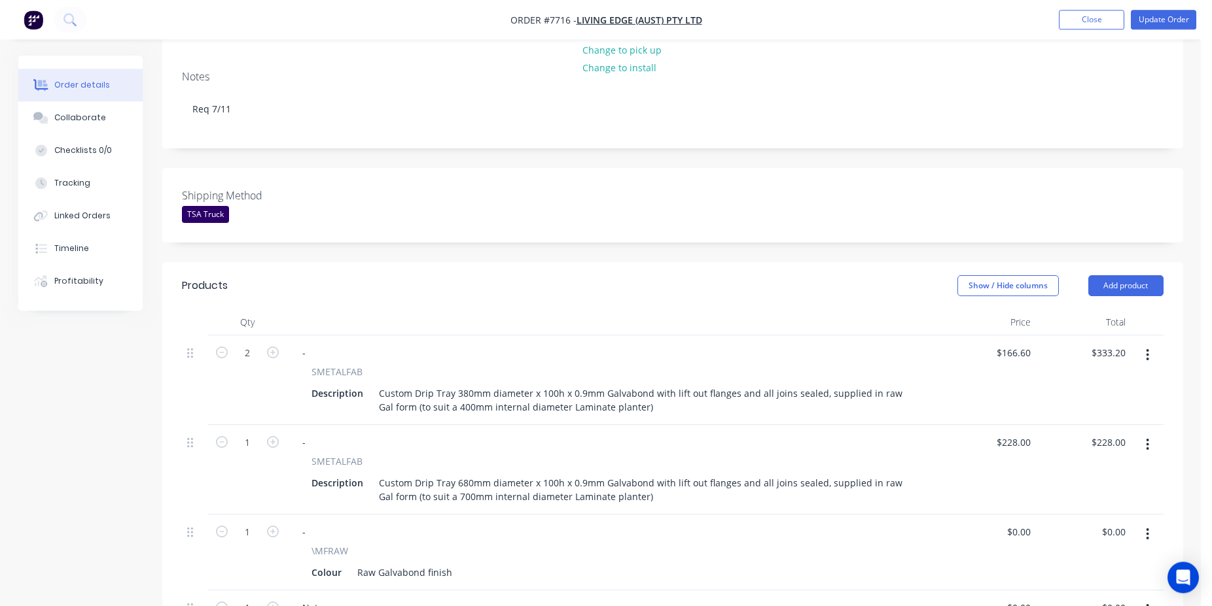
scroll to position [467, 0]
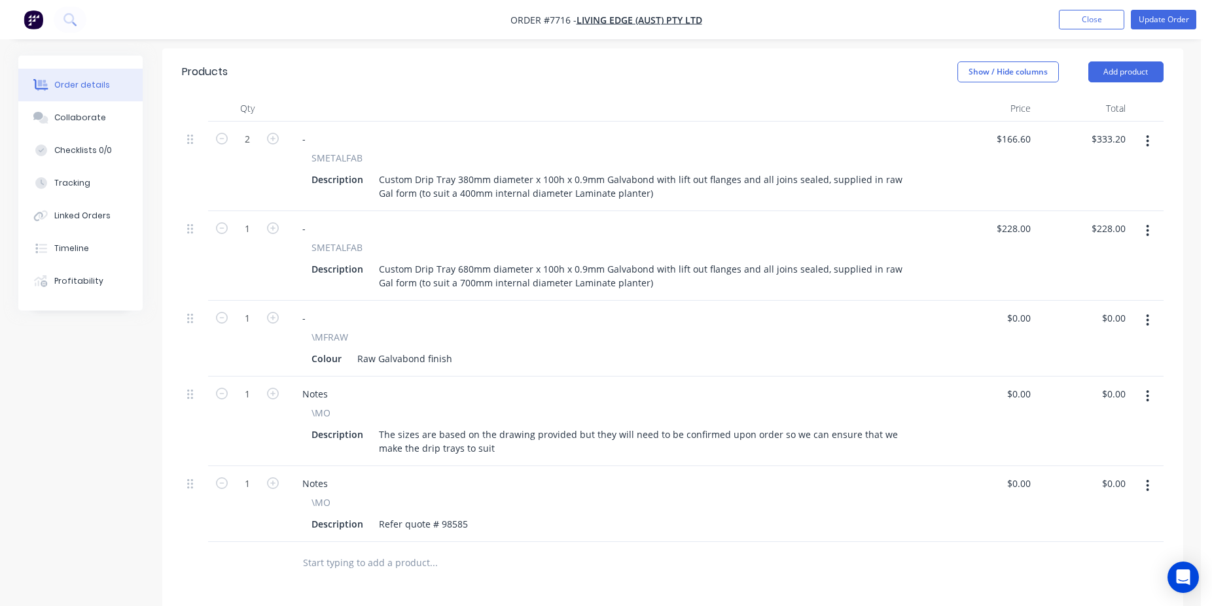
click at [410, 550] on input "text" at bounding box center [433, 563] width 262 height 26
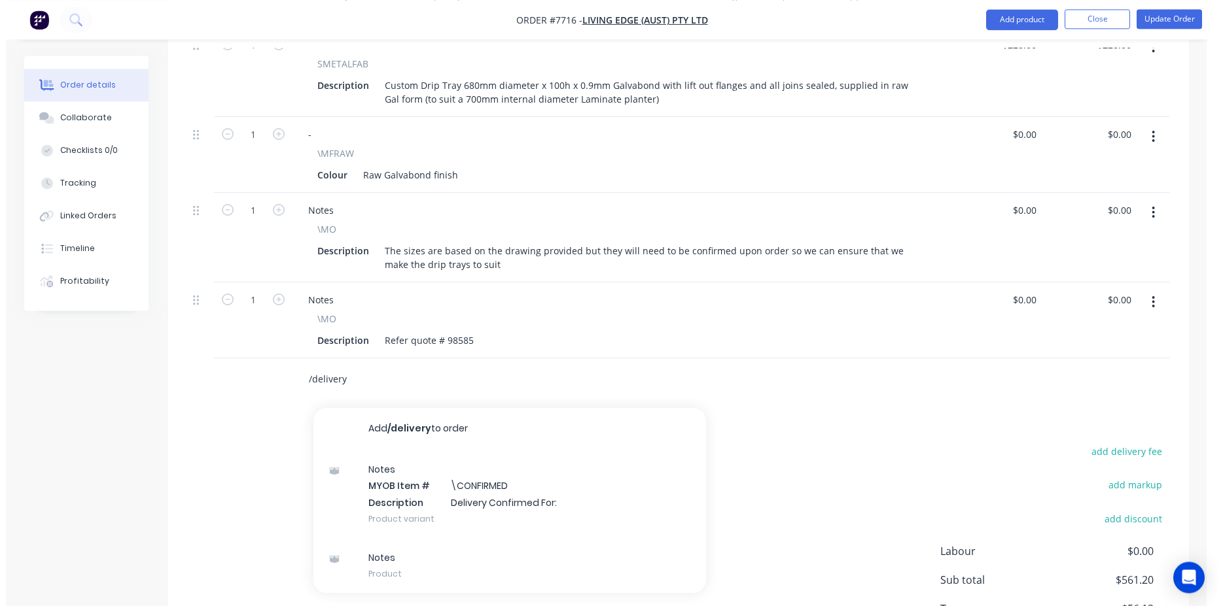
scroll to position [667, 0]
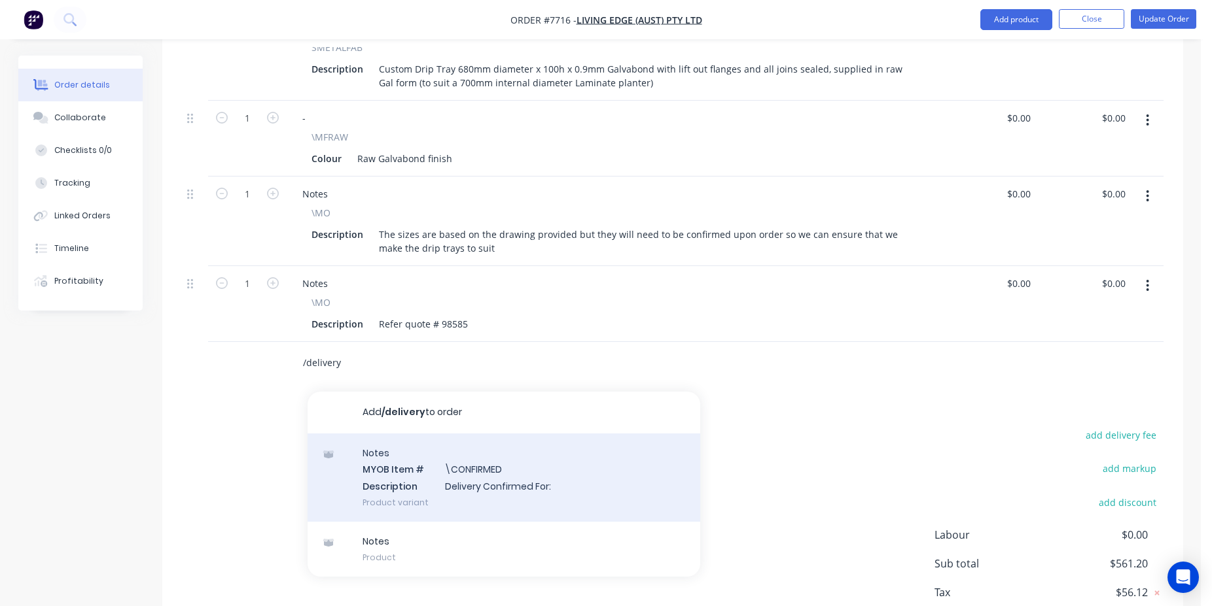
type input "/delivery"
click at [480, 449] on div "Notes MYOB Item # \CONFIRMED Description Delivery Confirmed For: Product variant" at bounding box center [503, 478] width 393 height 88
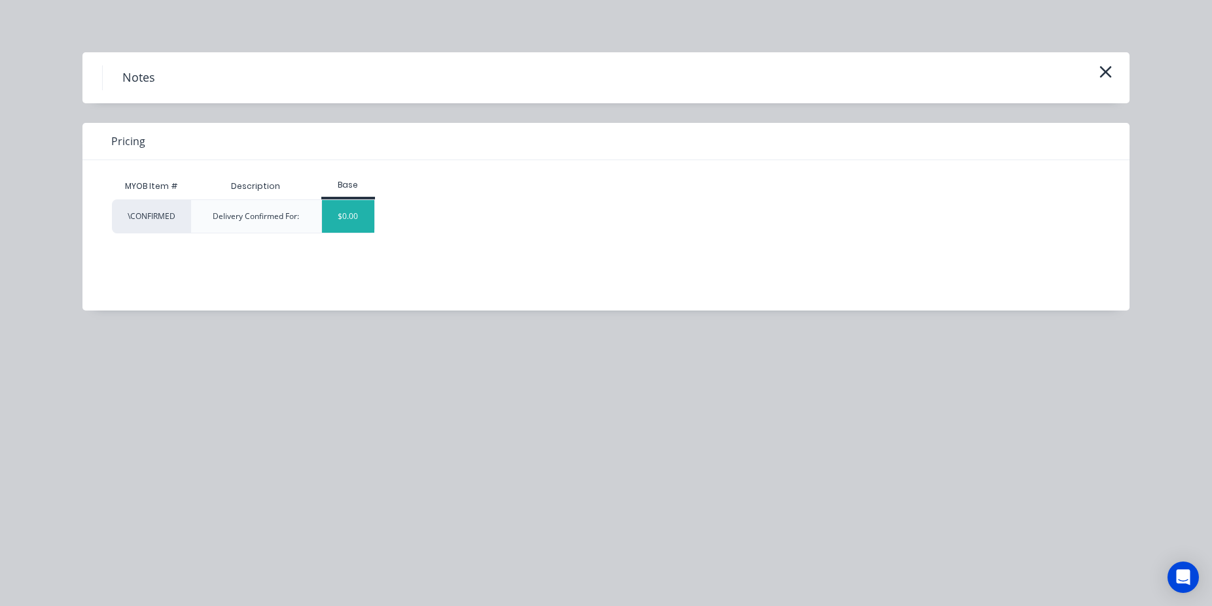
click at [363, 218] on div "$0.00" at bounding box center [348, 216] width 53 height 33
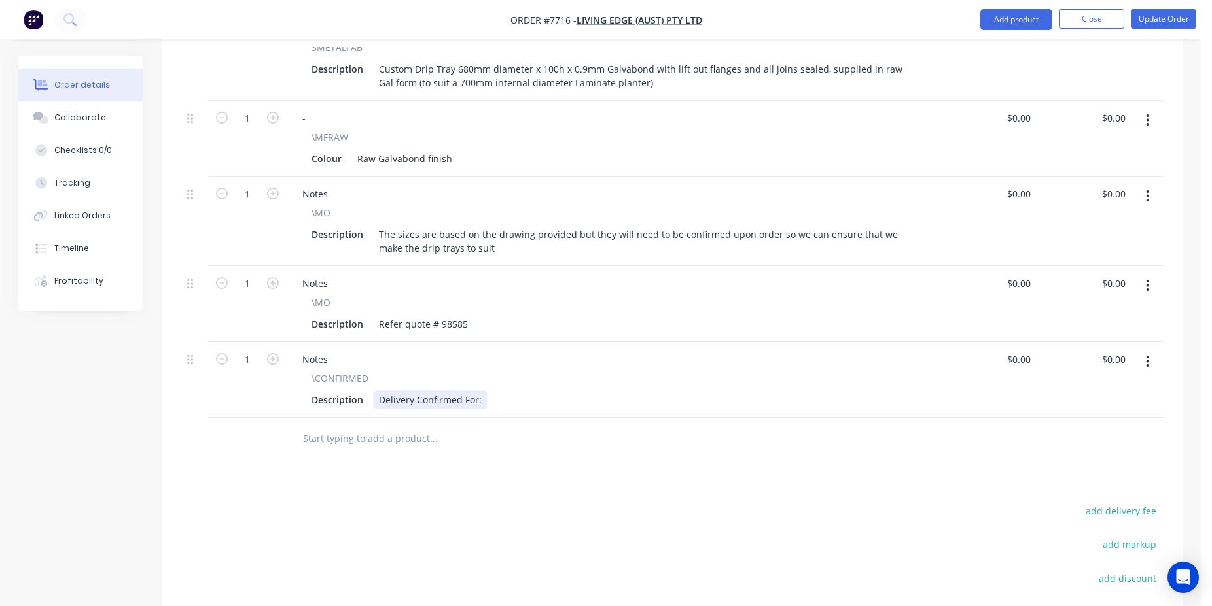
click at [483, 391] on div "Delivery Confirmed For:" at bounding box center [430, 400] width 113 height 19
click at [1187, 29] on li "Update Order" at bounding box center [1163, 19] width 65 height 21
click at [1184, 25] on button "Update Order" at bounding box center [1163, 19] width 65 height 20
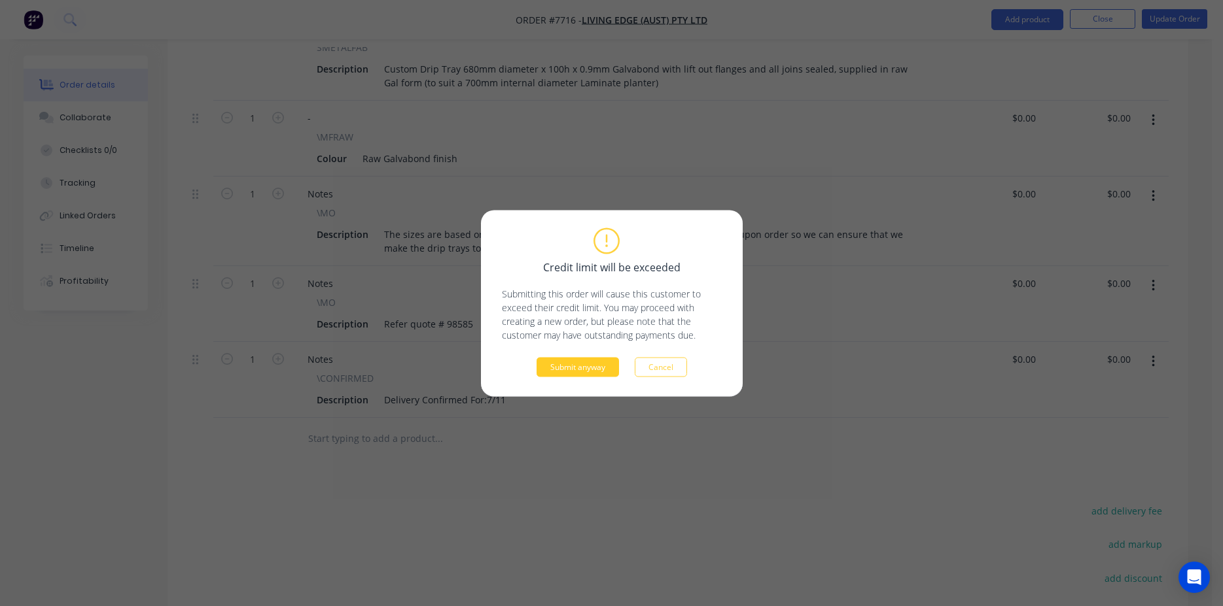
click at [589, 362] on button "Submit anyway" at bounding box center [577, 367] width 82 height 20
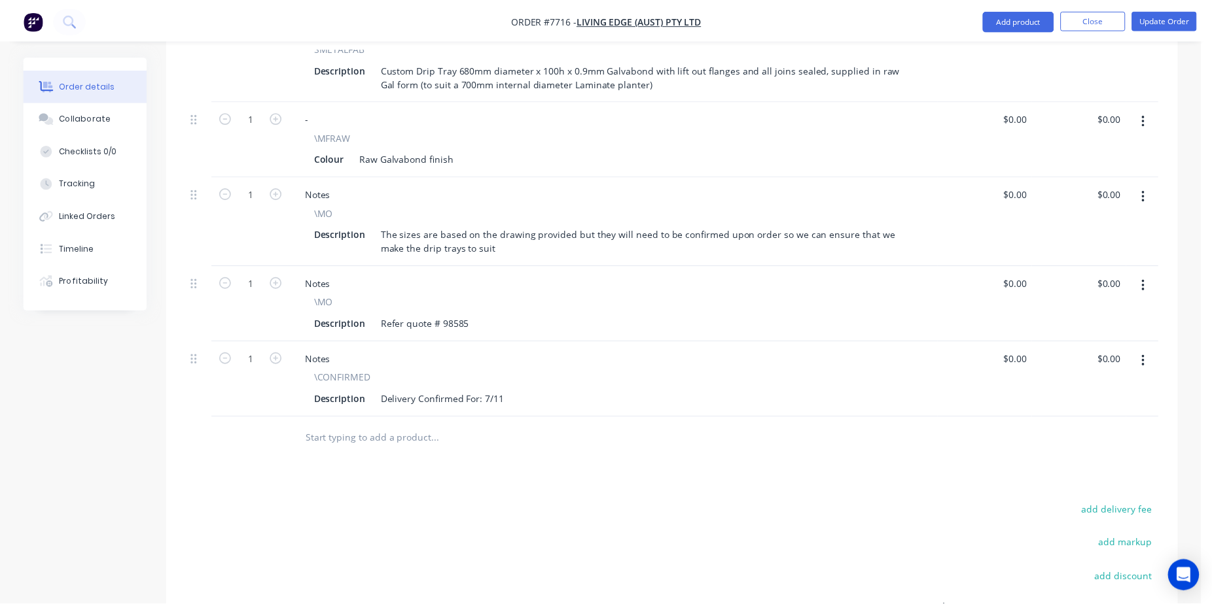
scroll to position [614, 0]
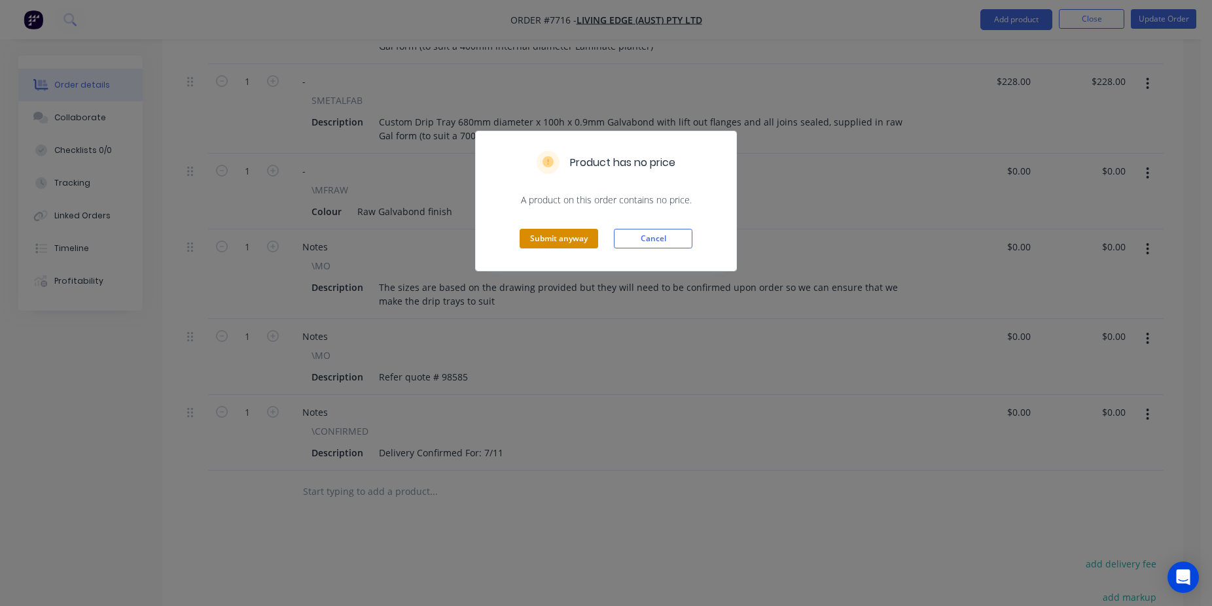
click at [570, 245] on button "Submit anyway" at bounding box center [558, 239] width 79 height 20
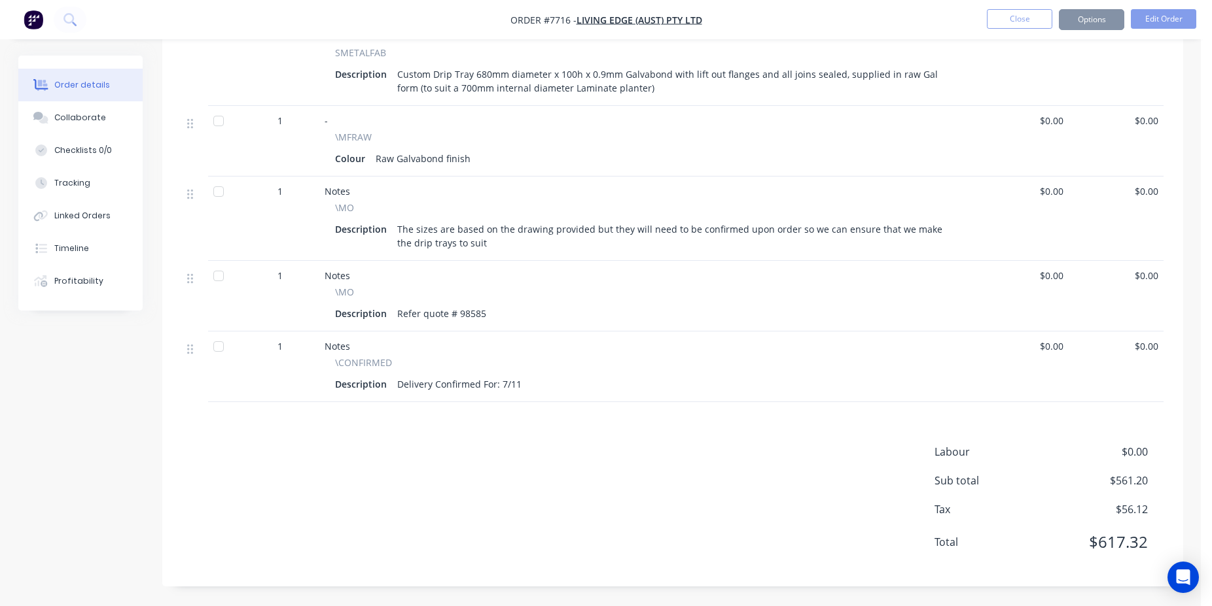
scroll to position [594, 0]
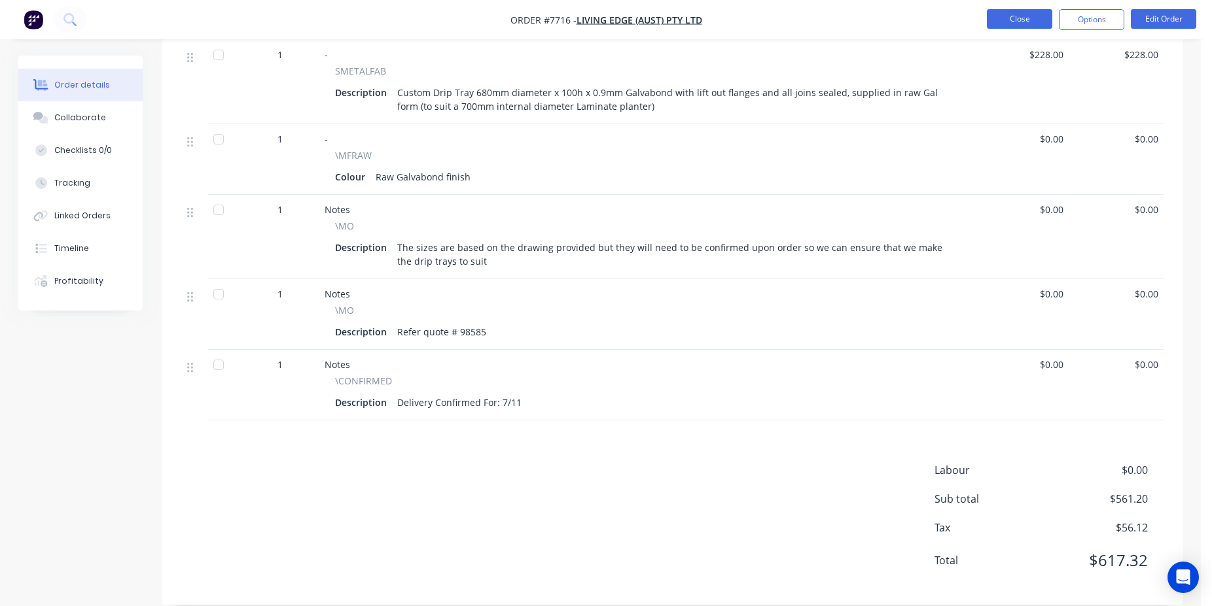
click at [1013, 13] on button "Close" at bounding box center [1019, 19] width 65 height 20
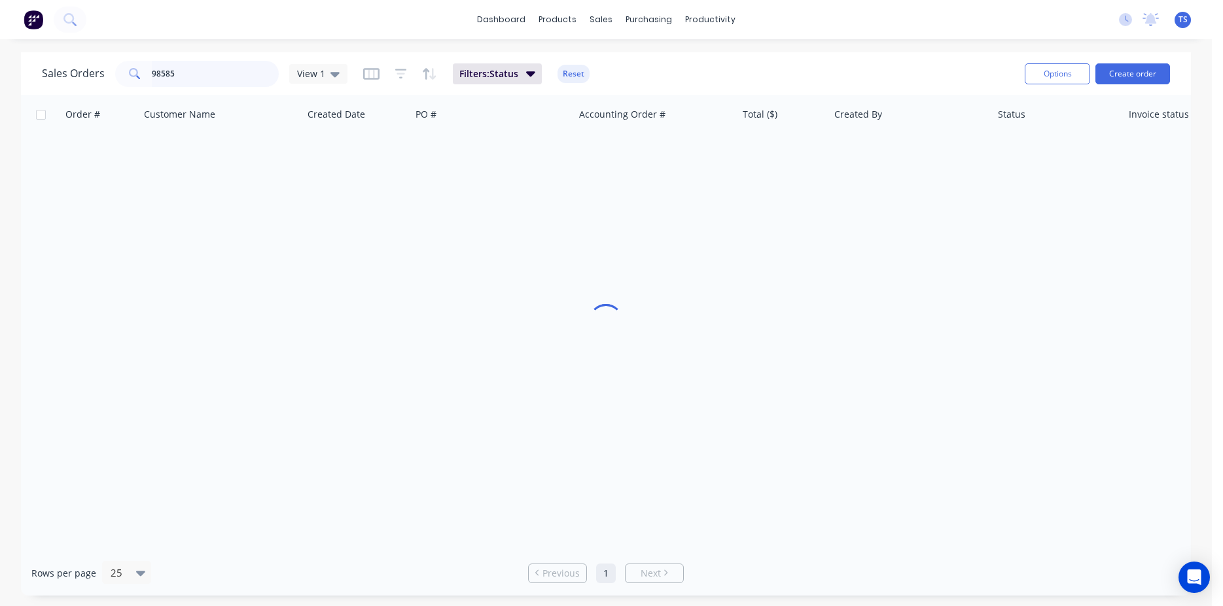
click at [200, 75] on input "98585" at bounding box center [216, 74] width 128 height 26
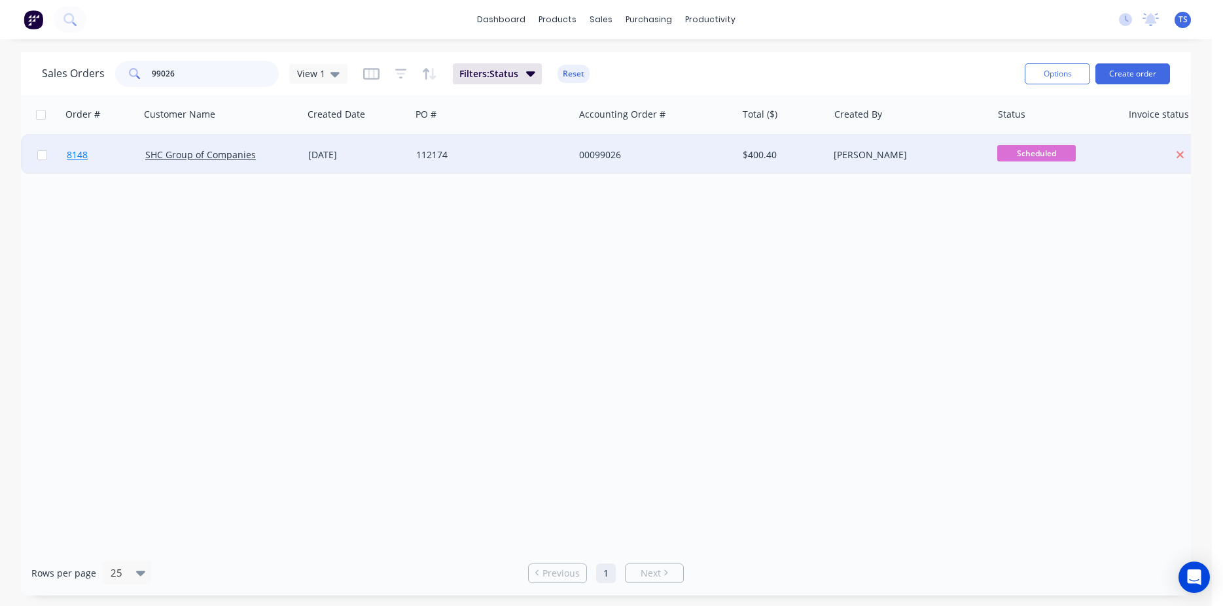
type input "99026"
click at [119, 157] on link "8148" at bounding box center [106, 154] width 79 height 39
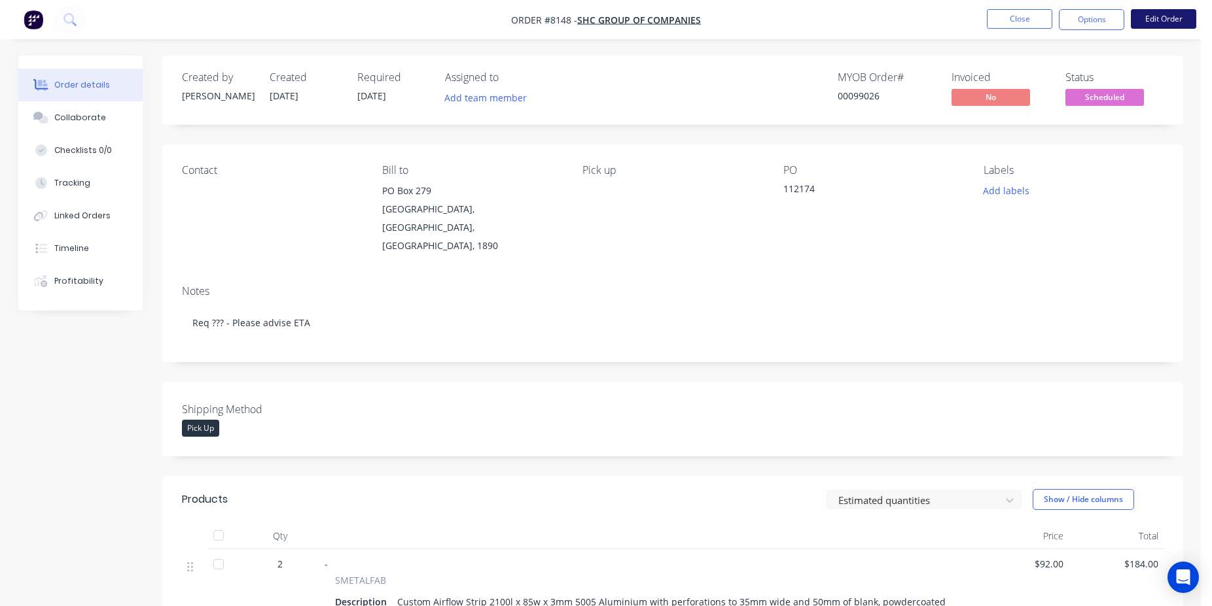
click at [1179, 22] on button "Edit Order" at bounding box center [1163, 19] width 65 height 20
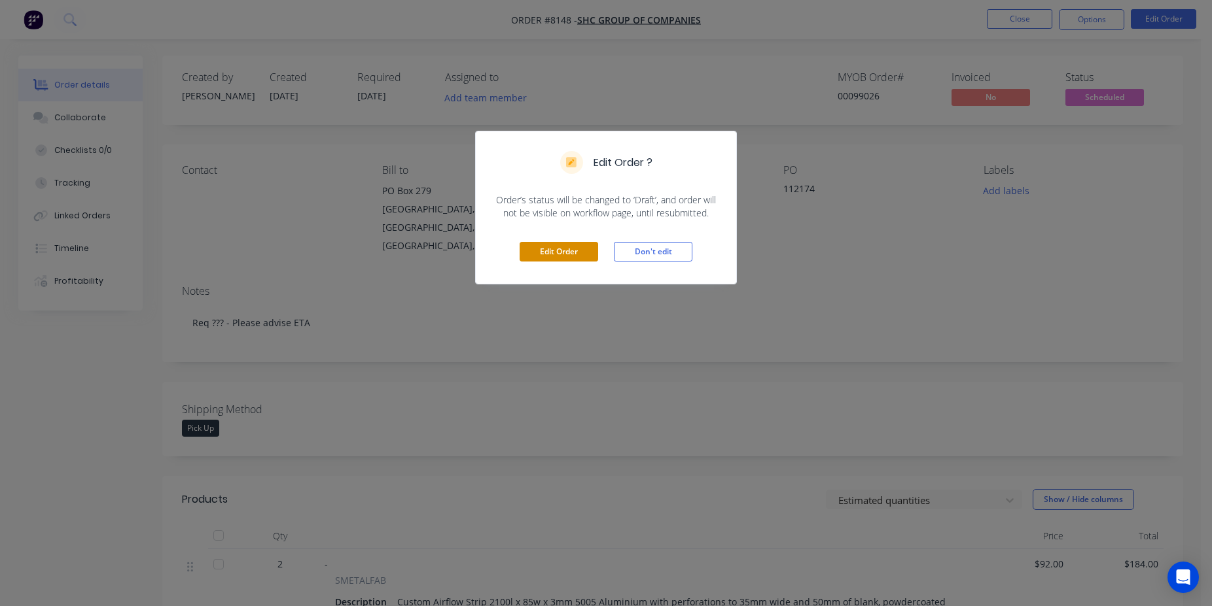
click at [566, 247] on button "Edit Order" at bounding box center [558, 252] width 79 height 20
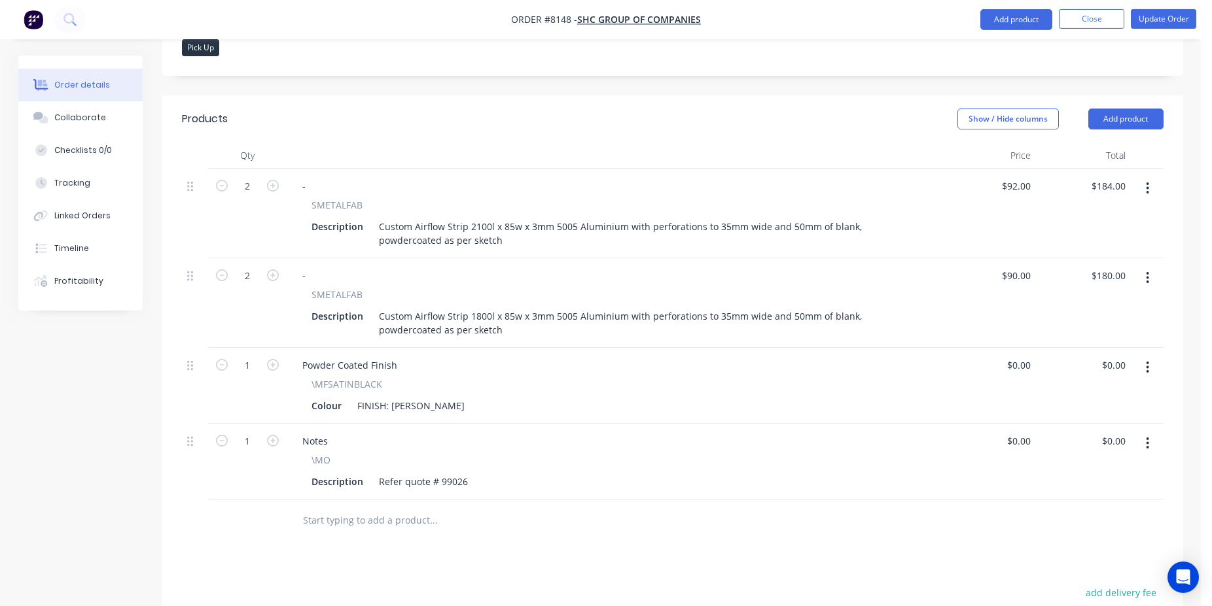
scroll to position [534, 0]
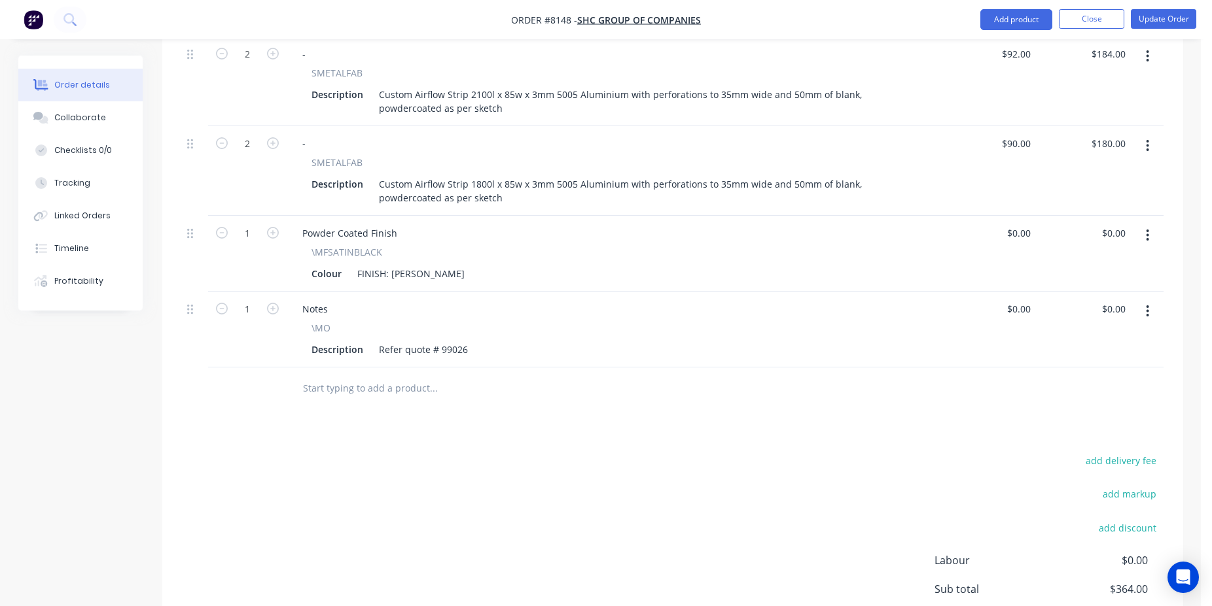
click at [387, 376] on input "text" at bounding box center [433, 389] width 262 height 26
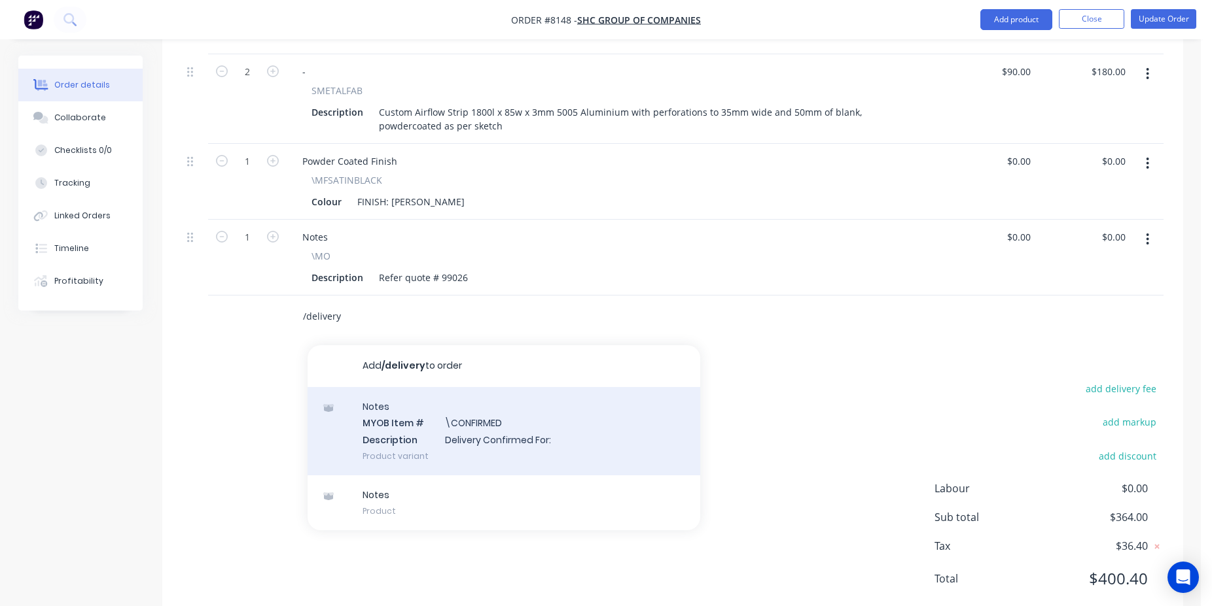
type input "/delivery"
click at [505, 387] on div "Notes MYOB Item # \CONFIRMED Description Delivery Confirmed For: Product variant" at bounding box center [503, 431] width 393 height 88
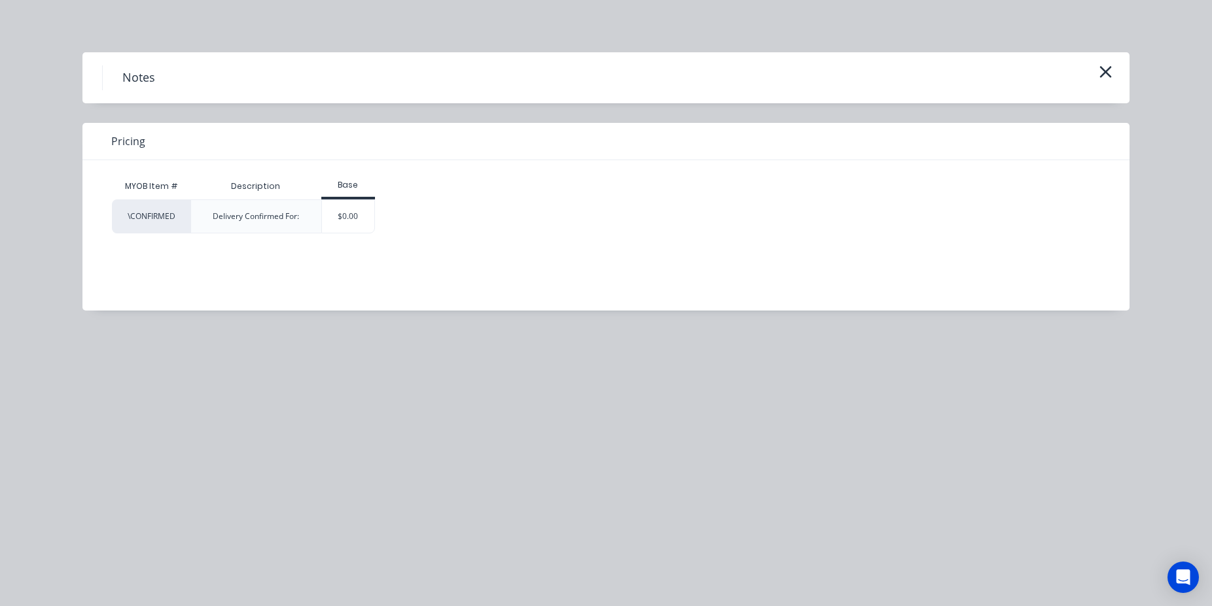
click at [377, 205] on div "\CONFIRMED Delivery Confirmed For: $0.00" at bounding box center [596, 217] width 968 height 34
click at [372, 209] on div "$0.00" at bounding box center [348, 216] width 53 height 33
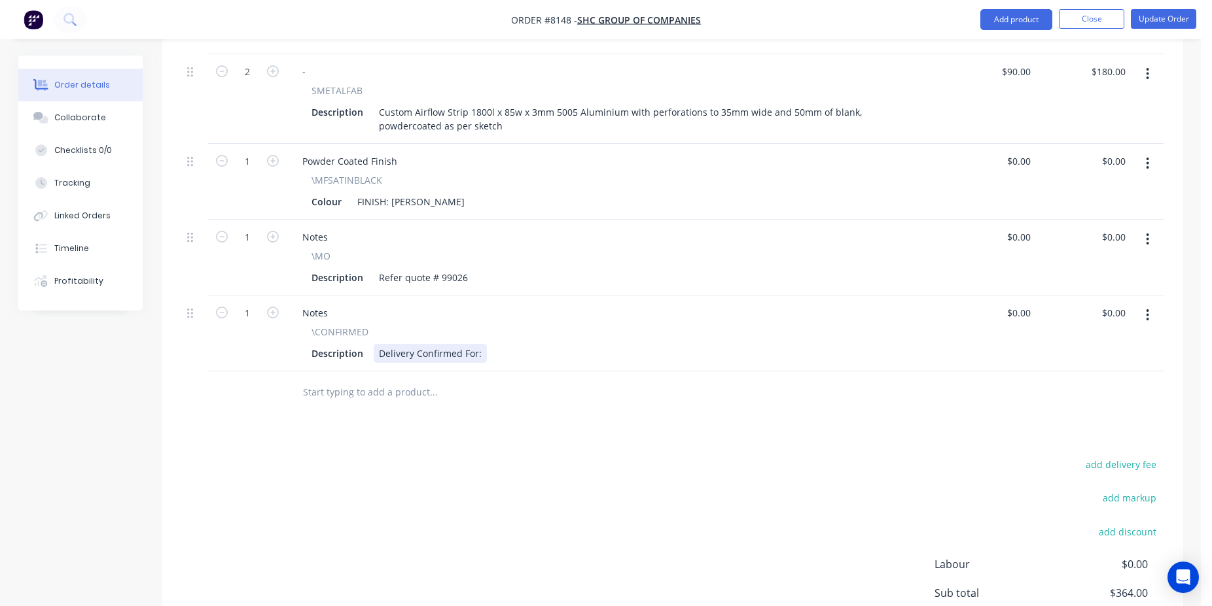
click at [480, 344] on div "Delivery Confirmed For:" at bounding box center [430, 353] width 113 height 19
click at [1170, 22] on button "Update Order" at bounding box center [1163, 19] width 65 height 20
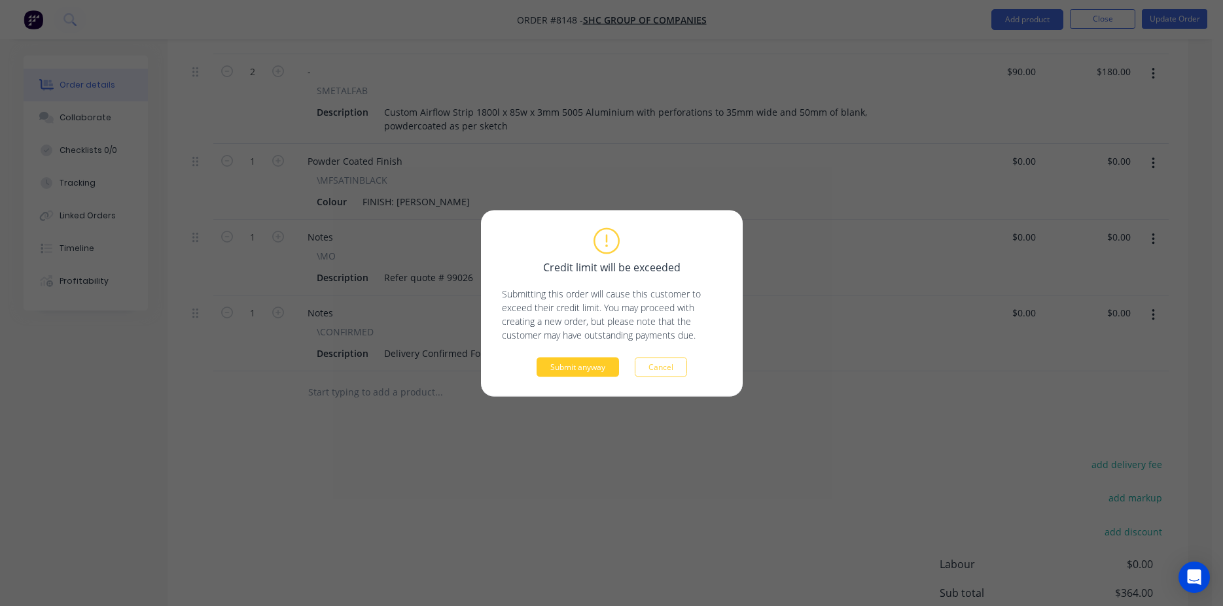
click at [597, 372] on button "Submit anyway" at bounding box center [577, 367] width 82 height 20
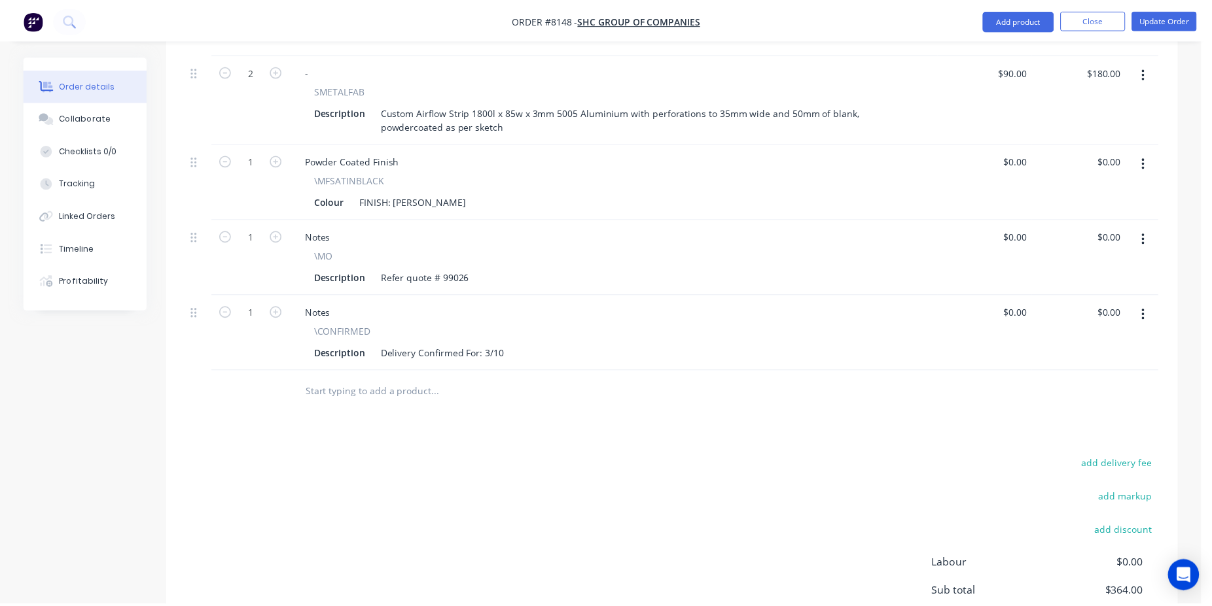
scroll to position [512, 0]
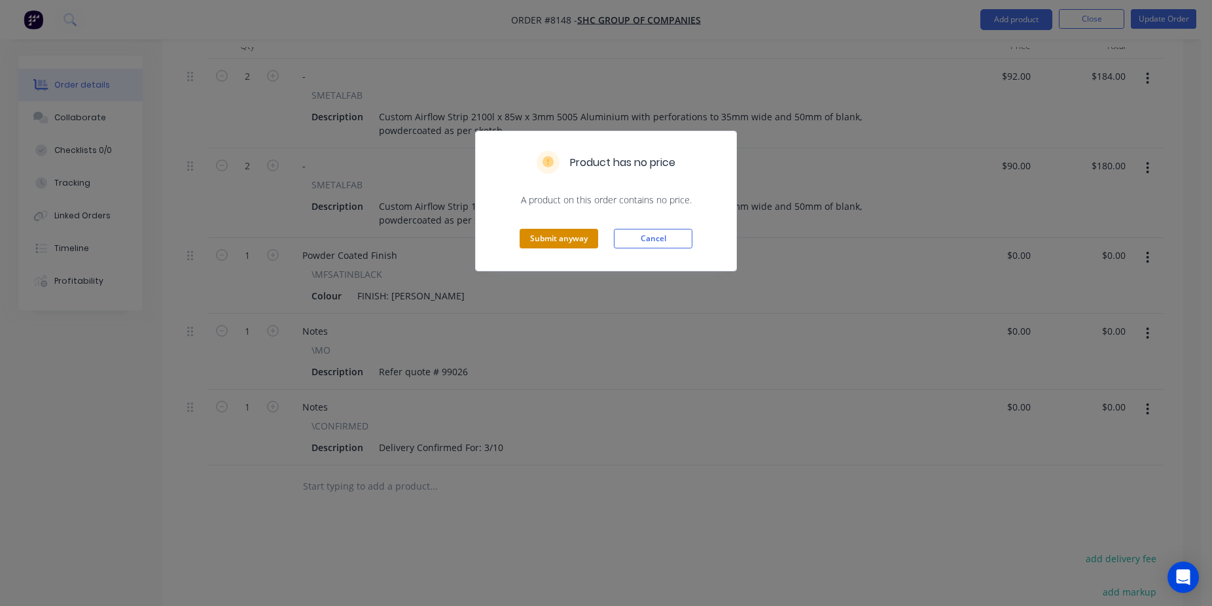
click at [559, 245] on button "Submit anyway" at bounding box center [558, 239] width 79 height 20
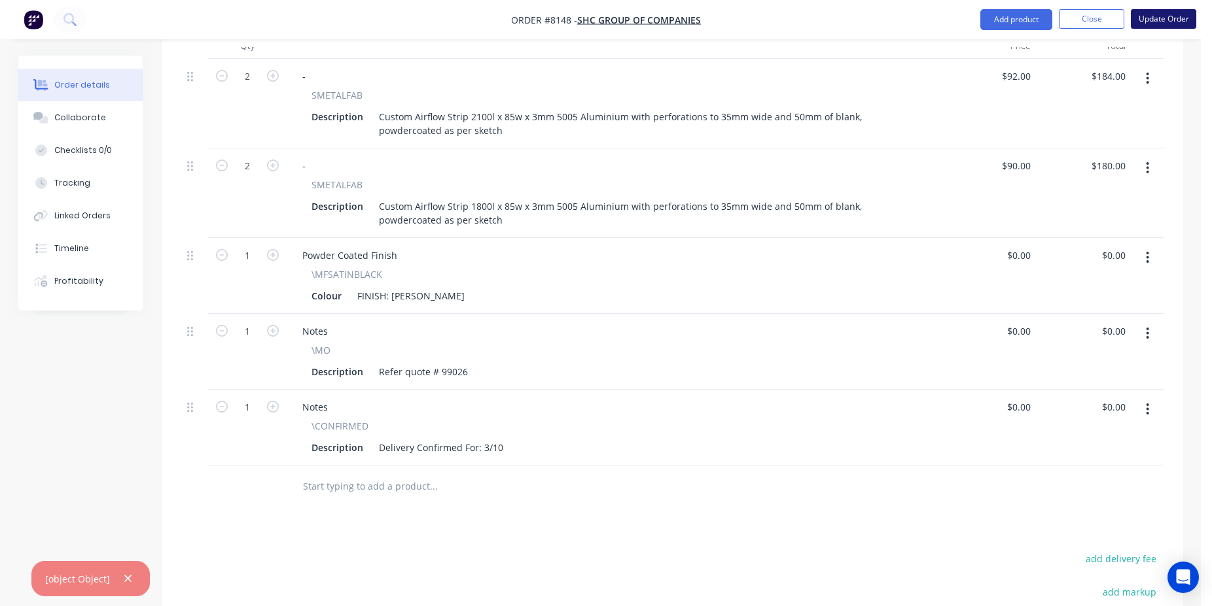
click at [1164, 15] on button "Update Order" at bounding box center [1163, 19] width 65 height 20
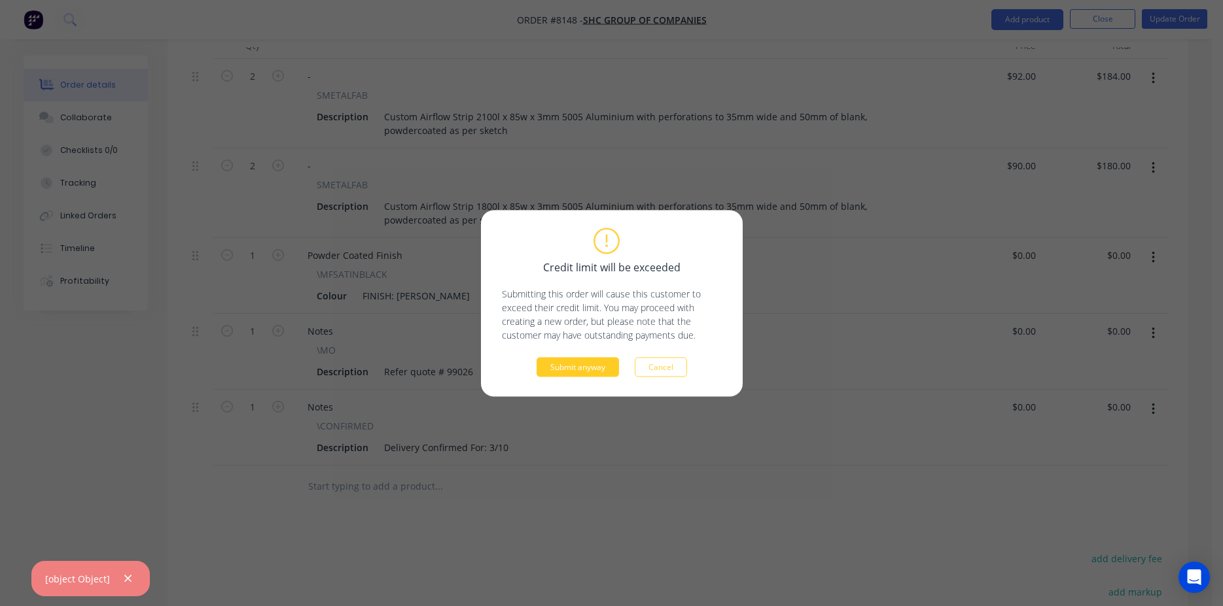
click at [572, 359] on button "Submit anyway" at bounding box center [577, 367] width 82 height 20
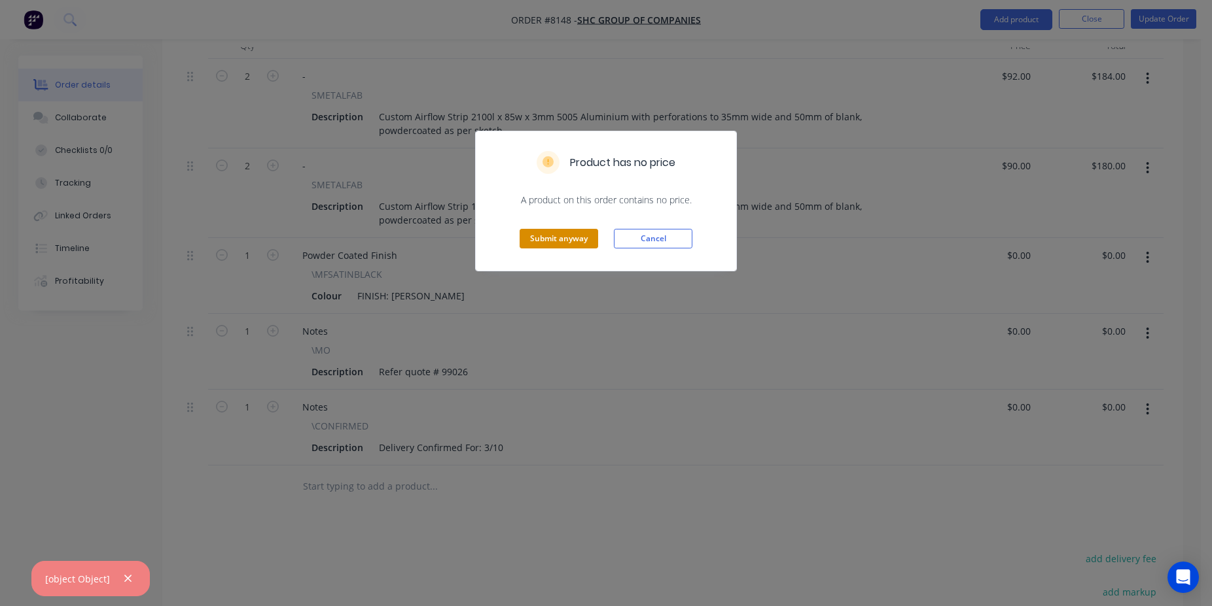
click at [567, 231] on button "Submit anyway" at bounding box center [558, 239] width 79 height 20
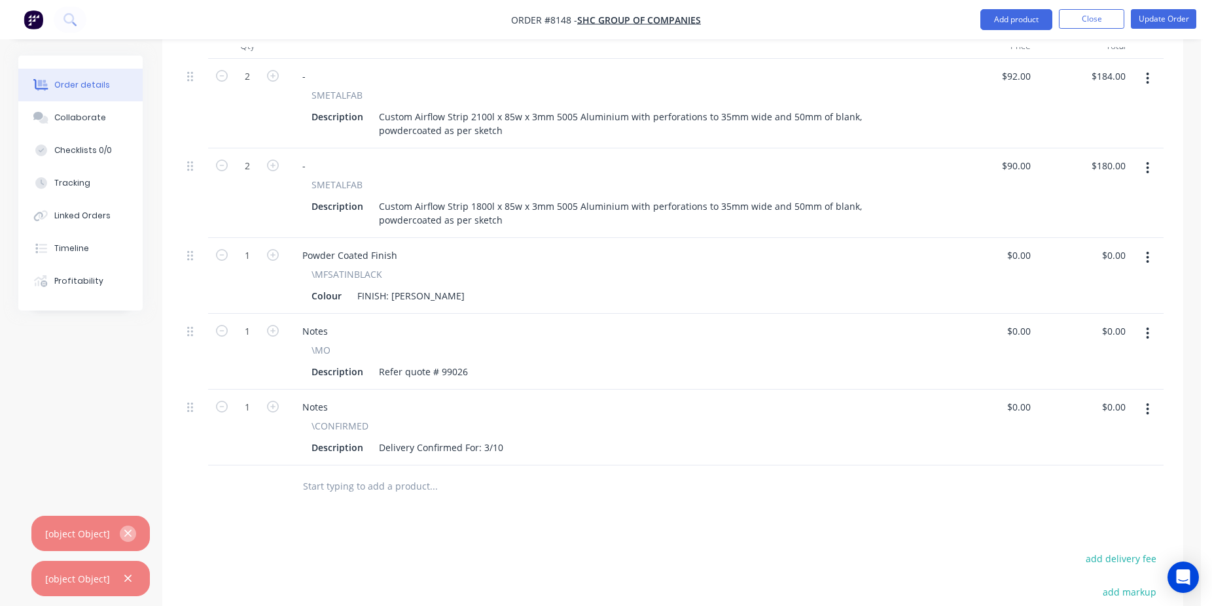
click at [120, 535] on button "button" at bounding box center [128, 534] width 16 height 16
click at [127, 574] on icon "button" at bounding box center [128, 579] width 9 height 12
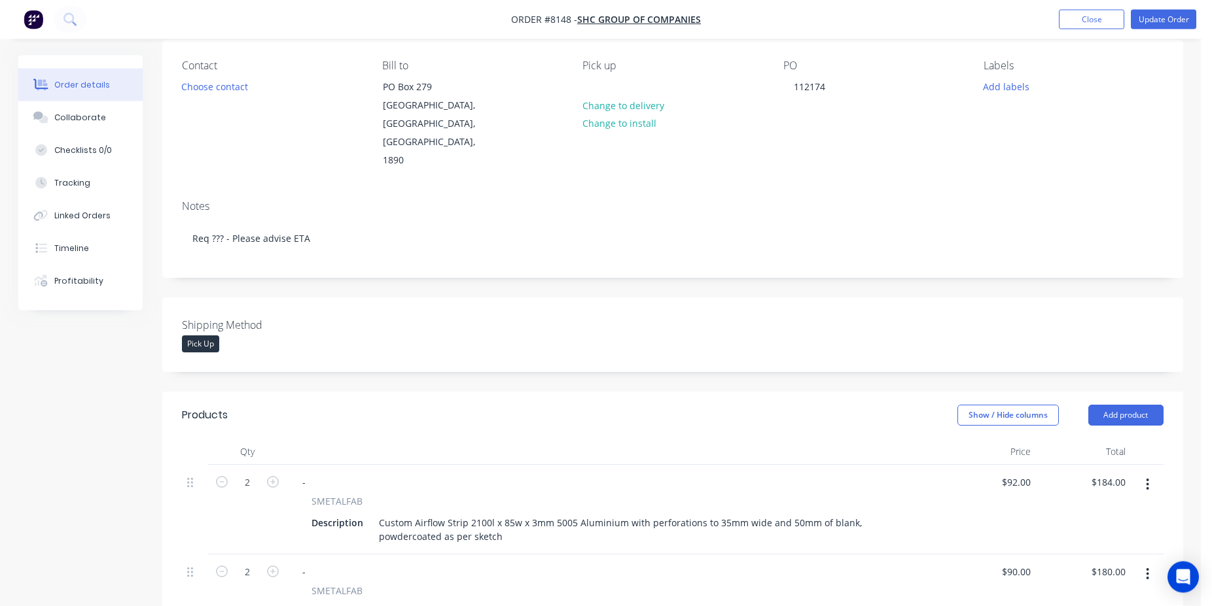
scroll to position [0, 0]
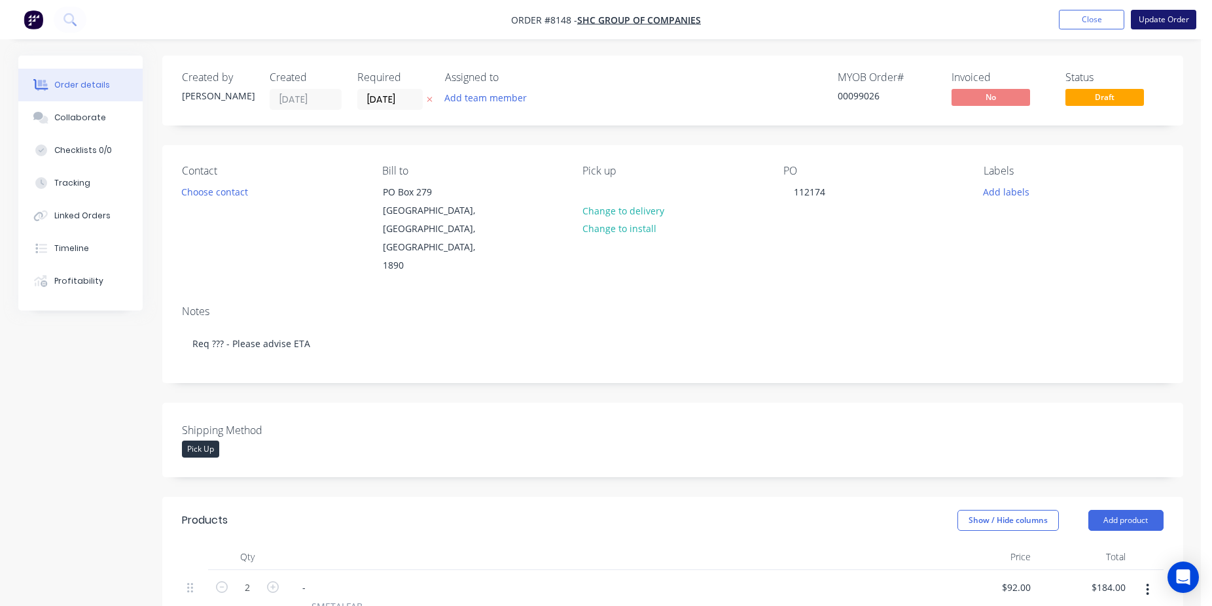
click at [1145, 25] on button "Update Order" at bounding box center [1163, 20] width 65 height 20
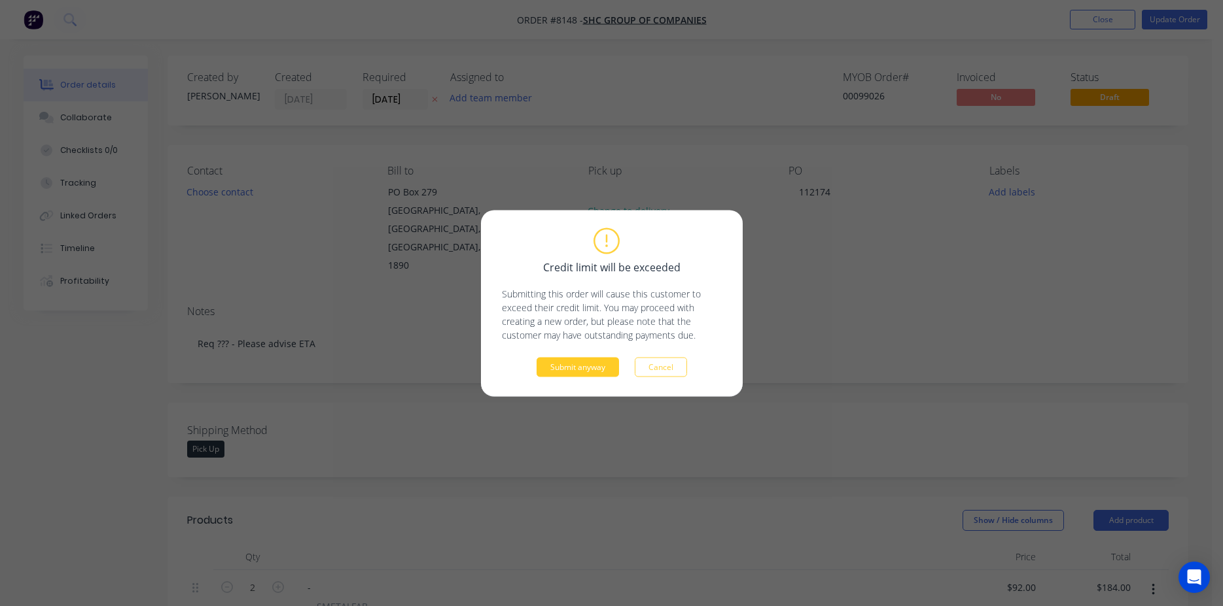
click at [564, 367] on button "Submit anyway" at bounding box center [577, 367] width 82 height 20
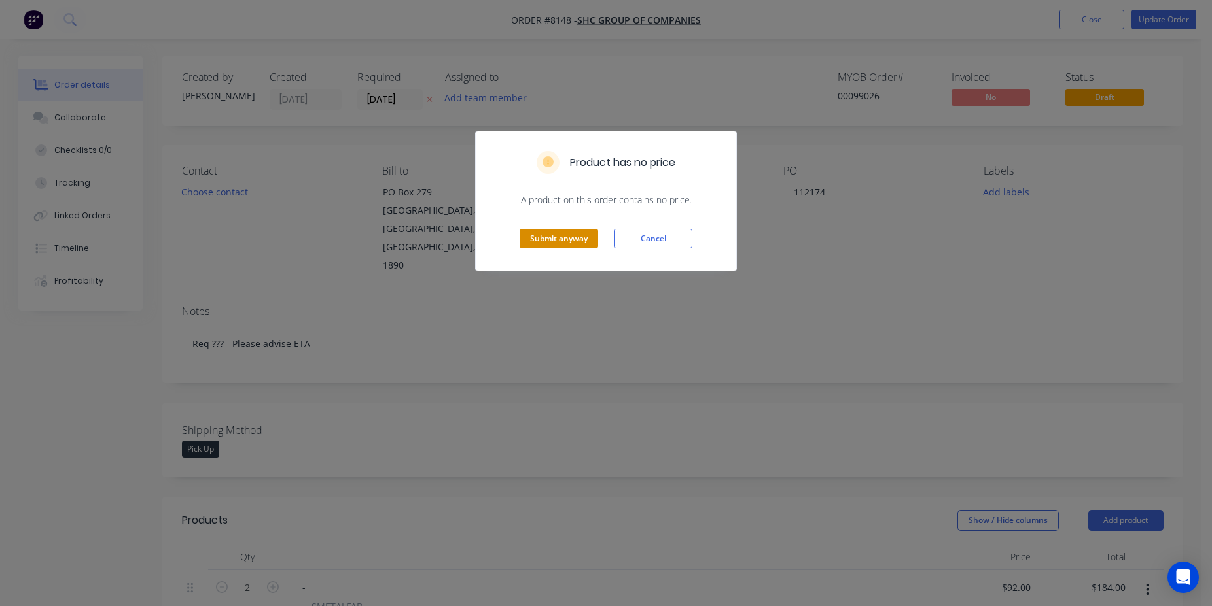
click at [559, 253] on div "Submit anyway Cancel" at bounding box center [606, 239] width 260 height 64
click at [563, 244] on button "Submit anyway" at bounding box center [558, 239] width 79 height 20
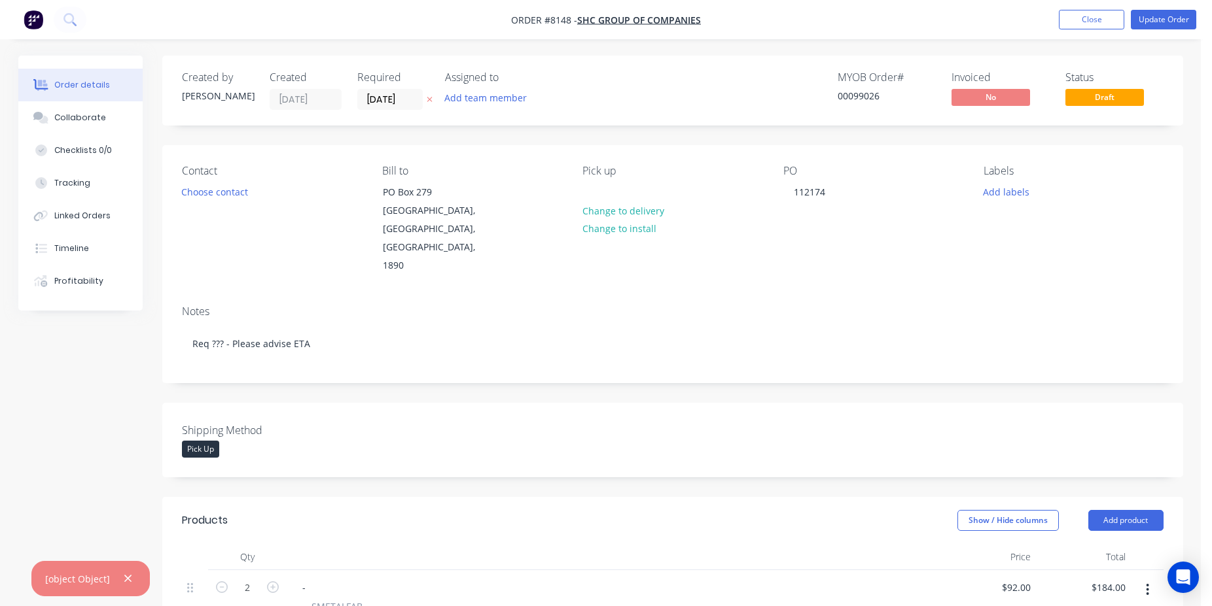
click at [1140, 30] on nav "Order #8148 - SHC Group of Companies Add product Close Update Order" at bounding box center [606, 19] width 1212 height 39
click at [1150, 23] on button "Update Order" at bounding box center [1163, 20] width 65 height 20
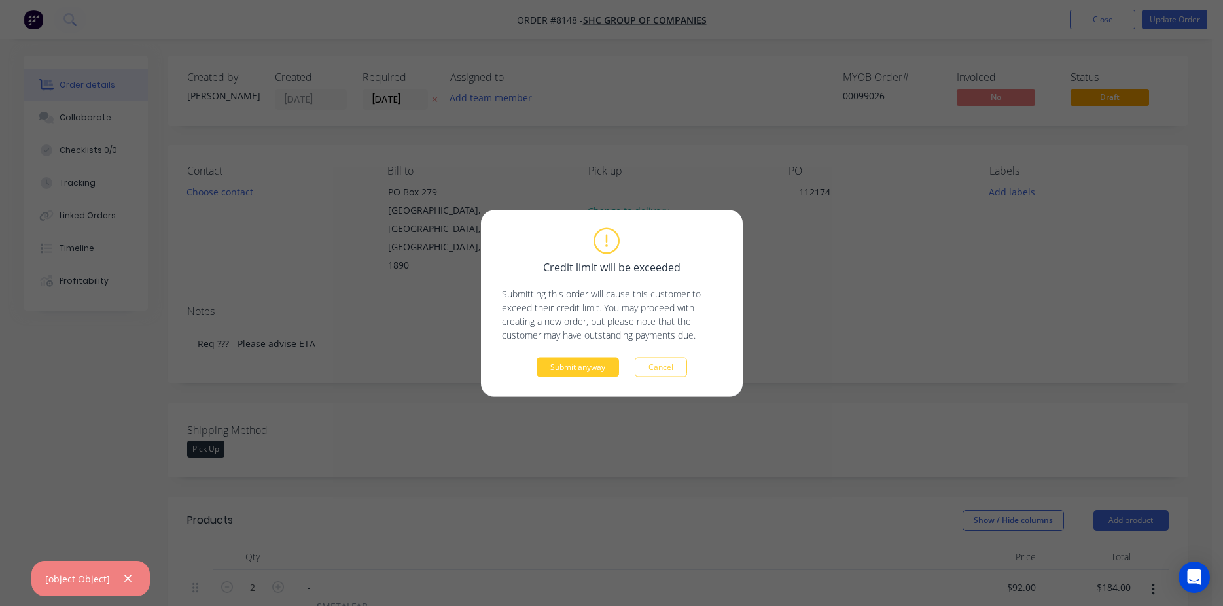
drag, startPoint x: 568, startPoint y: 387, endPoint x: 569, endPoint y: 374, distance: 12.5
click at [568, 383] on div "Credit limit will be exceeded Submitting this order will cause this customer to…" at bounding box center [612, 303] width 262 height 186
click at [570, 374] on button "Submit anyway" at bounding box center [577, 367] width 82 height 20
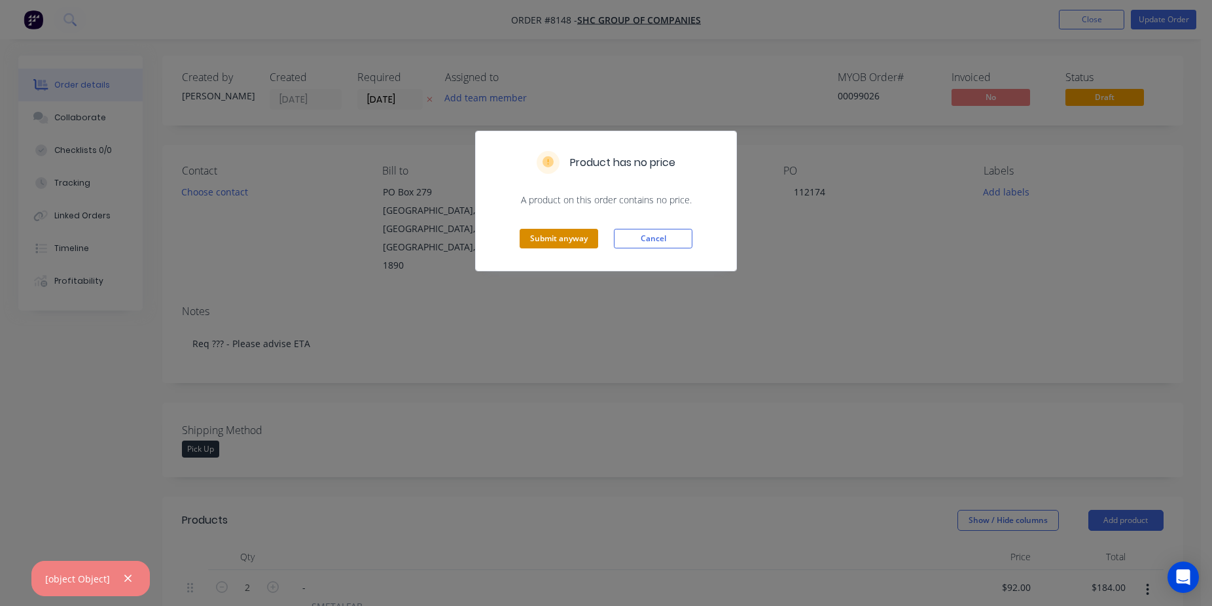
drag, startPoint x: 561, startPoint y: 256, endPoint x: 555, endPoint y: 240, distance: 17.4
click at [560, 256] on div "Submit anyway Cancel" at bounding box center [606, 239] width 260 height 64
click at [555, 239] on button "Submit anyway" at bounding box center [558, 239] width 79 height 20
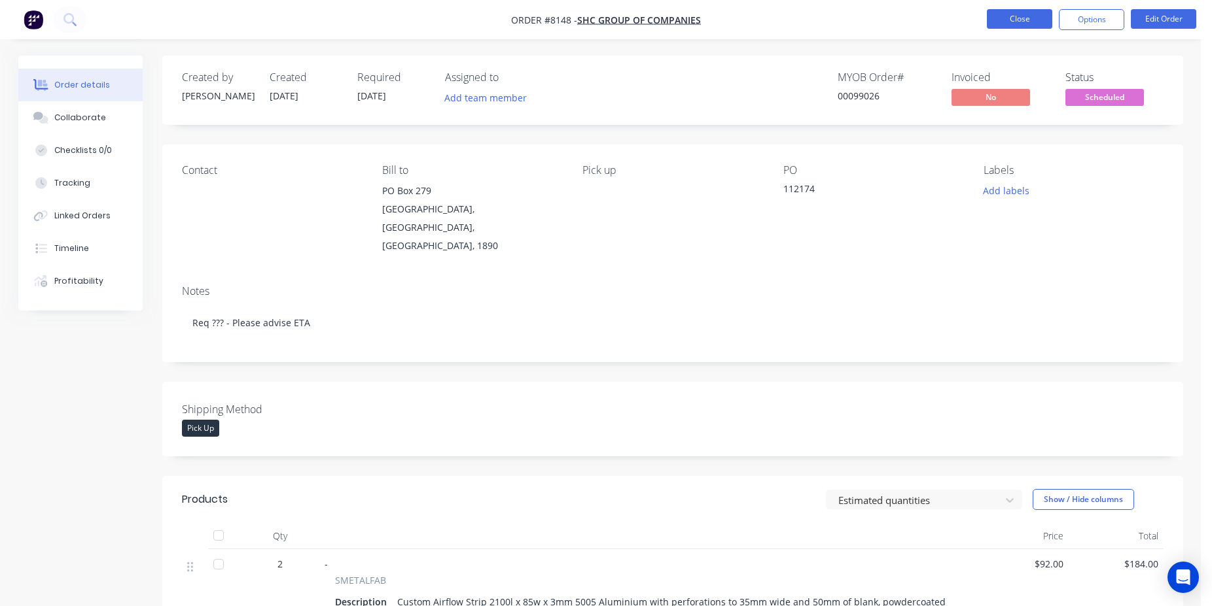
click at [1030, 25] on button "Close" at bounding box center [1019, 19] width 65 height 20
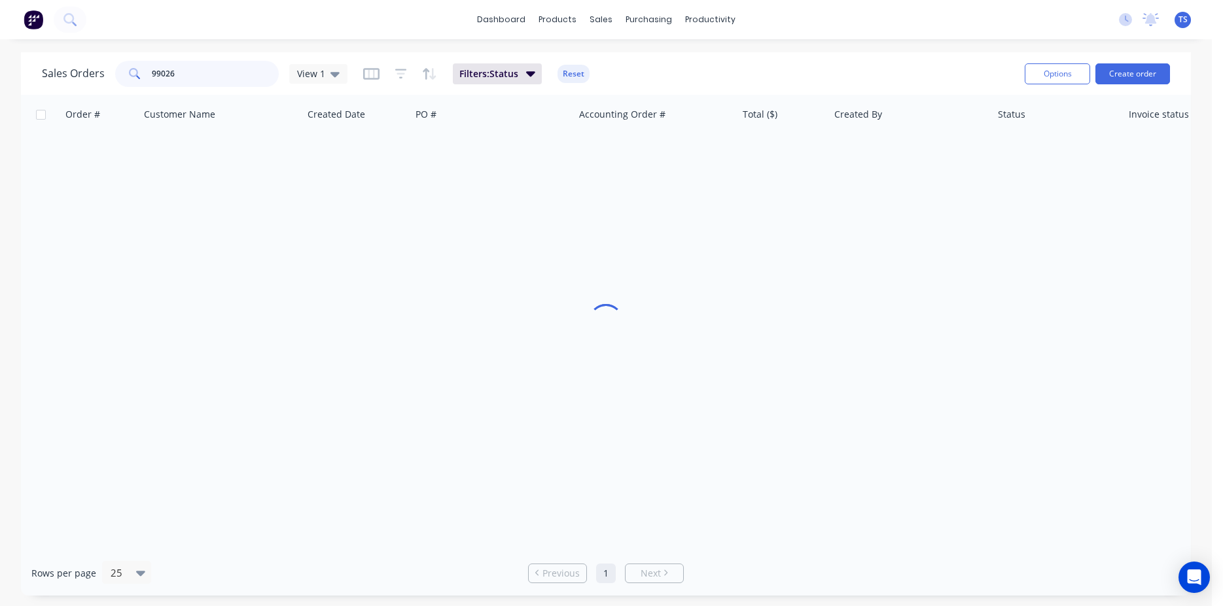
click at [213, 69] on input "99026" at bounding box center [216, 74] width 128 height 26
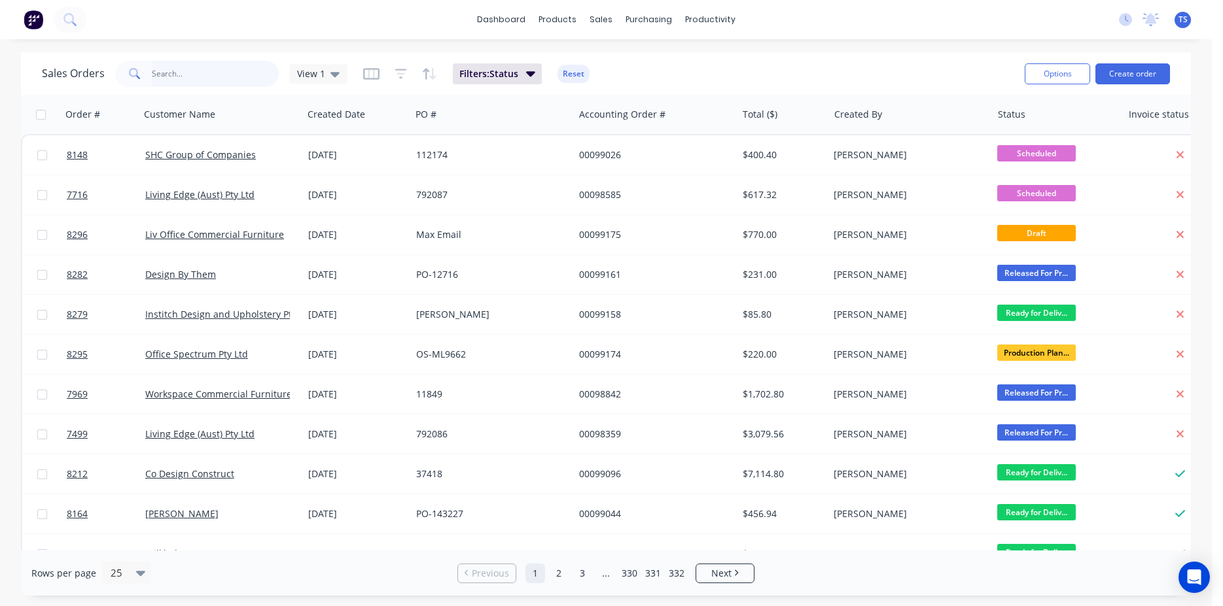
click at [207, 80] on input "text" at bounding box center [216, 74] width 128 height 26
click at [154, 76] on input "text" at bounding box center [216, 74] width 128 height 26
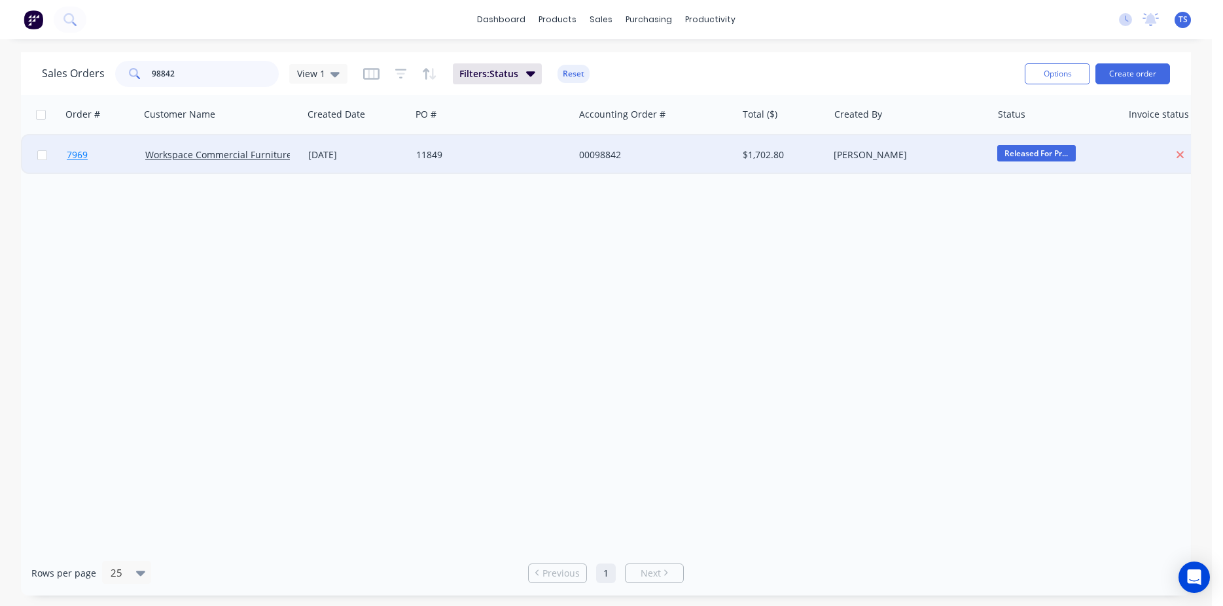
type input "98842"
click at [94, 158] on link "7969" at bounding box center [106, 154] width 79 height 39
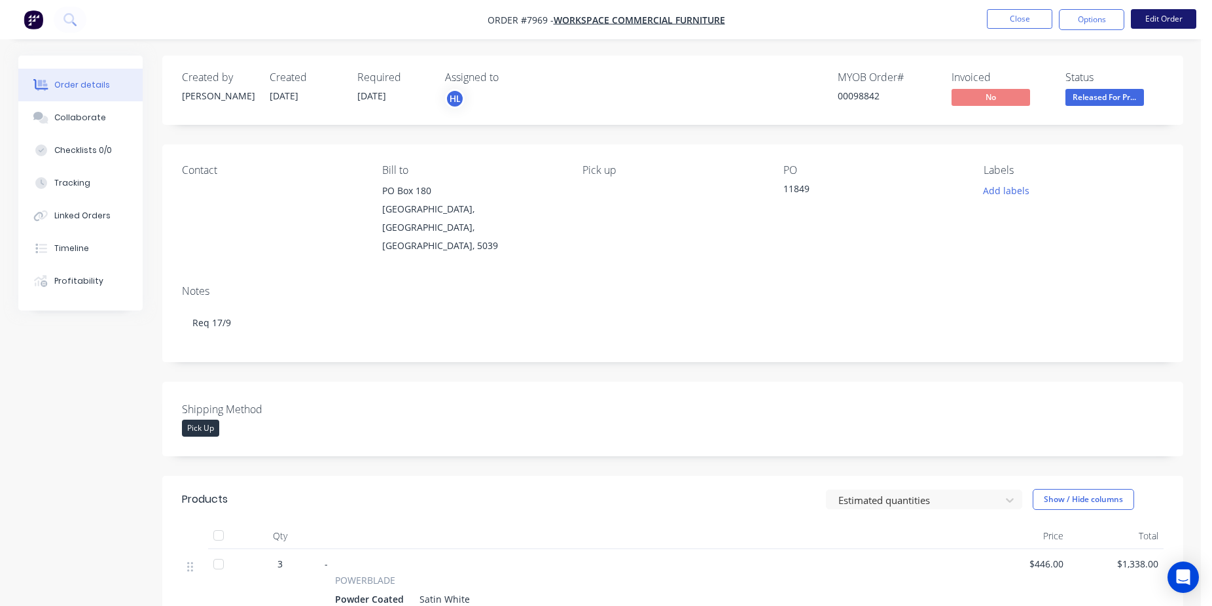
click at [1167, 17] on button "Edit Order" at bounding box center [1163, 19] width 65 height 20
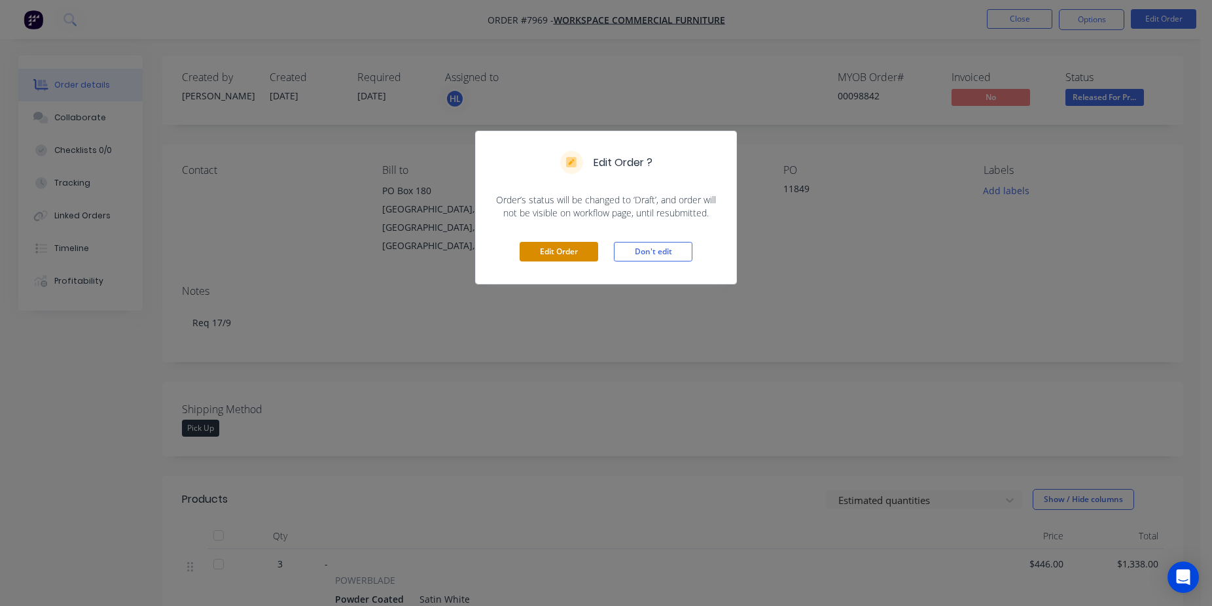
click at [552, 260] on button "Edit Order" at bounding box center [558, 252] width 79 height 20
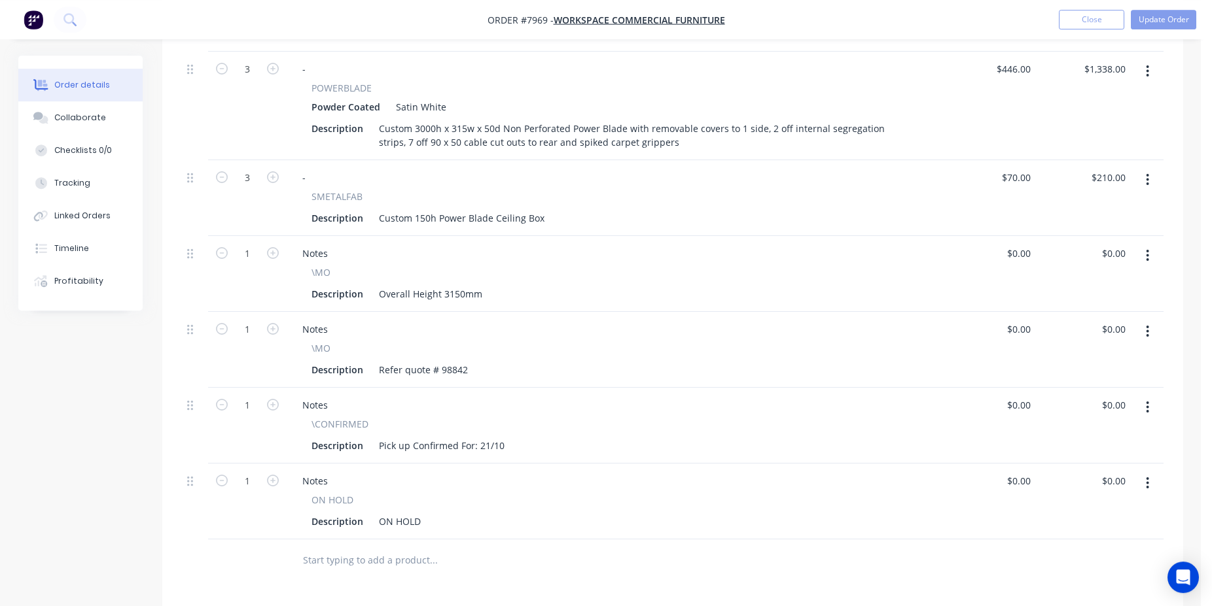
scroll to position [601, 0]
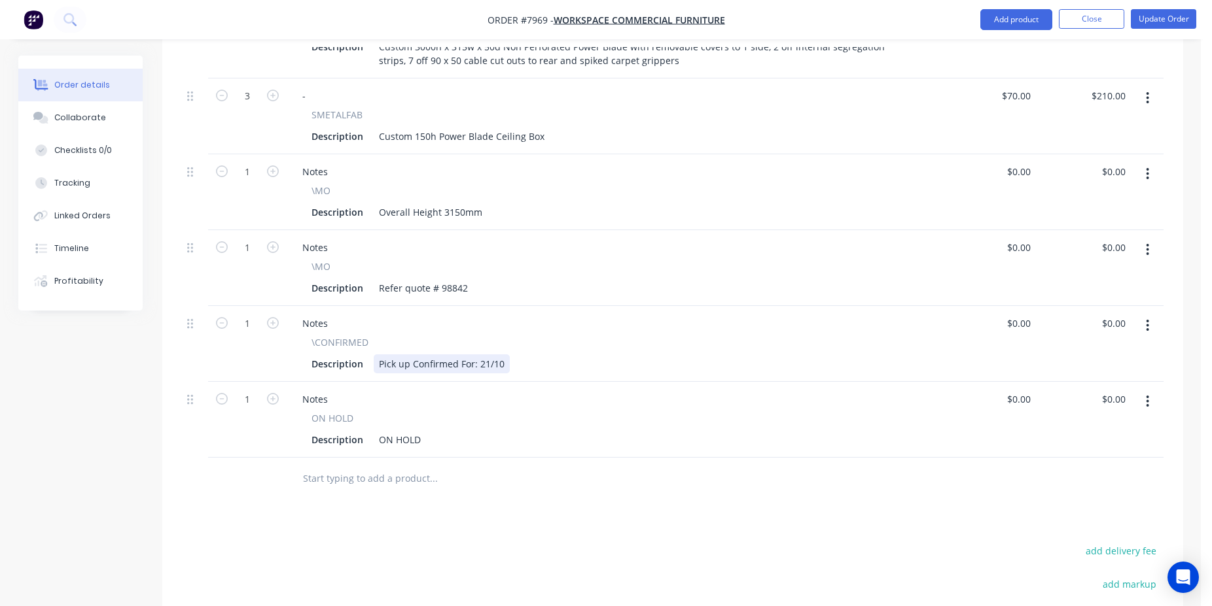
click at [488, 355] on div "Pick up Confirmed For: 21/10" at bounding box center [442, 364] width 136 height 19
click at [1152, 390] on button "button" at bounding box center [1147, 402] width 31 height 24
click at [1112, 505] on div "Delete" at bounding box center [1101, 514] width 101 height 19
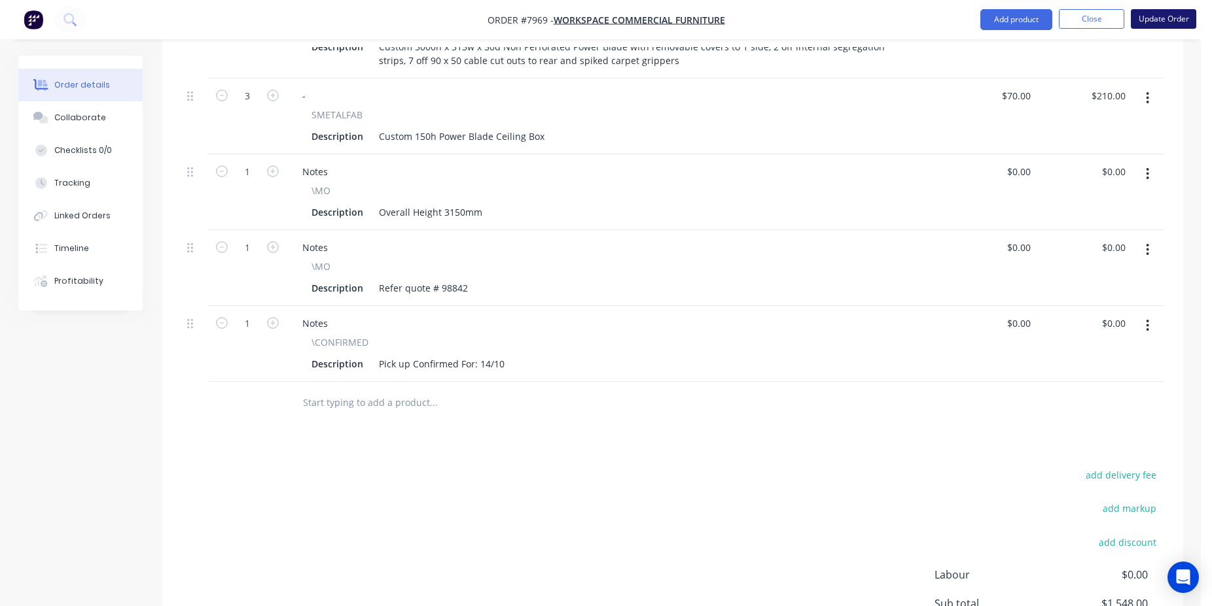
click at [1152, 23] on button "Update Order" at bounding box center [1163, 19] width 65 height 20
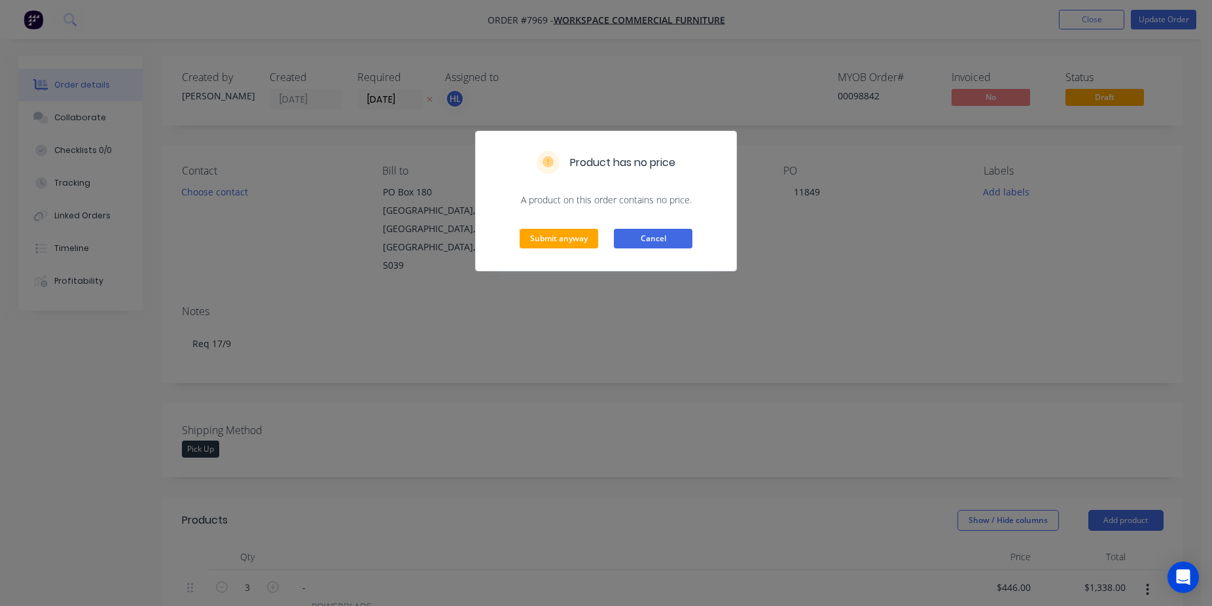
click at [637, 247] on button "Cancel" at bounding box center [653, 239] width 79 height 20
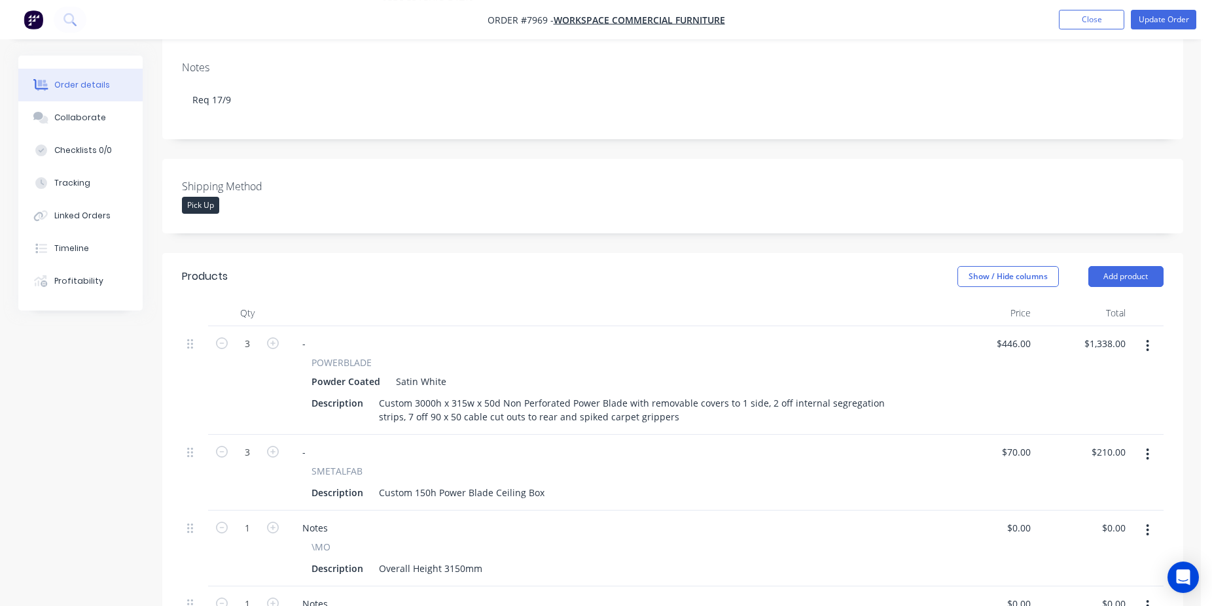
scroll to position [601, 0]
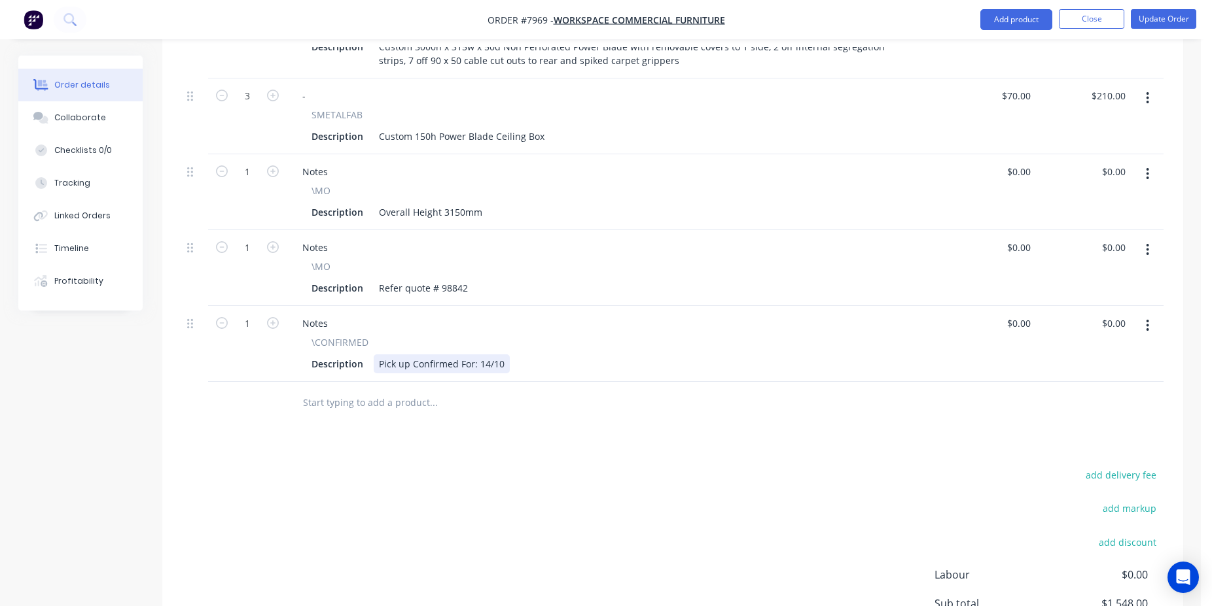
click at [485, 355] on div "Pick up Confirmed For: 14/10" at bounding box center [442, 364] width 136 height 19
click at [1170, 35] on nav "Order #7969 - Workspace Commercial Furniture Add product Close Update Order" at bounding box center [606, 19] width 1212 height 39
click at [1168, 20] on button "Update Order" at bounding box center [1163, 19] width 65 height 20
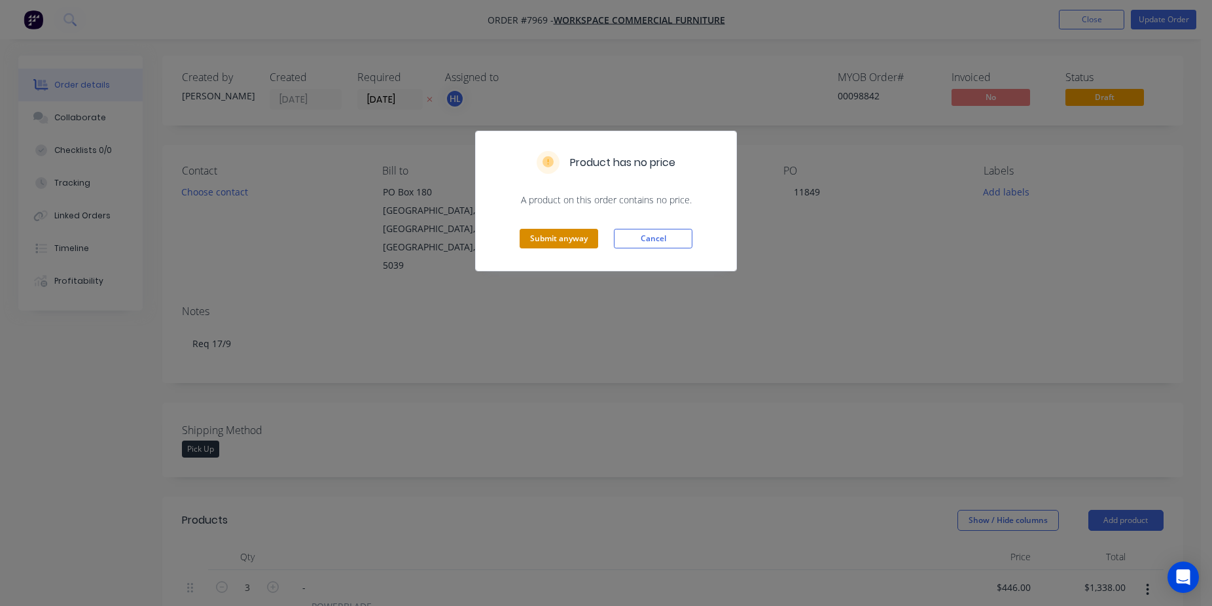
click at [550, 246] on button "Submit anyway" at bounding box center [558, 239] width 79 height 20
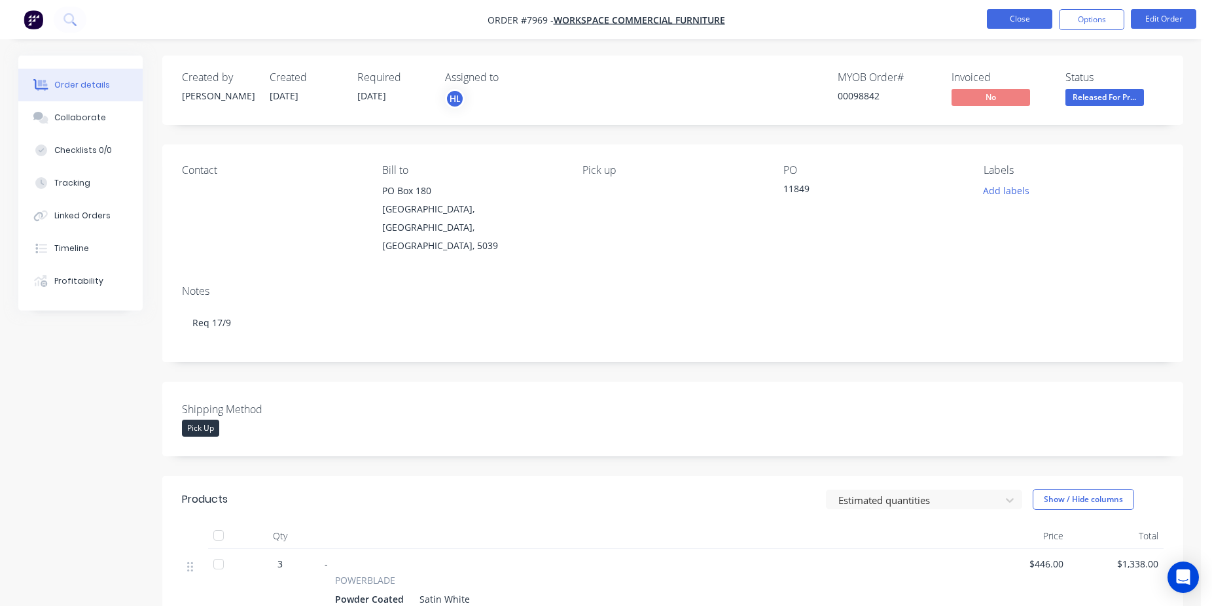
click at [1016, 14] on button "Close" at bounding box center [1019, 19] width 65 height 20
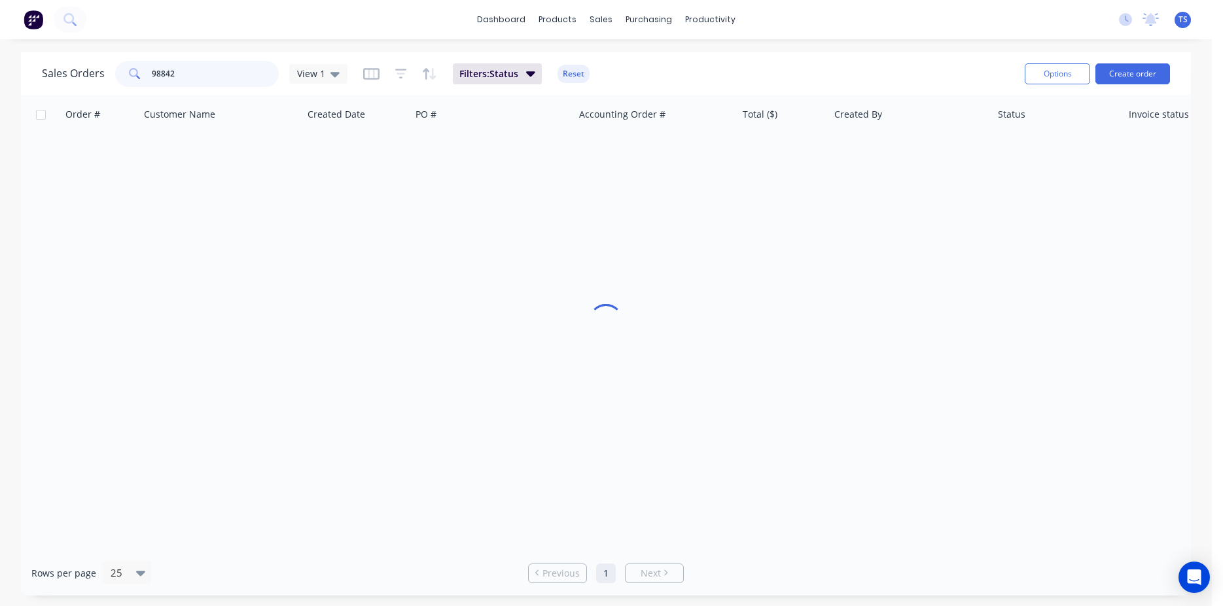
click at [211, 69] on input "98842" at bounding box center [216, 74] width 128 height 26
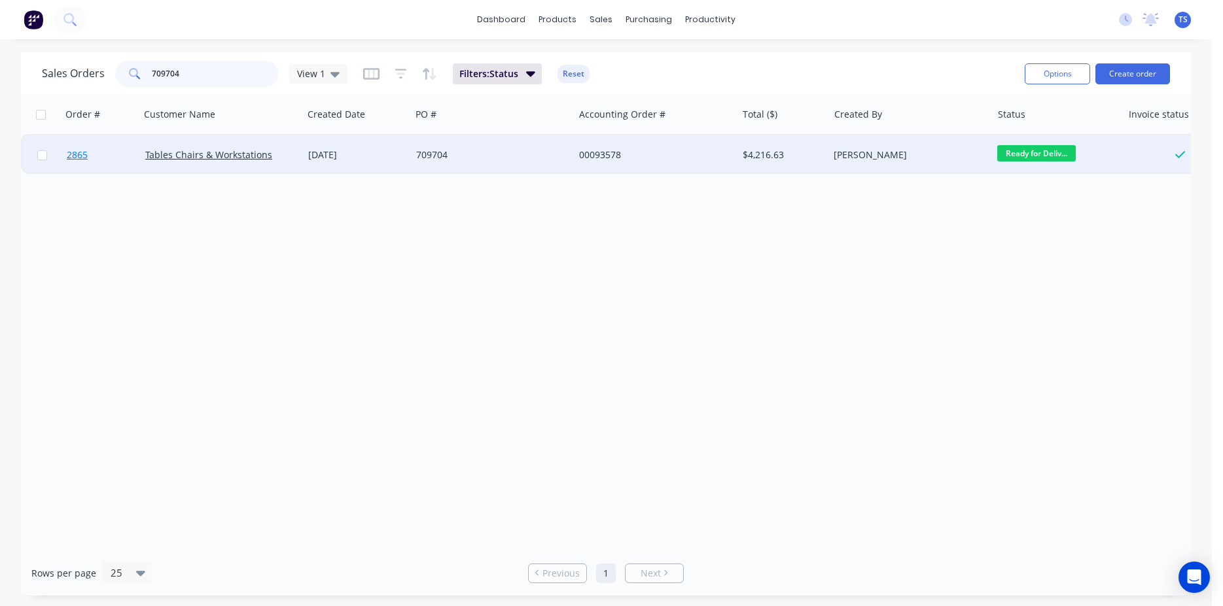
type input "709704"
click at [73, 158] on span "2865" at bounding box center [77, 155] width 21 height 13
